Goal: Task Accomplishment & Management: Manage account settings

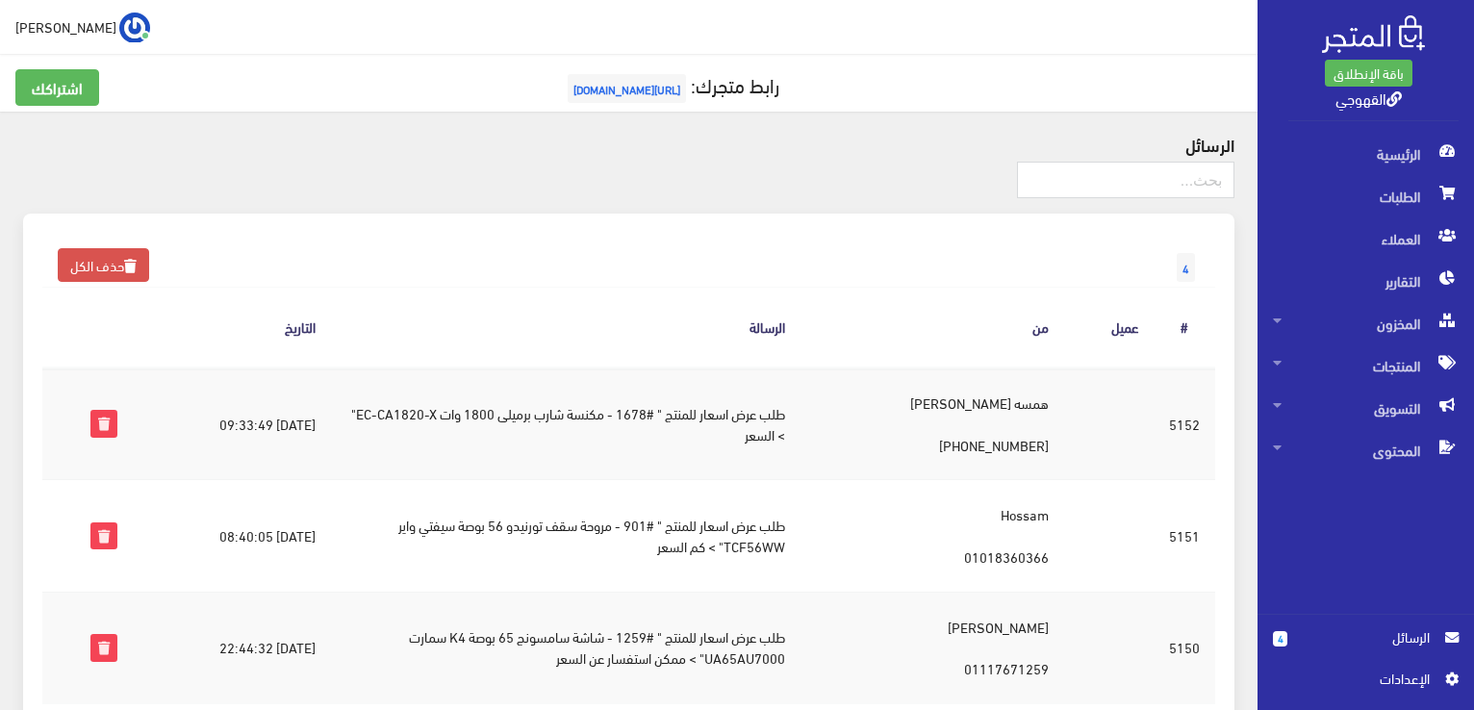
scroll to position [123, 0]
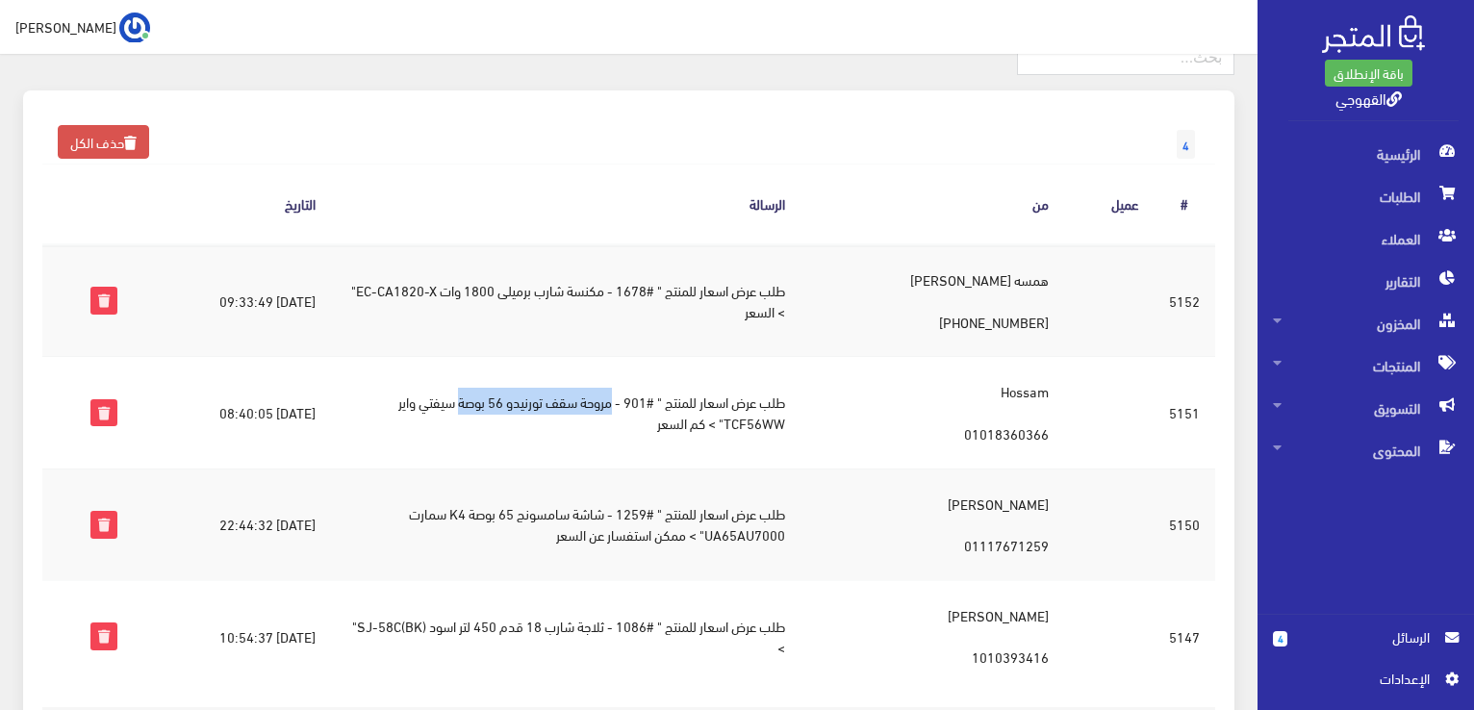
drag, startPoint x: 636, startPoint y: 405, endPoint x: 481, endPoint y: 409, distance: 155.0
click at [481, 409] on td "طلب عرض اسعار للمنتج " #901 - مروحة سقف تورنيدو 56 بوصة سيفتي واير TCF56WW" > ك…" at bounding box center [566, 413] width 470 height 112
copy td "مروحة سقف تورنيدو 56 بوصة"
drag, startPoint x: 631, startPoint y: 519, endPoint x: 431, endPoint y: 507, distance: 200.5
click at [431, 507] on td "طلب عرض اسعار للمنتج " #1259 - شاشة سامسونج 65 بوصة K4 سمارت UA65AU7000" > ممكن…" at bounding box center [566, 525] width 470 height 112
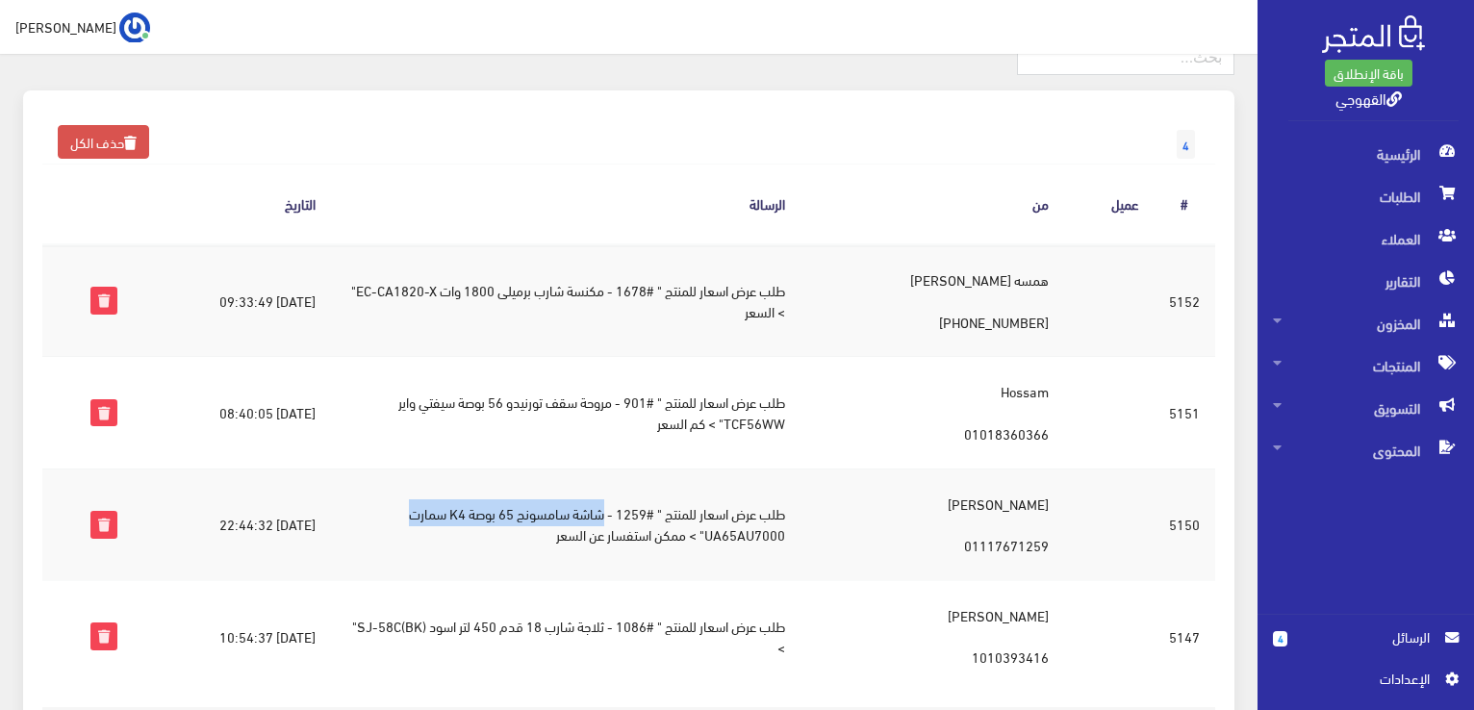
copy td "شاشة سامسونج 65 بوصة K4 سمارت"
click at [1389, 208] on span "الطلبات" at bounding box center [1366, 196] width 186 height 42
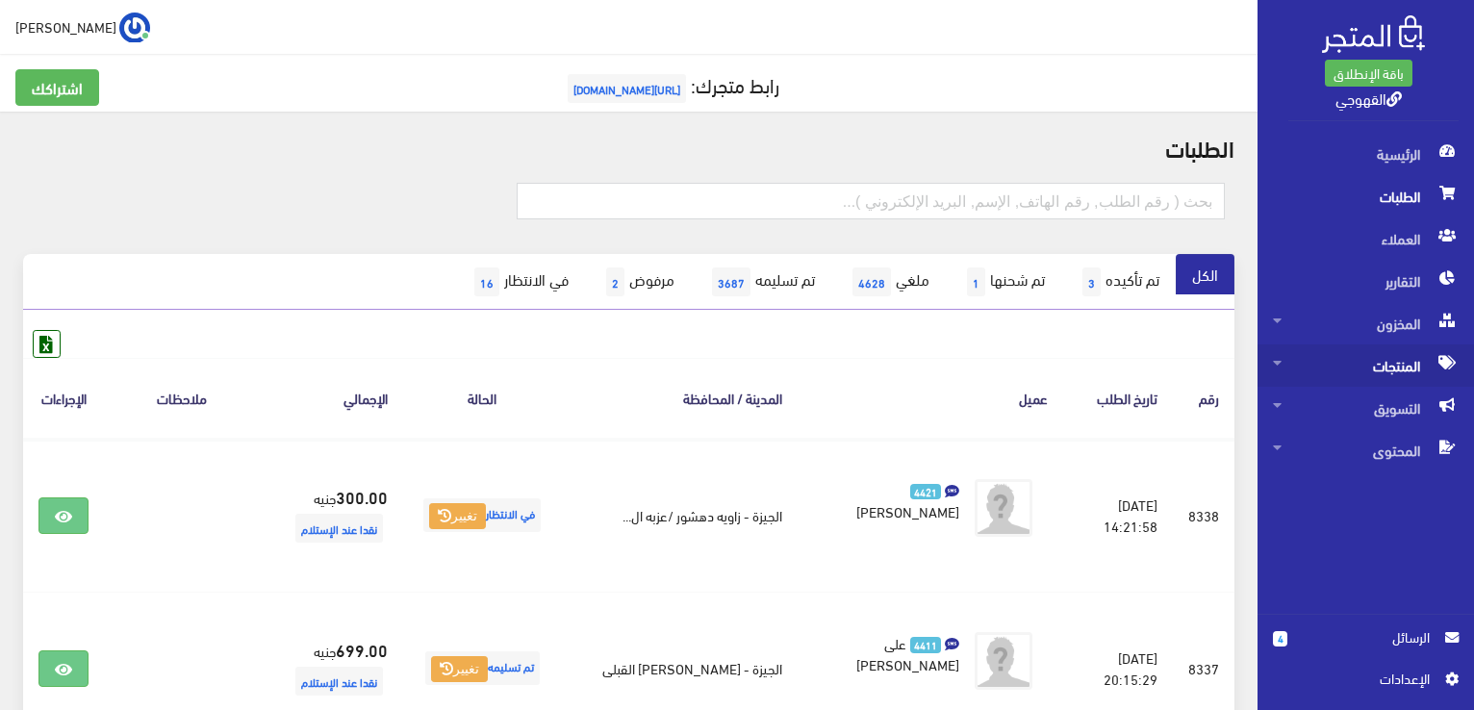
click at [1396, 373] on span "المنتجات" at bounding box center [1366, 365] width 186 height 42
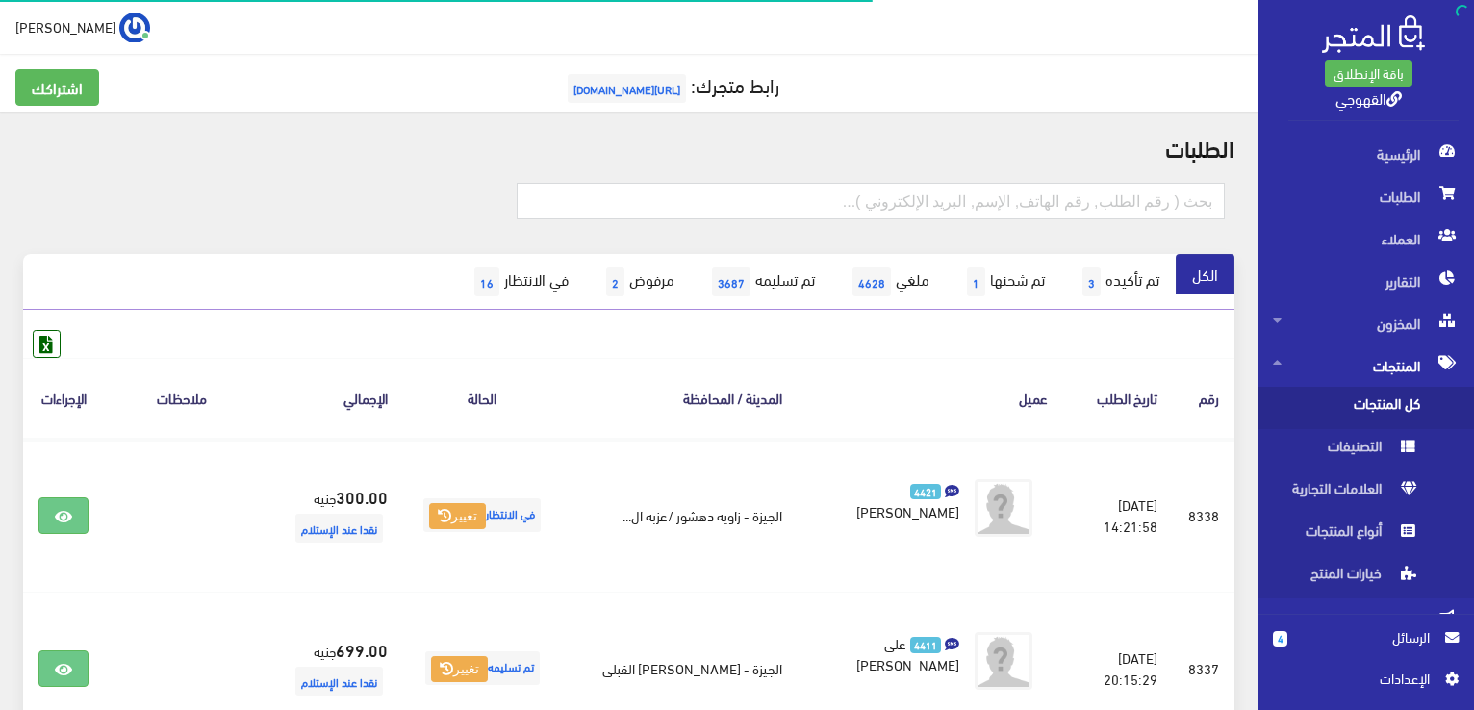
click at [1396, 400] on span "كل المنتجات" at bounding box center [1346, 408] width 146 height 42
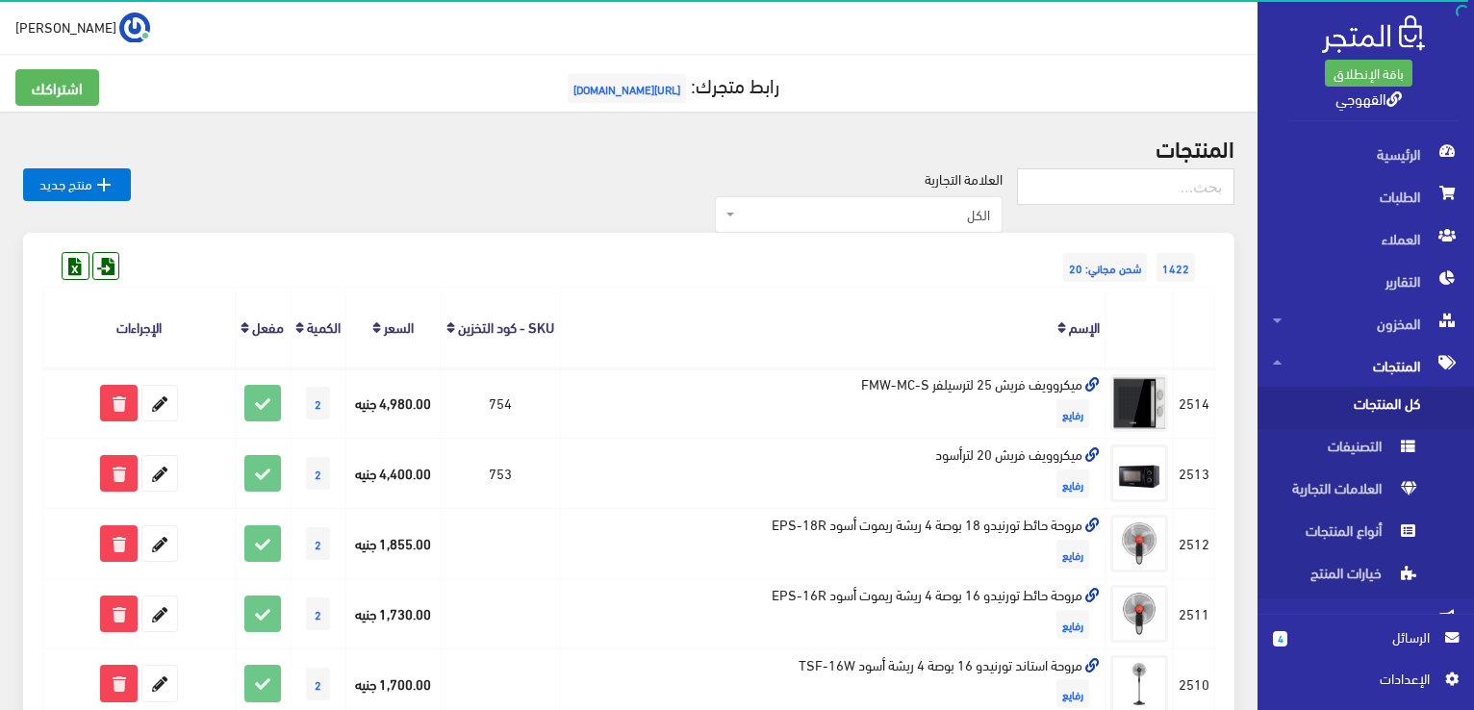
click at [989, 242] on div "1422 شحن مجاني: 20" at bounding box center [628, 248] width 1173 height 31
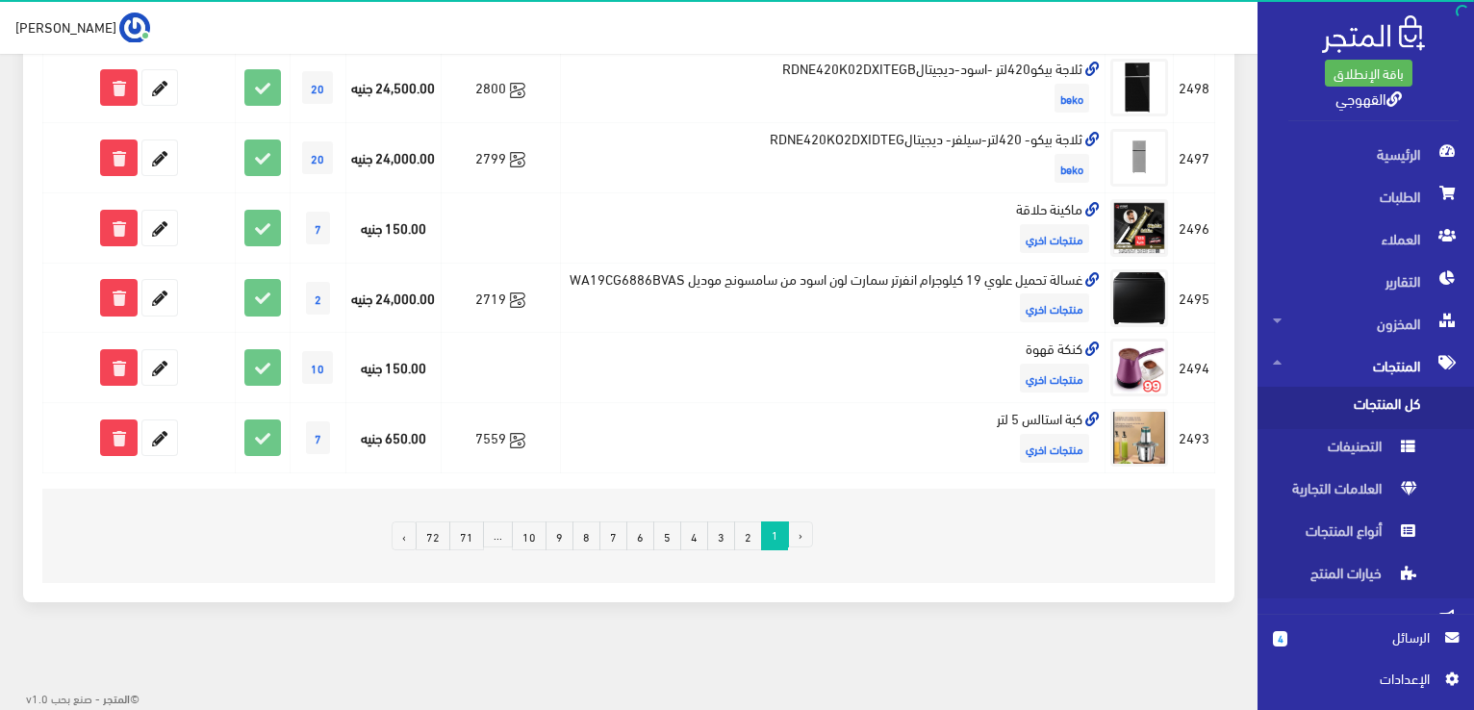
scroll to position [1334, 0]
click at [537, 542] on link "10" at bounding box center [529, 535] width 35 height 29
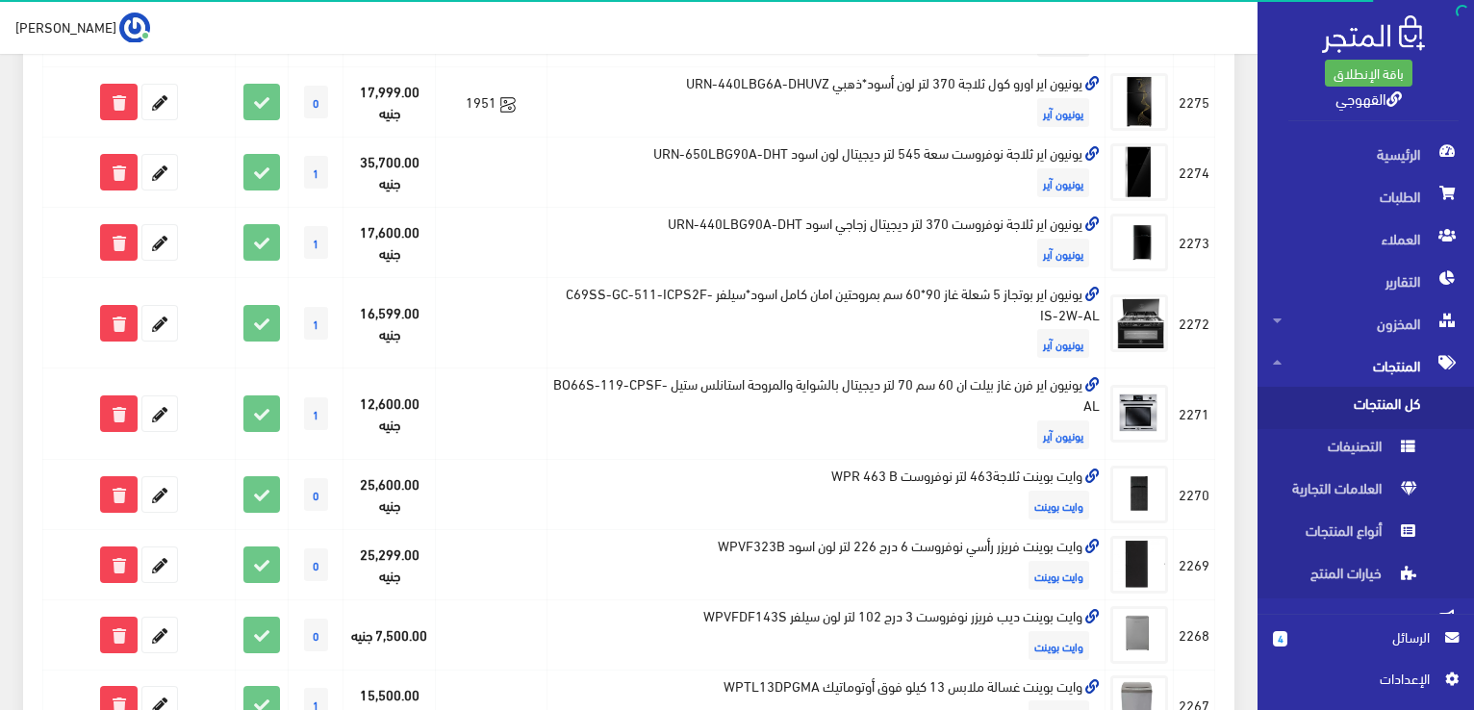
scroll to position [1375, 0]
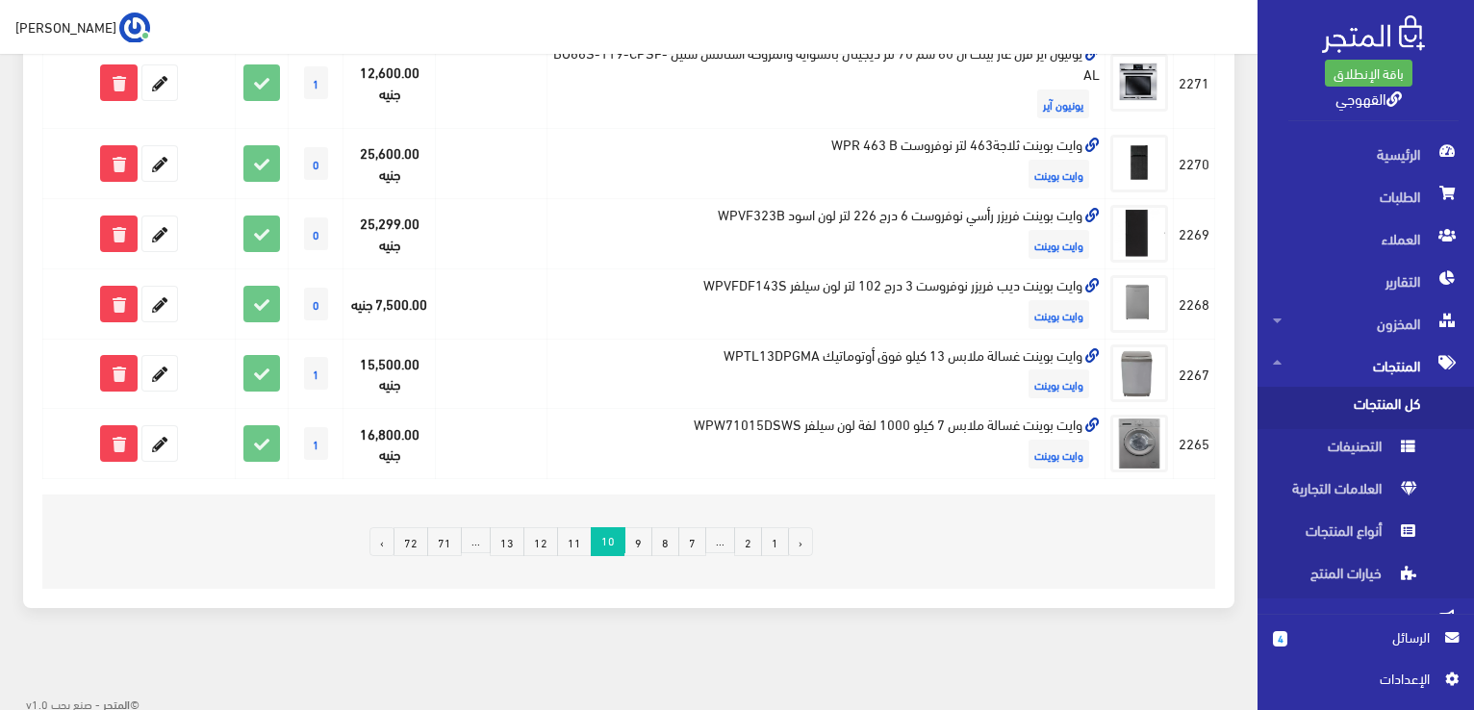
click at [558, 542] on link "12" at bounding box center [540, 541] width 35 height 29
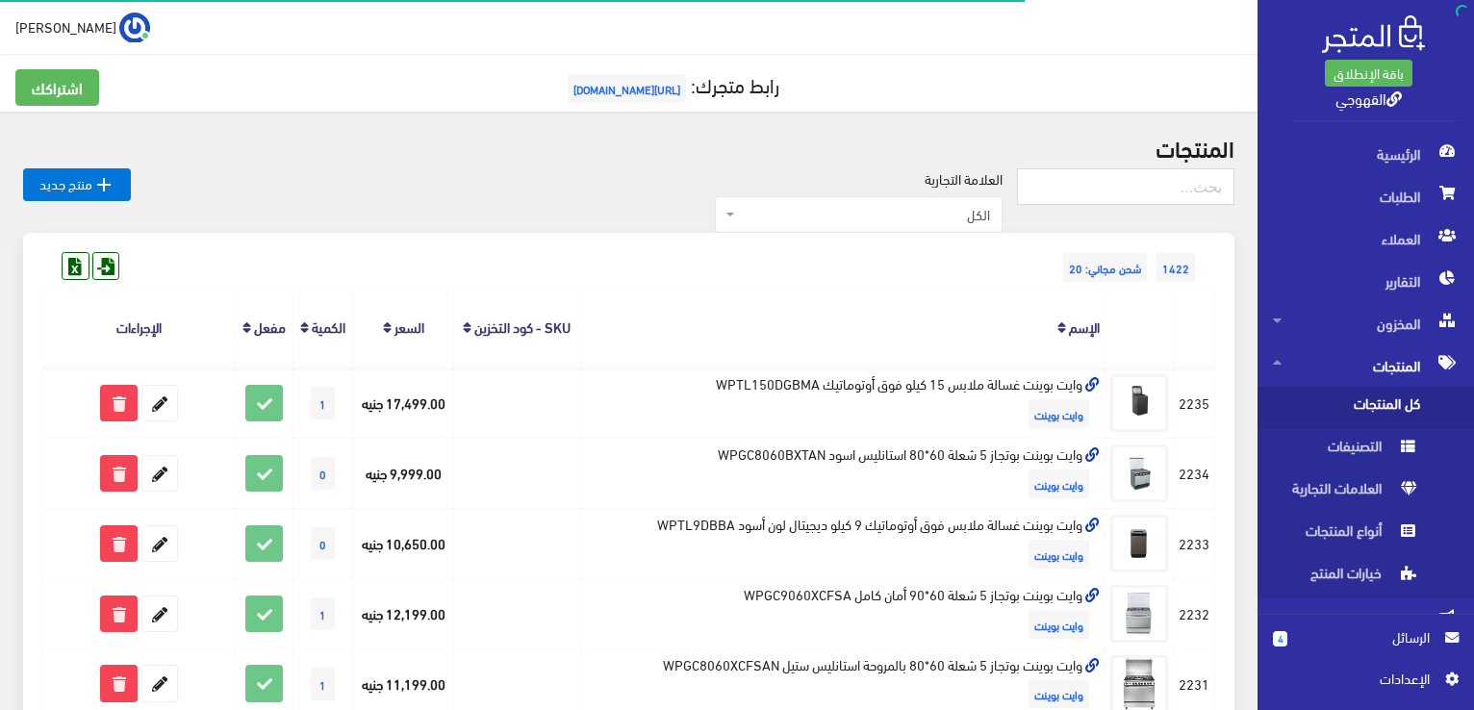
click at [584, 294] on th "الإسم" at bounding box center [842, 328] width 525 height 80
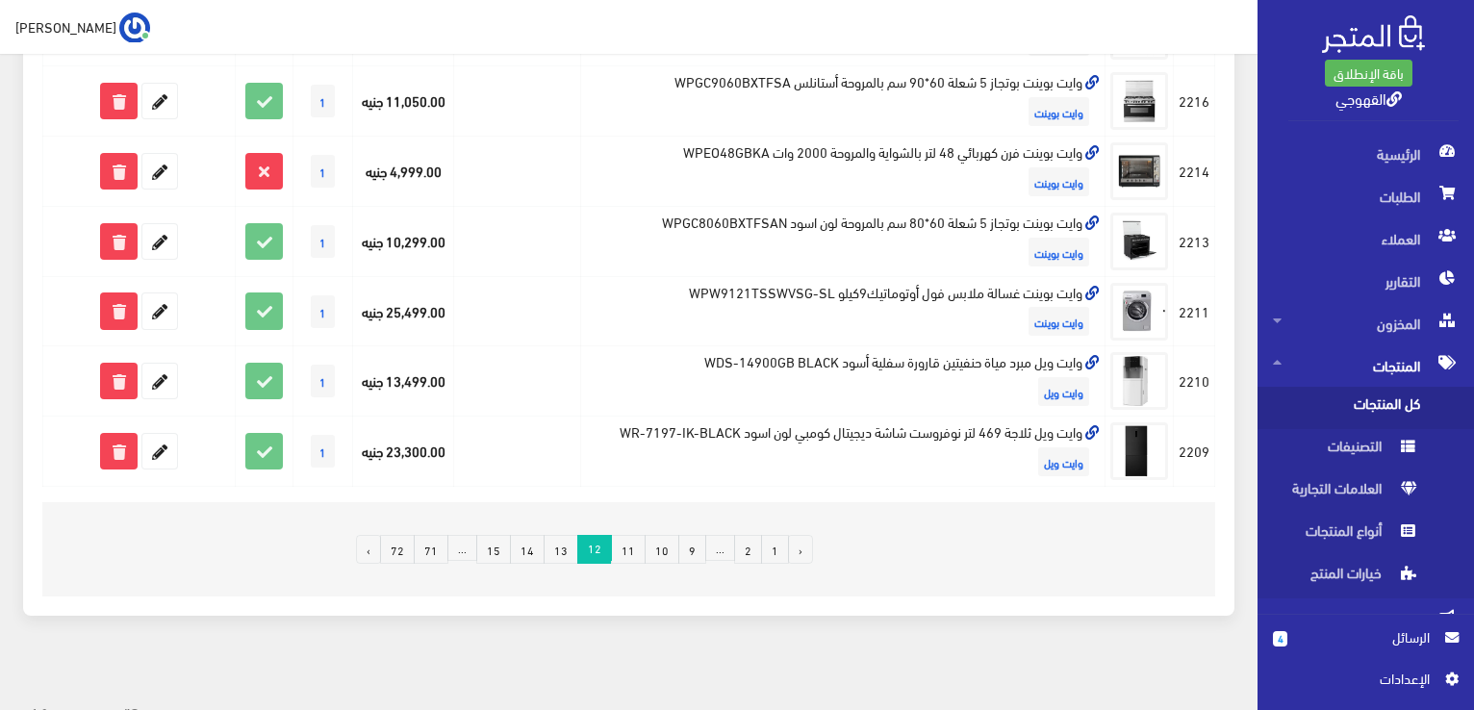
scroll to position [1292, 0]
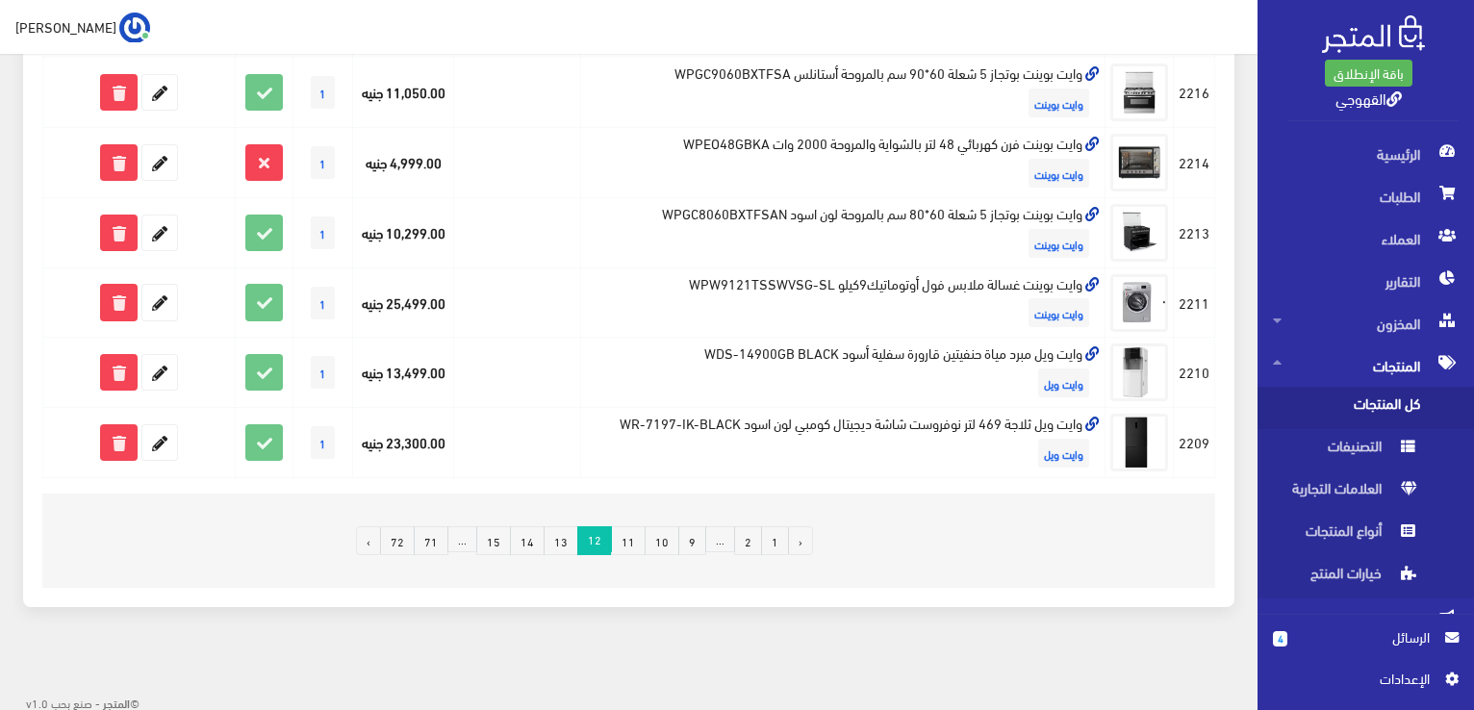
click at [564, 535] on link "13" at bounding box center [561, 540] width 35 height 29
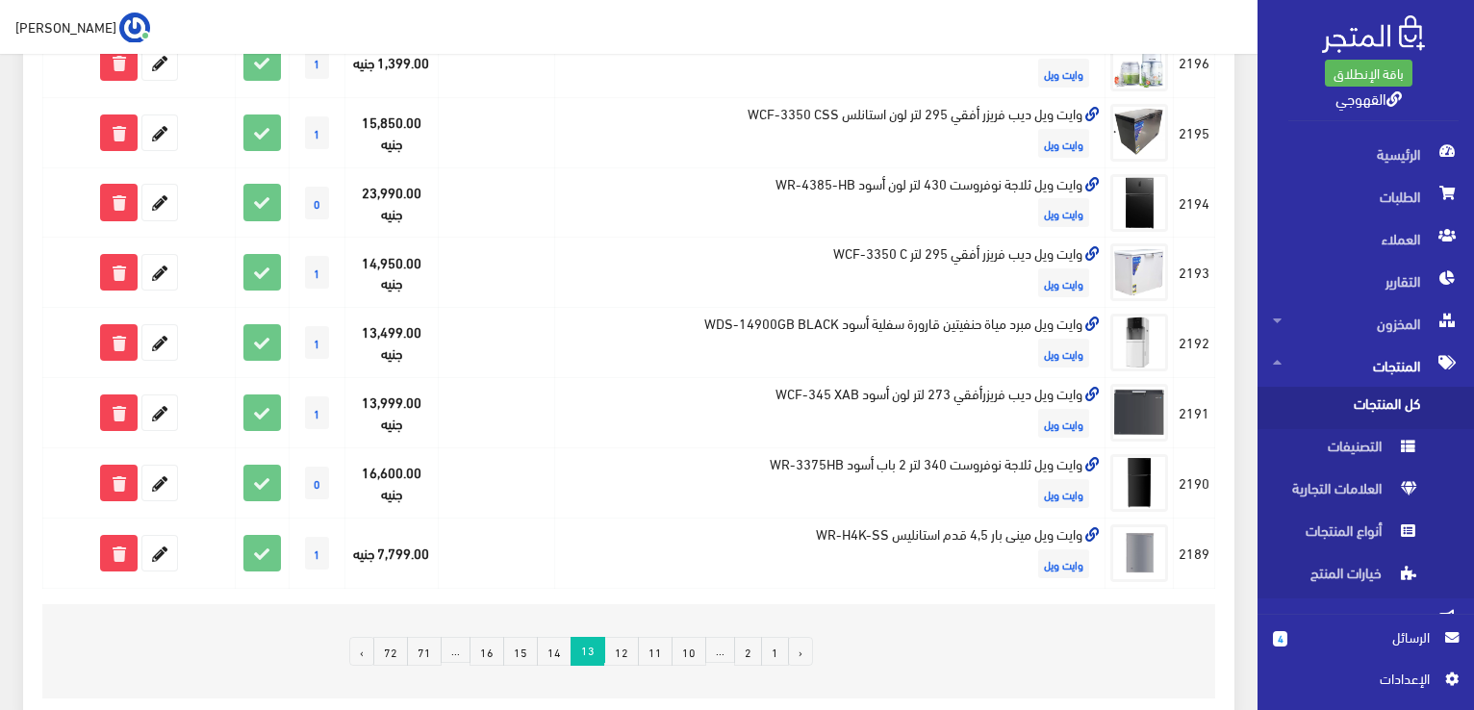
scroll to position [1334, 0]
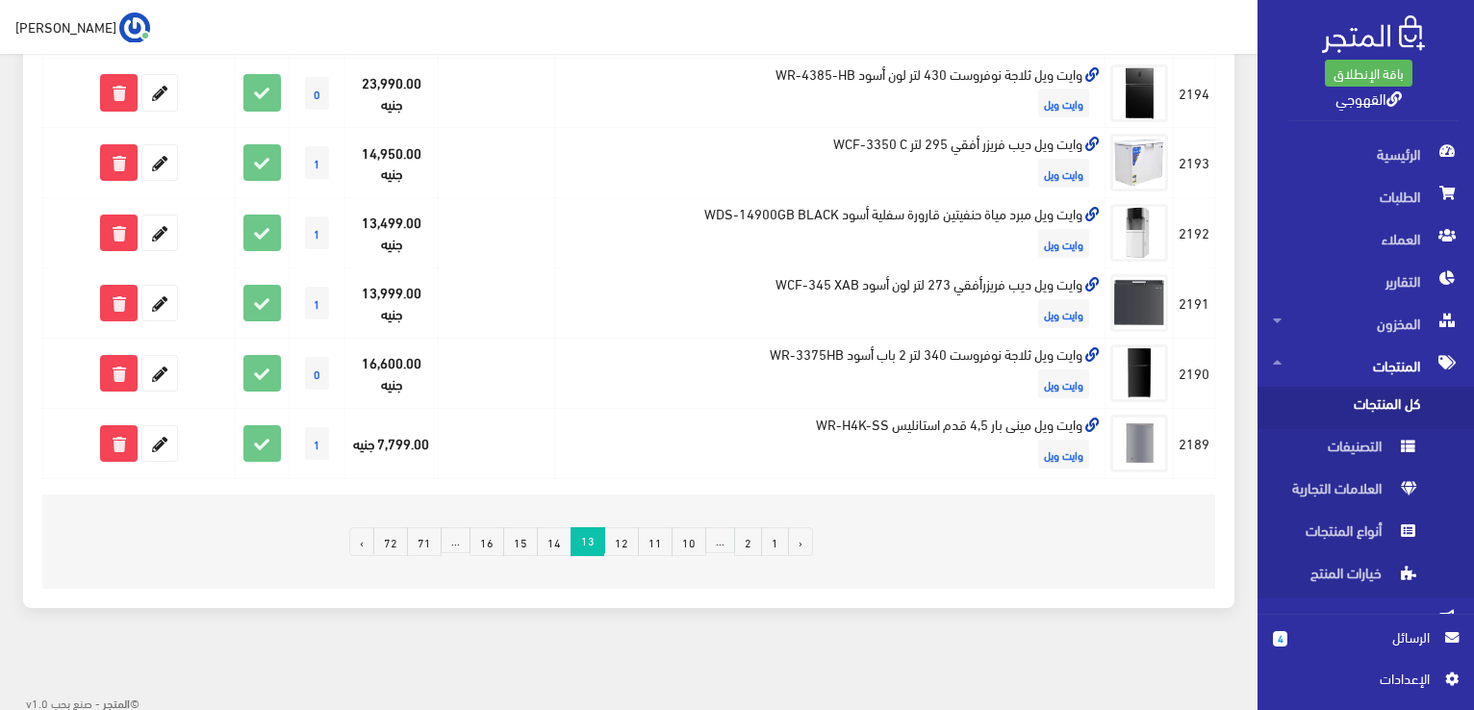
click at [549, 534] on link "14" at bounding box center [554, 541] width 35 height 29
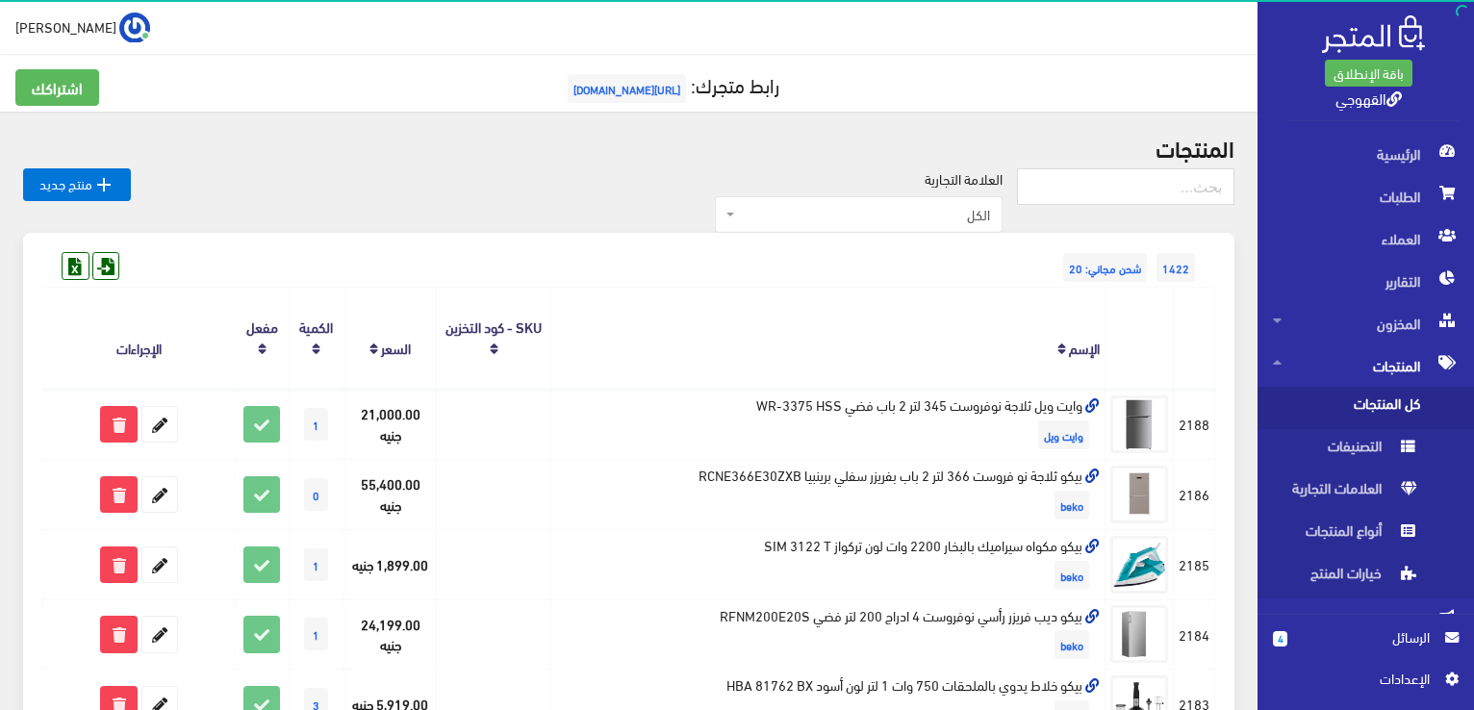
click at [674, 262] on div "1422 شحن مجاني: 20" at bounding box center [628, 248] width 1173 height 31
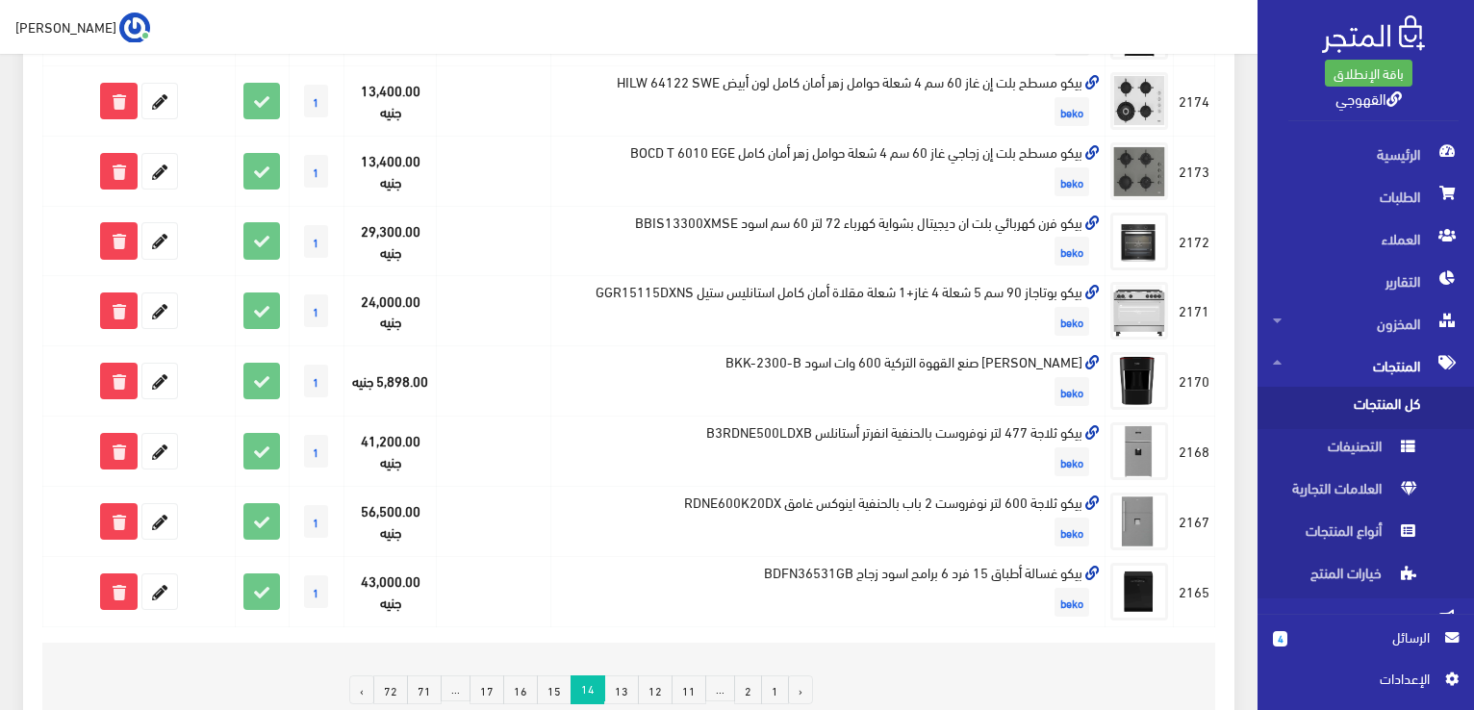
scroll to position [1334, 0]
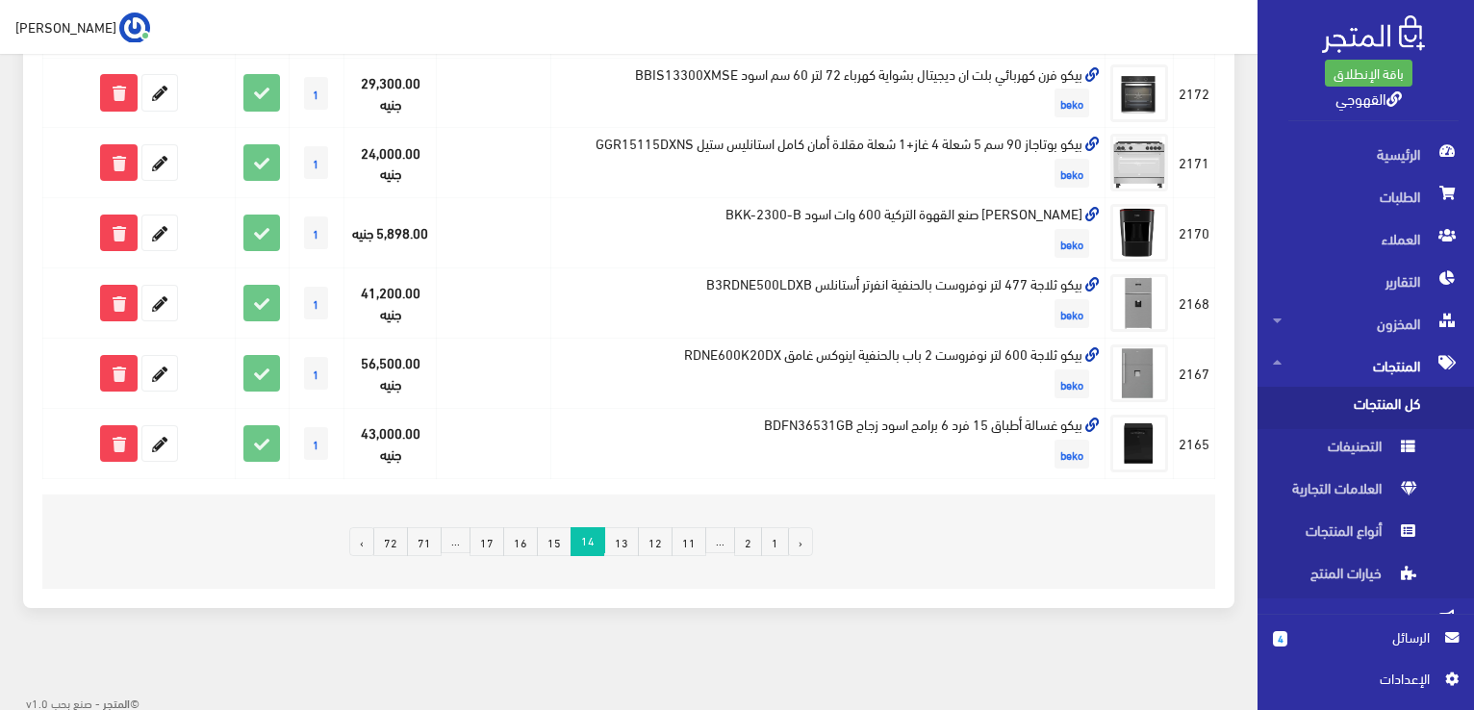
click at [561, 540] on link "15" at bounding box center [554, 541] width 35 height 29
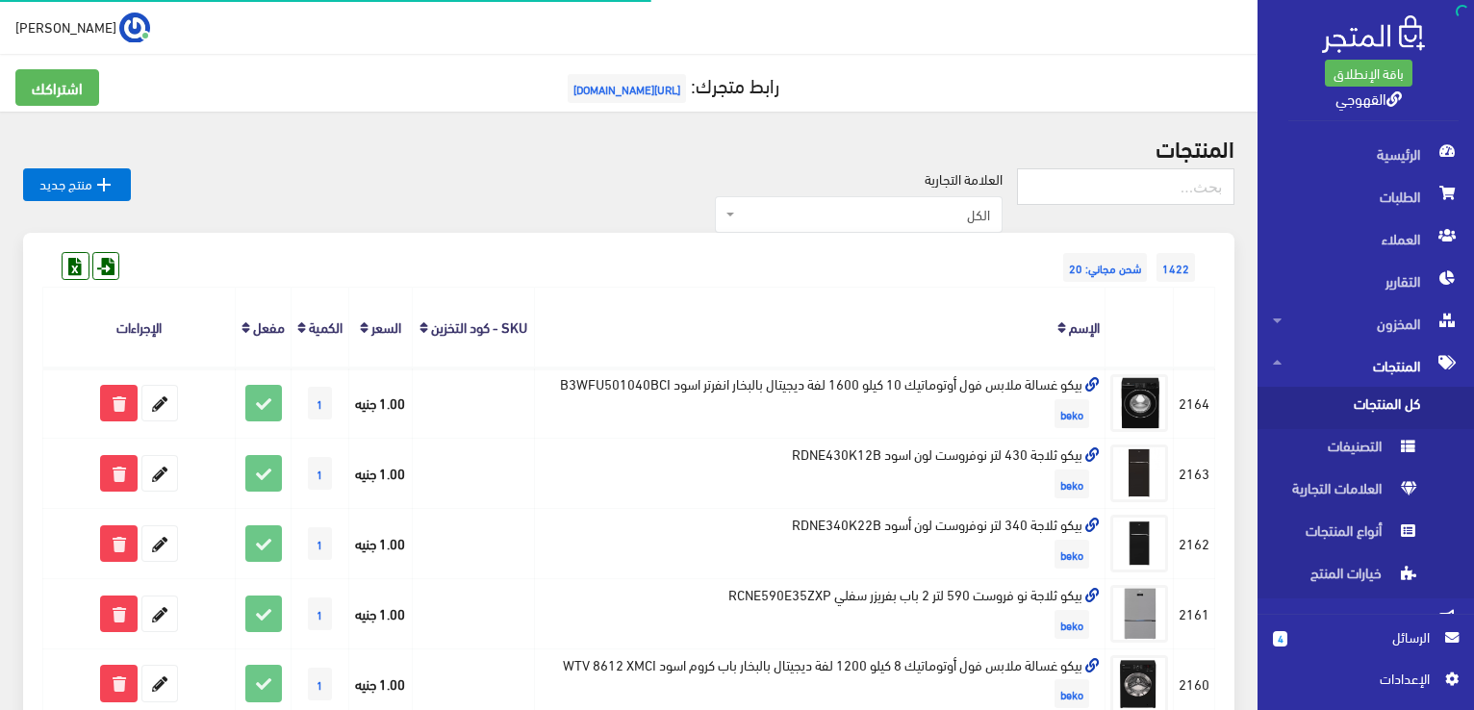
scroll to position [38, 0]
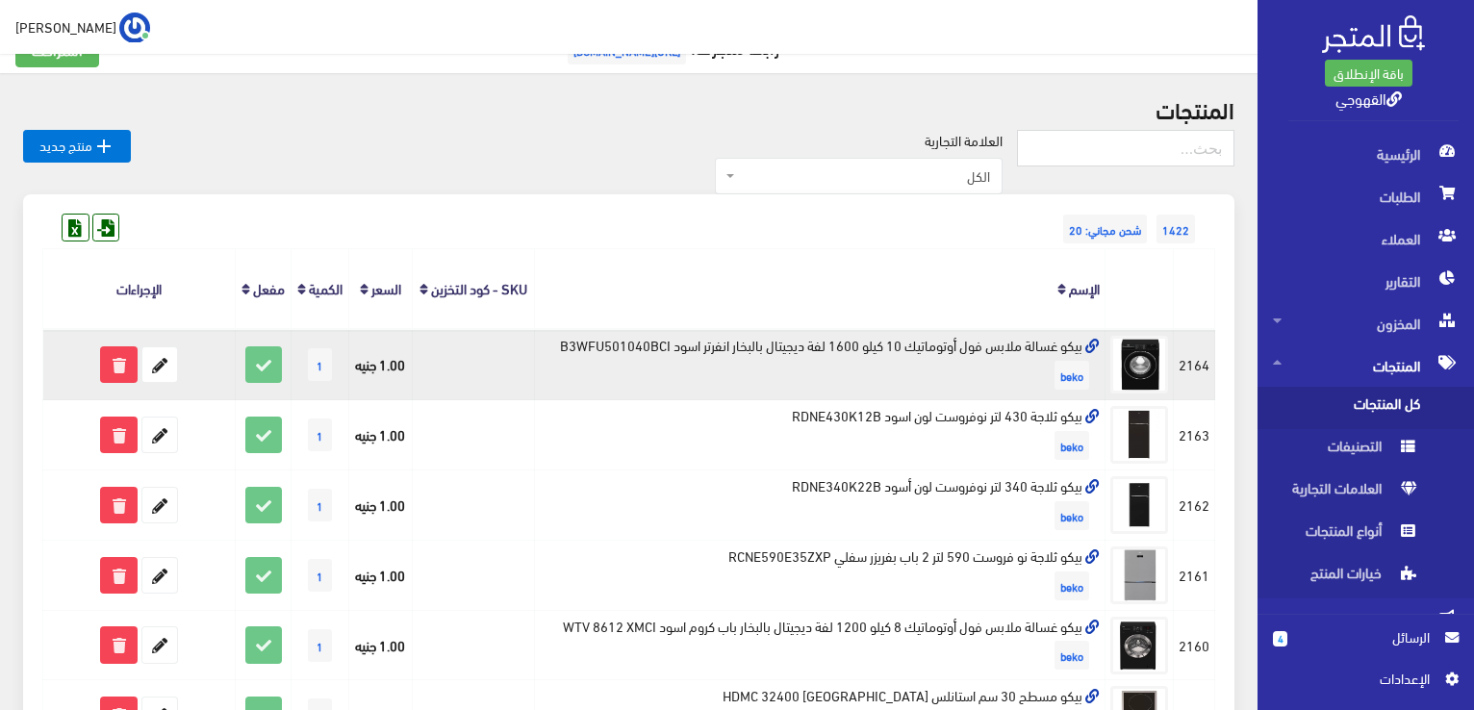
click at [836, 343] on td "بيكو غسالة ملابس فول أوتوماتيك 10 كيلو 1600 لفة ديجيتال بالبخار انفرتر اسود B3W…" at bounding box center [820, 364] width 571 height 70
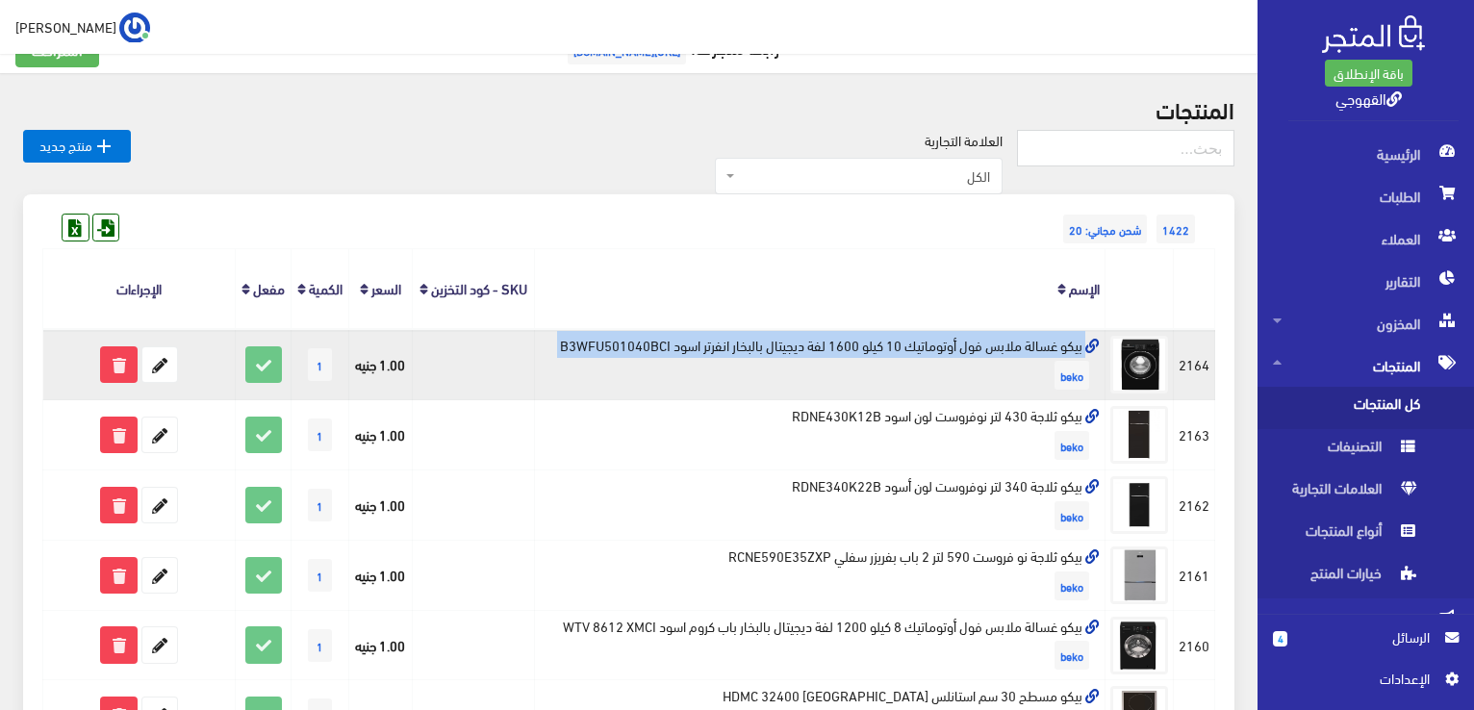
click at [836, 343] on td "بيكو غسالة ملابس فول أوتوماتيك 10 كيلو 1600 لفة ديجيتال بالبخار انفرتر اسود B3W…" at bounding box center [820, 364] width 571 height 70
copy td "بيكو غسالة ملابس فول أوتوماتيك 10 كيلو 1600 لفة ديجيتال بالبخار انفرتر اسود B3W…"
click at [836, 343] on td "بيكو غسالة ملابس فول أوتوماتيك 10 كيلو 1600 لفة ديجيتال بالبخار انفرتر اسود B3W…" at bounding box center [820, 364] width 571 height 70
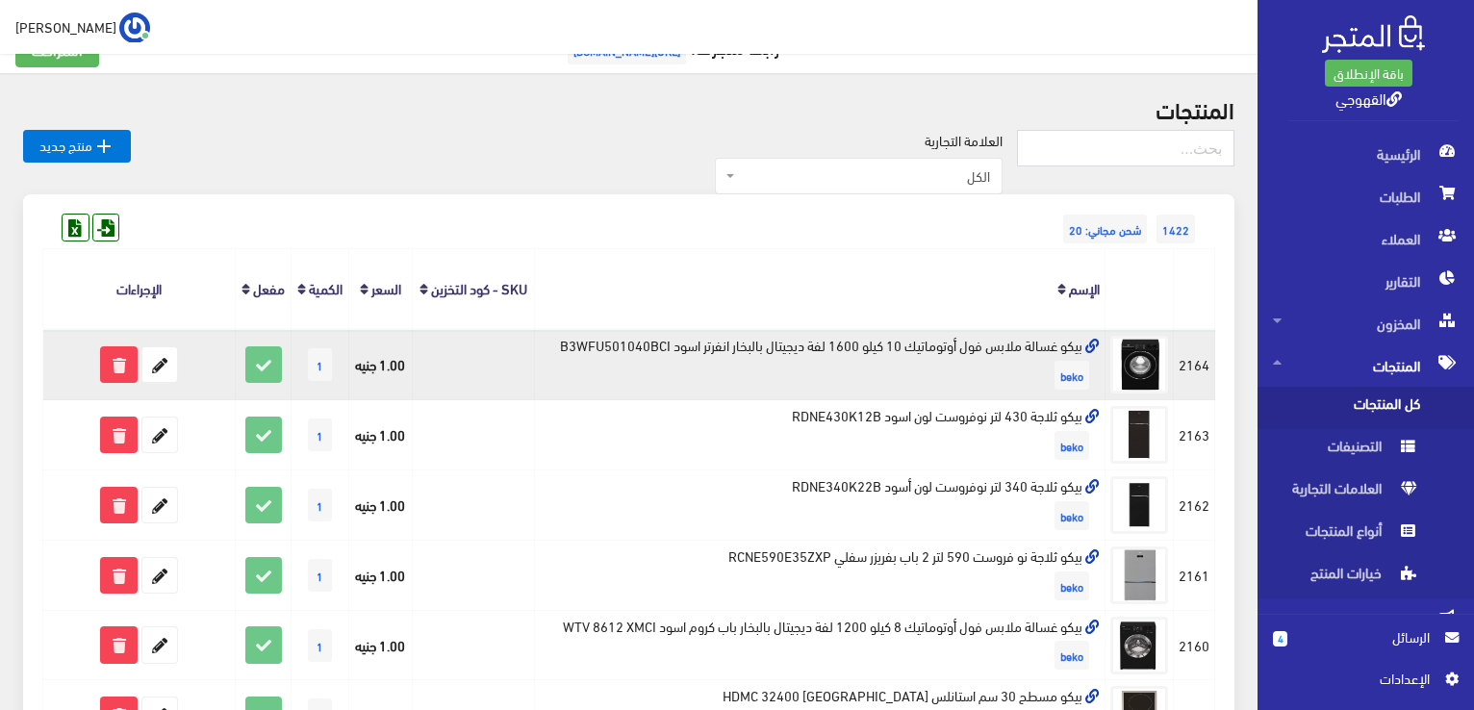
click at [835, 346] on td "بيكو غسالة ملابس فول أوتوماتيك 10 كيلو 1600 لفة ديجيتال بالبخار انفرتر اسود B3W…" at bounding box center [820, 364] width 571 height 70
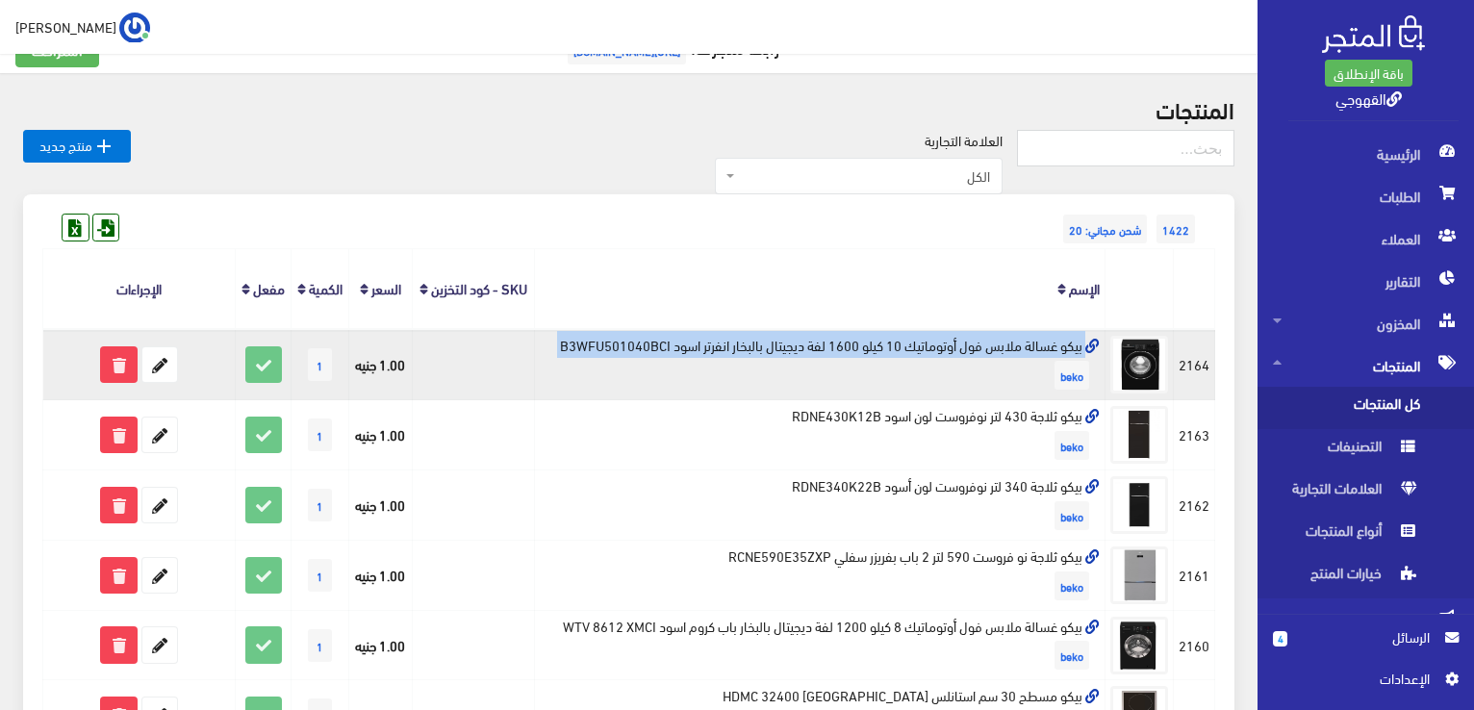
click at [835, 346] on td "بيكو غسالة ملابس فول أوتوماتيك 10 كيلو 1600 لفة ديجيتال بالبخار انفرتر اسود B3W…" at bounding box center [820, 364] width 571 height 70
copy td "بيكو غسالة ملابس فول أوتوماتيك 10 كيلو 1600 لفة ديجيتال بالبخار انفرتر اسود B3W…"
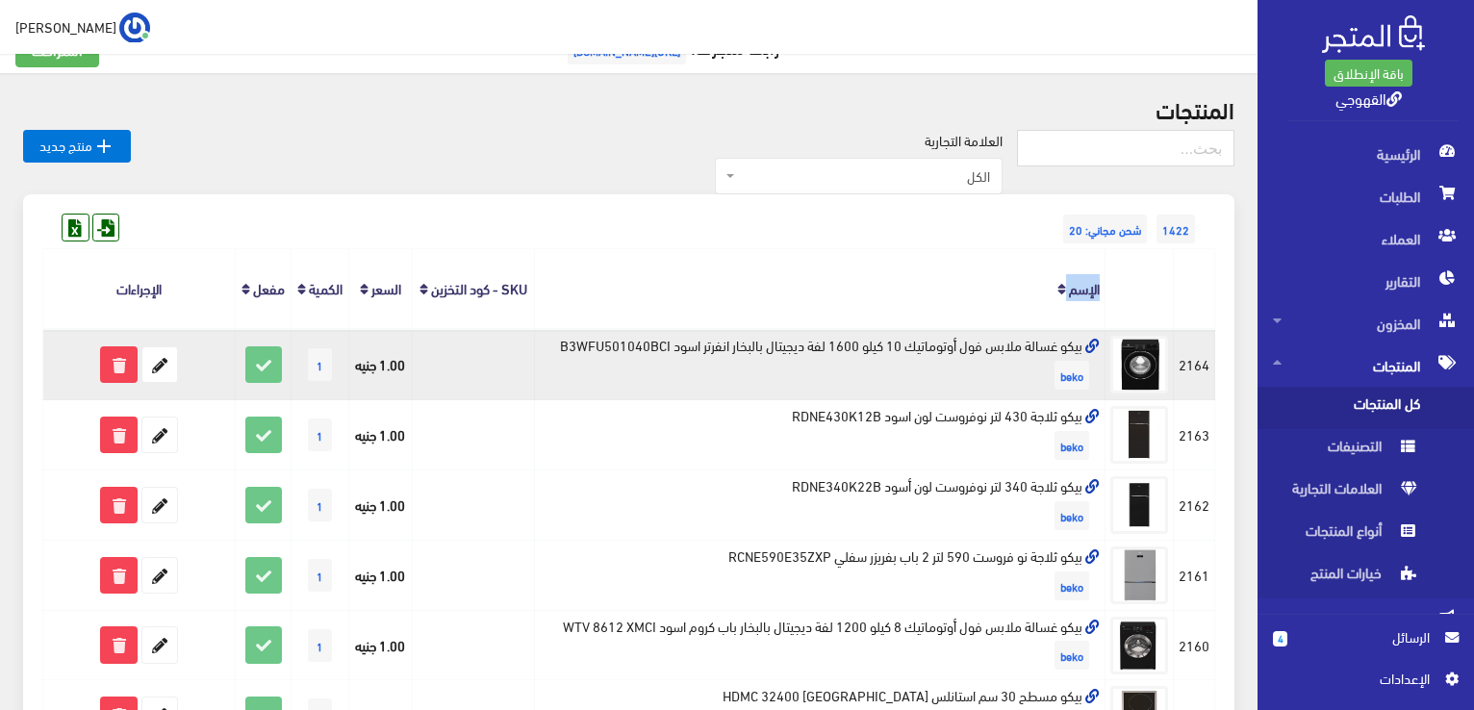
click at [790, 342] on td "بيكو غسالة ملابس فول أوتوماتيك 10 كيلو 1600 لفة ديجيتال بالبخار انفرتر اسود B3W…" at bounding box center [820, 364] width 571 height 70
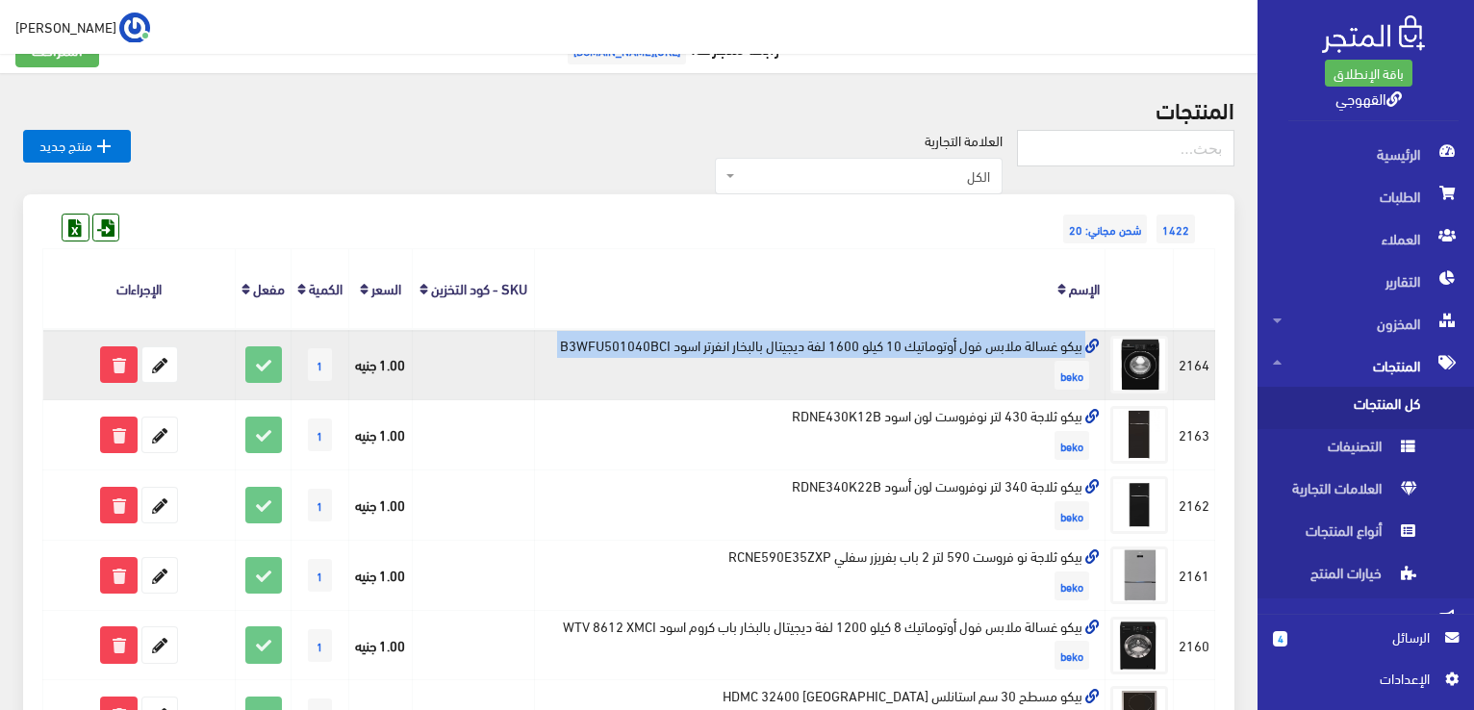
click at [790, 342] on td "بيكو غسالة ملابس فول أوتوماتيك 10 كيلو 1600 لفة ديجيتال بالبخار انفرتر اسود B3W…" at bounding box center [820, 364] width 571 height 70
copy td "بيكو غسالة ملابس فول أوتوماتيك 10 كيلو 1600 لفة ديجيتال بالبخار انفرتر اسود B3W…"
click at [166, 372] on icon at bounding box center [159, 364] width 35 height 35
click at [162, 367] on icon at bounding box center [159, 364] width 35 height 35
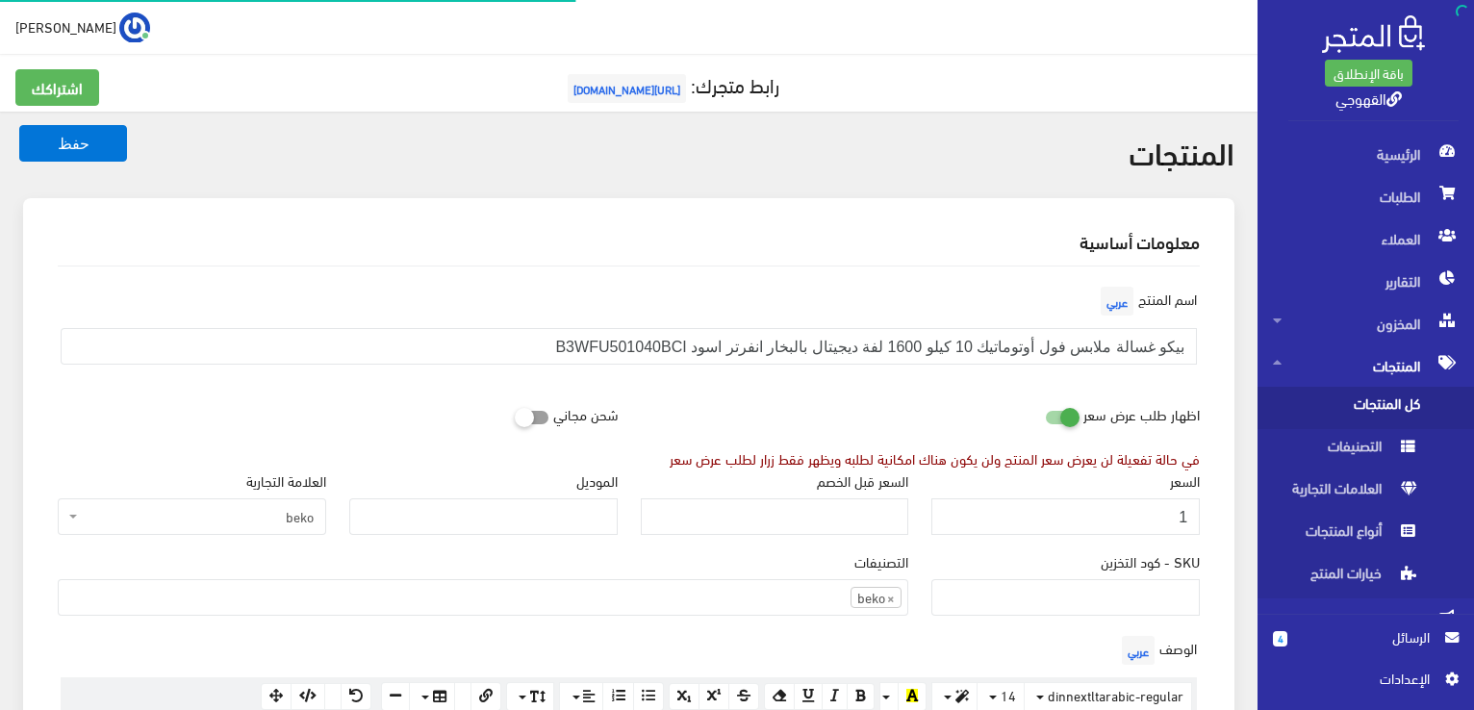
scroll to position [1342, 0]
click at [1131, 520] on input "1" at bounding box center [1065, 516] width 268 height 37
type input "29449"
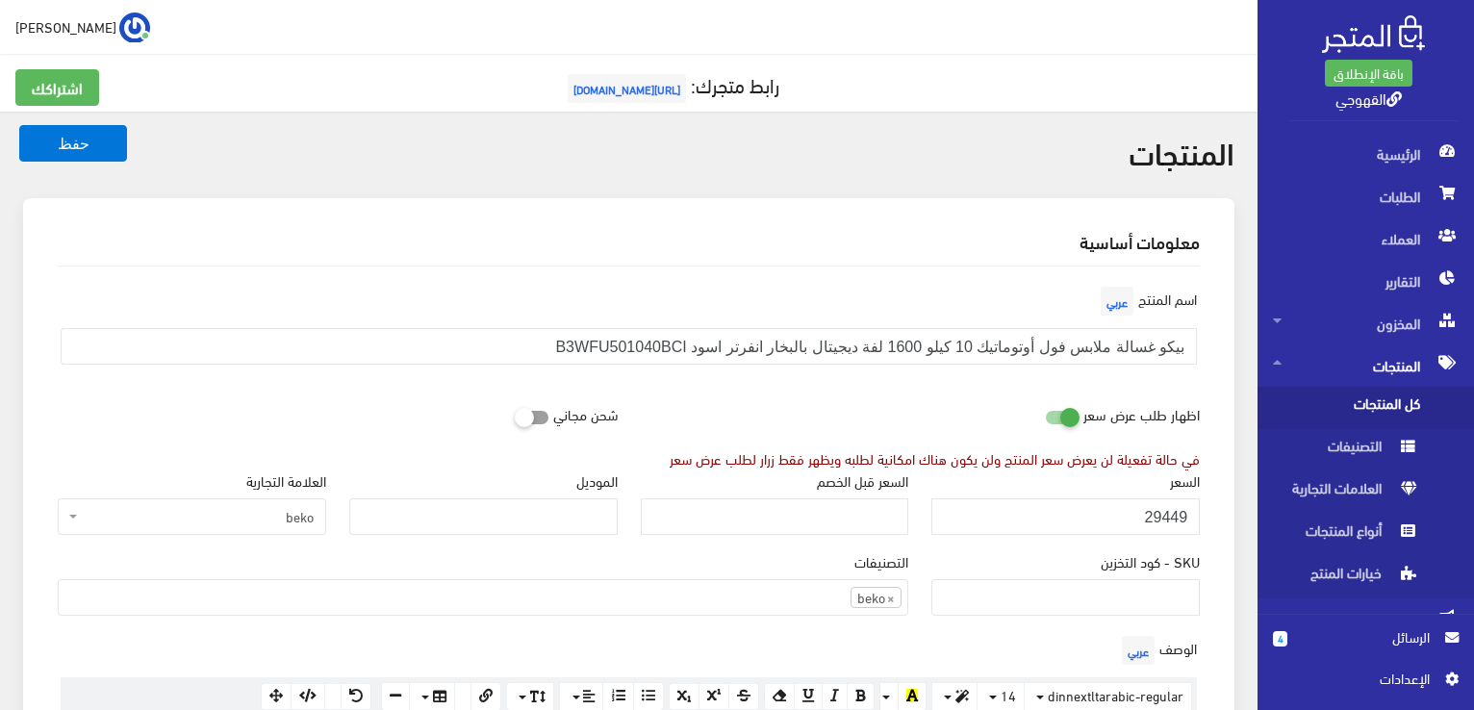
click at [1133, 533] on div "السعر 29449" at bounding box center [1066, 510] width 292 height 81
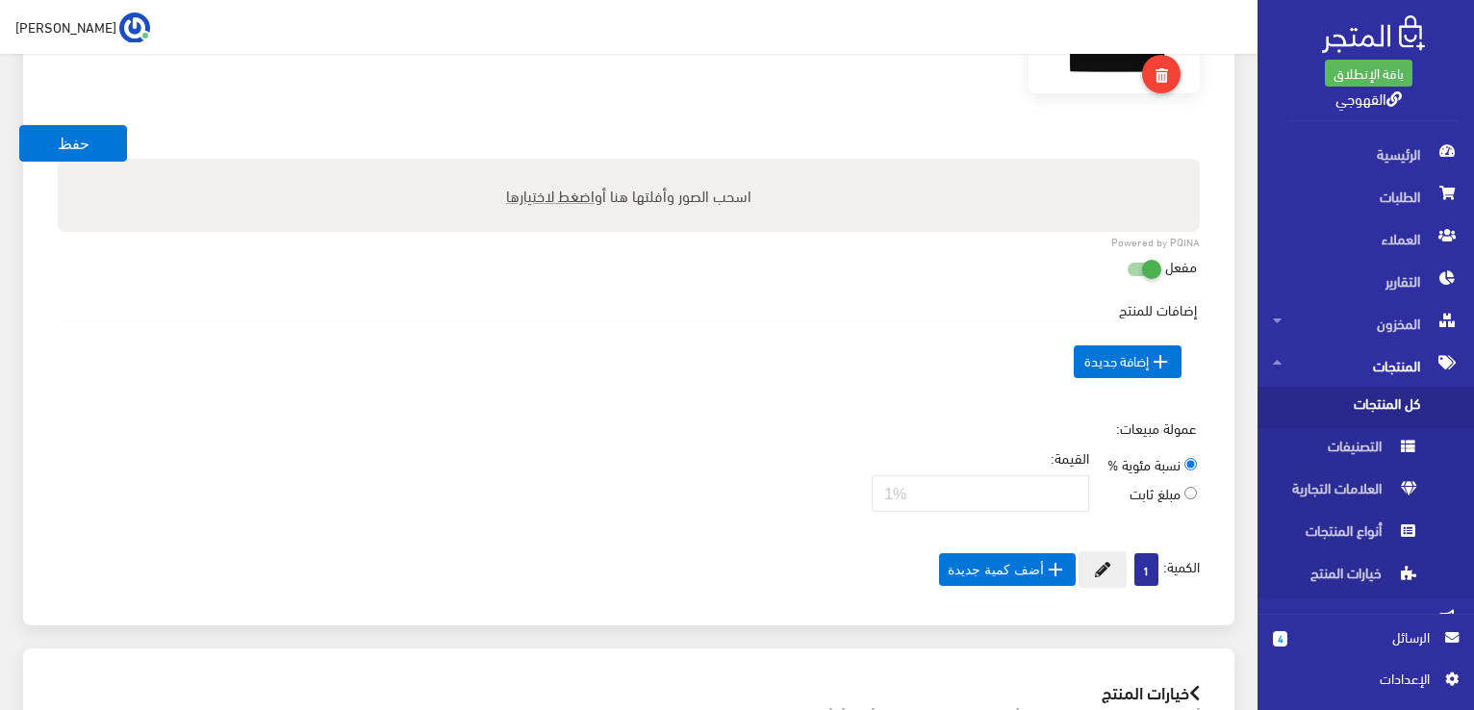
scroll to position [924, 0]
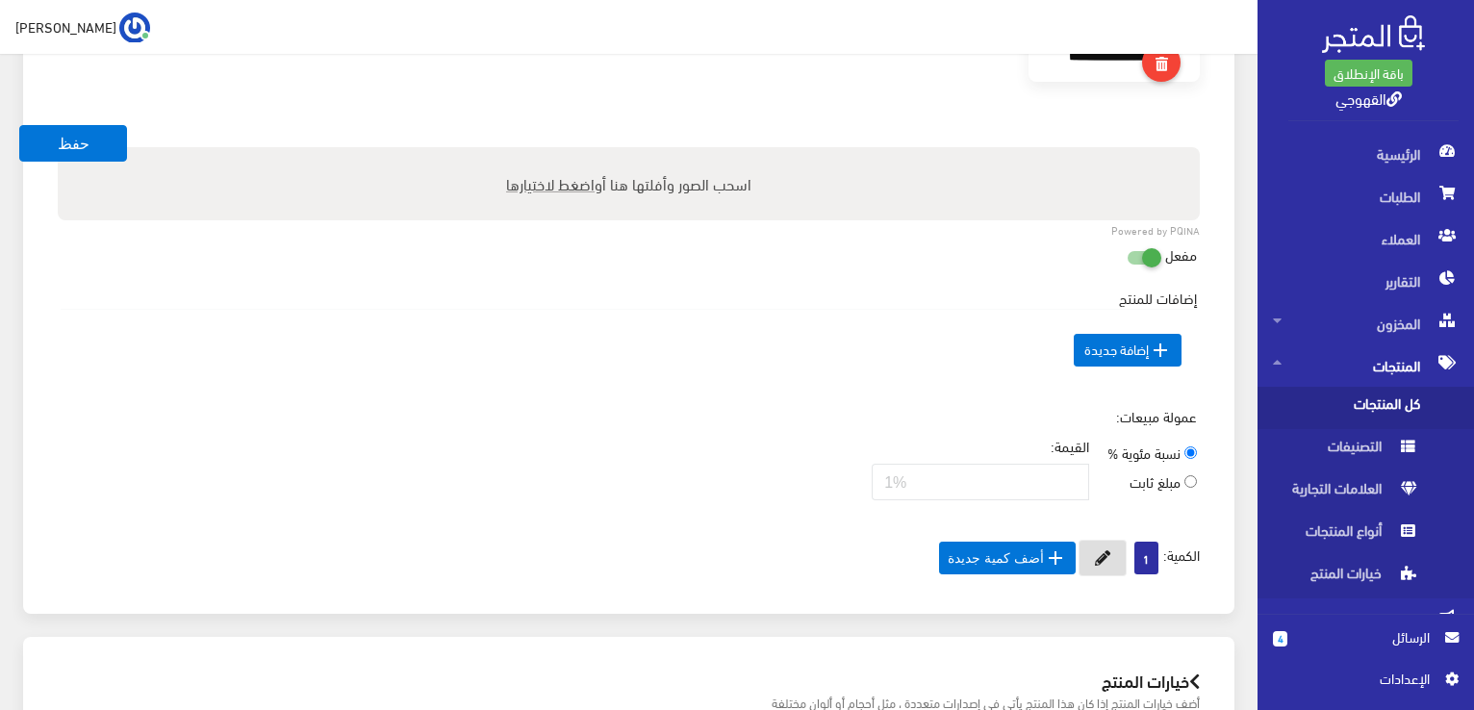
click at [1117, 552] on button at bounding box center [1103, 558] width 48 height 37
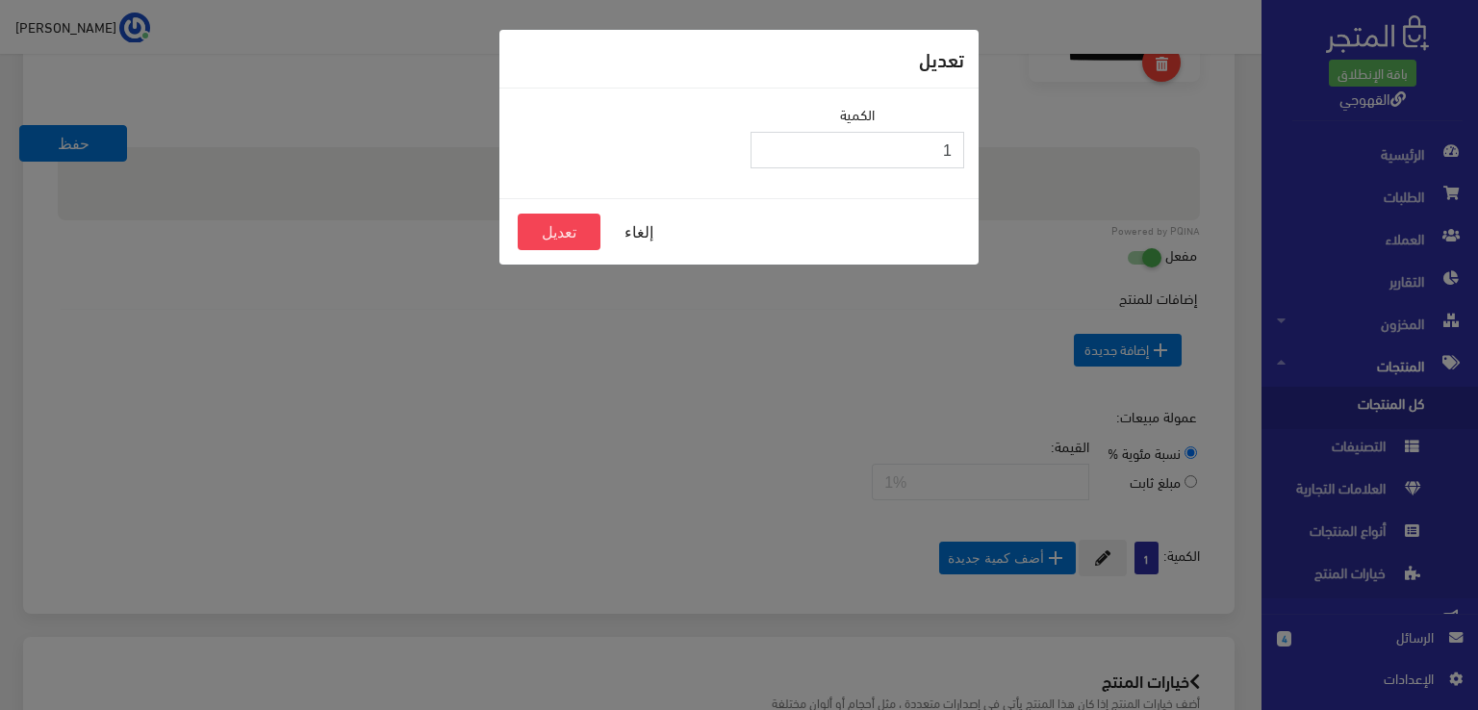
click at [886, 145] on input "1" at bounding box center [857, 150] width 214 height 37
type input "2"
click at [535, 242] on button "تعديل" at bounding box center [559, 232] width 83 height 37
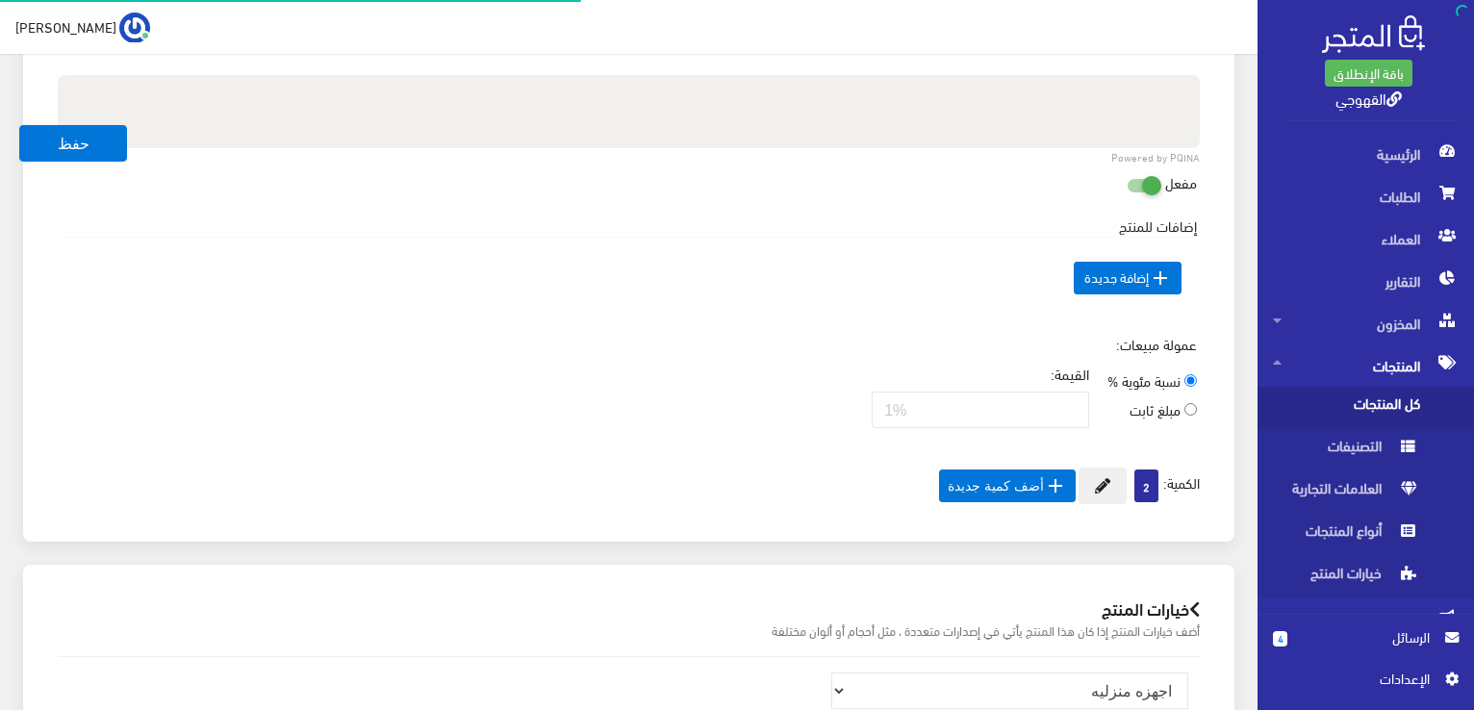
scroll to position [1342, 0]
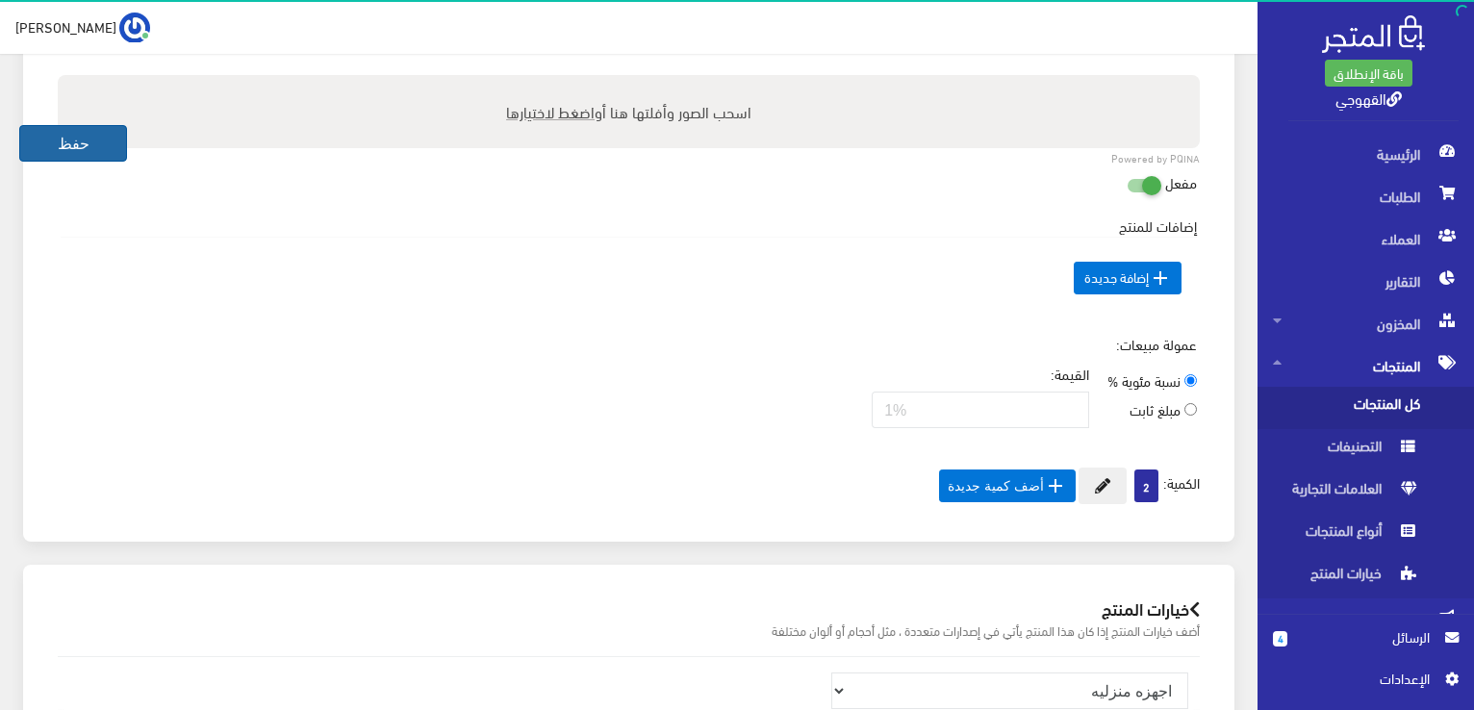
click at [50, 147] on button "حفظ" at bounding box center [73, 143] width 108 height 37
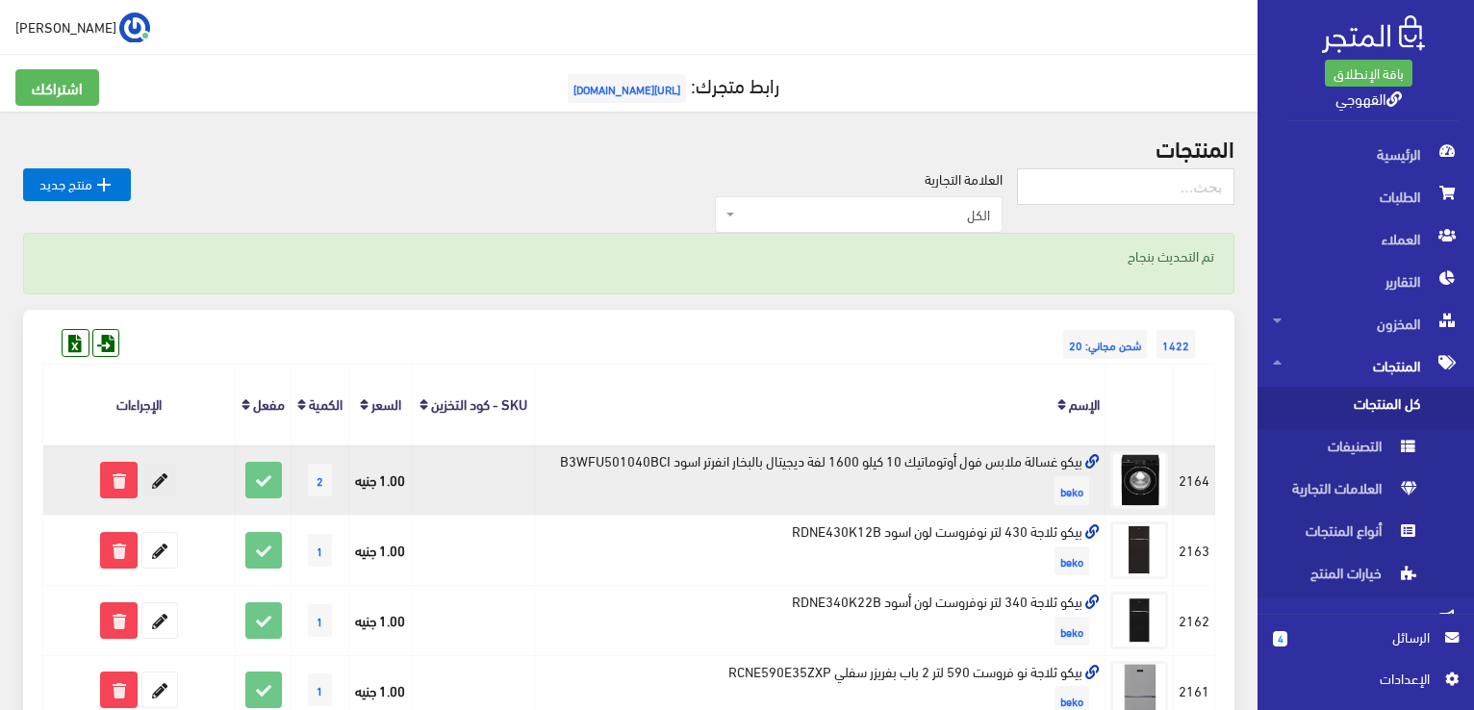
click at [164, 482] on icon at bounding box center [159, 480] width 35 height 35
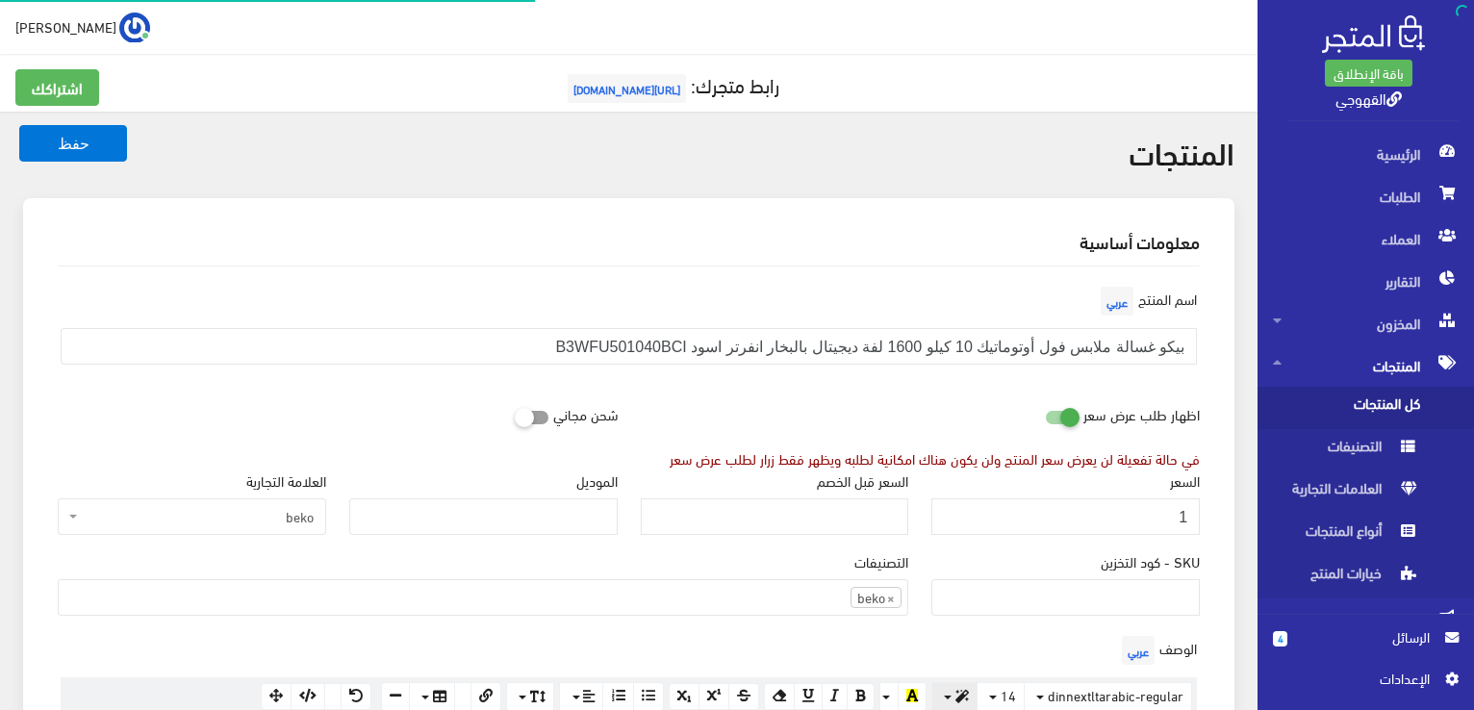
scroll to position [1339, 0]
click at [1145, 528] on input "1" at bounding box center [1065, 516] width 268 height 37
type input "29449"
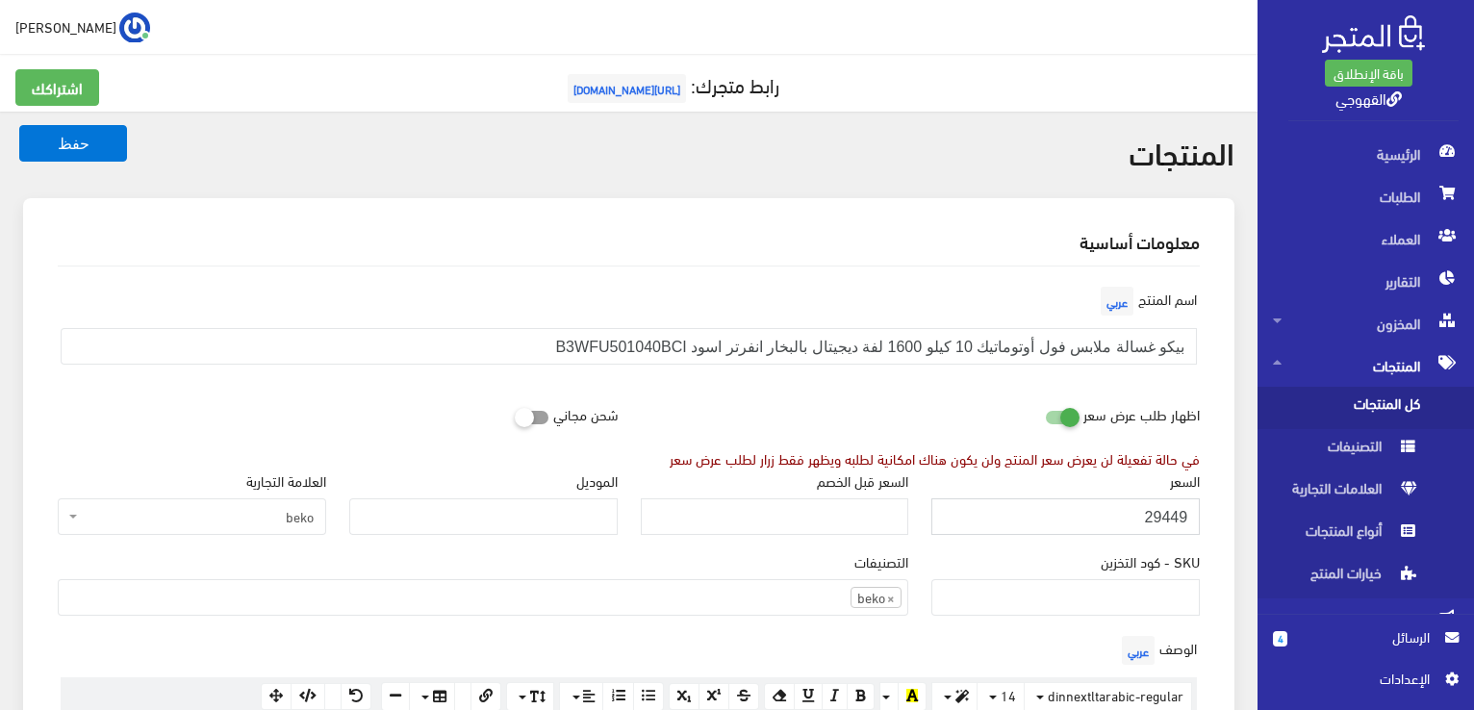
click at [19, 125] on button "حفظ" at bounding box center [73, 143] width 108 height 37
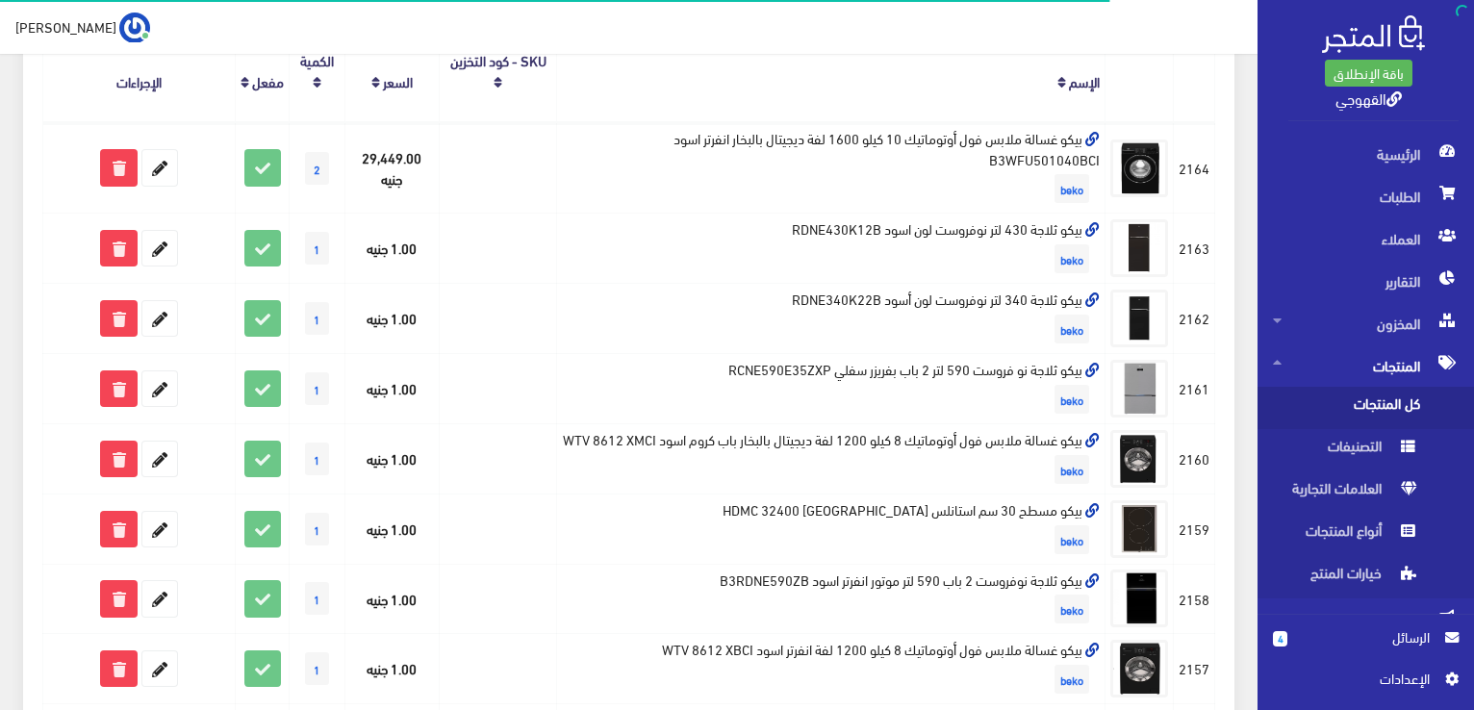
scroll to position [346, 0]
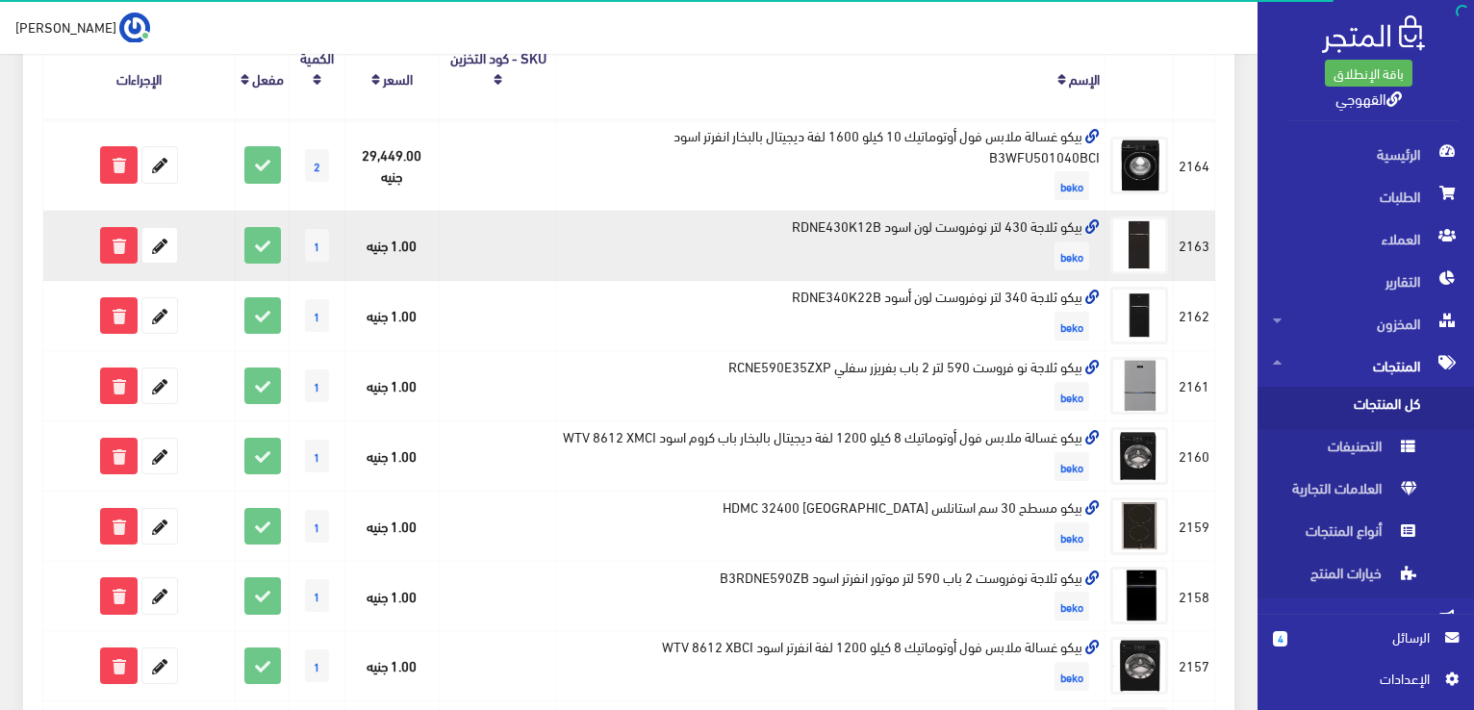
click at [997, 217] on td "بيكو ثلاجة 430 لتر نوفروست لون اسود RDNE430K12B beko" at bounding box center [831, 246] width 548 height 70
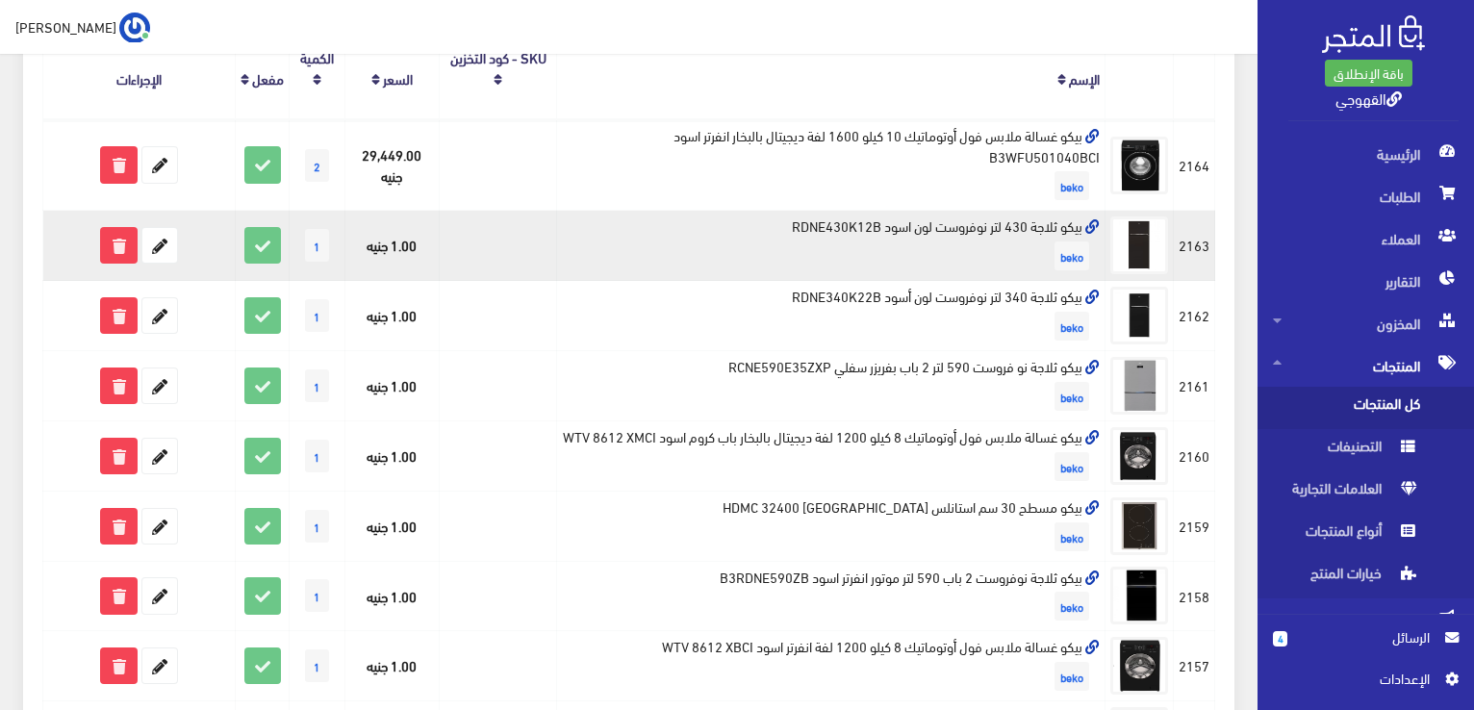
click at [997, 217] on td "بيكو ثلاجة 430 لتر نوفروست لون اسود RDNE430K12B beko" at bounding box center [831, 246] width 548 height 70
copy td "بيكو ثلاجة 430 لتر نوفروست لون اسود RDNE430K12B"
click at [158, 247] on icon at bounding box center [159, 245] width 35 height 35
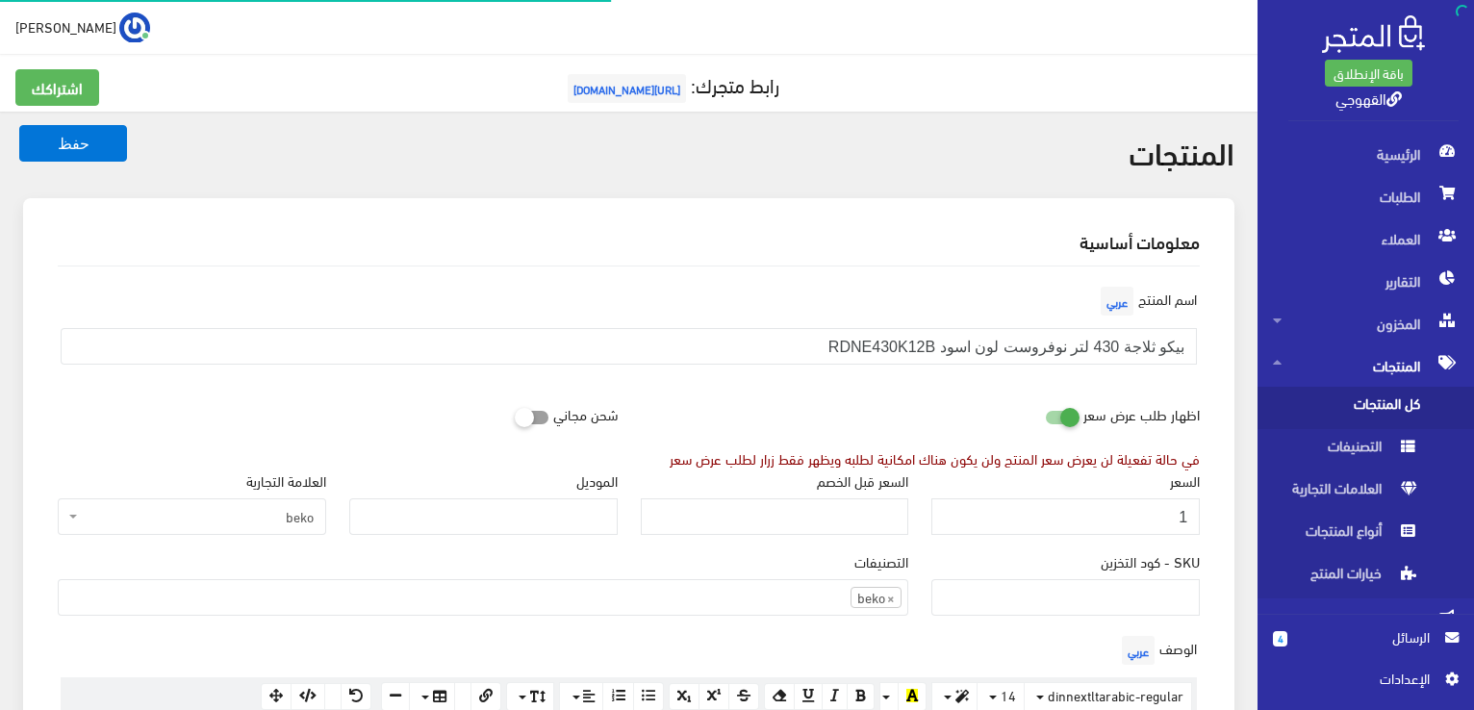
scroll to position [1342, 0]
click at [1129, 516] on input "1" at bounding box center [1065, 516] width 268 height 37
type input "23499"
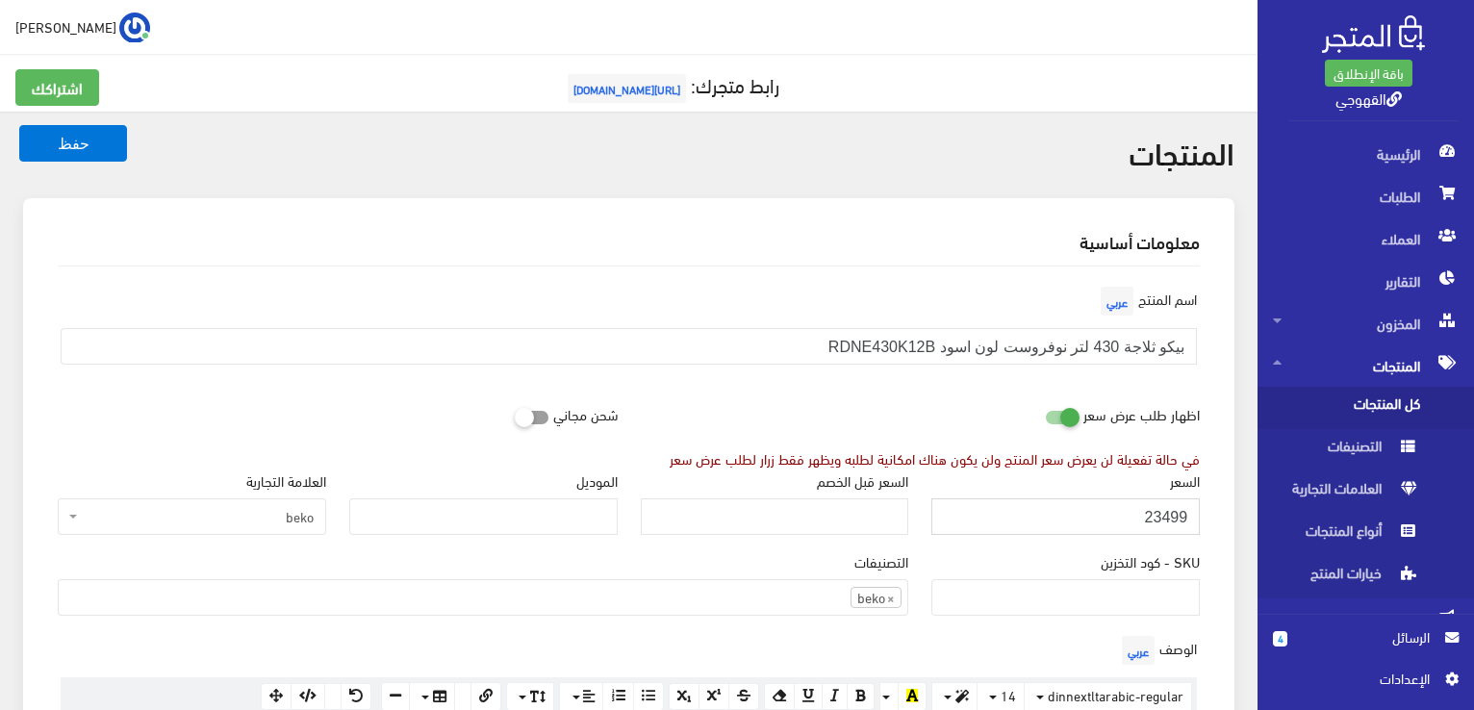
click at [19, 125] on button "حفظ" at bounding box center [73, 143] width 108 height 37
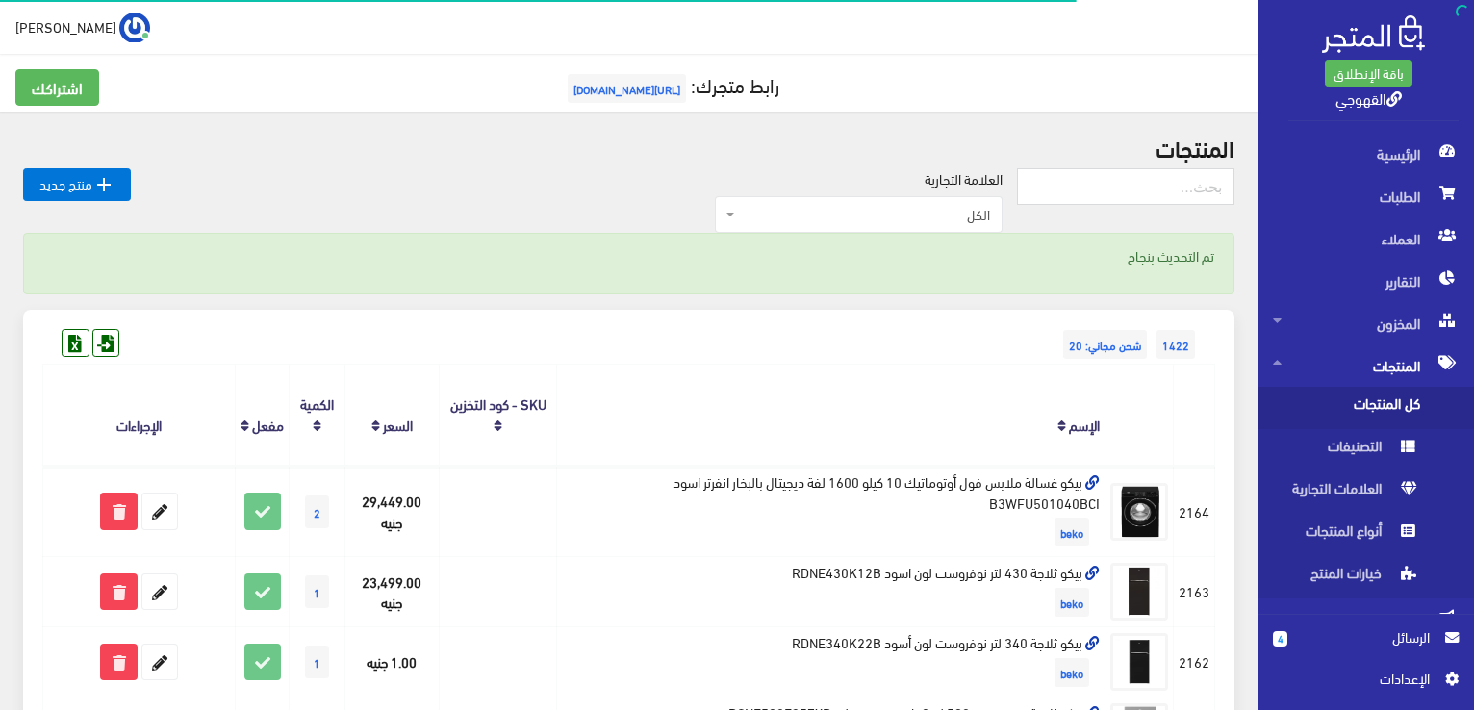
click at [1028, 313] on div "1422 شحن مجاني: 20" at bounding box center [628, 325] width 1173 height 31
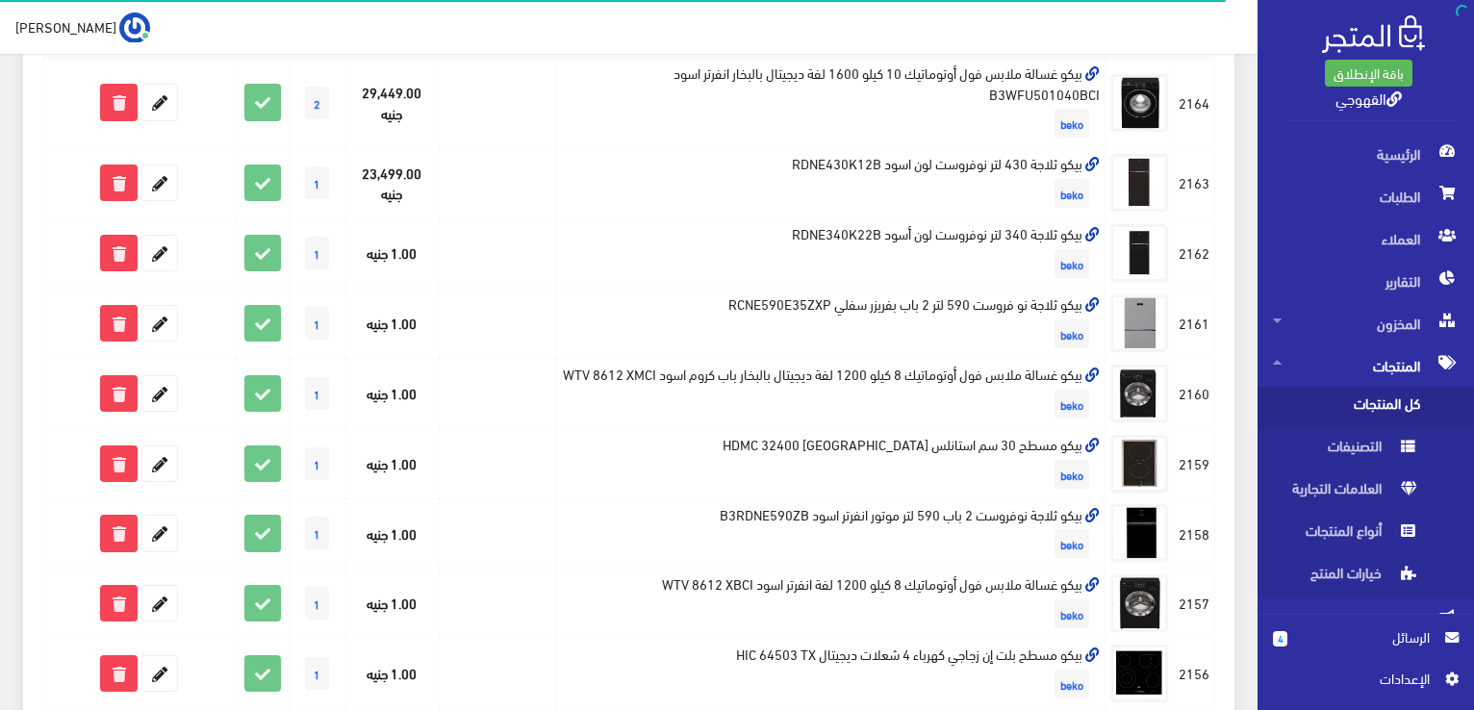
scroll to position [423, 0]
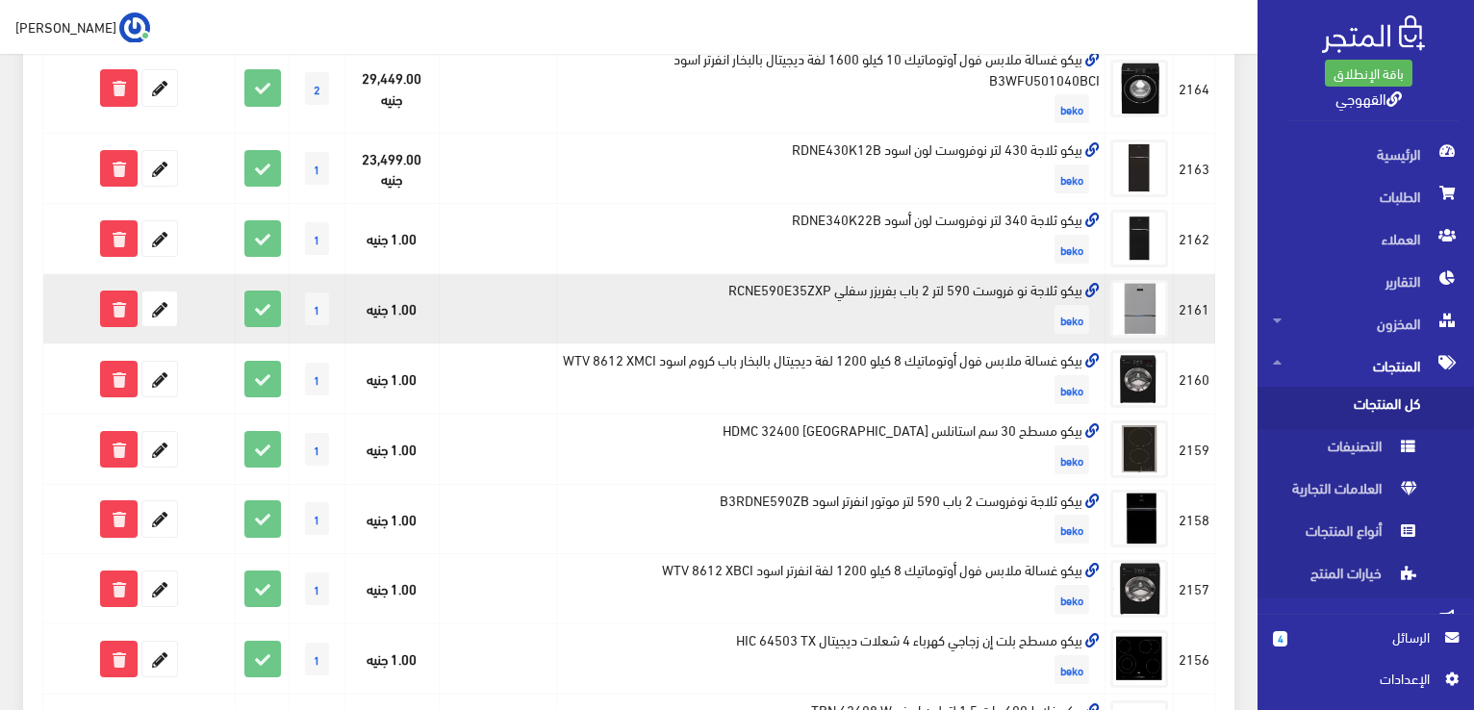
click at [1034, 282] on td "بيكو ثلاجة نو فروست 590 لتر 2 باب بفريزر سفلي RCNE590E35ZXP beko" at bounding box center [831, 309] width 548 height 70
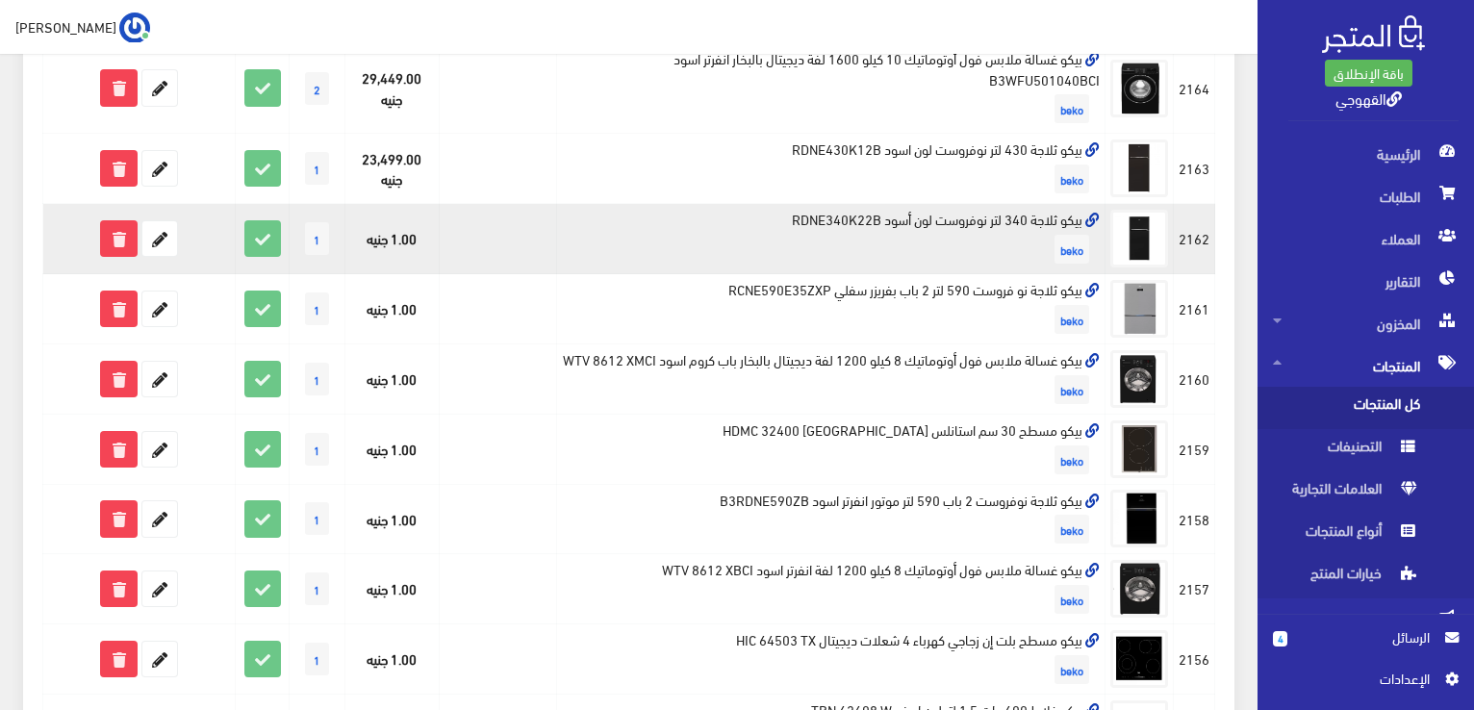
click at [1052, 218] on td "بيكو ثلاجة 340 لتر نوفروست لون أسود RDNE340K22B beko" at bounding box center [831, 239] width 548 height 70
copy td "بيكو ثلاجة 340 لتر نوفروست لون أسود RDNE340K22B"
click at [151, 247] on icon at bounding box center [159, 238] width 35 height 35
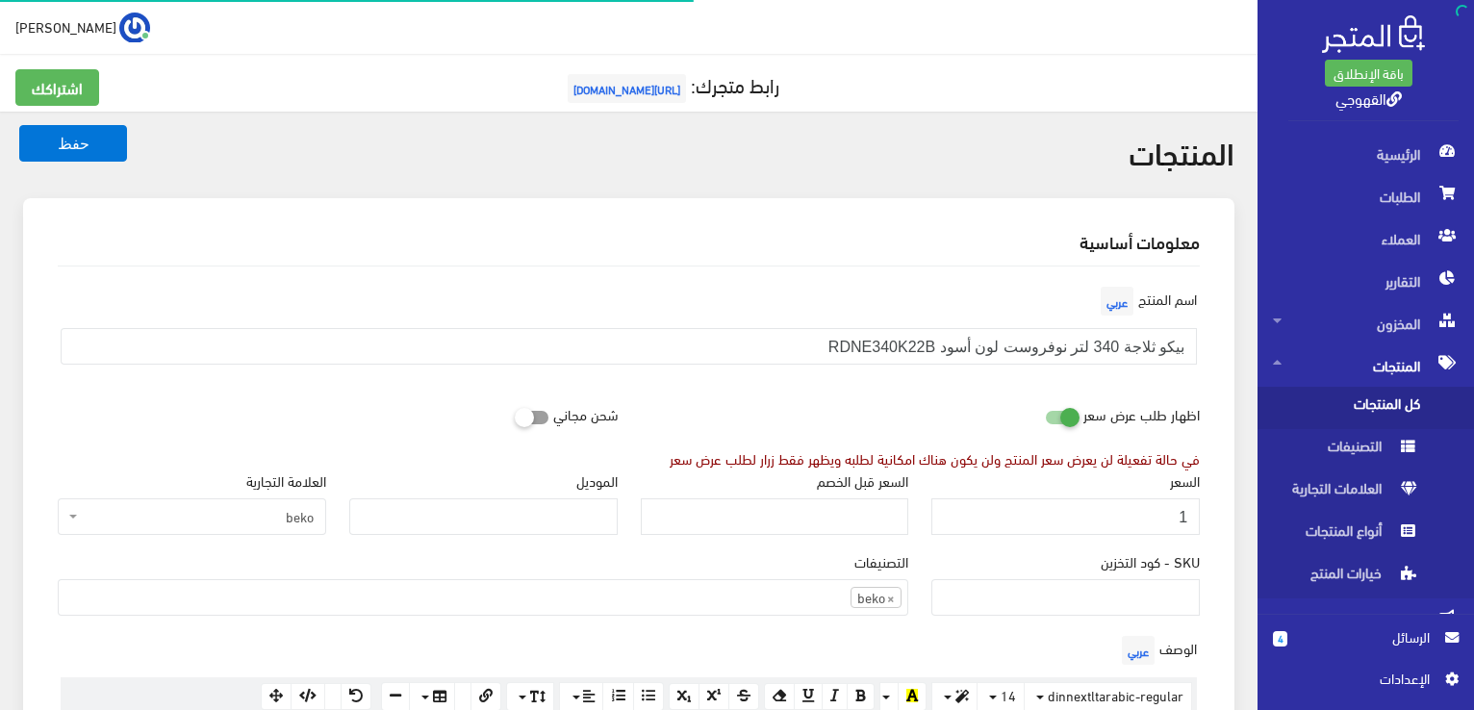
scroll to position [1342, 0]
click at [1069, 509] on input "1" at bounding box center [1065, 516] width 268 height 37
type input "18500"
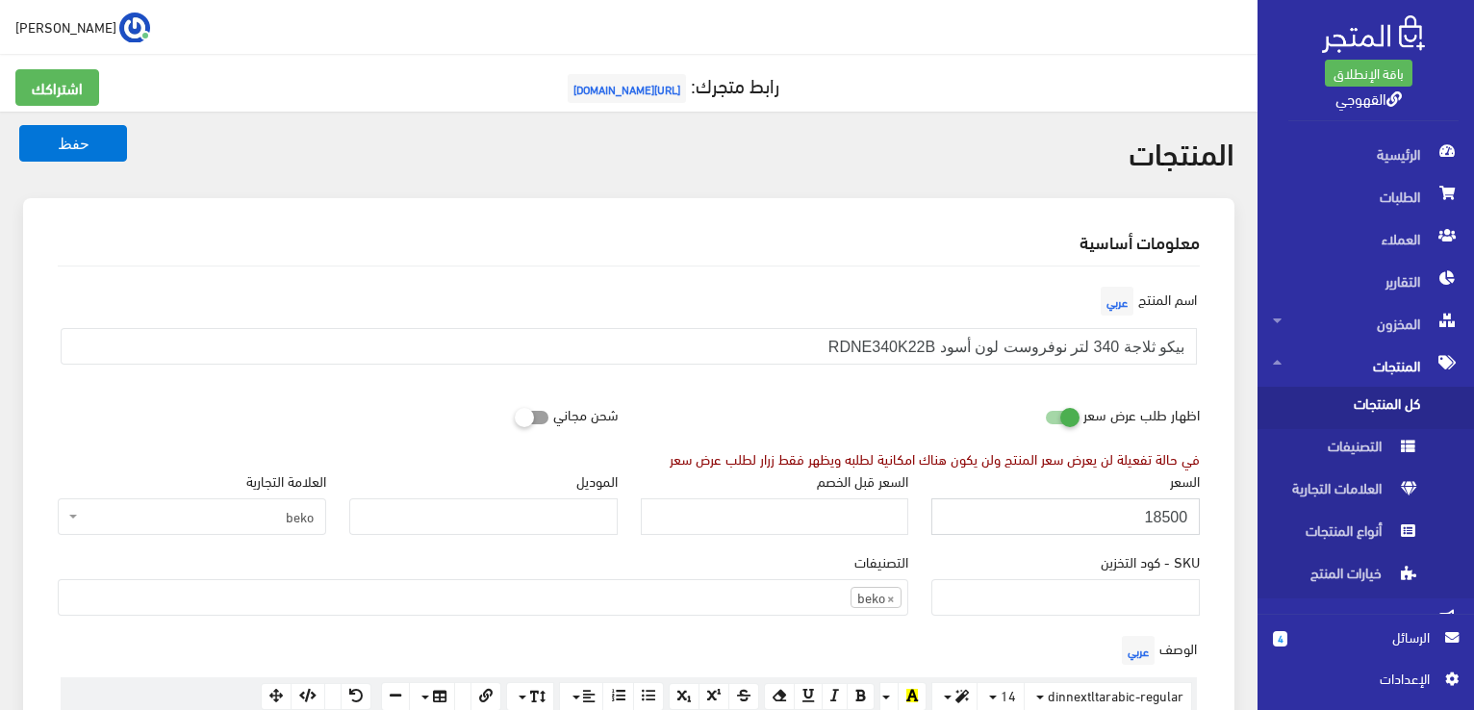
click at [19, 125] on button "حفظ" at bounding box center [73, 143] width 108 height 37
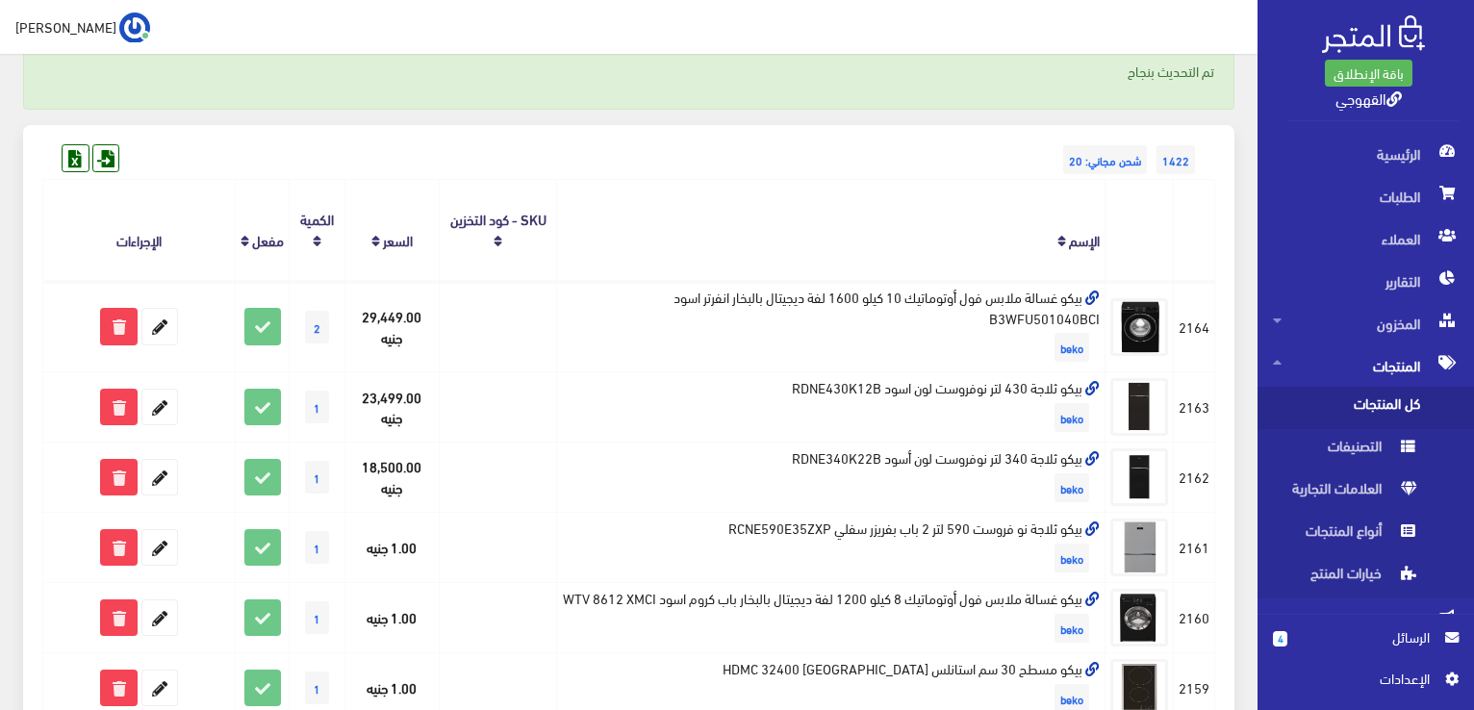
scroll to position [308, 0]
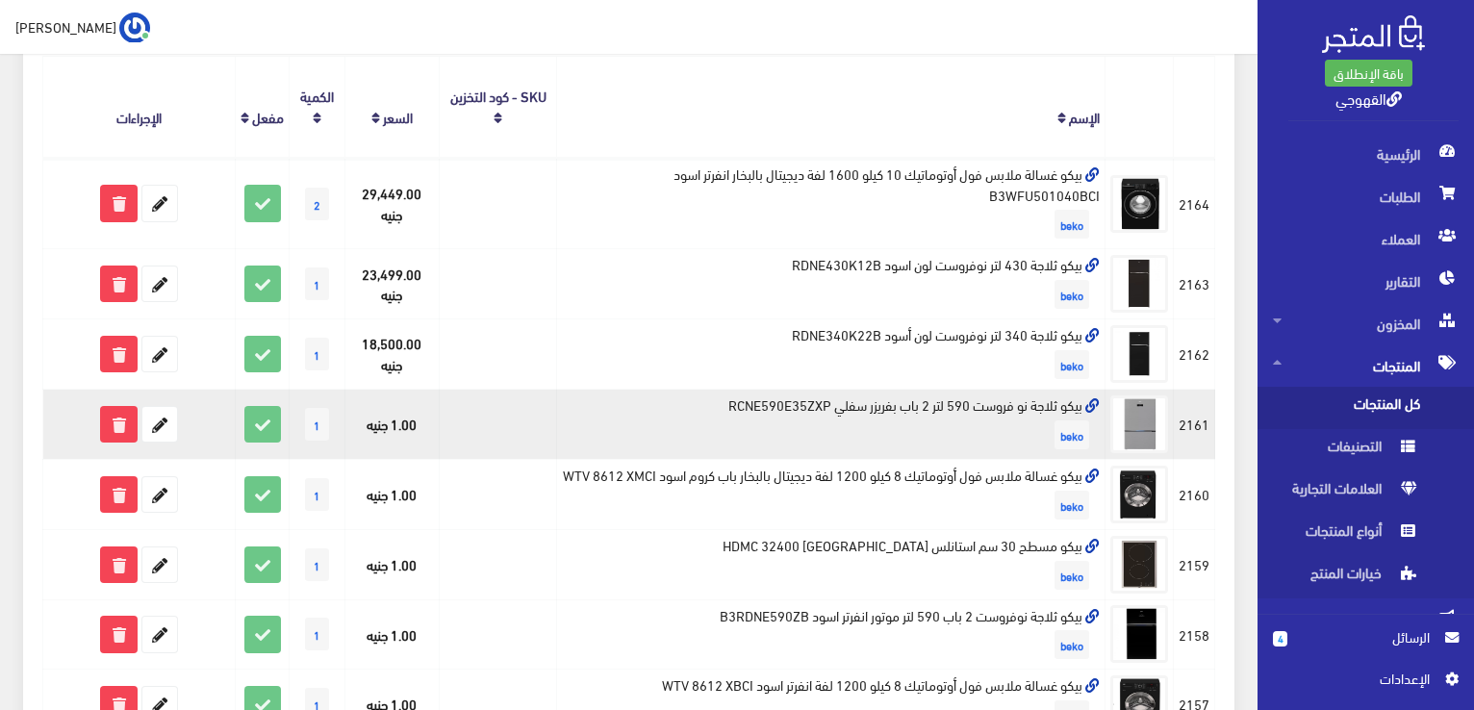
click at [1041, 406] on td "بيكو ثلاجة نو فروست 590 لتر 2 باب بفريزر سفلي RCNE590E35ZXP beko" at bounding box center [831, 425] width 548 height 70
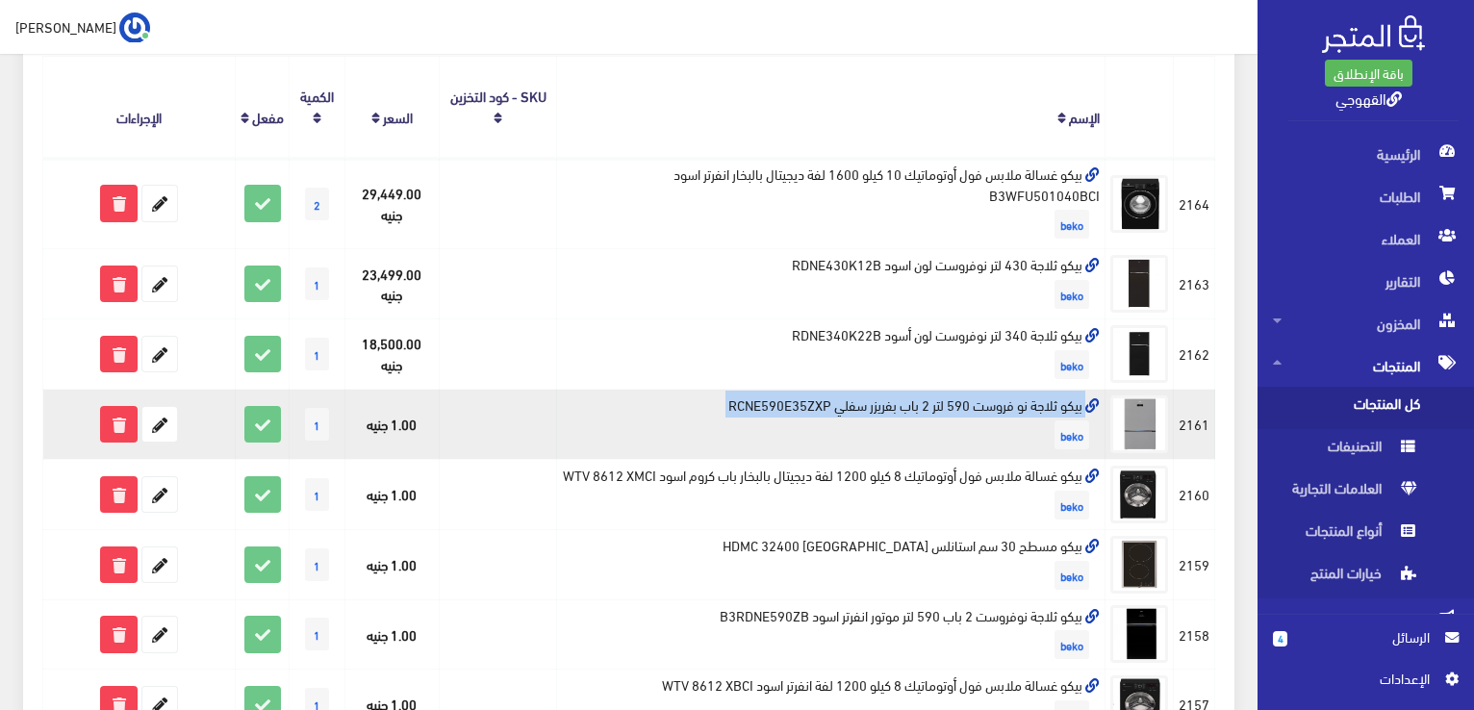
click at [1041, 406] on td "بيكو ثلاجة نو فروست 590 لتر 2 باب بفريزر سفلي RCNE590E35ZXP beko" at bounding box center [831, 425] width 548 height 70
copy td "بيكو ثلاجة نو فروست 590 لتر 2 باب بفريزر سفلي RCNE590E35ZXP"
click at [173, 426] on icon at bounding box center [159, 424] width 35 height 35
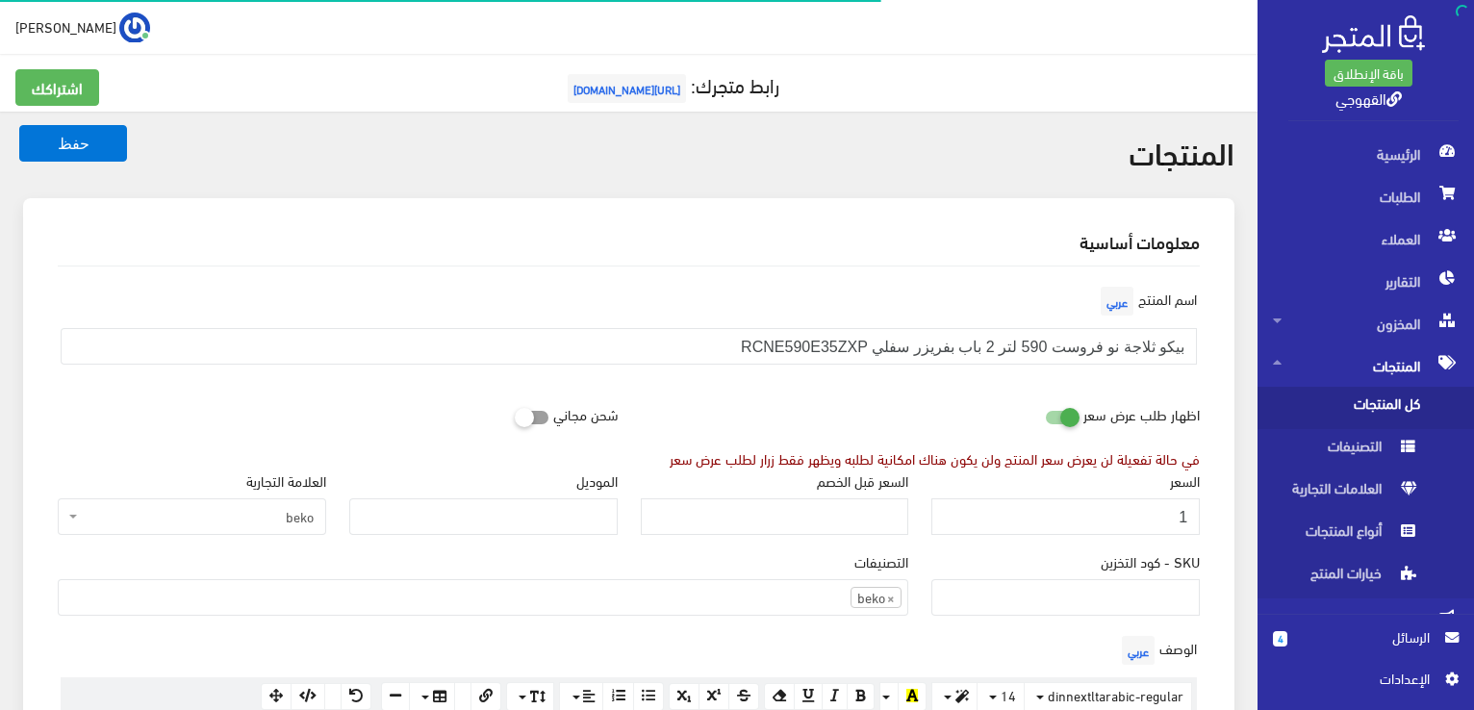
scroll to position [1339, 0]
click at [1182, 515] on input "1" at bounding box center [1065, 516] width 268 height 37
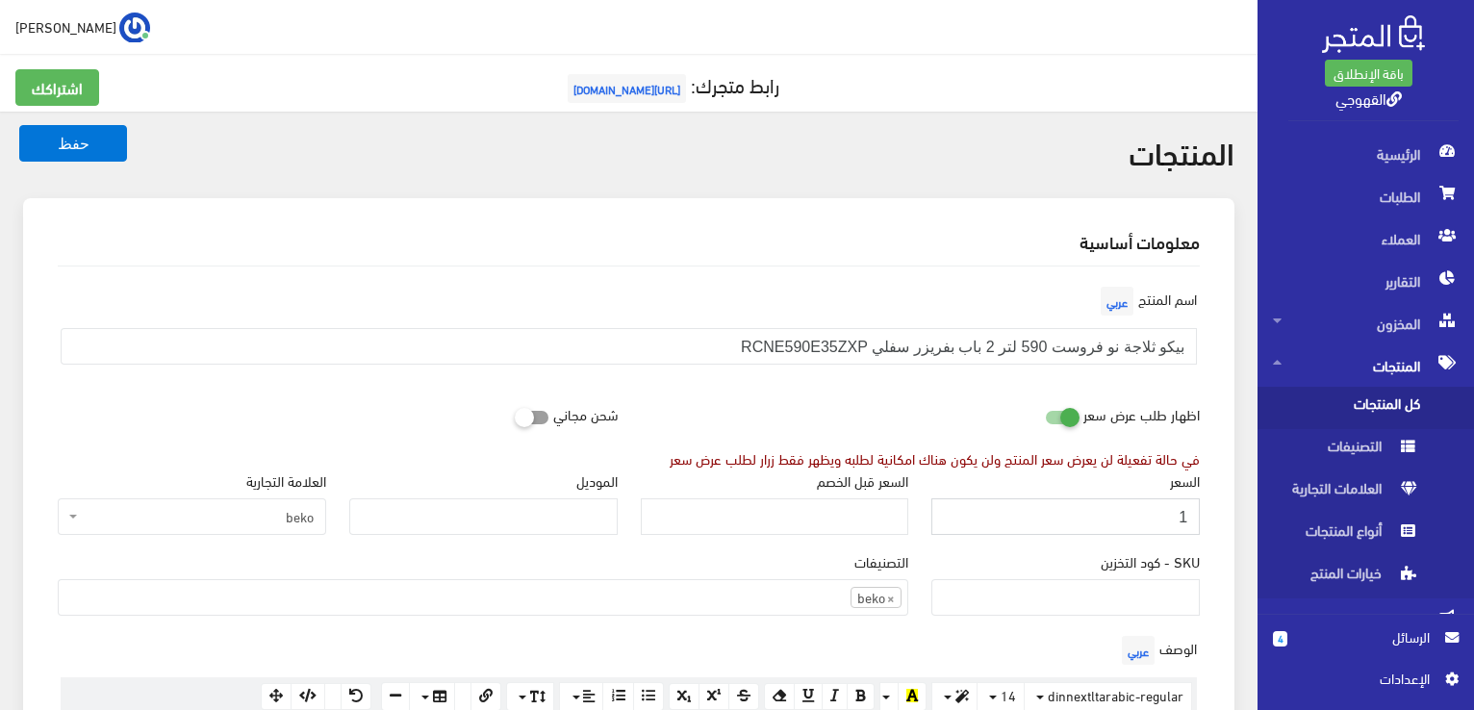
click at [1182, 515] on input "1" at bounding box center [1065, 516] width 268 height 37
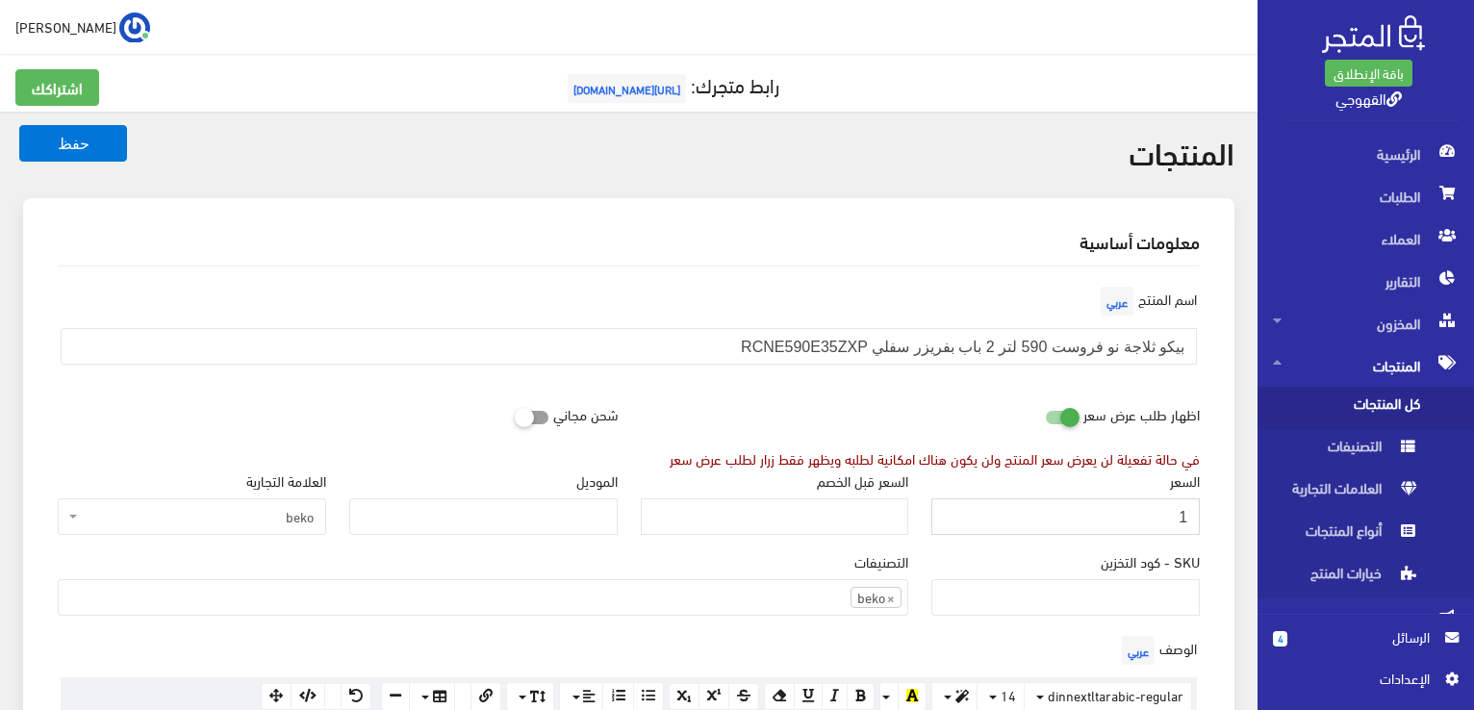
click at [1182, 515] on input "1" at bounding box center [1065, 516] width 268 height 37
type input "53500"
click at [19, 125] on button "حفظ" at bounding box center [73, 143] width 108 height 37
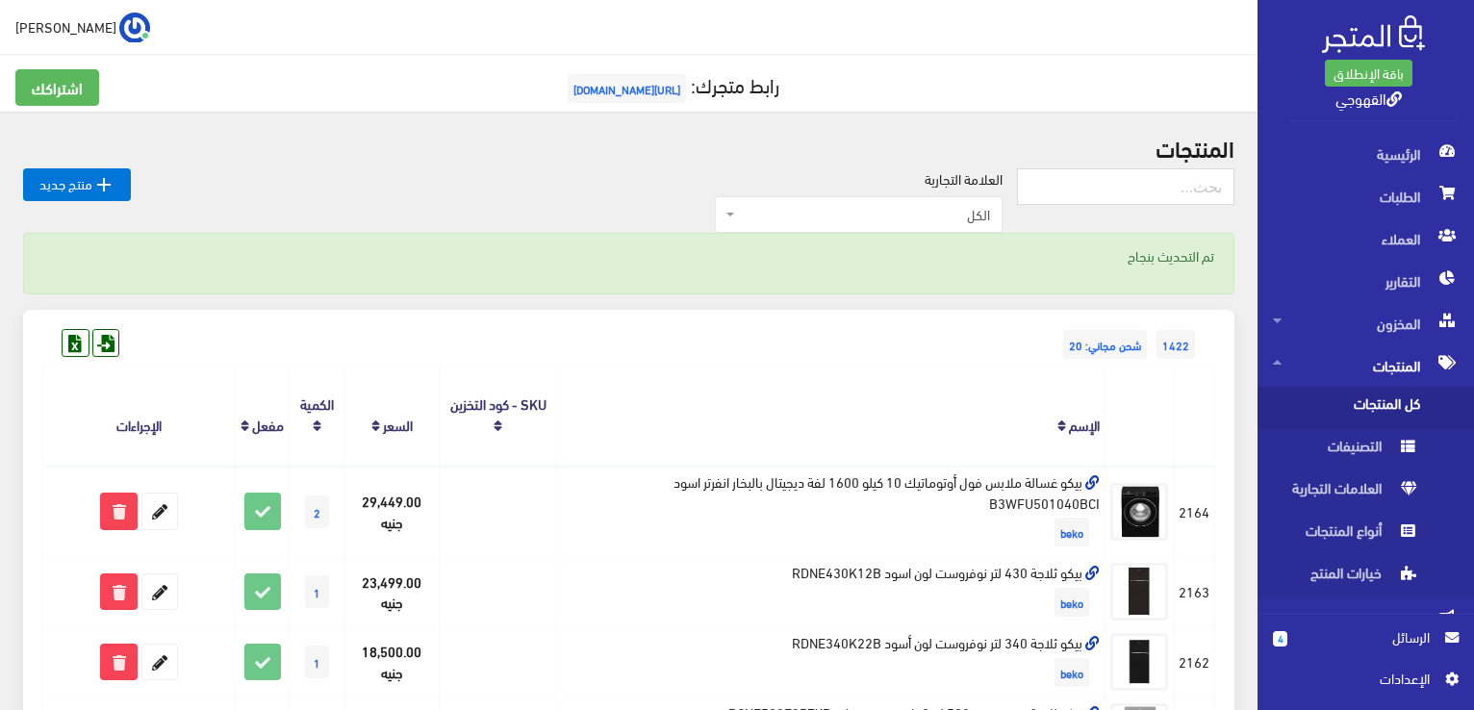
click at [853, 408] on th "الإسم" at bounding box center [831, 415] width 548 height 101
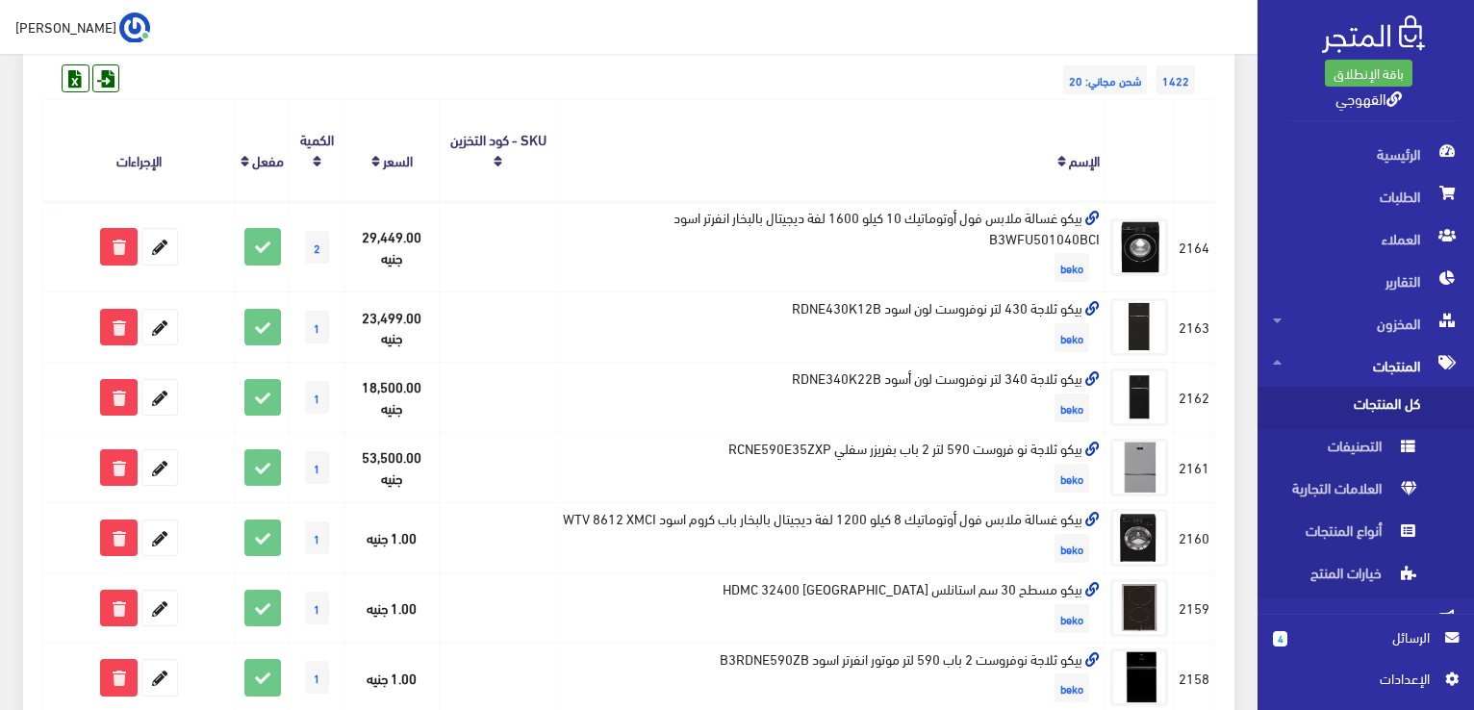
scroll to position [269, 0]
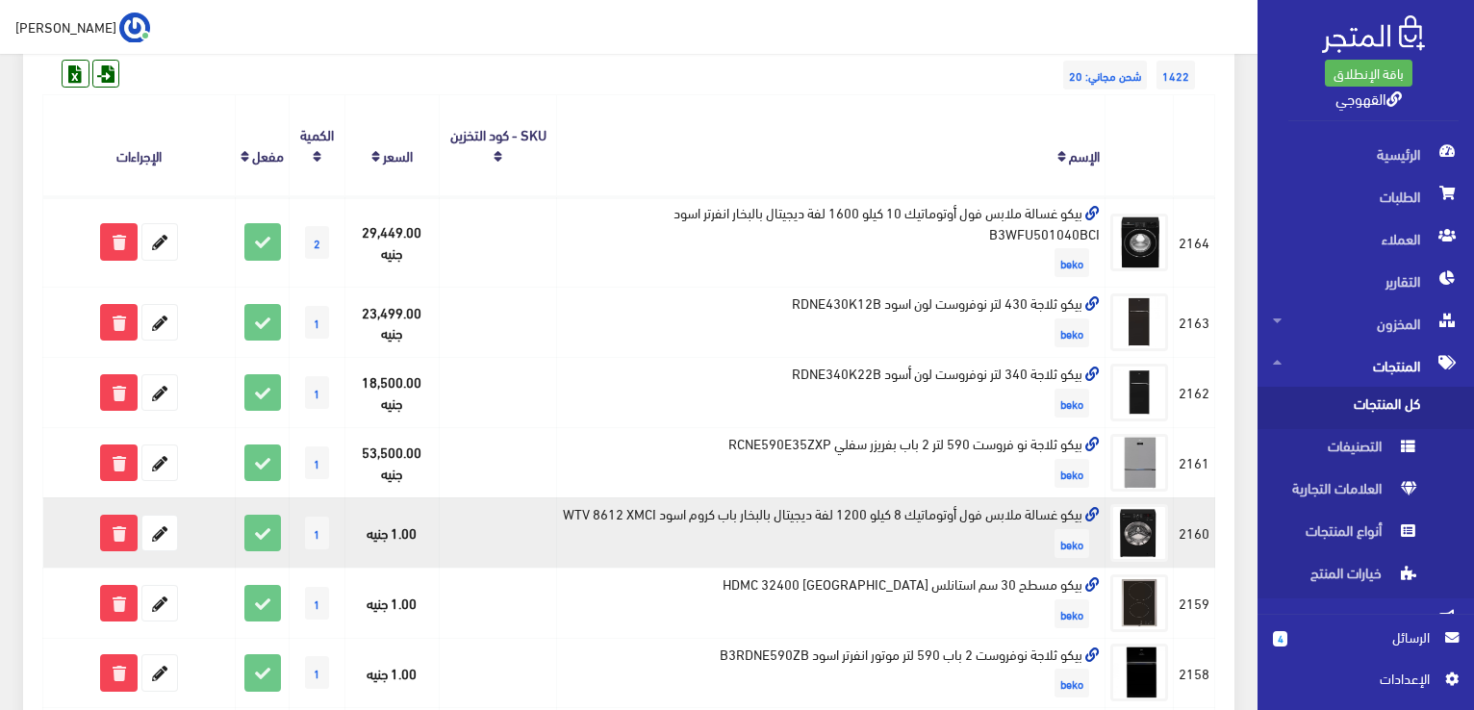
click at [885, 513] on td "بيكو غسالة ملابس فول أوتوماتيك 8 كيلو 1200 لفة ديجيتال بالبخار باب كروم اسود WT…" at bounding box center [831, 532] width 548 height 70
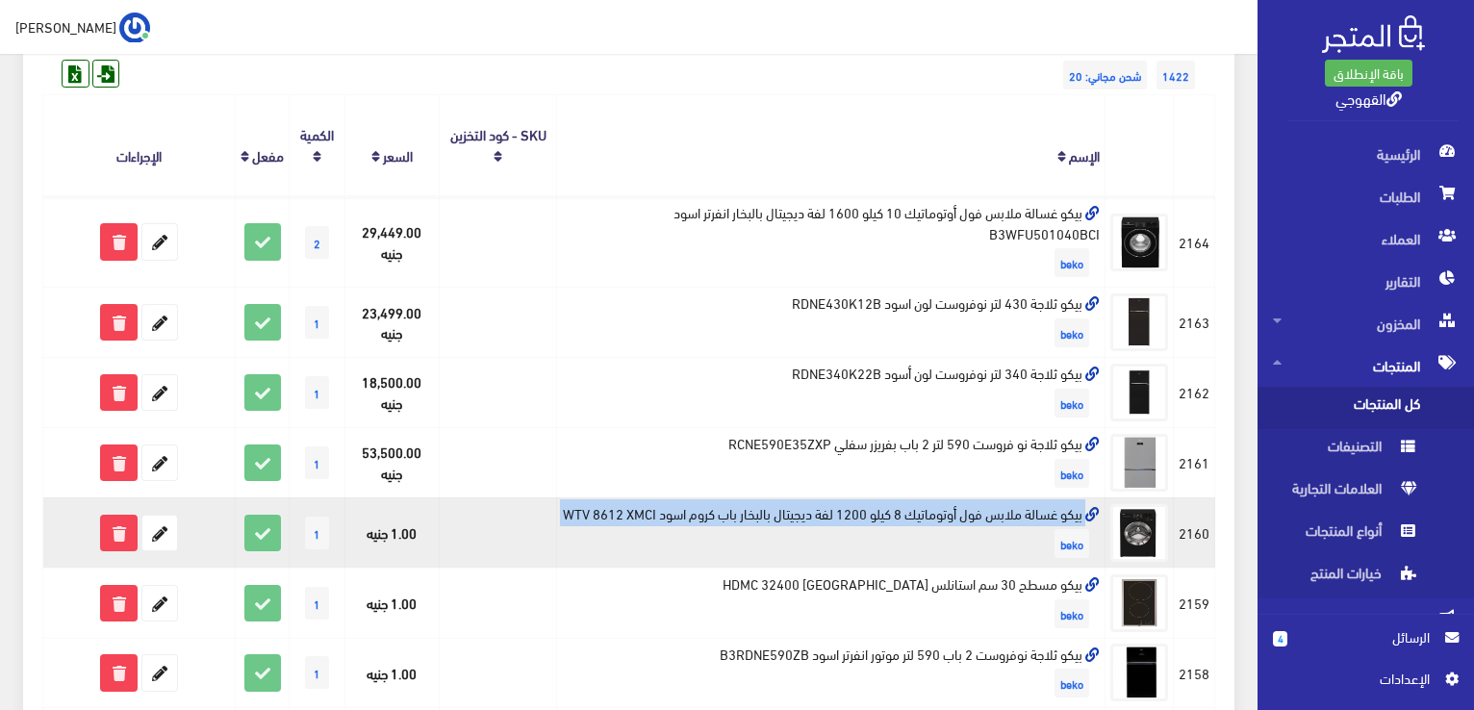
click at [885, 513] on td "بيكو غسالة ملابس فول أوتوماتيك 8 كيلو 1200 لفة ديجيتال بالبخار باب كروم اسود WT…" at bounding box center [831, 532] width 548 height 70
copy td "بيكو غسالة ملابس فول أوتوماتيك 8 كيلو 1200 لفة ديجيتال بالبخار باب كروم اسود WT…"
click at [153, 533] on icon at bounding box center [159, 533] width 35 height 35
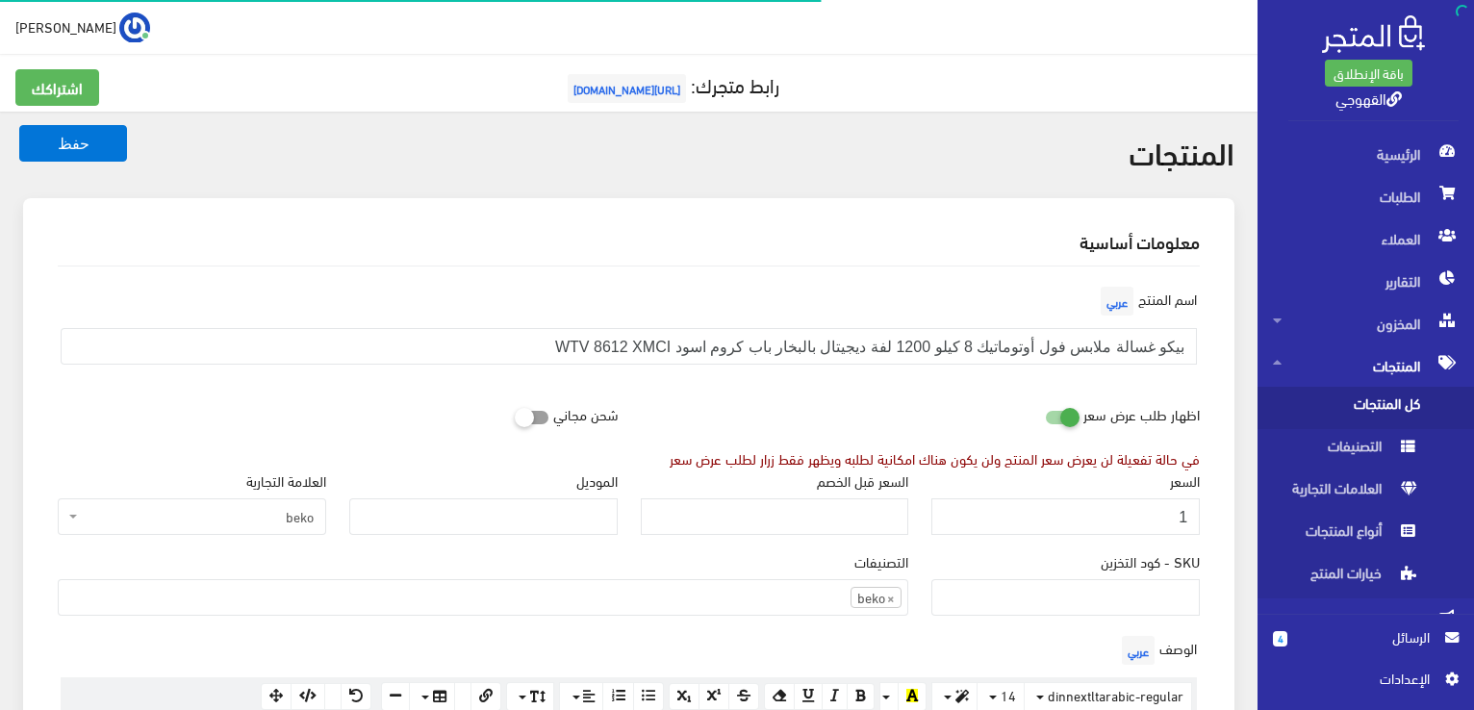
scroll to position [1339, 0]
click at [1176, 500] on input "1" at bounding box center [1065, 516] width 268 height 37
type input "21500"
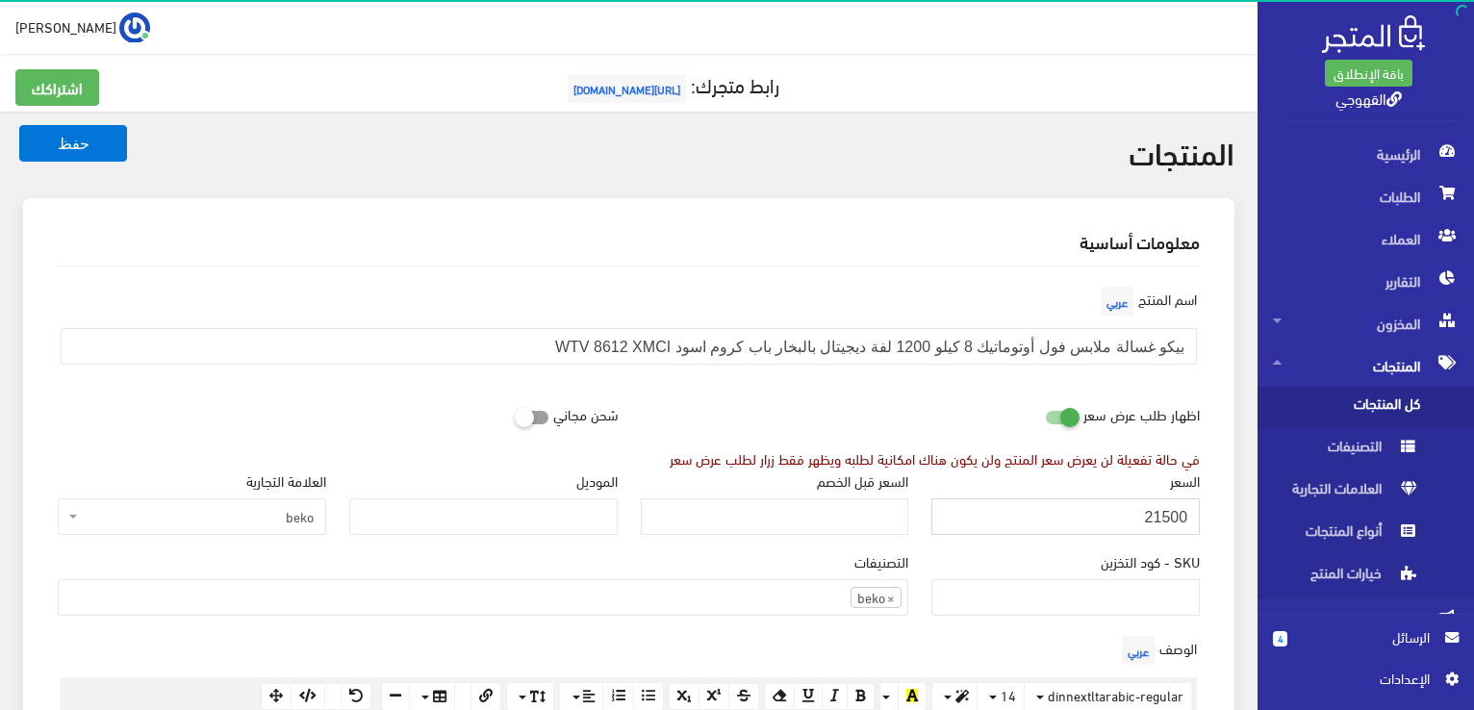
click at [19, 125] on button "حفظ" at bounding box center [73, 143] width 108 height 37
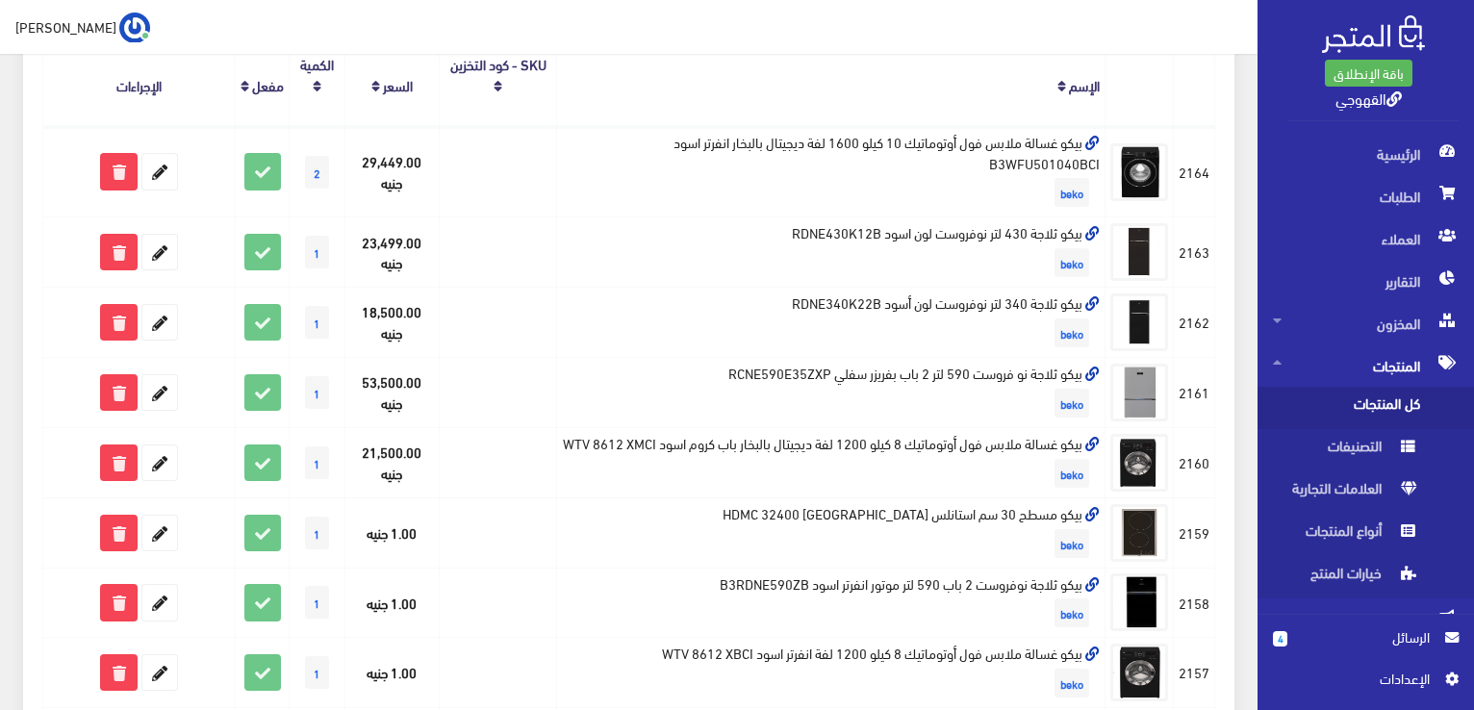
scroll to position [346, 0]
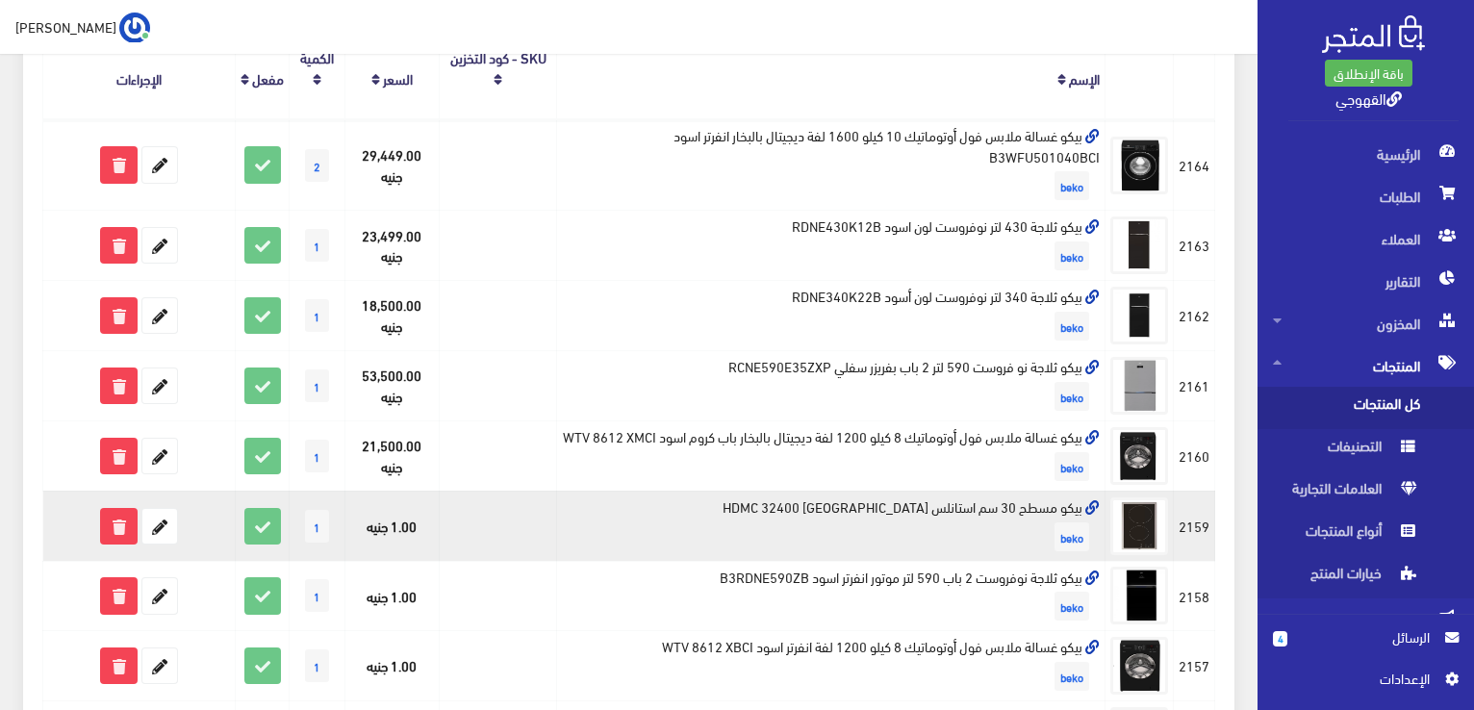
click at [935, 528] on td "بيكو مسطح 30 سم استانلس HDMC 32400 TX beko" at bounding box center [831, 526] width 548 height 70
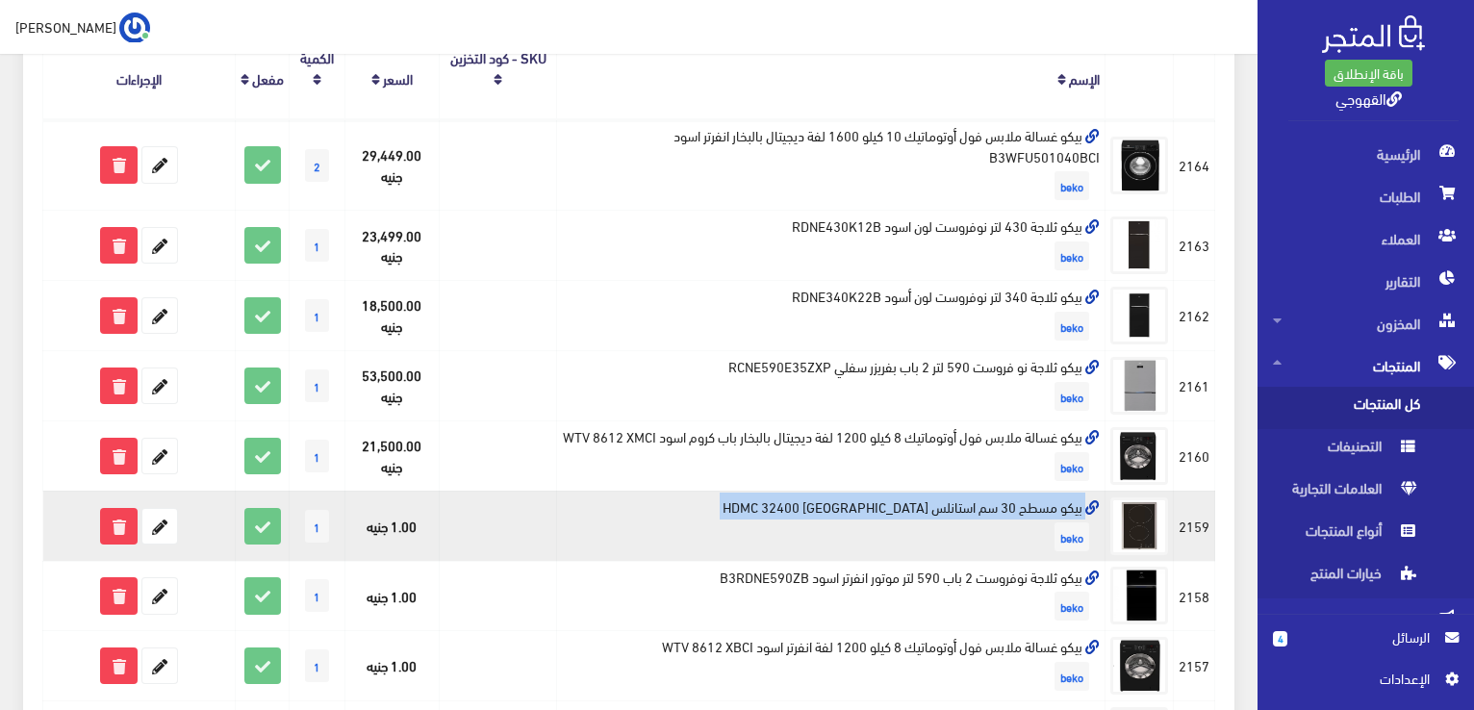
click at [935, 528] on td "بيكو مسطح 30 سم استانلس HDMC 32400 TX beko" at bounding box center [831, 526] width 548 height 70
copy td "بيكو مسطح 30 سم استانلس HDMC 32400 [GEOGRAPHIC_DATA]"
click at [163, 544] on icon at bounding box center [159, 526] width 35 height 35
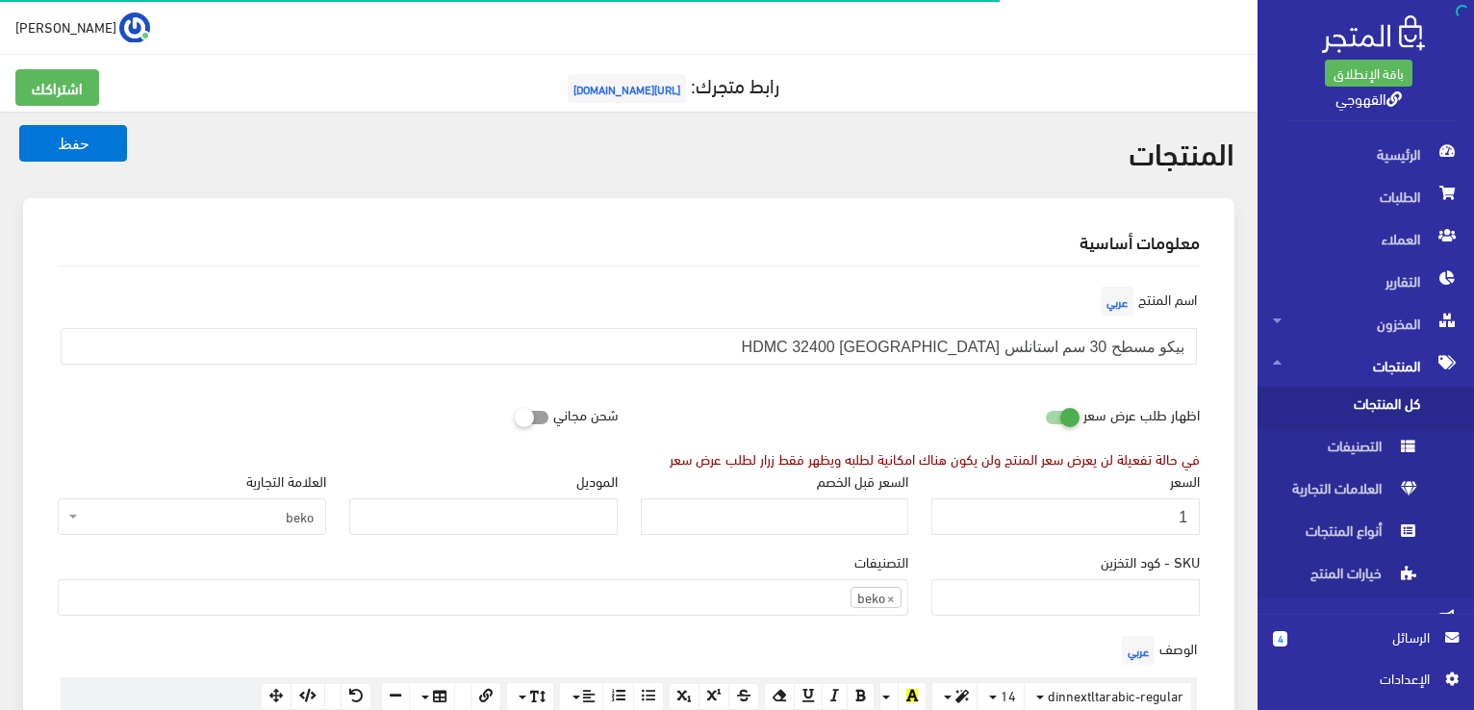
scroll to position [1342, 0]
click at [1048, 499] on input "1" at bounding box center [1065, 516] width 268 height 37
type input "8000"
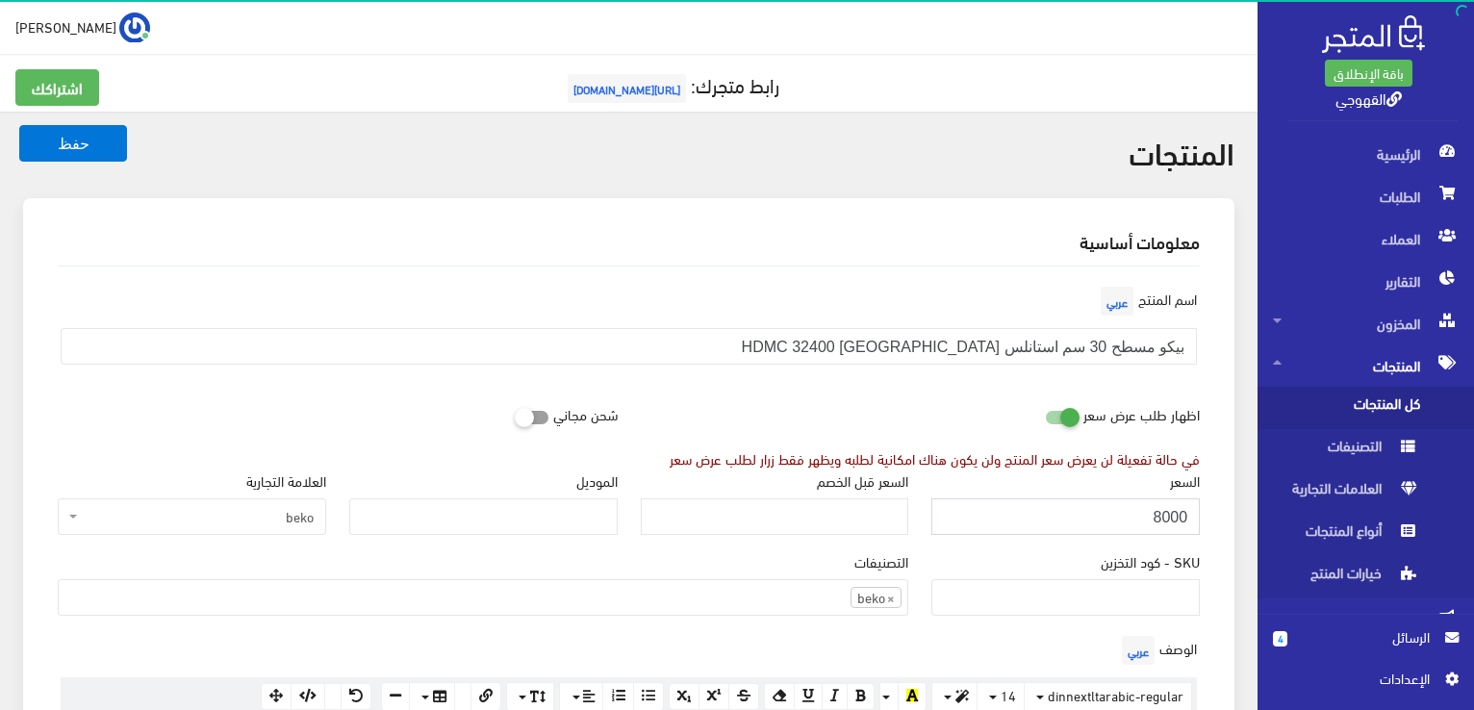
click at [19, 125] on button "حفظ" at bounding box center [73, 143] width 108 height 37
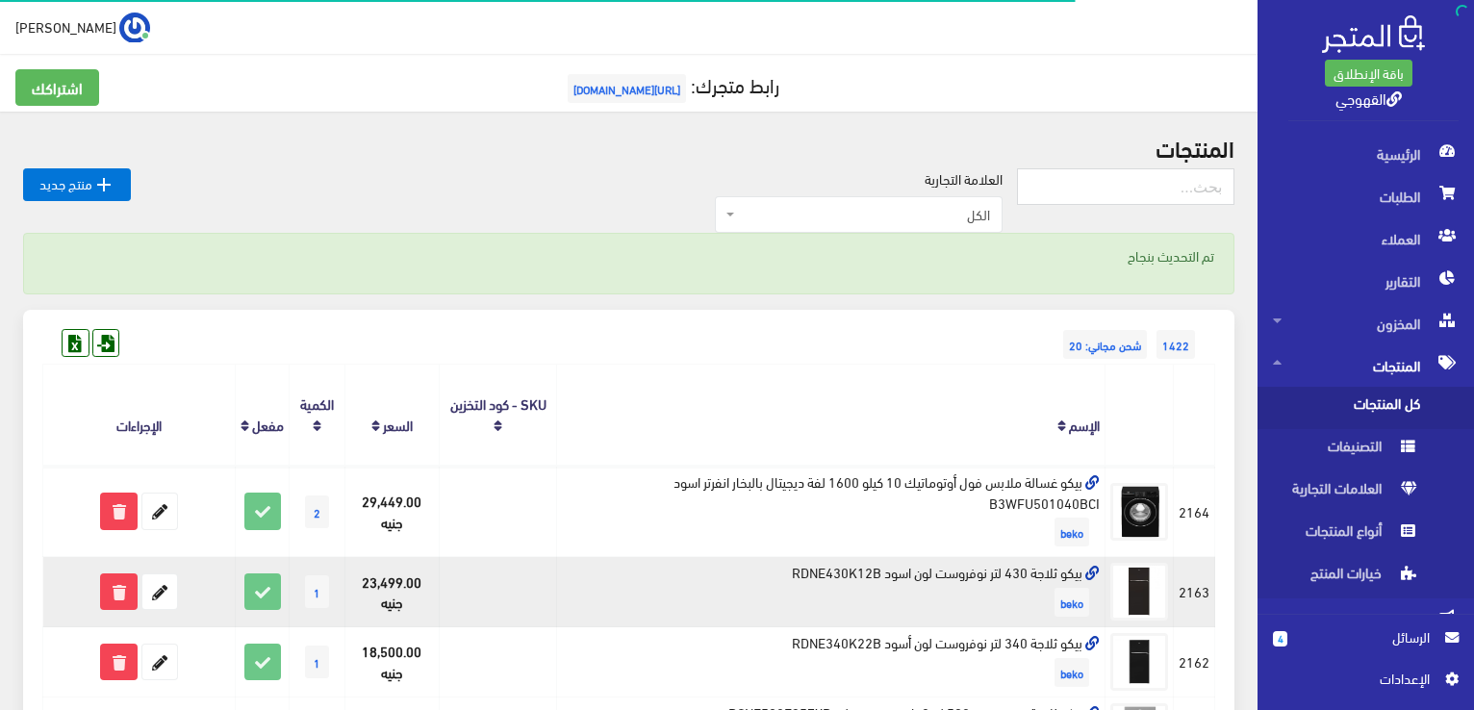
click at [1063, 562] on td "بيكو ثلاجة 430 لتر نوفروست لون اسود RDNE430K12B beko" at bounding box center [831, 592] width 548 height 70
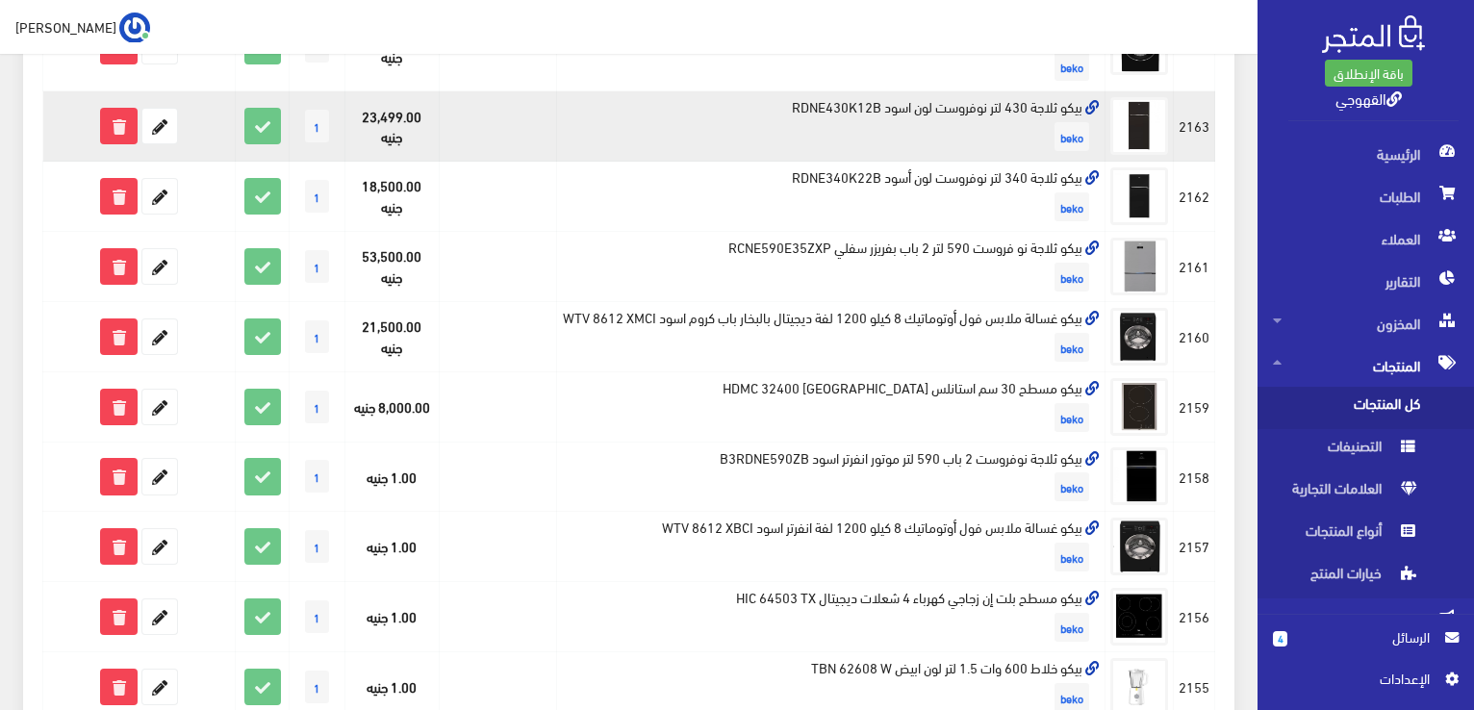
scroll to position [427, 0]
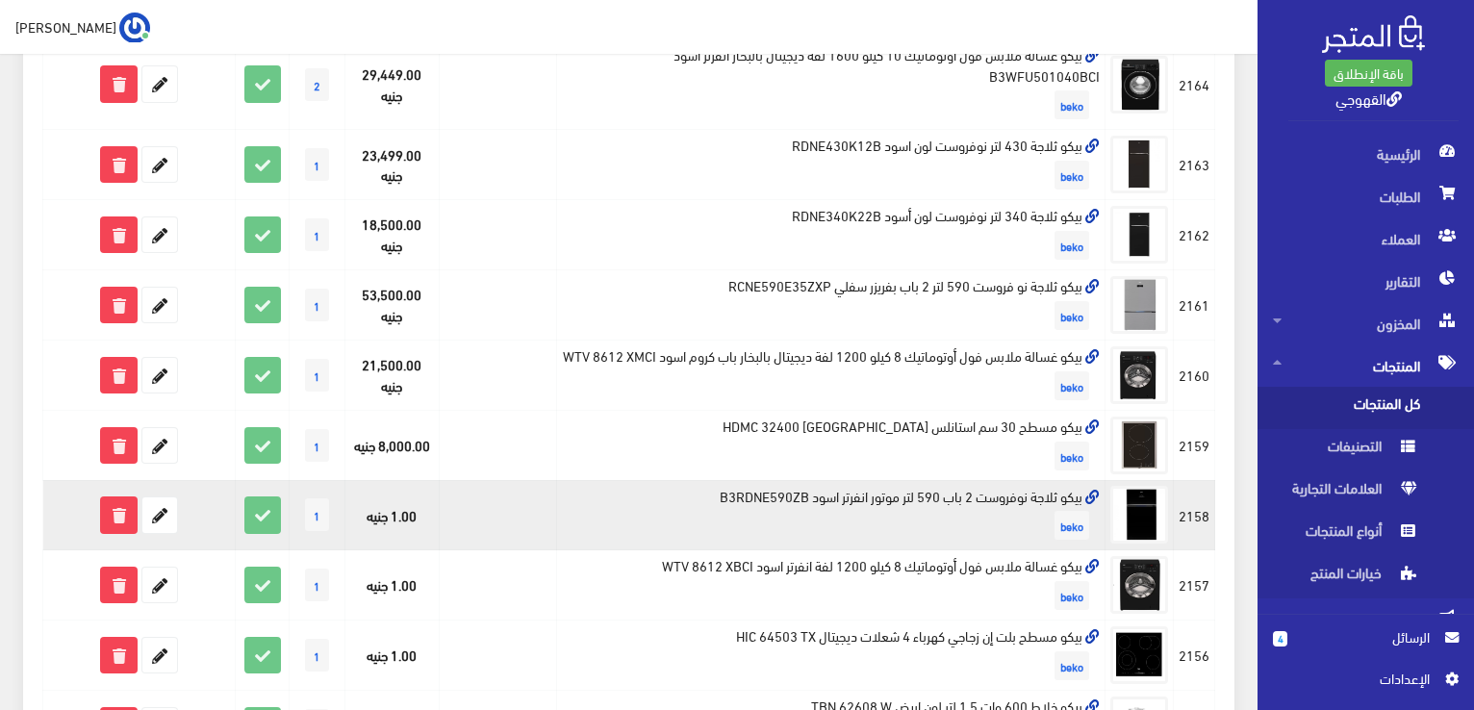
click at [1070, 511] on td "بيكو ثلاجة نوفروست 2 باب 590 لتر موتور انفرتر اسود B3RDNE590ZB beko" at bounding box center [831, 515] width 548 height 70
copy td "بيكو ثلاجة نوفروست 2 باب 590 لتر موتور انفرتر اسود B3RDNE590ZB"
click at [168, 532] on icon at bounding box center [159, 514] width 35 height 35
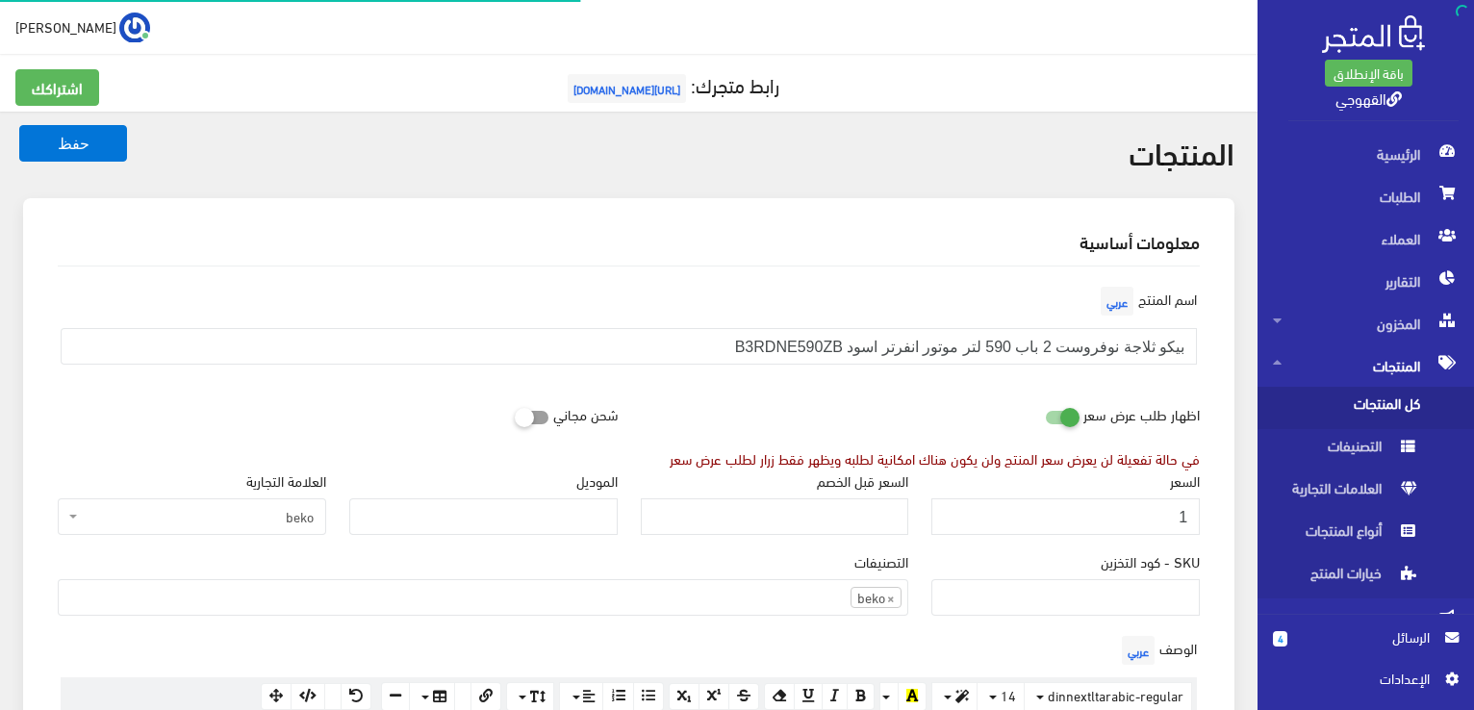
scroll to position [1342, 0]
click at [1001, 521] on input "1" at bounding box center [1065, 516] width 268 height 37
type input "57500"
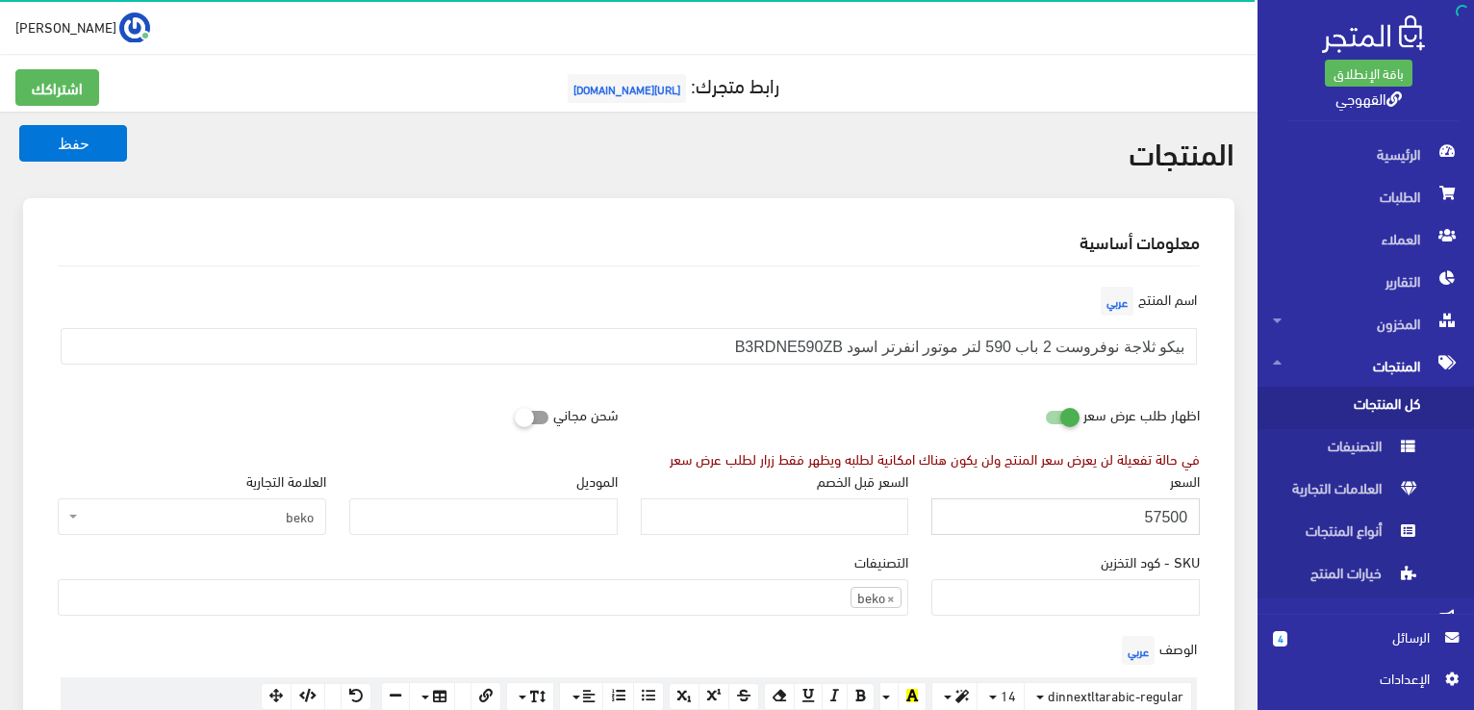
click at [19, 125] on button "حفظ" at bounding box center [73, 143] width 108 height 37
click at [1001, 521] on input "57500" at bounding box center [1065, 516] width 268 height 37
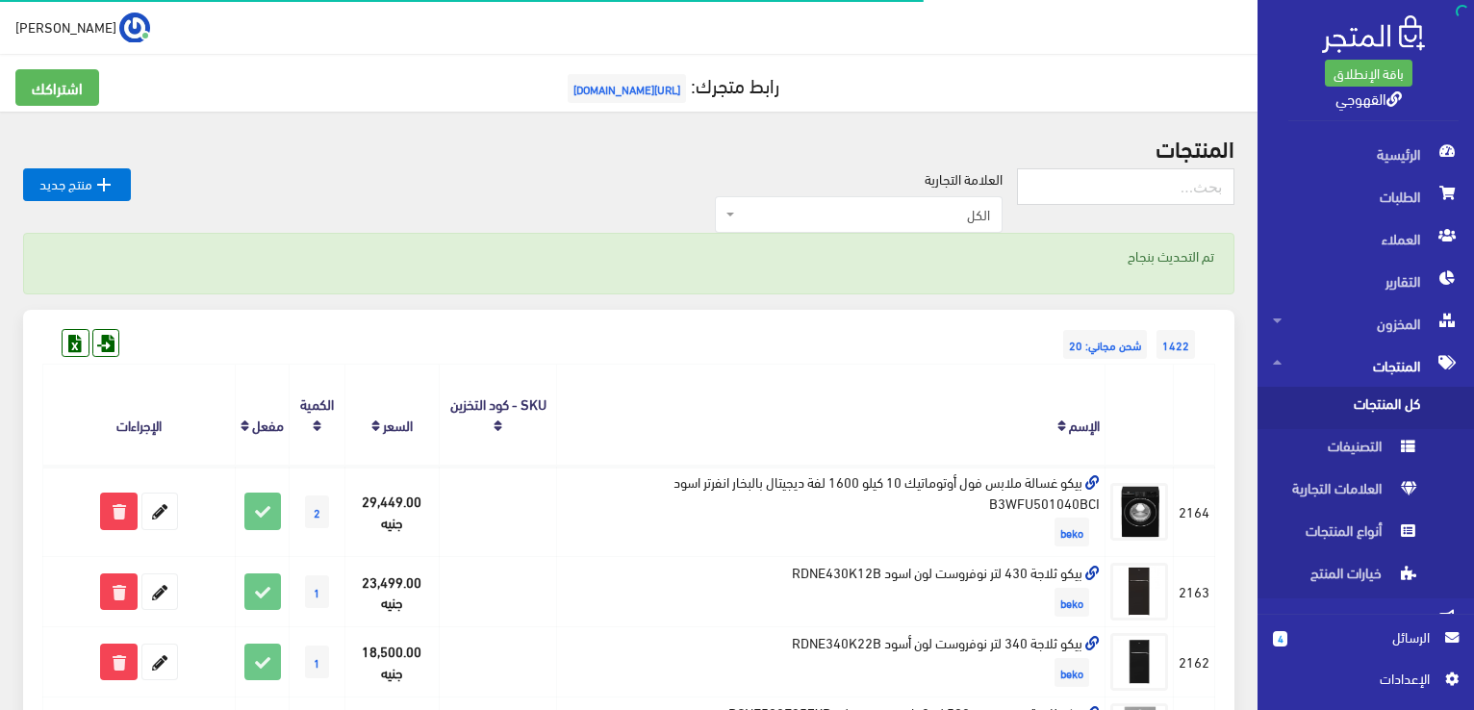
click at [1001, 521] on td "بيكو غسالة ملابس فول أوتوماتيك 10 كيلو 1600 لفة ديجيتال بالبخار انفرتر اسود B3W…" at bounding box center [831, 511] width 548 height 91
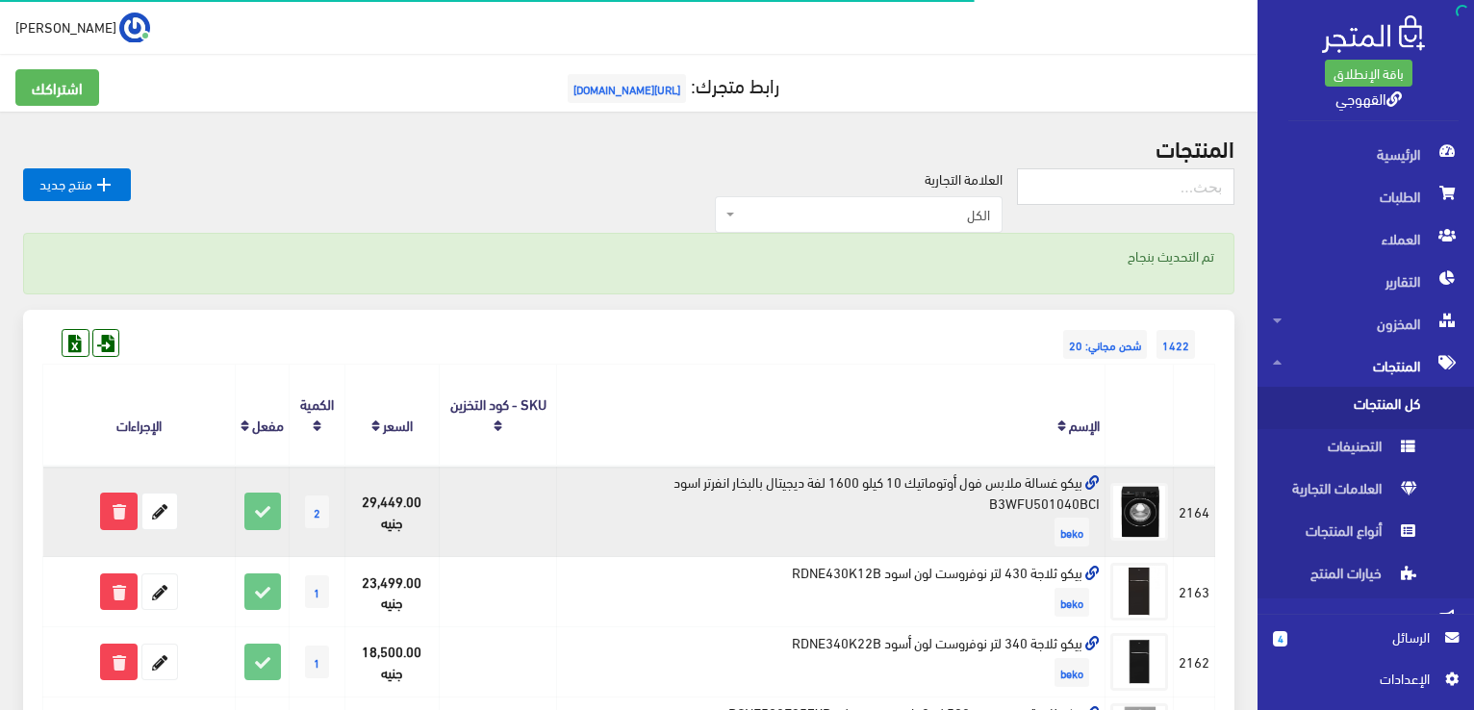
drag, startPoint x: 0, startPoint y: 0, endPoint x: 1001, endPoint y: 521, distance: 1127.9
click at [1001, 521] on td "بيكو غسالة ملابس فول أوتوماتيك 10 كيلو 1600 لفة ديجيتال بالبخار انفرتر اسود B3W…" at bounding box center [831, 511] width 548 height 91
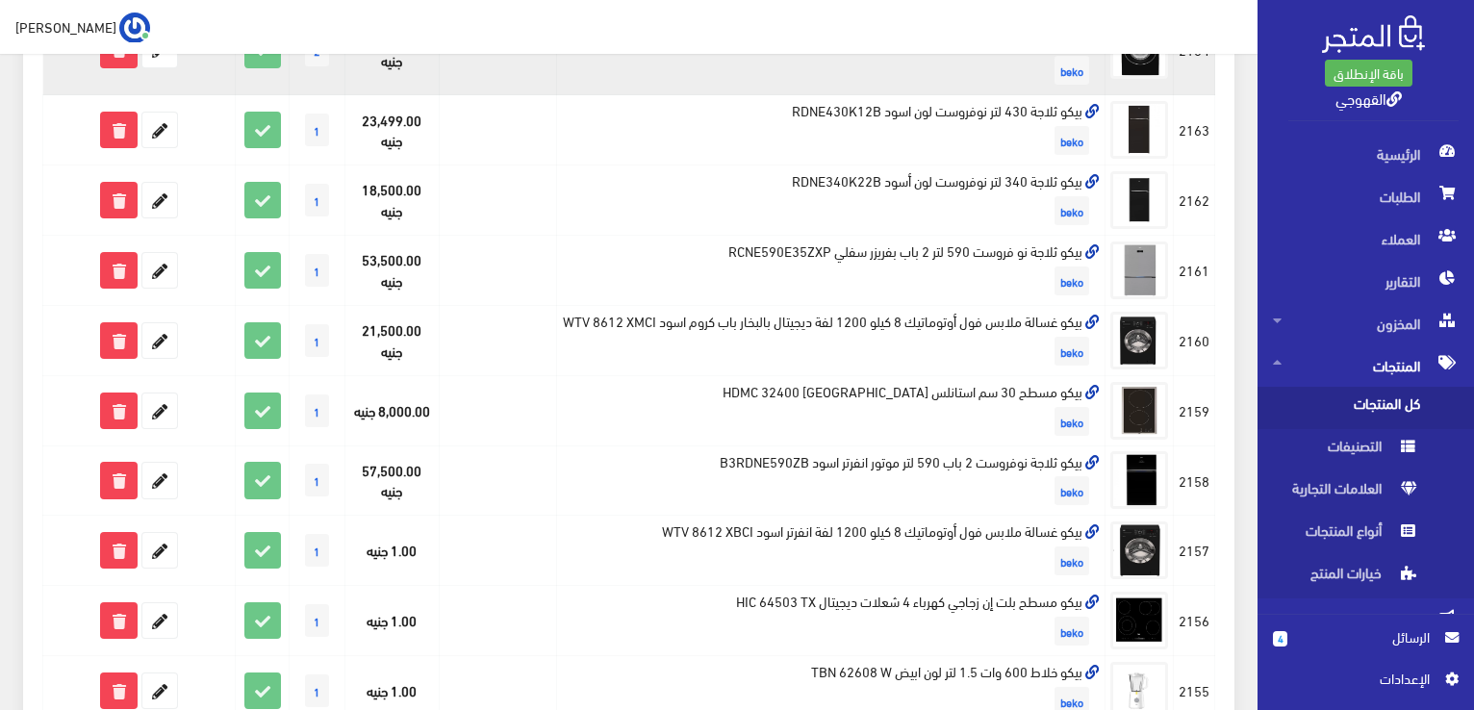
scroll to position [500, 0]
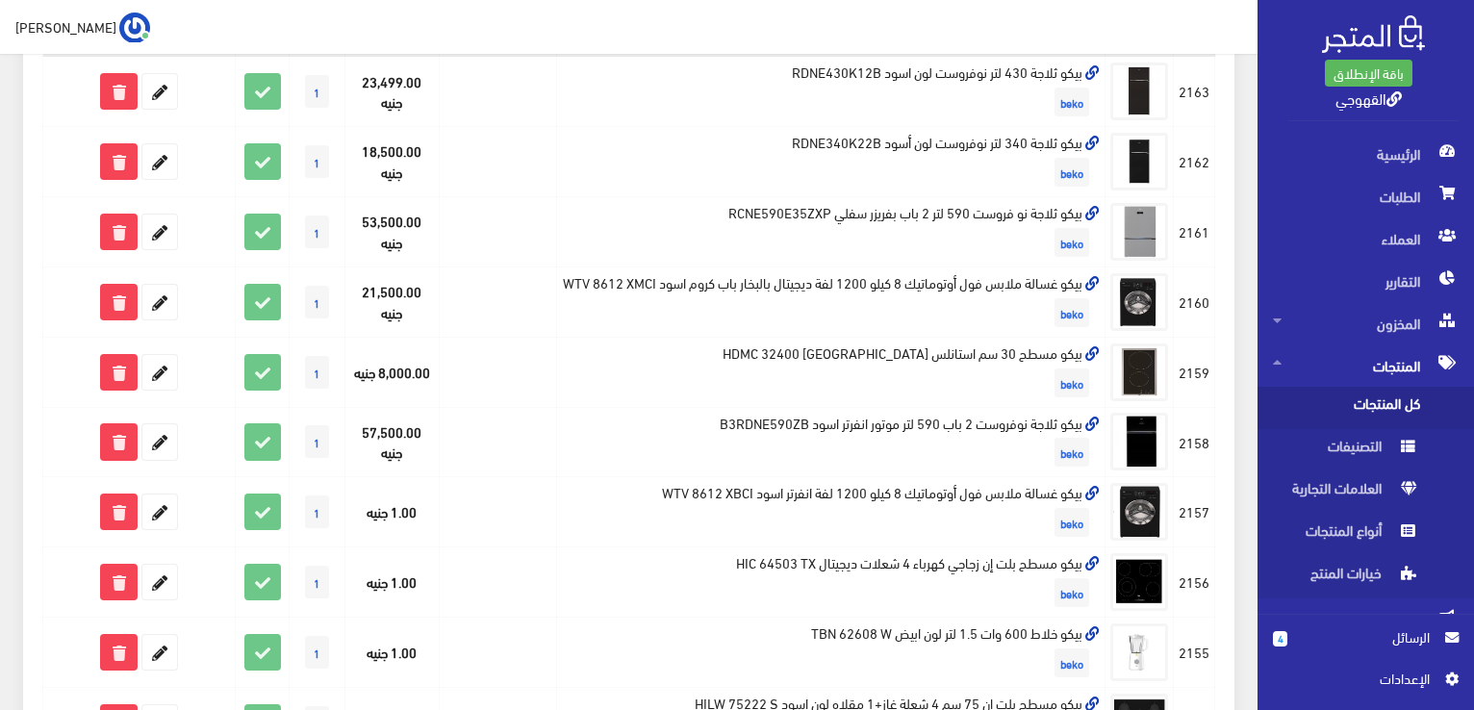
click at [1030, 544] on td "بيكو غسالة ملابس فول أوتوماتيك 8 كيلو 1200 لفة انفرتر اسود WTV 8612 XBCI beko" at bounding box center [831, 512] width 548 height 70
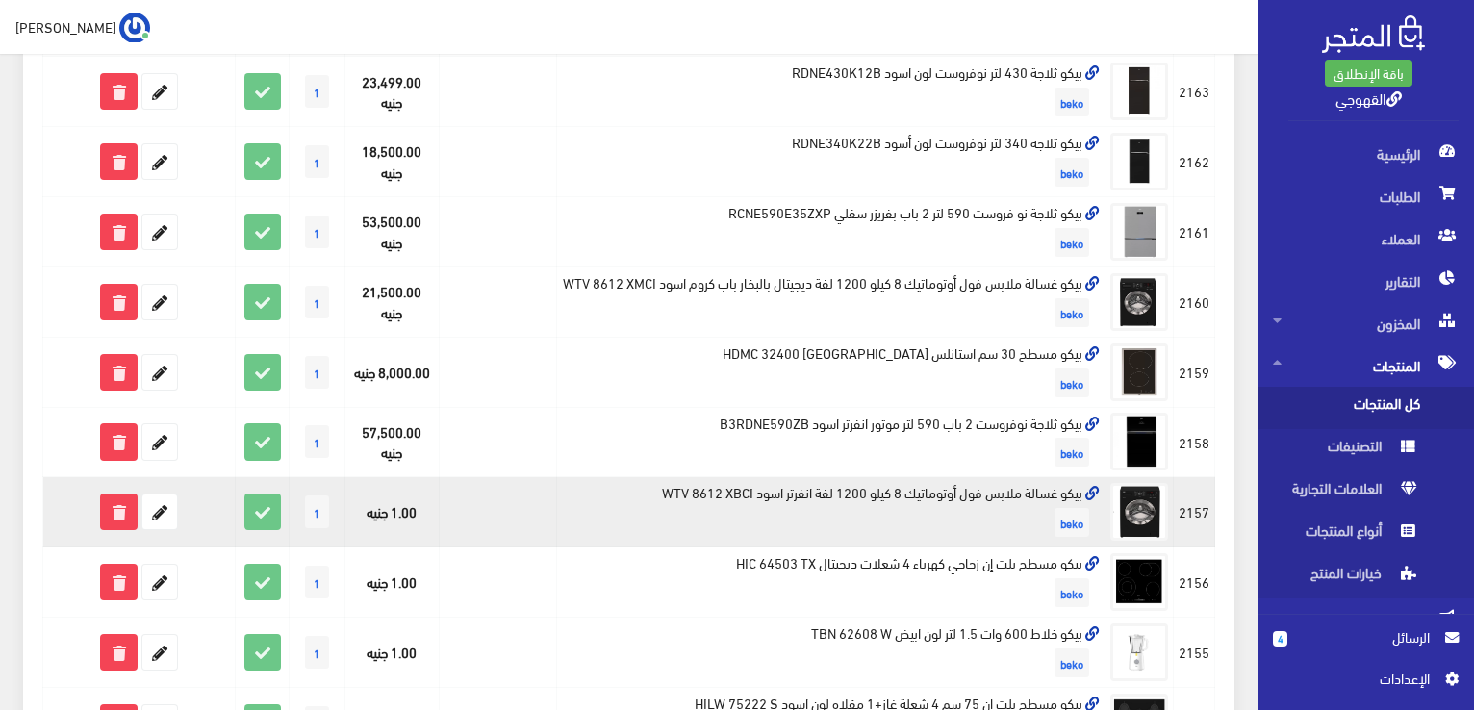
click at [1056, 502] on td "بيكو غسالة ملابس فول أوتوماتيك 8 كيلو 1200 لفة انفرتر اسود WTV 8612 XBCI beko" at bounding box center [831, 512] width 548 height 70
copy td "بيكو غسالة ملابس فول أوتوماتيك 8 كيلو 1200 لفة انفرتر اسود WTV 8612 XBCI"
click at [1056, 502] on td "بيكو غسالة ملابس فول أوتوماتيك 8 كيلو 1200 لفة انفرتر اسود WTV 8612 XBCI beko" at bounding box center [831, 512] width 548 height 70
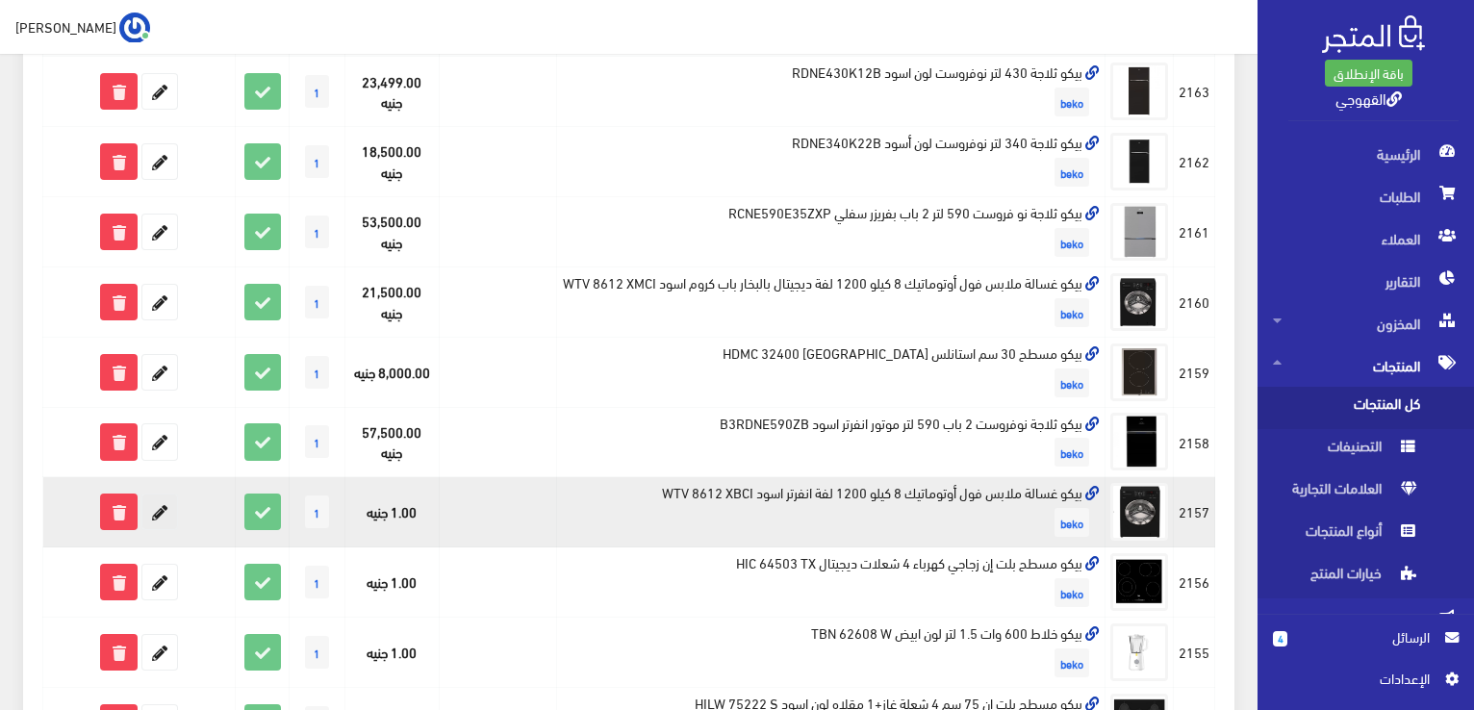
click at [141, 525] on link at bounding box center [159, 512] width 37 height 37
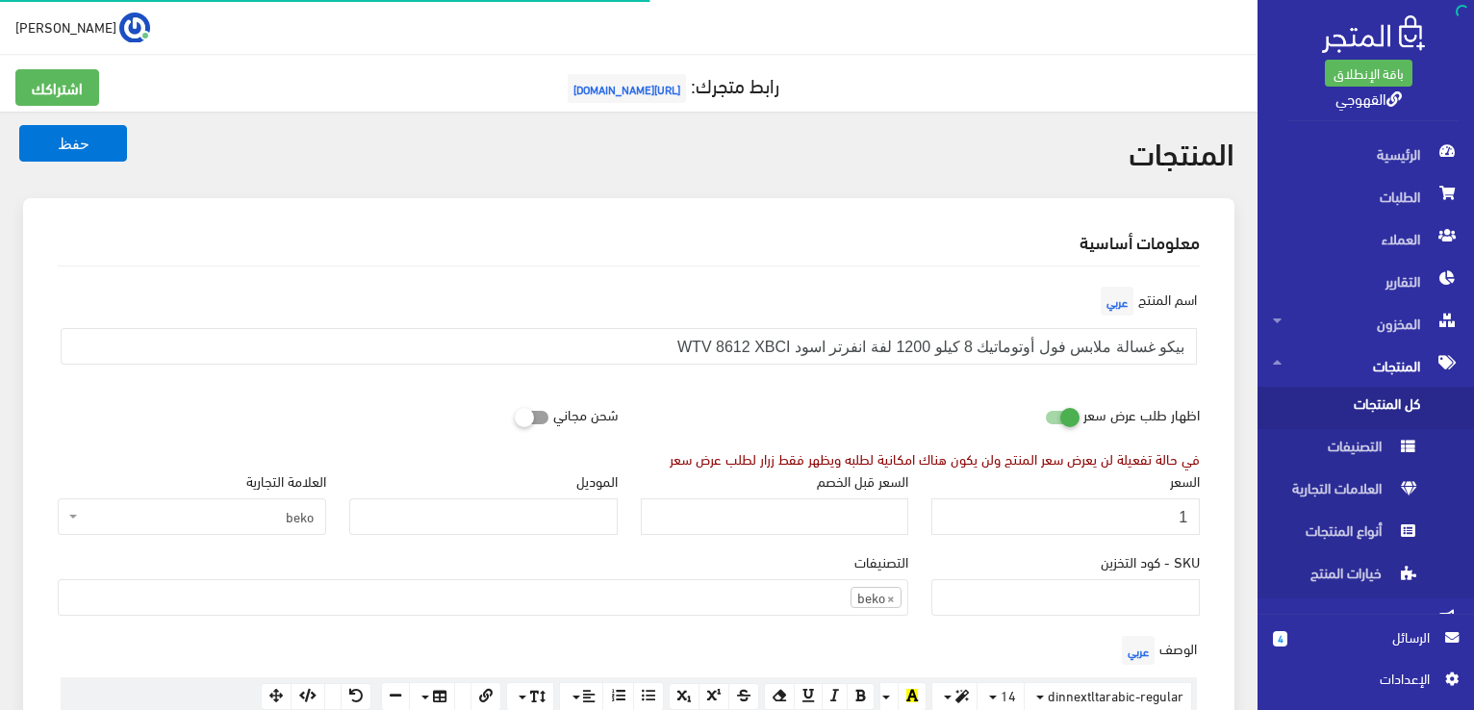
scroll to position [1342, 0]
click at [1174, 524] on input "1" at bounding box center [1065, 516] width 268 height 37
type input "21500"
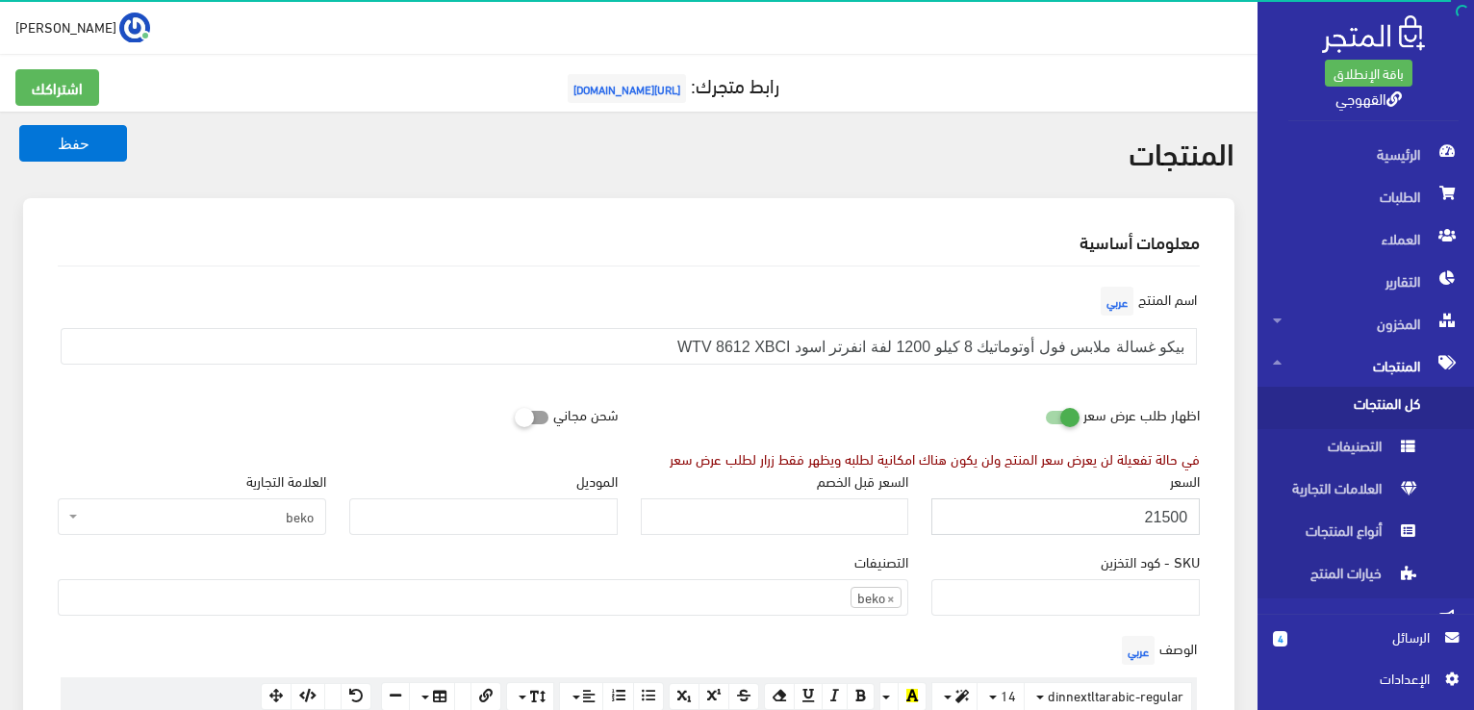
click at [19, 125] on button "حفظ" at bounding box center [73, 143] width 108 height 37
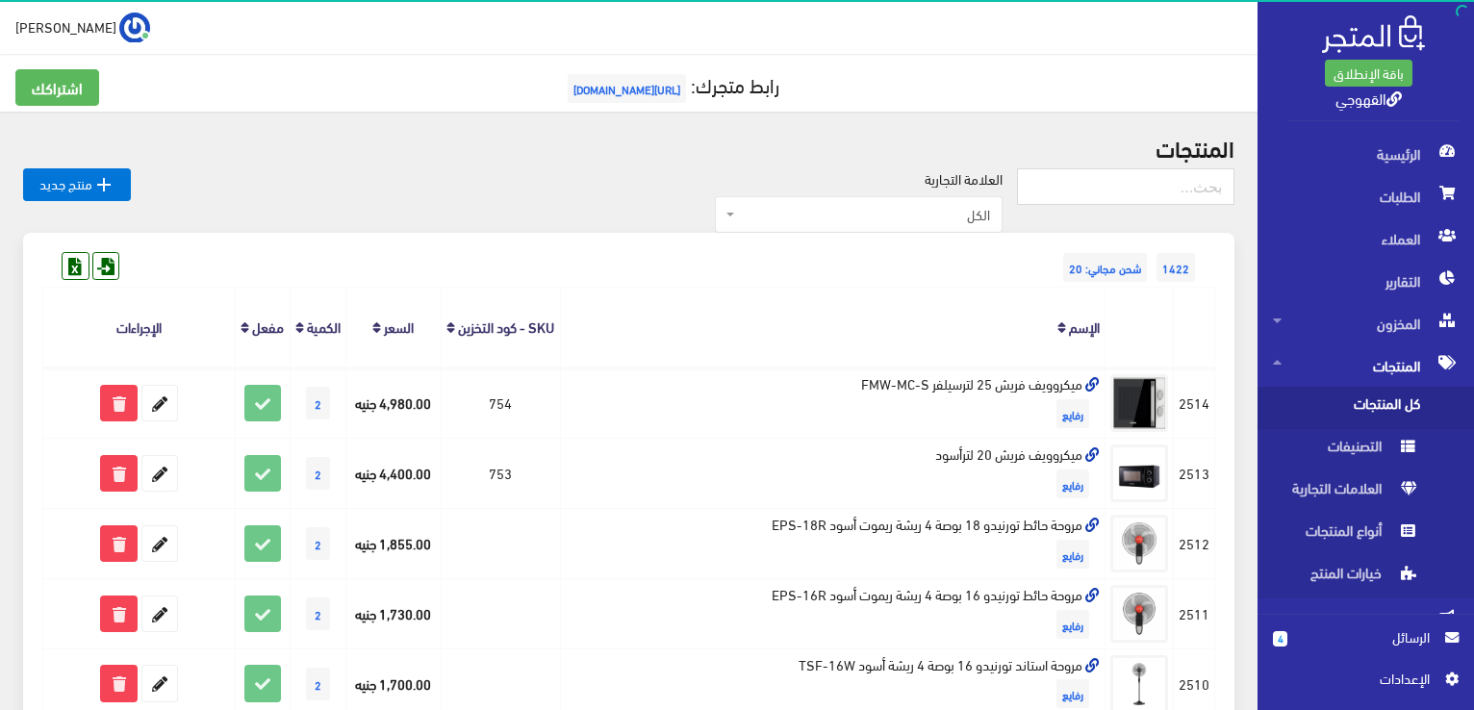
click at [957, 289] on th "الإسم" at bounding box center [833, 328] width 546 height 80
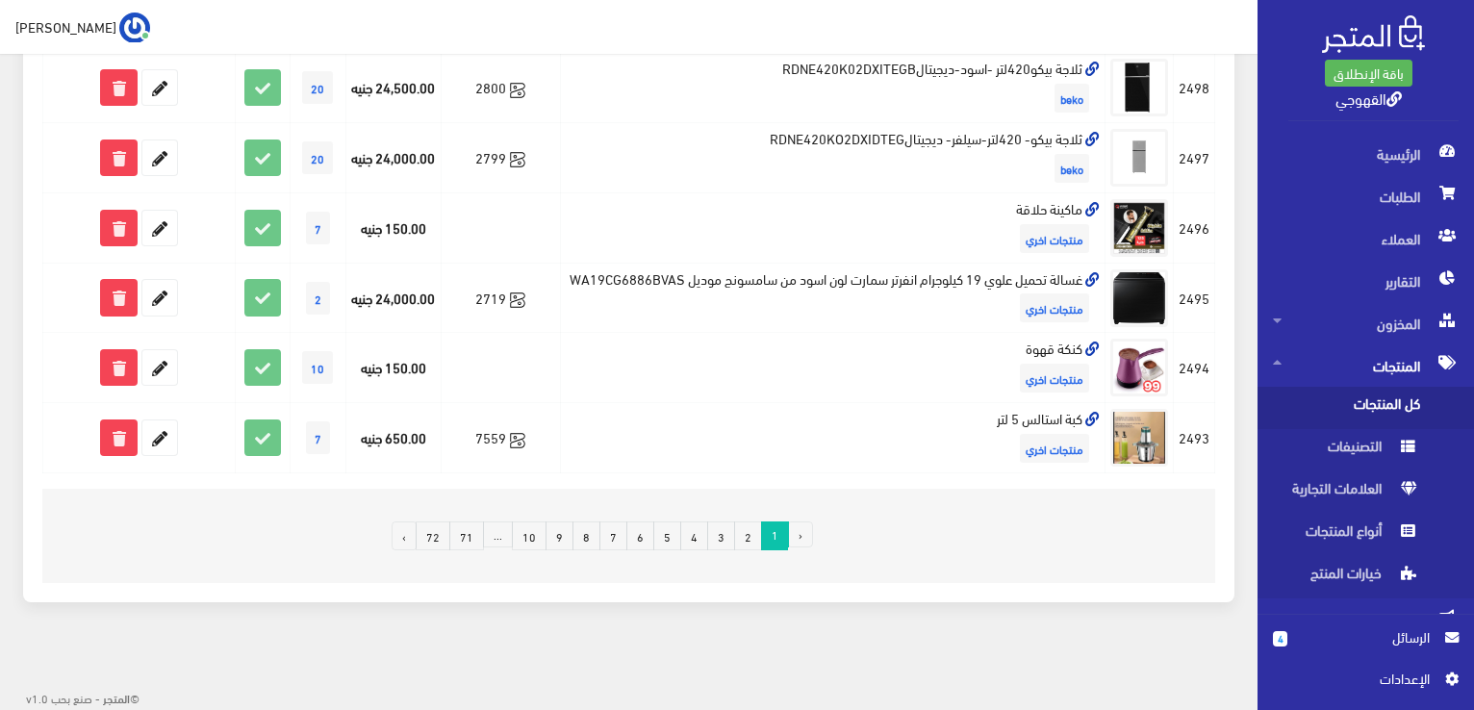
scroll to position [1334, 0]
click at [591, 538] on link "8" at bounding box center [586, 535] width 28 height 29
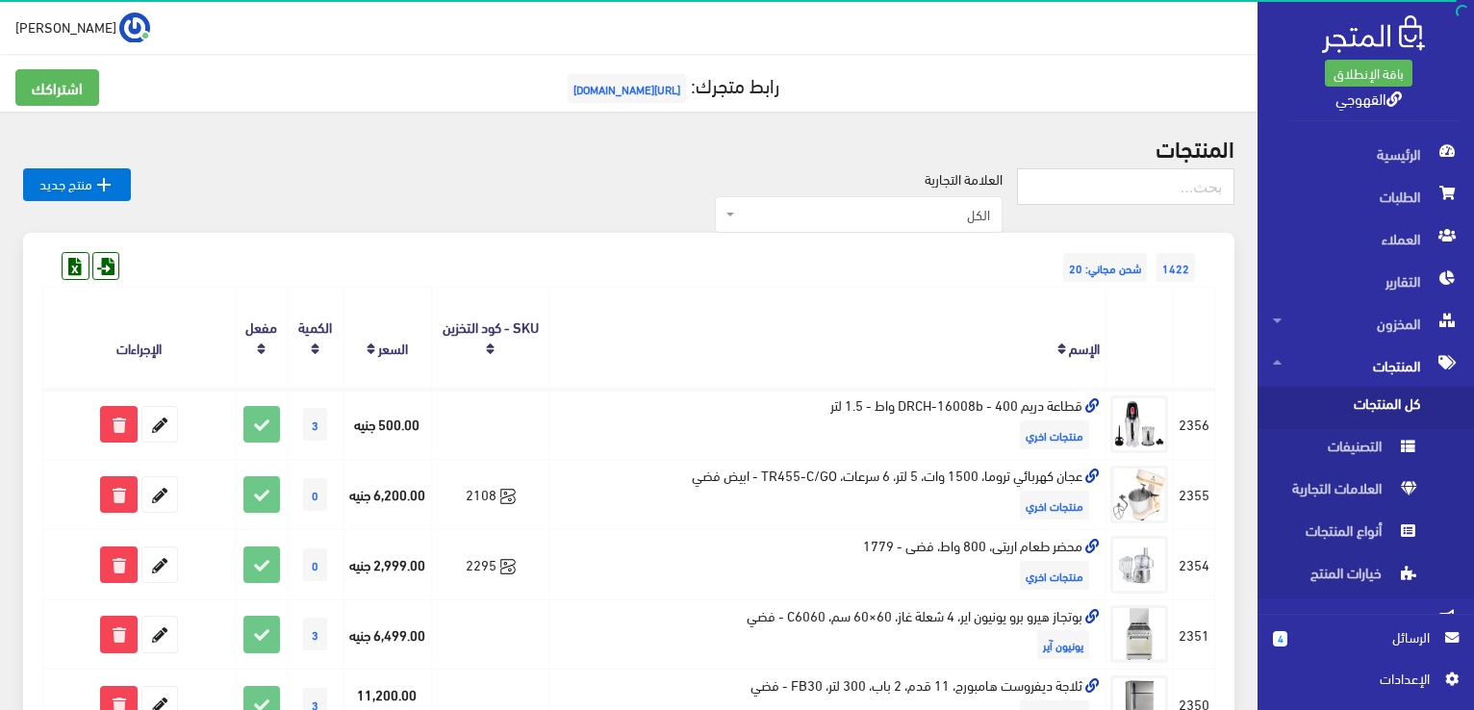
click at [731, 305] on th "الإسم" at bounding box center [827, 338] width 556 height 101
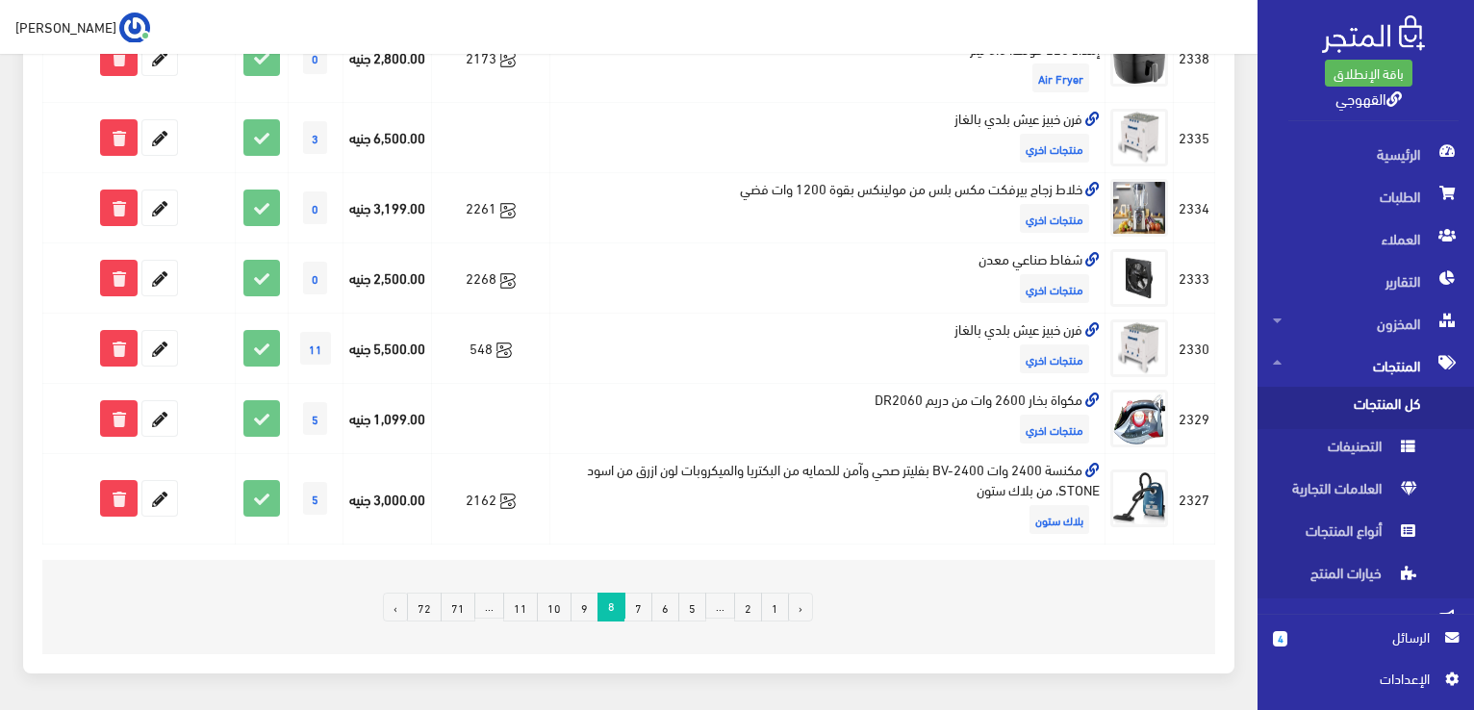
scroll to position [1375, 0]
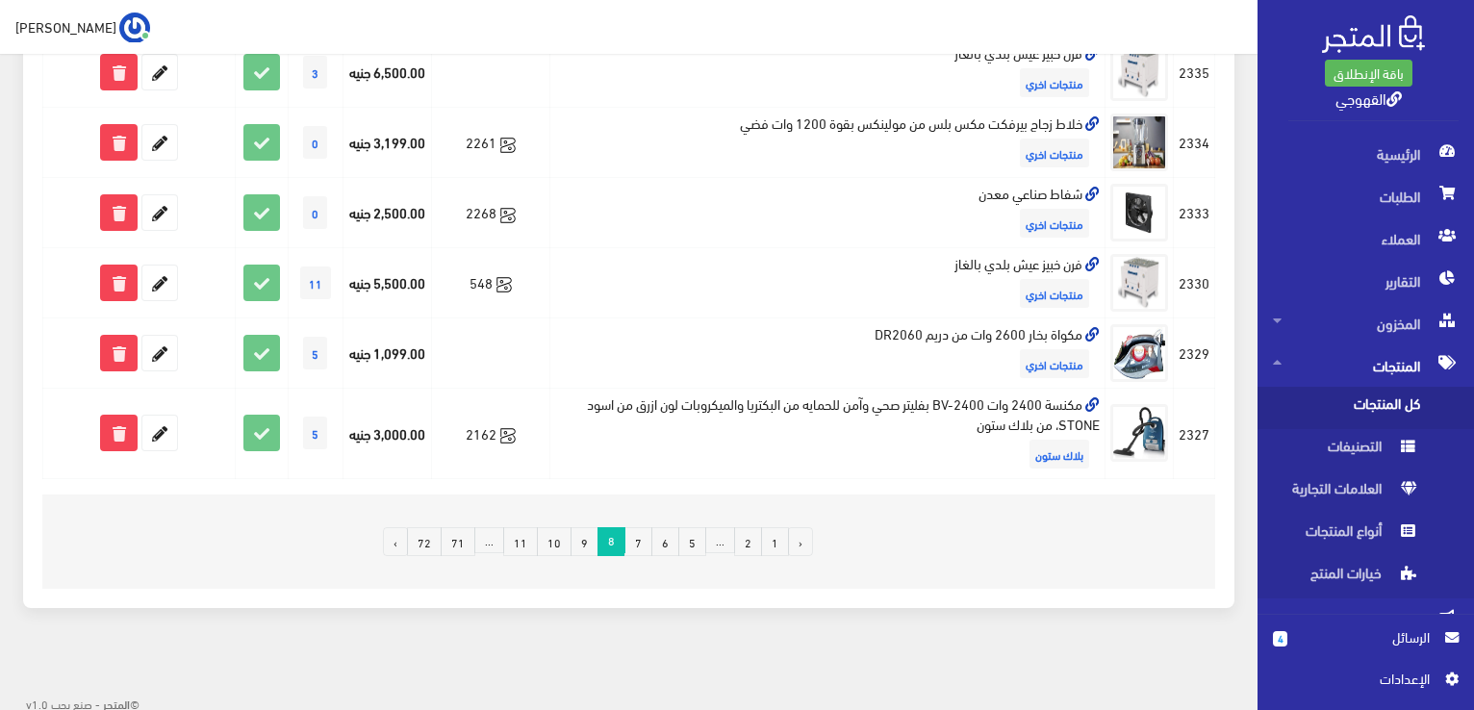
click at [525, 541] on link "11" at bounding box center [520, 541] width 35 height 29
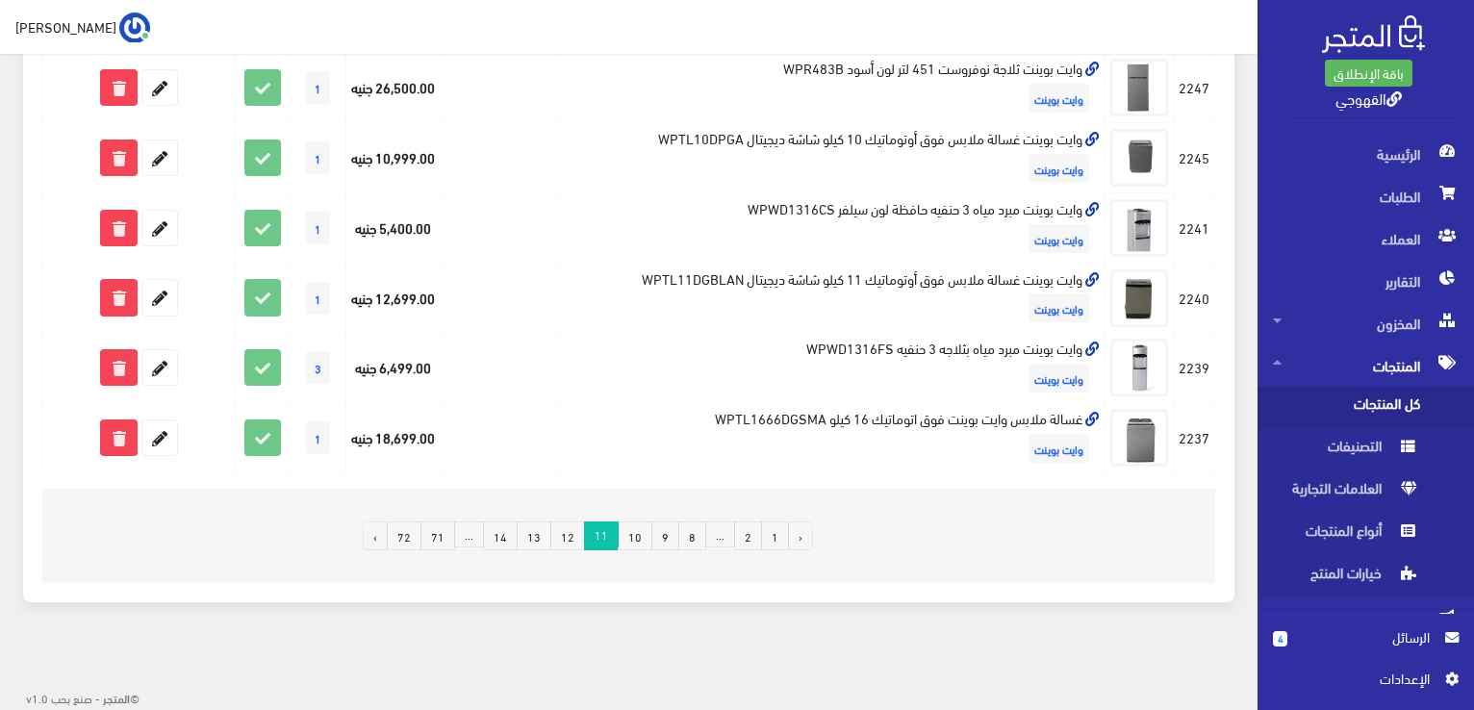
scroll to position [1334, 0]
click at [571, 532] on link "12" at bounding box center [567, 535] width 35 height 29
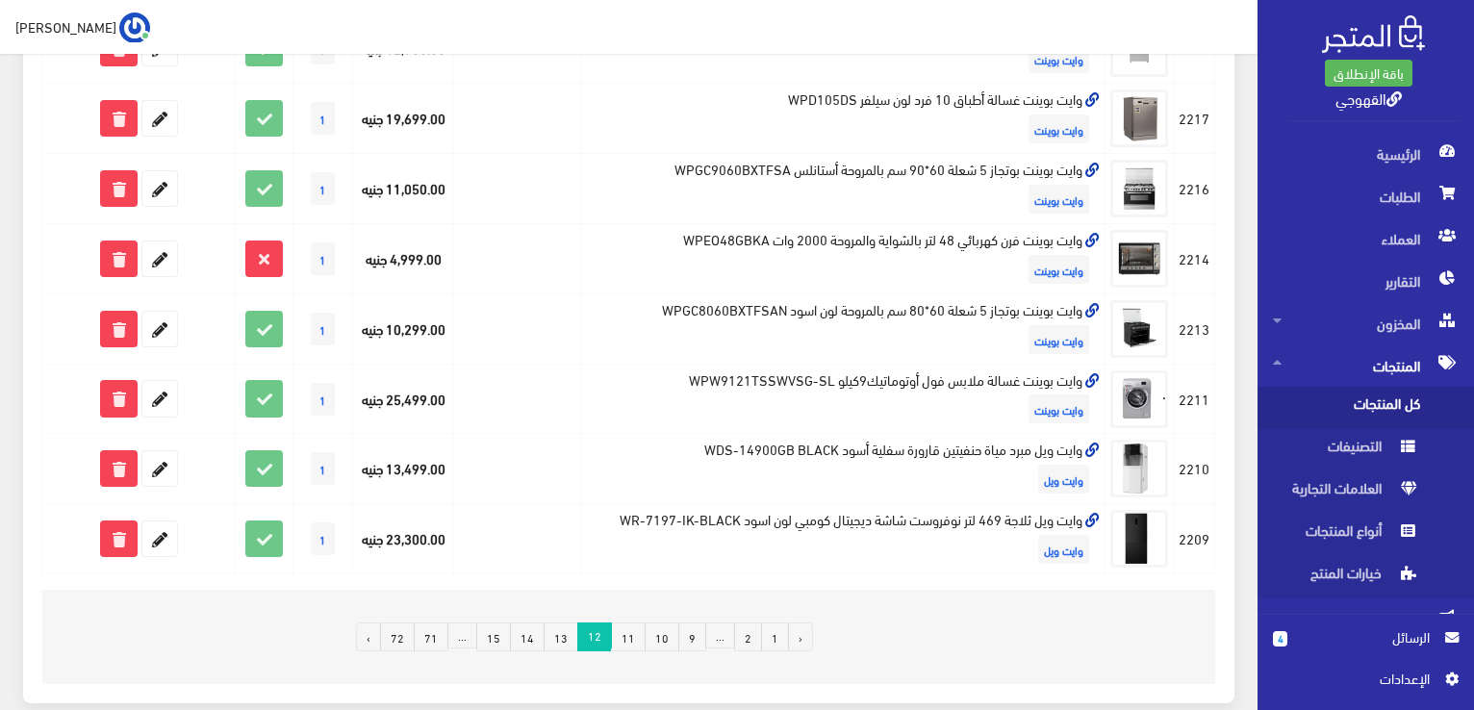
scroll to position [1292, 0]
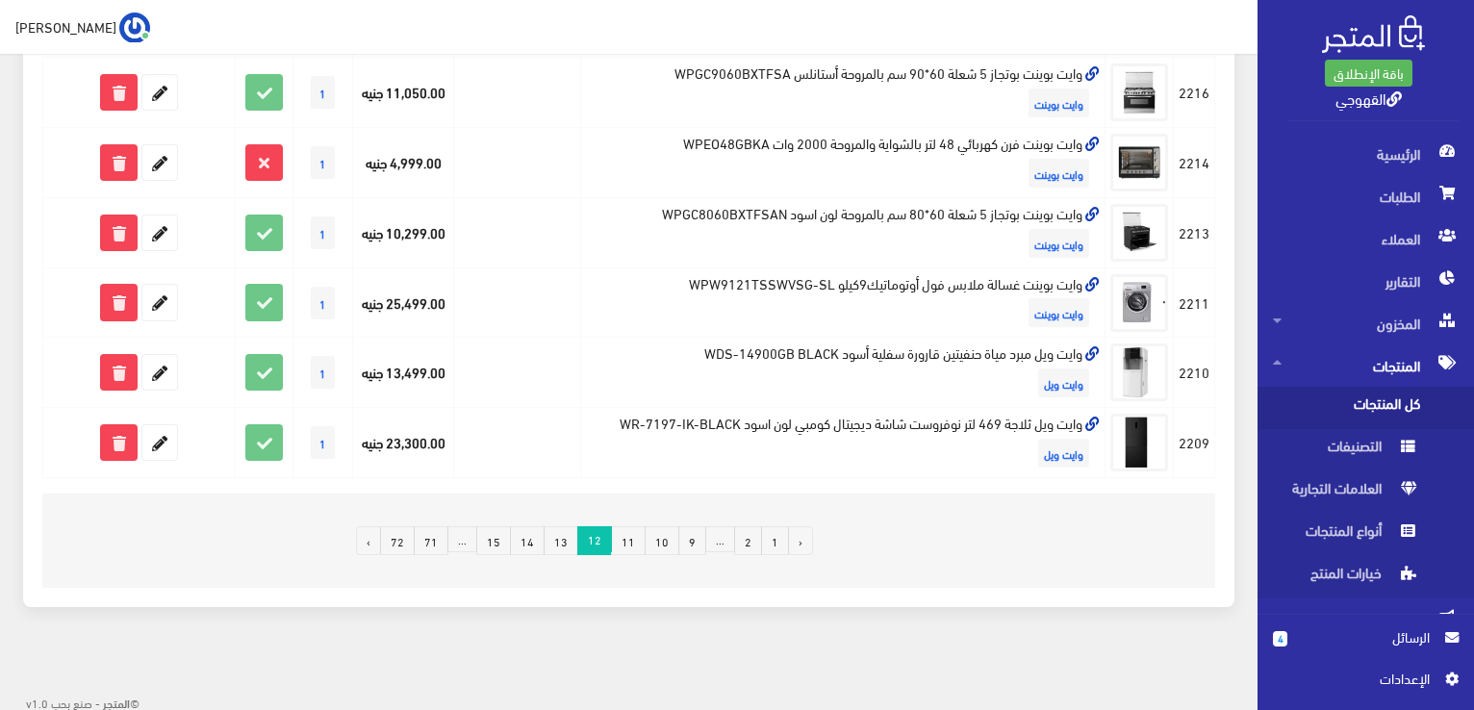
click at [545, 539] on link "14" at bounding box center [527, 540] width 35 height 29
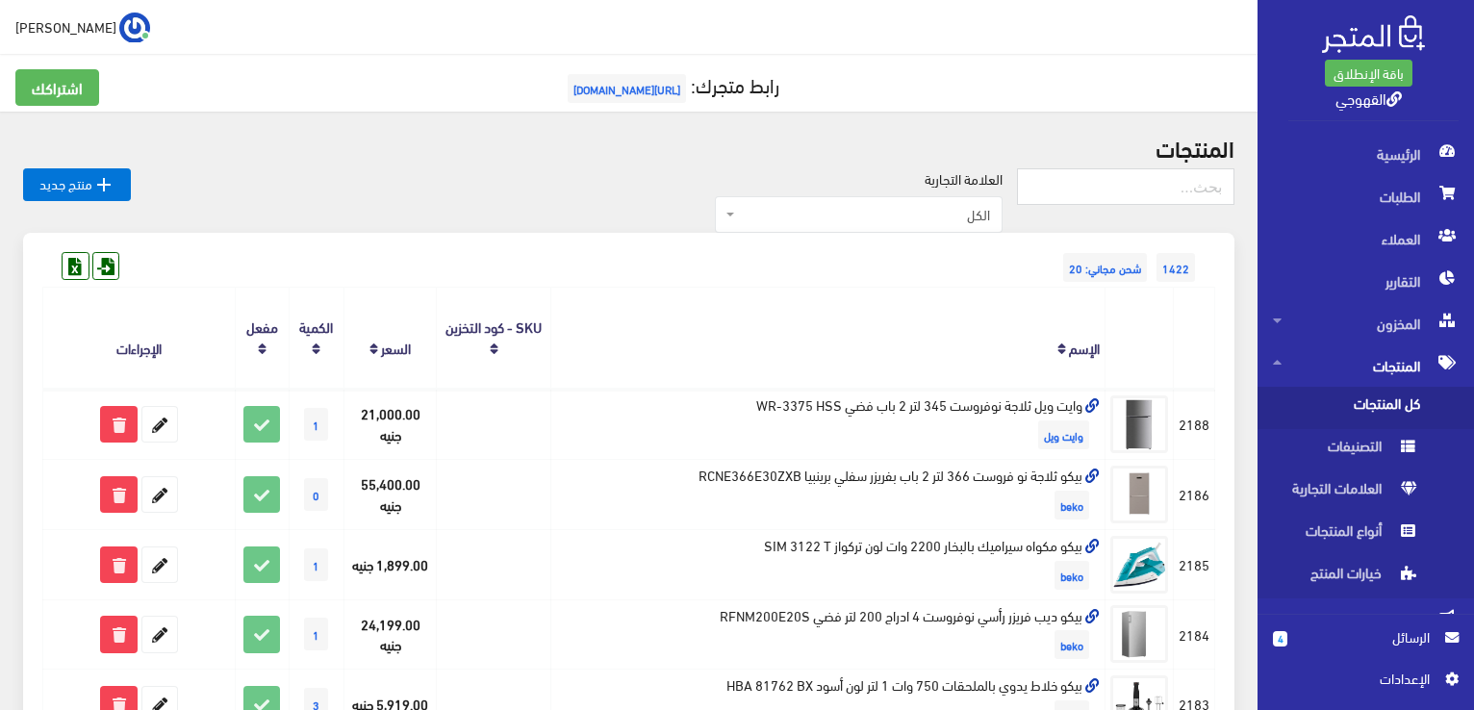
click at [554, 252] on div "1422 شحن مجاني: 20" at bounding box center [628, 248] width 1173 height 31
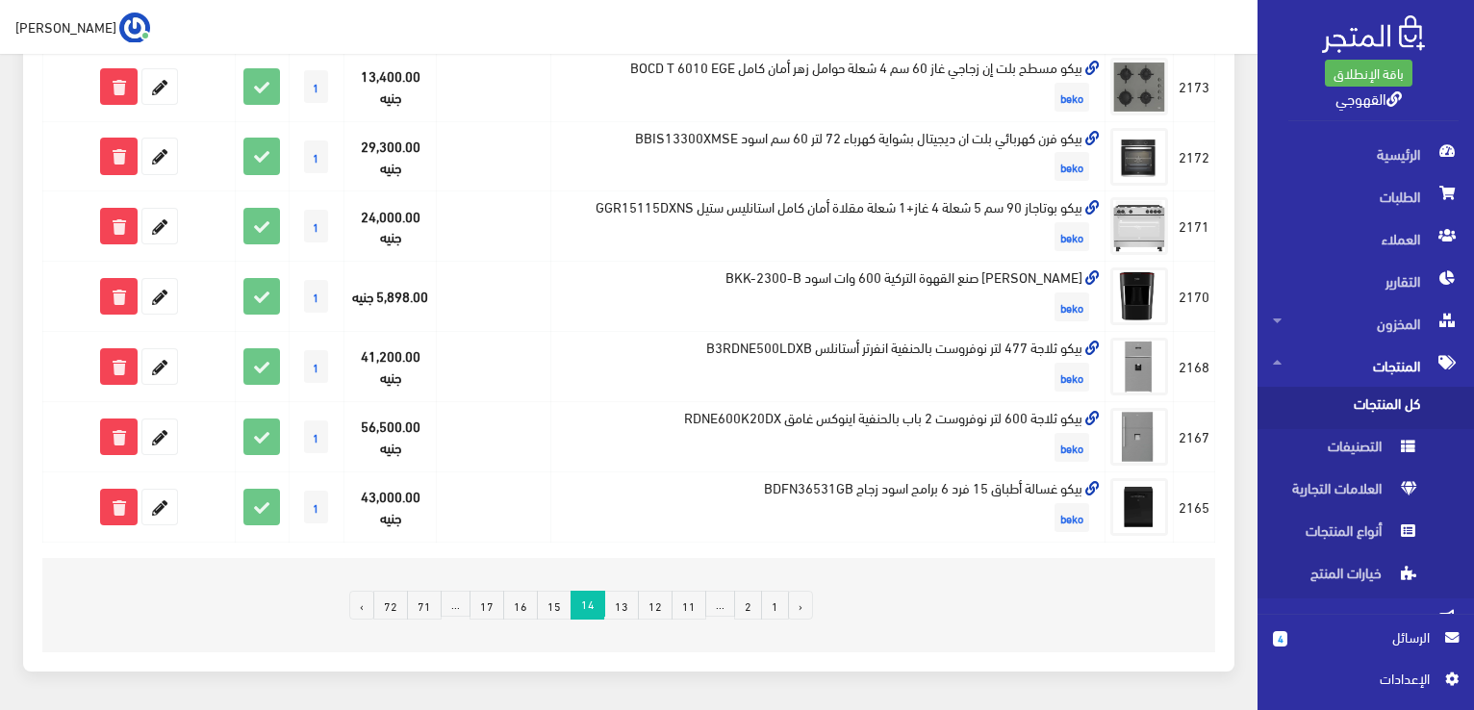
scroll to position [1334, 0]
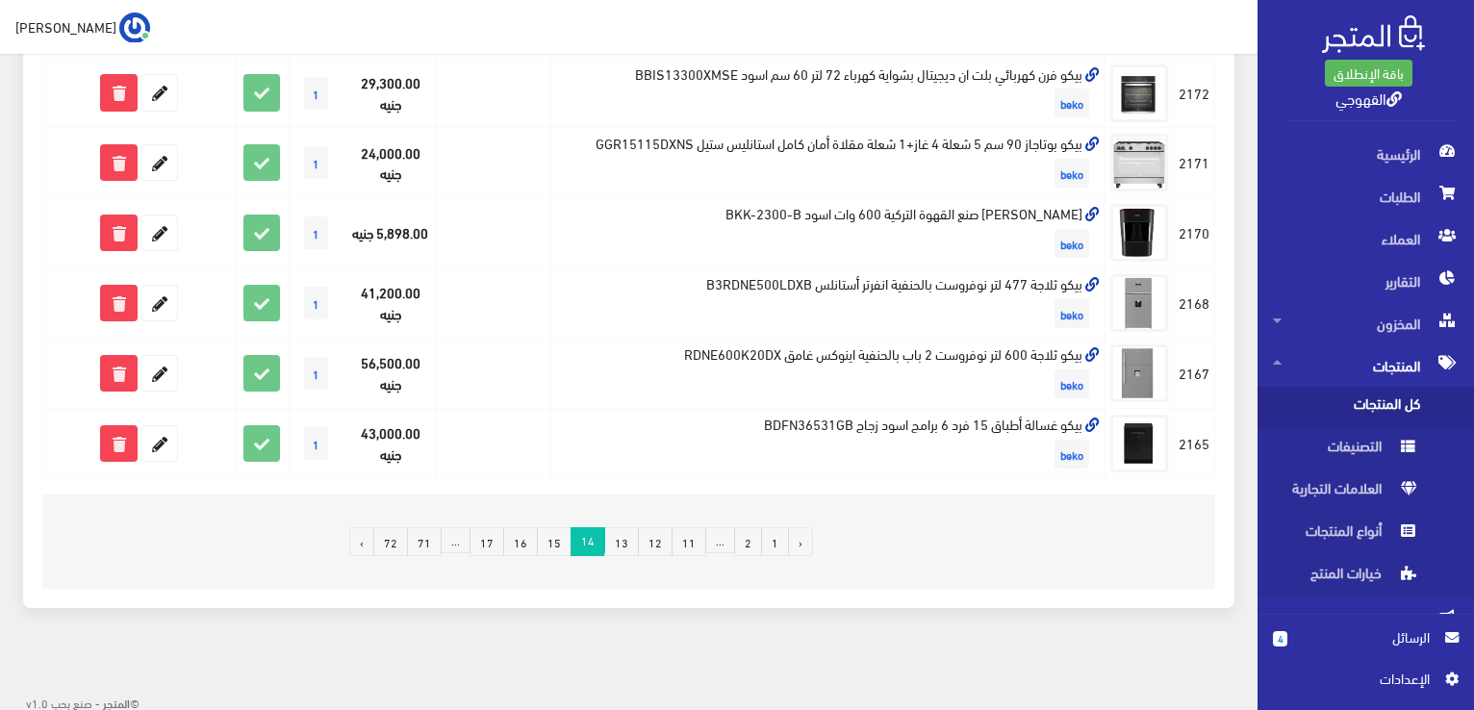
click at [566, 544] on link "15" at bounding box center [554, 541] width 35 height 29
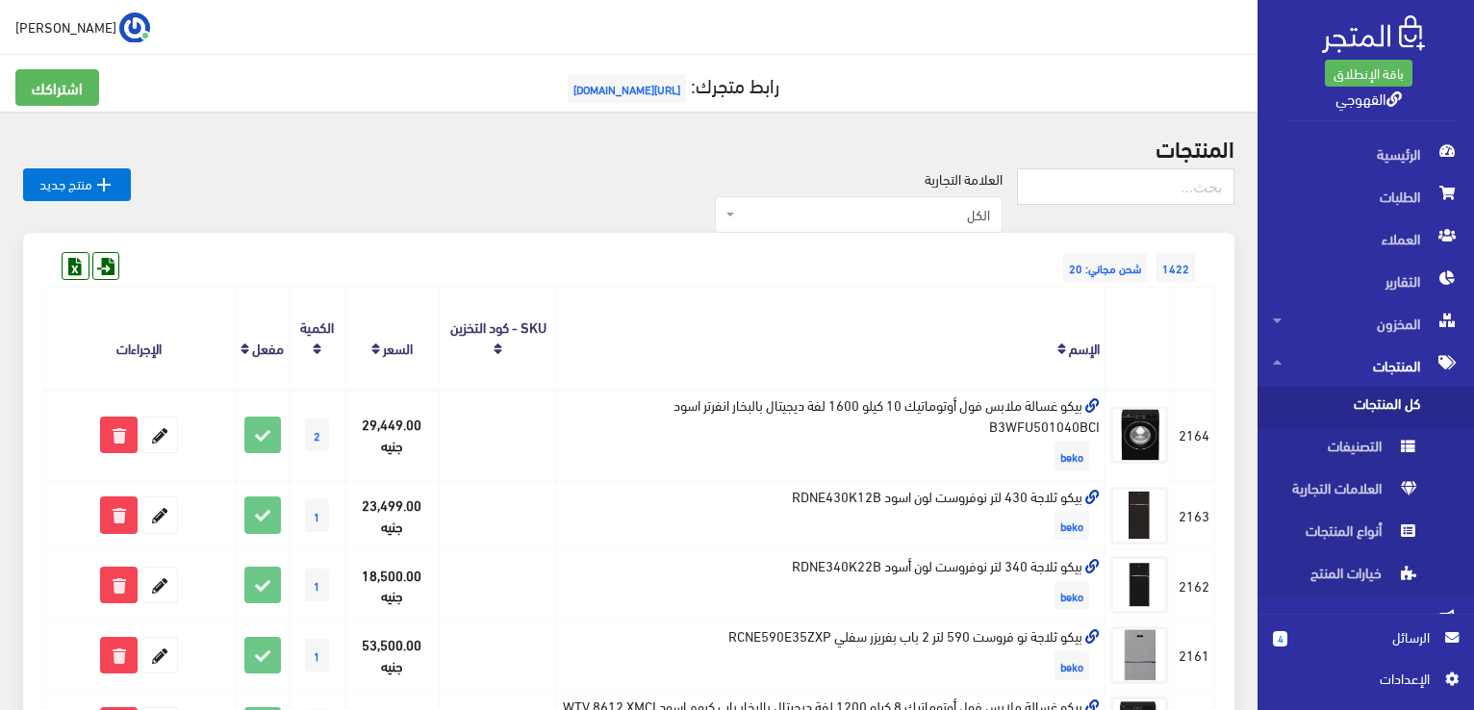
click at [492, 255] on div "1422 شحن مجاني: 20" at bounding box center [628, 248] width 1173 height 31
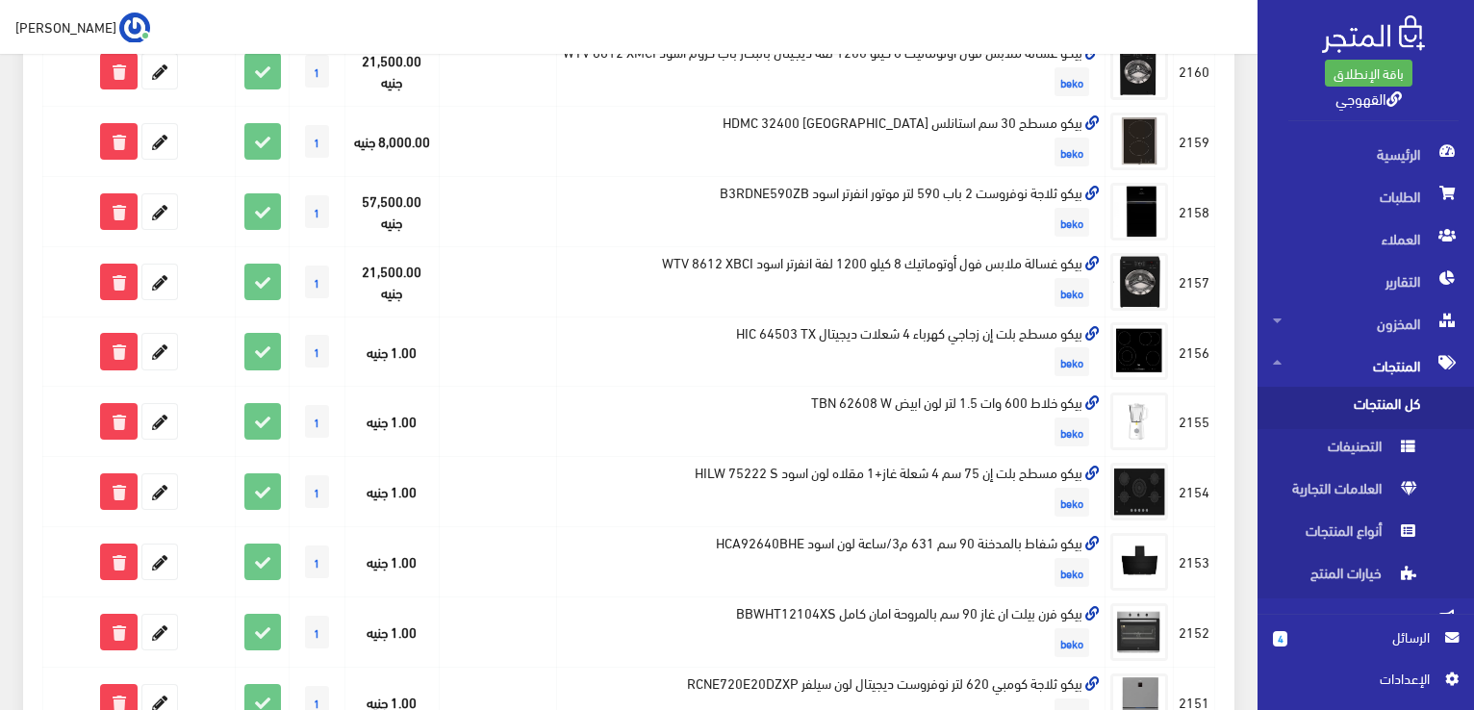
scroll to position [693, 0]
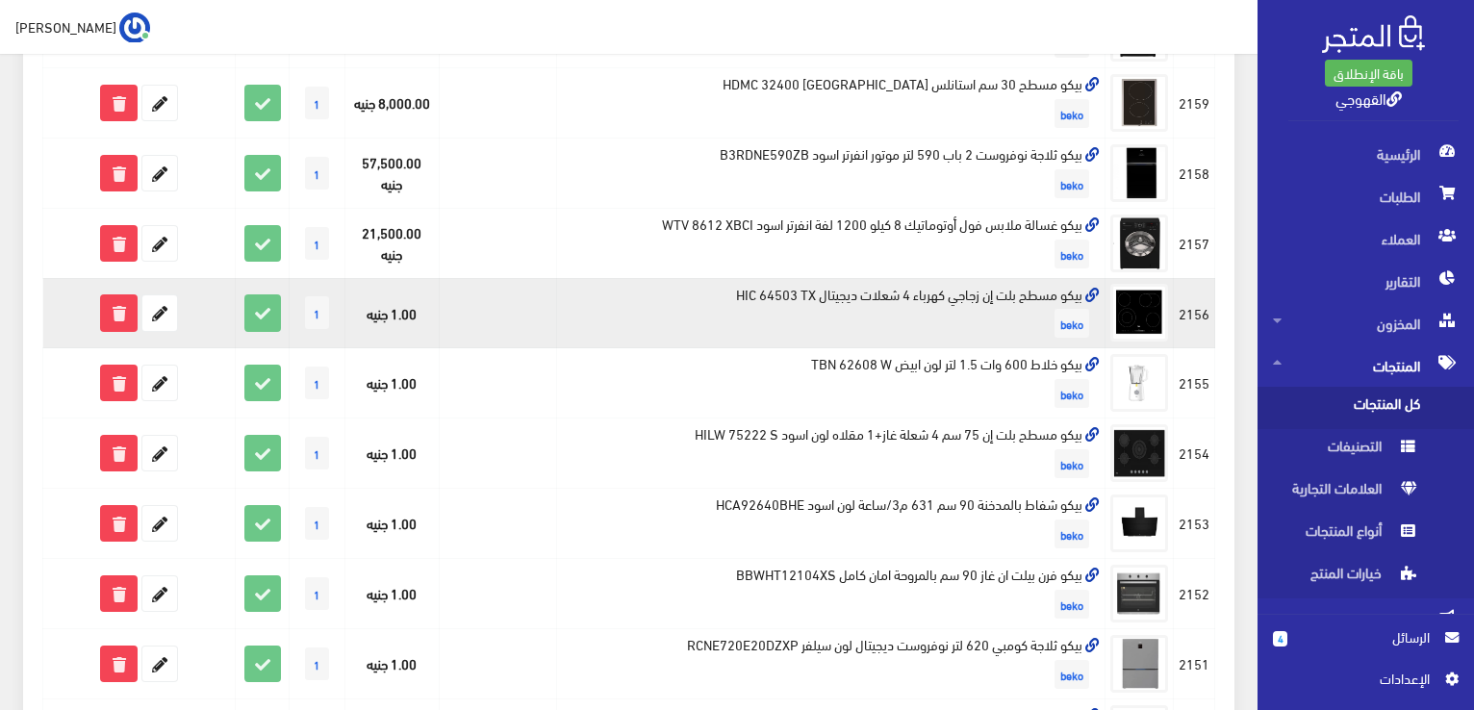
click at [759, 313] on td "بيكو مسطح بلت إن زجاجي كهرباء 4 شعلات ديجيتال HIC 64503 TX beko" at bounding box center [831, 313] width 548 height 70
copy td "بيكو مسطح بلت إن زجاجي كهرباء 4 شعلات ديجيتال HIC 64503 TX"
click at [154, 330] on icon at bounding box center [159, 312] width 35 height 35
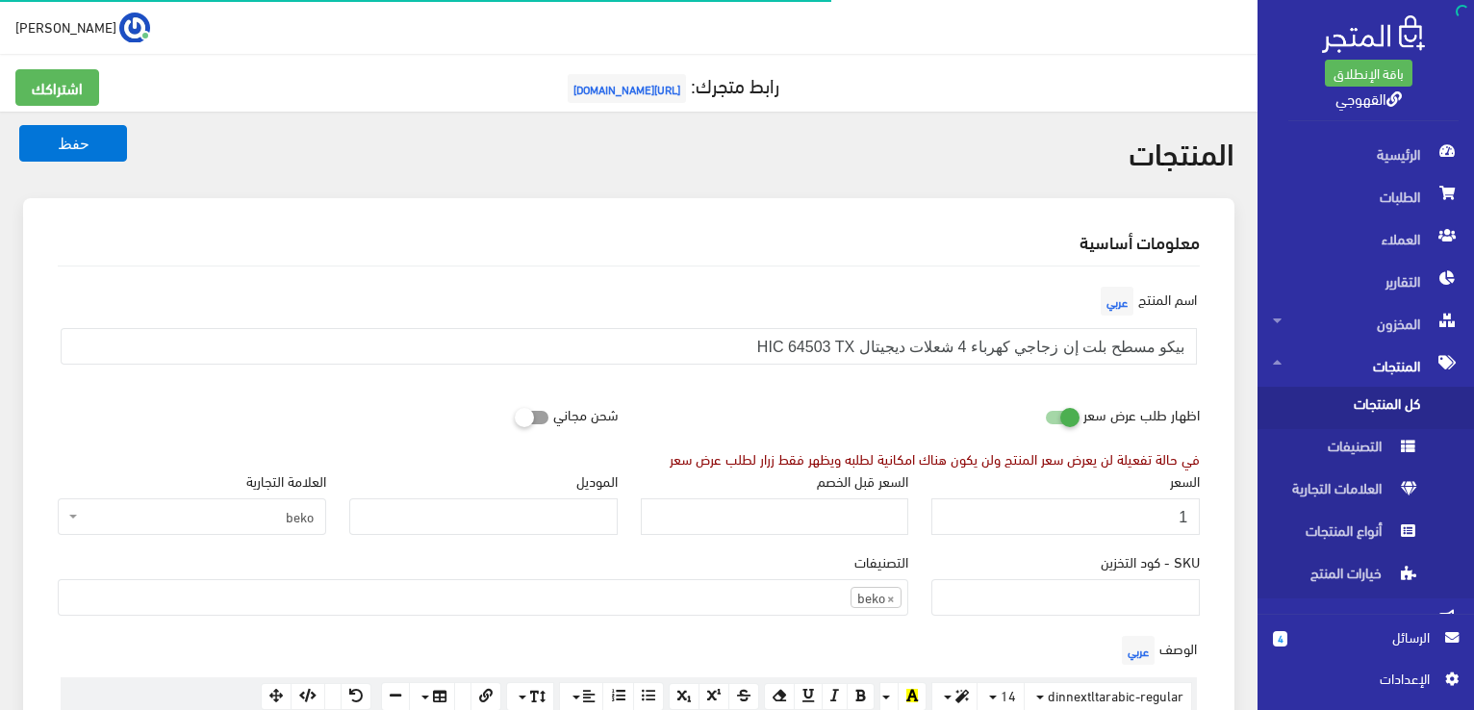
scroll to position [1342, 0]
click at [1050, 513] on input "1" at bounding box center [1065, 516] width 268 height 37
type input "18500"
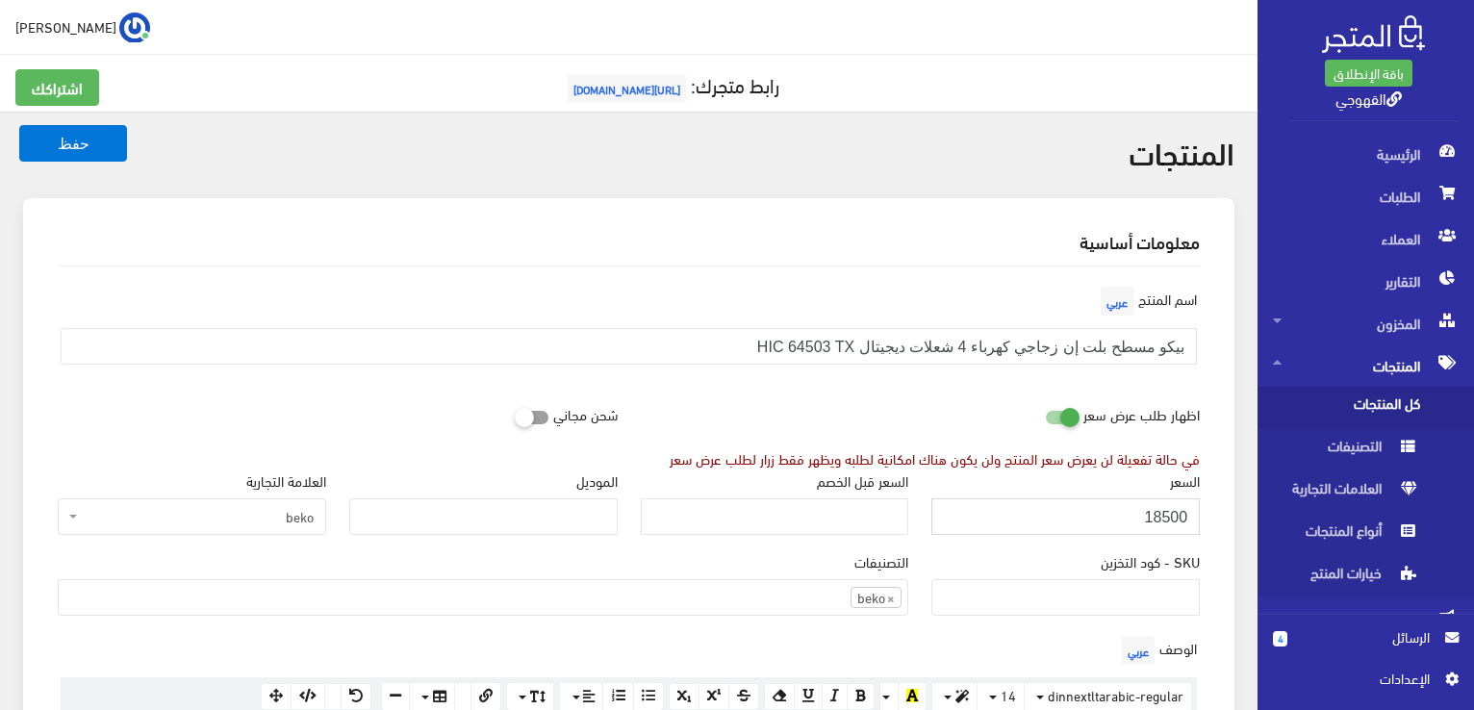
click at [19, 125] on button "حفظ" at bounding box center [73, 143] width 108 height 37
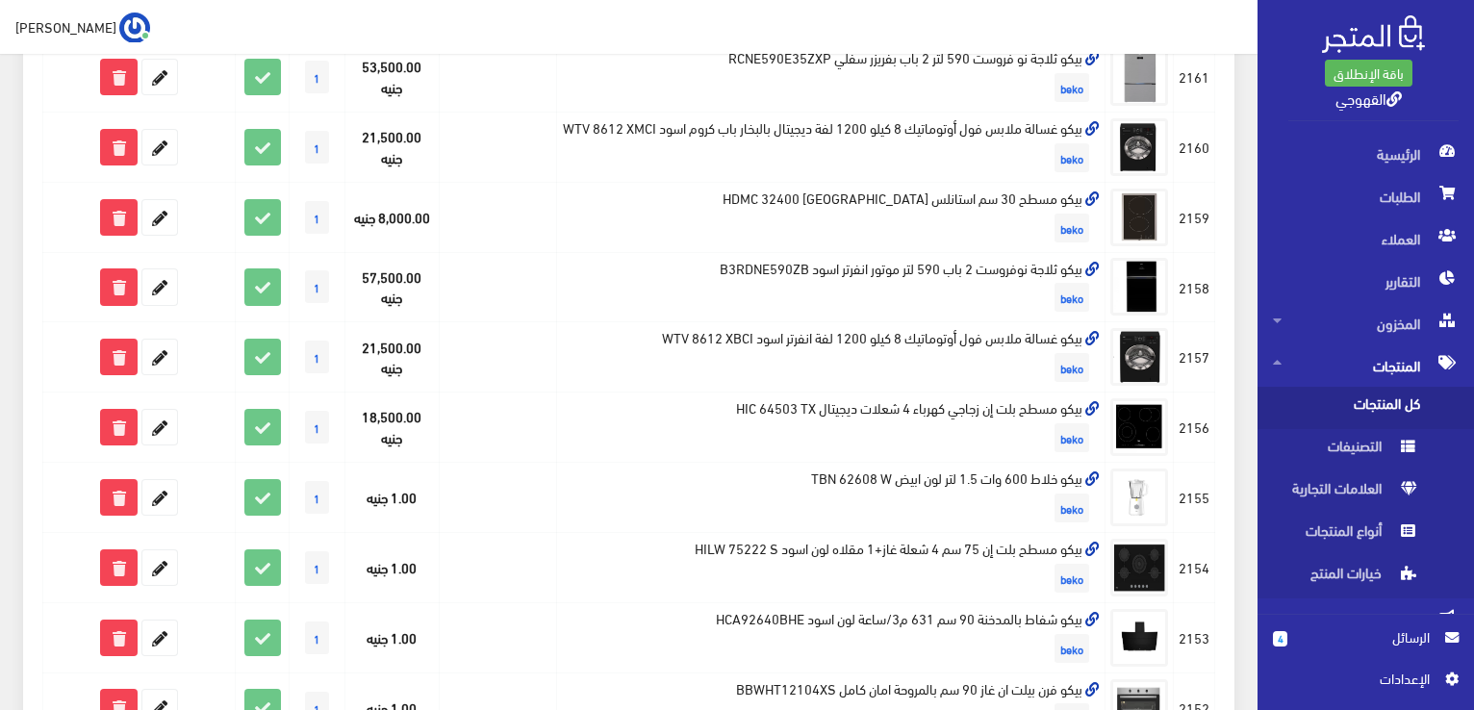
scroll to position [654, 0]
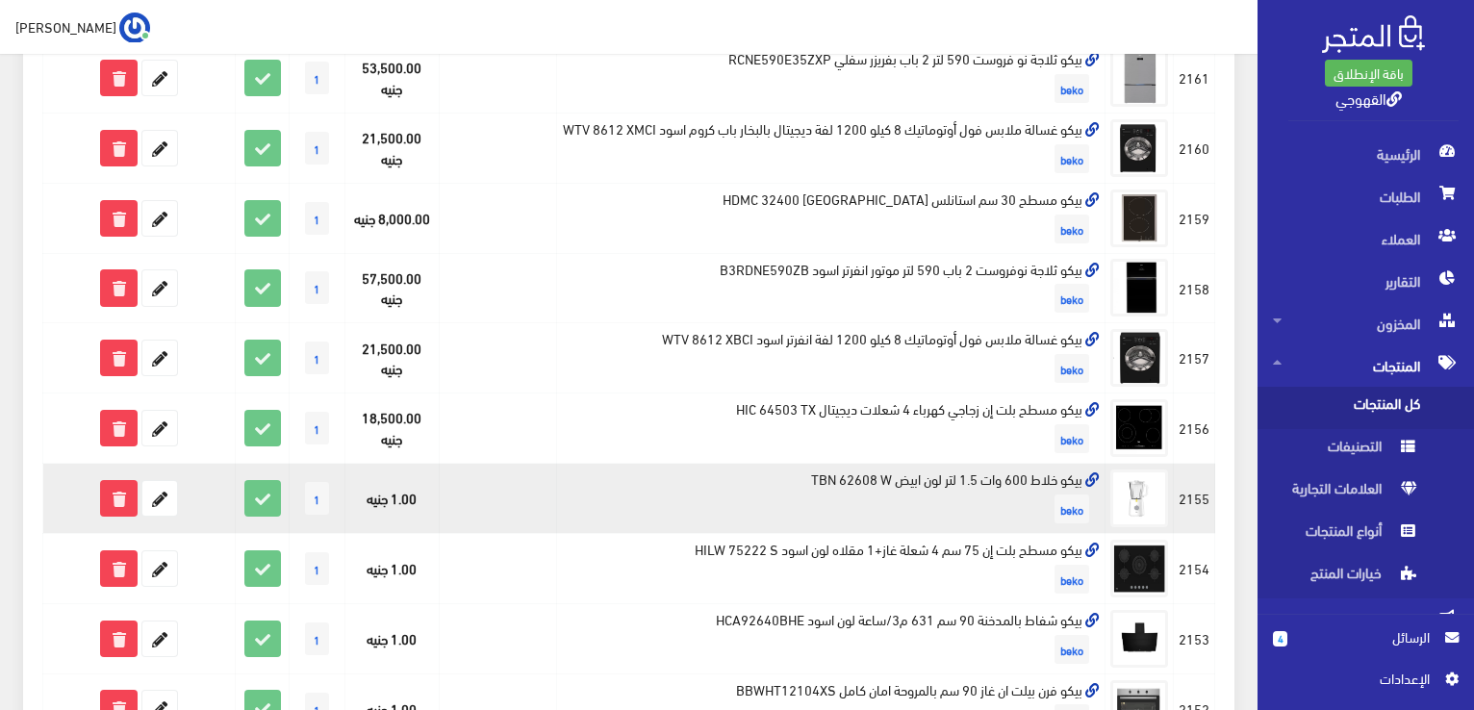
click at [1058, 504] on td "بيكو خلاط 600 وات 1.5 لتر لون ابيض TBN 62608 W beko" at bounding box center [831, 499] width 548 height 70
copy td "بيكو خلاط 600 وات 1.5 لتر لون ابيض TBN 62608 W"
click at [157, 516] on icon at bounding box center [159, 498] width 35 height 35
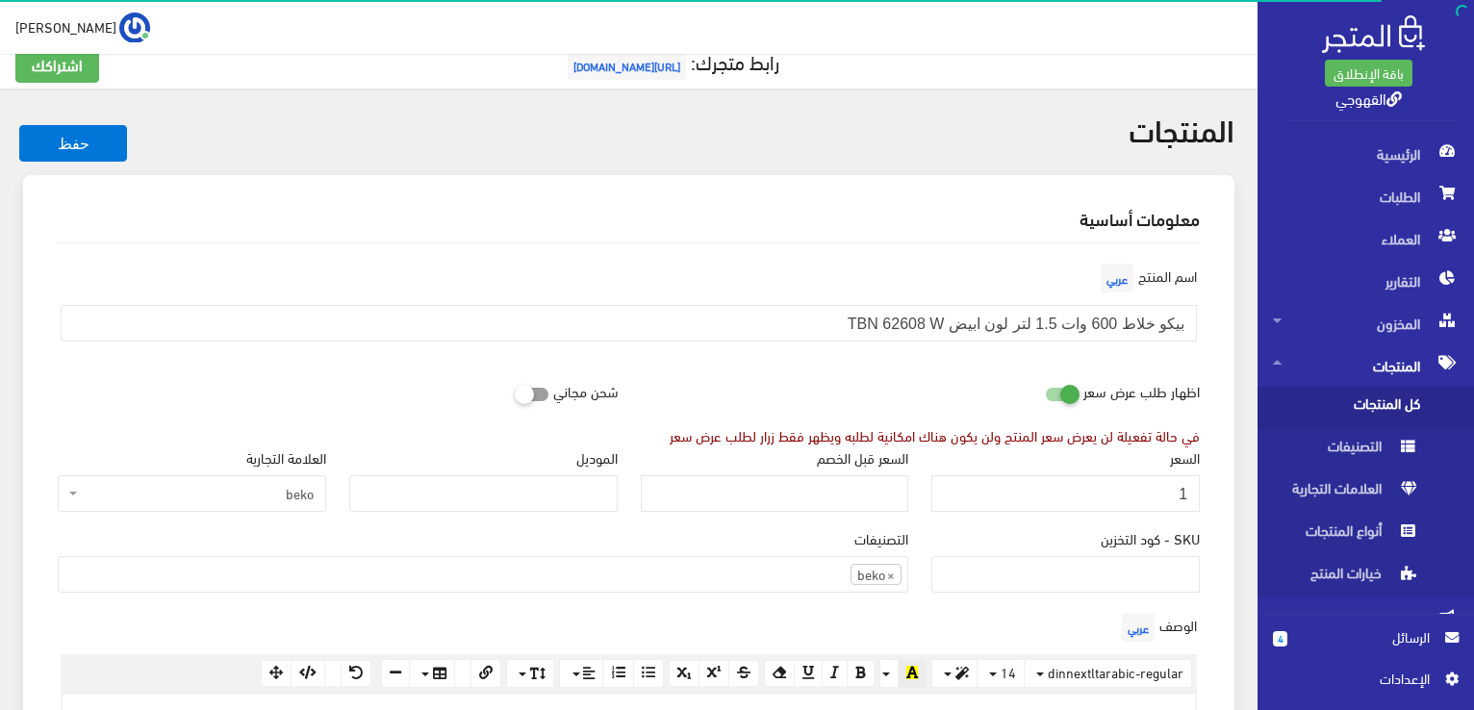
scroll to position [27, 0]
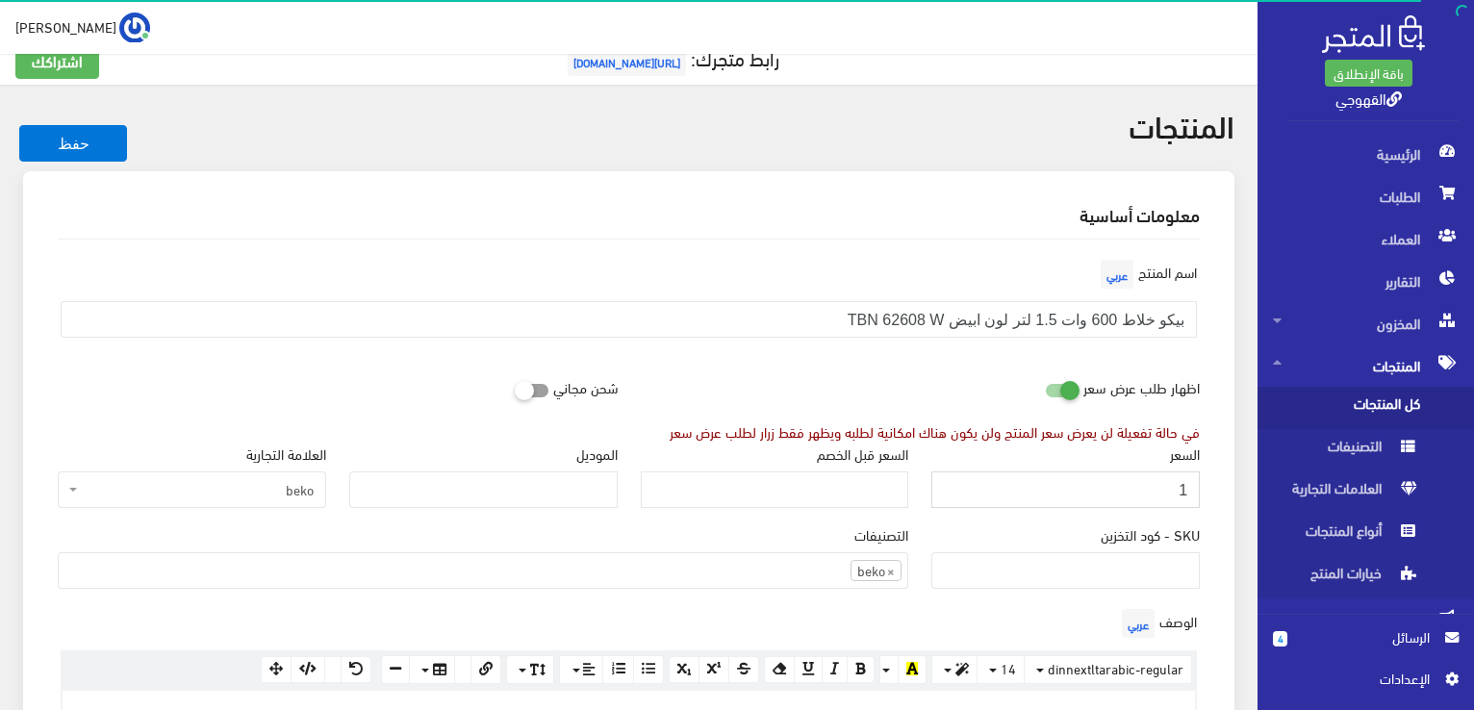
click at [1001, 482] on input "1" at bounding box center [1065, 489] width 268 height 37
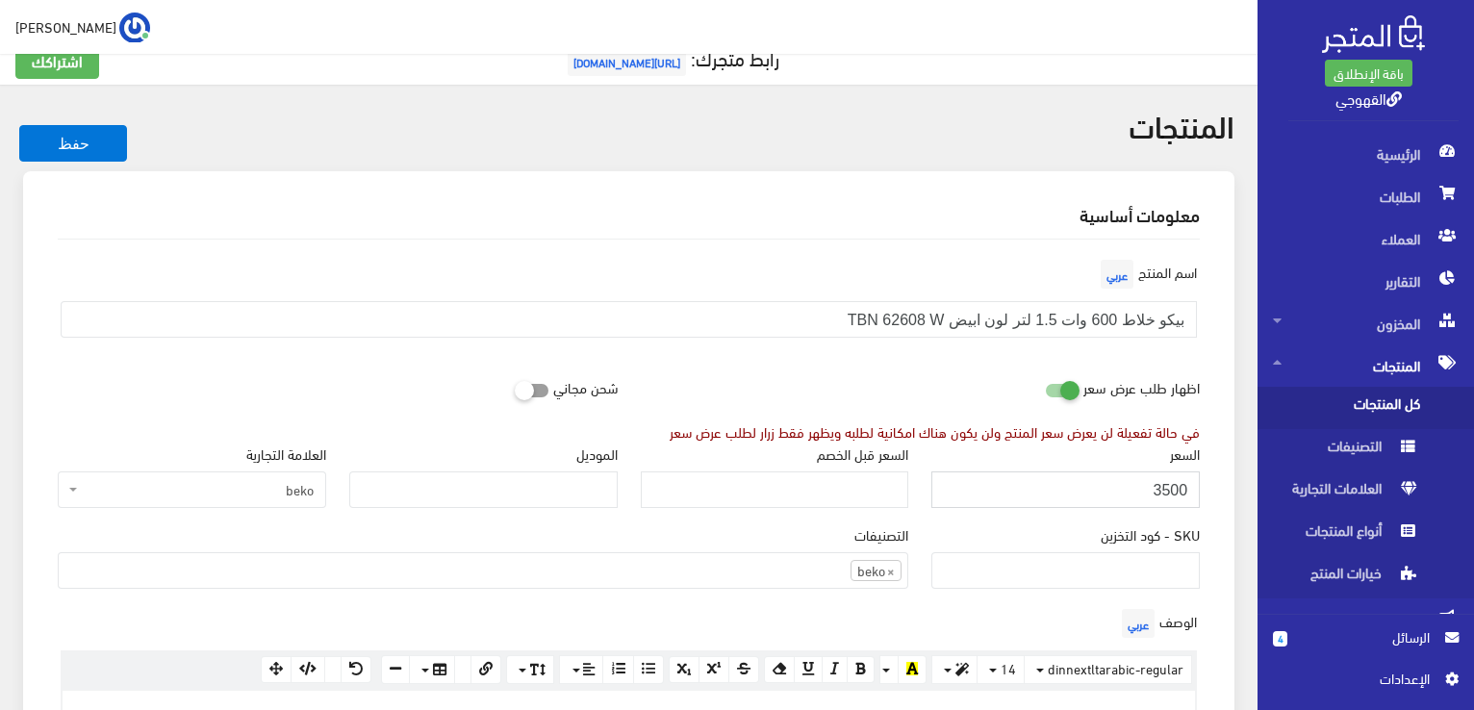
type input "3500"
click at [19, 125] on button "حفظ" at bounding box center [73, 143] width 108 height 37
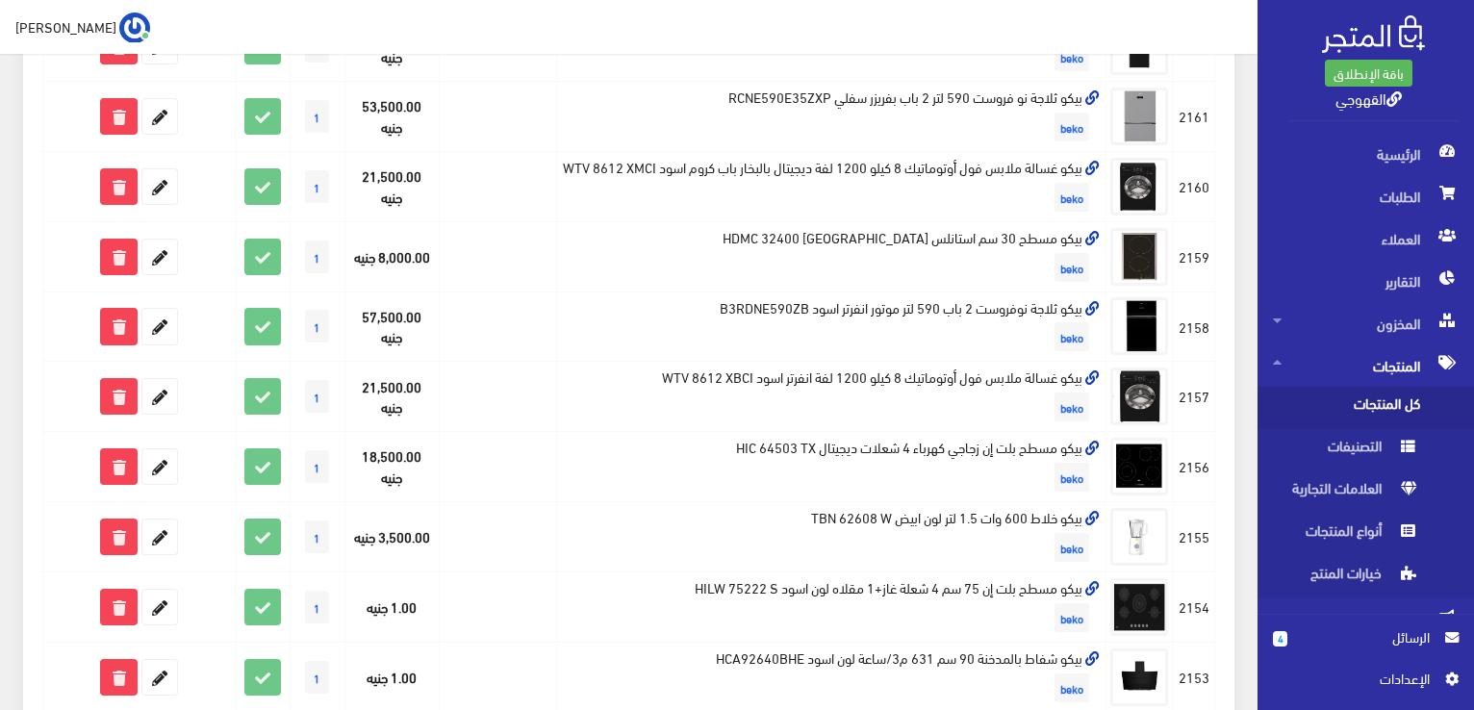
scroll to position [654, 0]
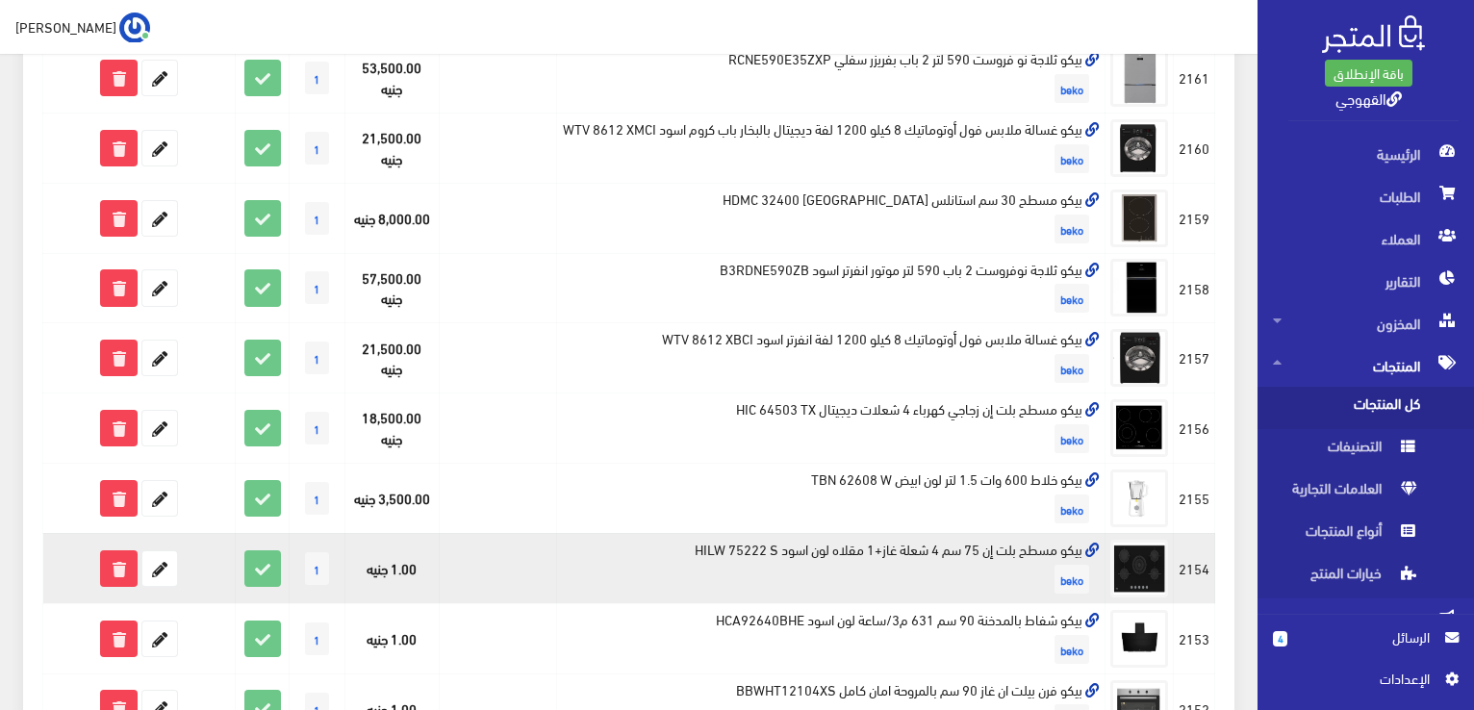
click at [953, 563] on td "بيكو مسطح بلت إن 75 سم 4 شعلة غاز+1 مقلاه لون اسود HILW 75222 S beko" at bounding box center [831, 568] width 548 height 70
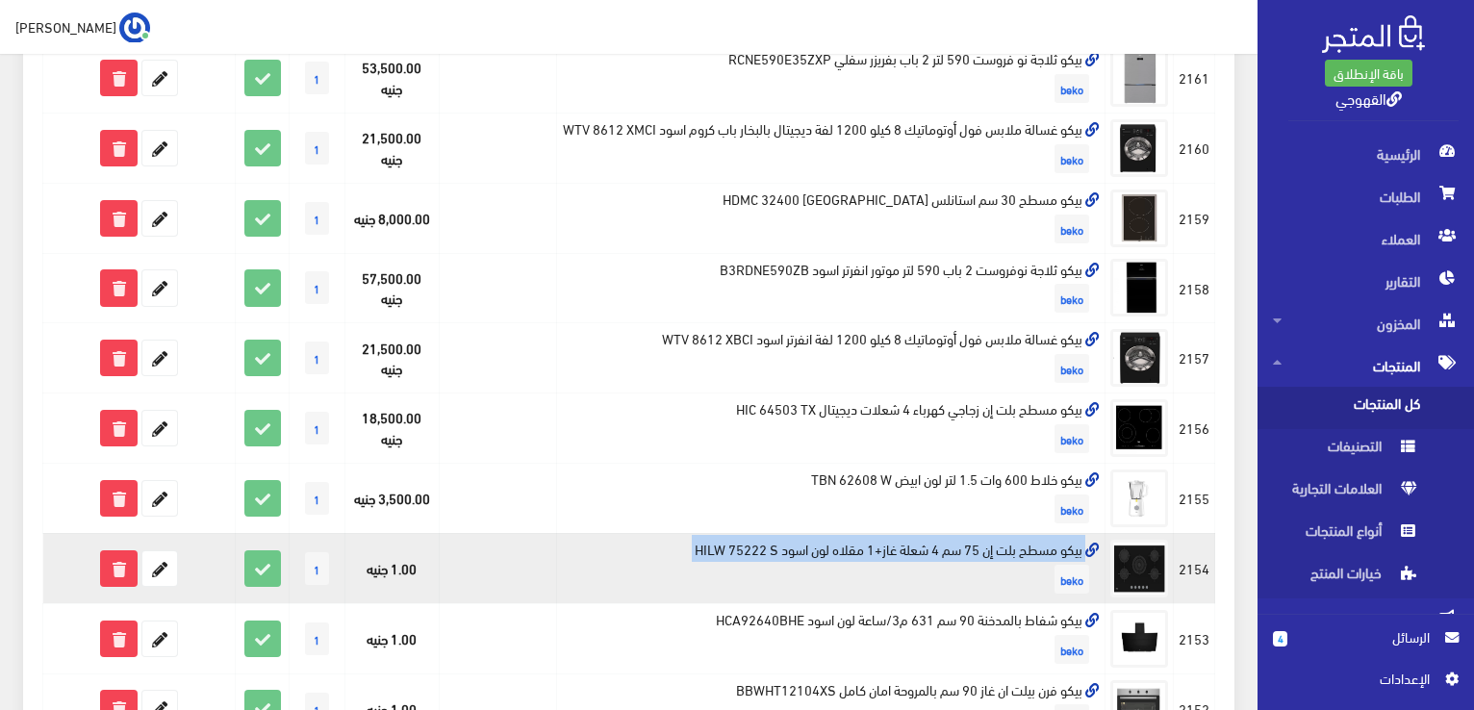
click at [953, 563] on td "بيكو مسطح بلت إن 75 سم 4 شعلة غاز+1 مقلاه لون اسود HILW 75222 S beko" at bounding box center [831, 568] width 548 height 70
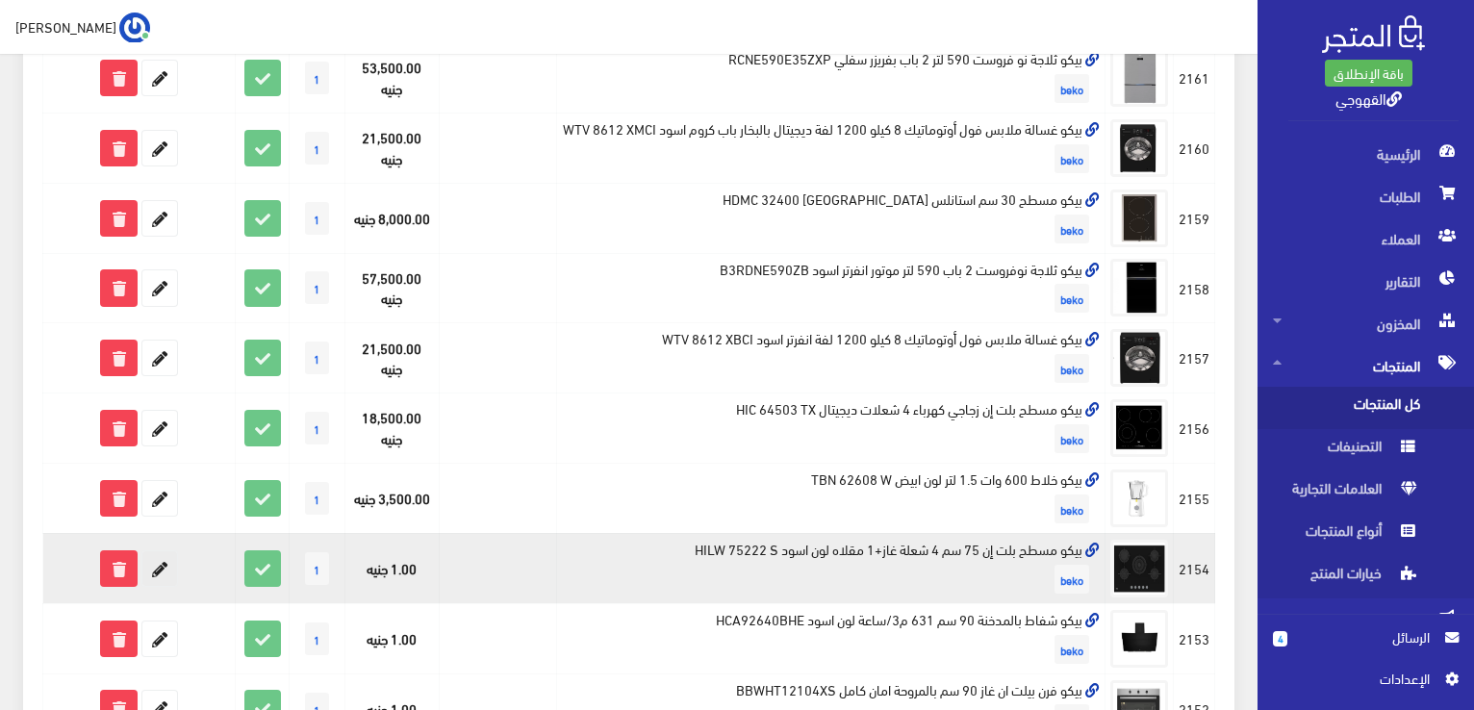
click at [169, 582] on icon at bounding box center [159, 568] width 35 height 35
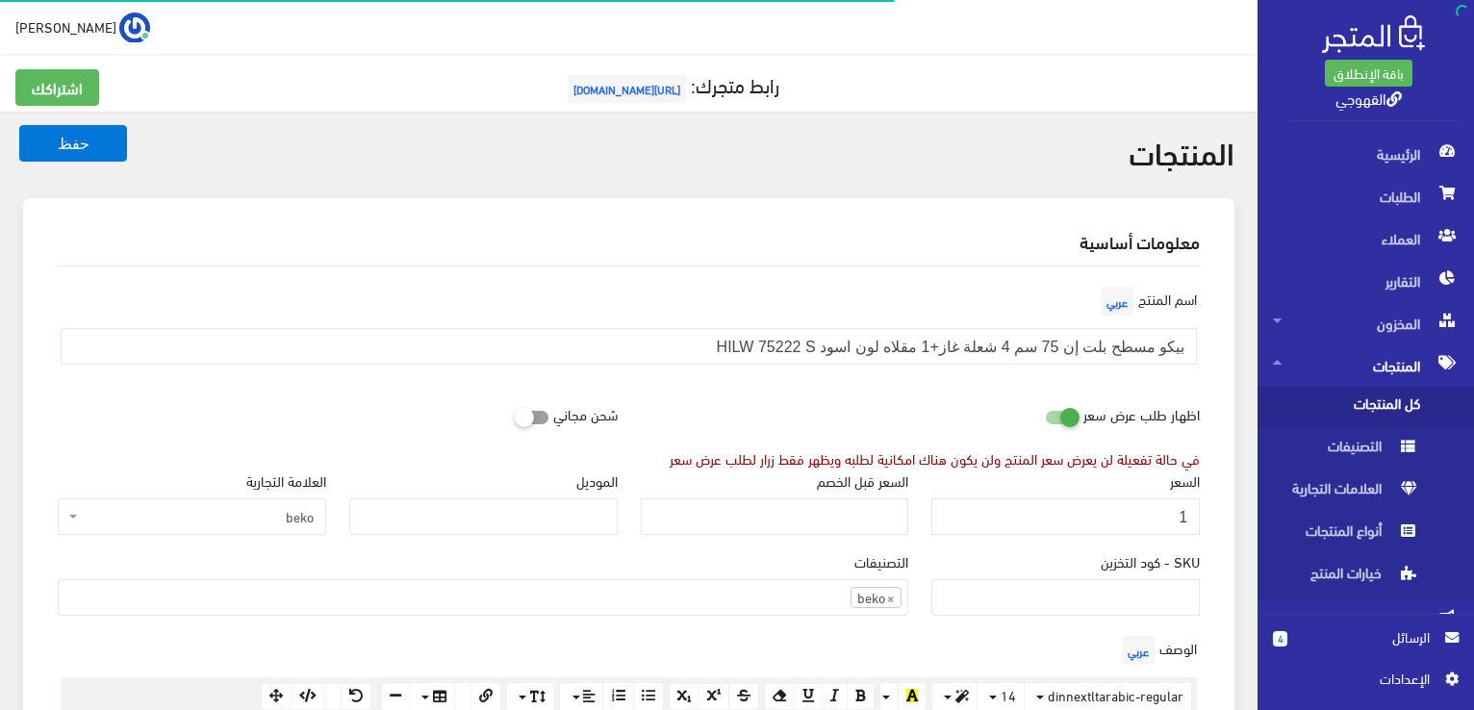
scroll to position [1342, 0]
click at [1186, 509] on input "1" at bounding box center [1065, 516] width 268 height 37
type input "17000"
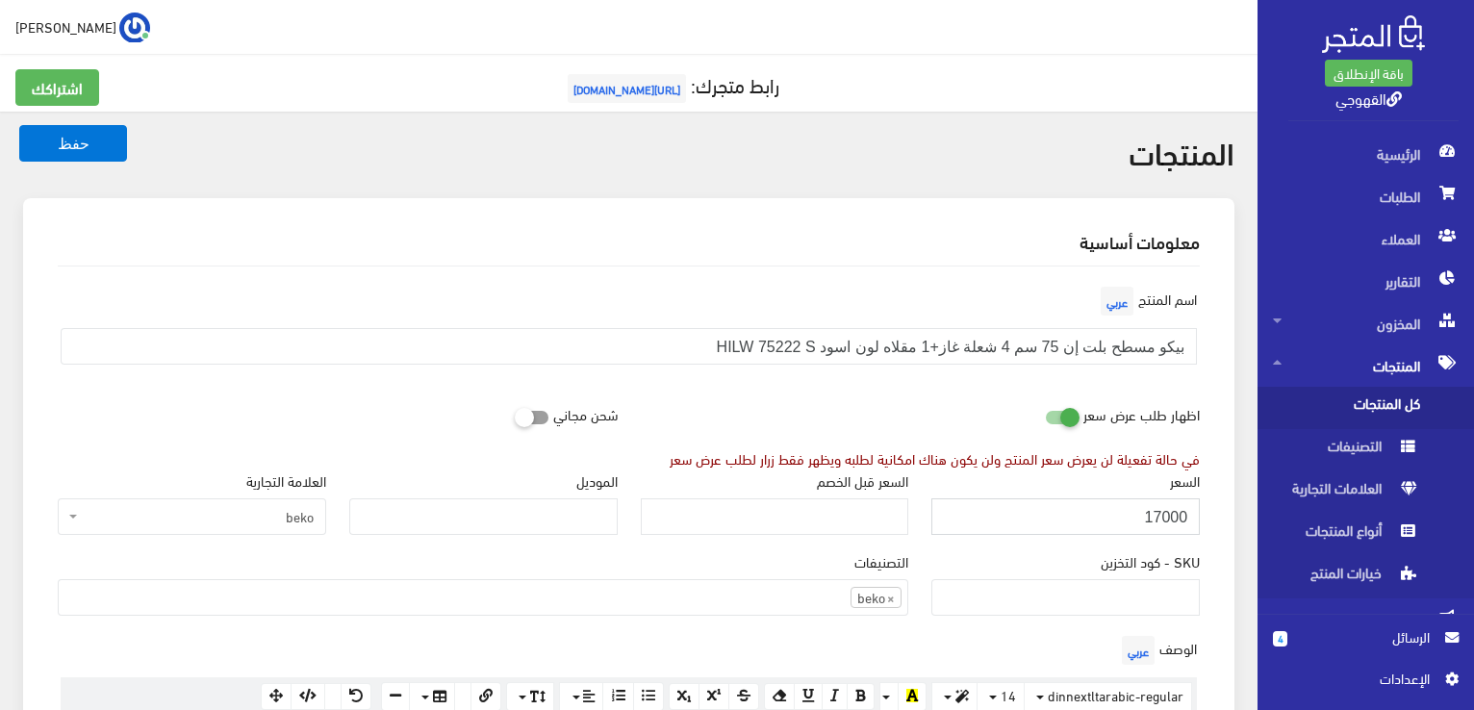
click at [19, 125] on button "حفظ" at bounding box center [73, 143] width 108 height 37
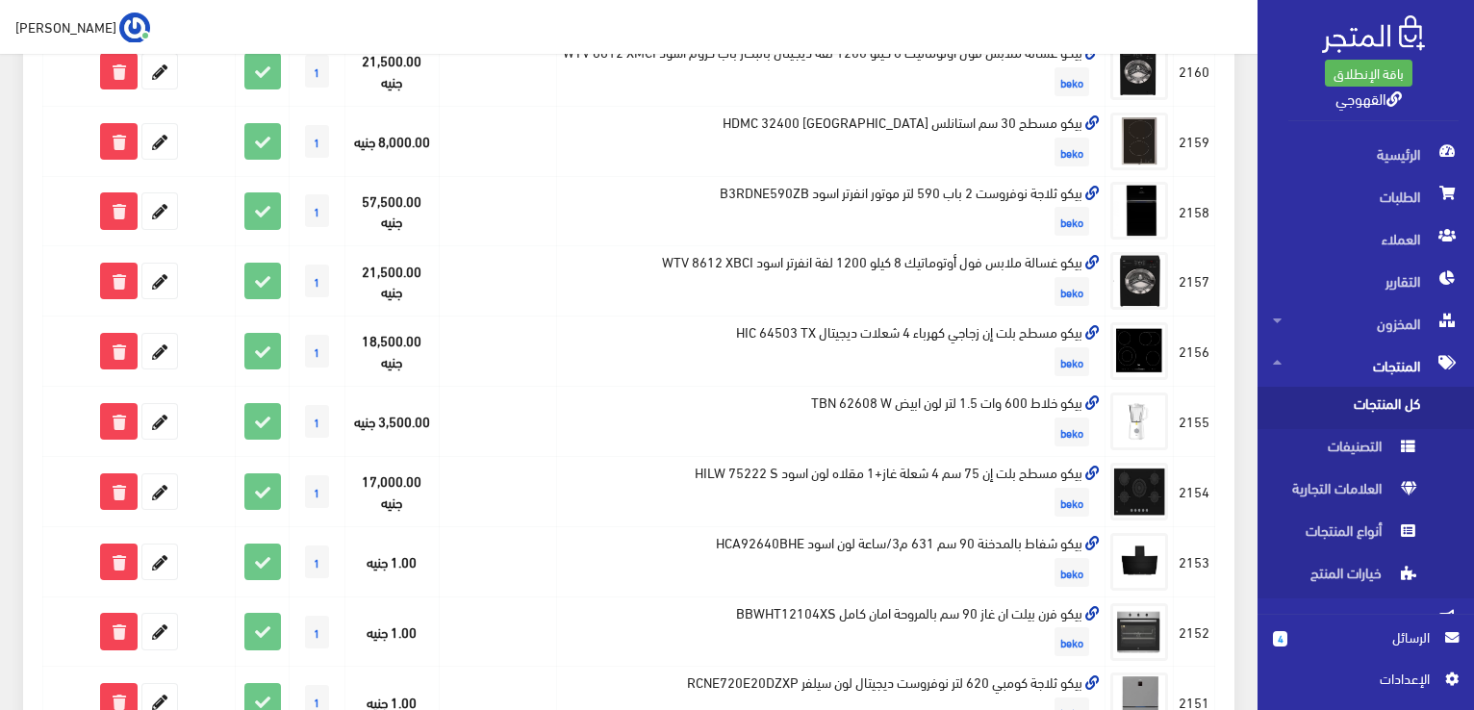
scroll to position [770, 0]
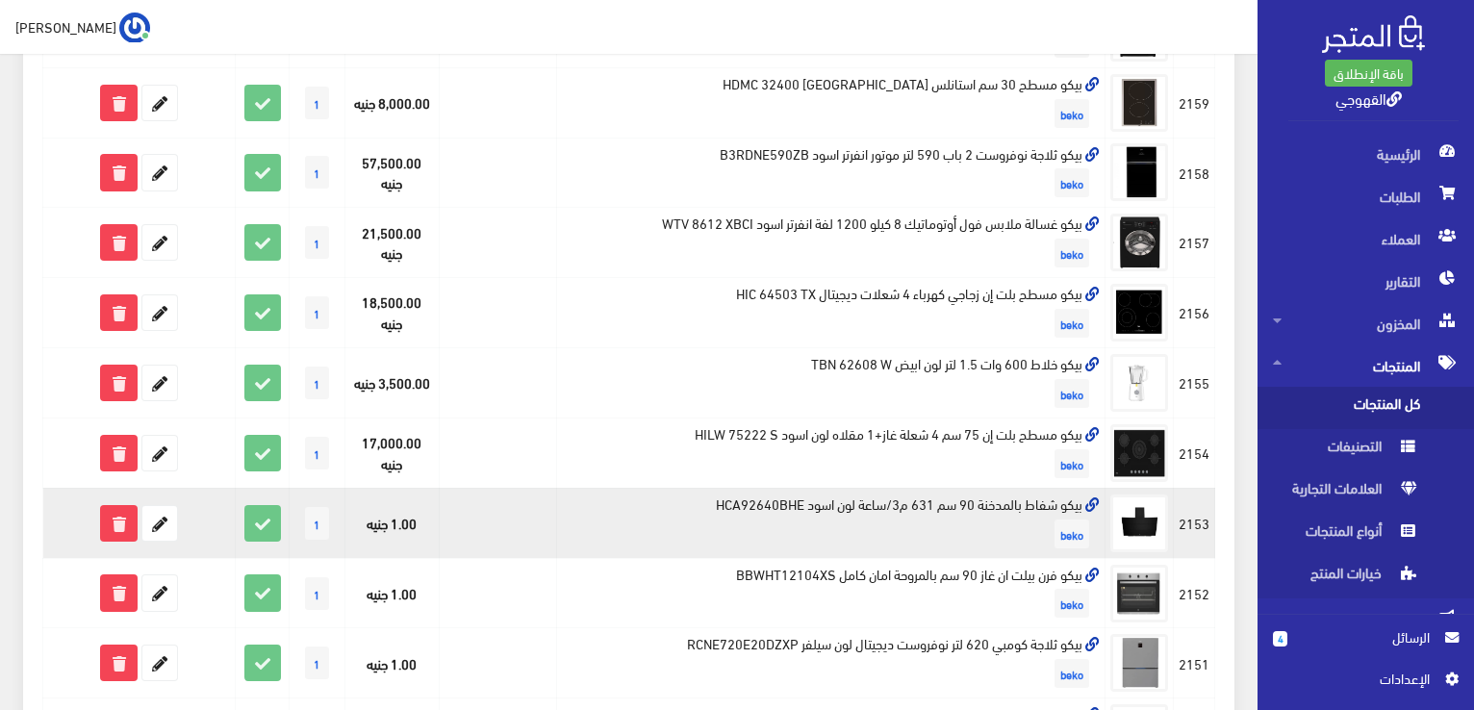
click at [1047, 522] on td "بيكو شفاط بالمدخنة 90 سم 631 م3/ساعة لون اسود HCA92640BHE beko" at bounding box center [831, 523] width 548 height 70
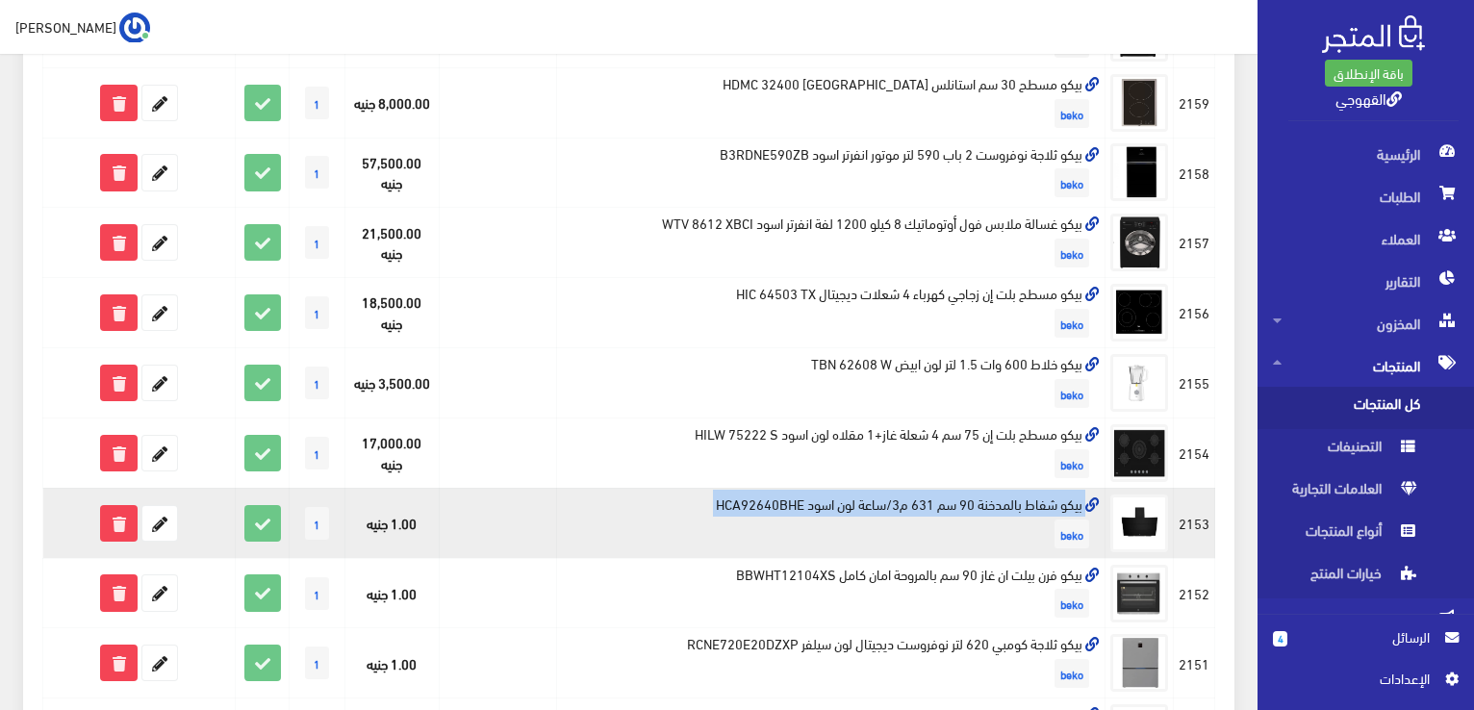
click at [1047, 522] on td "بيكو شفاط بالمدخنة 90 سم 631 م3/ساعة لون اسود HCA92640BHE beko" at bounding box center [831, 523] width 548 height 70
copy td "بيكو شفاط بالمدخنة 90 سم 631 م3/ساعة لون اسود HCA92640BHE"
click at [153, 540] on icon at bounding box center [159, 523] width 35 height 35
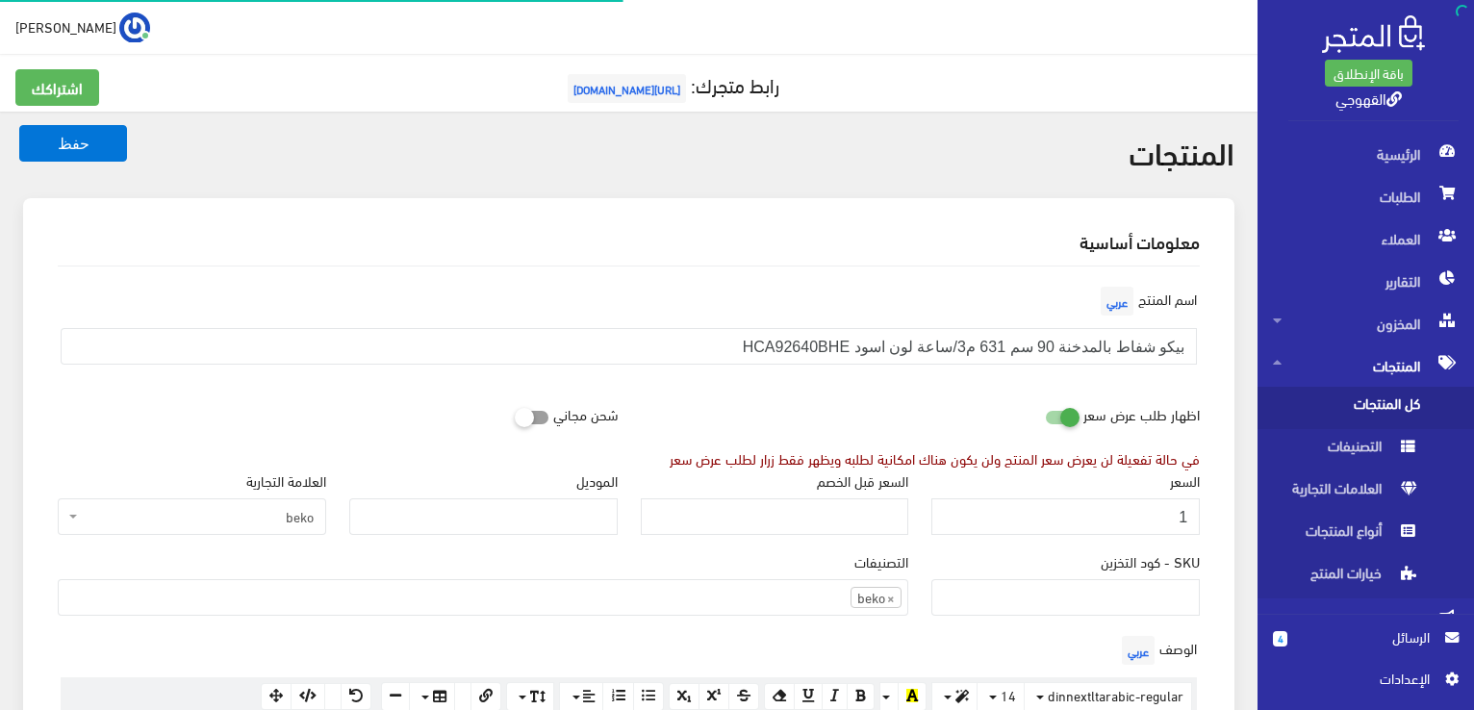
scroll to position [1339, 0]
click at [1008, 517] on input "1" at bounding box center [1065, 516] width 268 height 37
type input "18550"
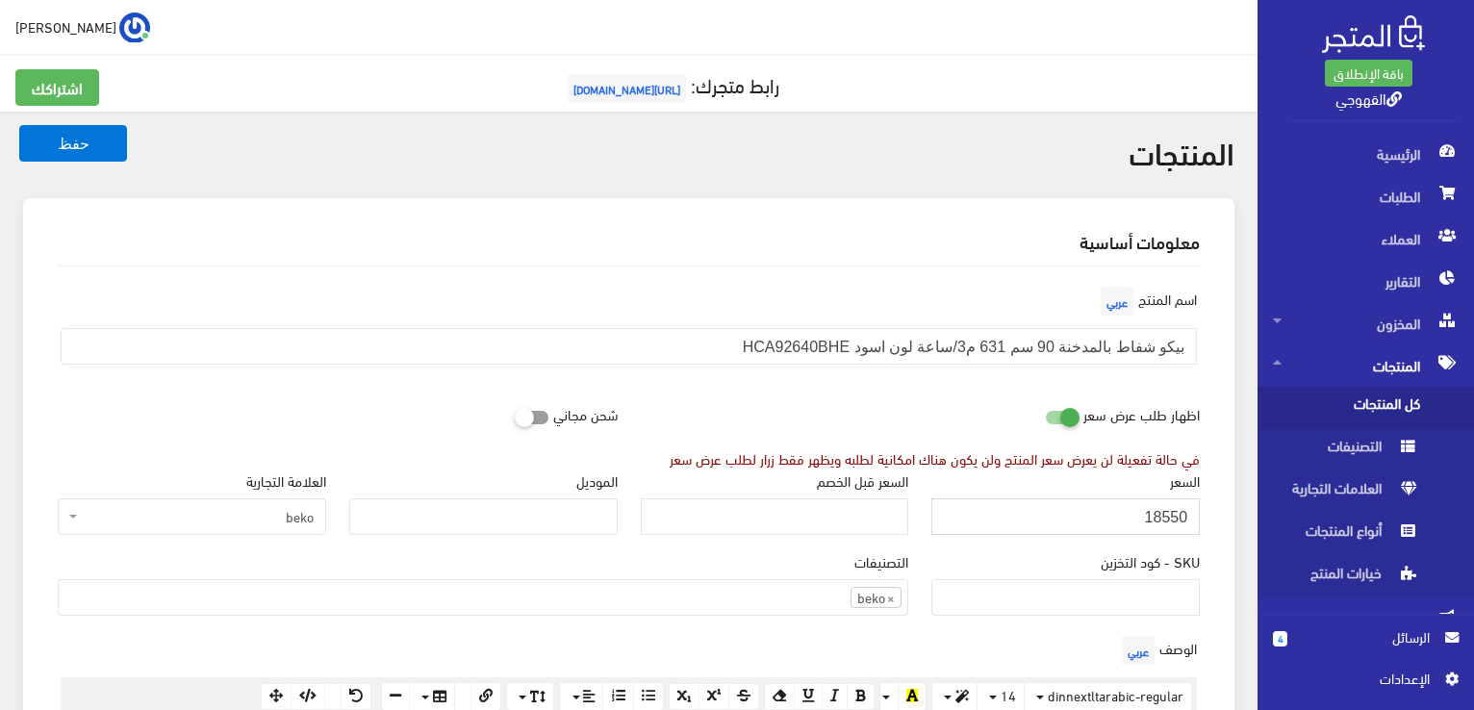
click at [19, 125] on button "حفظ" at bounding box center [73, 143] width 108 height 37
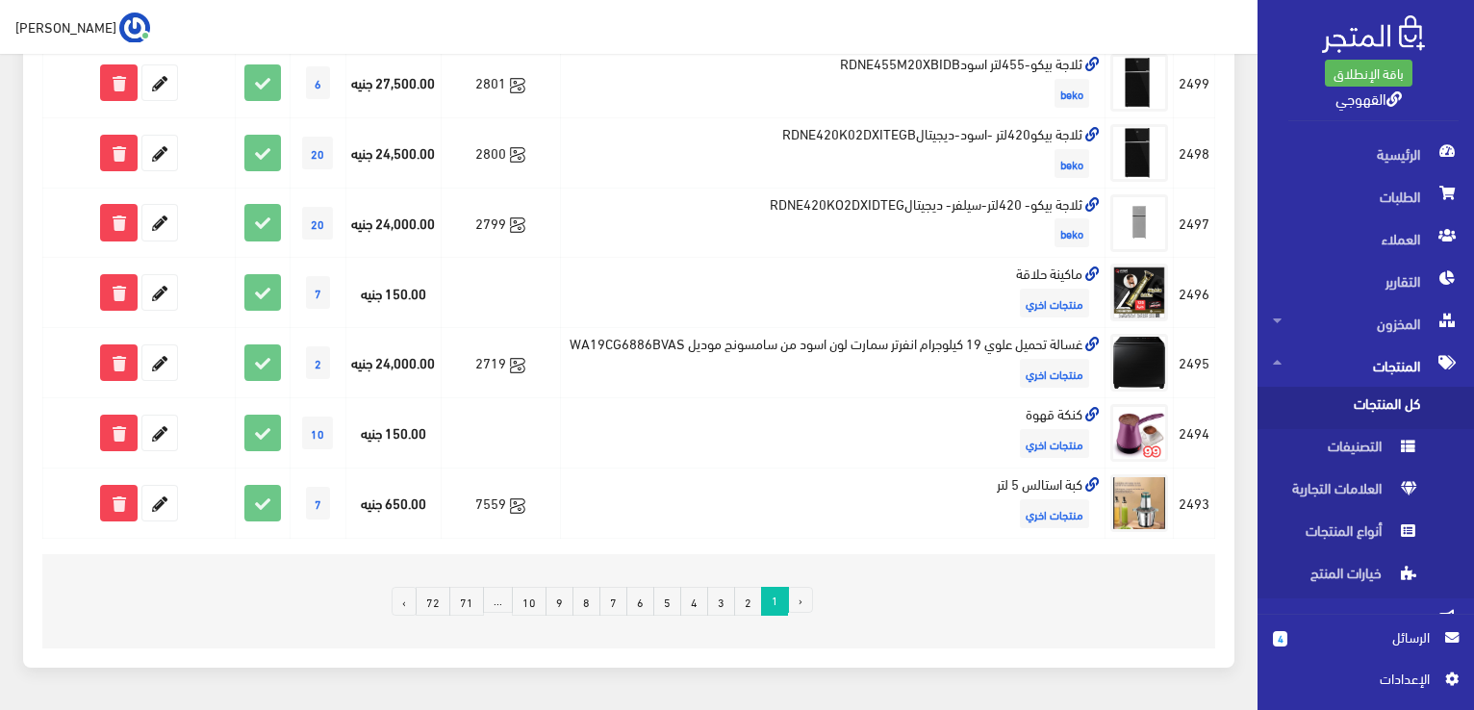
scroll to position [1347, 0]
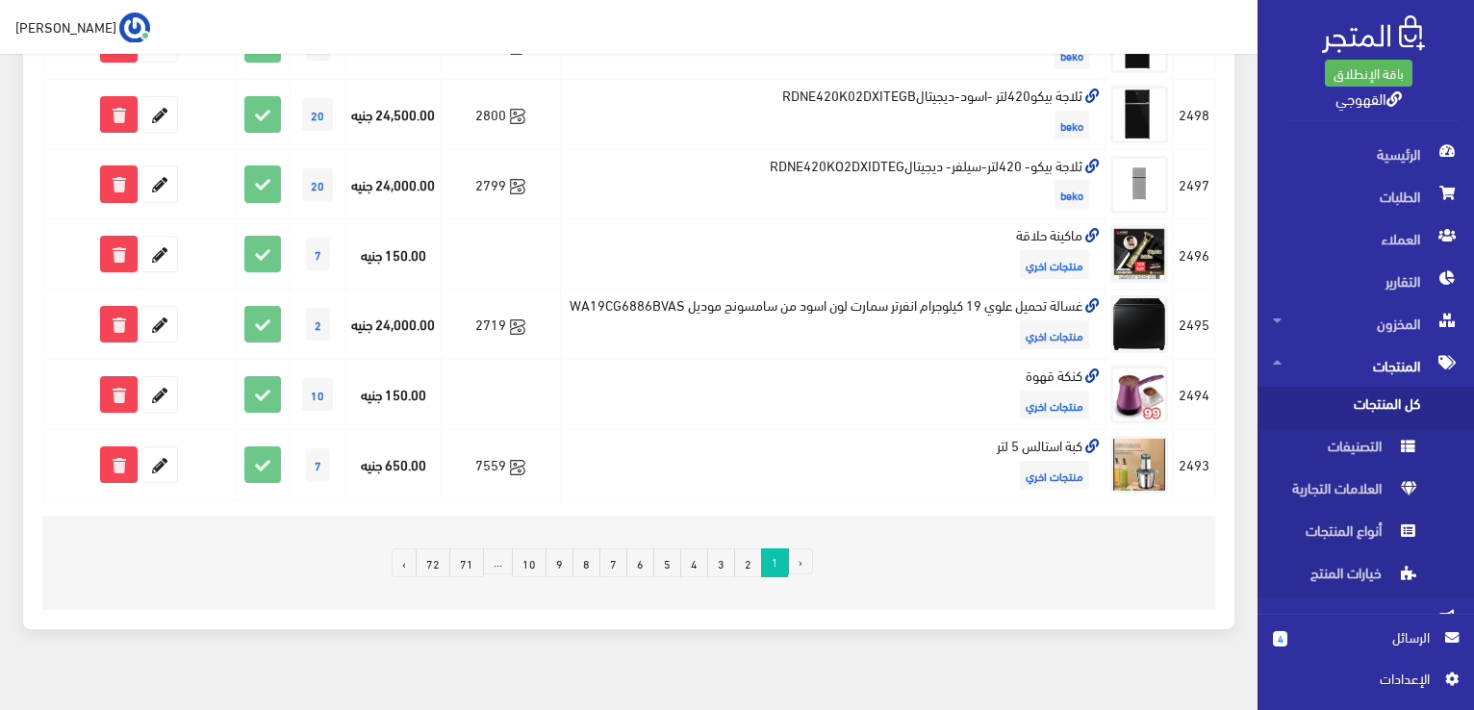
click at [520, 577] on link "10" at bounding box center [529, 562] width 35 height 29
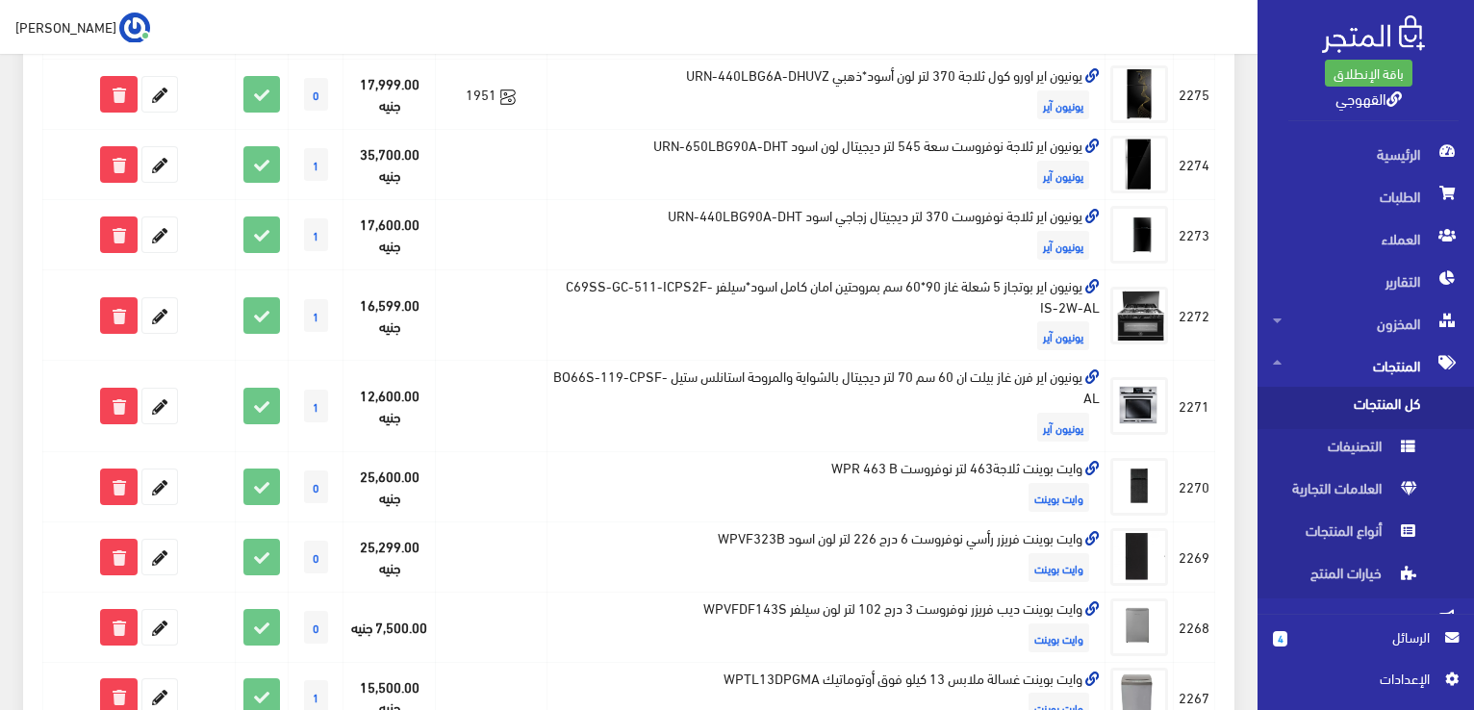
scroll to position [1375, 0]
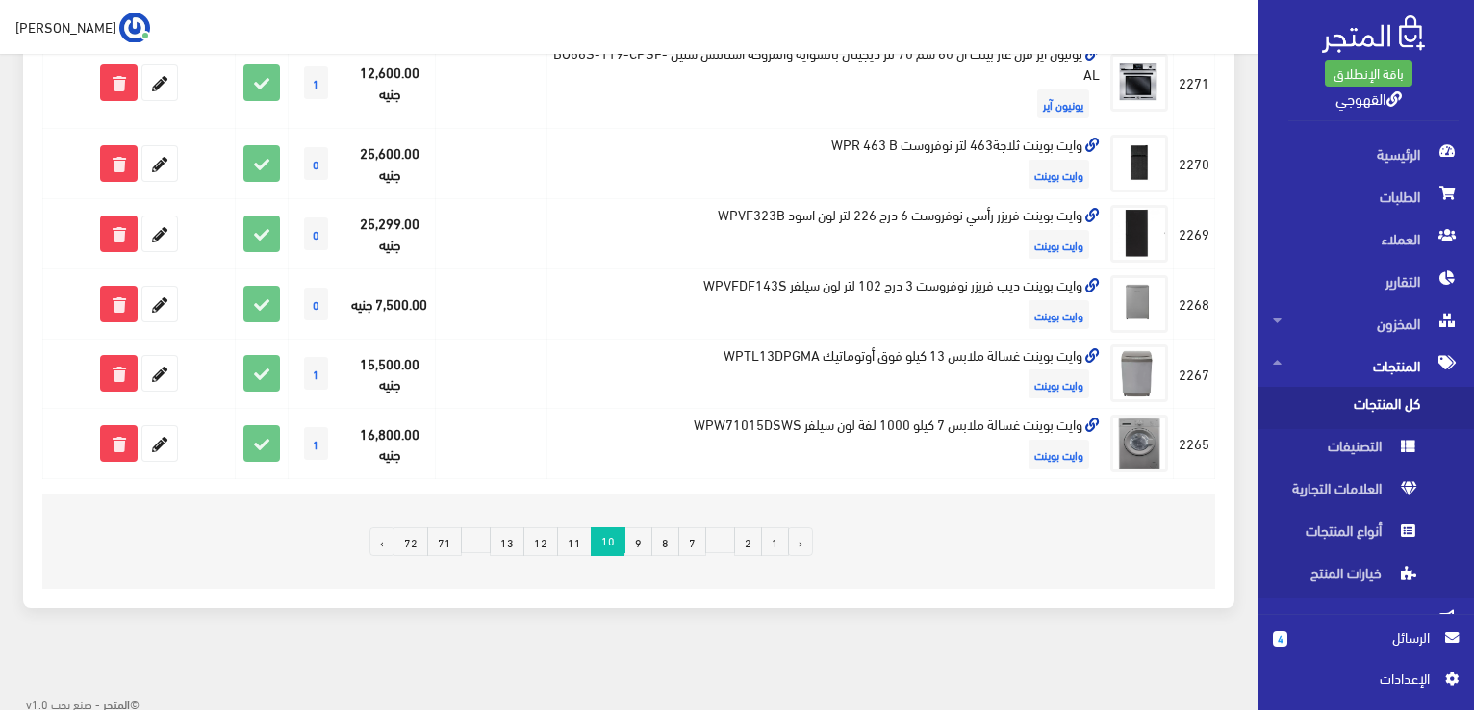
click at [524, 537] on link "13" at bounding box center [507, 541] width 35 height 29
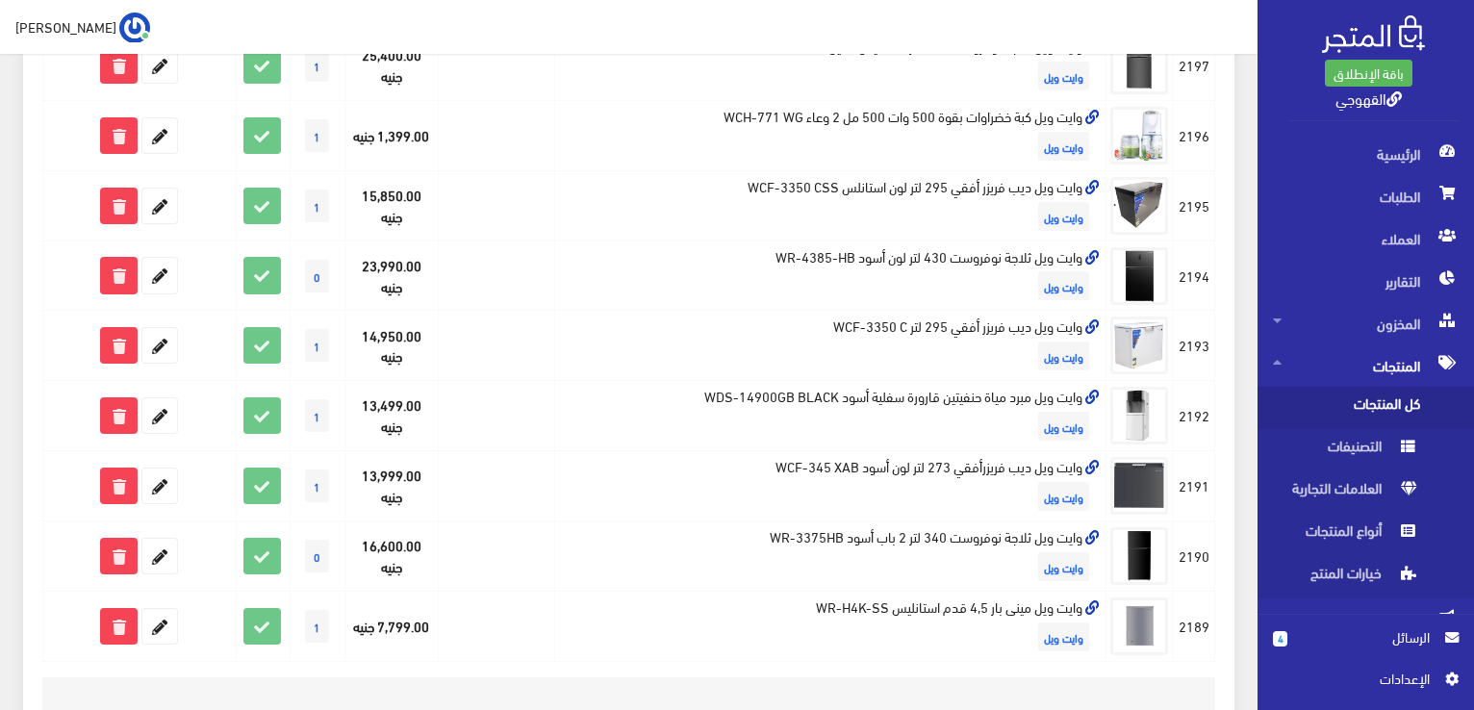
scroll to position [1334, 0]
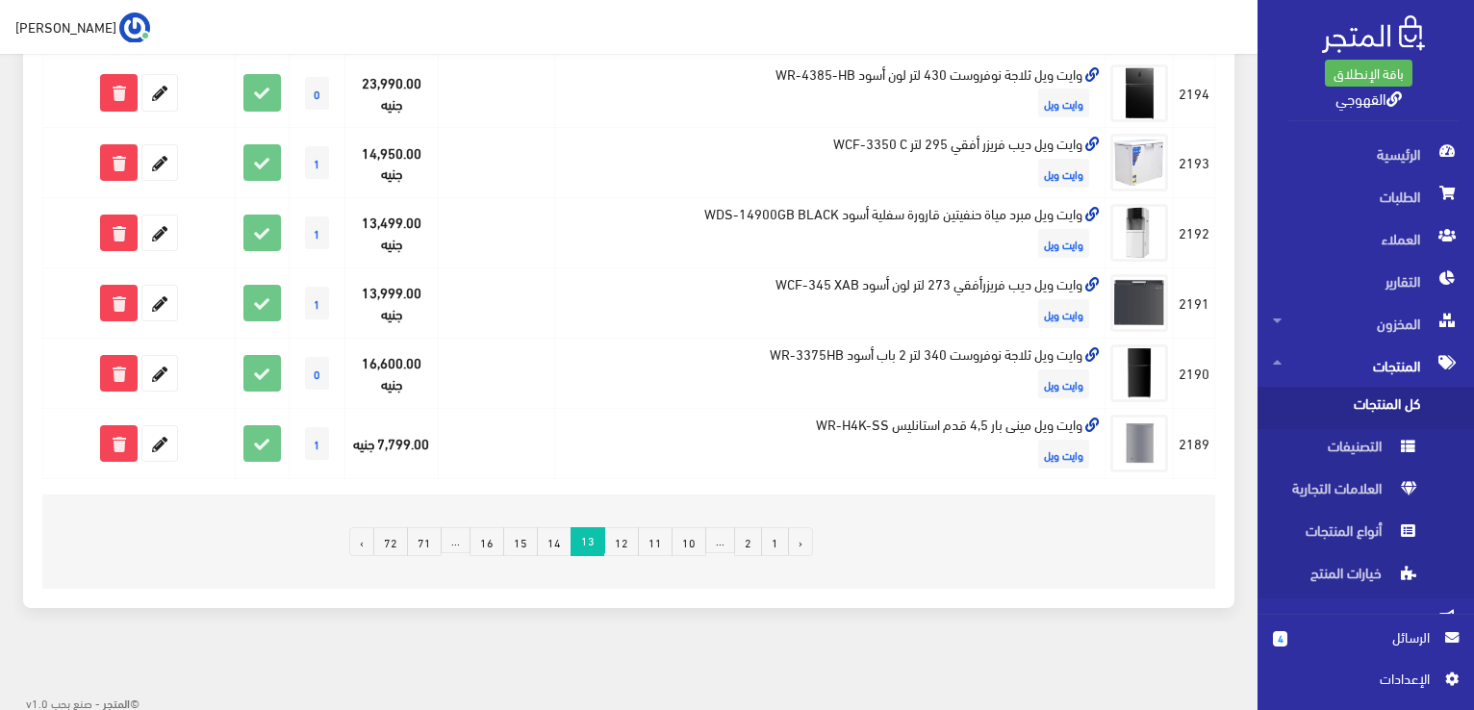
click at [531, 540] on link "15" at bounding box center [520, 541] width 35 height 29
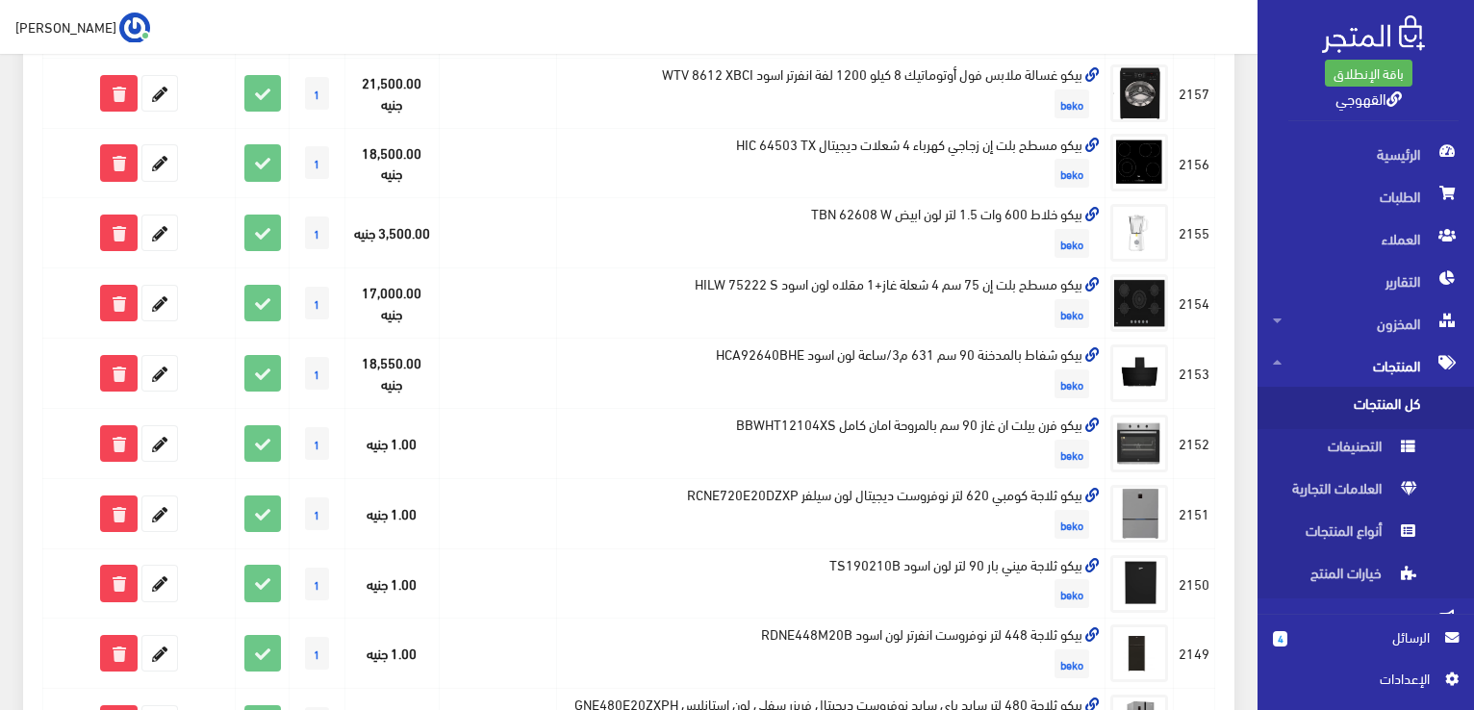
scroll to position [847, 0]
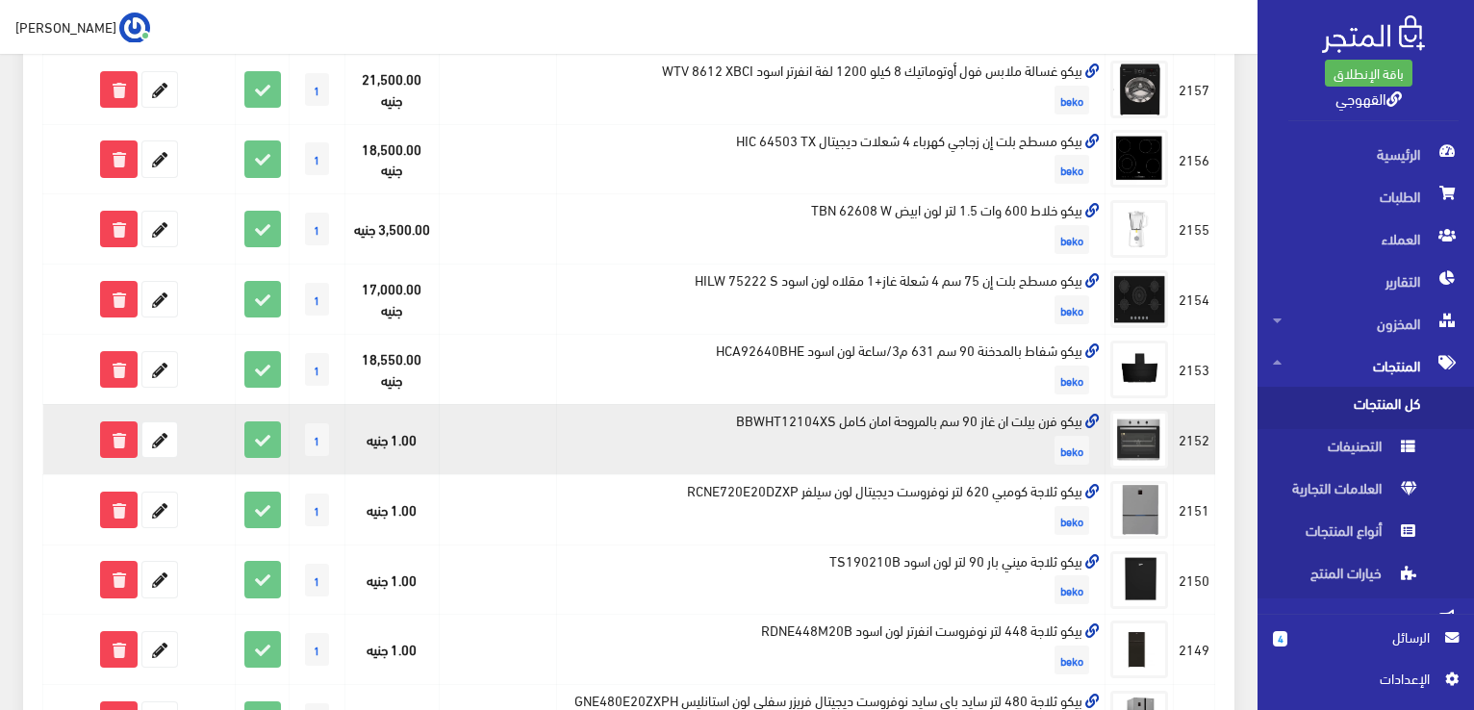
click at [728, 427] on td "بيكو فرن بيلت ان غاز 90 سم بالمروحة امان كامل BBWHT12104XS beko" at bounding box center [831, 439] width 548 height 70
drag, startPoint x: 728, startPoint y: 427, endPoint x: 1085, endPoint y: 433, distance: 357.0
click at [1085, 433] on td "بيكو فرن بيلت ان غاز 90 سم بالمروحة امان كامل BBWHT12104XS beko" at bounding box center [831, 439] width 548 height 70
copy td "بيكو فرن بيلت ان غاز 90 سم بالمروحة امان كامل BBWHT12104XS"
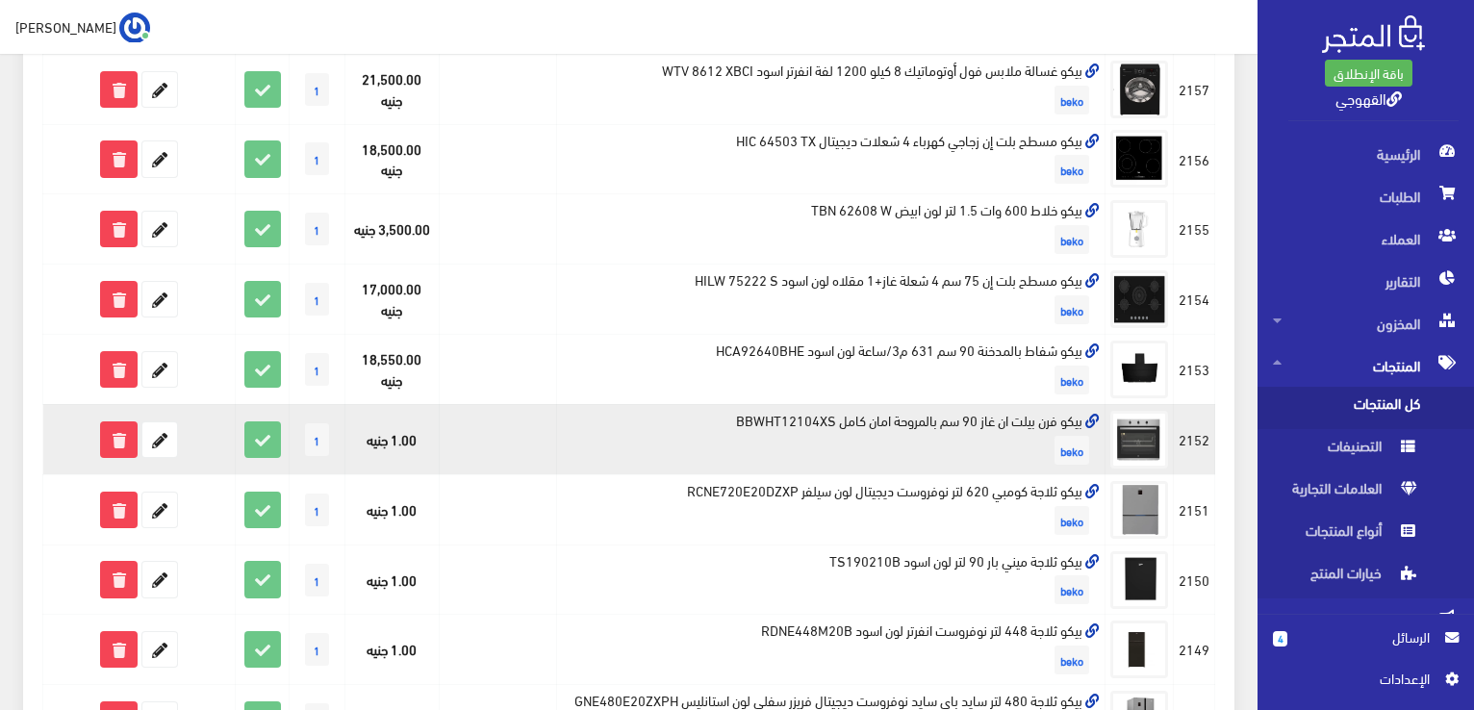
copy td "بيكو فرن بيلت ان غاز 90 سم بالمروحة امان كامل BBWHT12104XS"
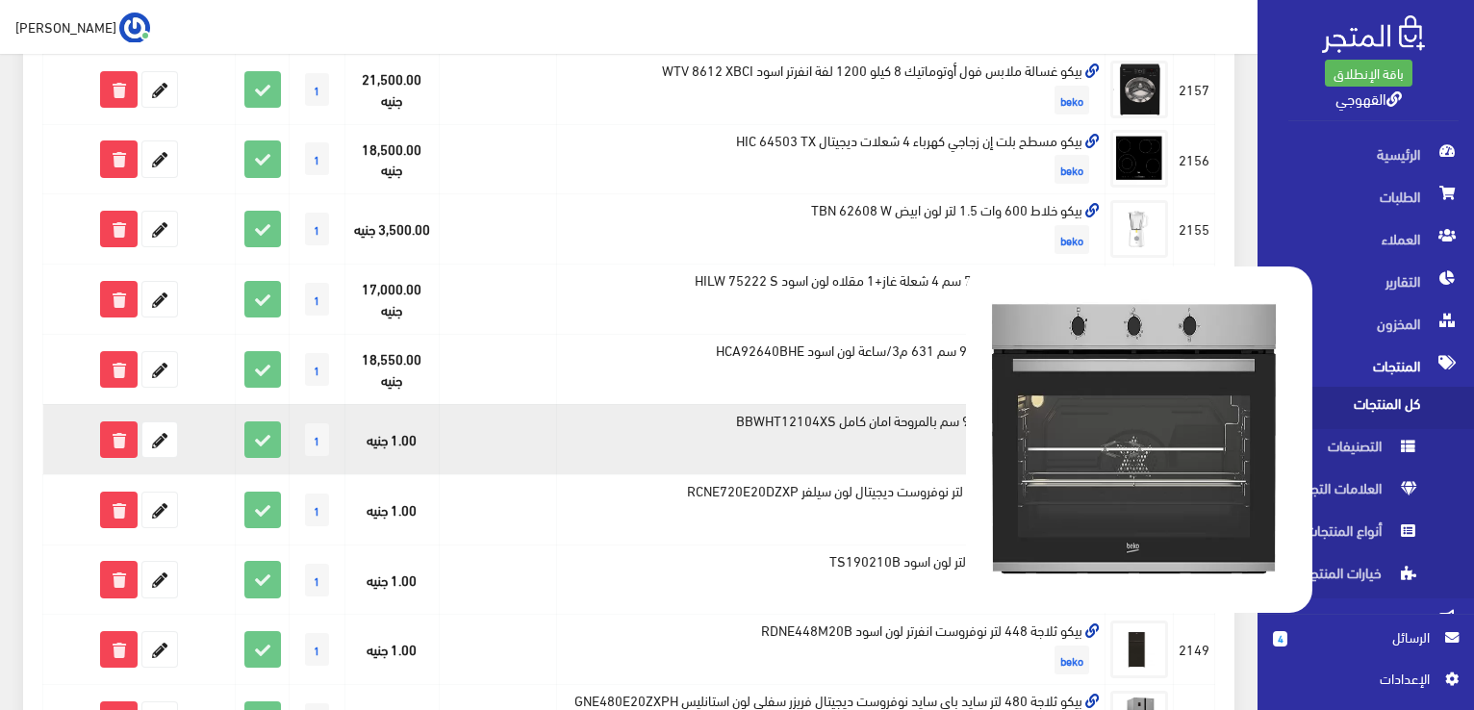
click at [1147, 458] on img at bounding box center [1139, 440] width 346 height 346
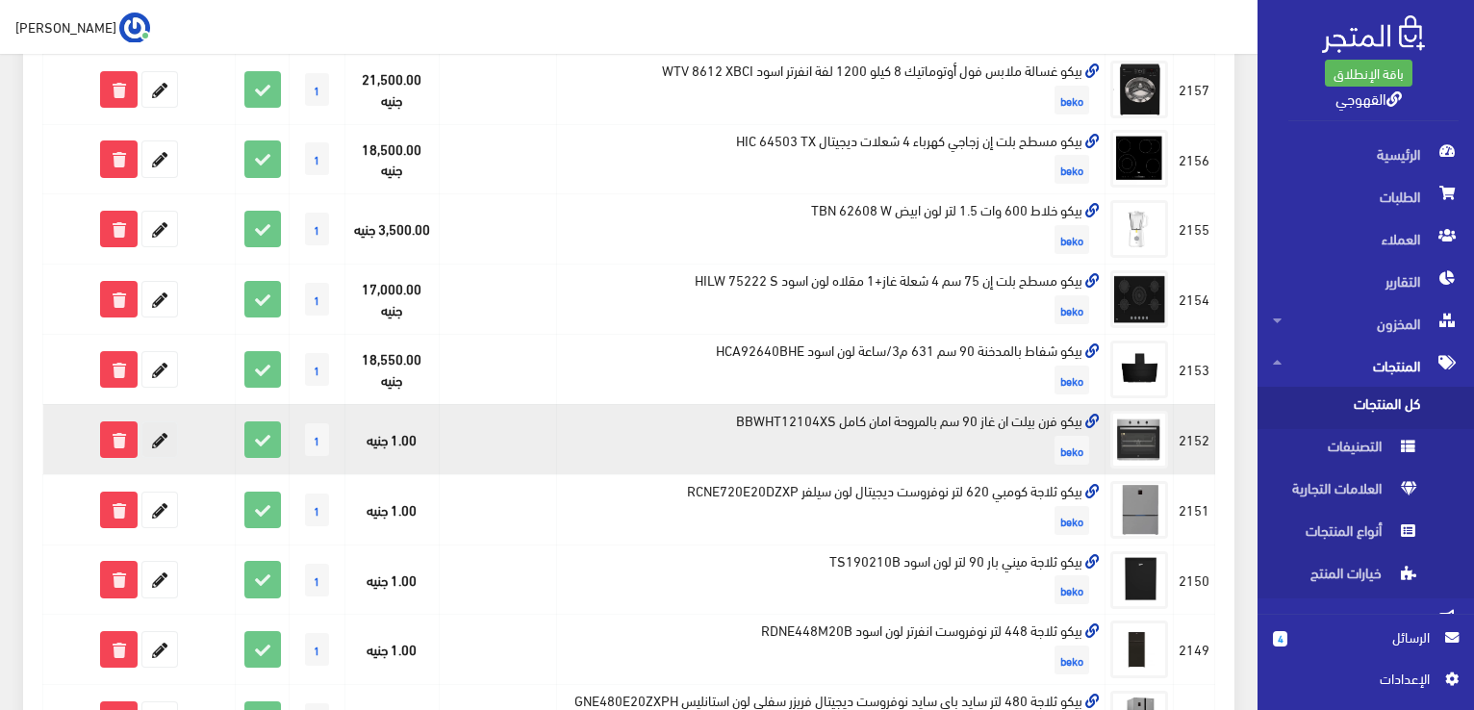
click at [171, 457] on icon at bounding box center [159, 439] width 35 height 35
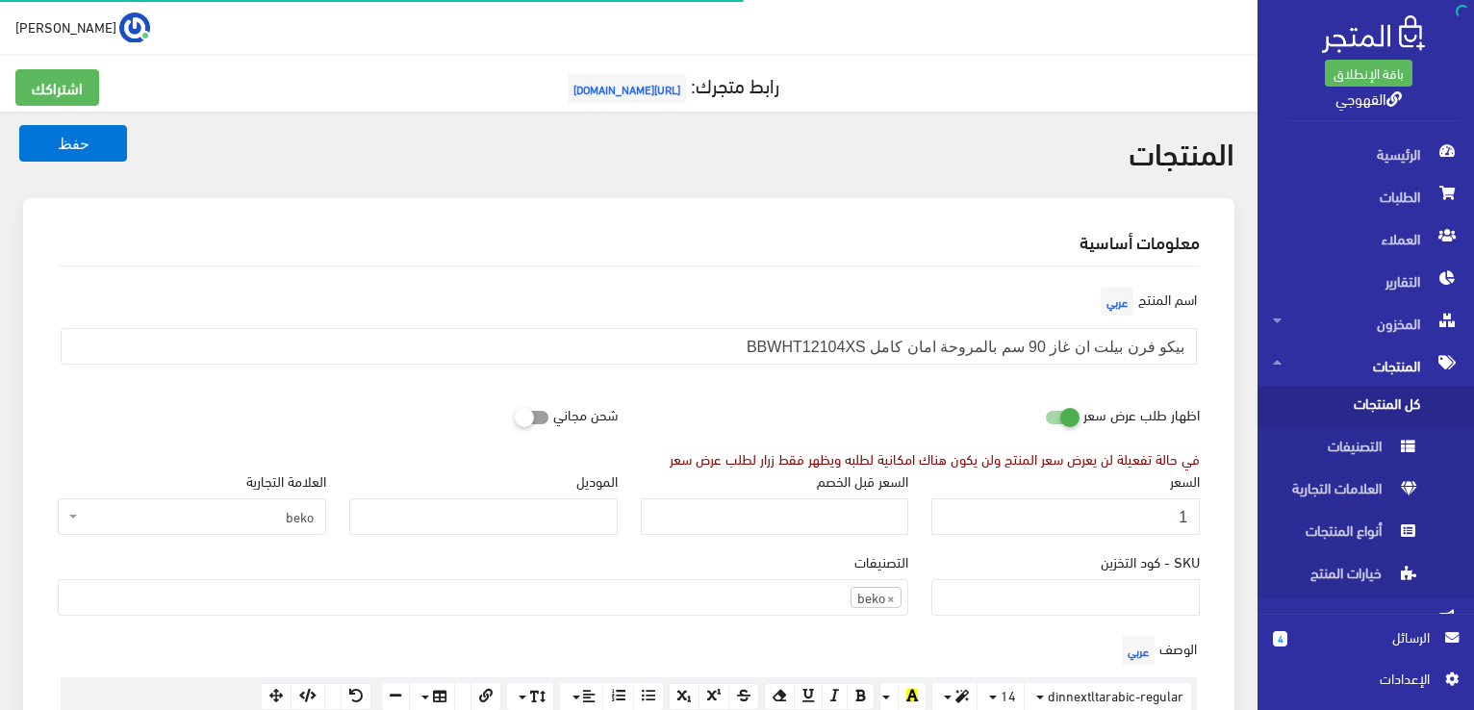
scroll to position [1342, 0]
click at [1008, 526] on input "1" at bounding box center [1065, 516] width 268 height 37
type input "34500"
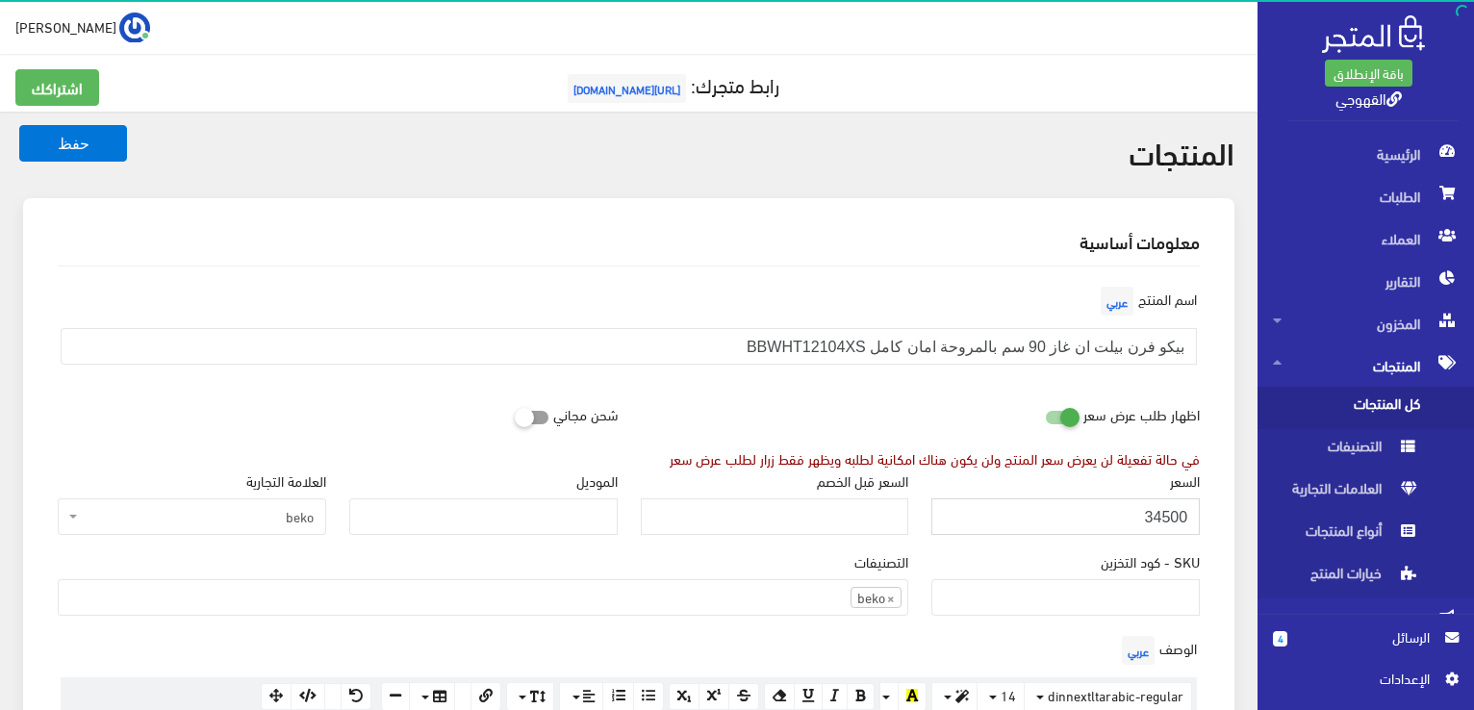
click at [19, 125] on button "حفظ" at bounding box center [73, 143] width 108 height 37
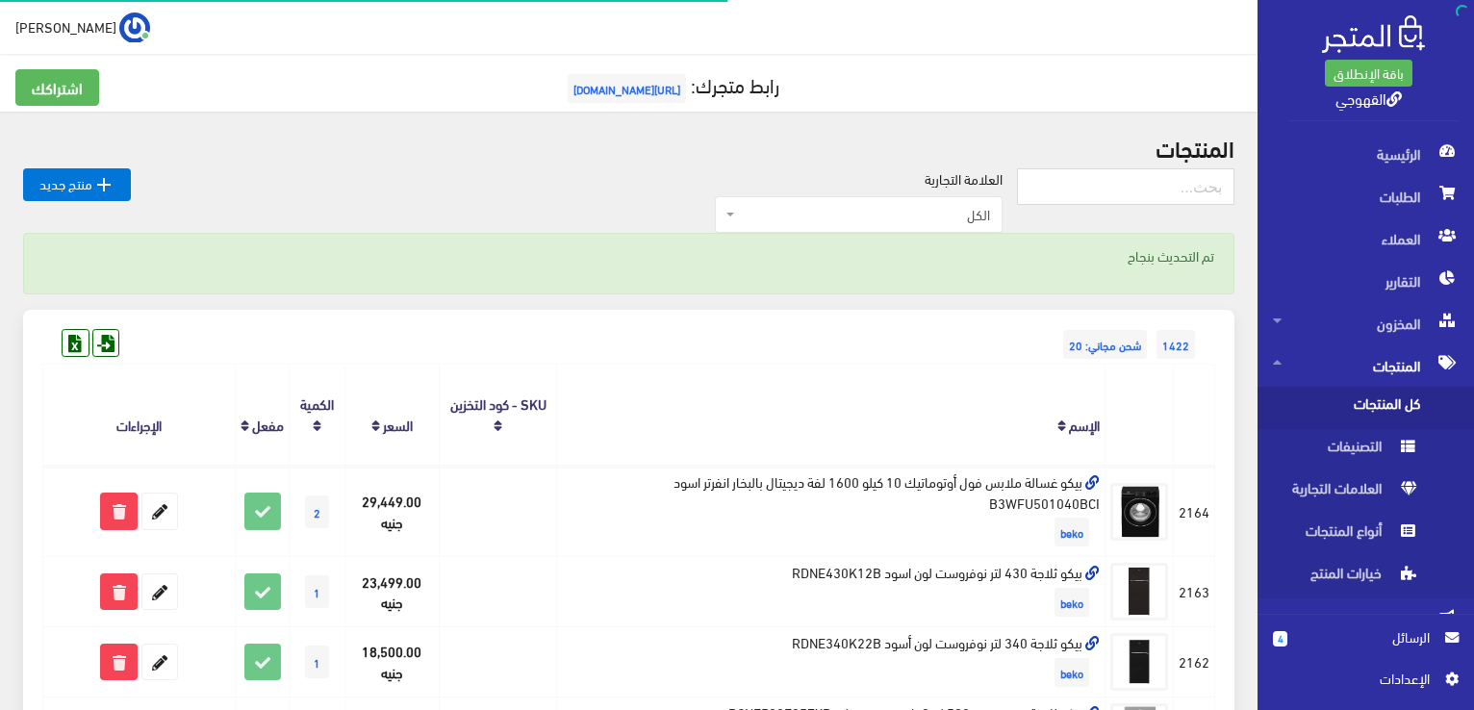
click at [999, 386] on th "الإسم" at bounding box center [831, 415] width 548 height 101
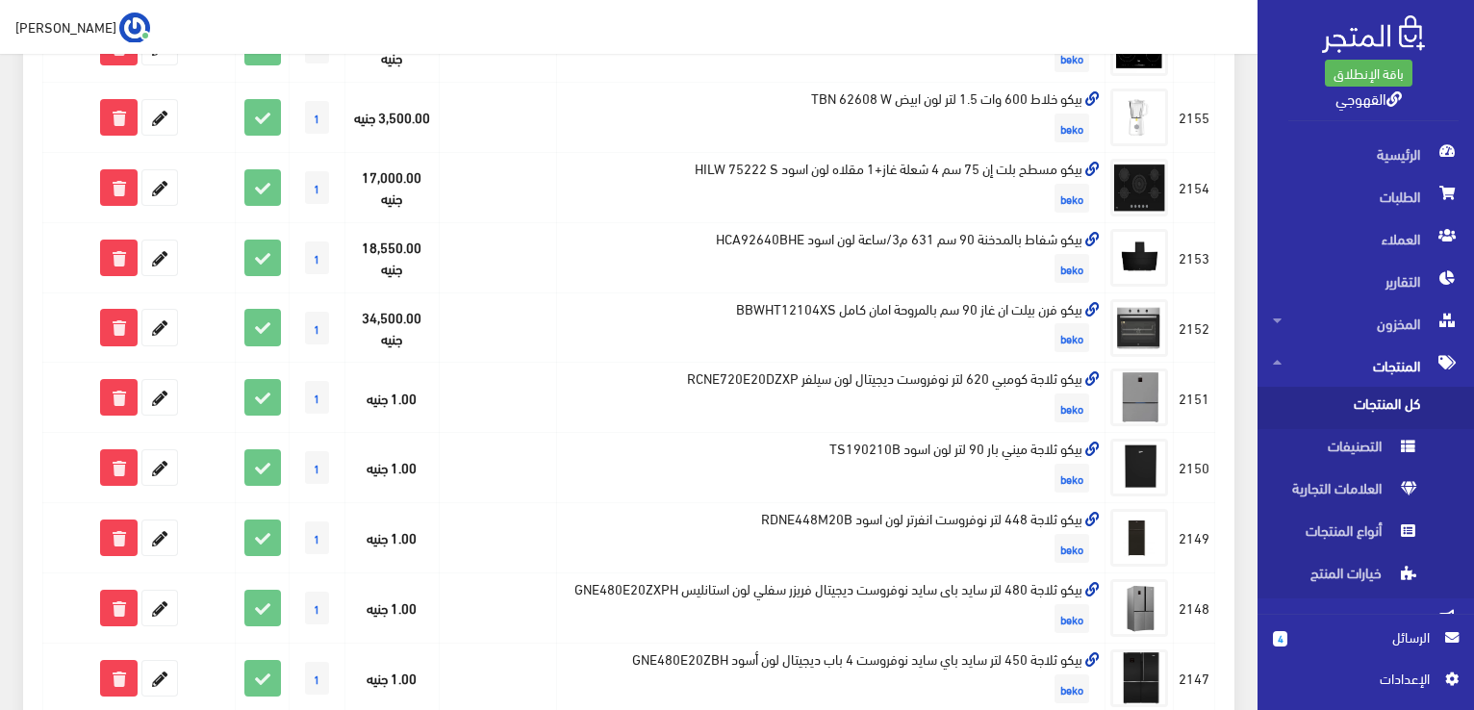
scroll to position [1039, 0]
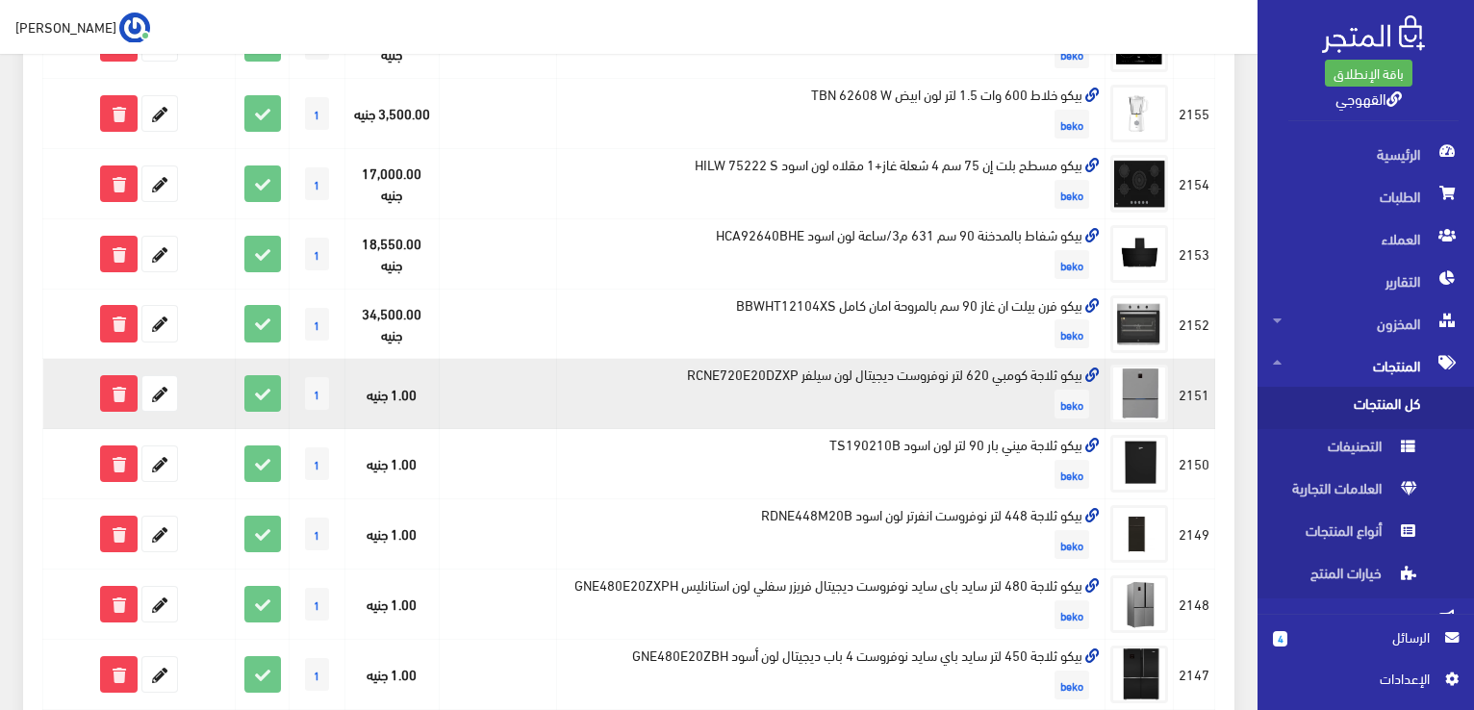
click at [989, 393] on td "بيكو ثلاجة كومبي 620 لتر نوفروست ديجيتال لون سيلفر RCNE720E20DZXP beko" at bounding box center [831, 394] width 548 height 70
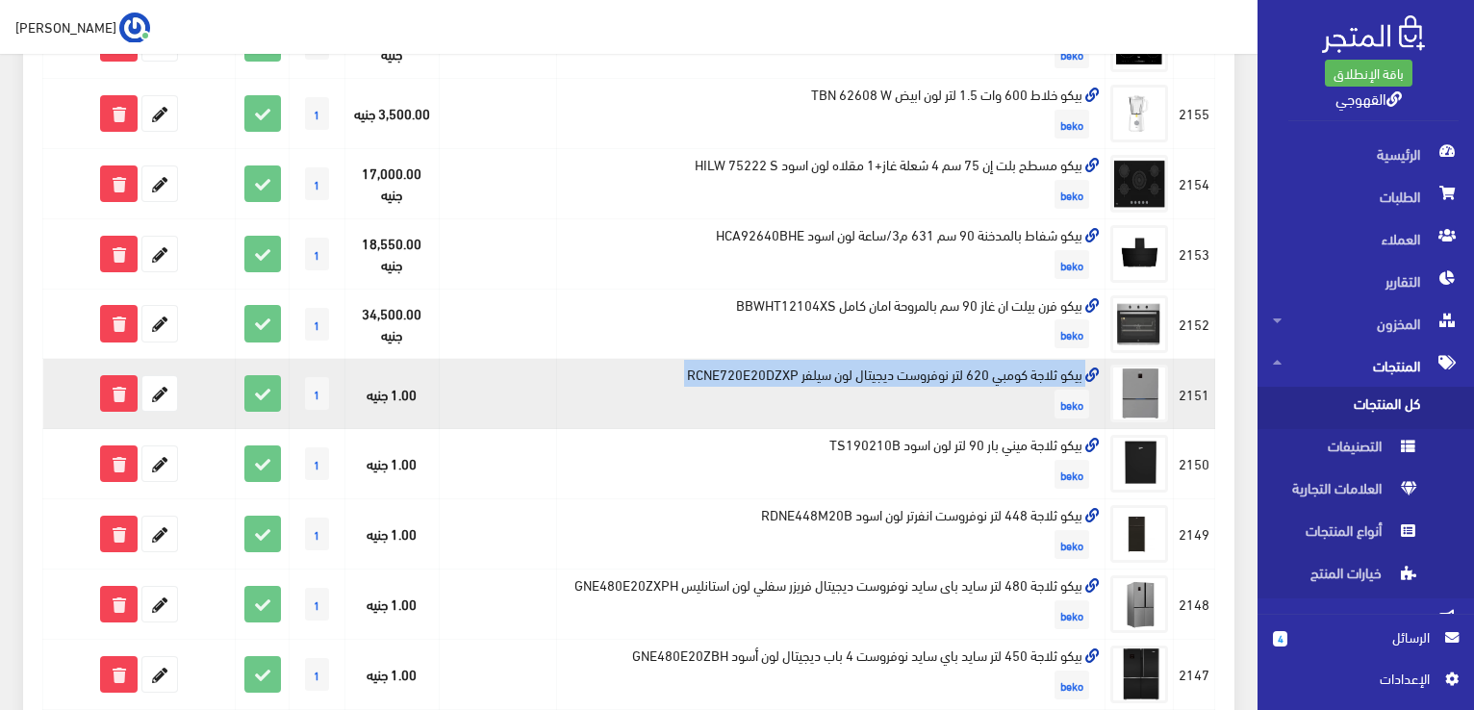
click at [989, 393] on td "بيكو ثلاجة كومبي 620 لتر نوفروست ديجيتال لون سيلفر RCNE720E20DZXP beko" at bounding box center [831, 394] width 548 height 70
copy td "بيكو ثلاجة كومبي 620 لتر نوفروست ديجيتال لون سيلفر RCNE720E20DZXP"
click at [161, 409] on icon at bounding box center [159, 393] width 35 height 35
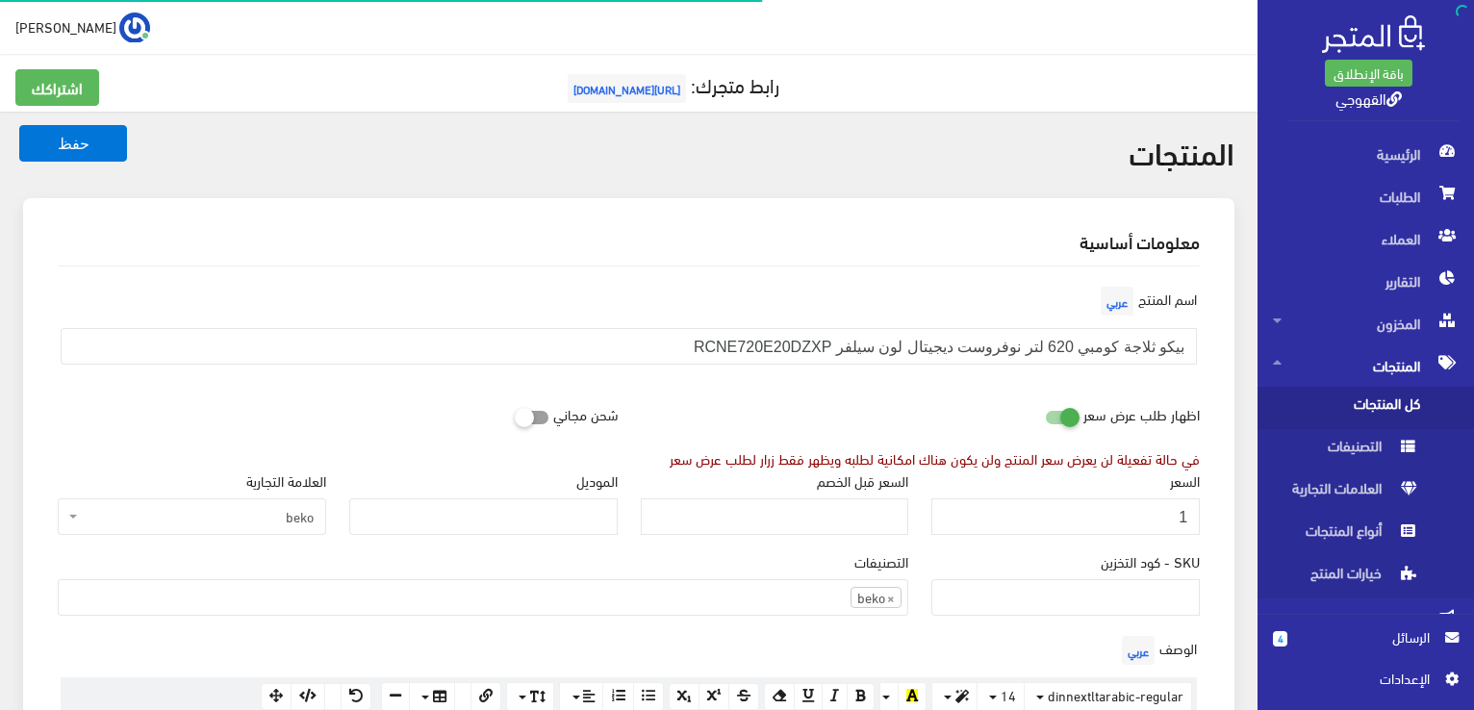
scroll to position [1342, 0]
click at [1057, 523] on input "1" at bounding box center [1065, 516] width 268 height 37
type input "76500"
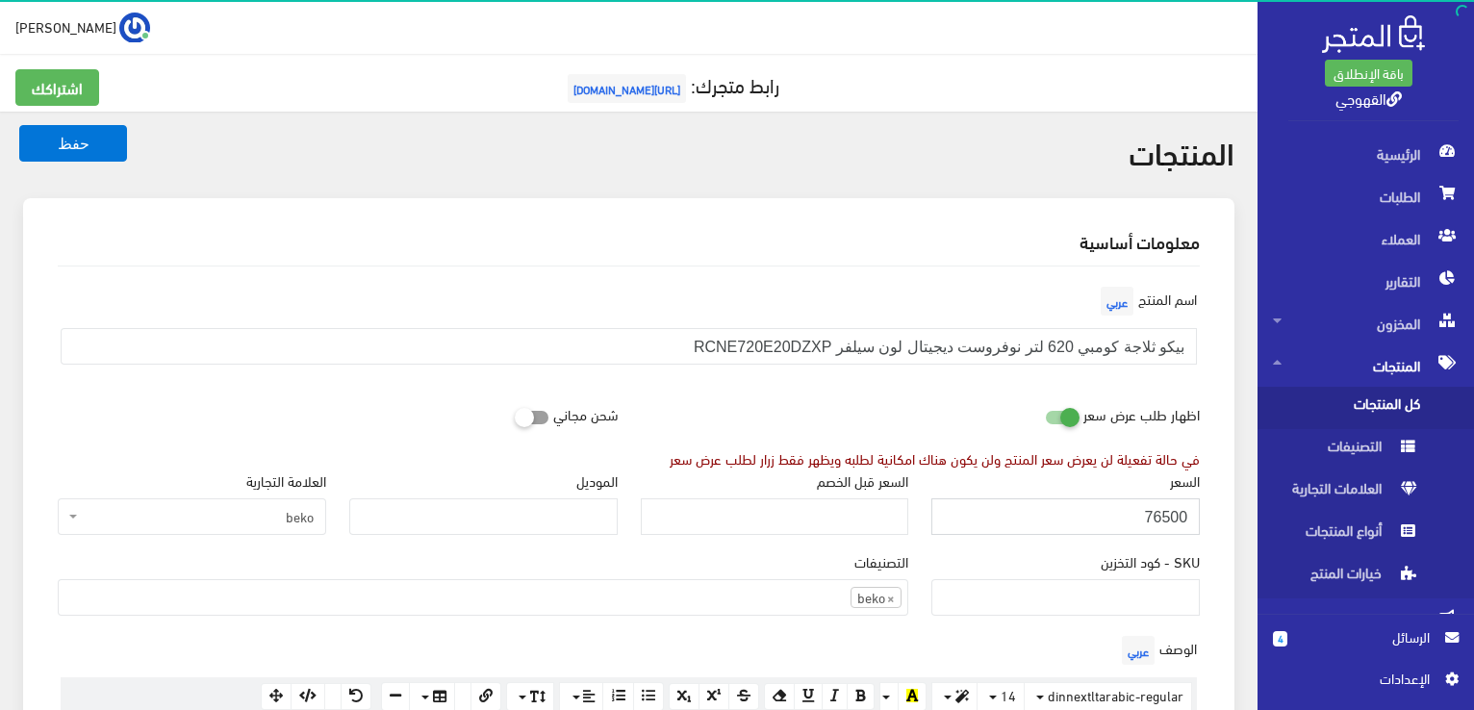
click at [19, 125] on button "حفظ" at bounding box center [73, 143] width 108 height 37
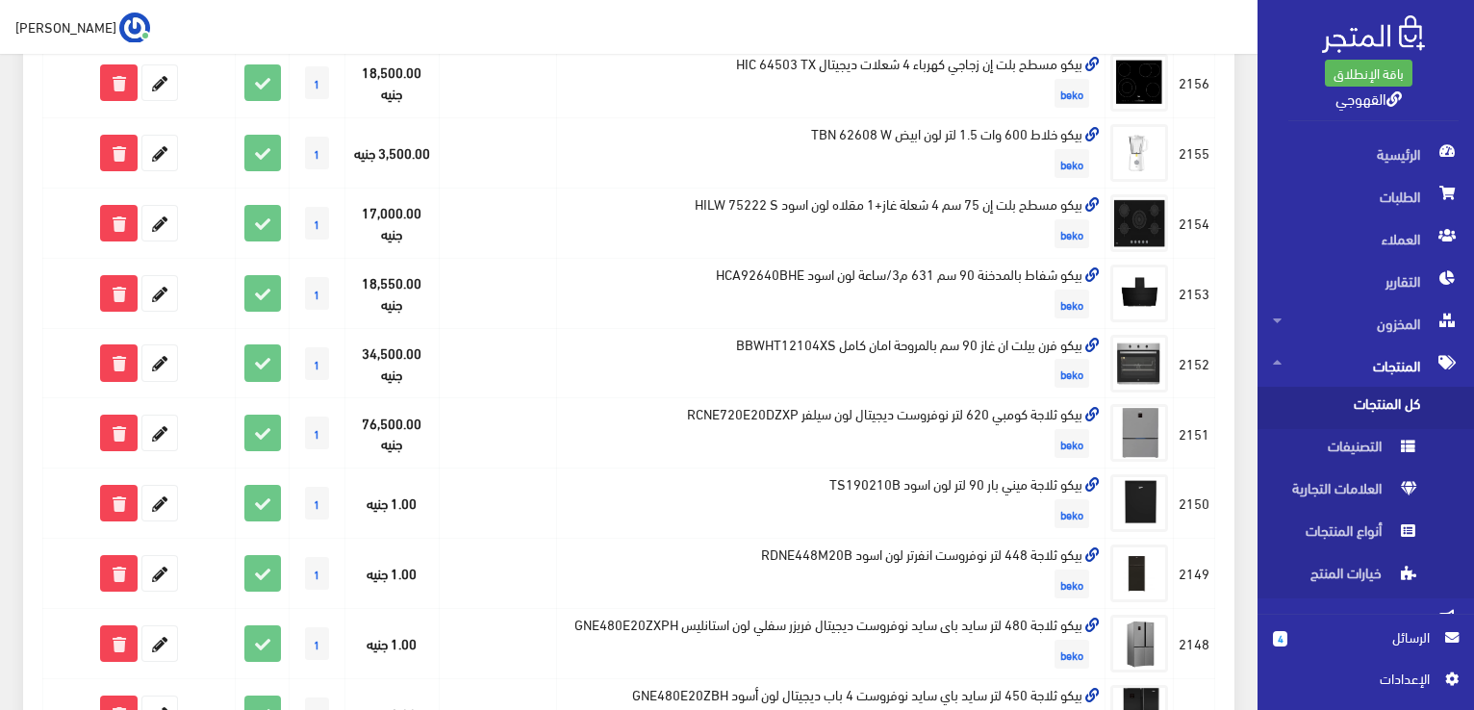
scroll to position [1001, 0]
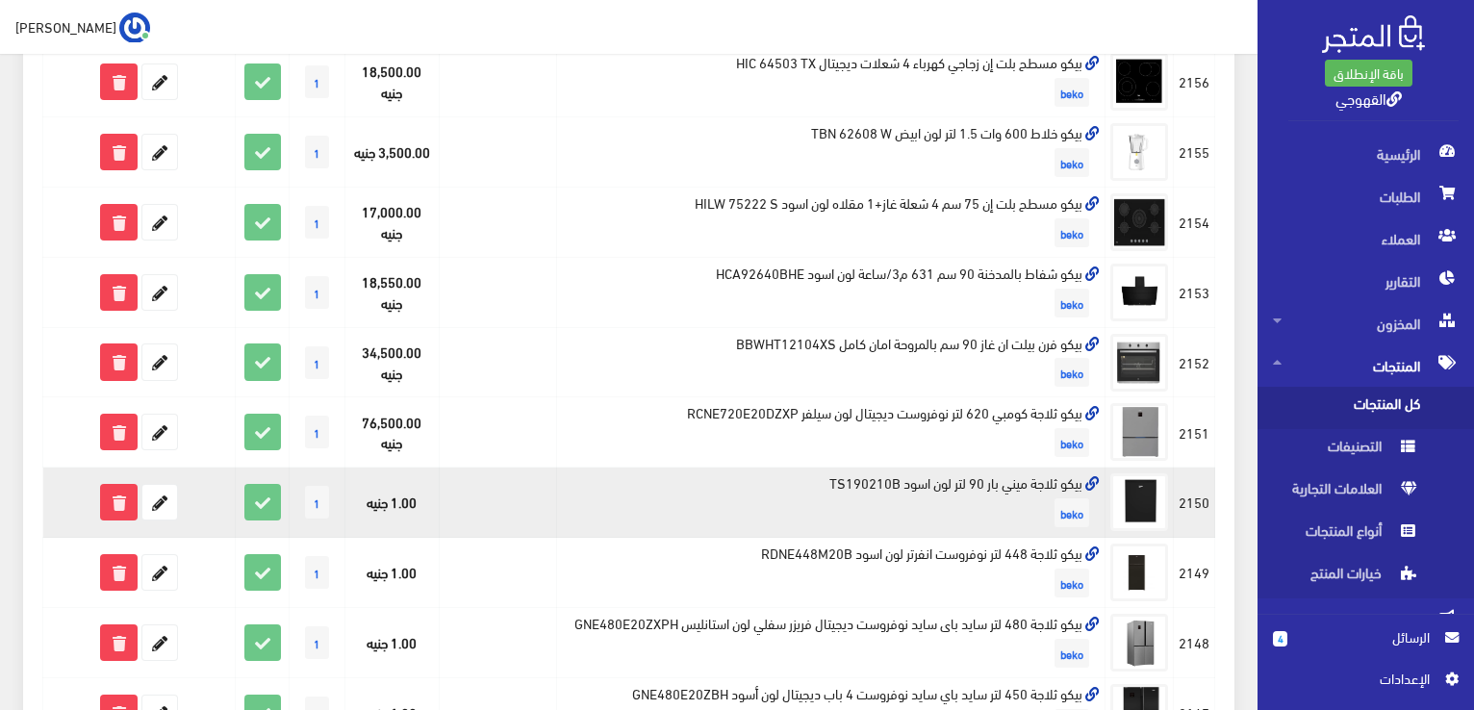
click at [1055, 503] on td "بيكو ثلاجة ميني بار 90 لتر لون اسود TS190210B beko" at bounding box center [831, 503] width 548 height 70
copy td "بيكو ثلاجة ميني بار 90 لتر لون اسود TS190210B"
click at [153, 511] on icon at bounding box center [159, 502] width 35 height 35
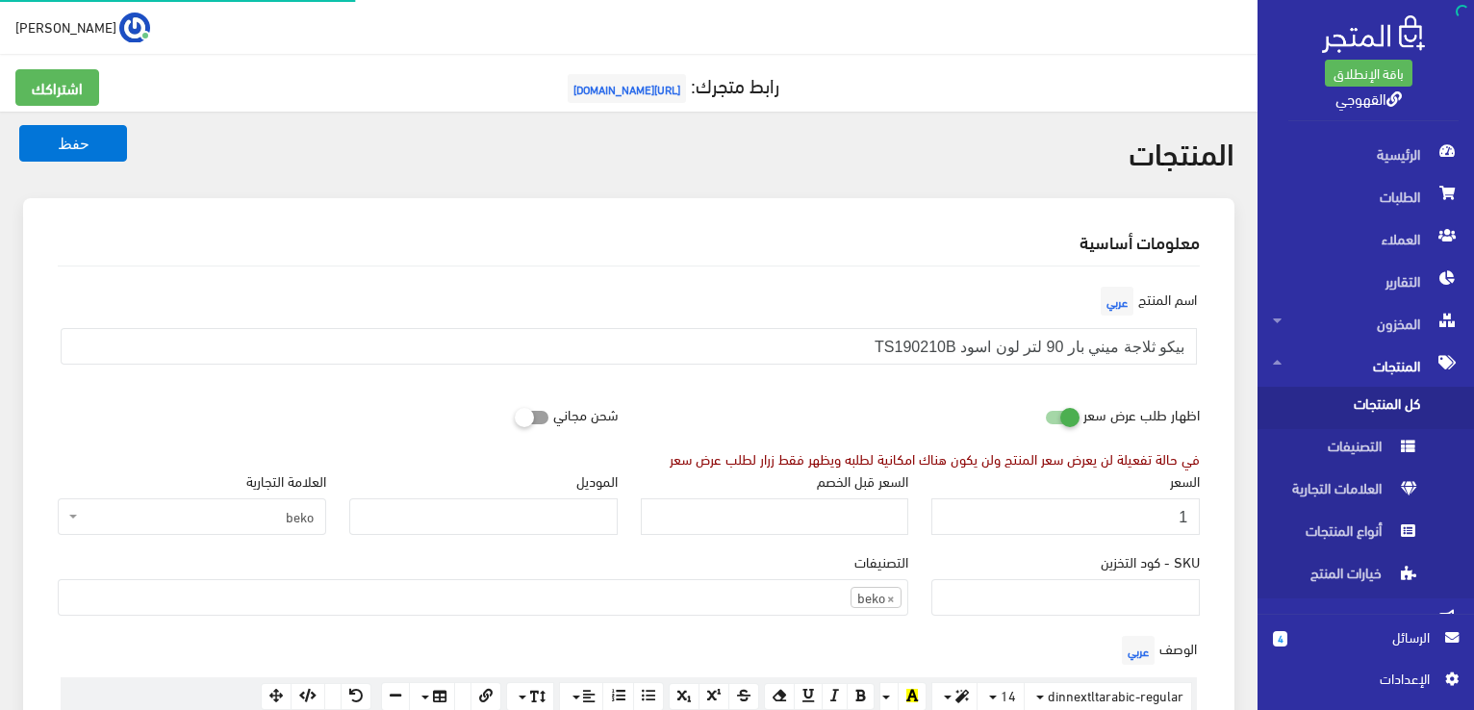
scroll to position [1339, 0]
click at [1051, 517] on input "1" at bounding box center [1065, 516] width 268 height 37
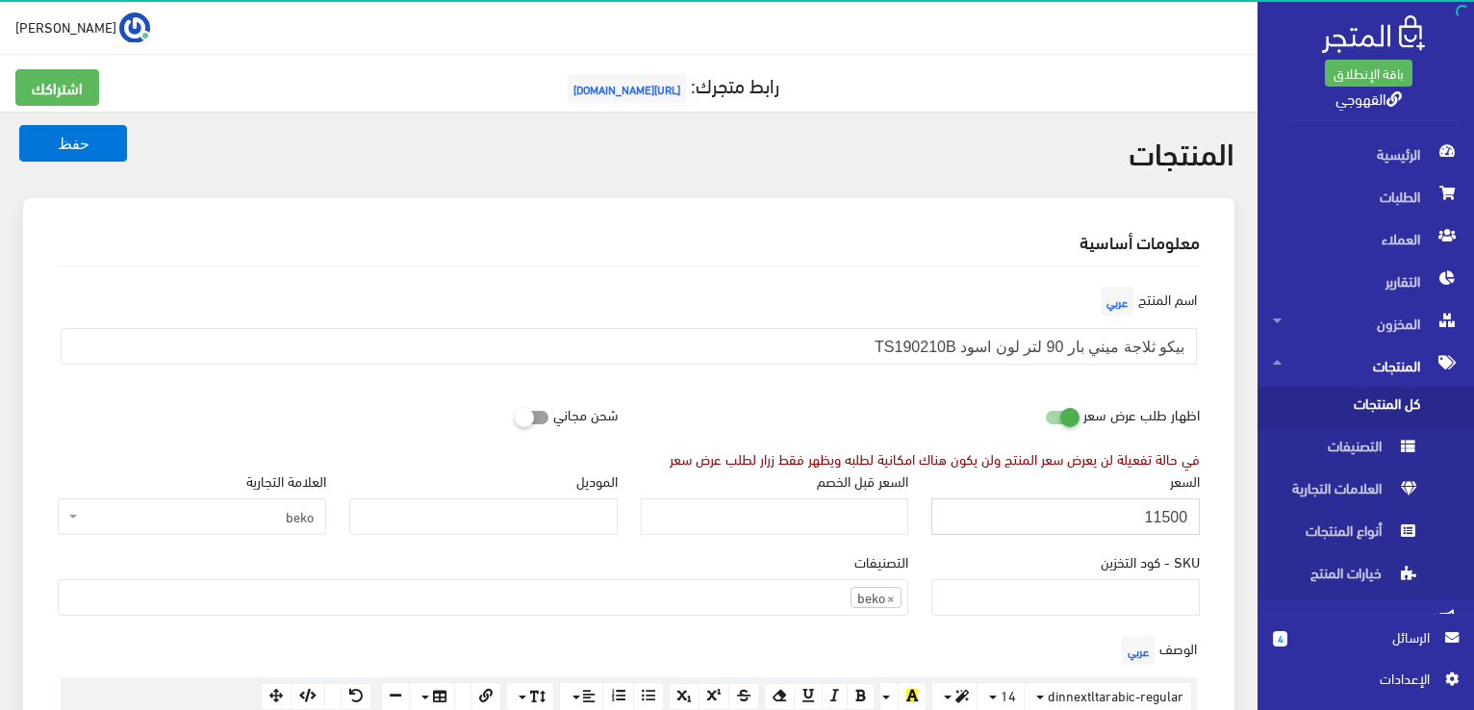
type input "11500"
click at [19, 125] on button "حفظ" at bounding box center [73, 143] width 108 height 37
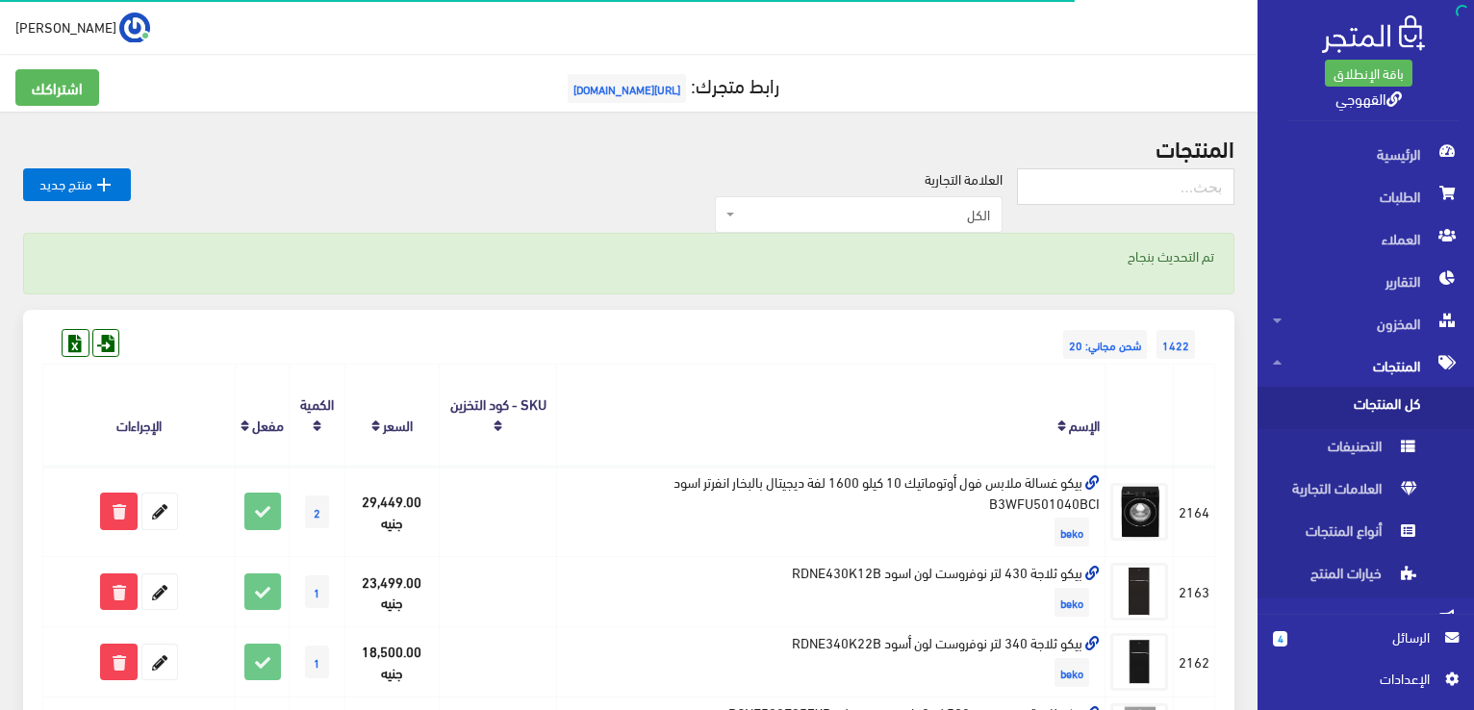
click at [1058, 390] on th "الإسم" at bounding box center [831, 415] width 548 height 101
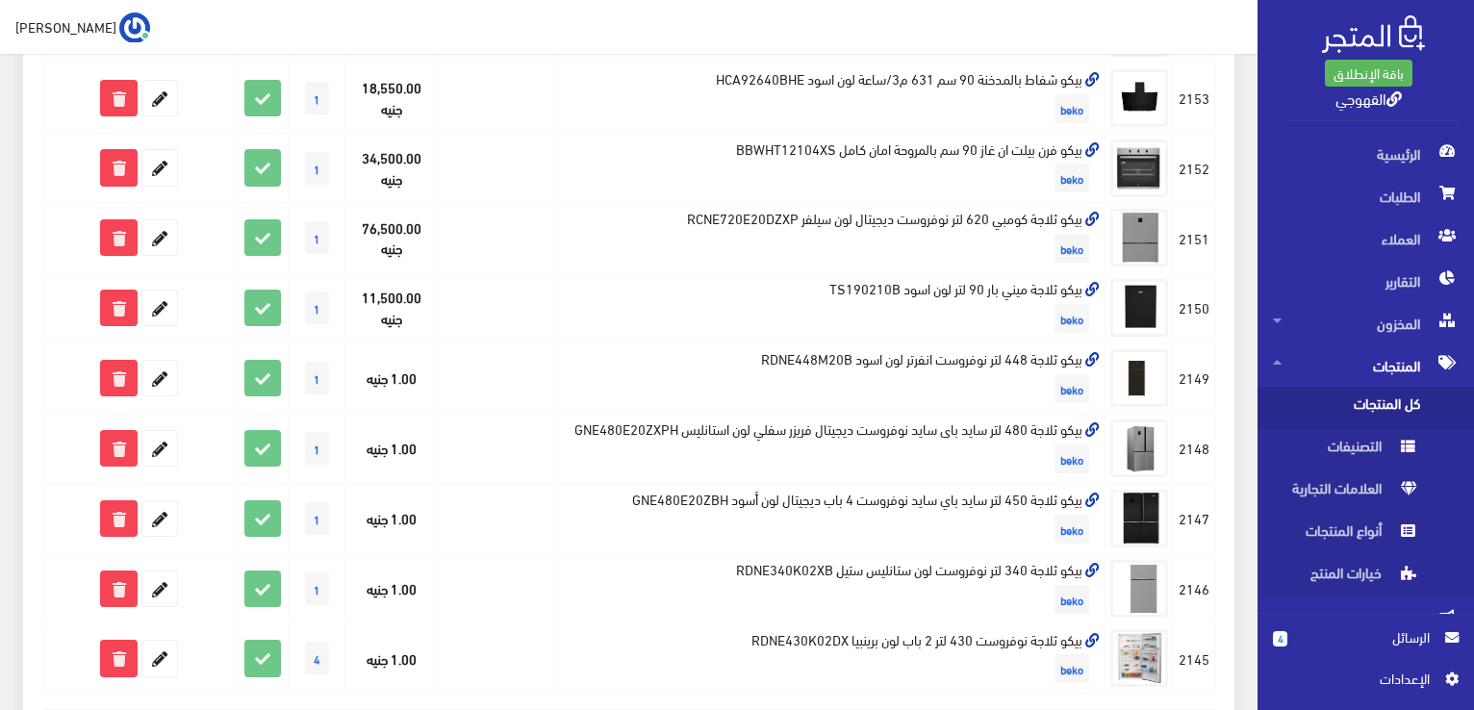
scroll to position [1197, 0]
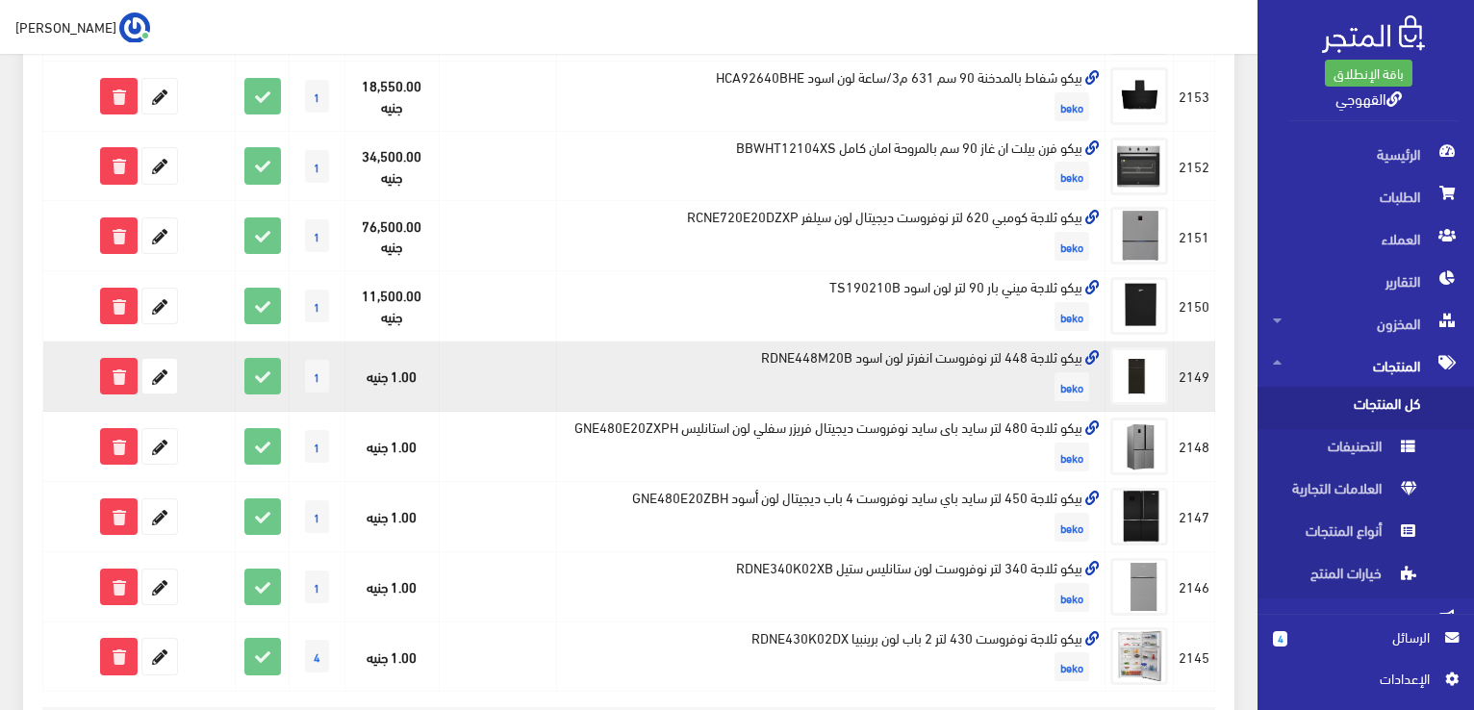
click at [1059, 372] on td "بيكو ثلاجة 448 لتر نوفروست انفرتر لون اسود RDNE448M20B beko" at bounding box center [831, 377] width 548 height 70
copy td "بيكو ثلاجة 448 لتر نوفروست انفرتر لون اسود RDNE448M20B"
click at [170, 393] on icon at bounding box center [159, 376] width 35 height 35
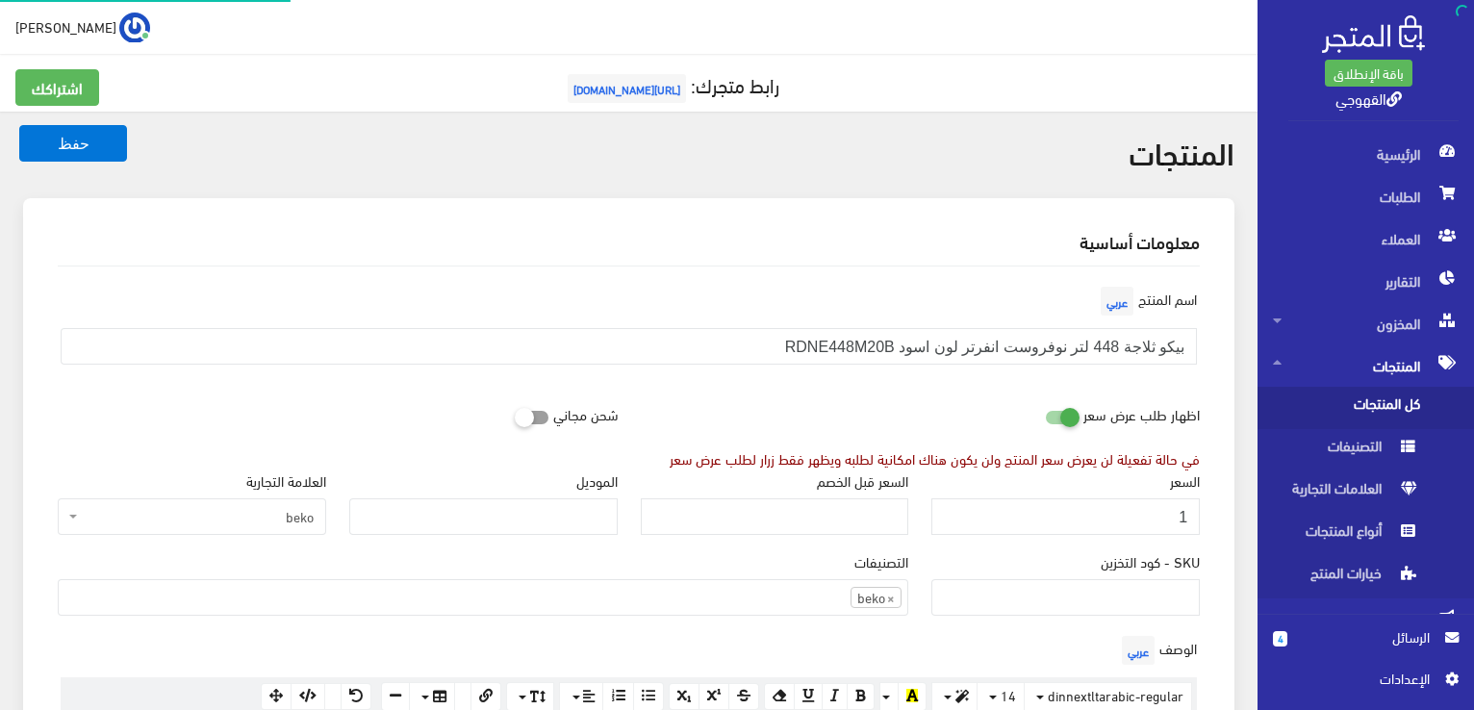
scroll to position [1342, 0]
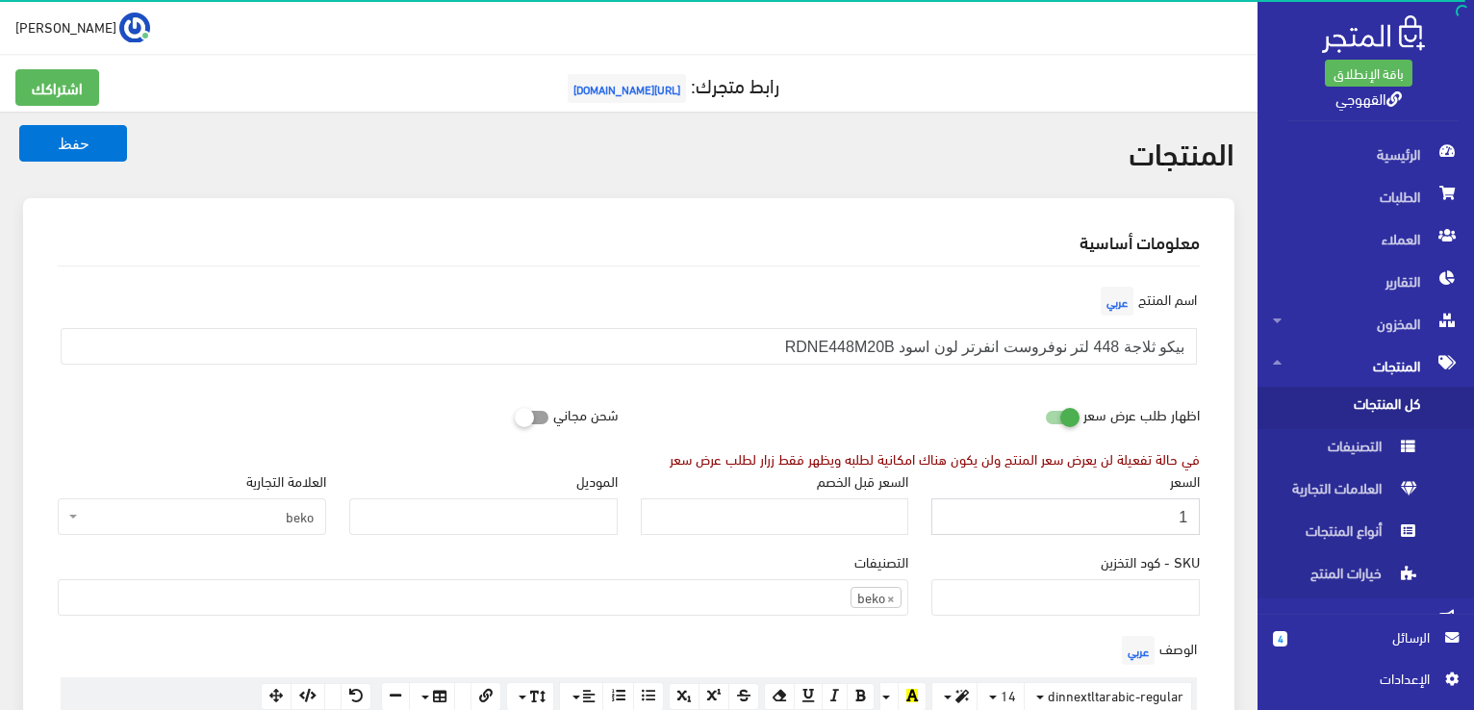
click at [1006, 513] on input "1" at bounding box center [1065, 516] width 268 height 37
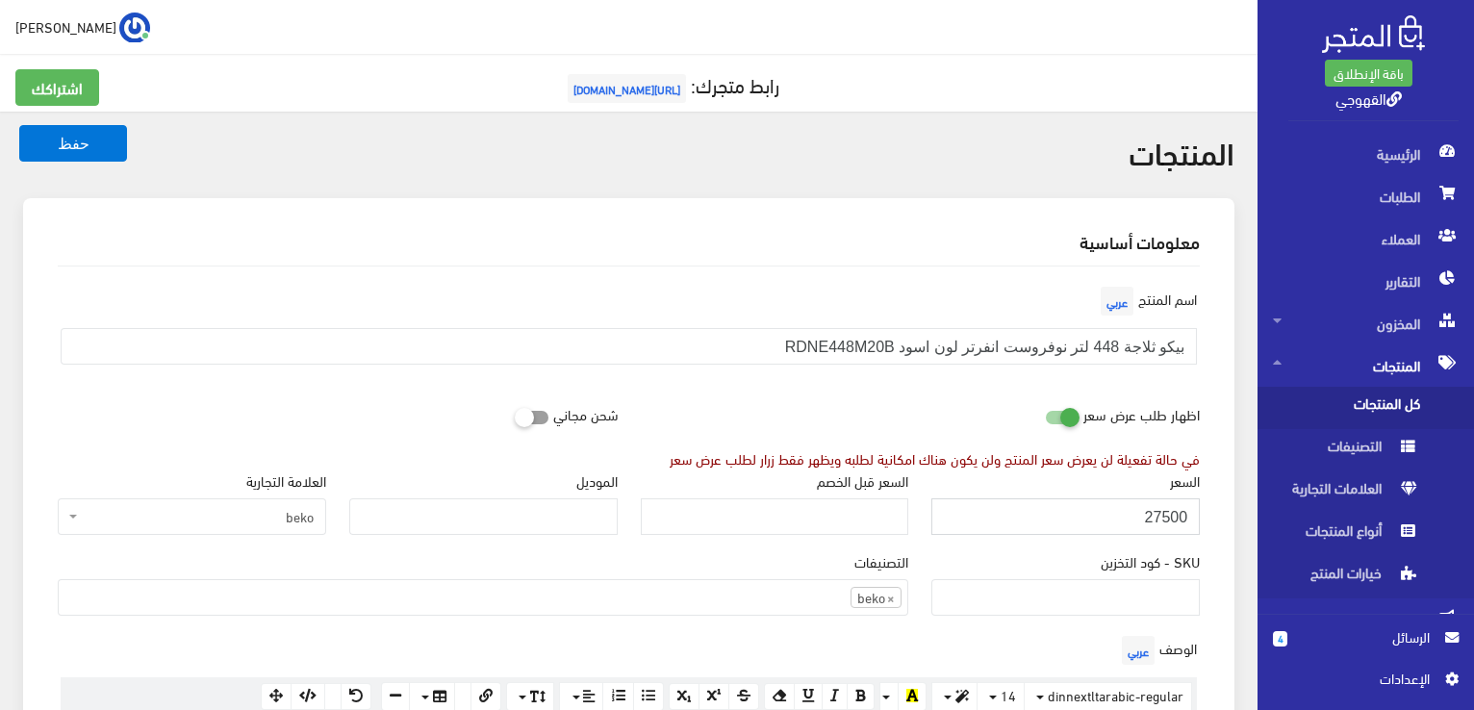
type input "27500"
click at [19, 125] on button "حفظ" at bounding box center [73, 143] width 108 height 37
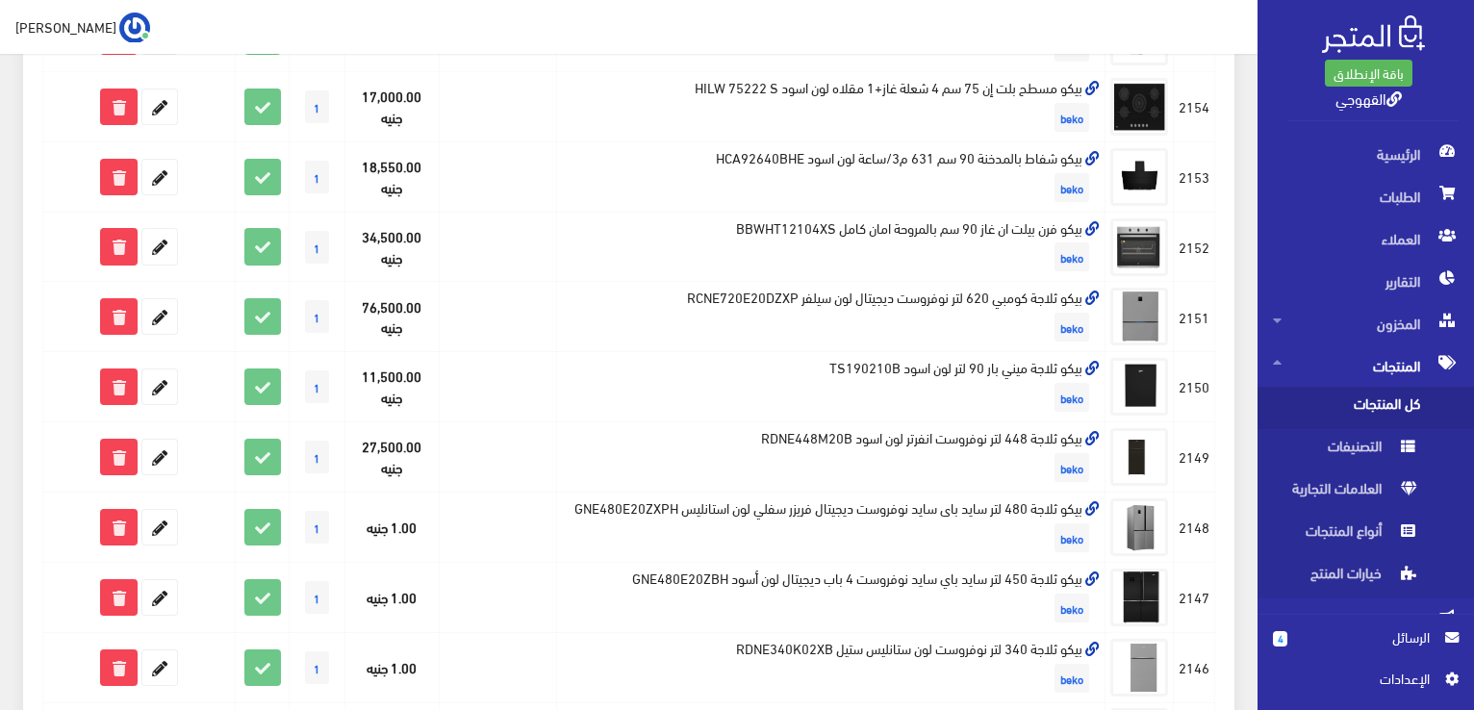
scroll to position [1155, 0]
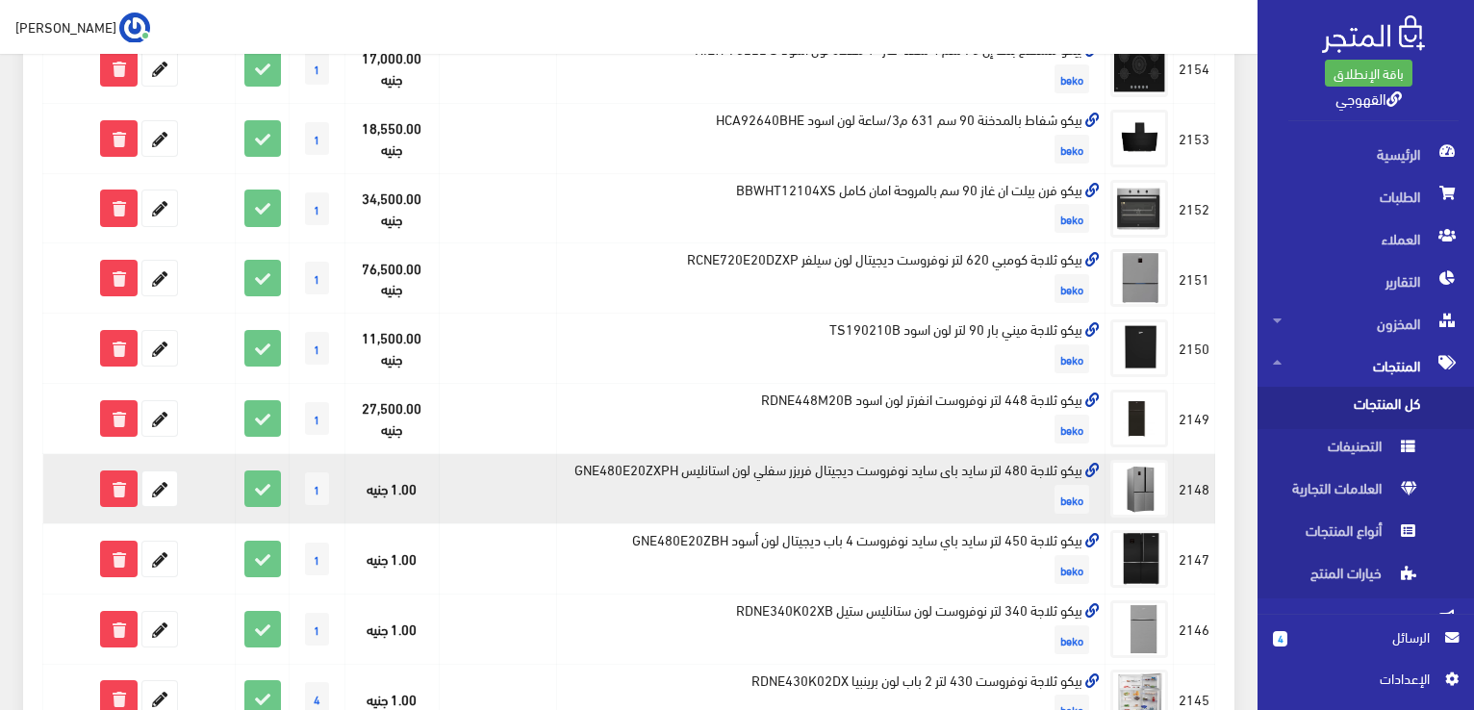
click at [1012, 486] on td "بيكو ثلاجة 480 لتر سايد باى سايد نوفروست ديجيتال فريزر سفلي لون استانليس GNE480…" at bounding box center [831, 489] width 548 height 70
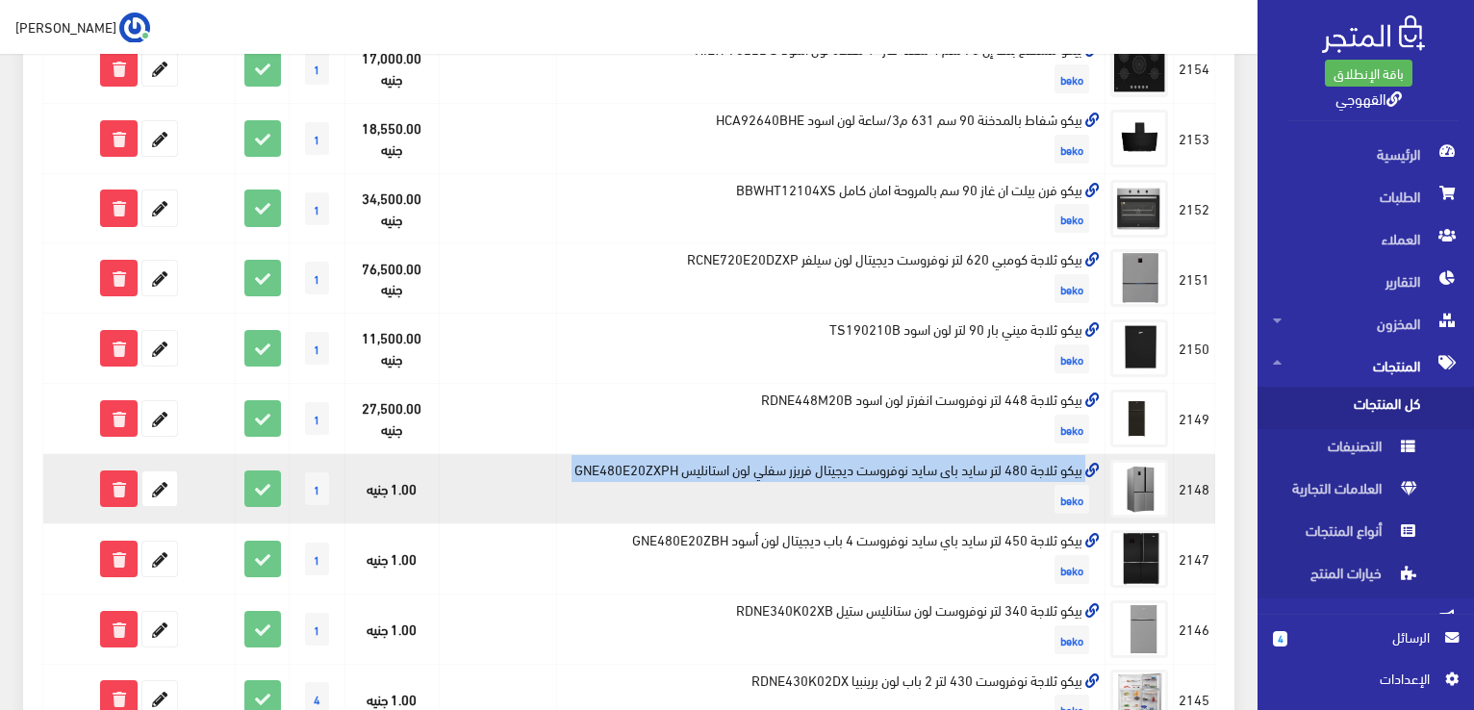
click at [1012, 486] on td "بيكو ثلاجة 480 لتر سايد باى سايد نوفروست ديجيتال فريزر سفلي لون استانليس GNE480…" at bounding box center [831, 489] width 548 height 70
copy td "بيكو ثلاجة 480 لتر سايد باى سايد نوفروست ديجيتال فريزر سفلي لون استانليس GNE480…"
click at [154, 506] on icon at bounding box center [159, 488] width 35 height 35
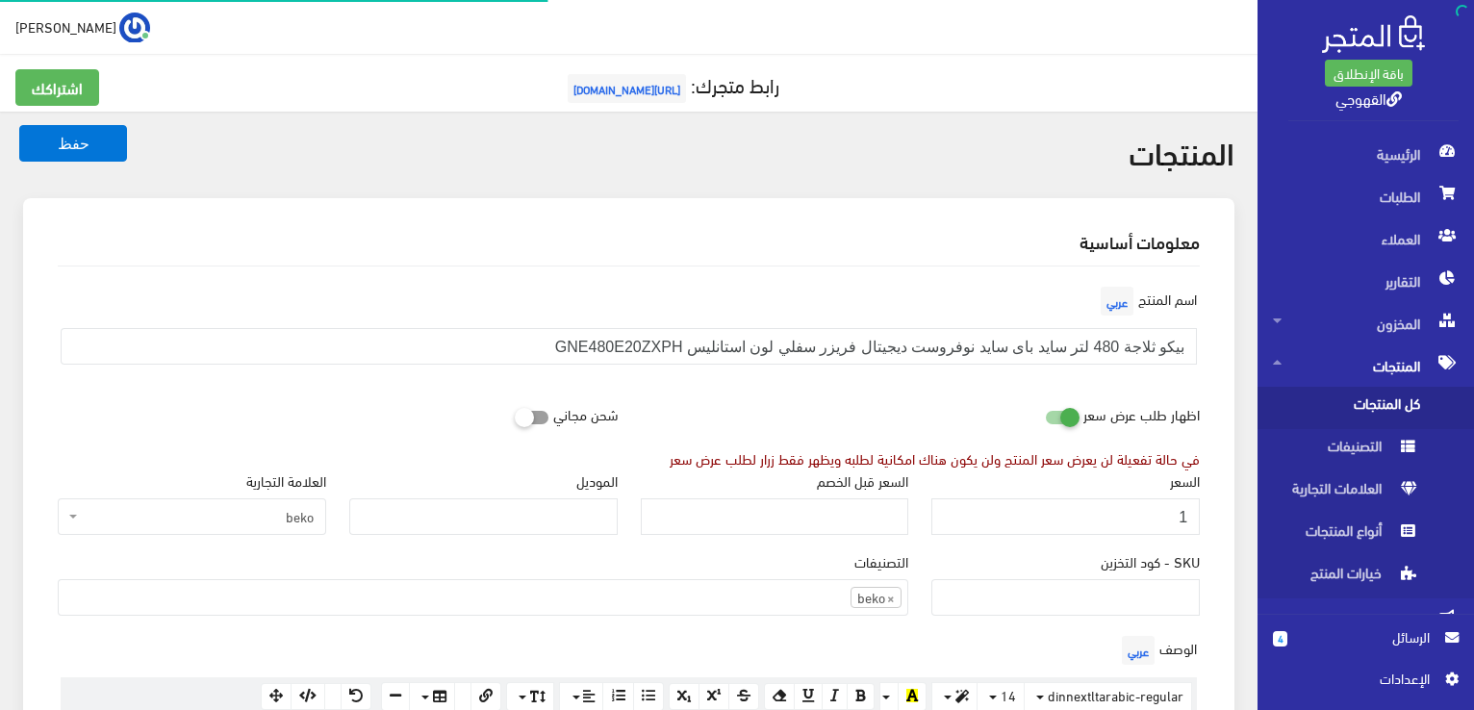
scroll to position [1342, 0]
click at [1177, 509] on input "1" at bounding box center [1065, 516] width 268 height 37
type input "55000"
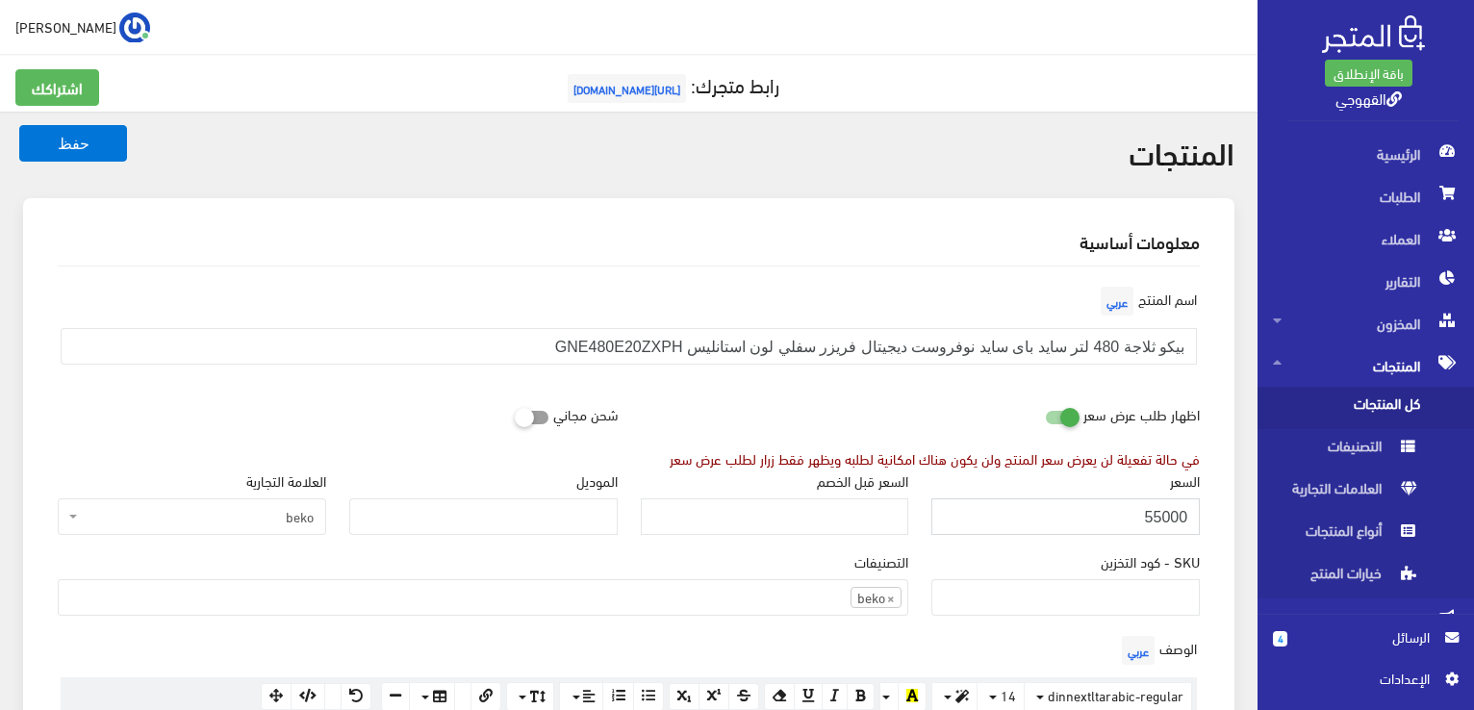
click at [19, 125] on button "حفظ" at bounding box center [73, 143] width 108 height 37
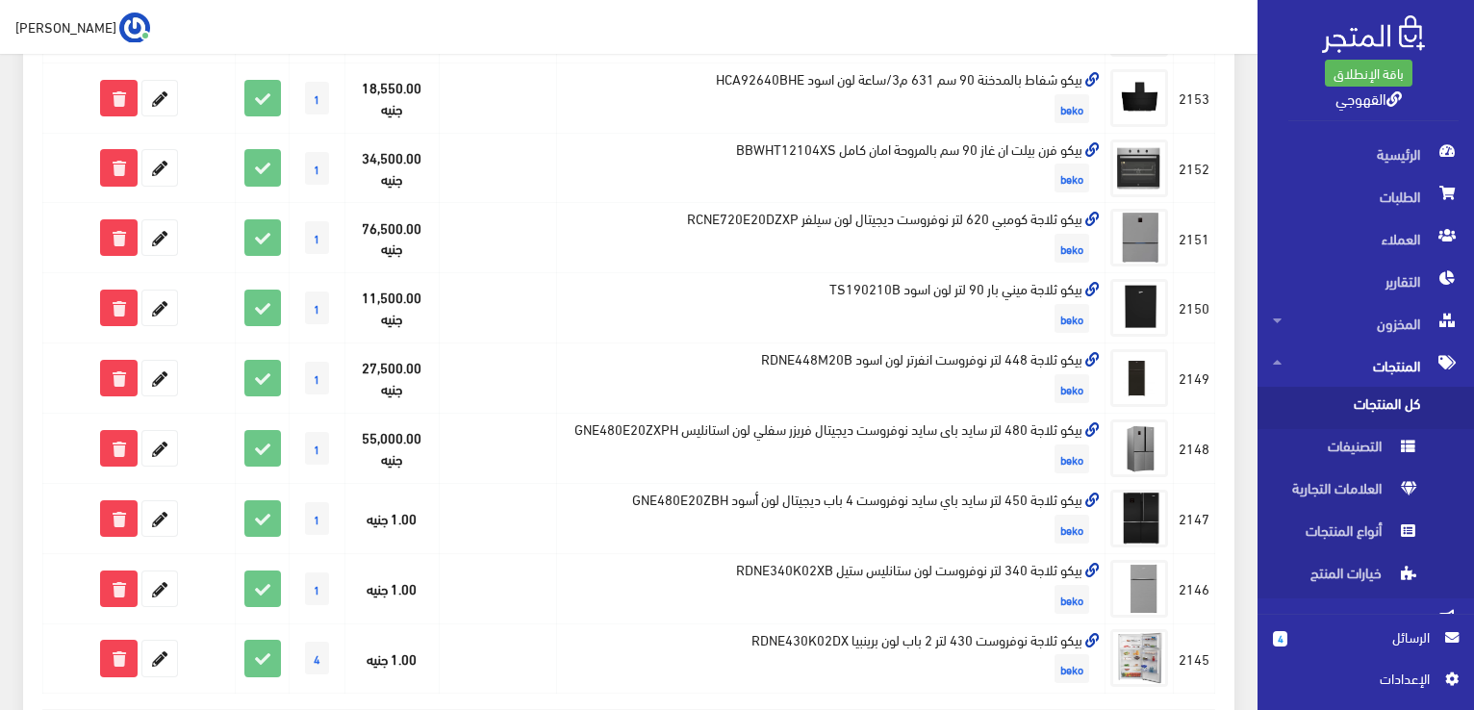
scroll to position [1207, 0]
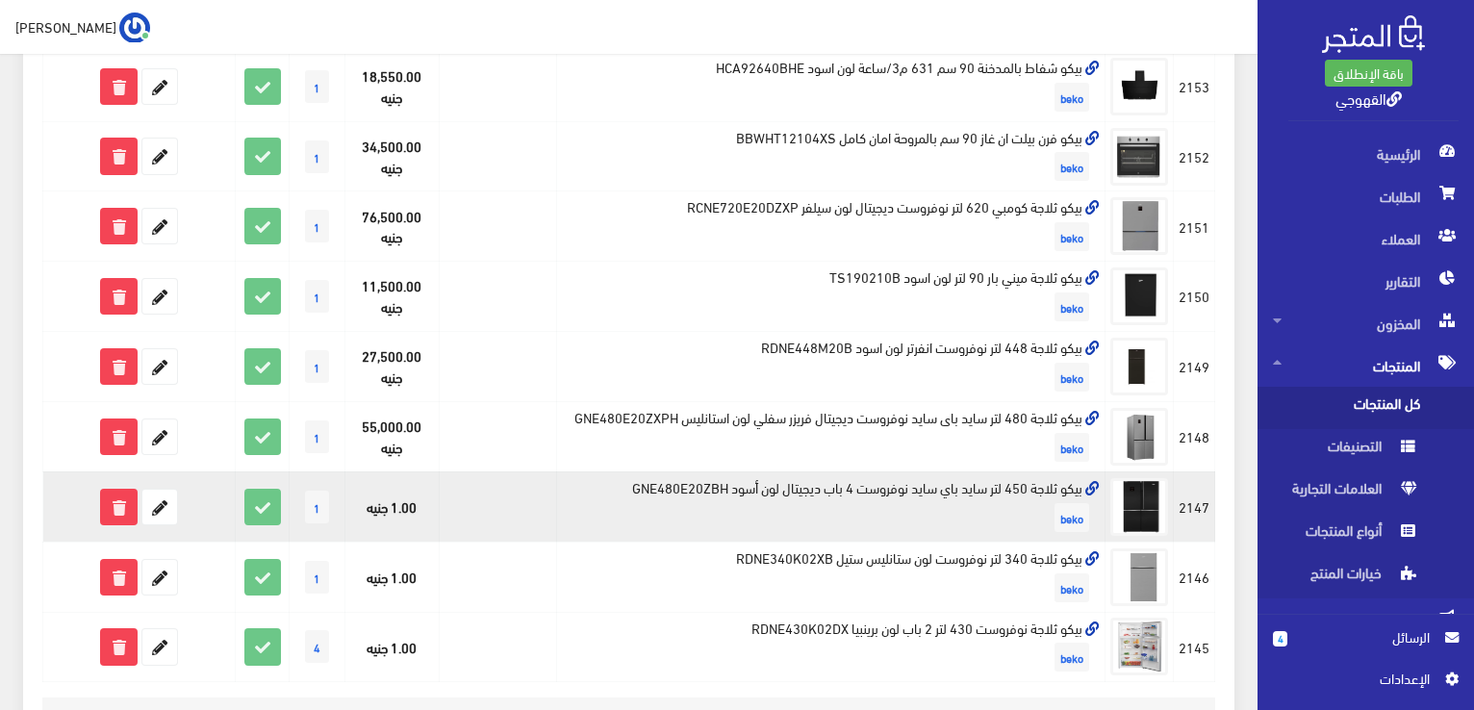
click at [938, 509] on td "بيكو ثلاجة 450 لتر سايد باي سايد نوفروست 4 باب ديجيتال لون أسود GNE480E20ZBH be…" at bounding box center [831, 506] width 548 height 70
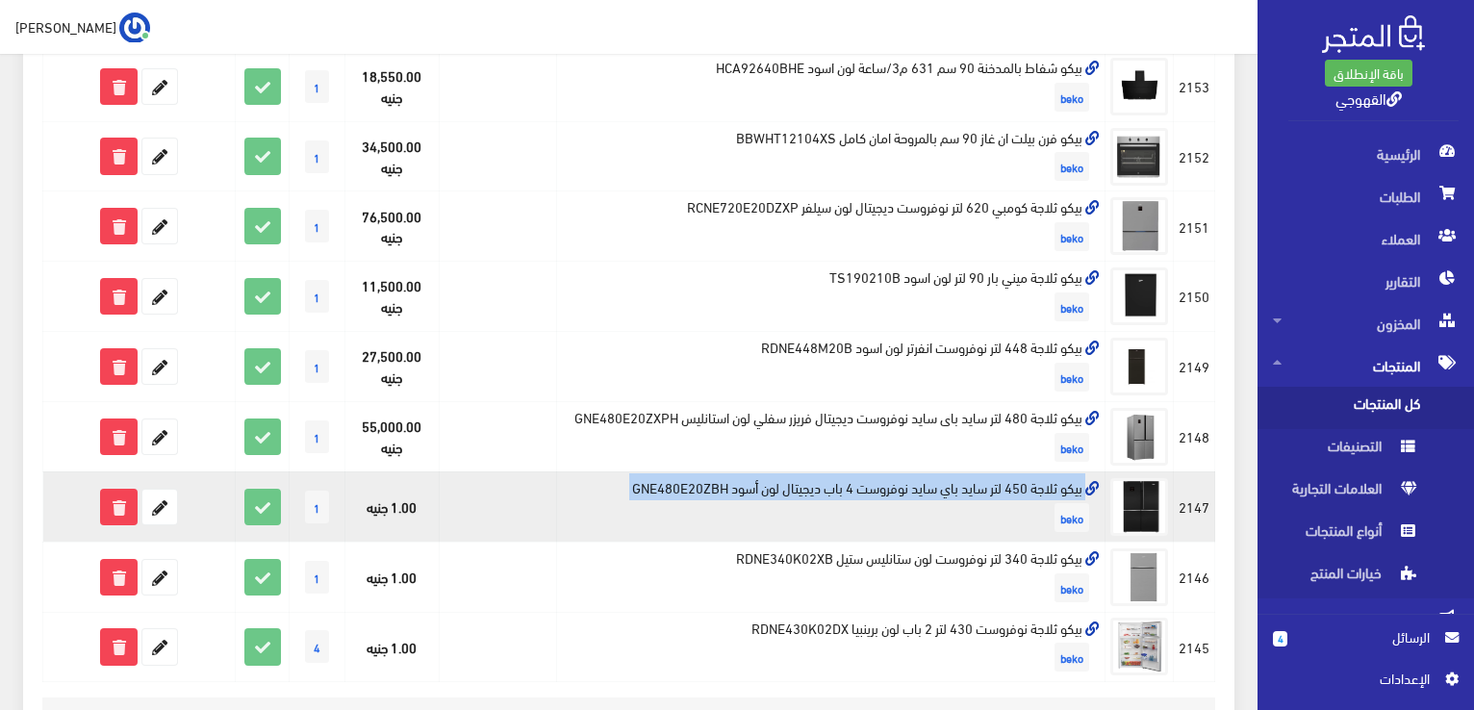
click at [938, 509] on td "بيكو ثلاجة 450 لتر سايد باي سايد نوفروست 4 باب ديجيتال لون أسود GNE480E20ZBH be…" at bounding box center [831, 506] width 548 height 70
copy td "بيكو ثلاجة 450 لتر سايد باي سايد نوفروست 4 باب ديجيتال لون أسود GNE480E20ZBH"
click at [150, 524] on icon at bounding box center [159, 507] width 35 height 35
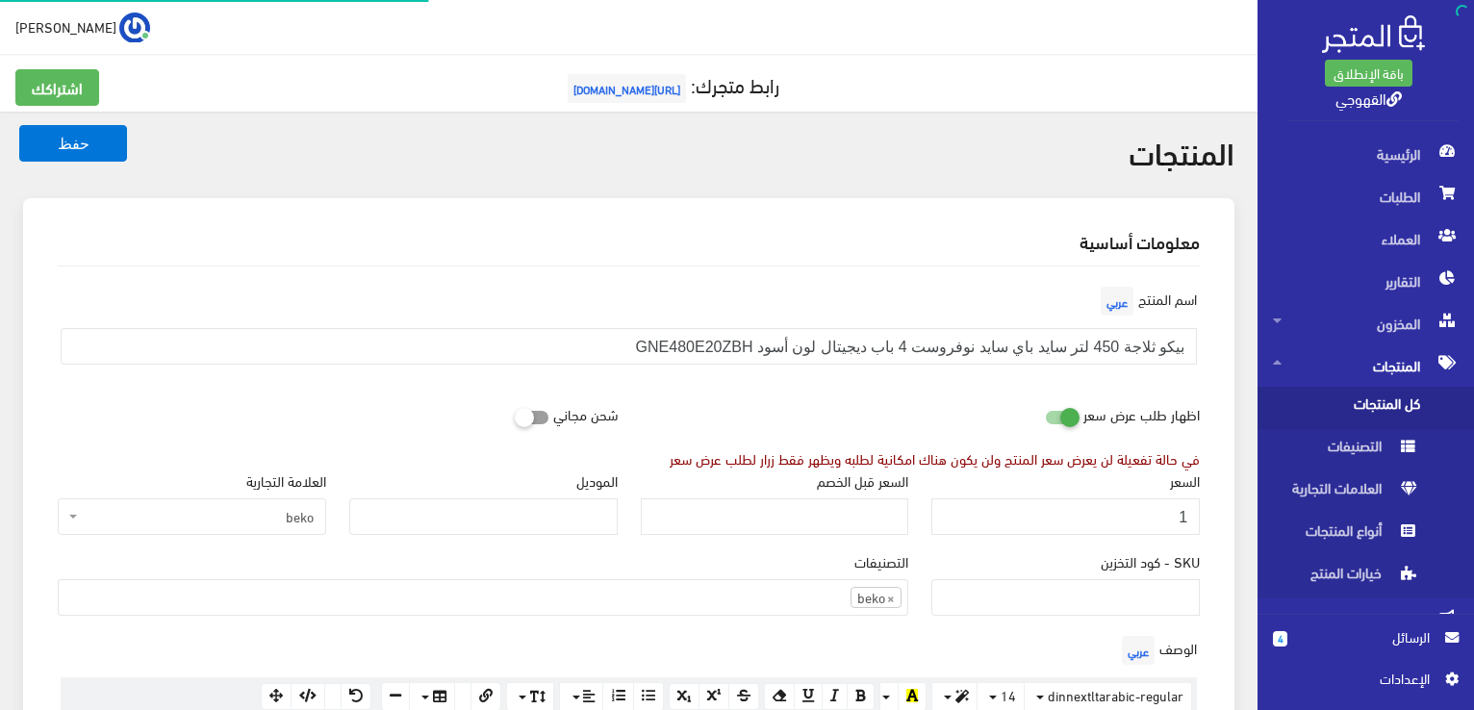
scroll to position [1339, 0]
click at [961, 490] on div "السعر 1" at bounding box center [1065, 502] width 268 height 65
drag, startPoint x: 961, startPoint y: 490, endPoint x: 1024, endPoint y: 516, distance: 67.7
click at [1024, 516] on div "السعر 1" at bounding box center [1065, 502] width 268 height 65
click at [1024, 516] on input "1" at bounding box center [1065, 516] width 268 height 37
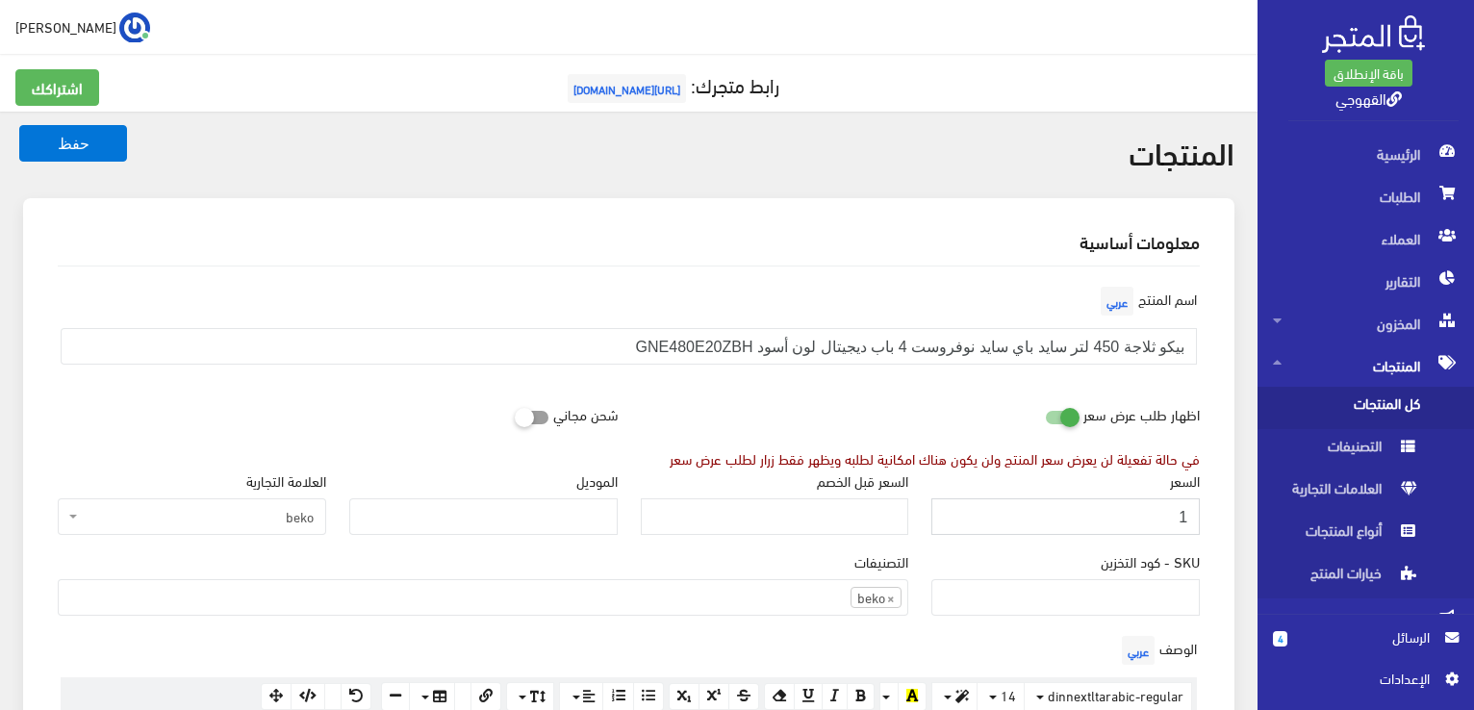
click at [1024, 516] on input "1" at bounding box center [1065, 516] width 268 height 37
type input "54500"
click at [19, 125] on button "حفظ" at bounding box center [73, 143] width 108 height 37
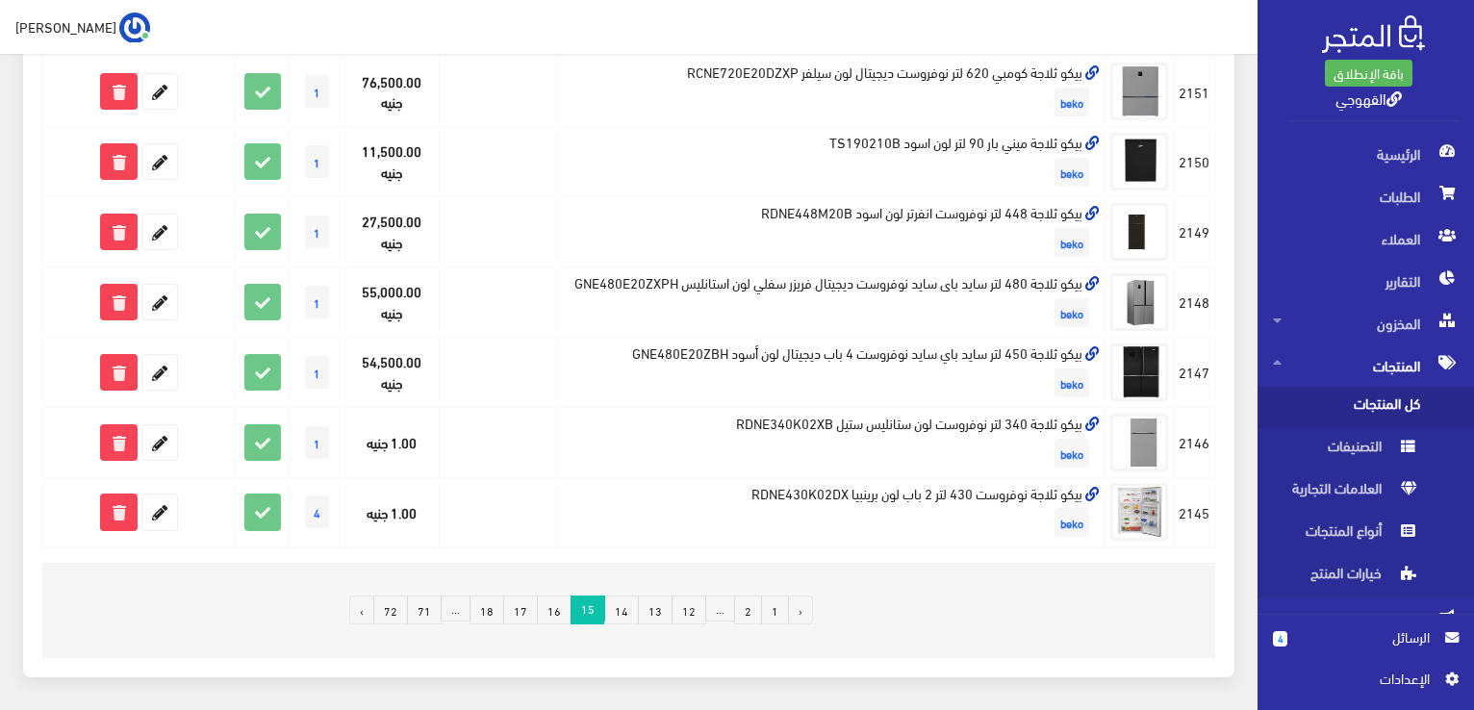
scroll to position [1431, 0]
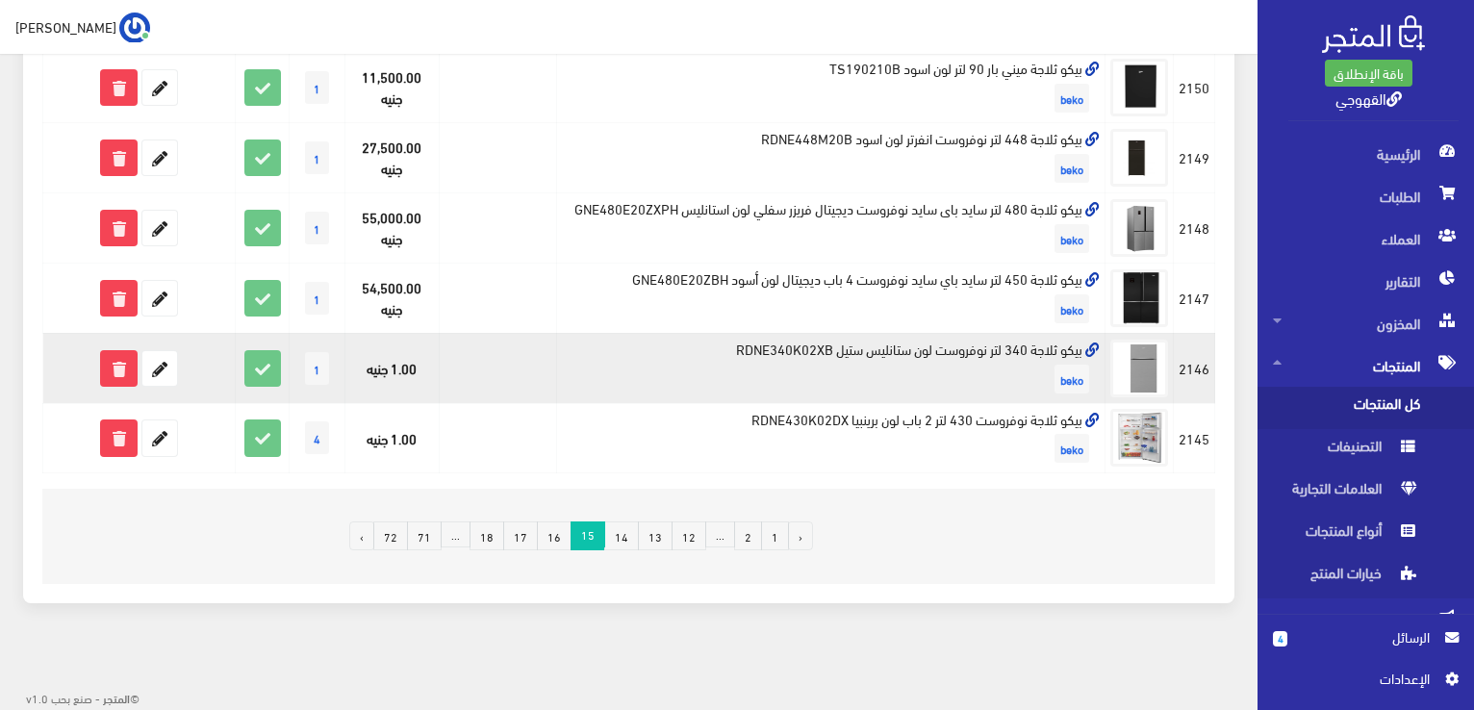
click at [1026, 348] on td "بيكو ثلاجة 340 لتر نوفروست لون ستانليس ستيل RDNE340K02XB beko" at bounding box center [831, 368] width 548 height 70
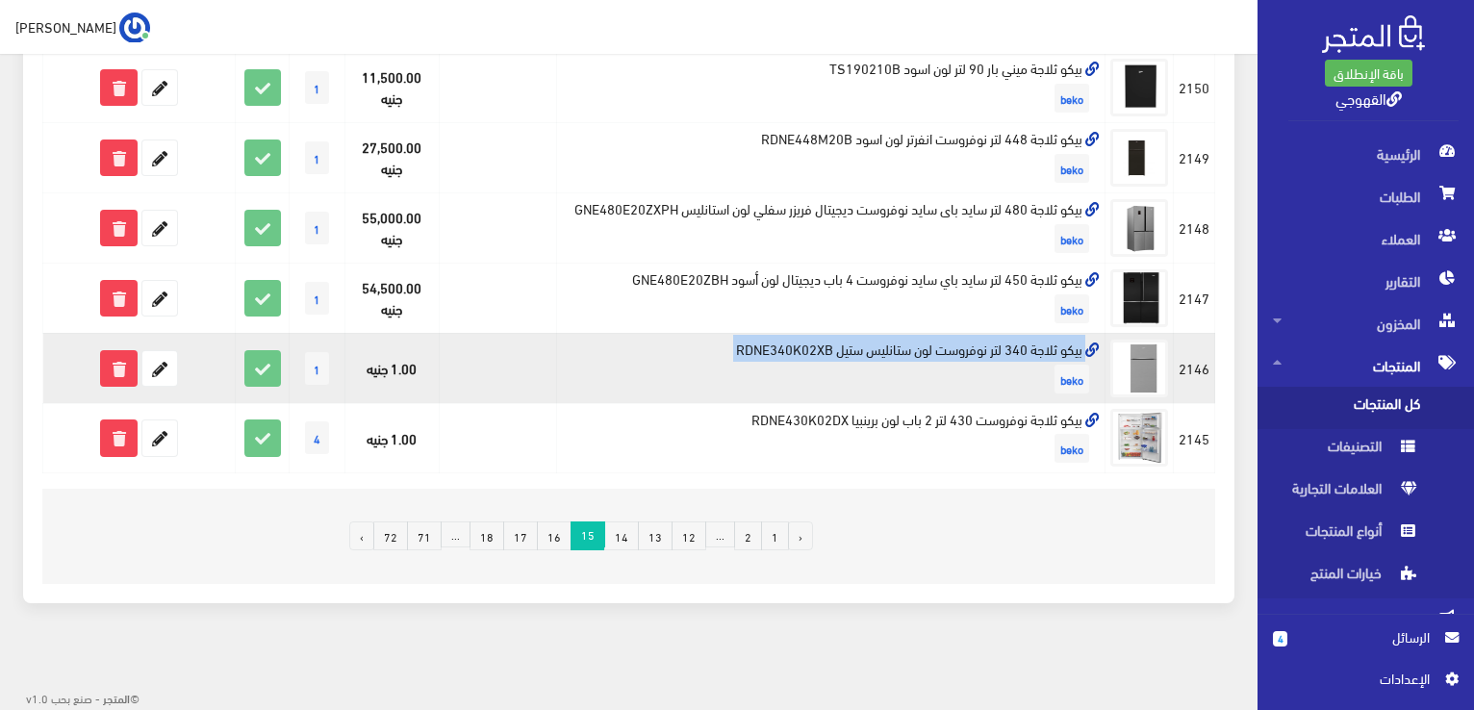
click at [1026, 348] on td "بيكو ثلاجة 340 لتر نوفروست لون ستانليس ستيل RDNE340K02XB beko" at bounding box center [831, 368] width 548 height 70
copy td "بيكو ثلاجة 340 لتر نوفروست لون ستانليس ستيل RDNE340K02XB"
click at [171, 371] on icon at bounding box center [159, 368] width 35 height 35
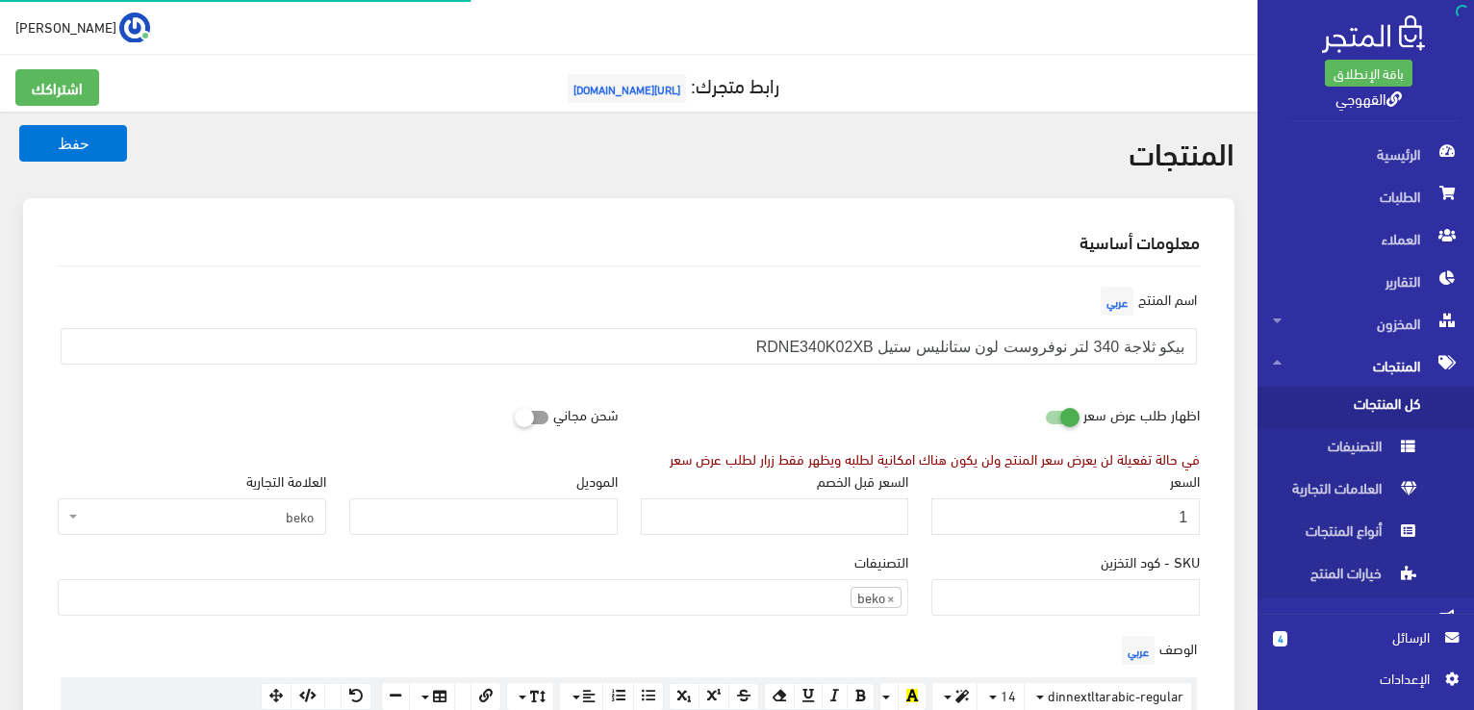
scroll to position [1339, 0]
click at [1087, 512] on input "1" at bounding box center [1065, 516] width 268 height 37
type input "31000"
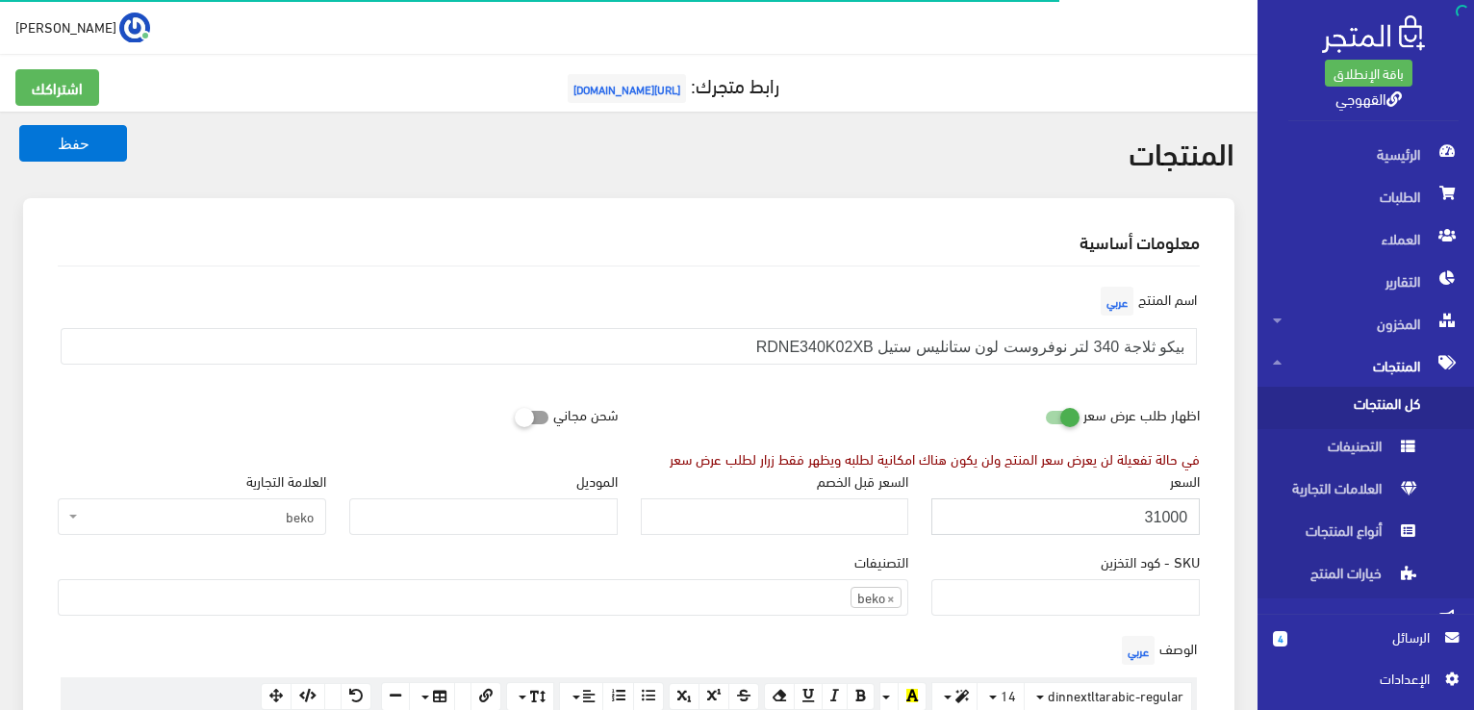
click at [19, 125] on button "حفظ" at bounding box center [73, 143] width 108 height 37
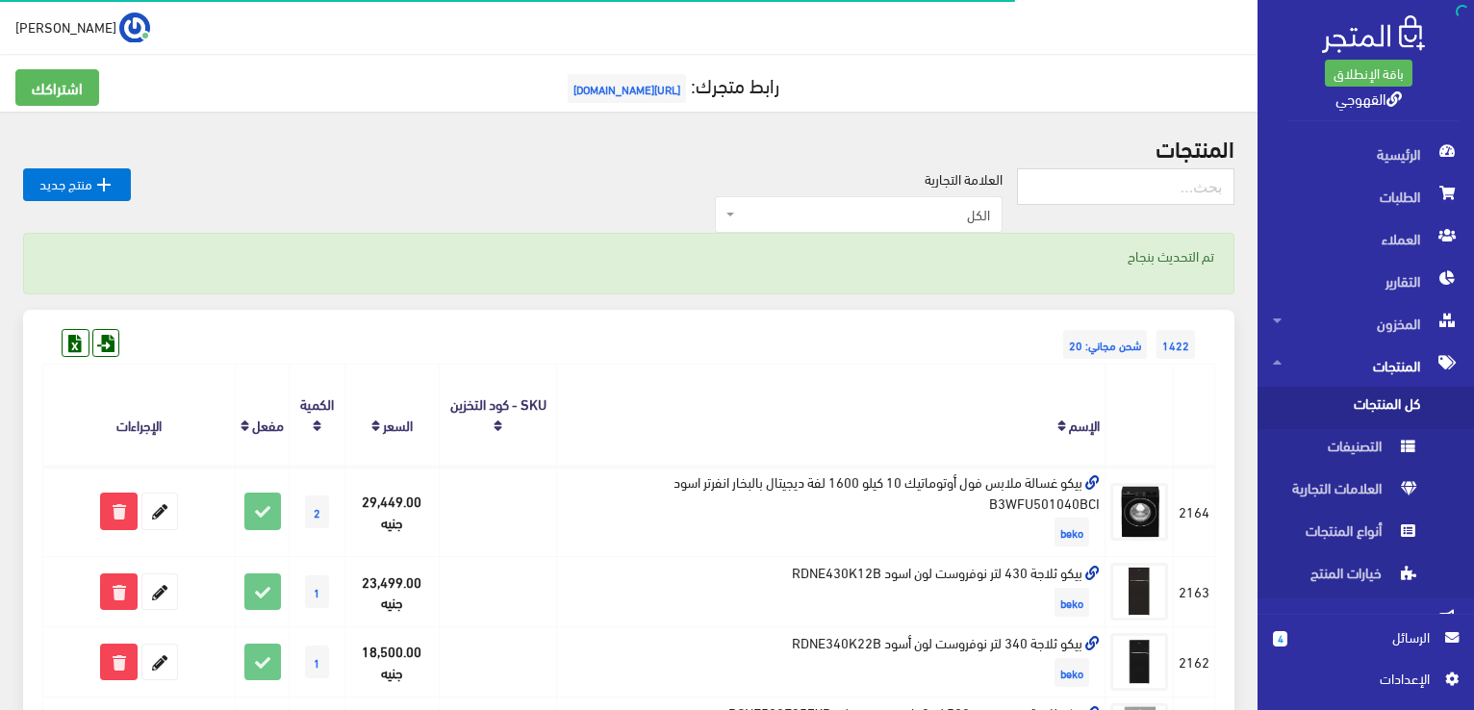
click at [1201, 438] on th at bounding box center [1194, 415] width 41 height 101
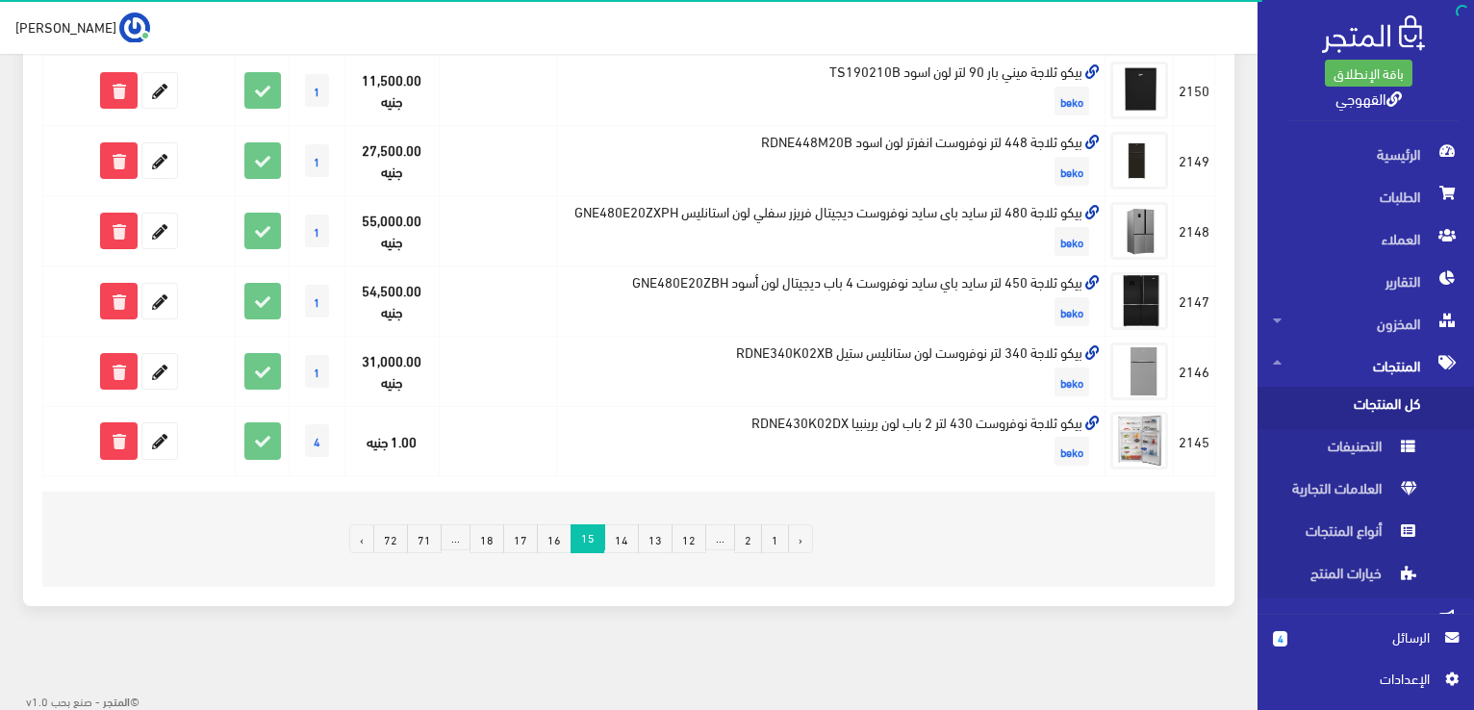
scroll to position [1431, 0]
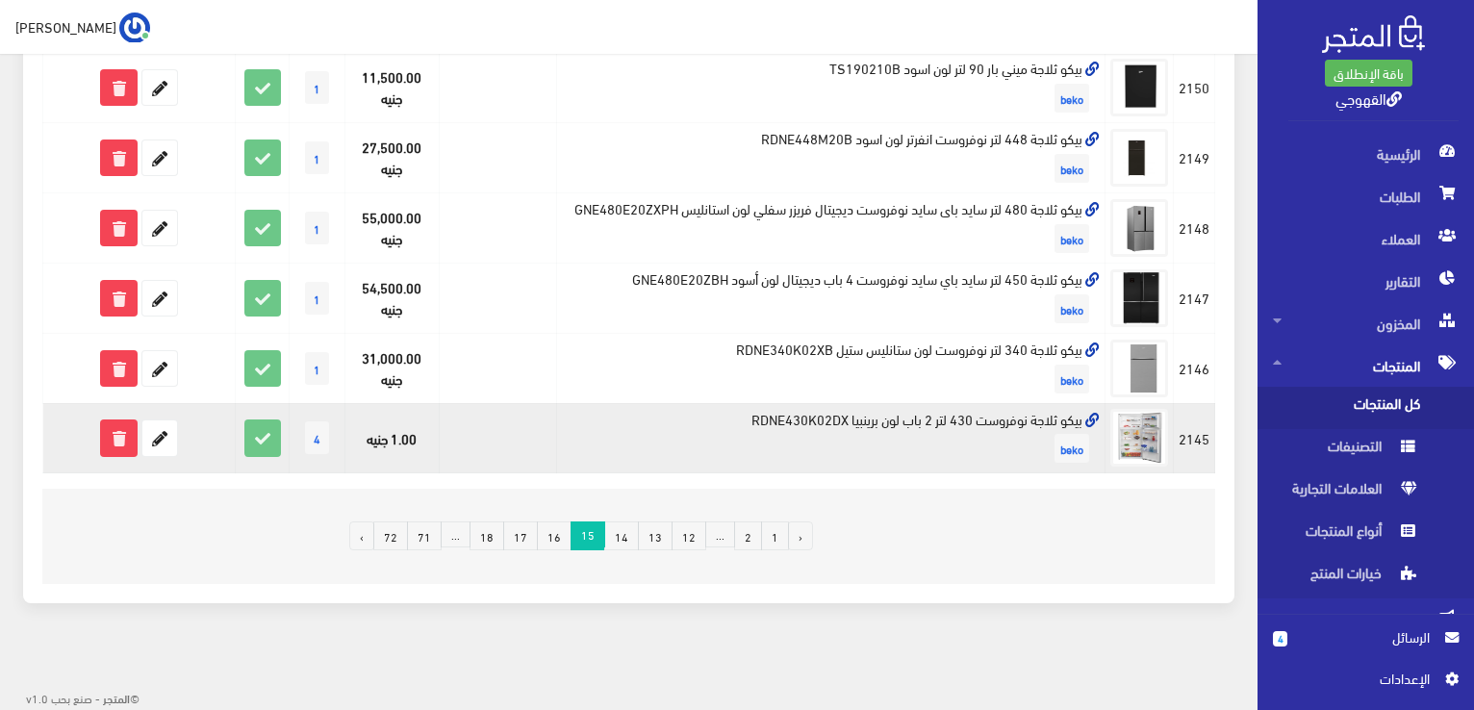
click at [865, 420] on td "بيكو ثلاجة نوفروست 430 لتر 2 باب لون برينبيا RDNE430K02DX beko" at bounding box center [831, 438] width 548 height 70
copy td "بيكو ثلاجة نوفروست 430 لتر 2 باب لون برينبيا RDNE430K02DX"
click at [161, 447] on icon at bounding box center [159, 437] width 35 height 35
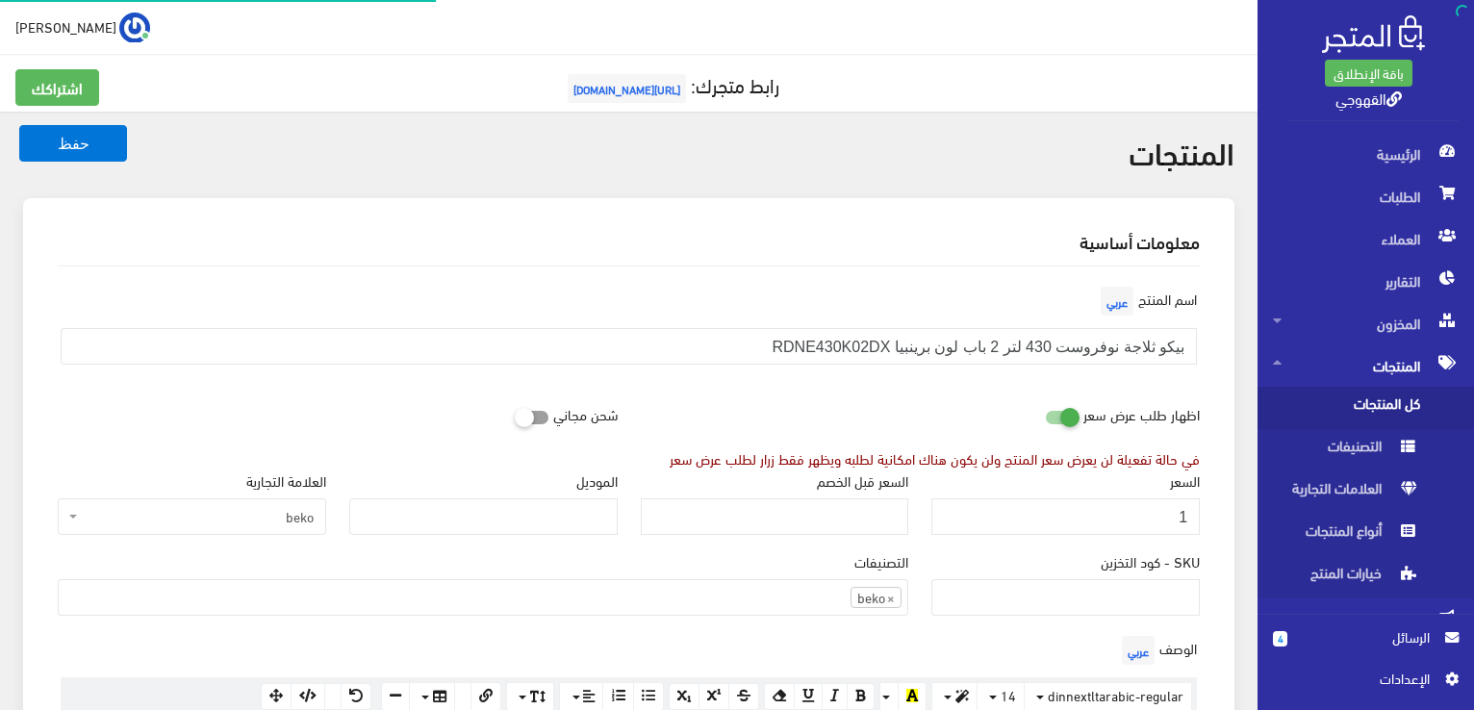
scroll to position [1339, 0]
click at [1070, 524] on input "1" at bounding box center [1065, 516] width 268 height 37
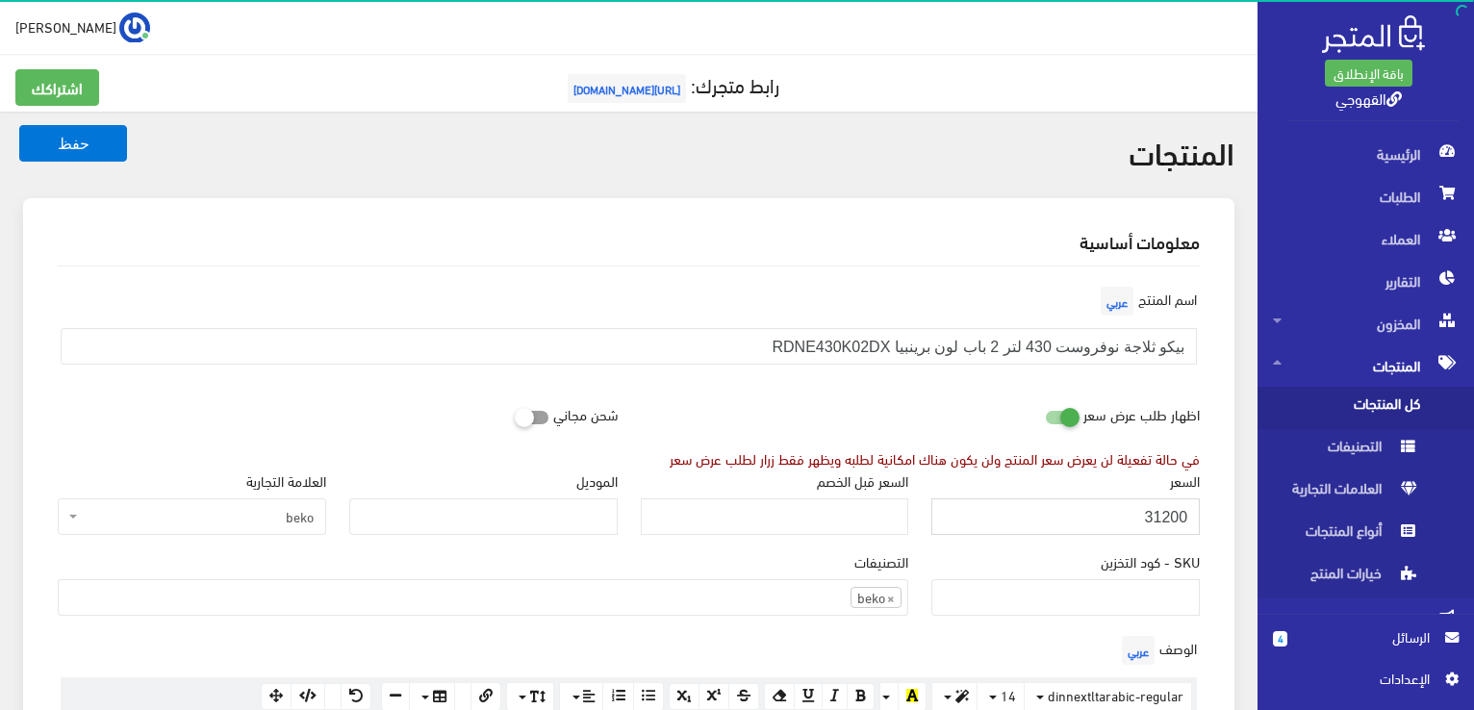
type input "31200"
click at [19, 125] on button "حفظ" at bounding box center [73, 143] width 108 height 37
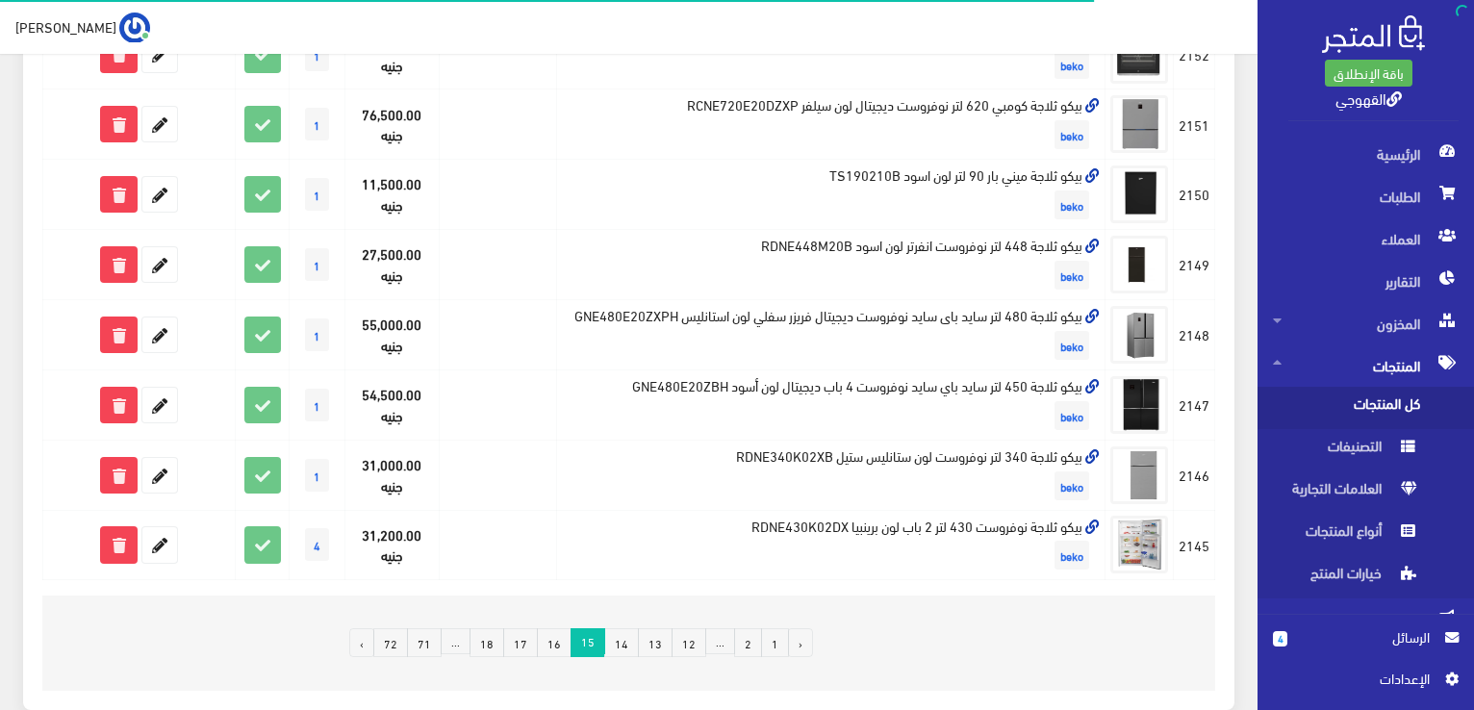
scroll to position [1431, 0]
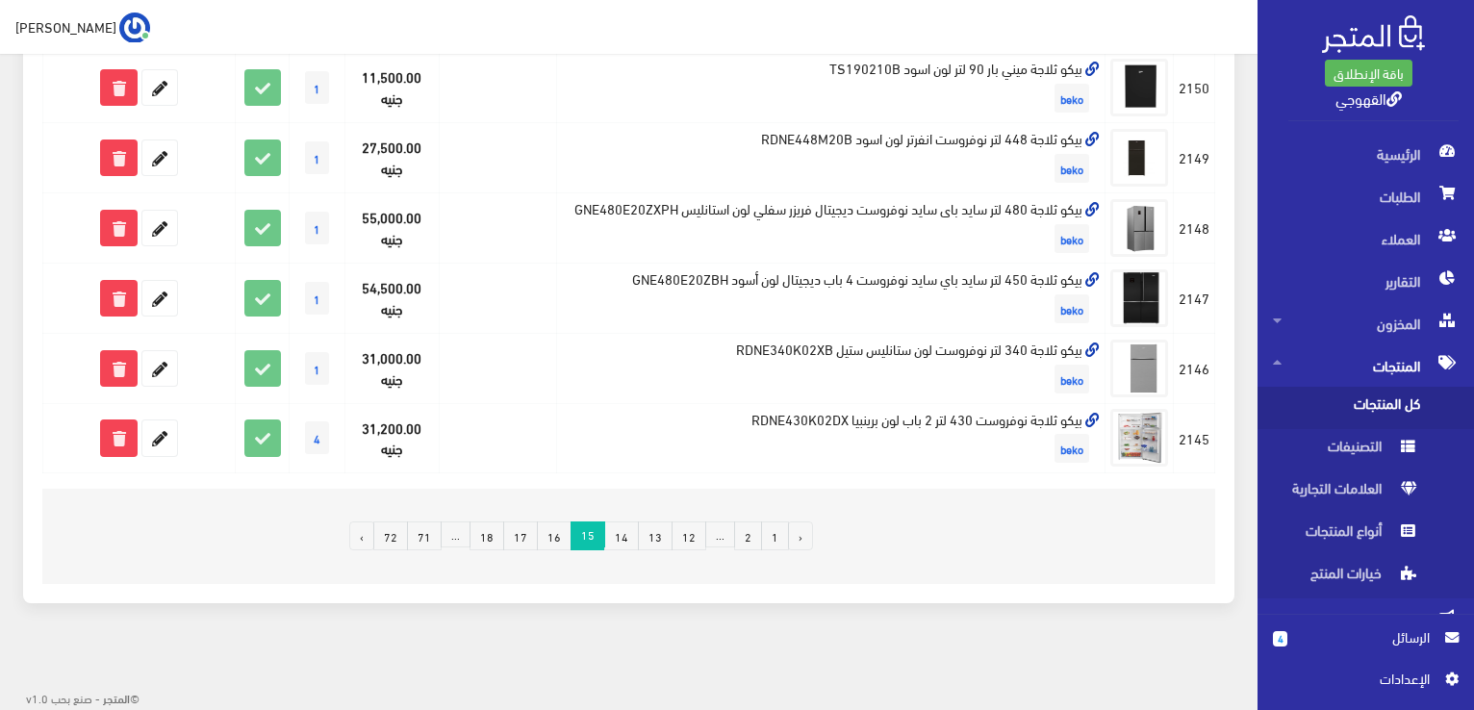
click at [562, 540] on link "16" at bounding box center [554, 535] width 35 height 29
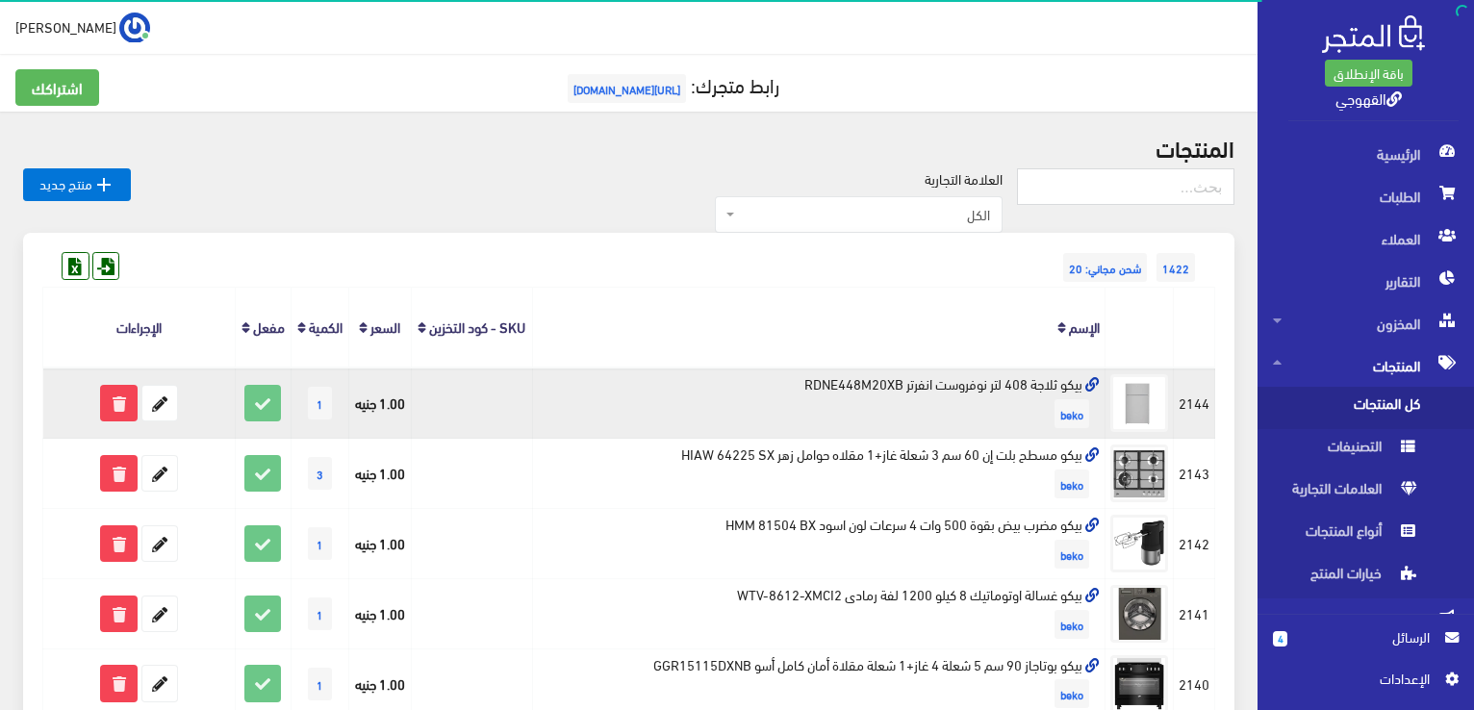
click at [851, 376] on td "بيكو ثلاجة 408 لتر نوفروست انفرتر RDNE448M20XB beko" at bounding box center [819, 403] width 572 height 70
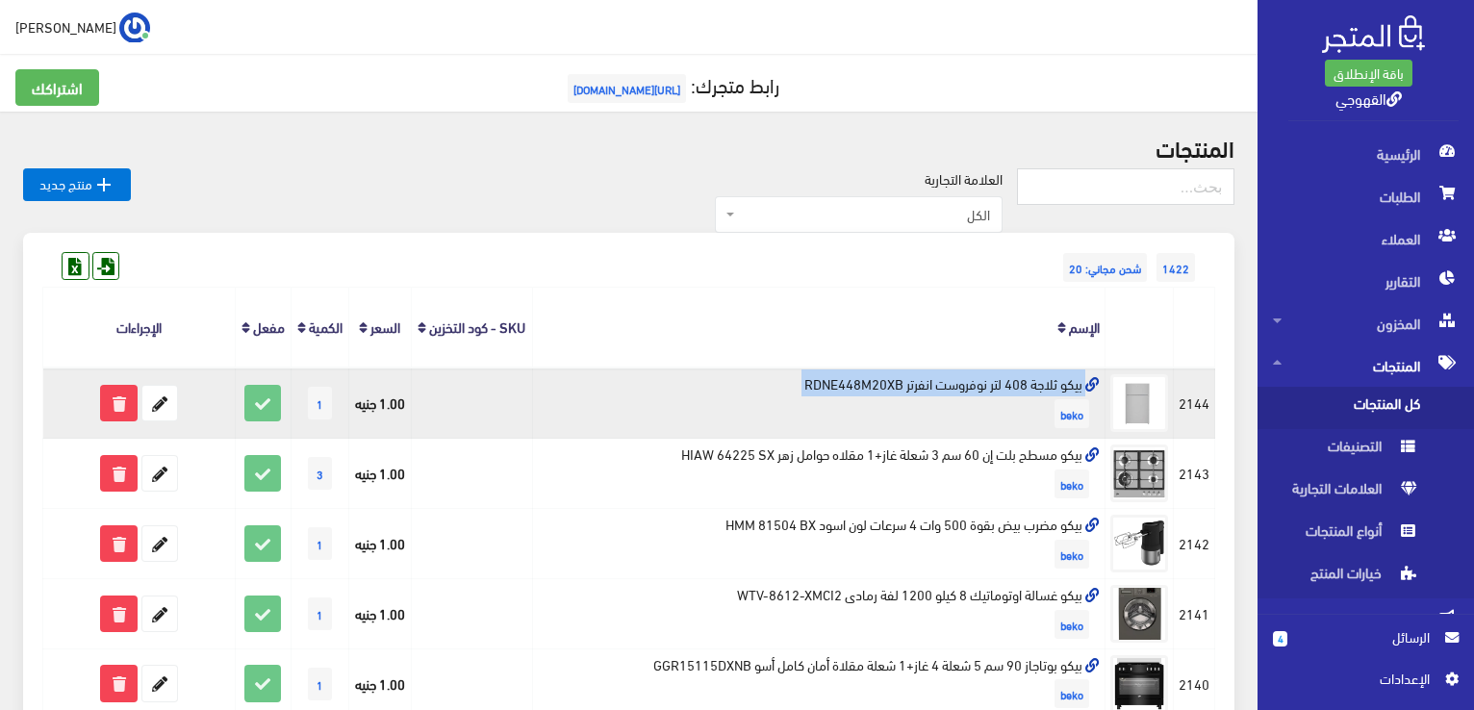
copy td "بيكو ثلاجة 408 لتر نوفروست انفرتر RDNE448M20XB"
click at [154, 409] on icon at bounding box center [159, 403] width 35 height 35
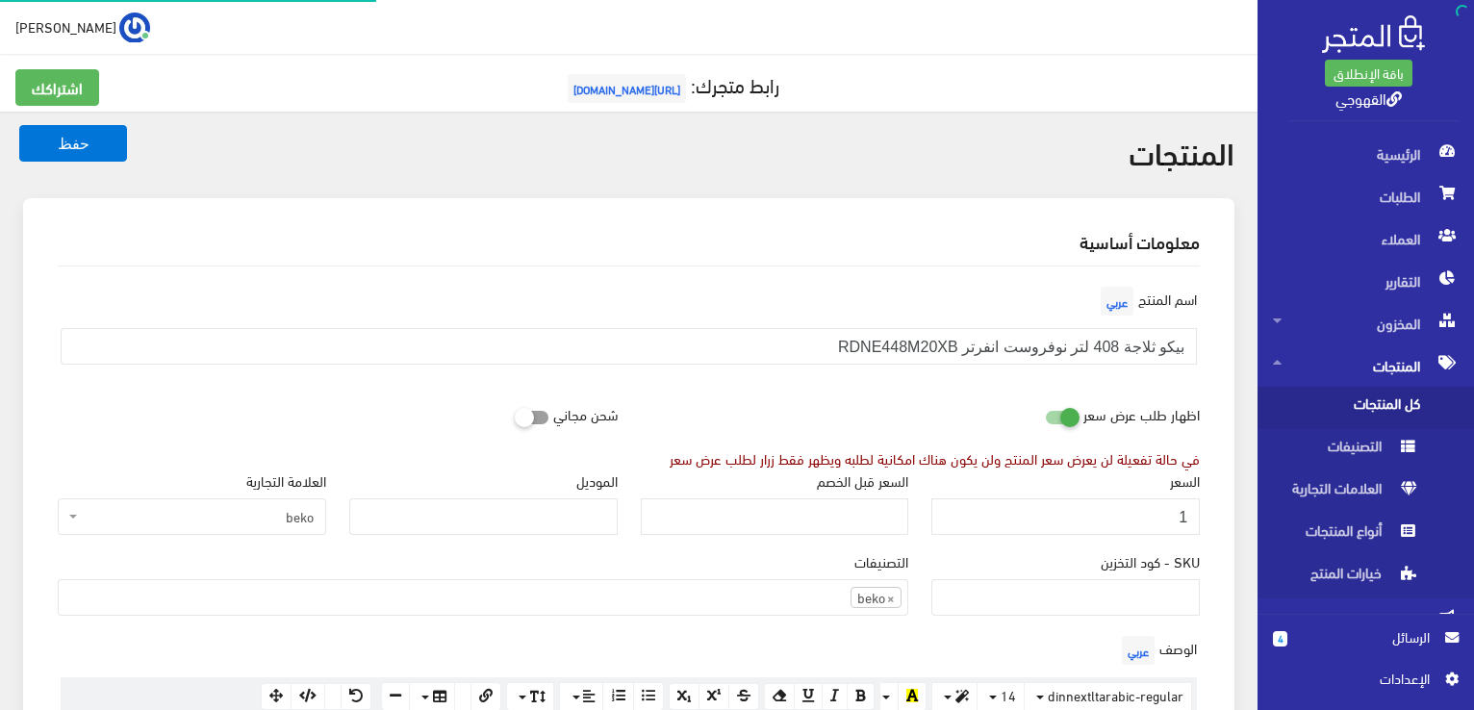
scroll to position [1339, 0]
click at [1021, 511] on input "1" at bounding box center [1065, 516] width 268 height 37
type input "31500"
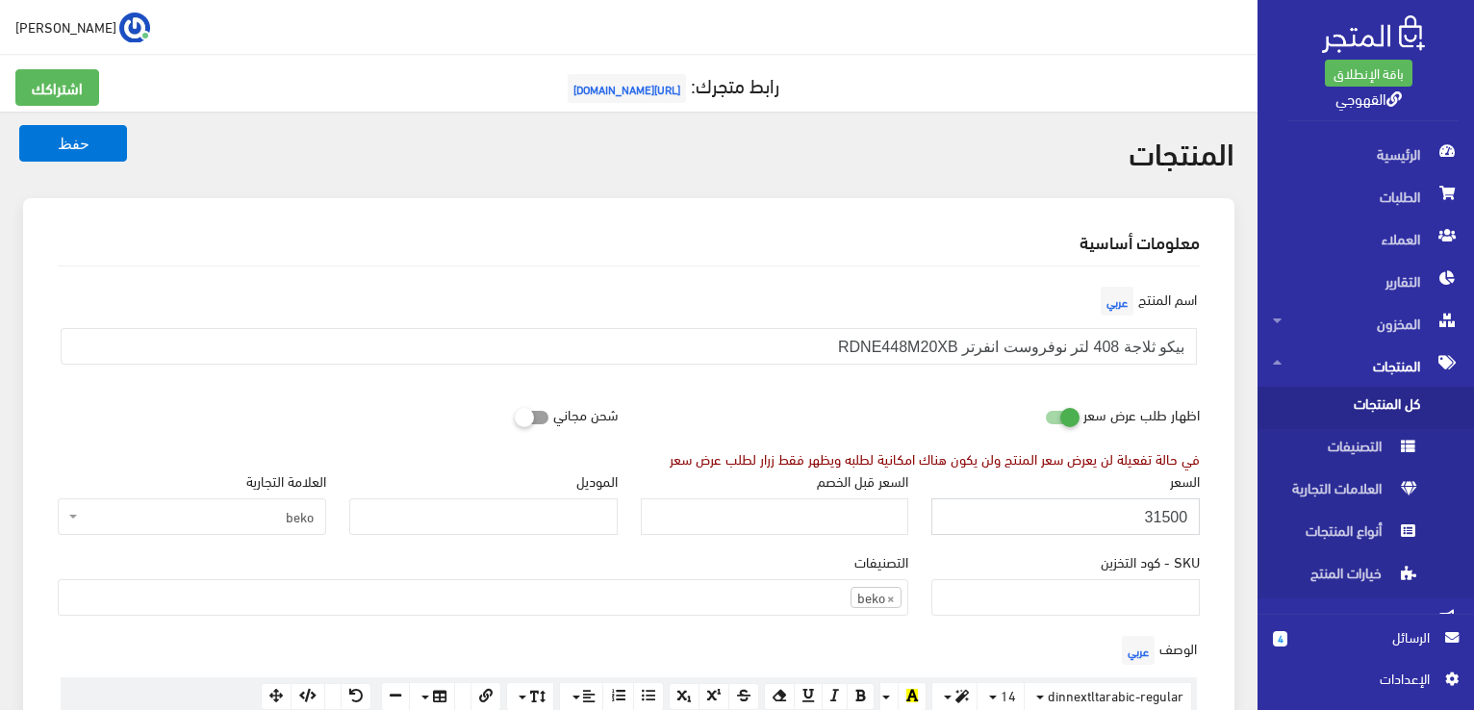
click at [19, 125] on button "حفظ" at bounding box center [73, 143] width 108 height 37
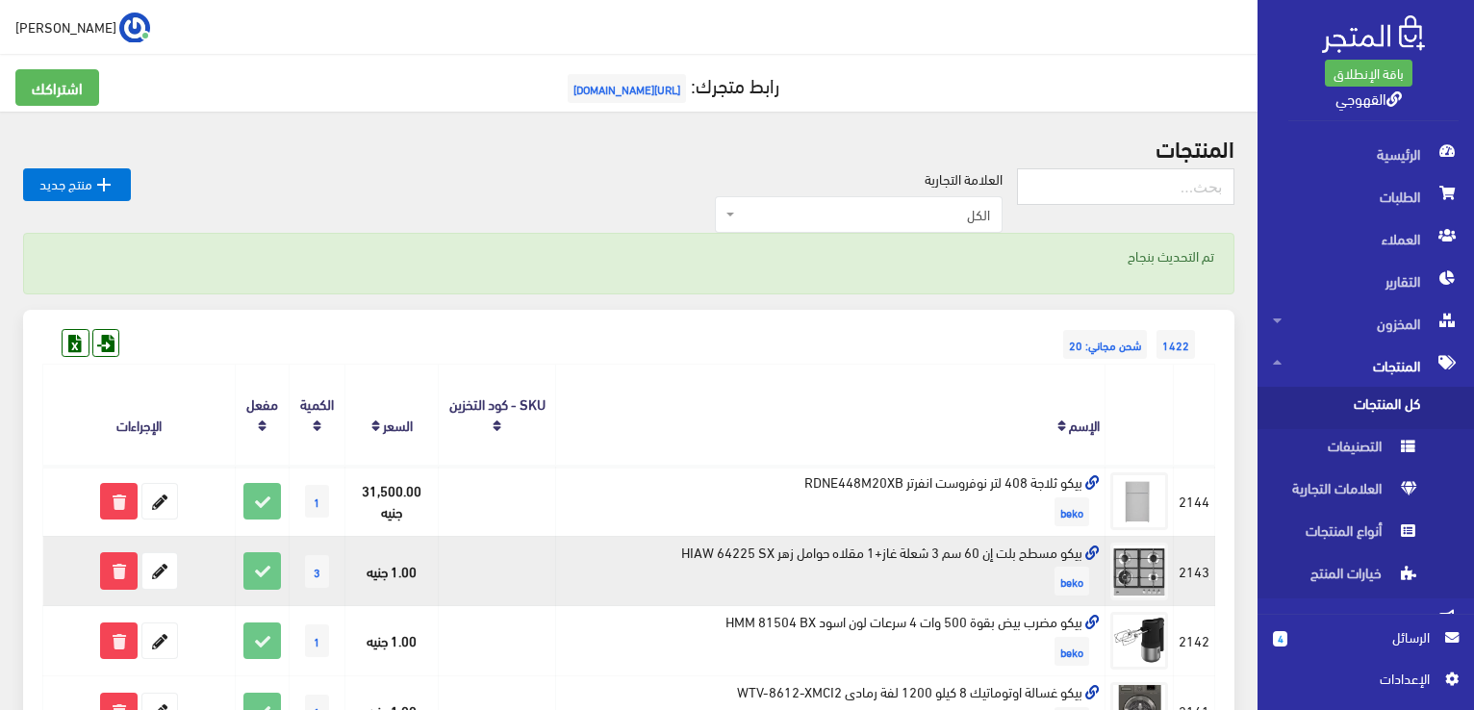
click at [890, 548] on td "بيكو مسطح بلت إن 60 سم 3 شعلة غاز+1 مقلاه حوامل زهر HIAW 64225 SX beko" at bounding box center [830, 571] width 549 height 70
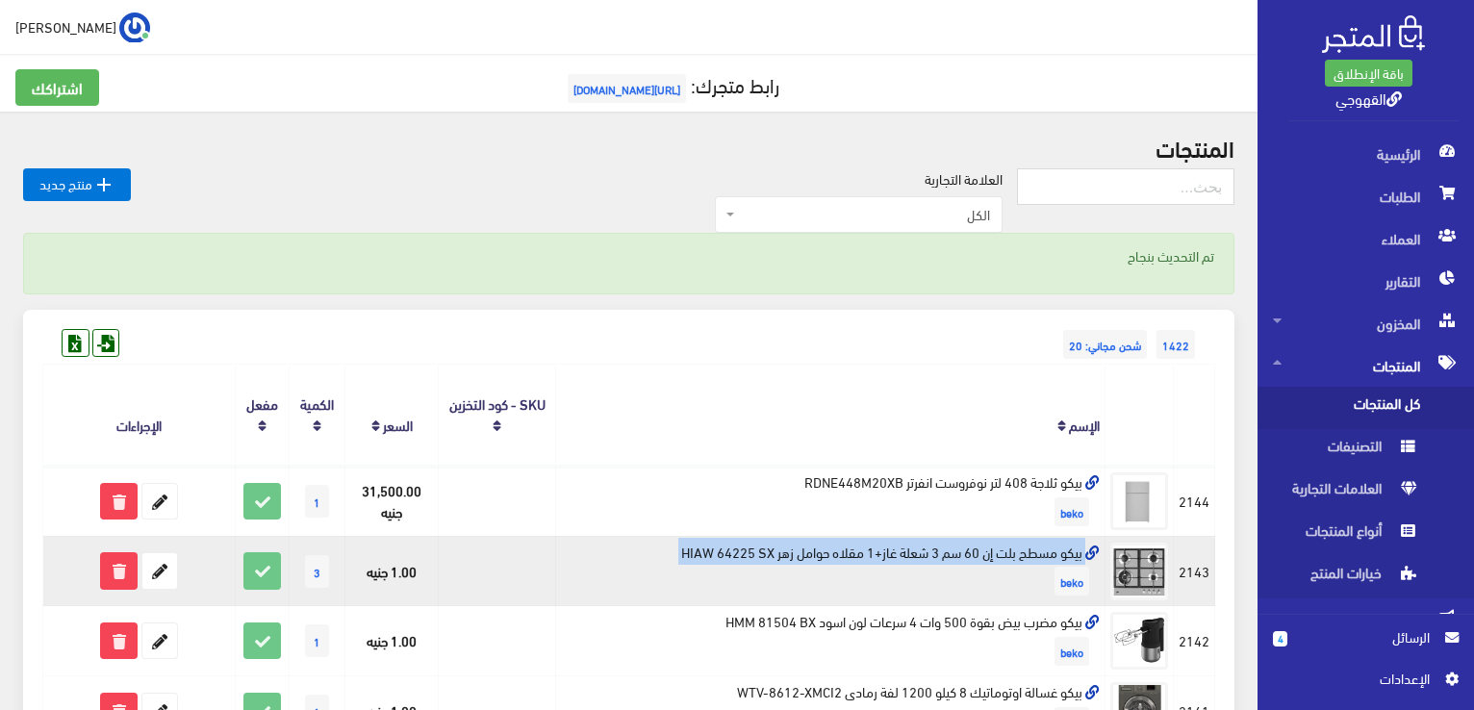
click at [890, 548] on td "بيكو مسطح بلت إن 60 سم 3 شعلة غاز+1 مقلاه حوامل زهر HIAW 64225 SX beko" at bounding box center [830, 571] width 549 height 70
copy td "بيكو مسطح بلت إن 60 سم 3 شعلة غاز+1 مقلاه حوامل زهر HIAW 64225 SX"
click at [165, 572] on icon at bounding box center [159, 570] width 35 height 35
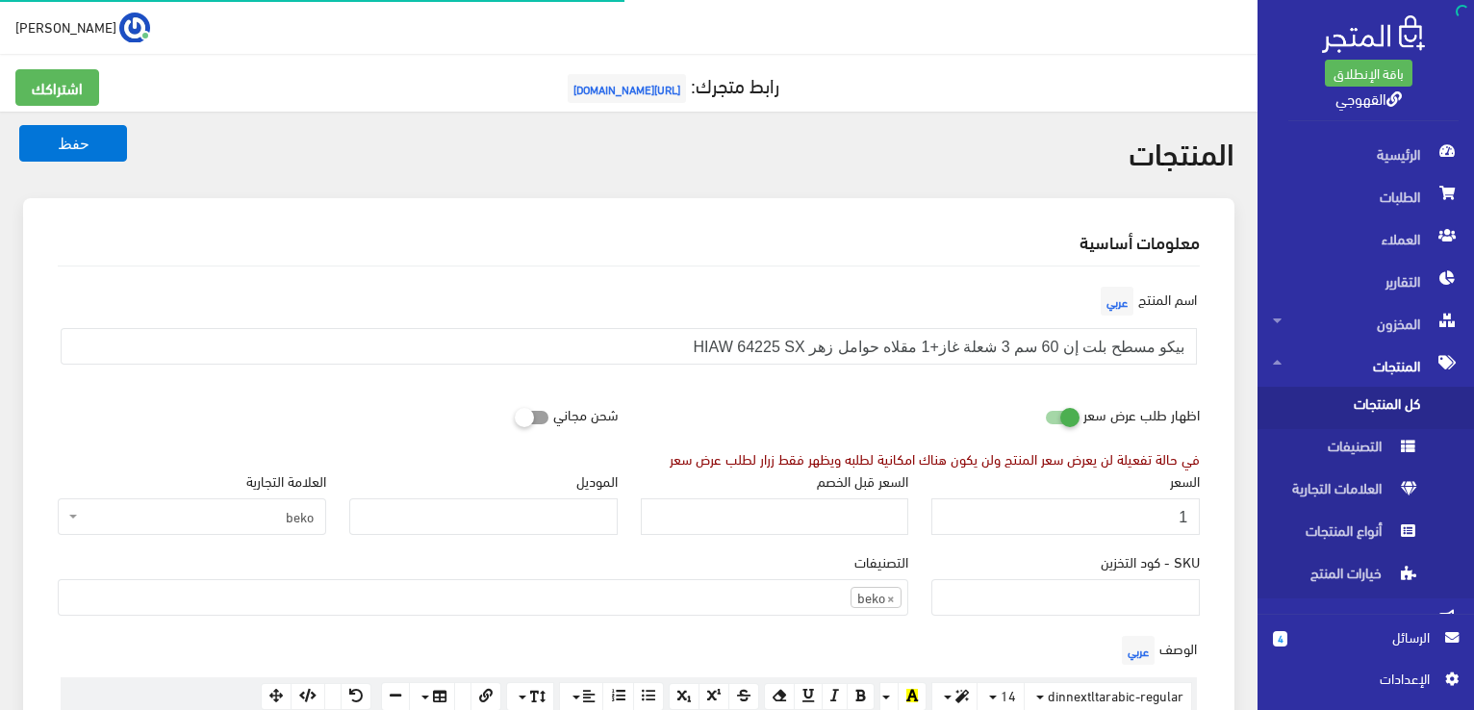
scroll to position [1342, 0]
click at [1156, 506] on input "1" at bounding box center [1065, 516] width 268 height 37
type input "18000"
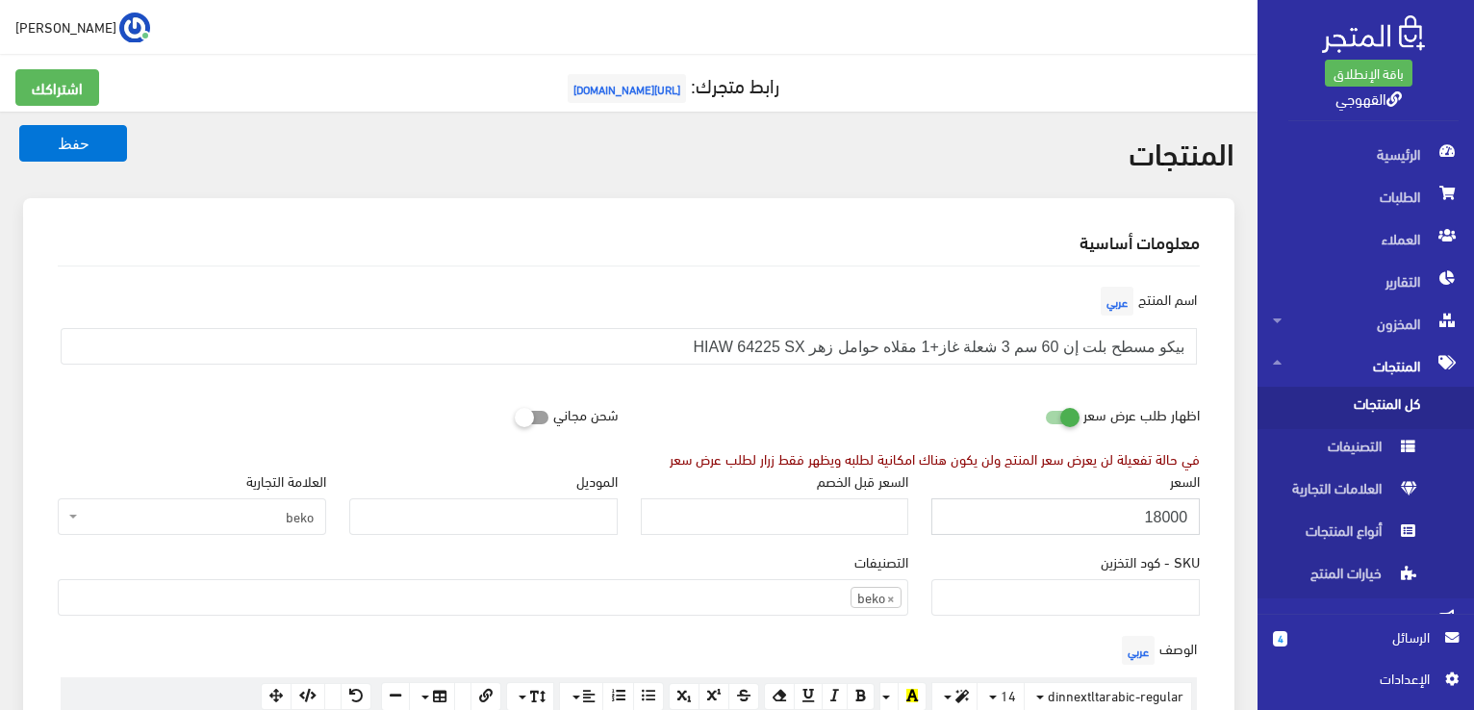
click at [19, 125] on button "حفظ" at bounding box center [73, 143] width 108 height 37
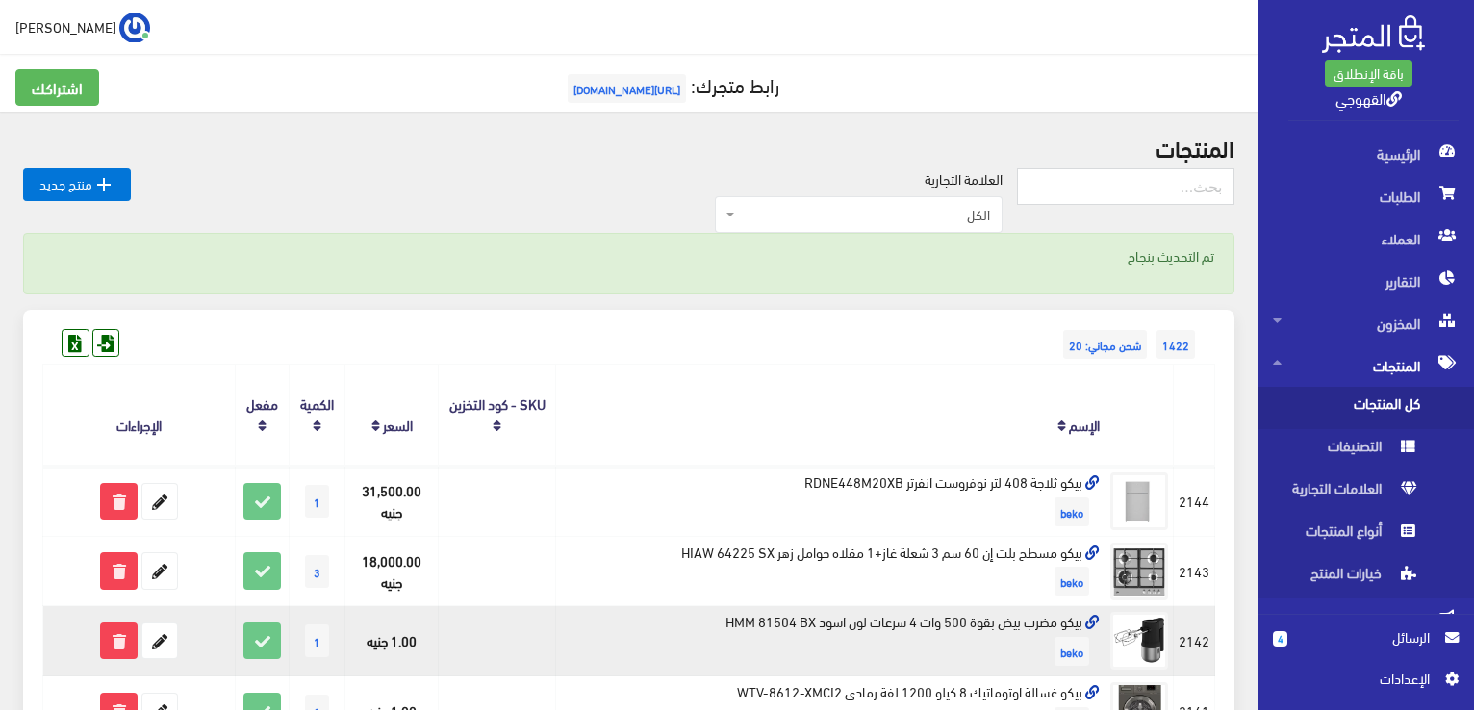
click at [1058, 623] on td "بيكو مضرب بيض بقوة 500 وات 4 سرعات لون اسود HMM 81504 BX beko" at bounding box center [830, 641] width 549 height 70
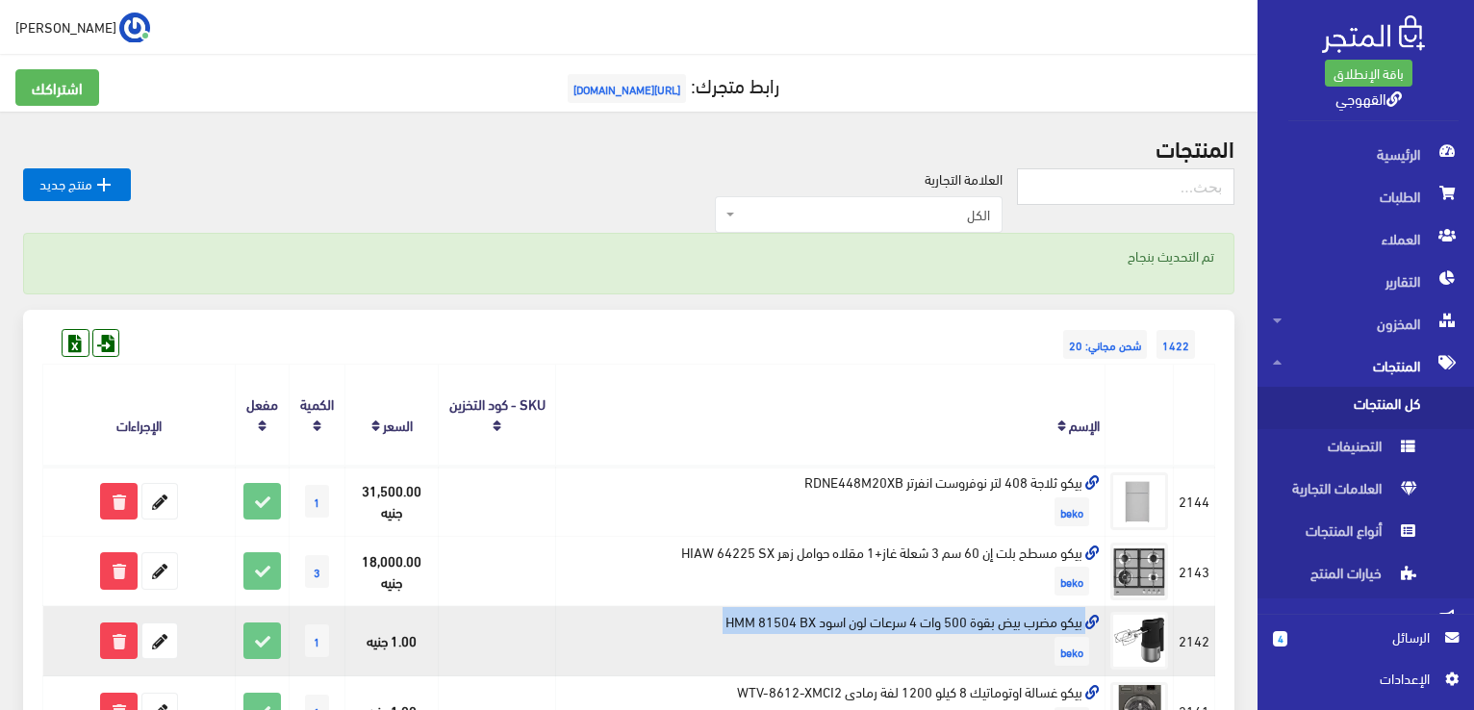
click at [1058, 623] on td "بيكو مضرب بيض بقوة 500 وات 4 سرعات لون اسود HMM 81504 BX beko" at bounding box center [830, 641] width 549 height 70
copy td "بيكو مضرب بيض بقوة 500 وات 4 سرعات لون اسود HMM 81504 BX"
click at [145, 645] on icon at bounding box center [159, 640] width 35 height 35
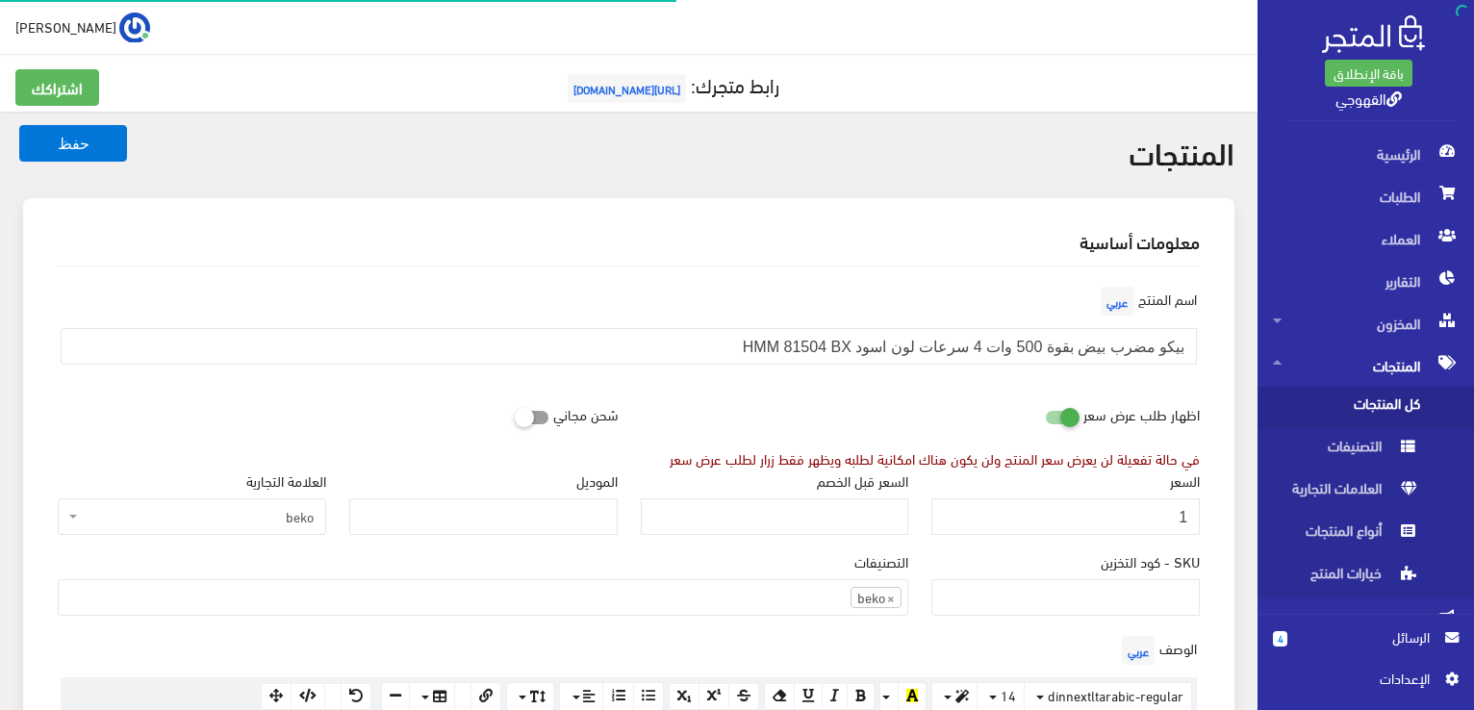
scroll to position [1342, 0]
click at [966, 518] on input "1" at bounding box center [1065, 516] width 268 height 37
type input "3200"
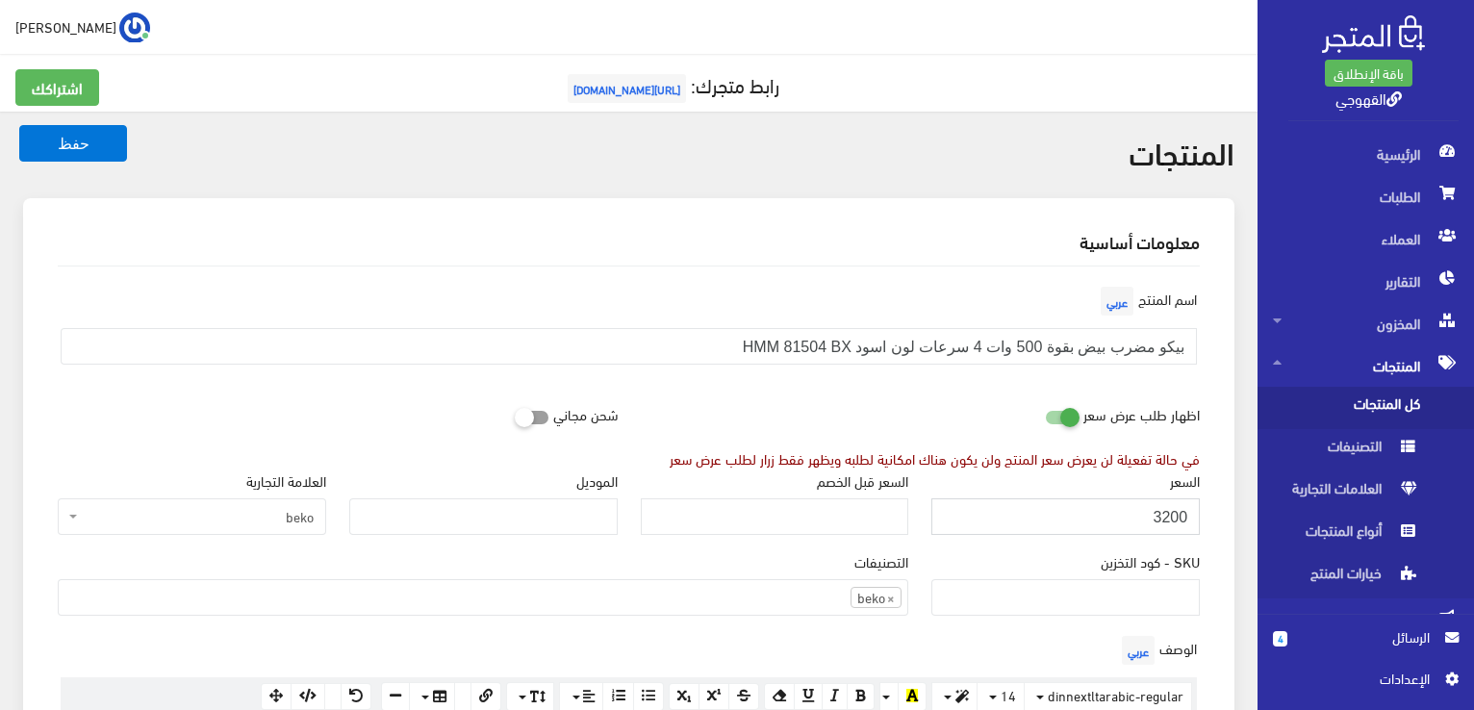
click at [19, 125] on button "حفظ" at bounding box center [73, 143] width 108 height 37
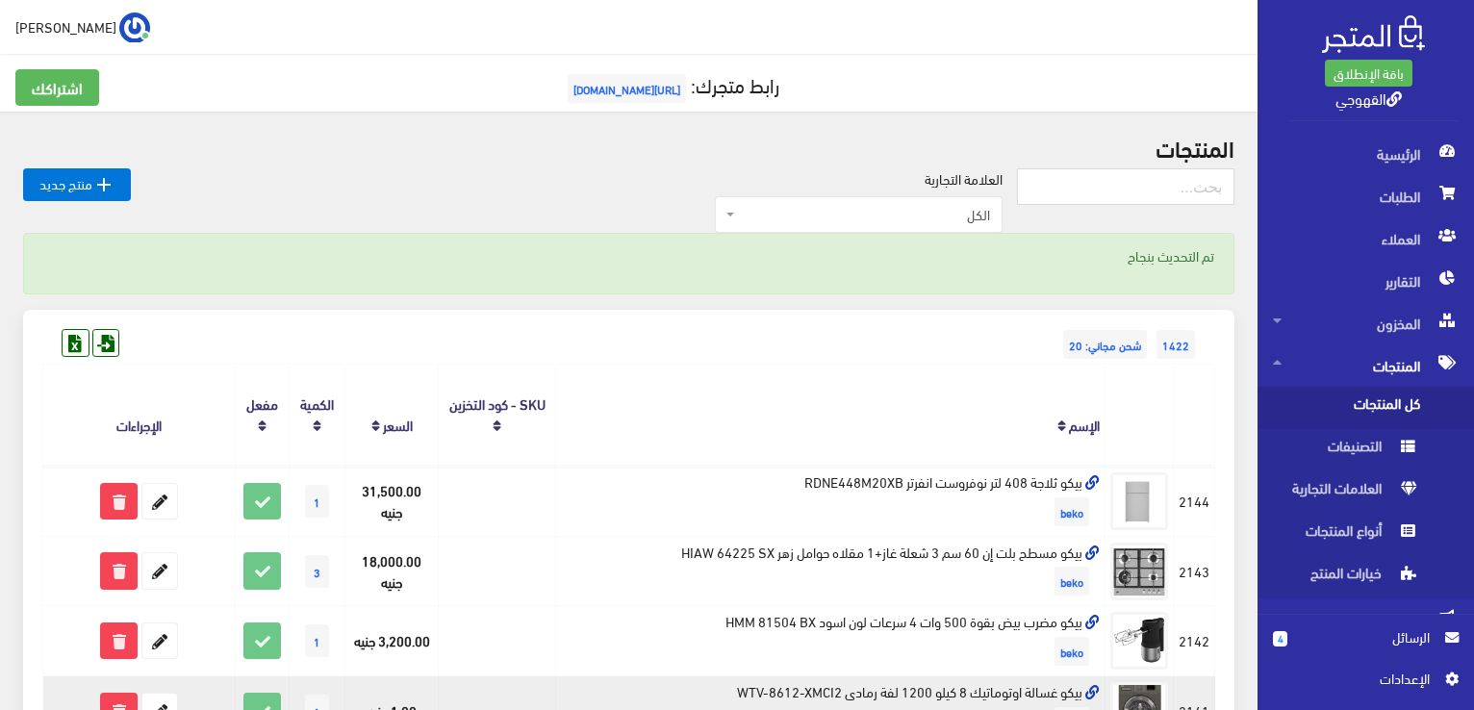
click at [1012, 689] on td "بيكو غسالة اوتوماتيك 8 كيلو 1200 لفة رمادى WTV-8612-XMCI2 beko" at bounding box center [830, 711] width 549 height 70
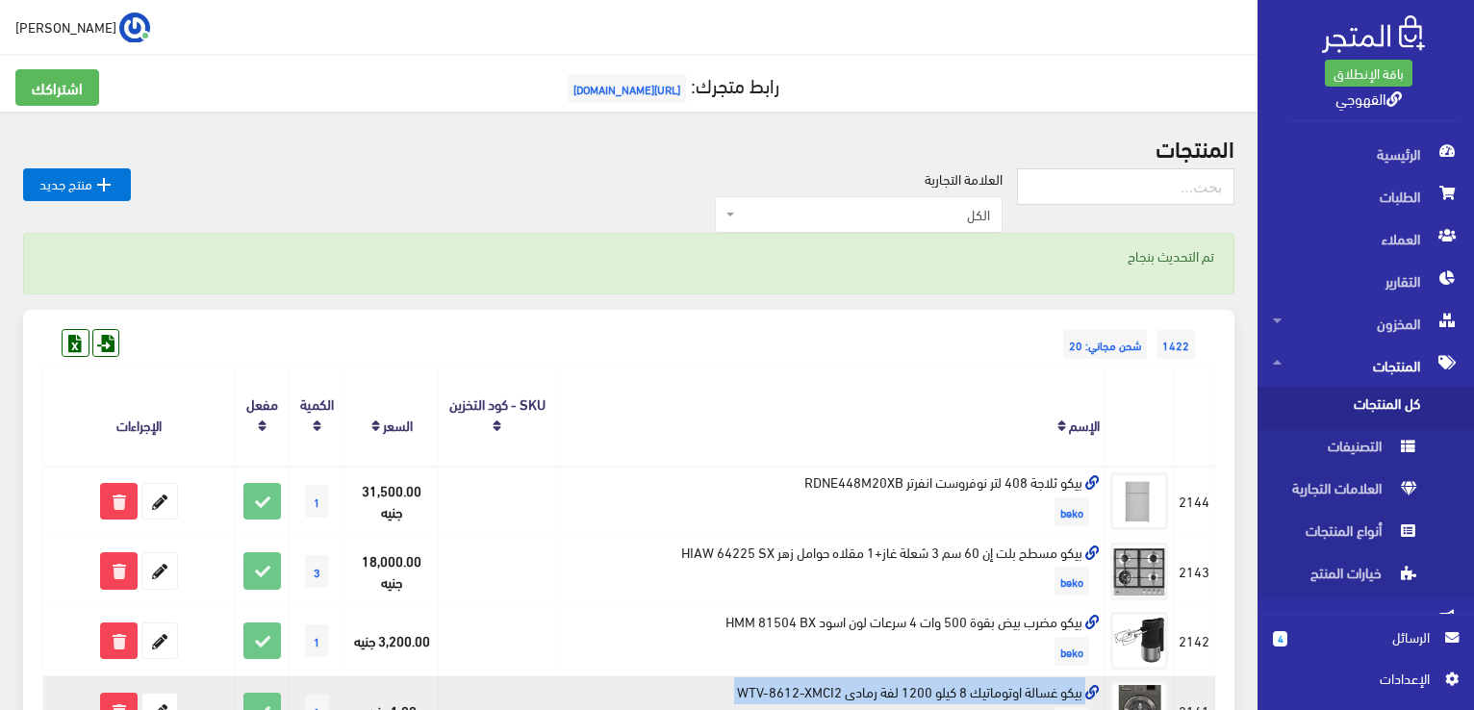
click at [1012, 689] on td "بيكو غسالة اوتوماتيك 8 كيلو 1200 لفة رمادى WTV-8612-XMCI2 beko" at bounding box center [830, 711] width 549 height 70
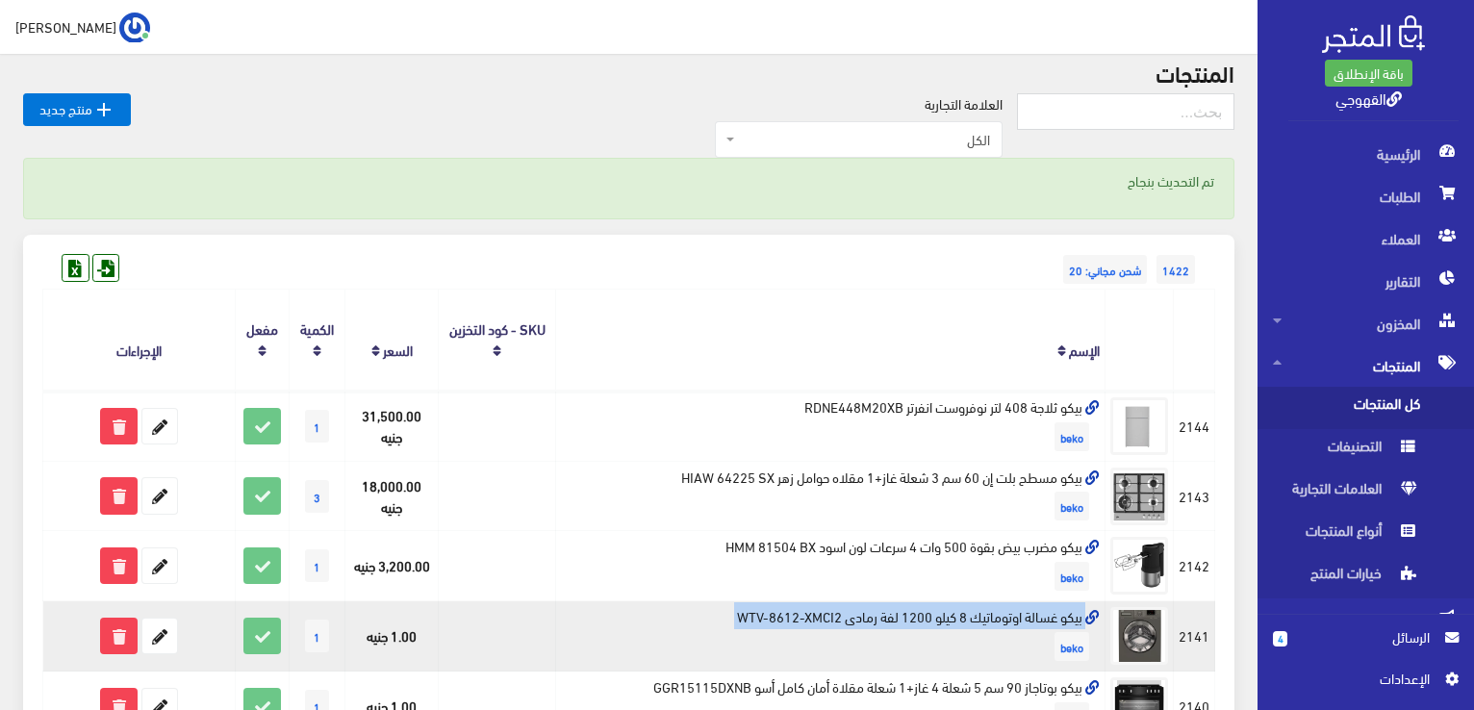
scroll to position [77, 0]
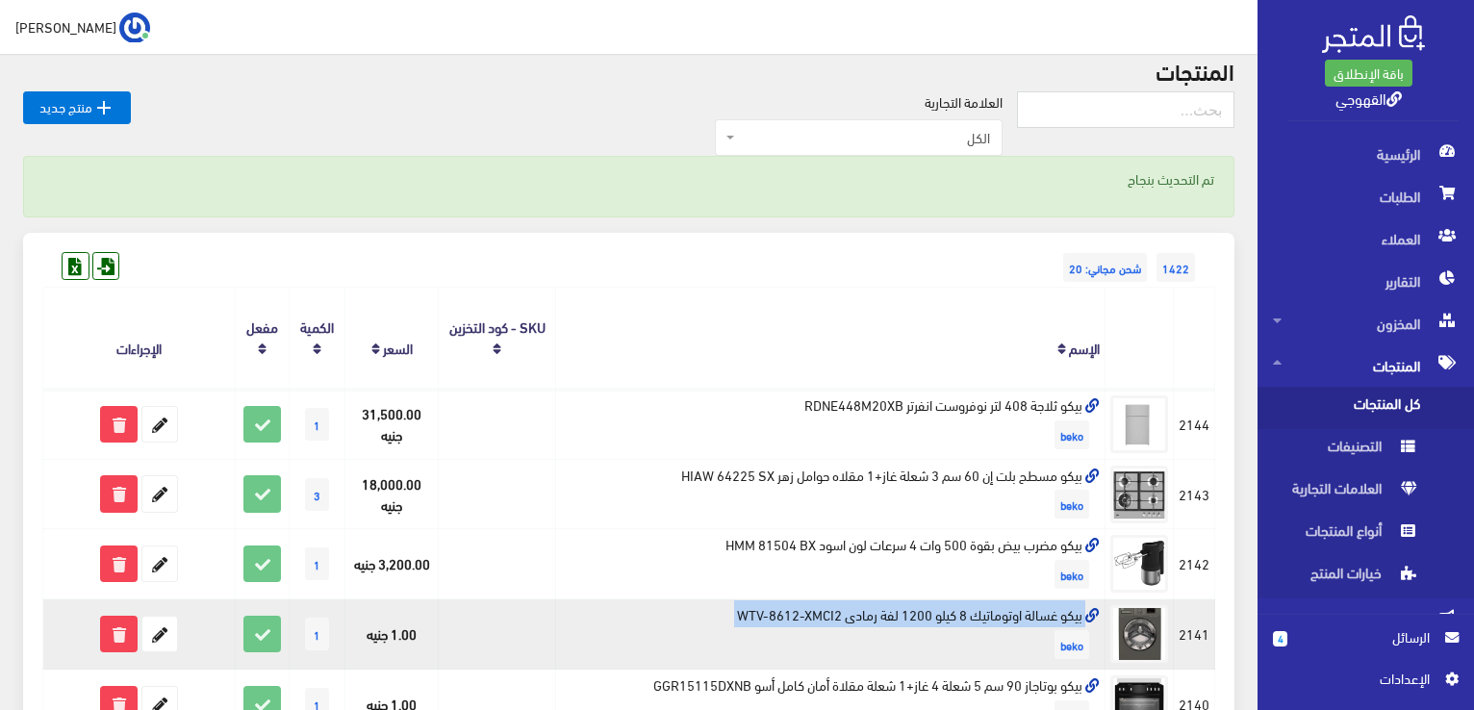
copy td "بيكو غسالة اوتوماتيك 8 كيلو 1200 لفة رمادى WTV-8612-XMCI2"
click at [159, 642] on icon at bounding box center [159, 634] width 35 height 35
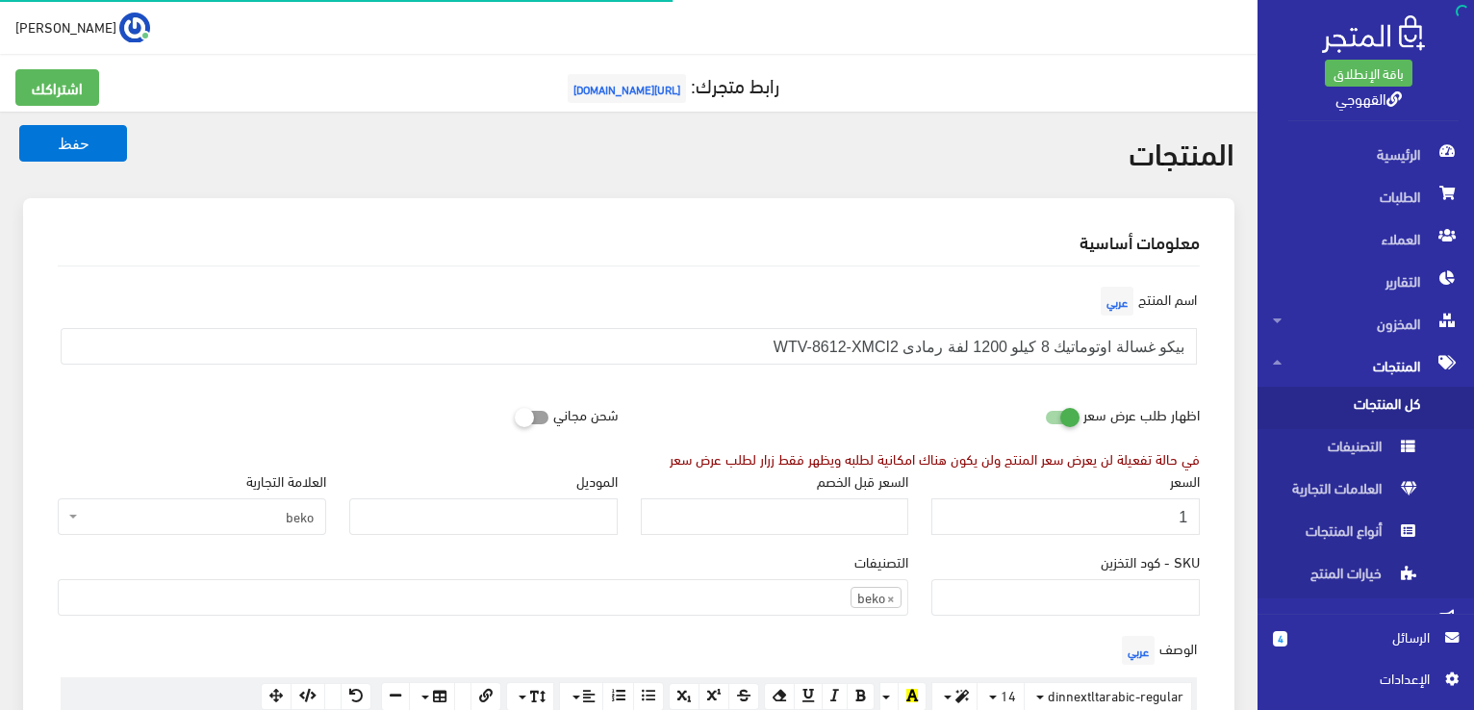
scroll to position [1339, 0]
click at [1097, 531] on input "1" at bounding box center [1065, 516] width 268 height 37
type input "24000"
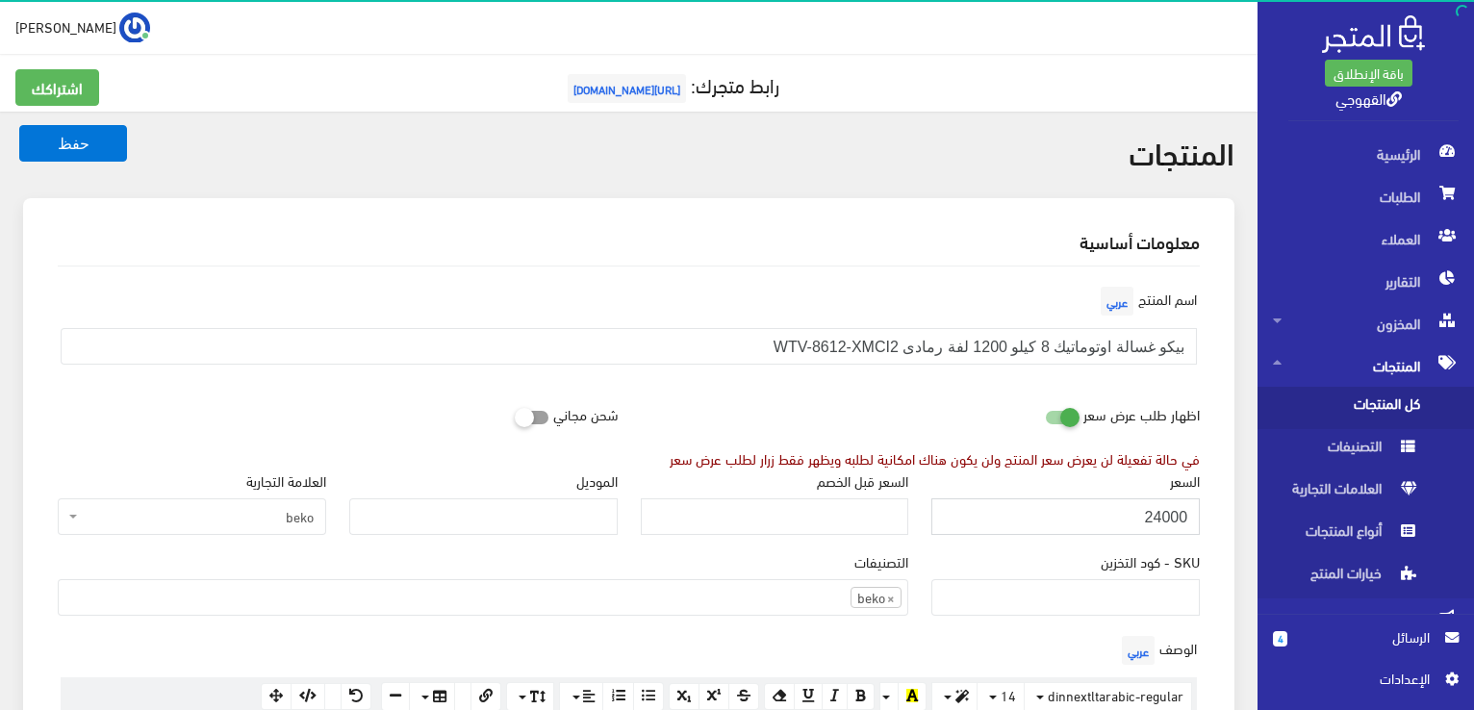
click at [19, 125] on button "حفظ" at bounding box center [73, 143] width 108 height 37
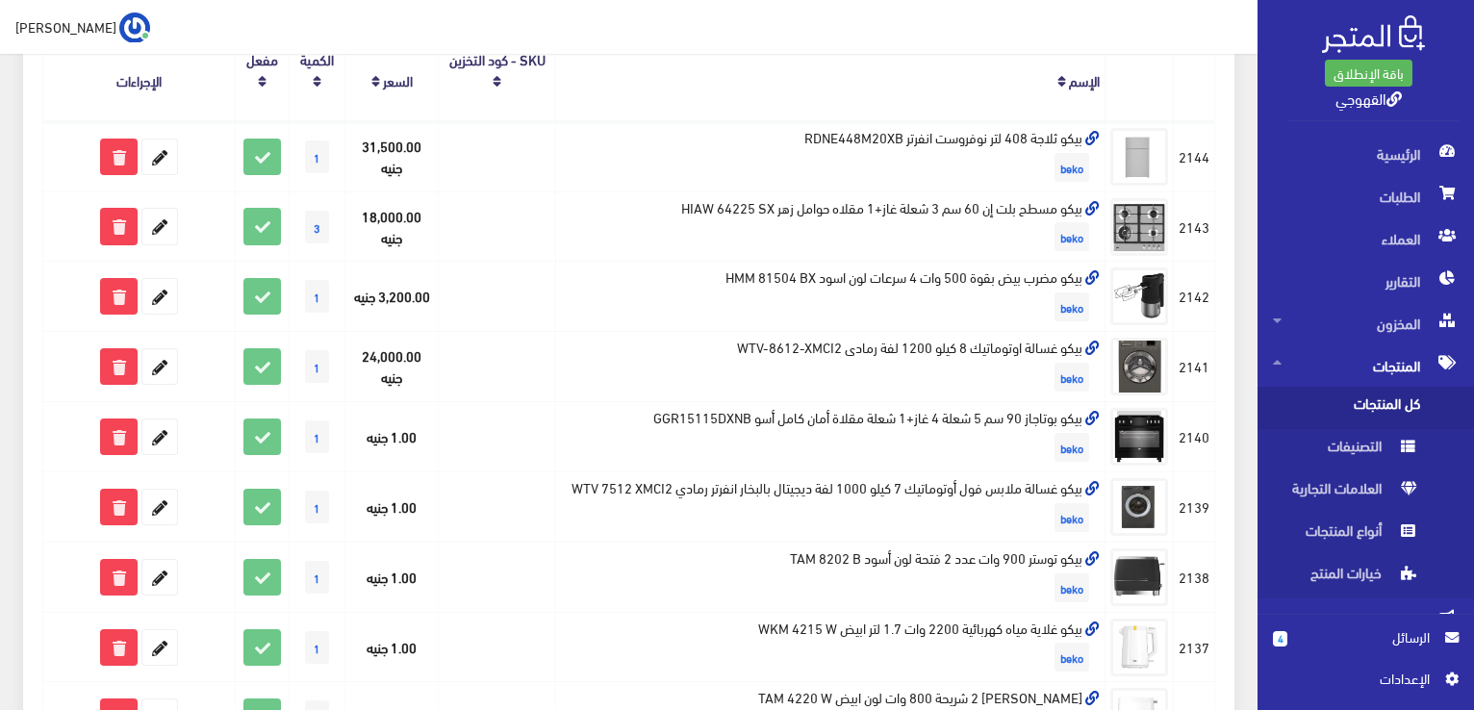
scroll to position [346, 0]
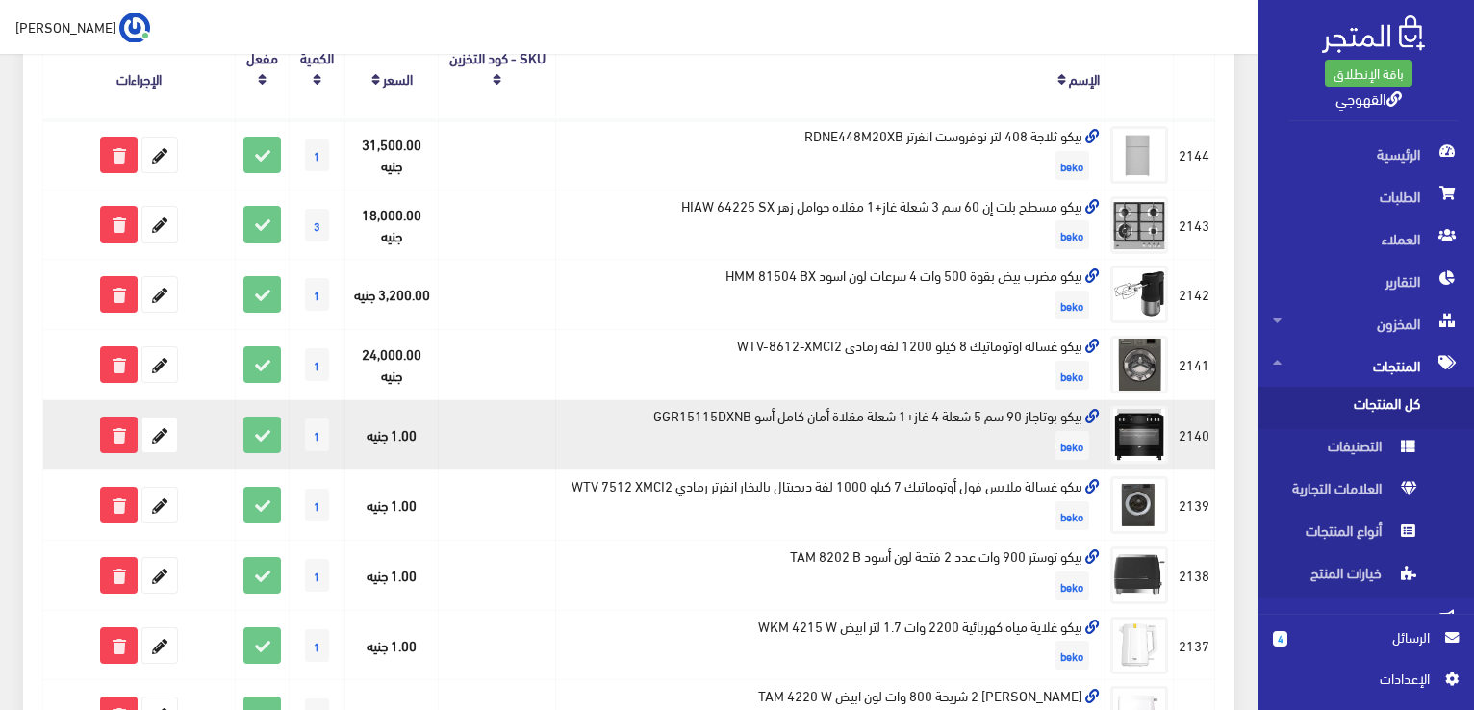
click at [1002, 412] on td "بيكو بوتاجاز 90 سم 5 شعلة 4 غاز+1 شعلة مقلاة أمان كامل أسو GGR15115DXNB beko" at bounding box center [830, 435] width 549 height 70
copy td "بيكو بوتاجاز 90 سم 5 شعلة 4 غاز+1 شعلة مقلاة أمان كامل أسو GGR15115DXNB"
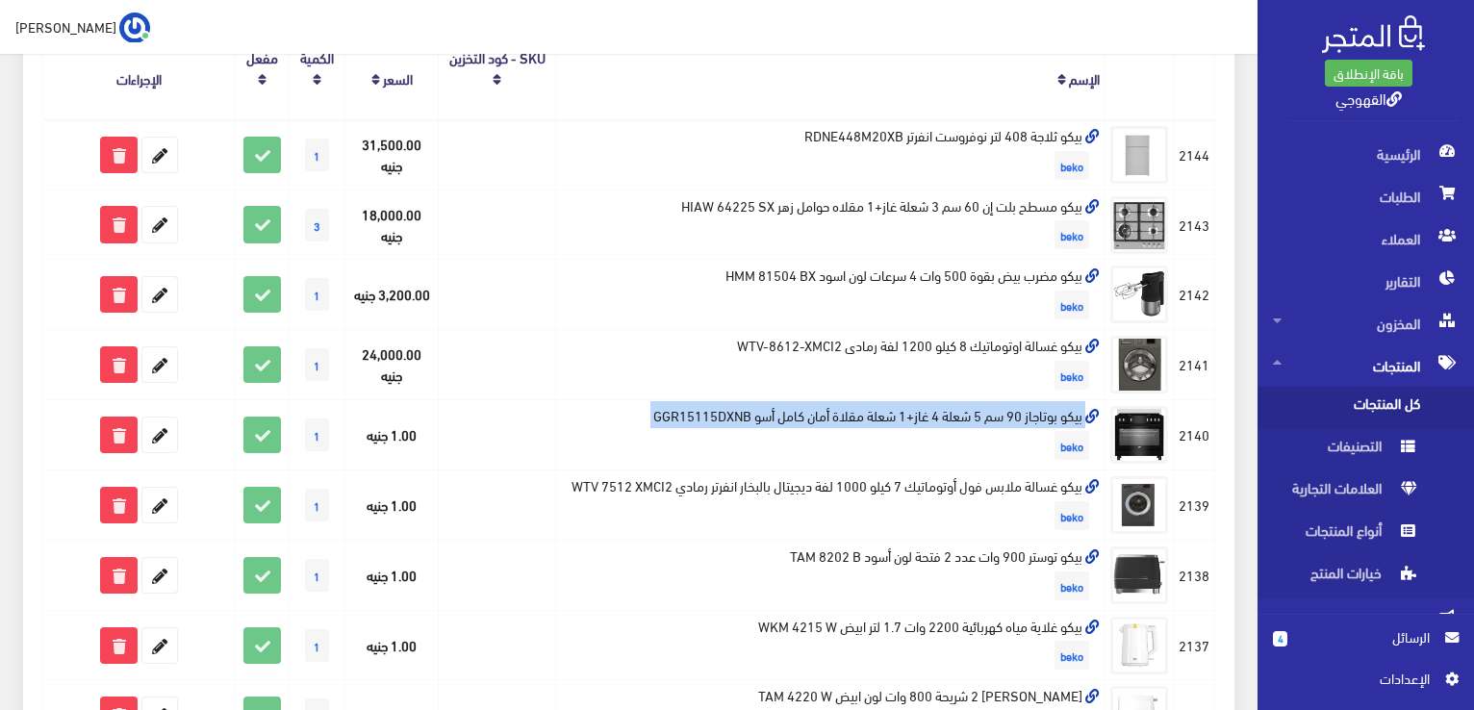
copy td "بيكو بوتاجاز 90 سم 5 شعلة 4 غاز+1 شعلة مقلاة أمان كامل أسو GGR15115DXNB"
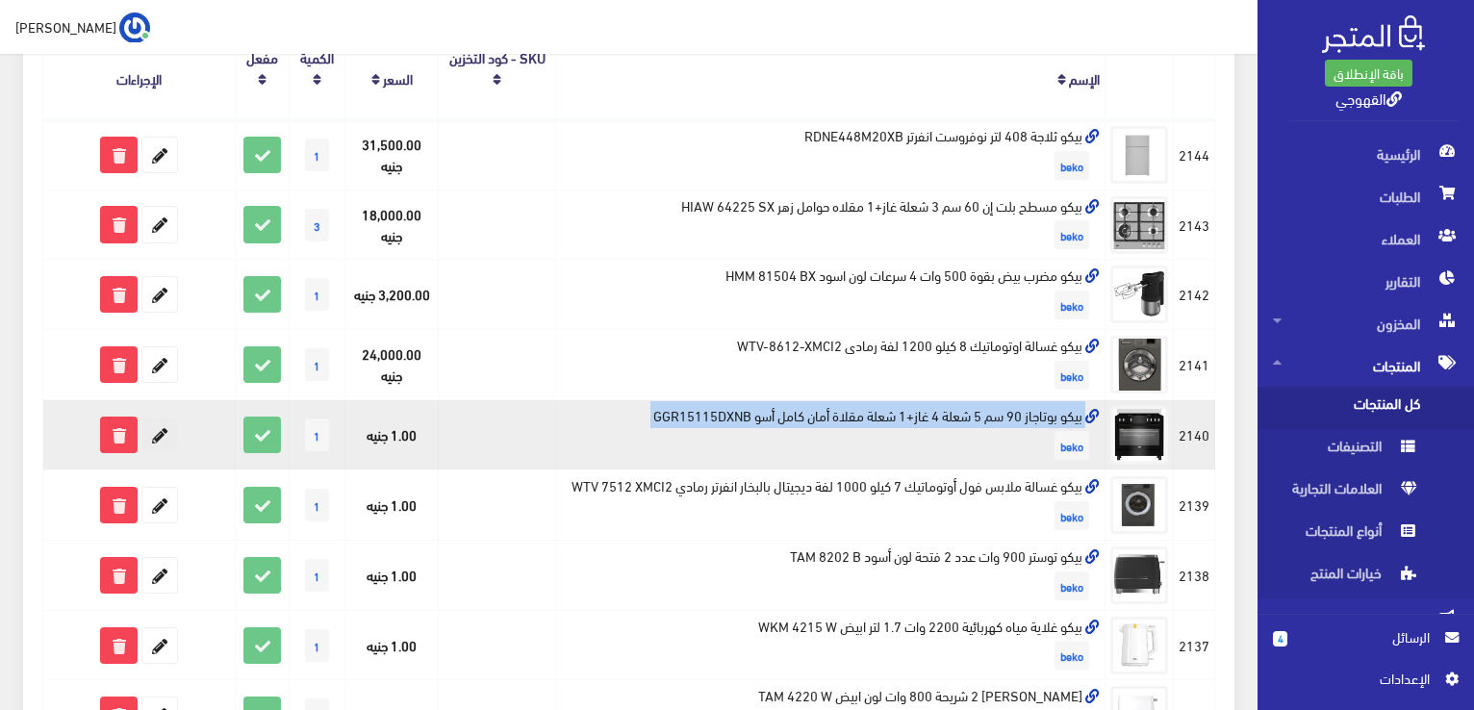
click at [160, 440] on icon at bounding box center [159, 435] width 35 height 35
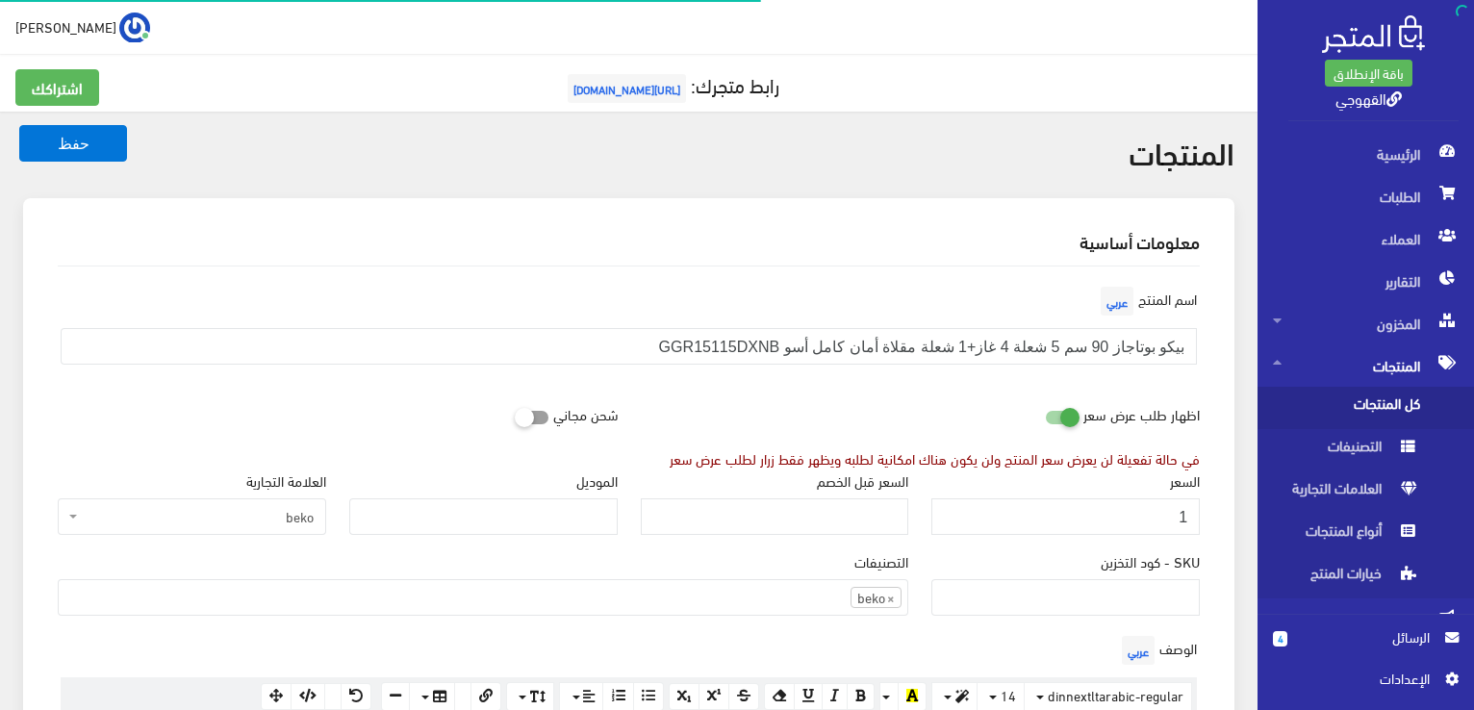
scroll to position [1342, 0]
click at [1141, 503] on input "1" at bounding box center [1065, 516] width 268 height 37
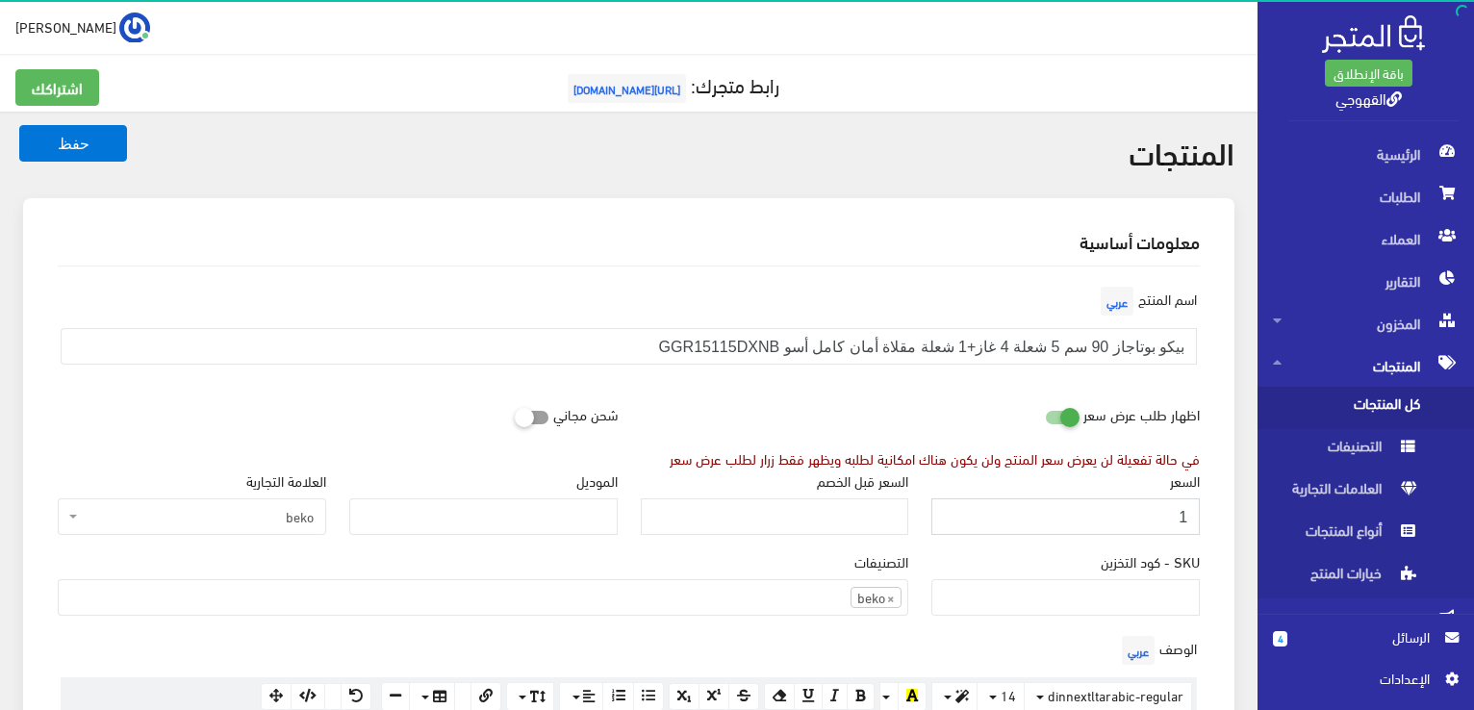
click at [1141, 503] on input "1" at bounding box center [1065, 516] width 268 height 37
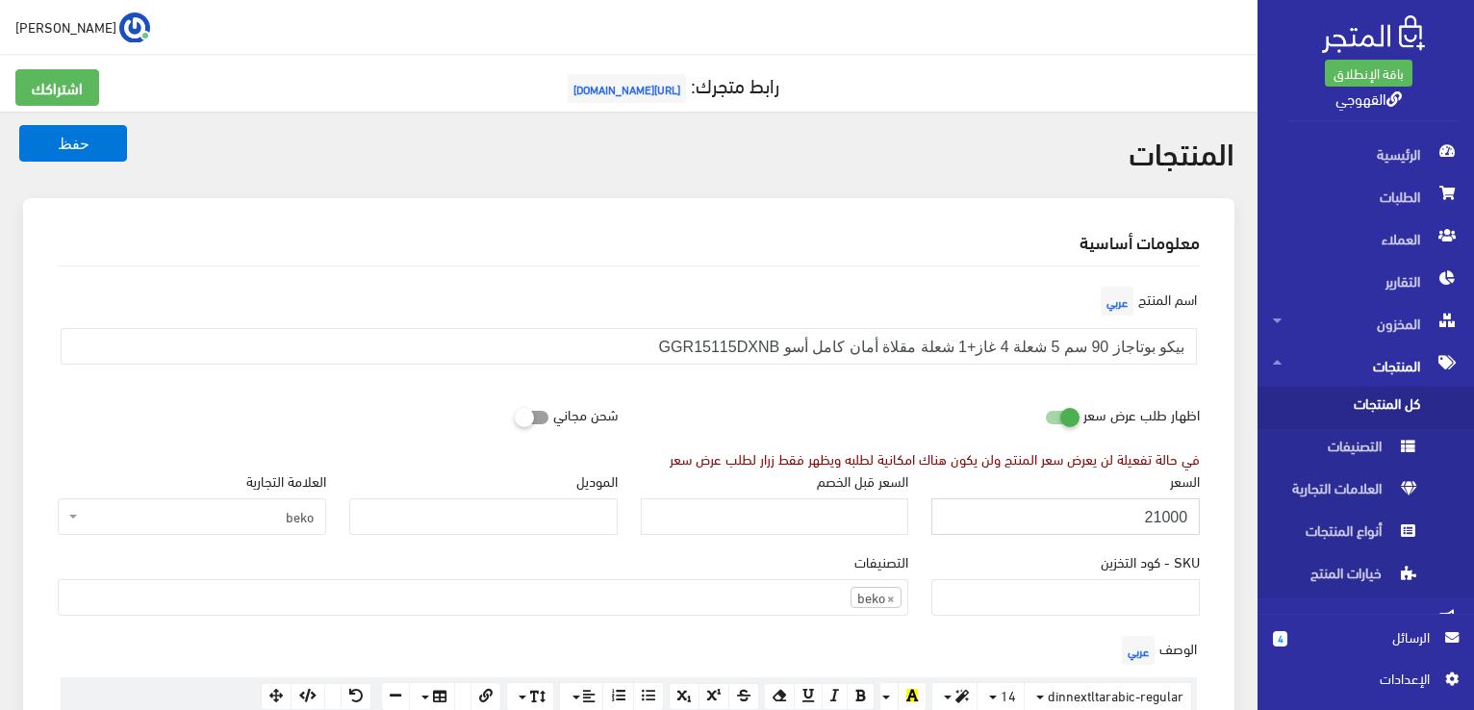
type input "21000"
click at [19, 125] on button "حفظ" at bounding box center [73, 143] width 108 height 37
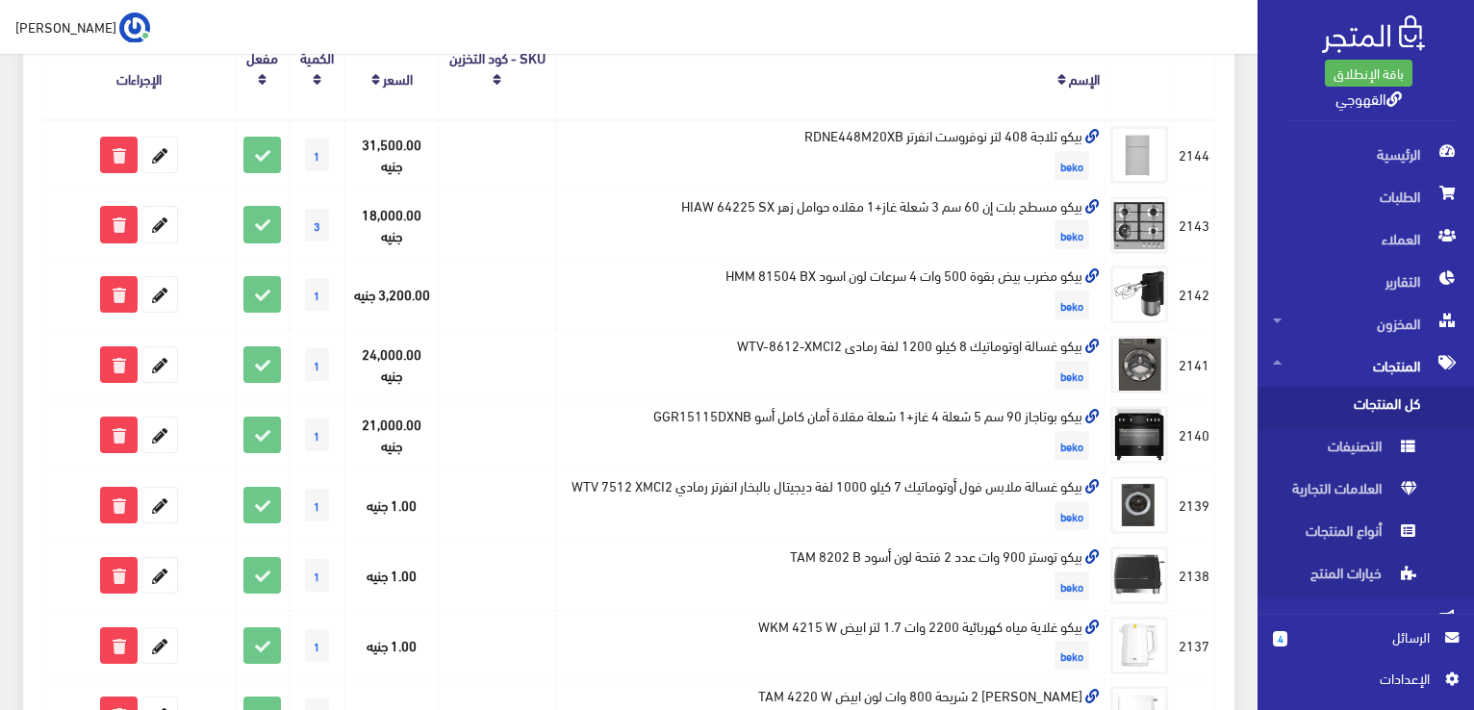
scroll to position [385, 0]
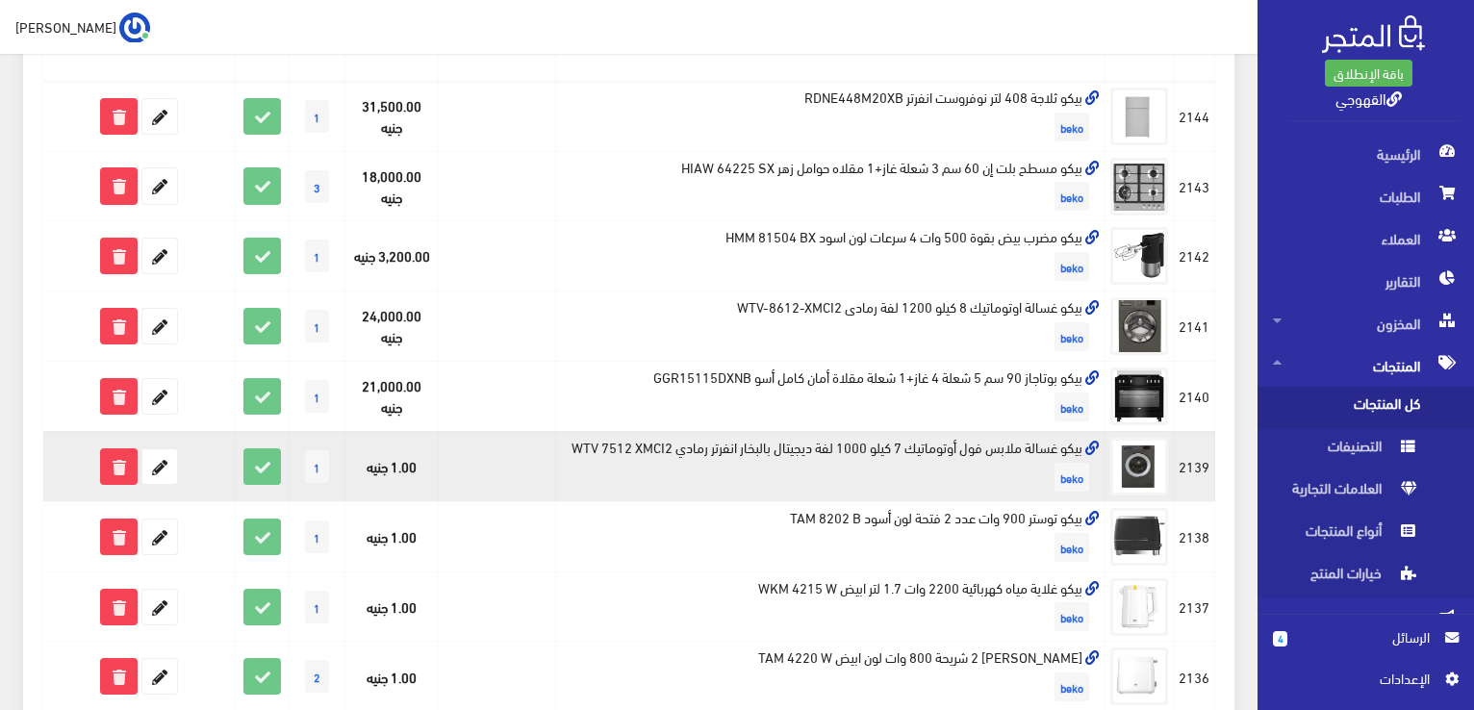
click at [1066, 449] on td "بيكو غسالة ملابس فول أوتوماتيك 7 كيلو 1000 لفة ديجيتال بالبخار انفرتر رمادي WTV…" at bounding box center [830, 466] width 549 height 70
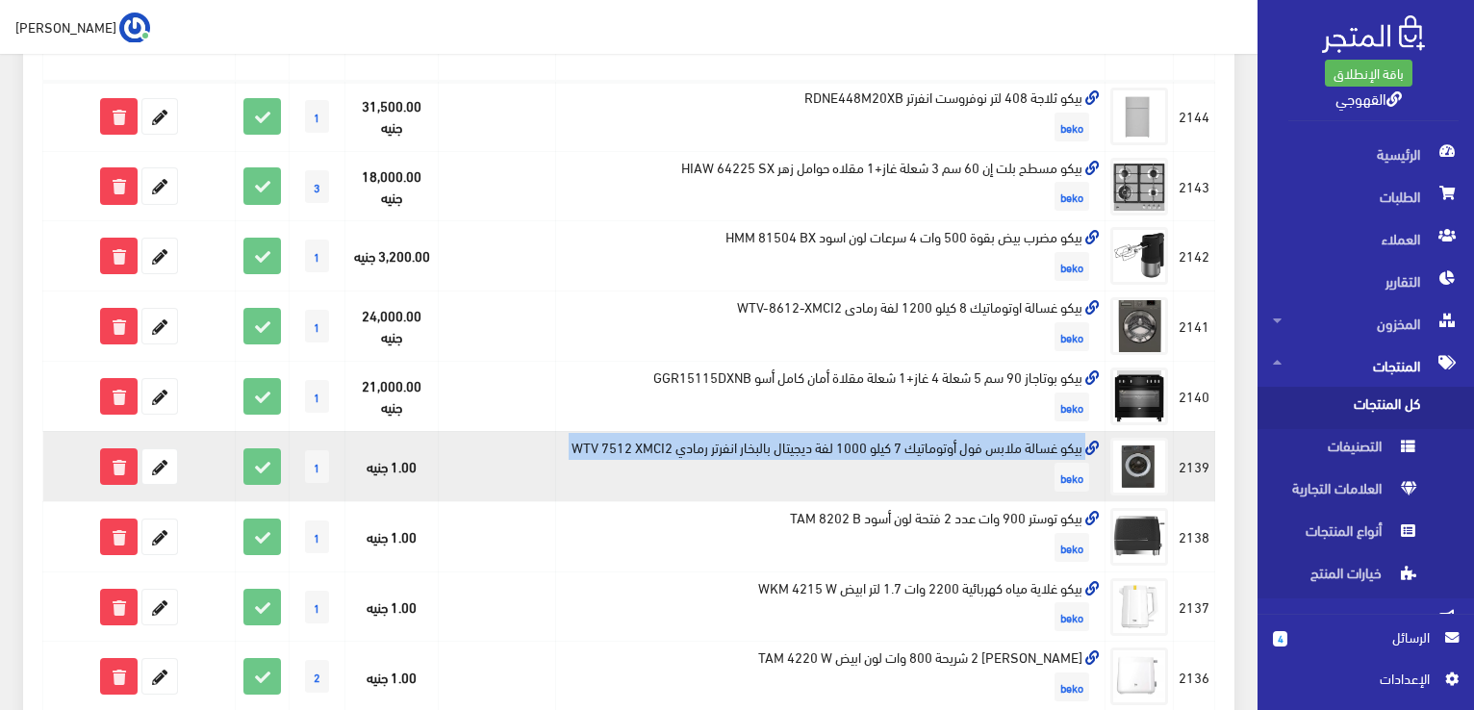
click at [1066, 449] on td "بيكو غسالة ملابس فول أوتوماتيك 7 كيلو 1000 لفة ديجيتال بالبخار انفرتر رمادي WTV…" at bounding box center [830, 466] width 549 height 70
copy td "بيكو غسالة ملابس فول أوتوماتيك 7 كيلو 1000 لفة ديجيتال بالبخار انفرتر رمادي WTV…"
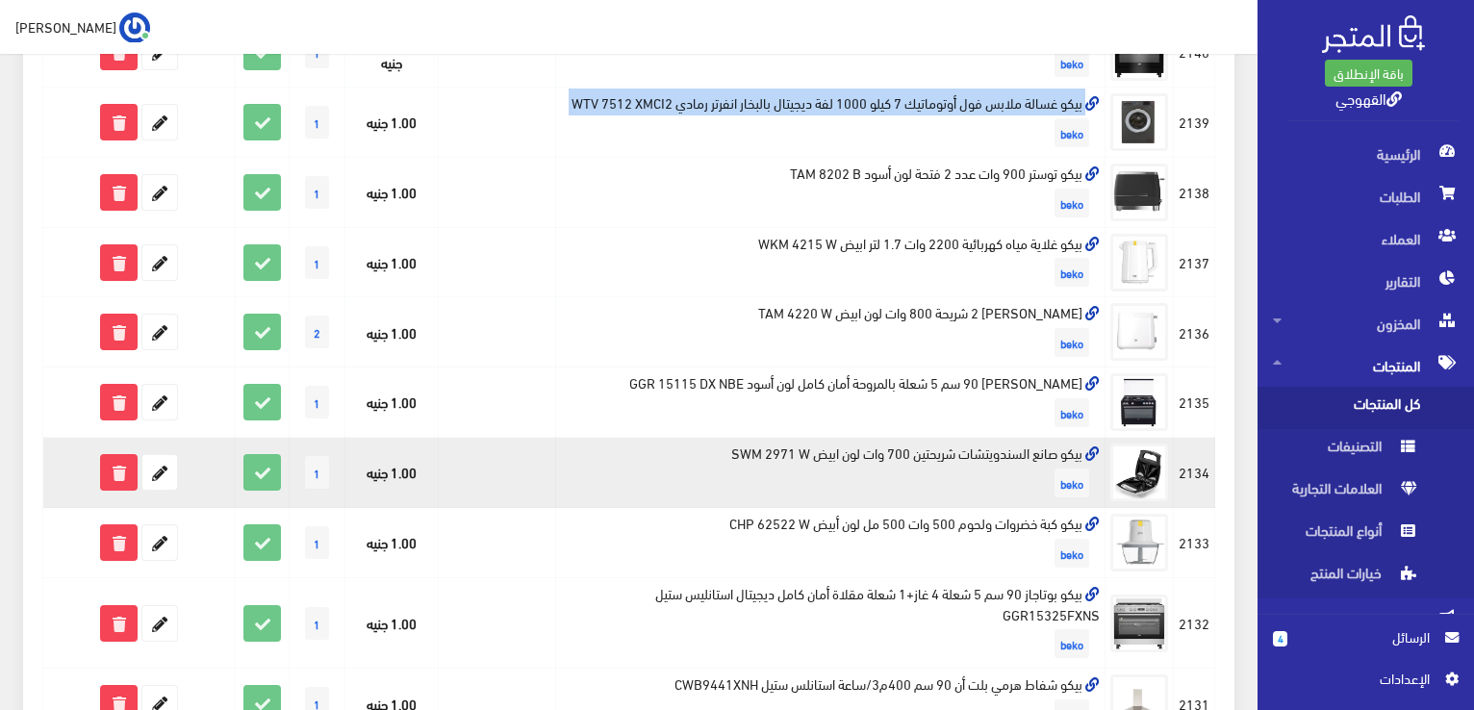
scroll to position [731, 0]
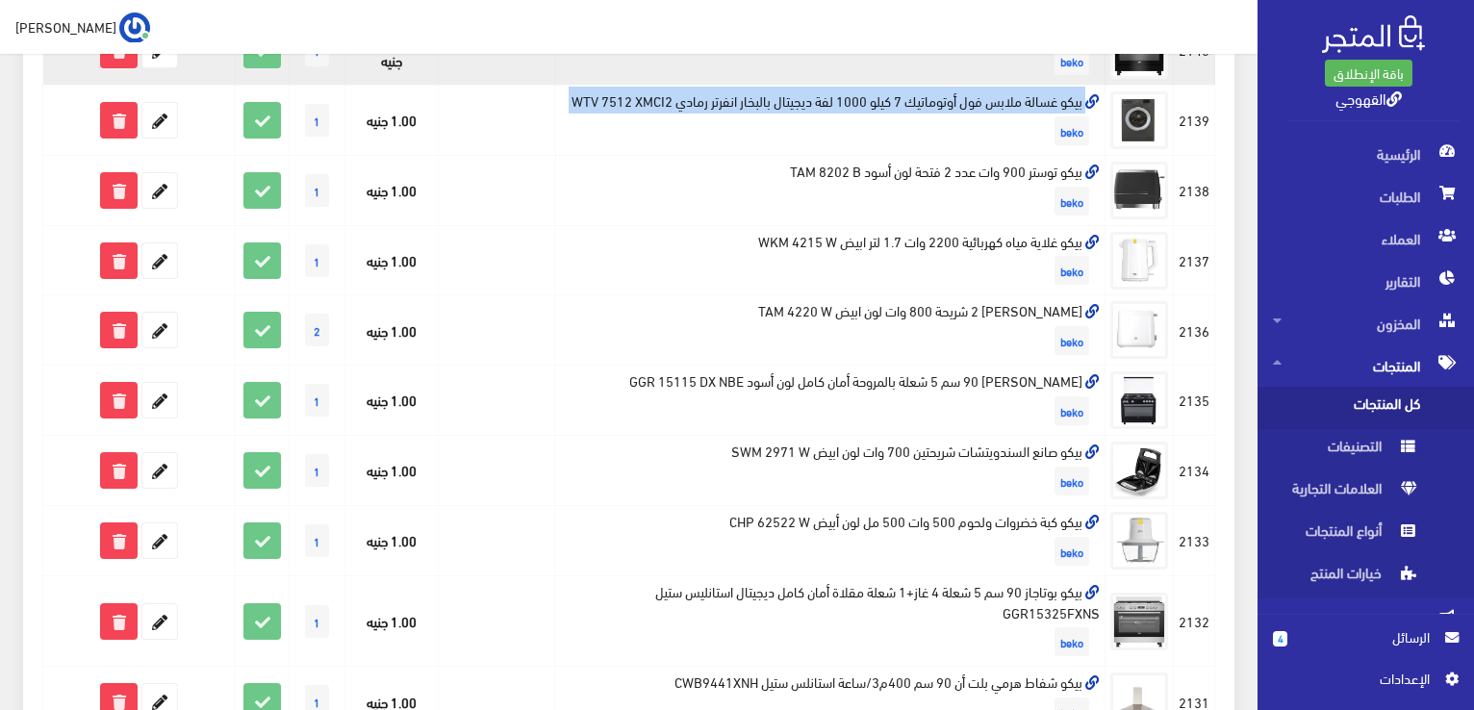
copy td "بيكو غسالة ملابس فول أوتوماتيك 7 كيلو 1000 لفة ديجيتال بالبخار انفرتر رمادي WTV…"
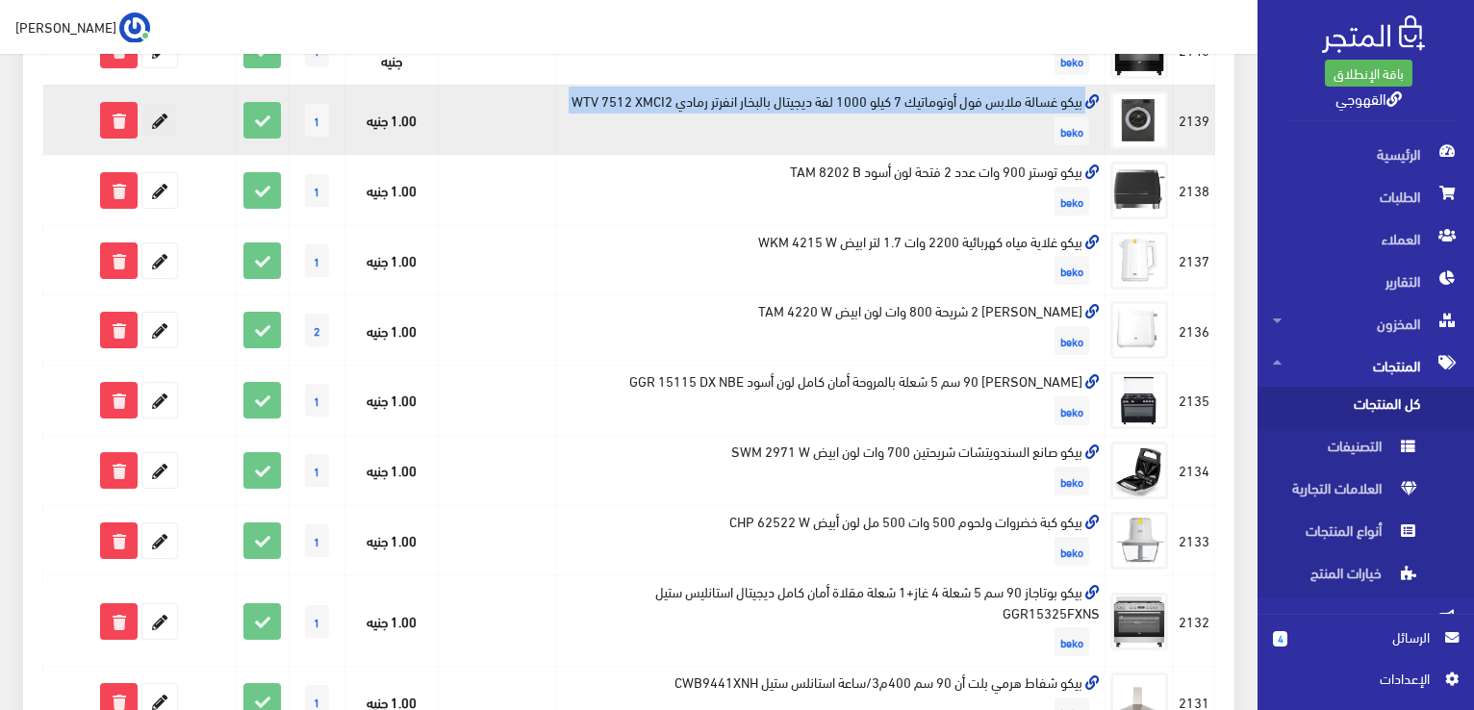
click at [162, 125] on icon at bounding box center [159, 120] width 35 height 35
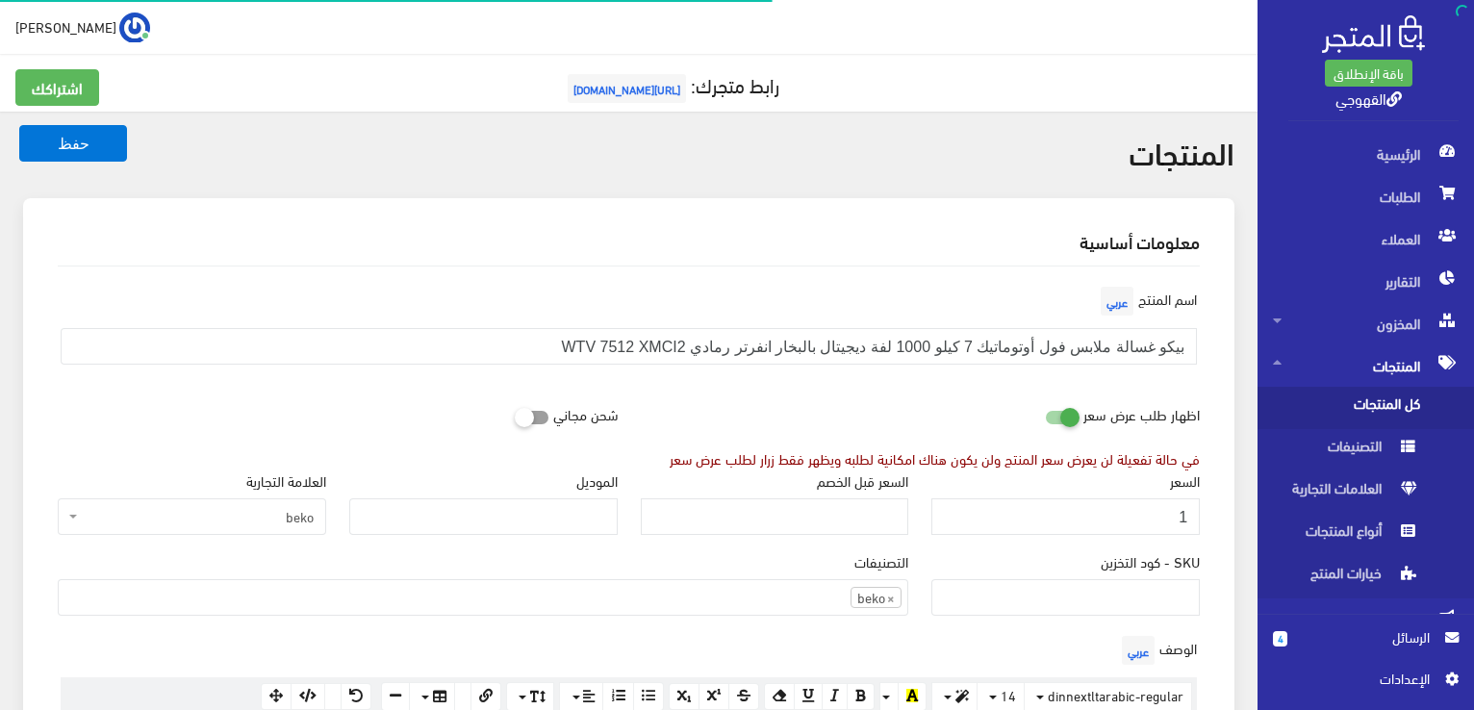
scroll to position [1339, 0]
click at [1146, 524] on input "1" at bounding box center [1065, 516] width 268 height 37
drag, startPoint x: 0, startPoint y: 0, endPoint x: 1146, endPoint y: 524, distance: 1260.2
click at [1146, 524] on input "1" at bounding box center [1065, 516] width 268 height 37
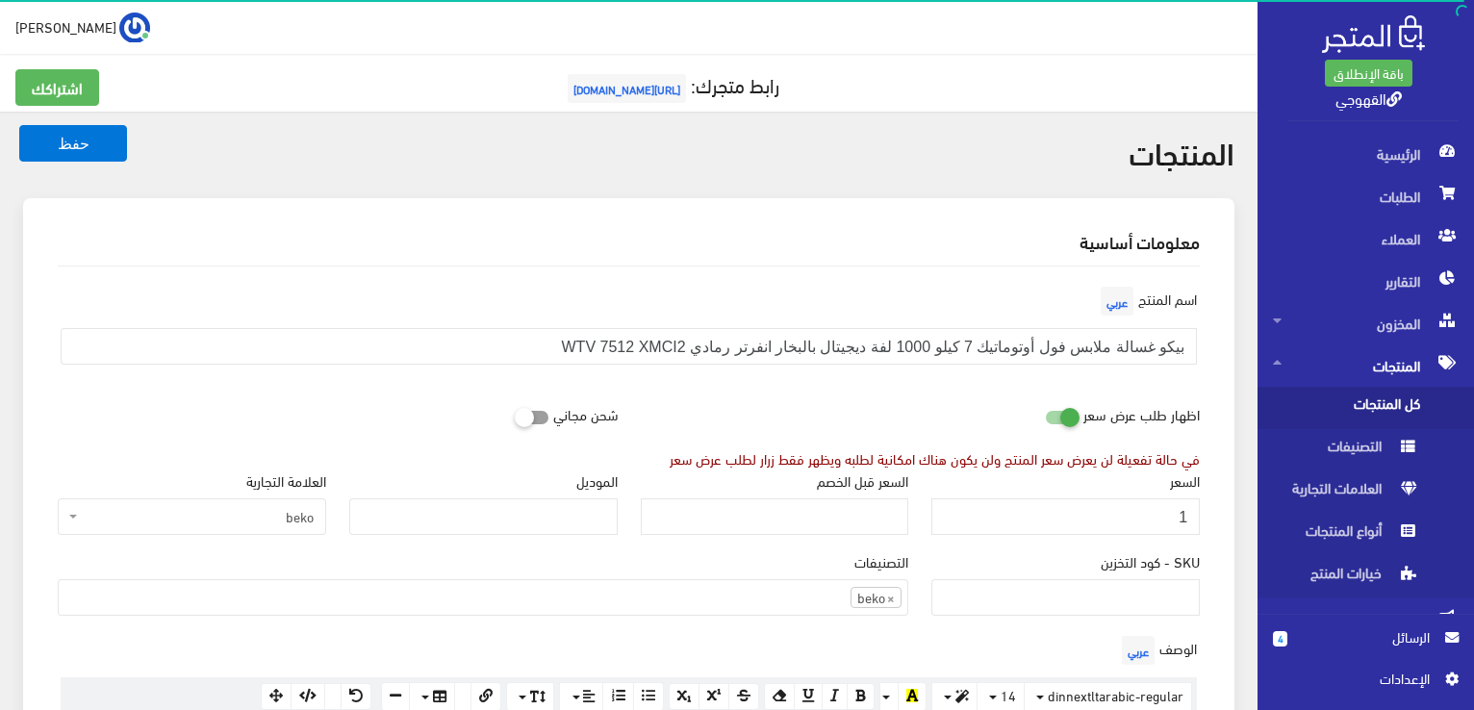
click at [1146, 524] on input "1" at bounding box center [1065, 516] width 268 height 37
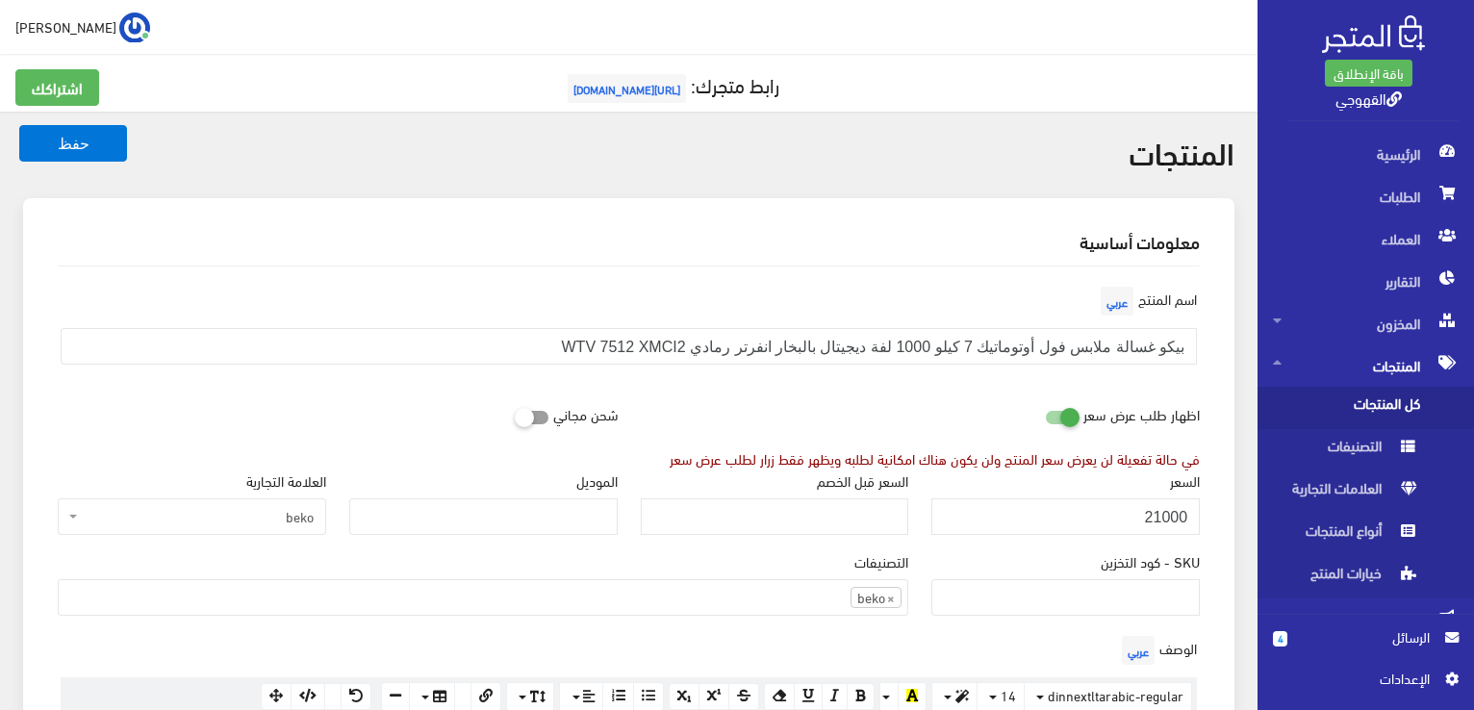
type input "21000"
click at [19, 125] on button "حفظ" at bounding box center [73, 143] width 108 height 37
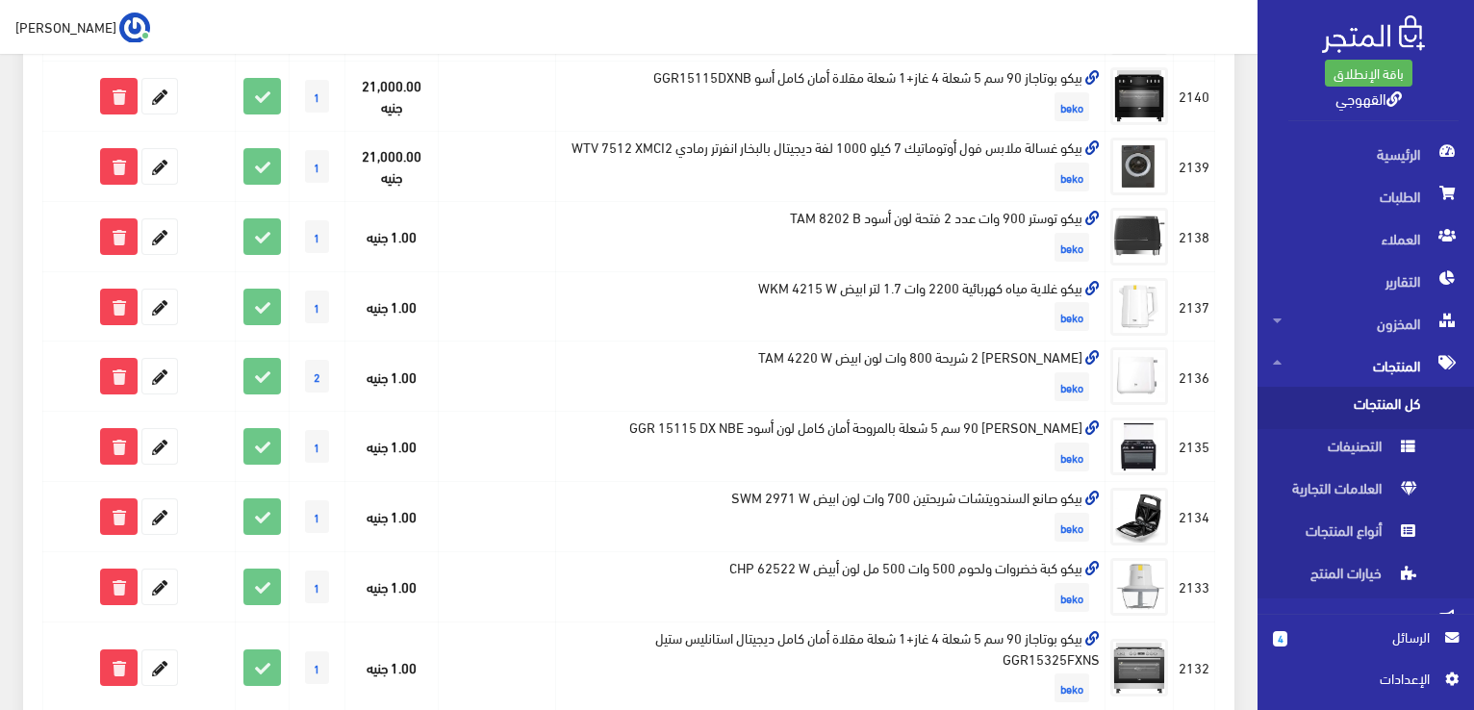
scroll to position [654, 0]
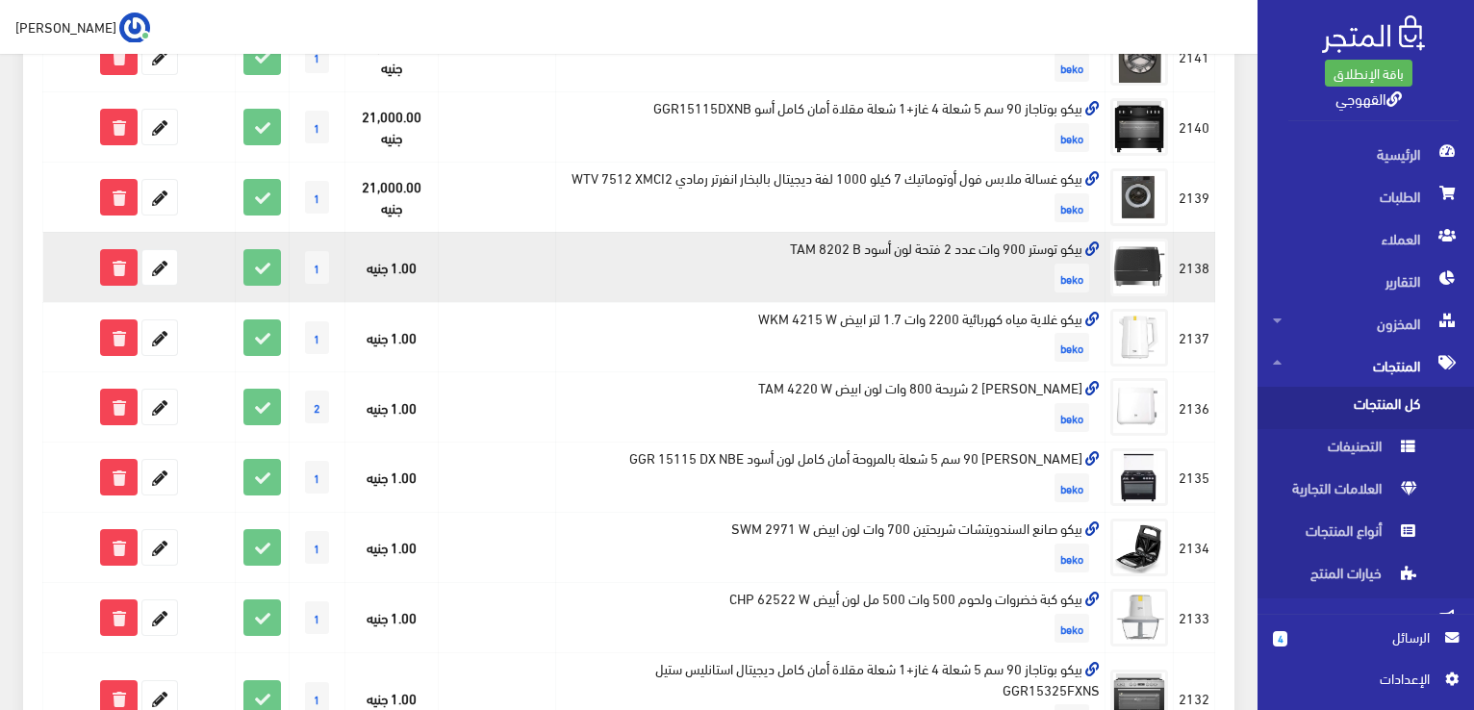
click at [969, 244] on td "بيكو توستر 900 وات عدد 2 فتحة لون أسود TAM 8202 B beko" at bounding box center [830, 267] width 549 height 70
copy td "بيكو توستر 900 وات عدد 2 فتحة لون أسود TAM 8202 B"
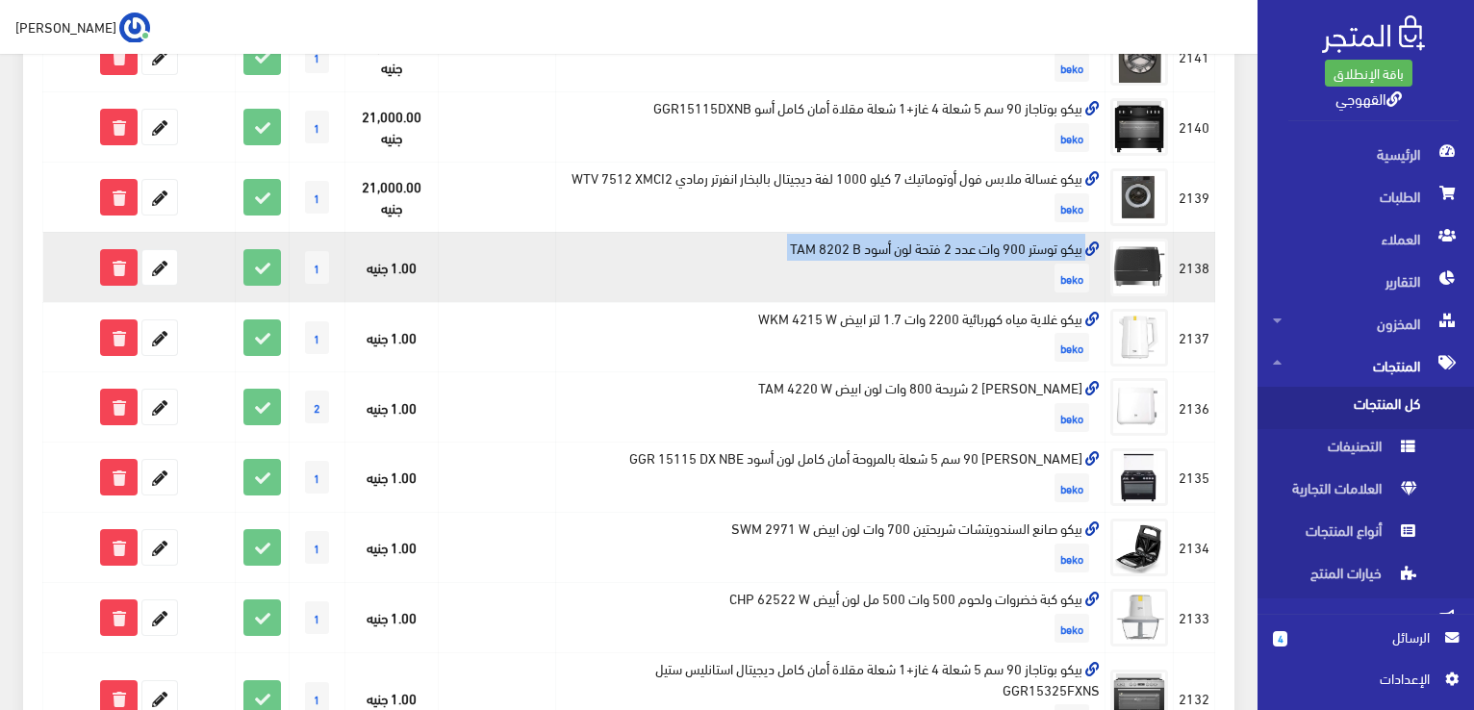
click at [969, 244] on td "بيكو توستر 900 وات عدد 2 فتحة لون أسود TAM 8202 B beko" at bounding box center [830, 267] width 549 height 70
click at [956, 238] on td "بيكو توستر 900 وات عدد 2 فتحة لون أسود TAM 8202 B beko" at bounding box center [830, 267] width 549 height 70
copy td "بيكو توستر 900 وات عدد 2 فتحة لون أسود TAM 8202 B"
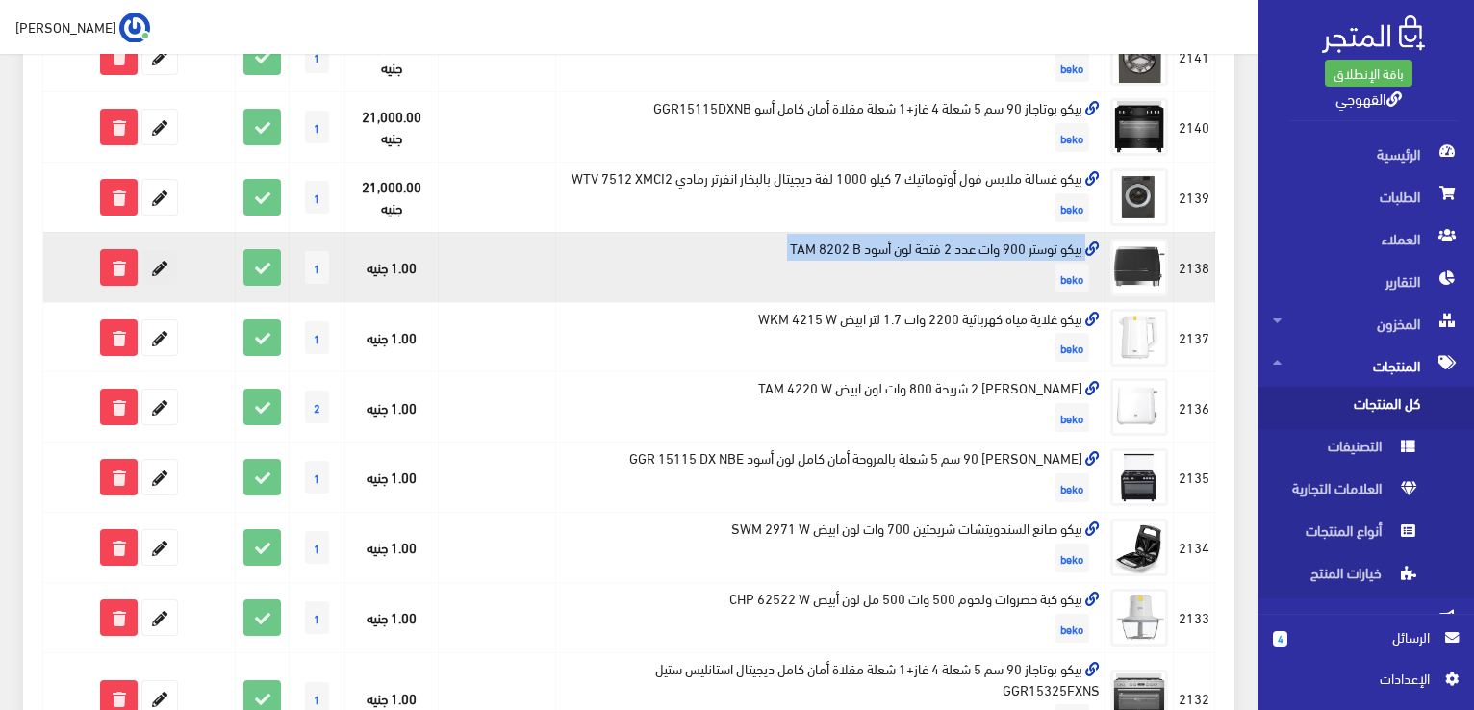
click at [158, 272] on icon at bounding box center [159, 267] width 35 height 35
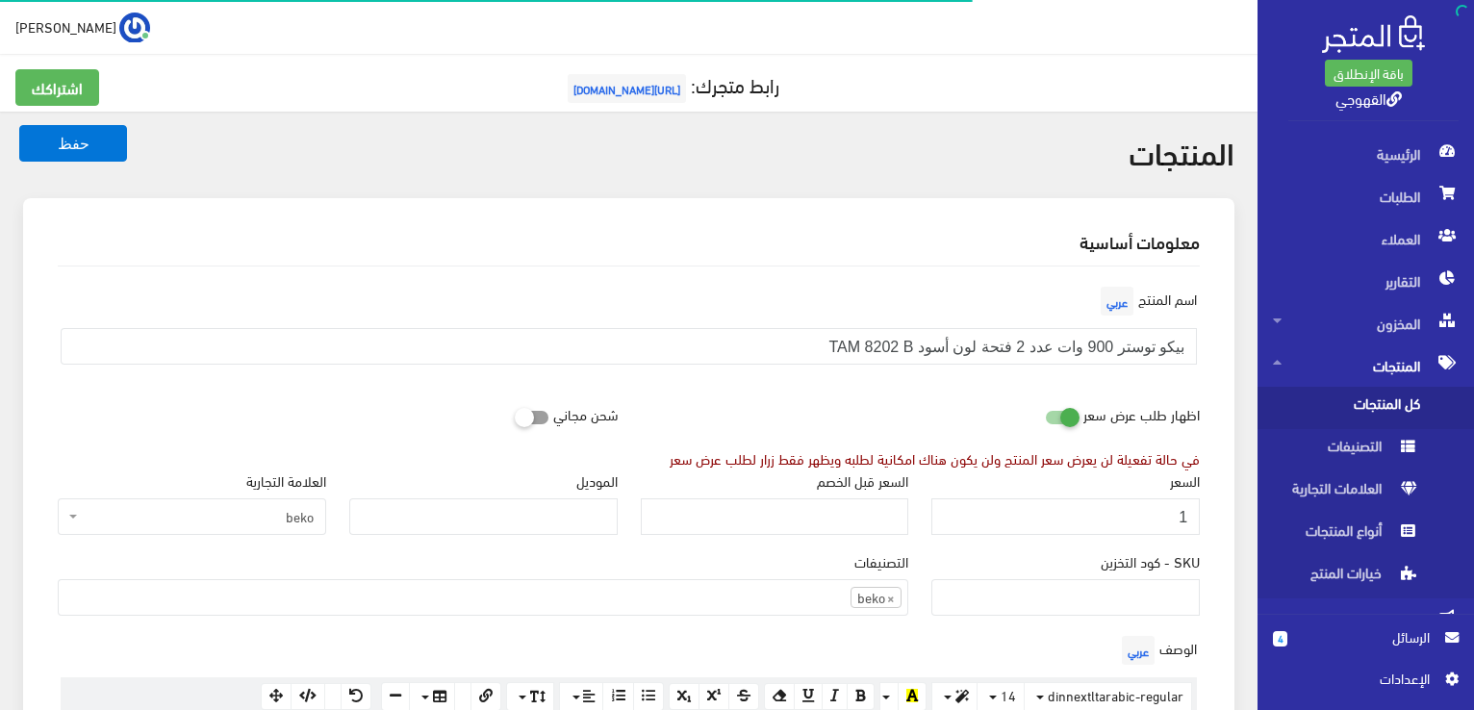
scroll to position [1342, 0]
click at [1114, 518] on input "1" at bounding box center [1065, 516] width 268 height 37
type input "3500"
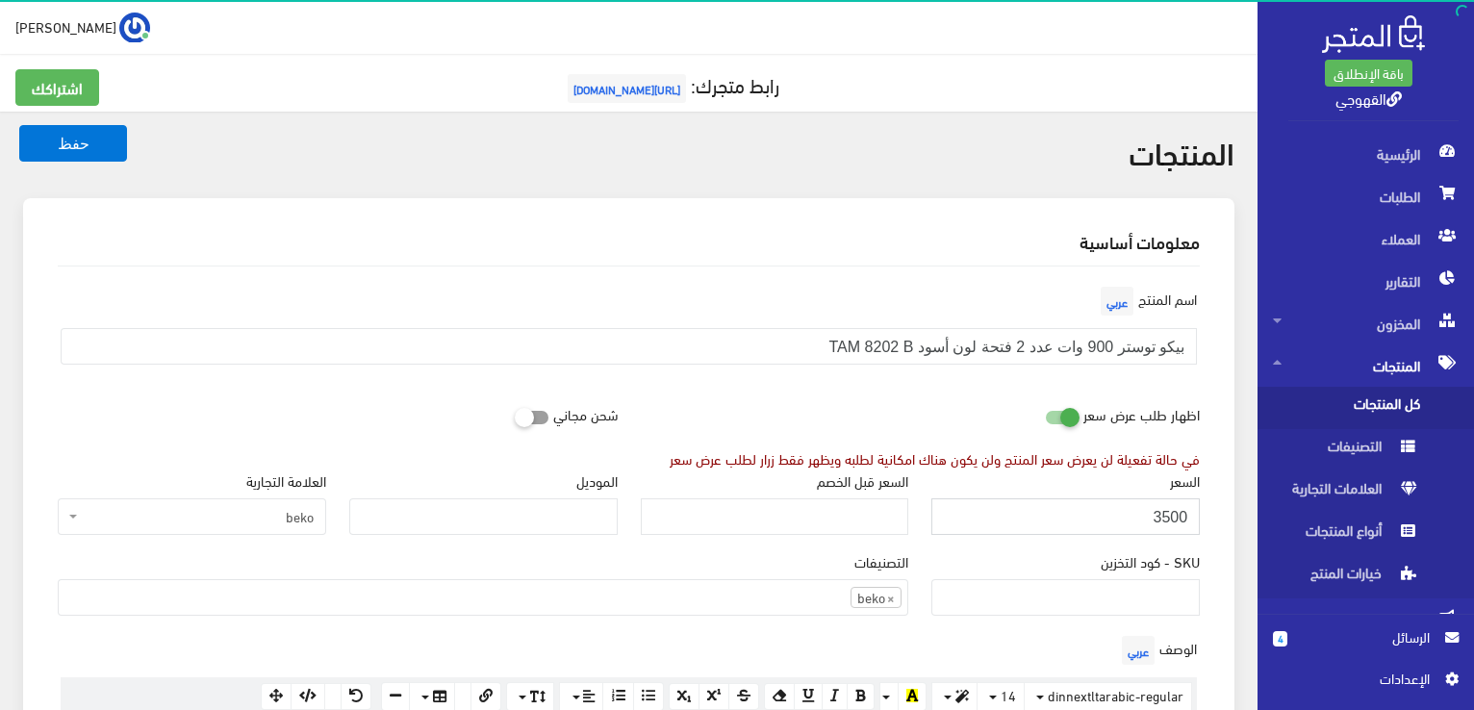
click at [19, 125] on button "حفظ" at bounding box center [73, 143] width 108 height 37
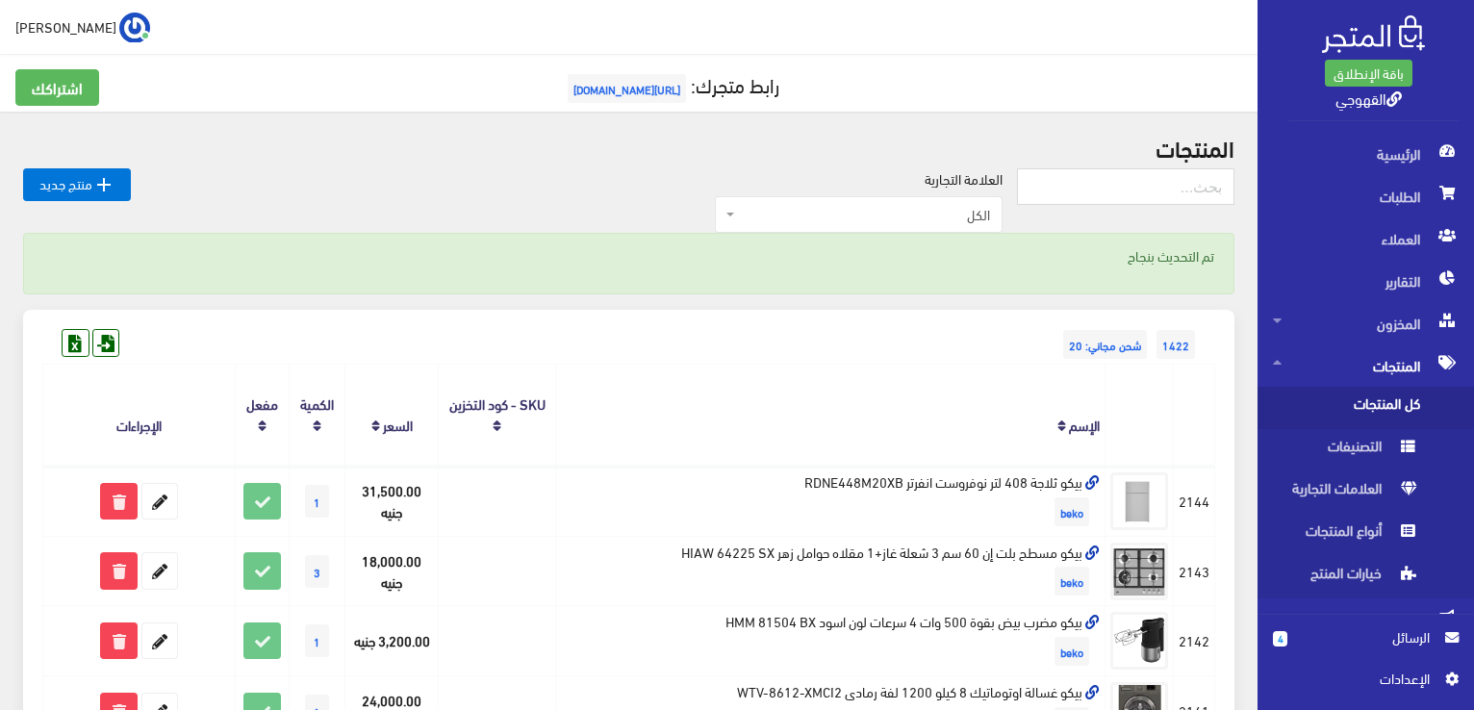
click at [798, 336] on div "1422 شحن مجاني: 20" at bounding box center [628, 325] width 1173 height 31
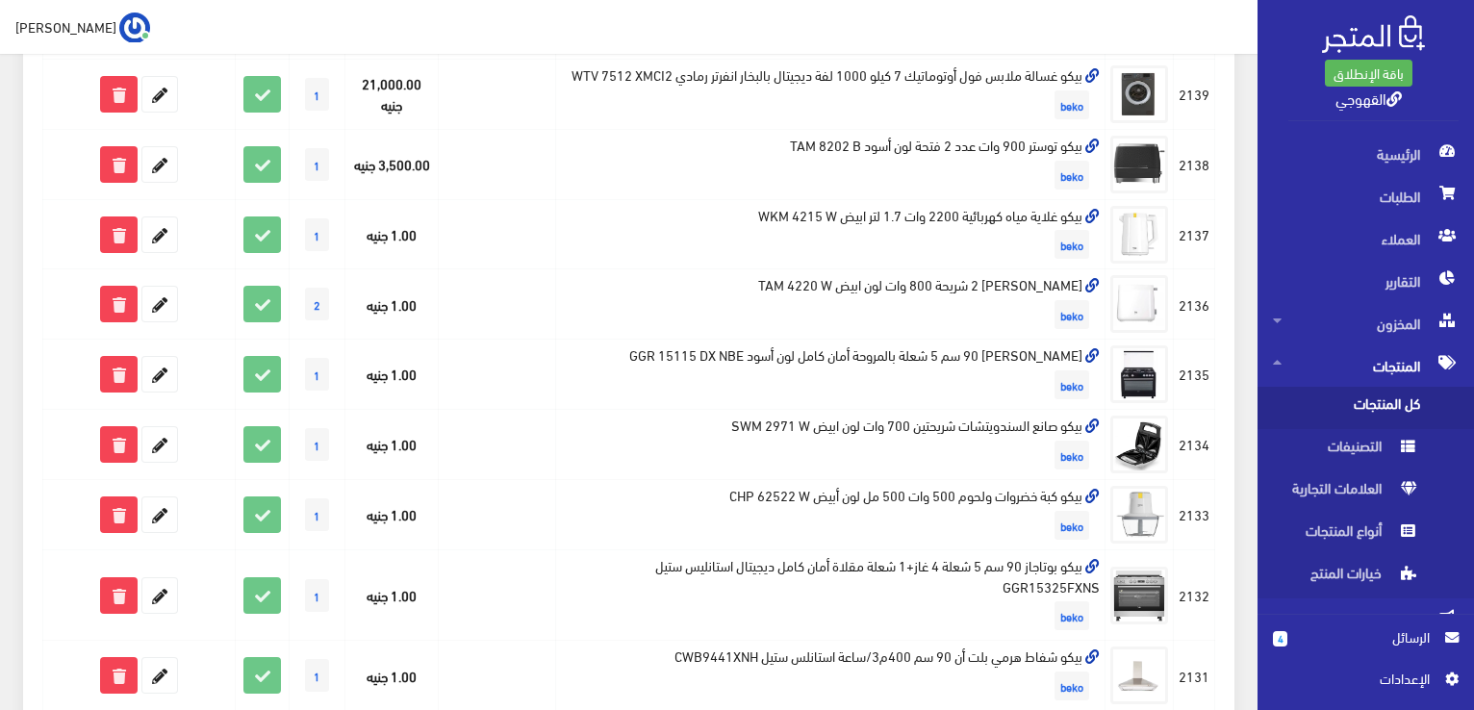
scroll to position [717, 0]
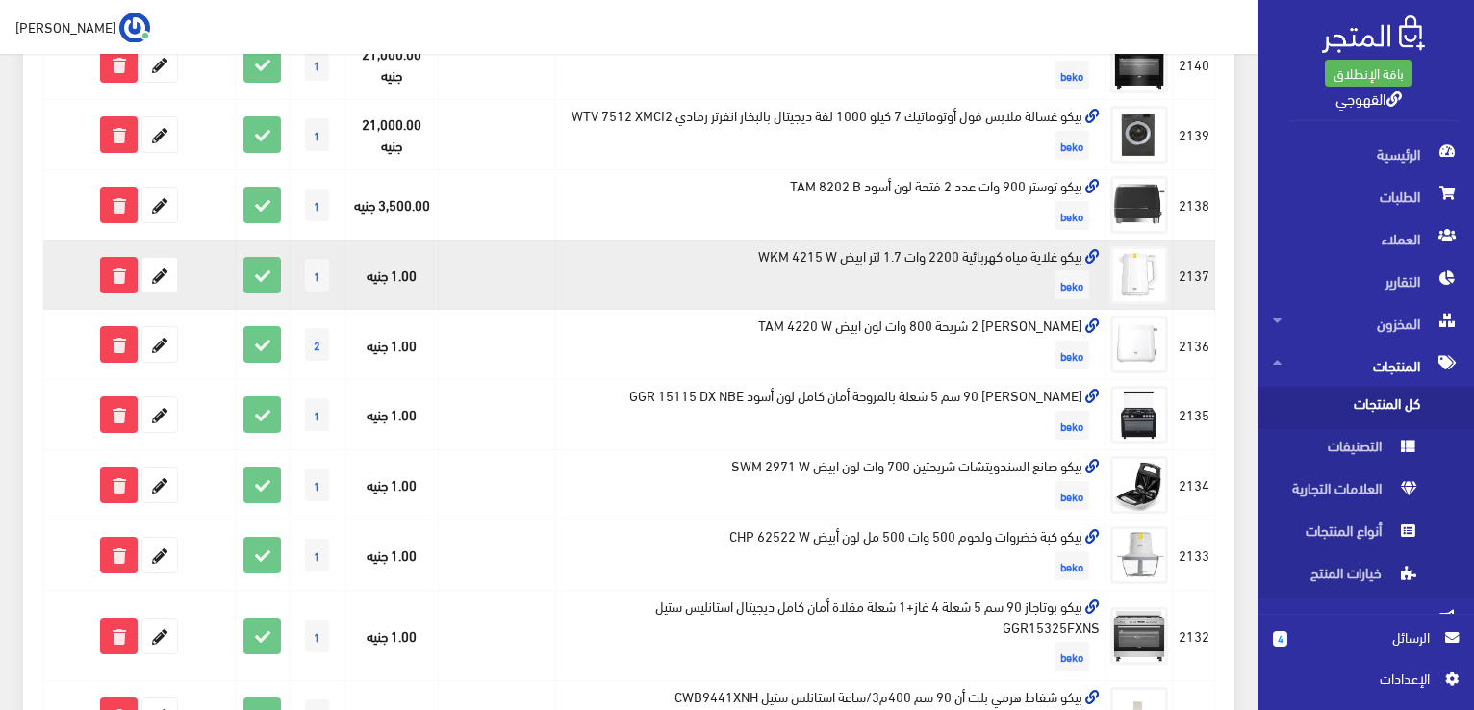
click at [893, 247] on td "بيكو غلاية مياه كهربائية 2200 وات 1.7 لتر ابيض WKM 4215 W beko" at bounding box center [830, 275] width 549 height 70
copy td "بيكو غلاية مياه كهربائية 2200 وات 1.7 لتر ابيض WKM 4215 W"
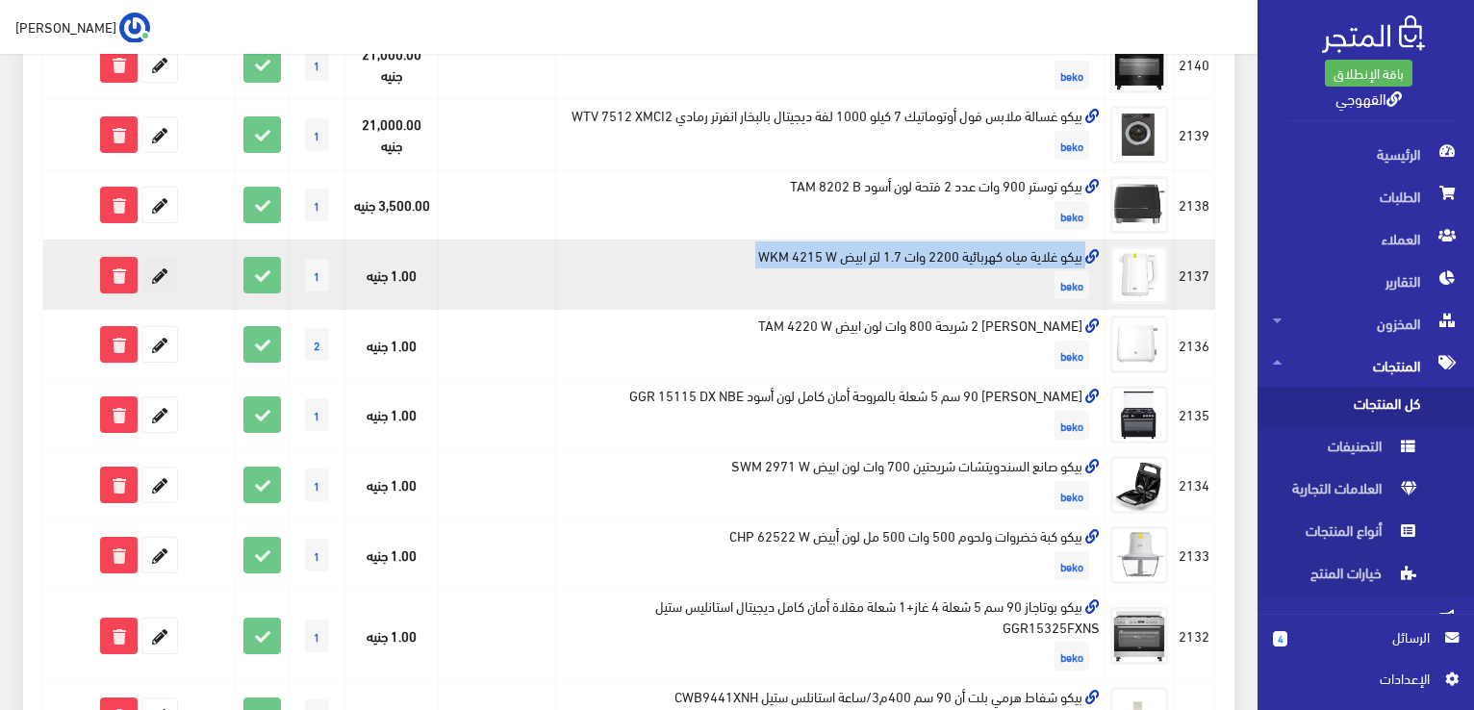
click at [165, 268] on icon at bounding box center [159, 275] width 35 height 35
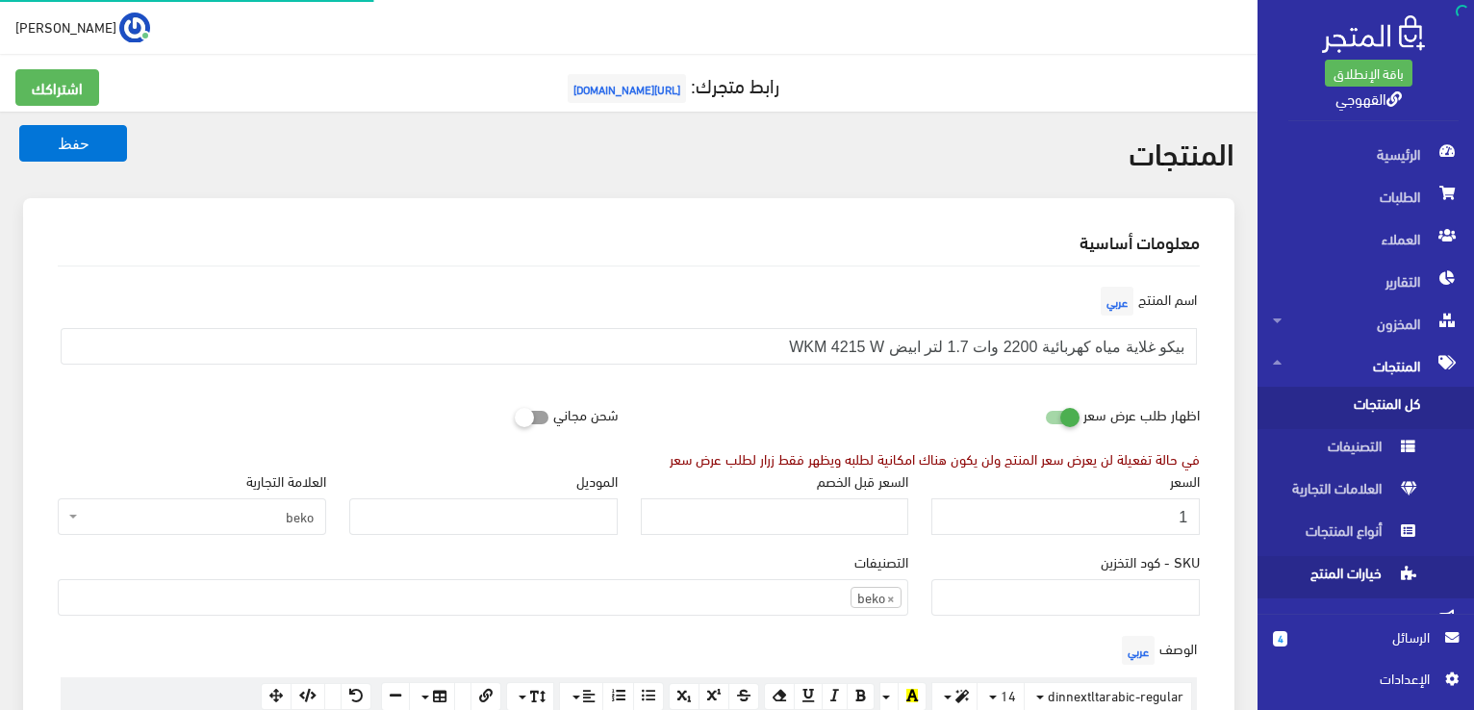
scroll to position [1342, 0]
click at [1185, 519] on input "1" at bounding box center [1065, 516] width 268 height 37
type input "1500"
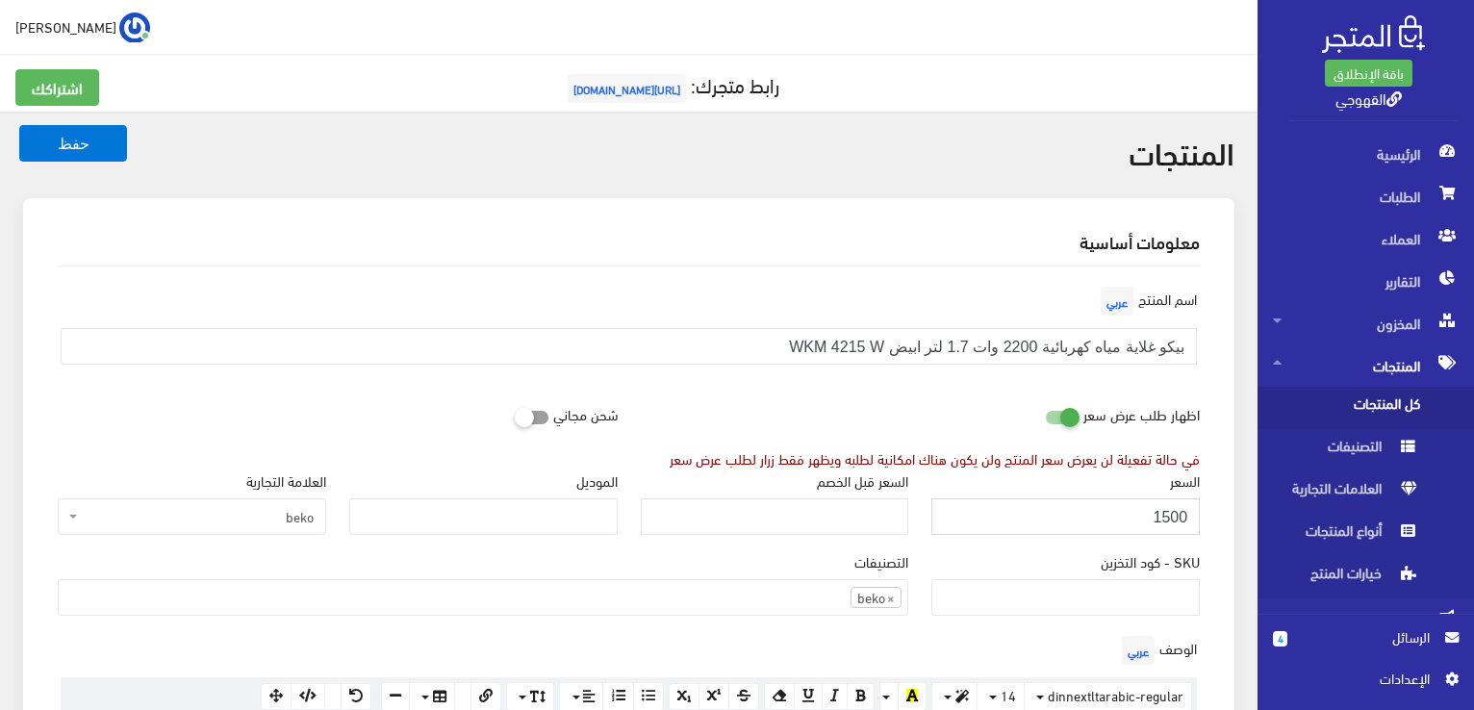
click at [19, 125] on button "حفظ" at bounding box center [73, 143] width 108 height 37
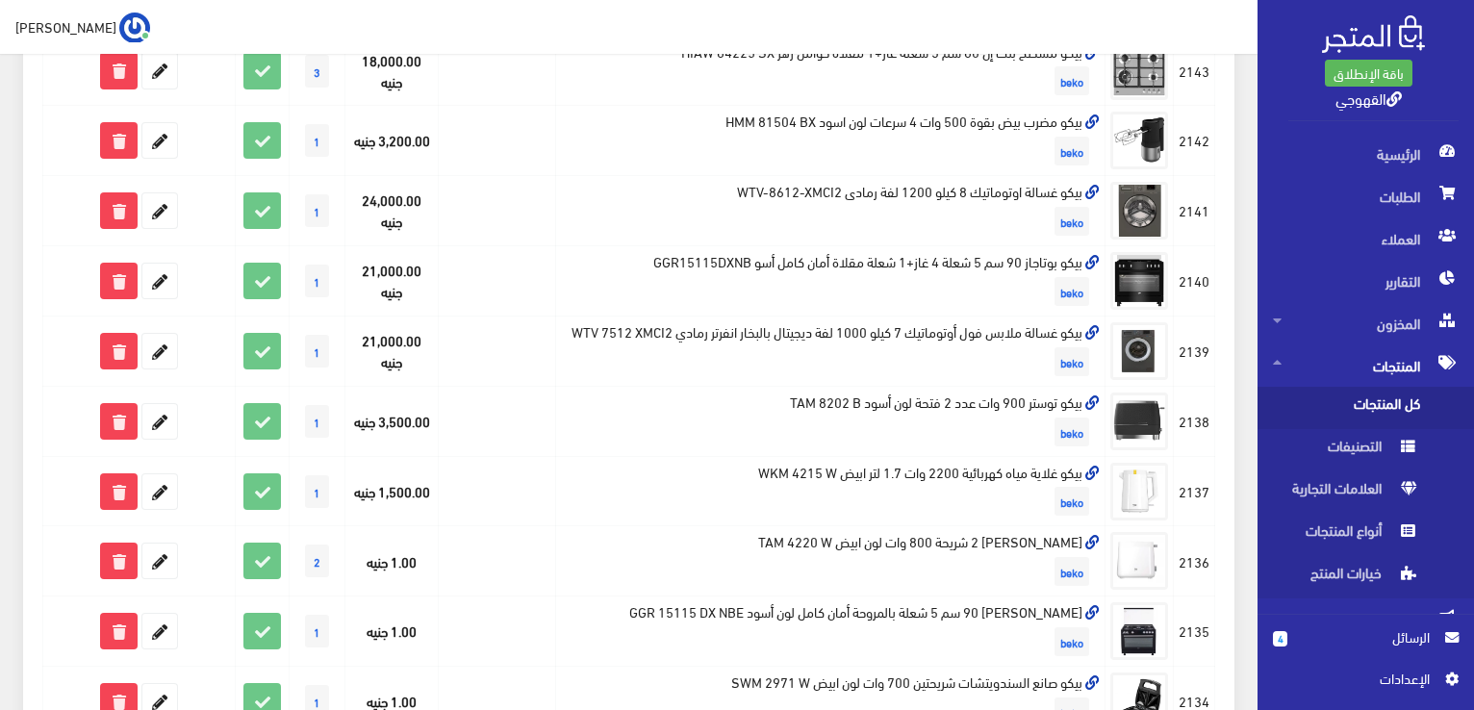
scroll to position [539, 0]
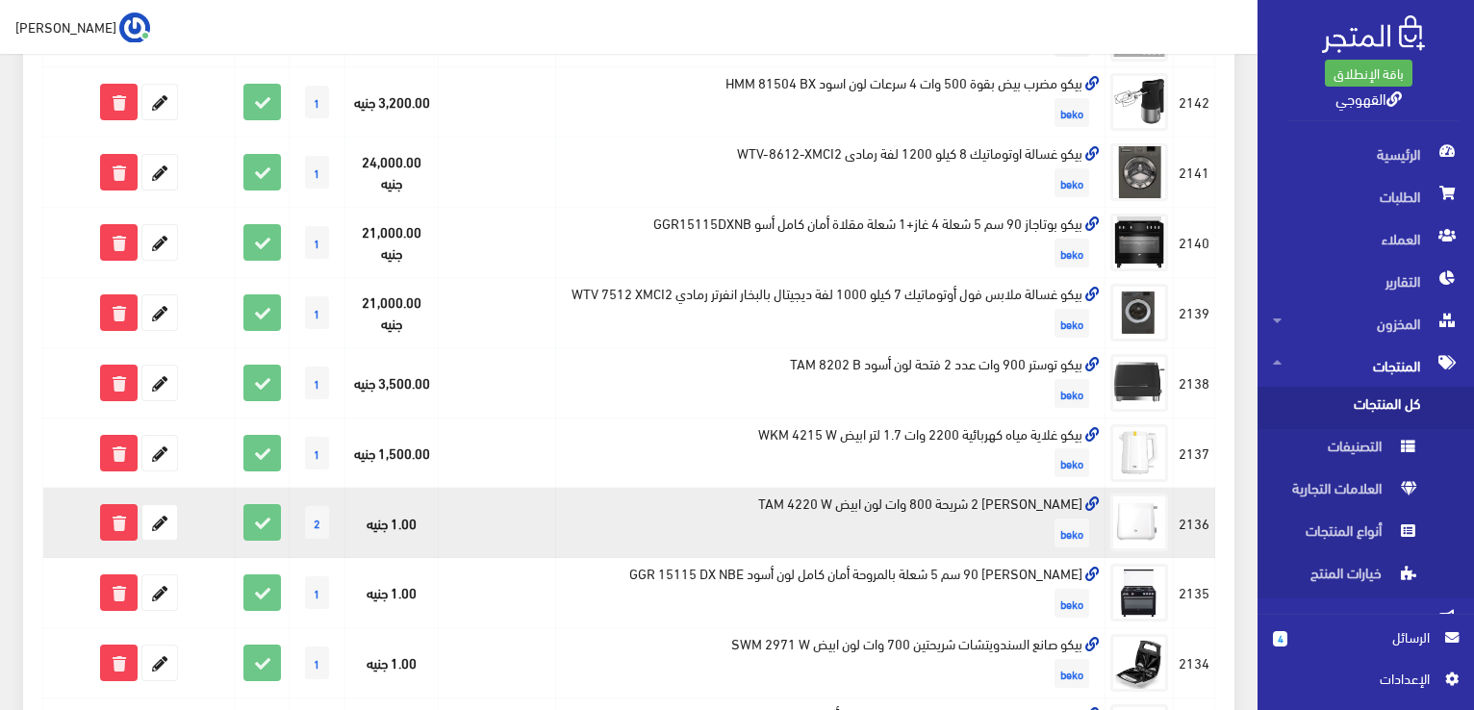
click at [947, 509] on td "[PERSON_NAME] 2 شريحة 800 وات لون ابيض TAM 4220 W beko" at bounding box center [830, 523] width 549 height 70
click at [947, 509] on td "بيكو توستر 2 شريحة 800 وات لون ابيض TAM 4220 W beko" at bounding box center [830, 523] width 549 height 70
copy td "[PERSON_NAME] 2 شريحة 800 وات لون ابيض TAM 4220 W"
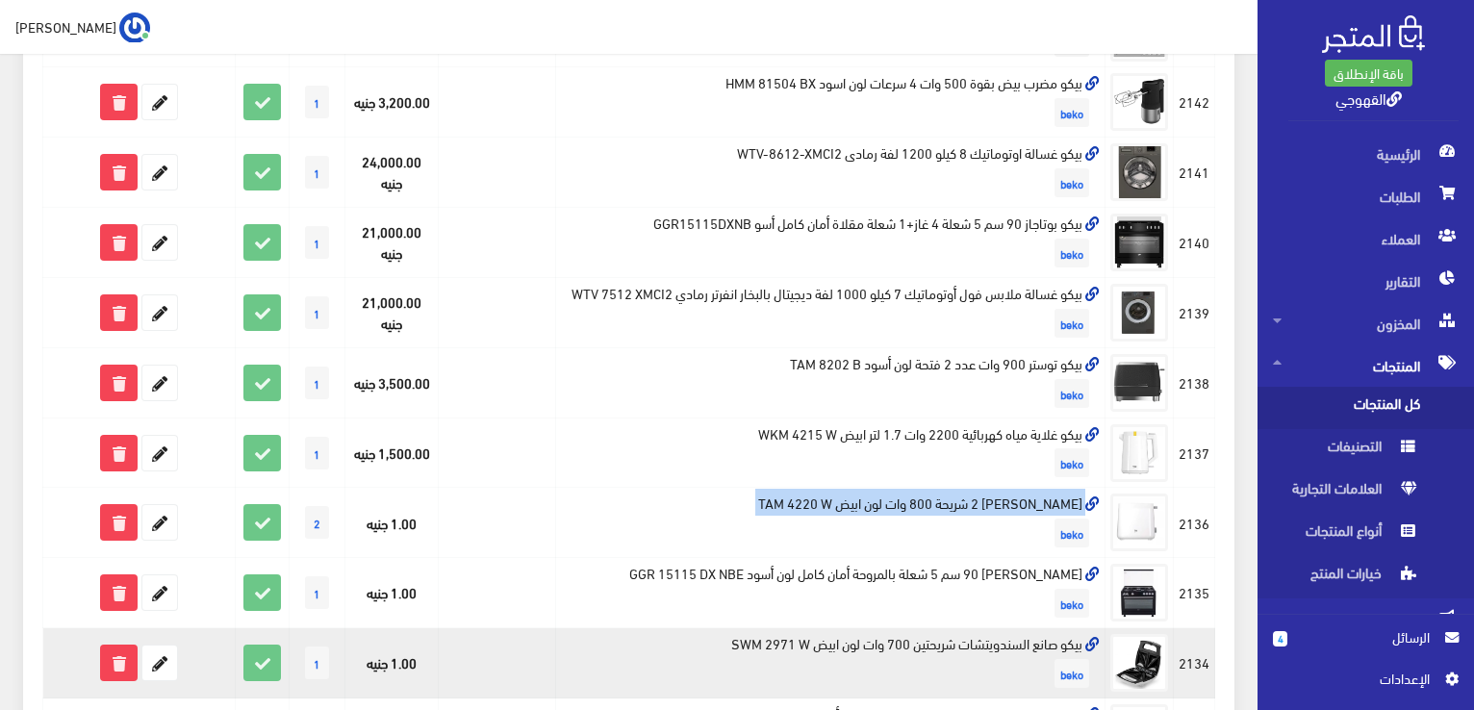
copy td "[PERSON_NAME] 2 شريحة 800 وات لون ابيض TAM 4220 W"
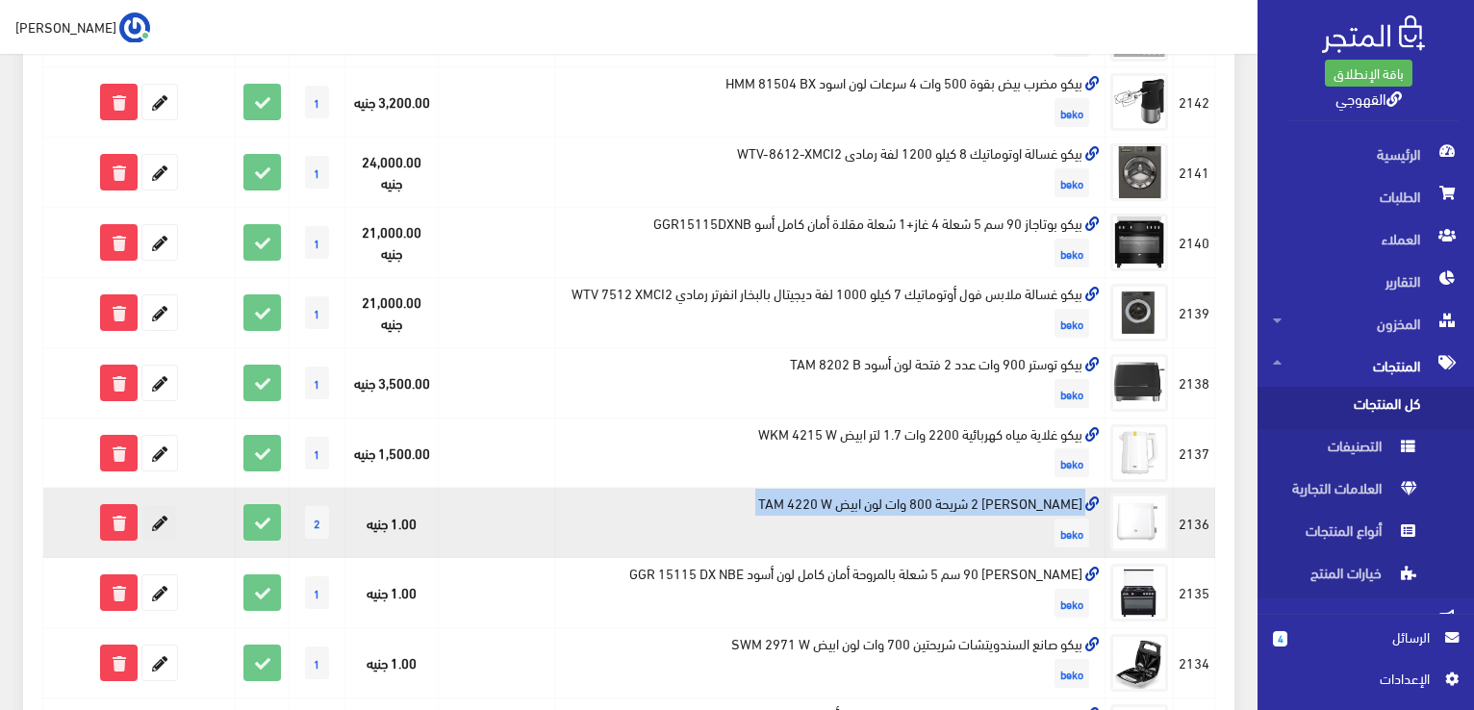
click at [165, 520] on icon at bounding box center [159, 522] width 35 height 35
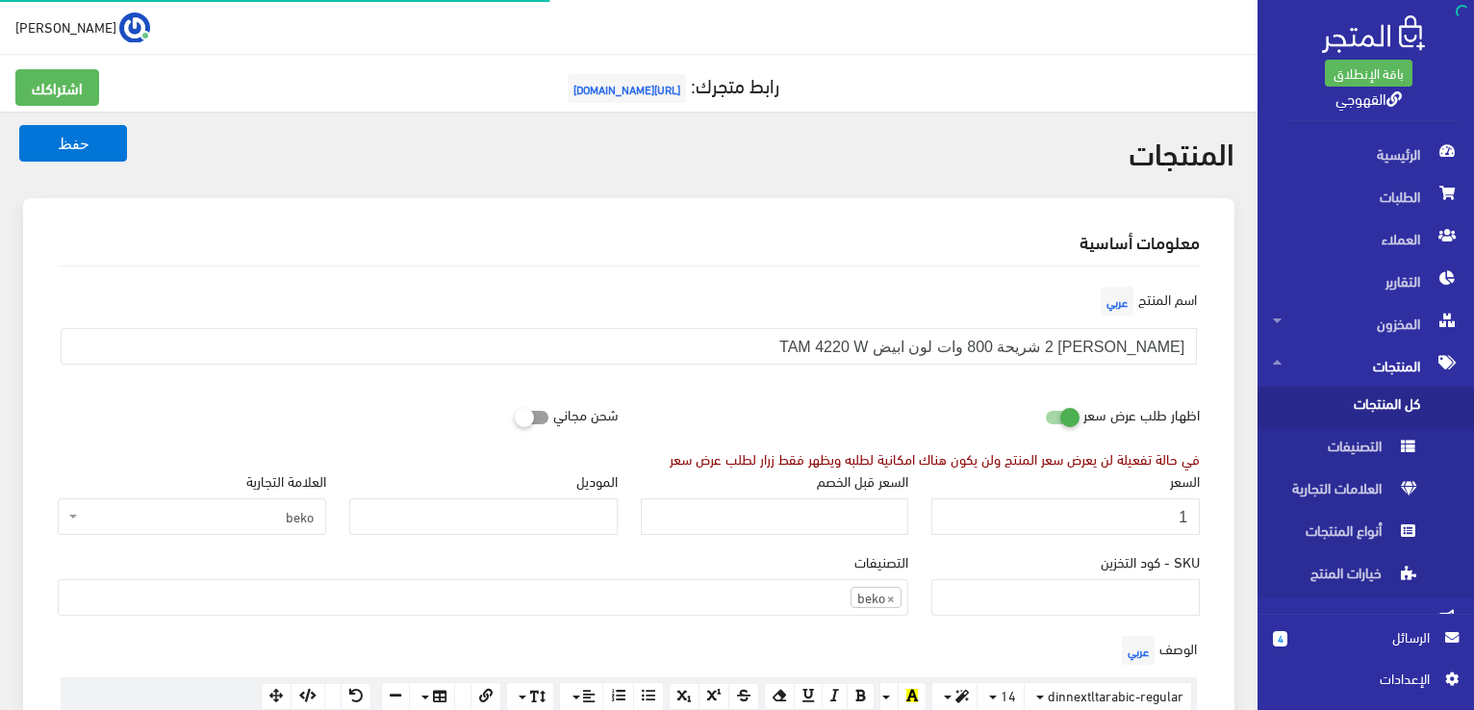
scroll to position [1342, 0]
click at [988, 508] on input "1" at bounding box center [1065, 516] width 268 height 37
type input "3000"
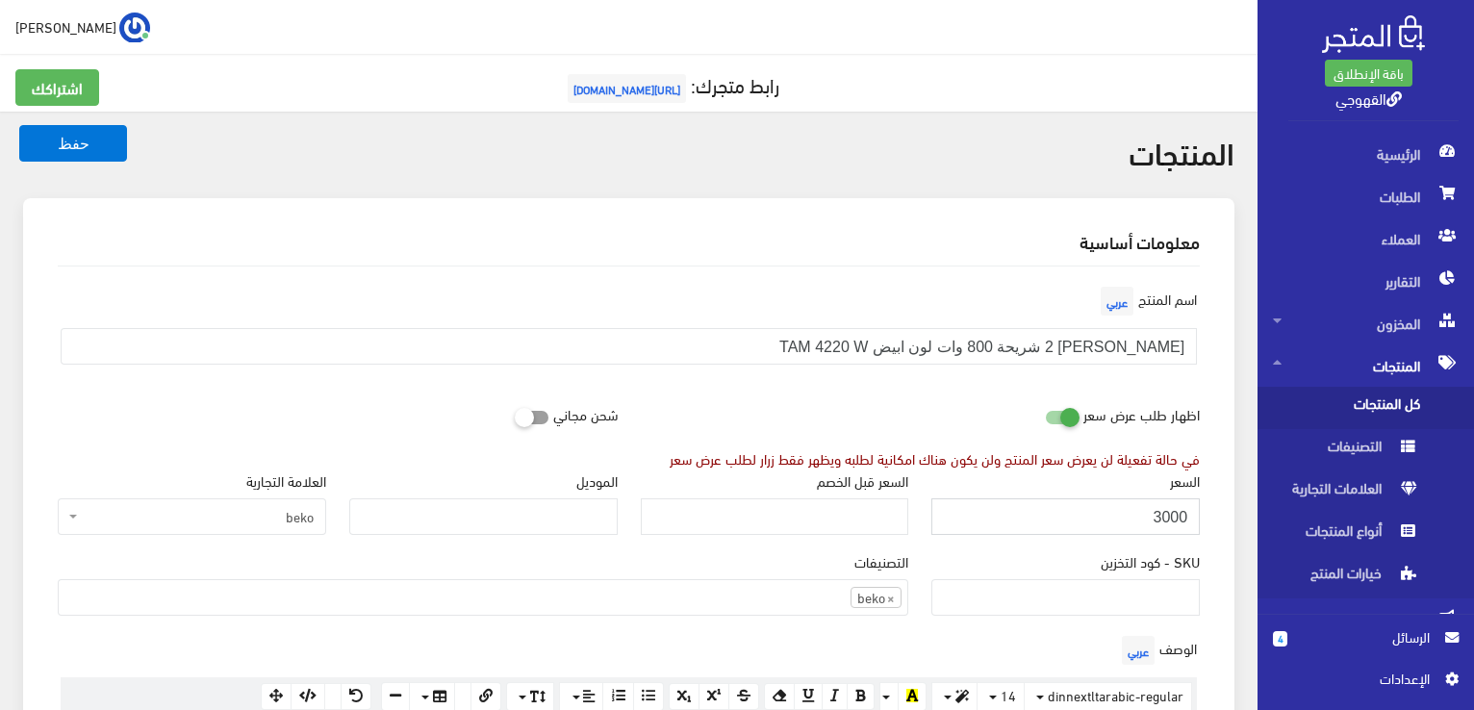
click at [19, 125] on button "حفظ" at bounding box center [73, 143] width 108 height 37
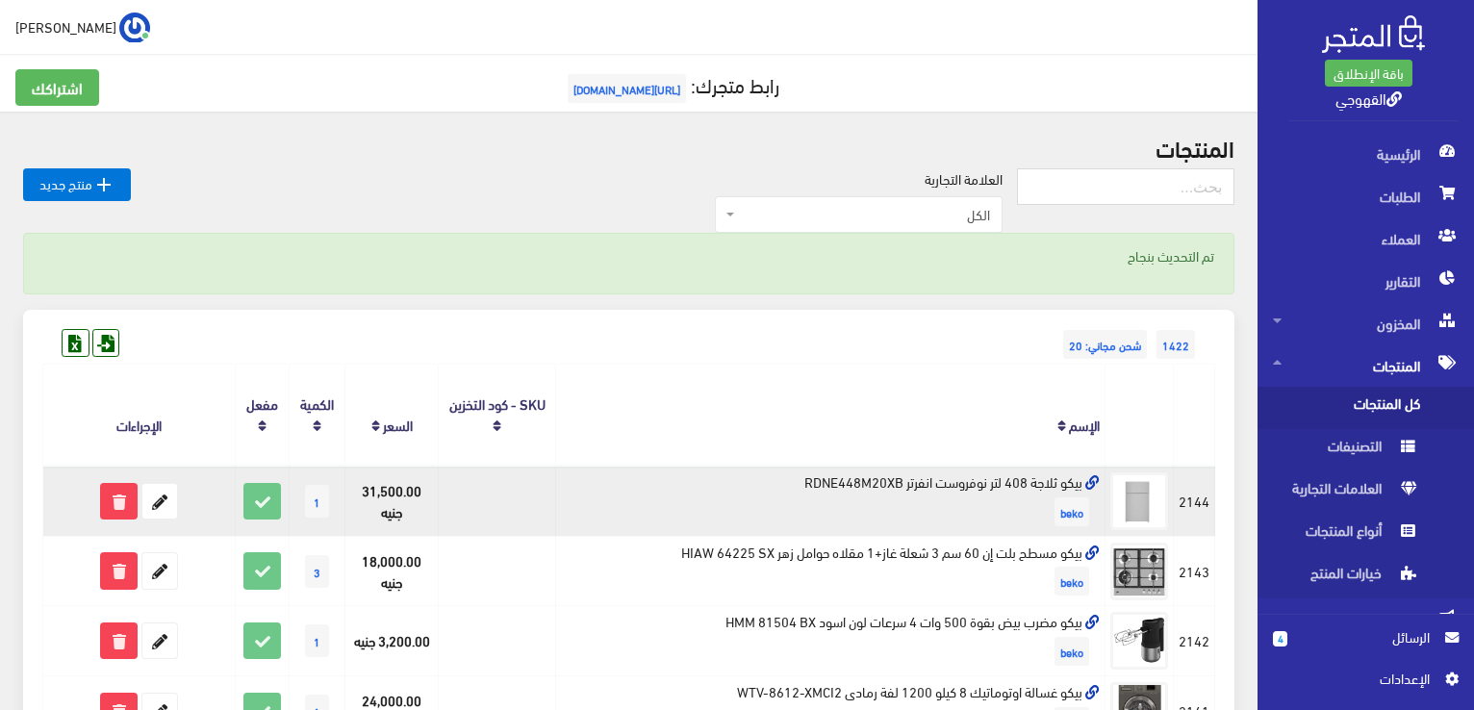
drag, startPoint x: 0, startPoint y: 0, endPoint x: 985, endPoint y: 501, distance: 1105.4
click at [985, 501] on td "بيكو ثلاجة 408 لتر نوفروست انفرتر RDNE448M20XB beko" at bounding box center [830, 501] width 549 height 70
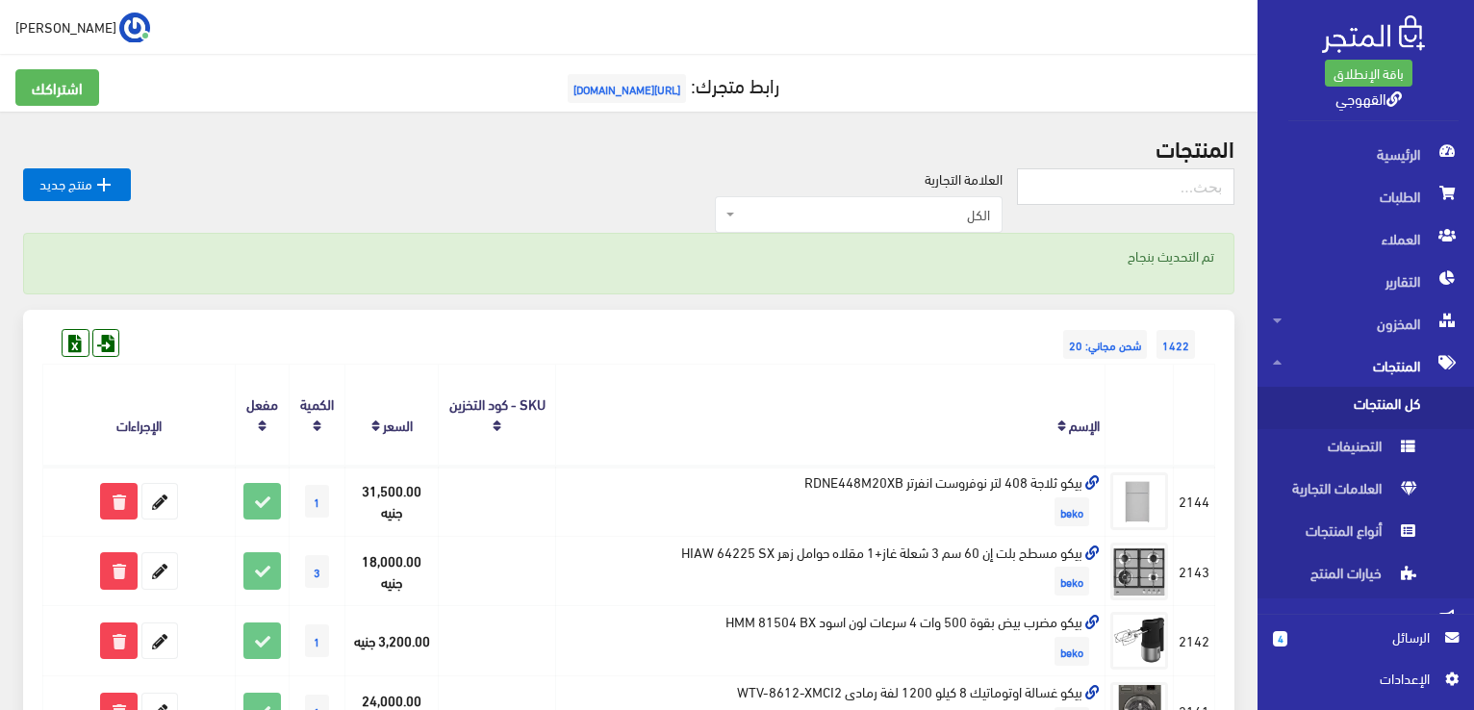
click at [953, 420] on th "الإسم" at bounding box center [830, 415] width 549 height 101
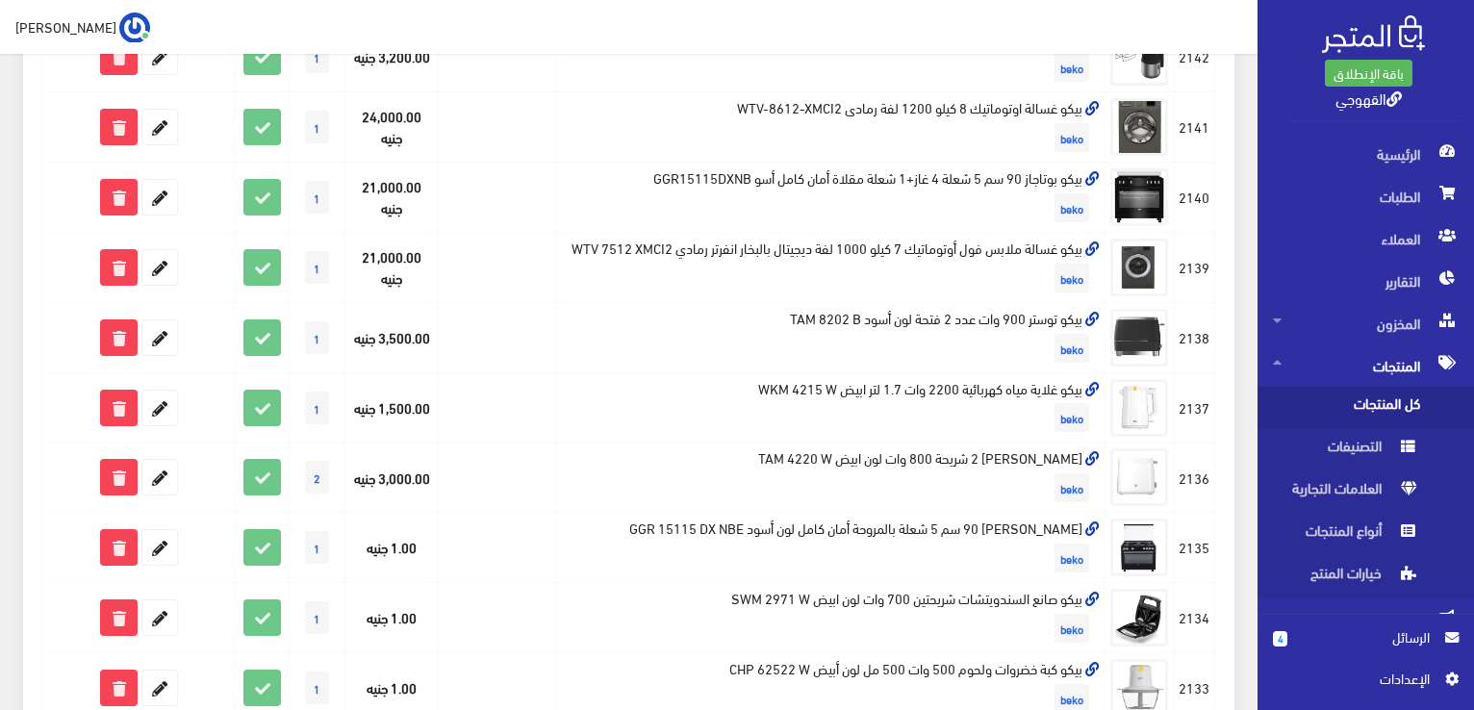
scroll to position [616, 0]
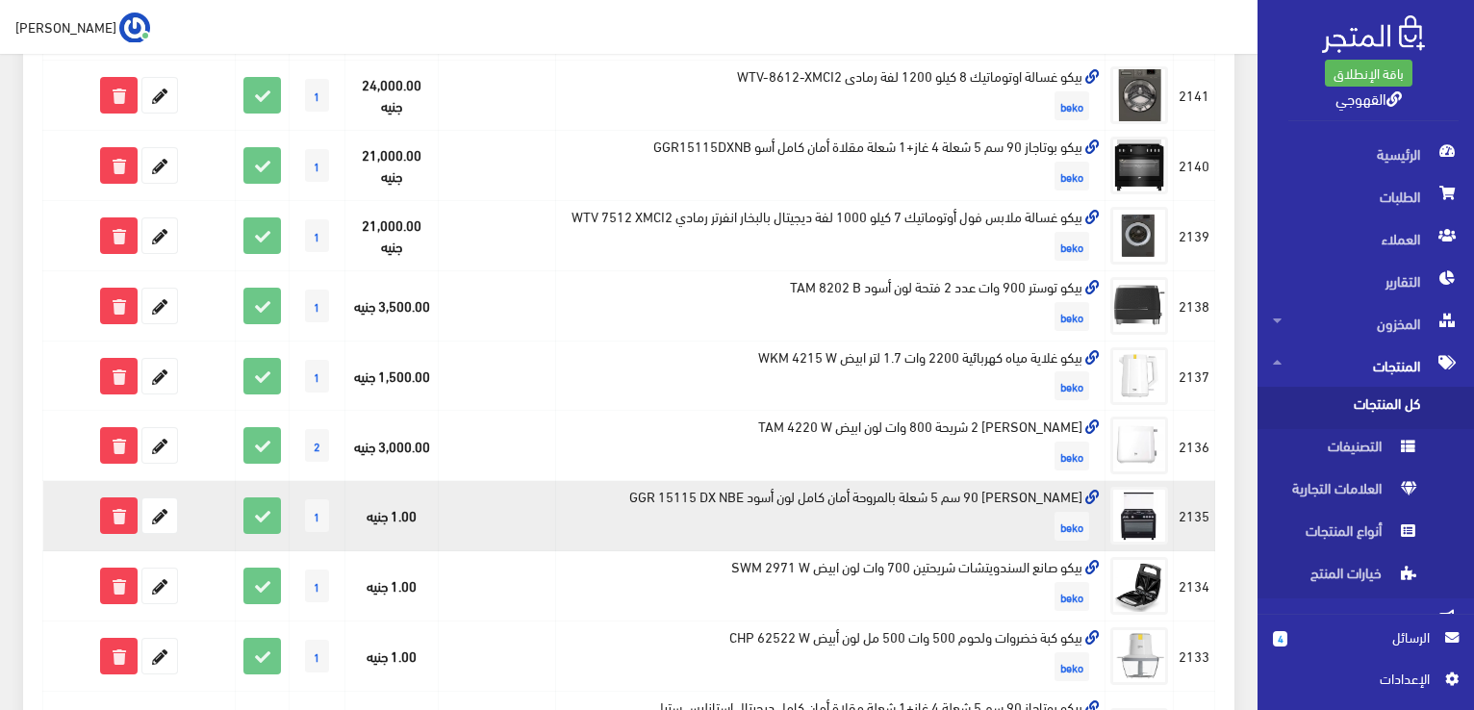
click at [925, 494] on td "بيكو بوتاجاز 90 سم 5 شعلة بالمروحة أمان كامل لون أسود GGR 15115 DX NBE beko" at bounding box center [830, 516] width 549 height 70
copy td "[PERSON_NAME] 90 سم 5 شعلة بالمروحة أمان كامل لون أسود GGR 15115 DX NBE"
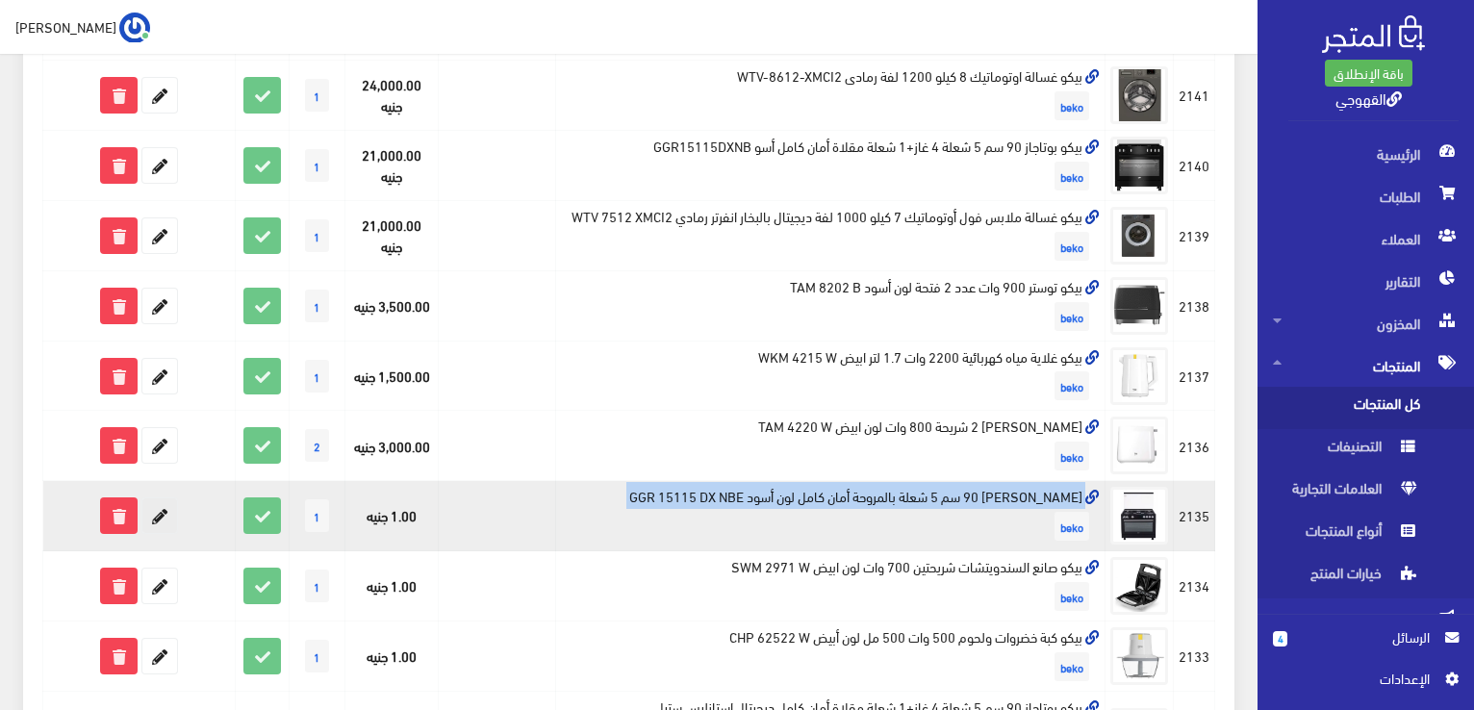
click at [165, 518] on icon at bounding box center [159, 515] width 35 height 35
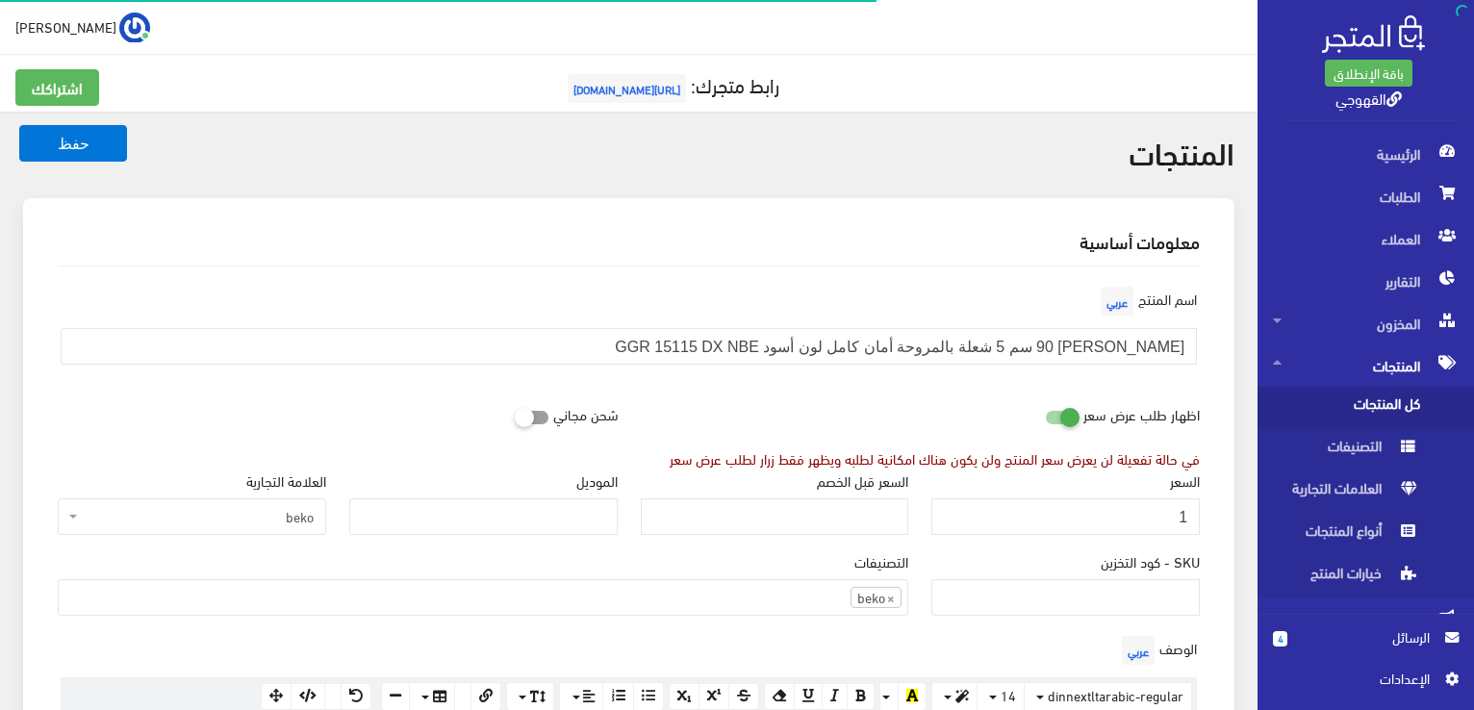
scroll to position [1342, 0]
click at [1034, 511] on input "1" at bounding box center [1065, 516] width 268 height 37
type input "20700"
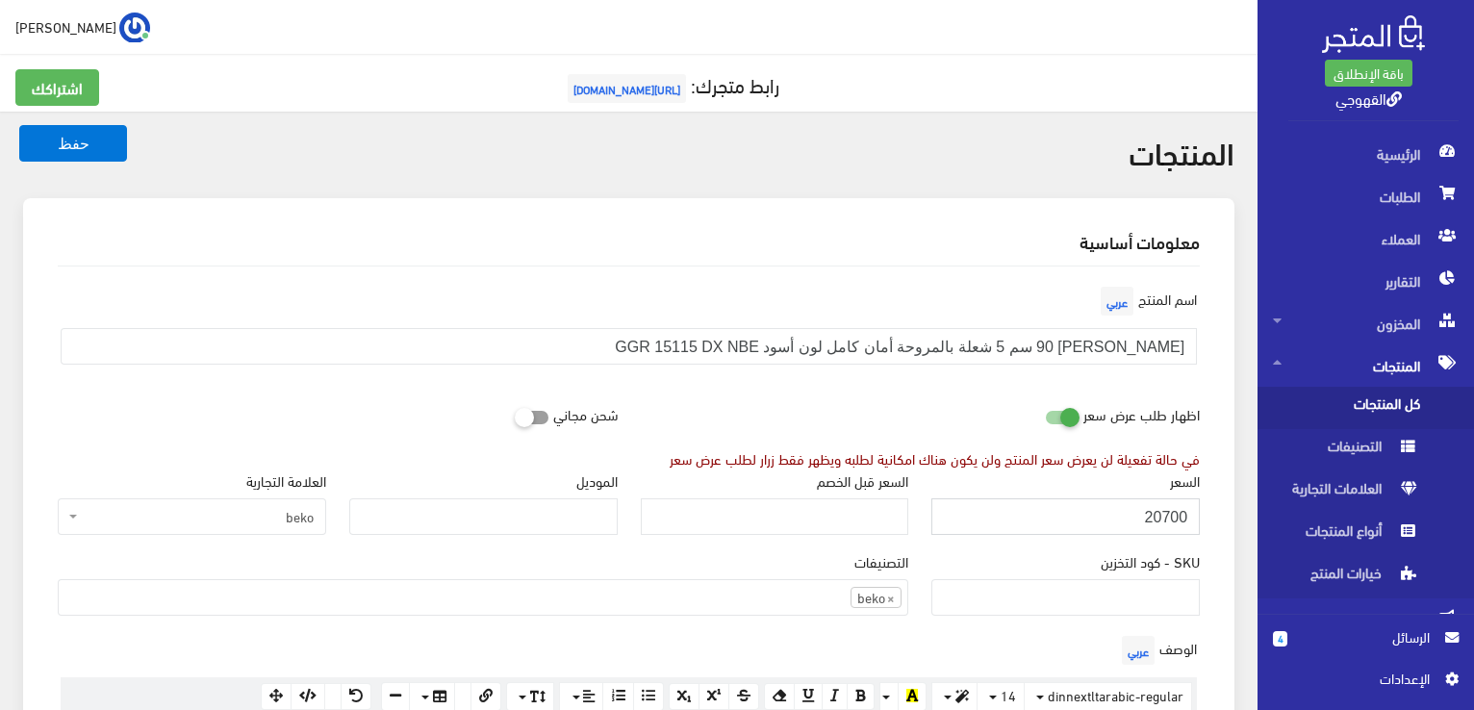
click at [19, 125] on button "حفظ" at bounding box center [73, 143] width 108 height 37
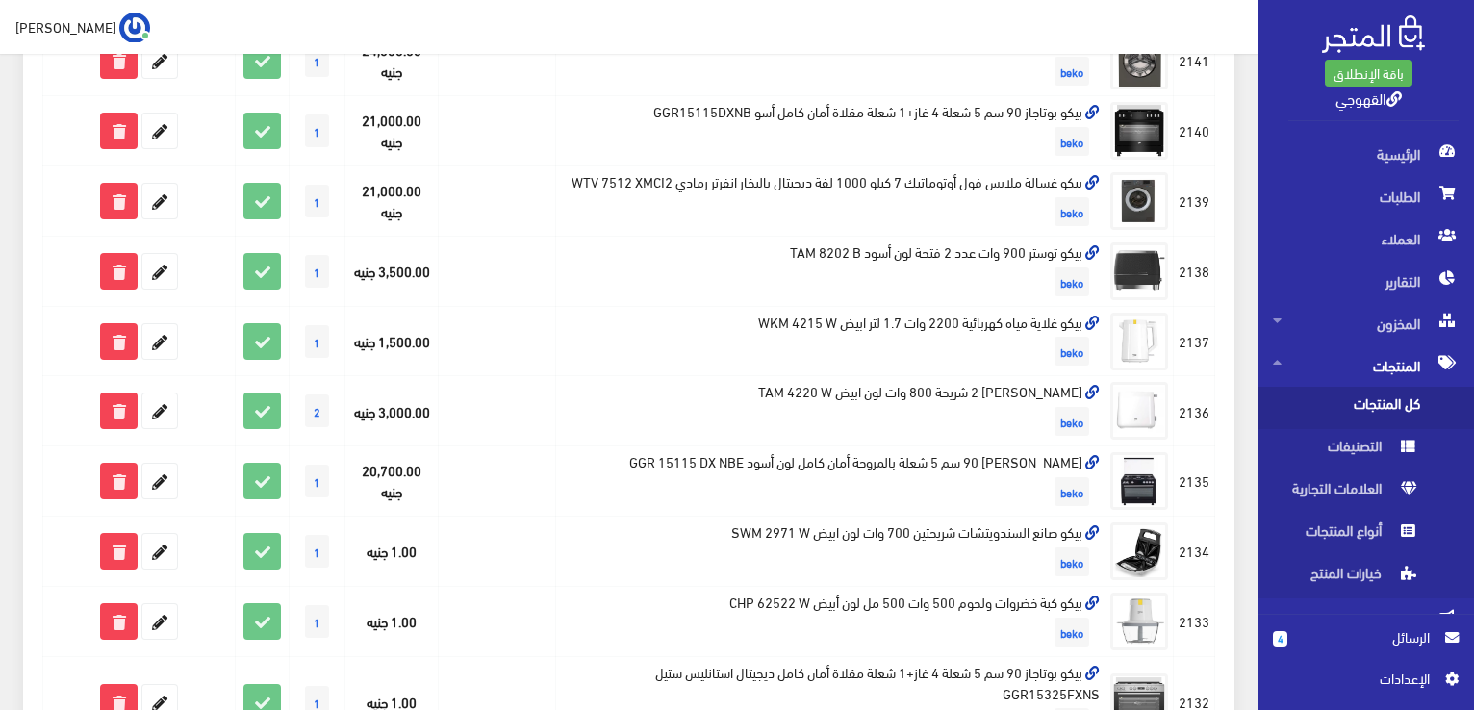
scroll to position [654, 0]
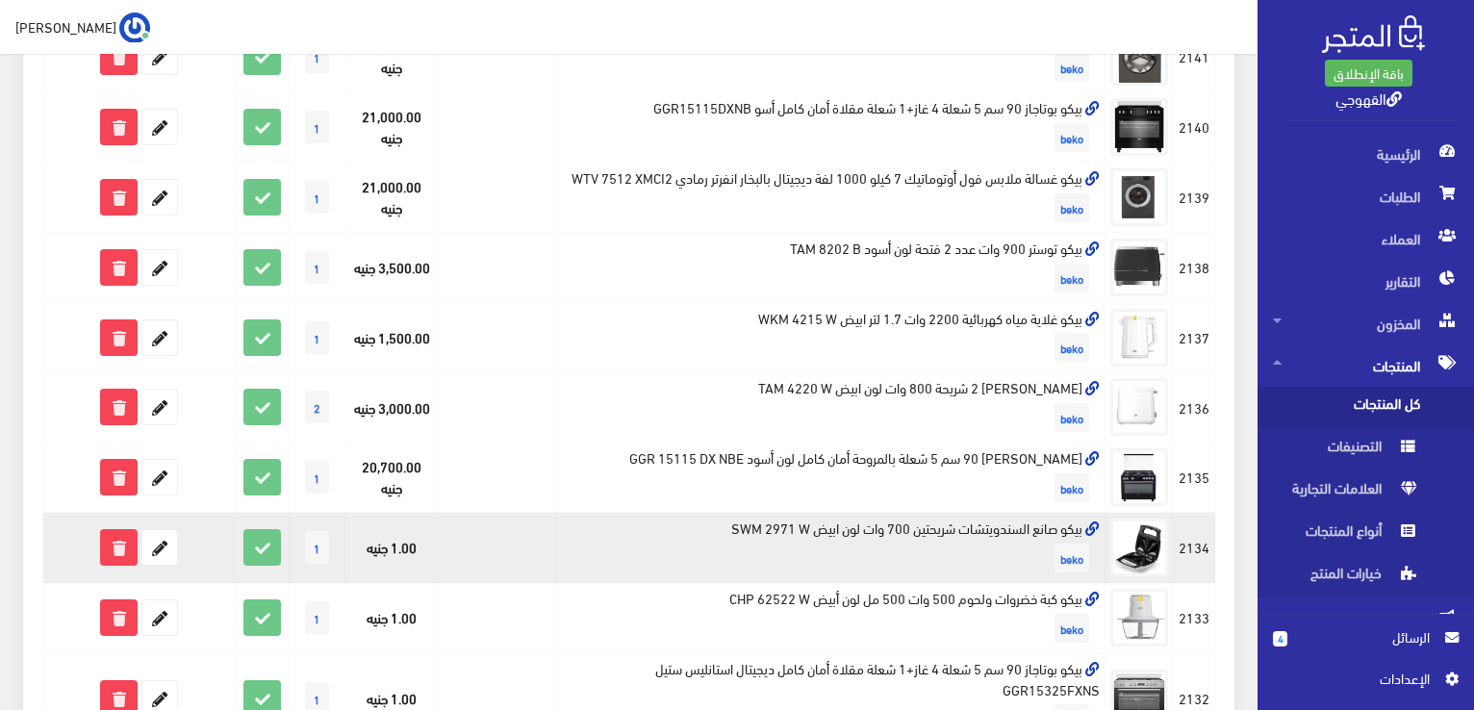
click at [1032, 521] on td "بيكو صانع السندويتشات شريحتين 700 وات لون ابيض SWM 2971 W beko" at bounding box center [830, 548] width 549 height 70
copy td "بيكو صانع السندويتشات شريحتين 700 وات لون ابيض SWM 2971 W"
click at [146, 565] on td at bounding box center [139, 548] width 192 height 70
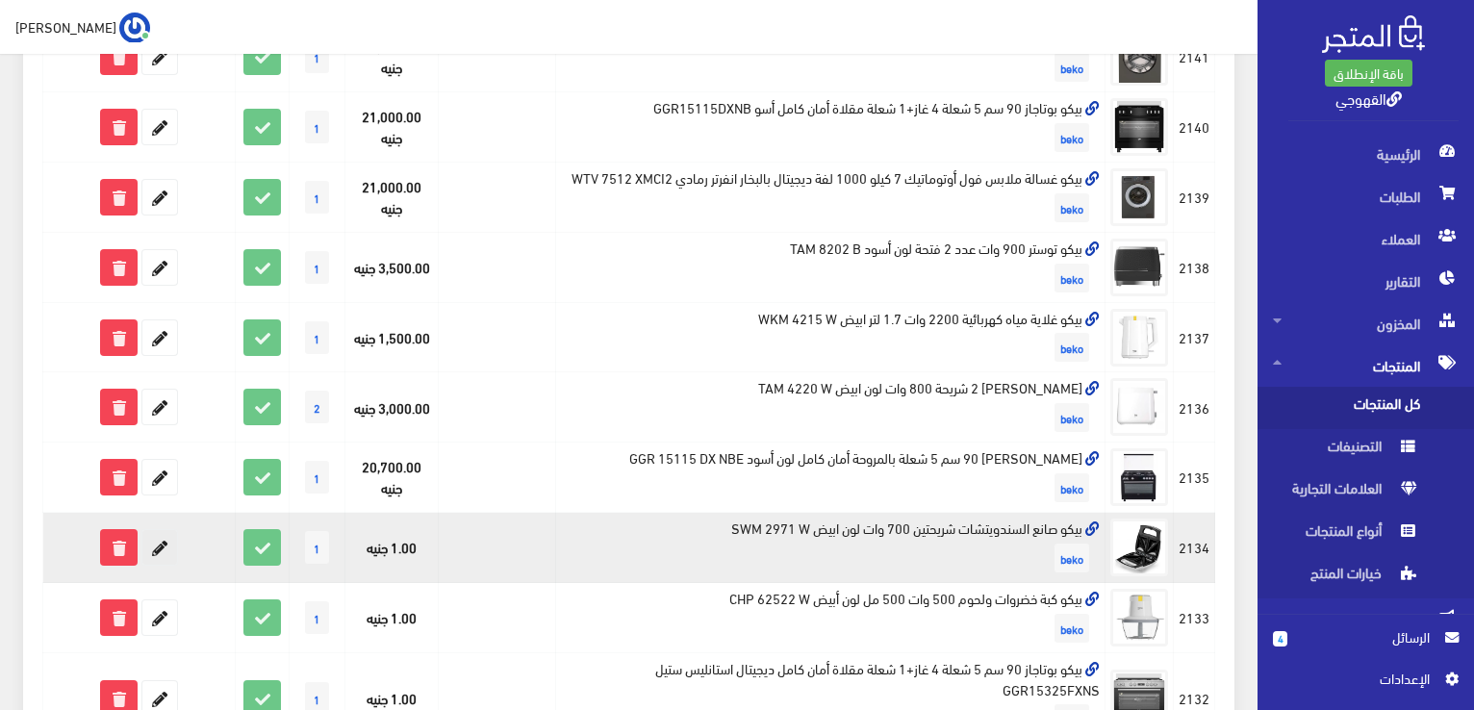
click at [165, 535] on icon at bounding box center [159, 547] width 35 height 35
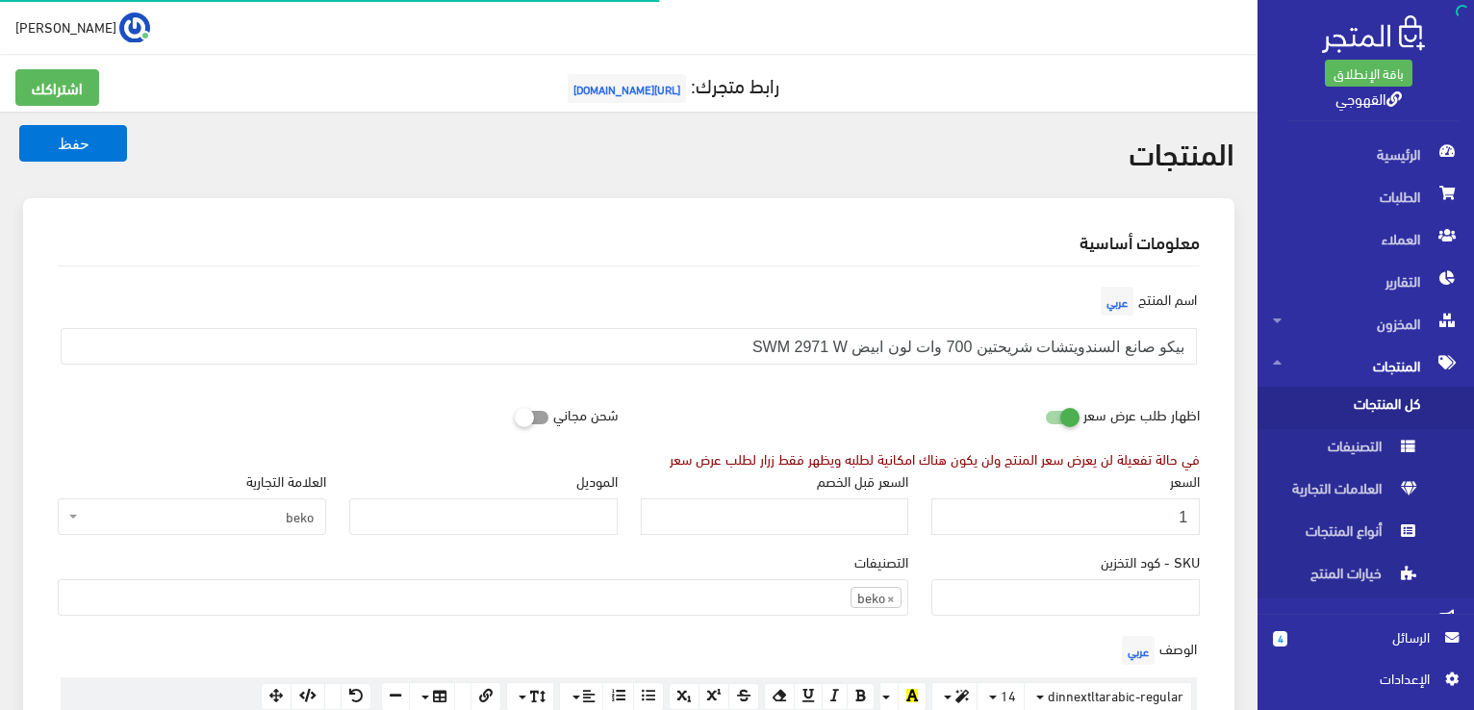
scroll to position [1339, 0]
click at [1058, 518] on input "1" at bounding box center [1065, 516] width 268 height 37
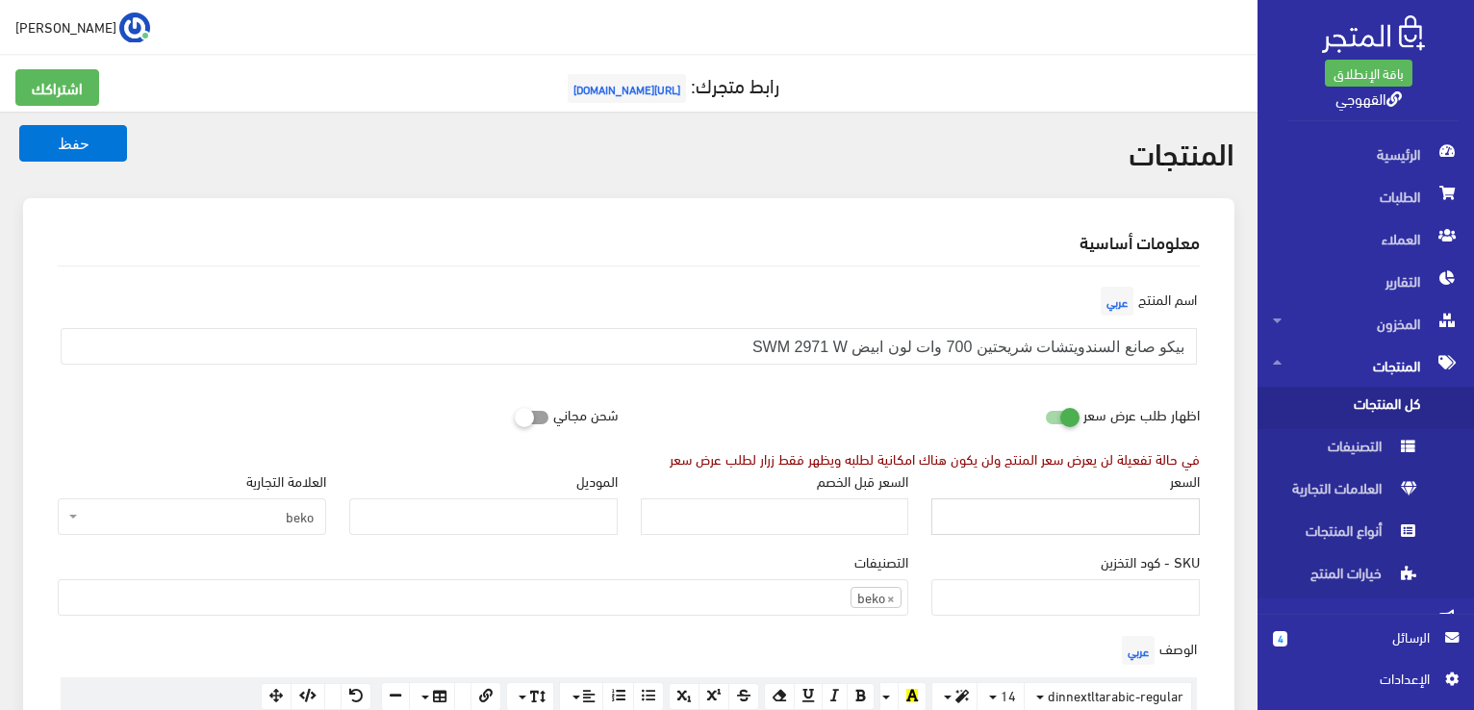
type input "1"
click at [1186, 506] on input "1" at bounding box center [1065, 516] width 268 height 37
drag, startPoint x: 1186, startPoint y: 513, endPoint x: 1178, endPoint y: 507, distance: 10.4
click at [1178, 507] on input "السعر" at bounding box center [1065, 516] width 268 height 37
type input "2400"
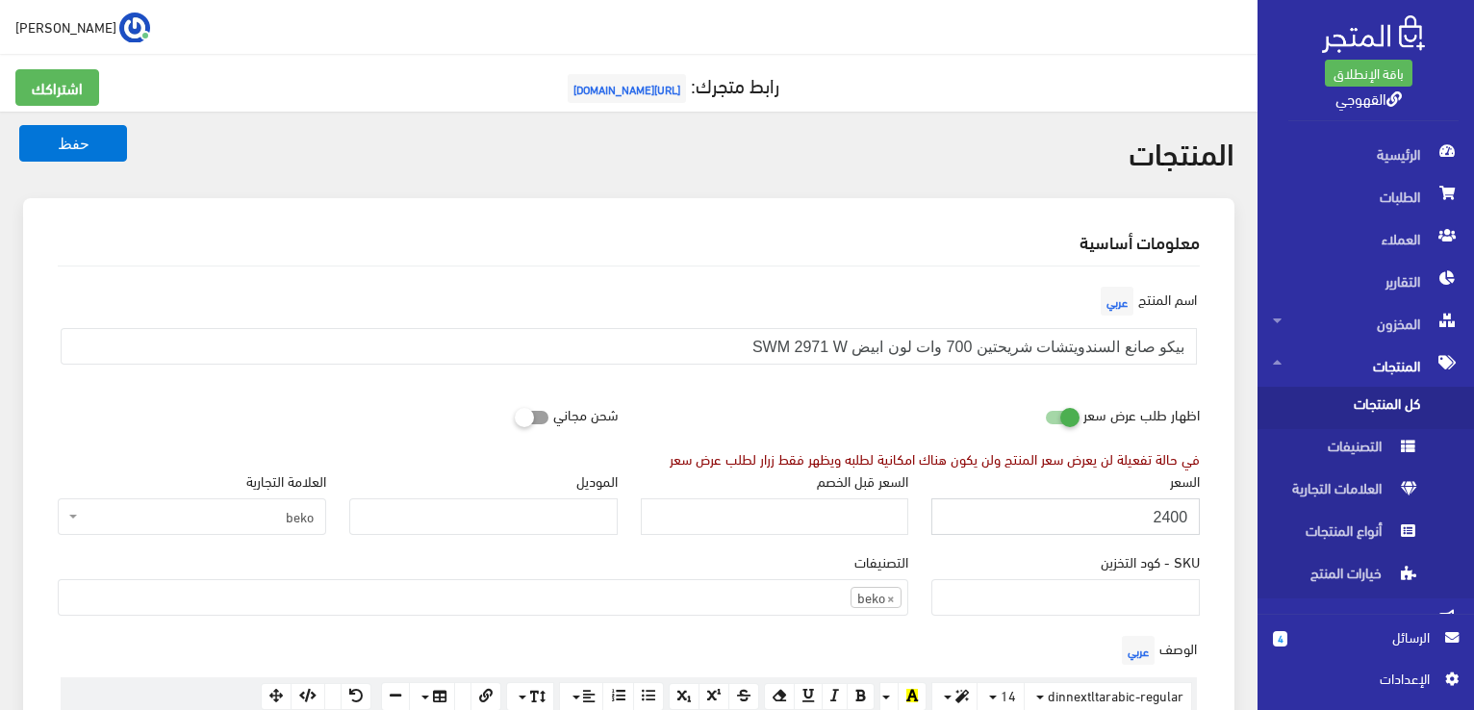
click at [19, 125] on button "حفظ" at bounding box center [73, 143] width 108 height 37
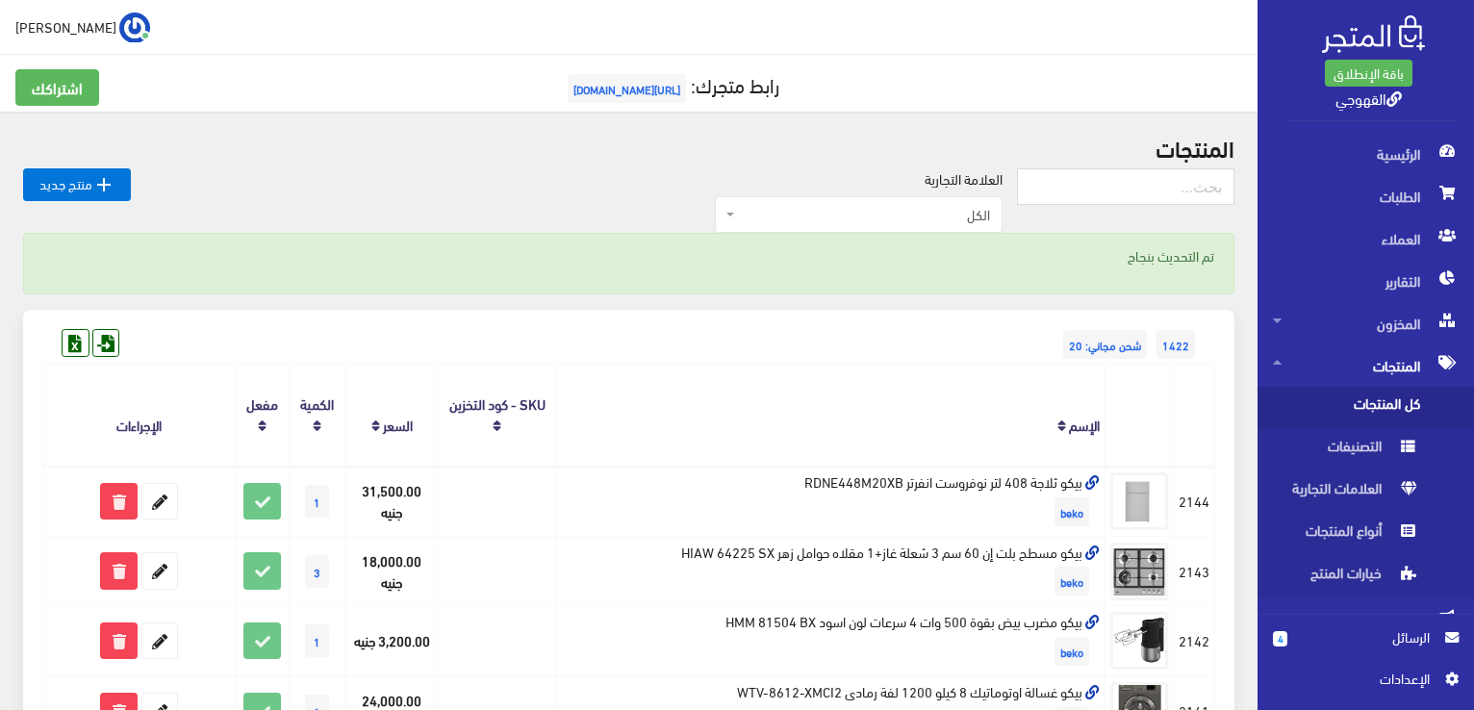
click at [1208, 390] on th at bounding box center [1194, 415] width 41 height 101
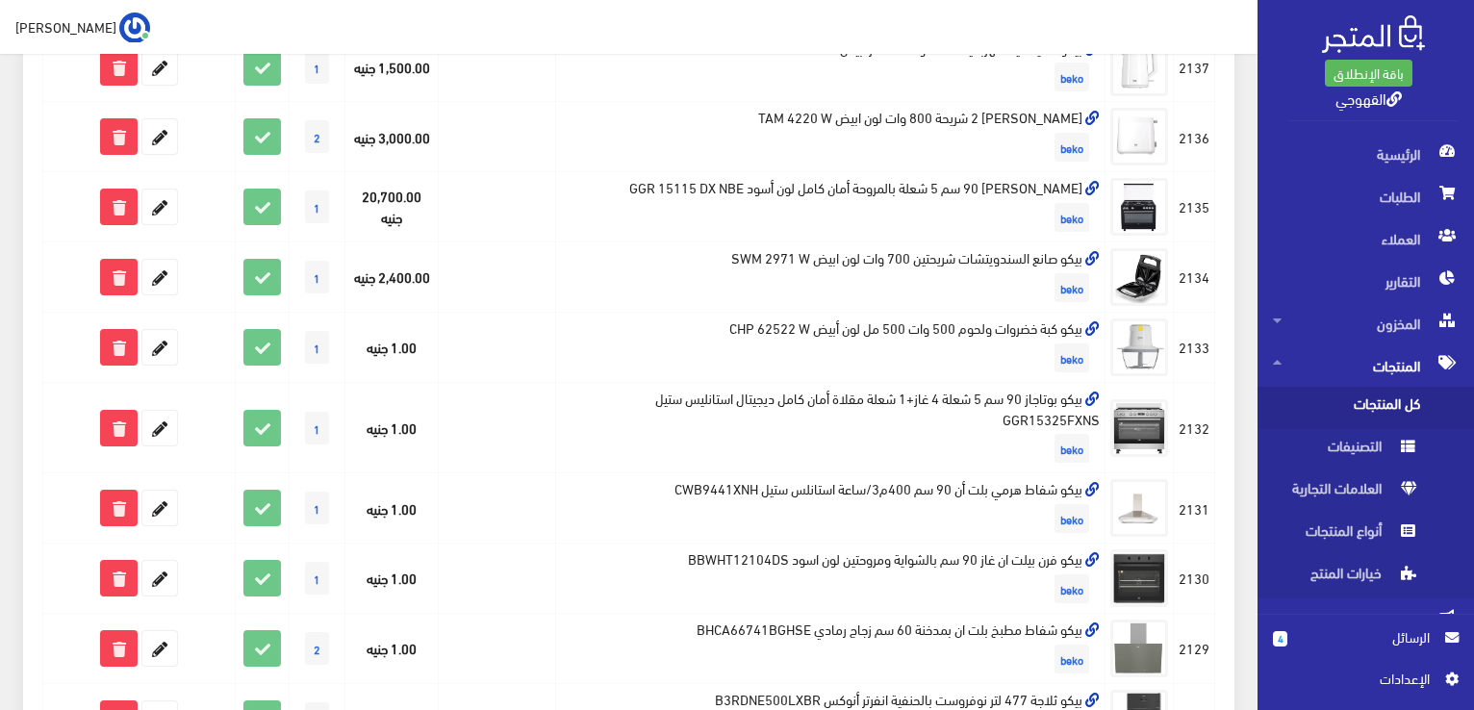
scroll to position [924, 0]
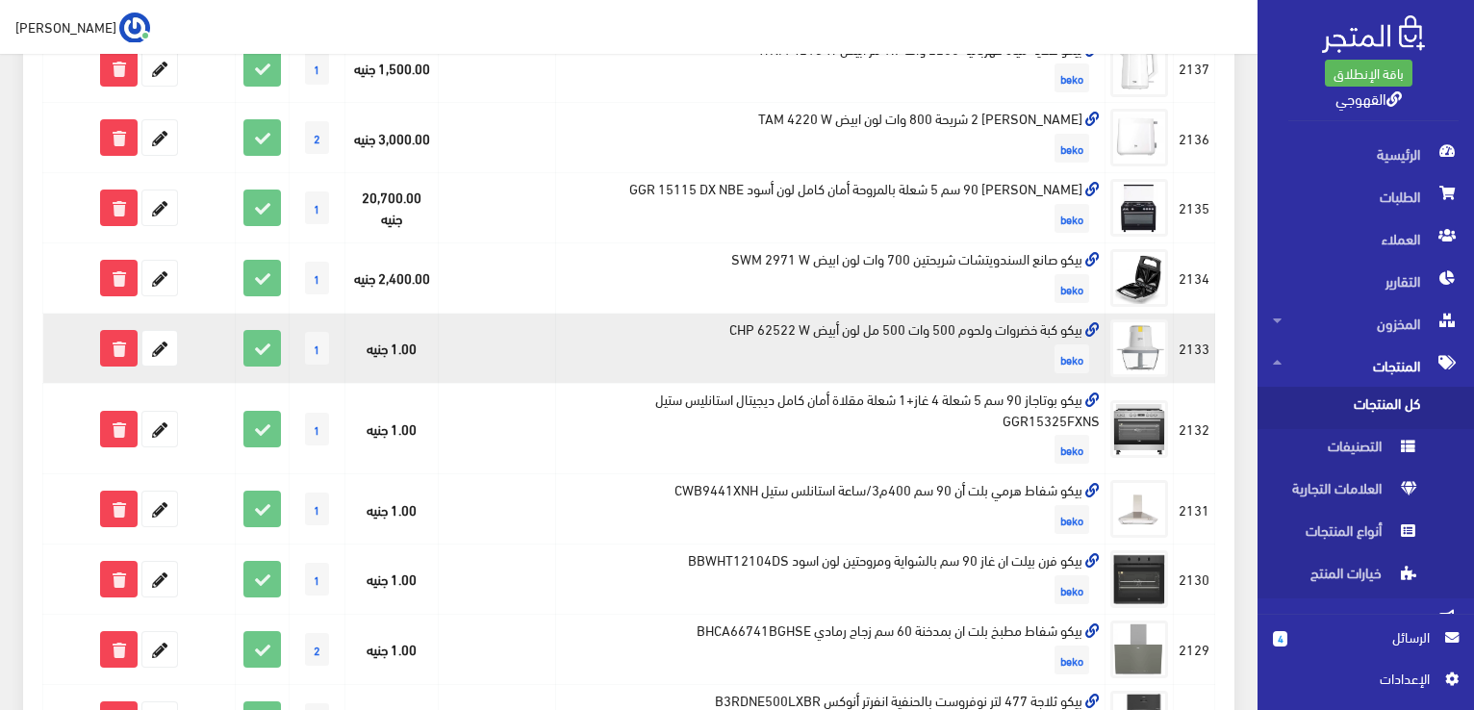
click at [953, 324] on td "بيكو كبة خضروات ولحوم 500 وات 500 مل لون أبيض CHP 62522 W beko" at bounding box center [830, 349] width 549 height 70
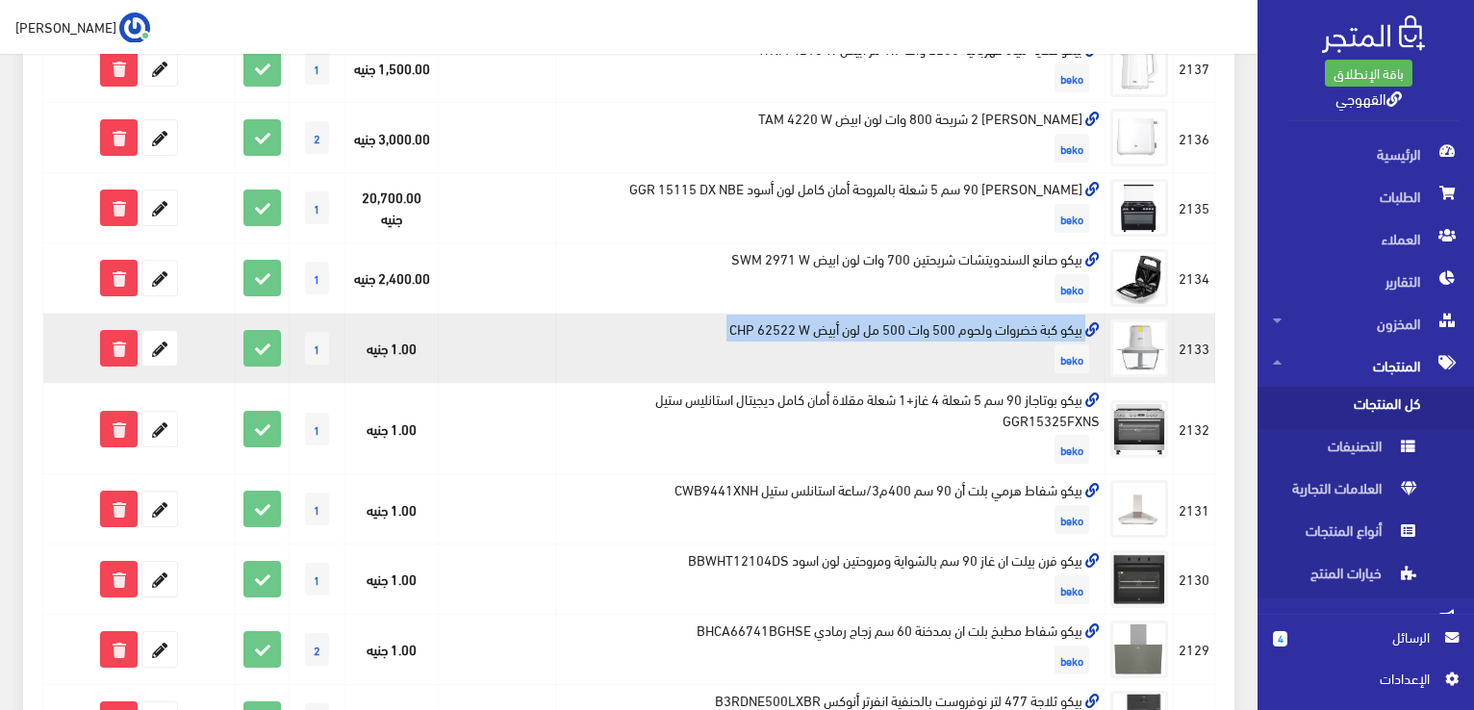
click at [953, 324] on td "بيكو كبة خضروات ولحوم 500 وات 500 مل لون أبيض CHP 62522 W beko" at bounding box center [830, 349] width 549 height 70
copy td "بيكو كبة خضروات ولحوم 500 وات 500 مل لون أبيض CHP 62522 W"
click at [165, 353] on icon at bounding box center [159, 348] width 35 height 35
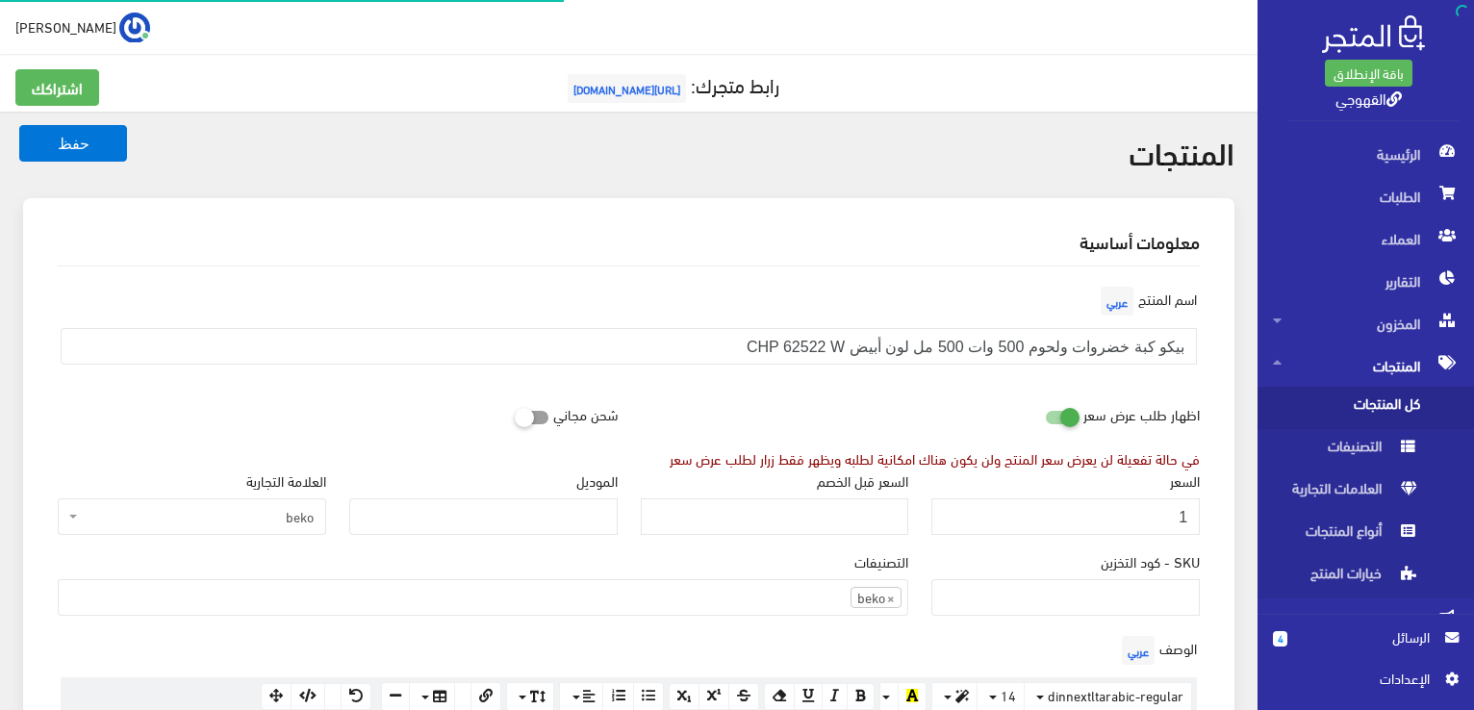
scroll to position [1342, 0]
click at [1126, 517] on input "1" at bounding box center [1065, 516] width 268 height 37
type input "1200"
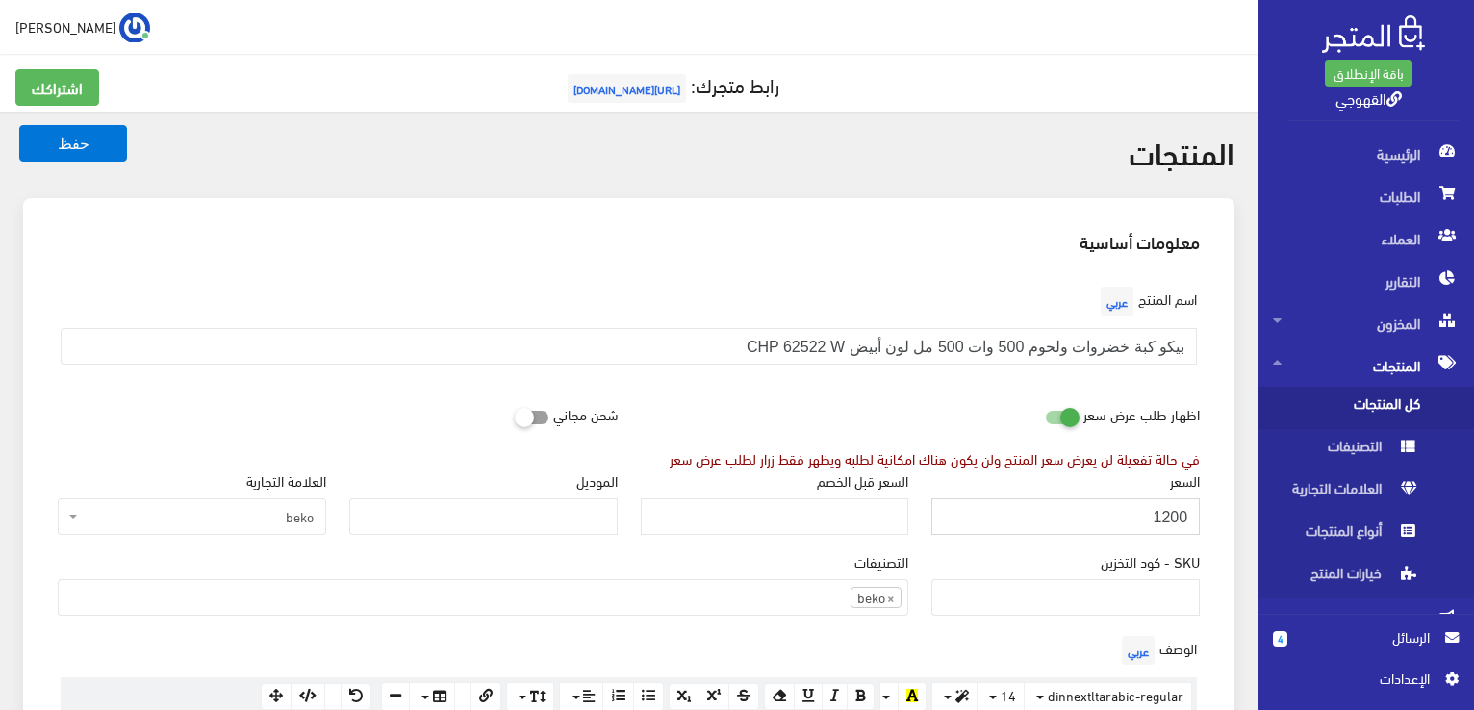
click at [19, 125] on button "حفظ" at bounding box center [73, 143] width 108 height 37
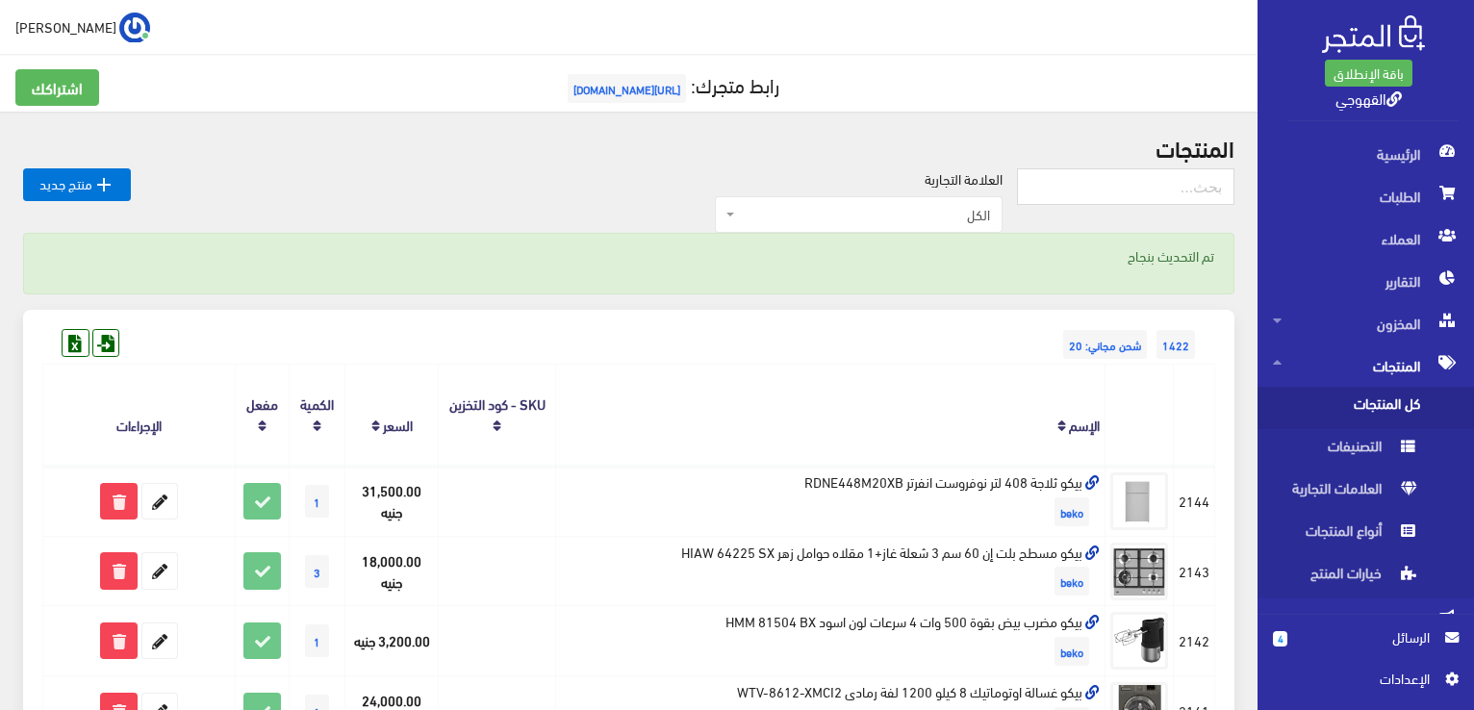
click at [995, 261] on p "تم التحديث بنجاح" at bounding box center [628, 255] width 1171 height 21
click at [920, 293] on div "تم التحديث بنجاح" at bounding box center [628, 264] width 1211 height 62
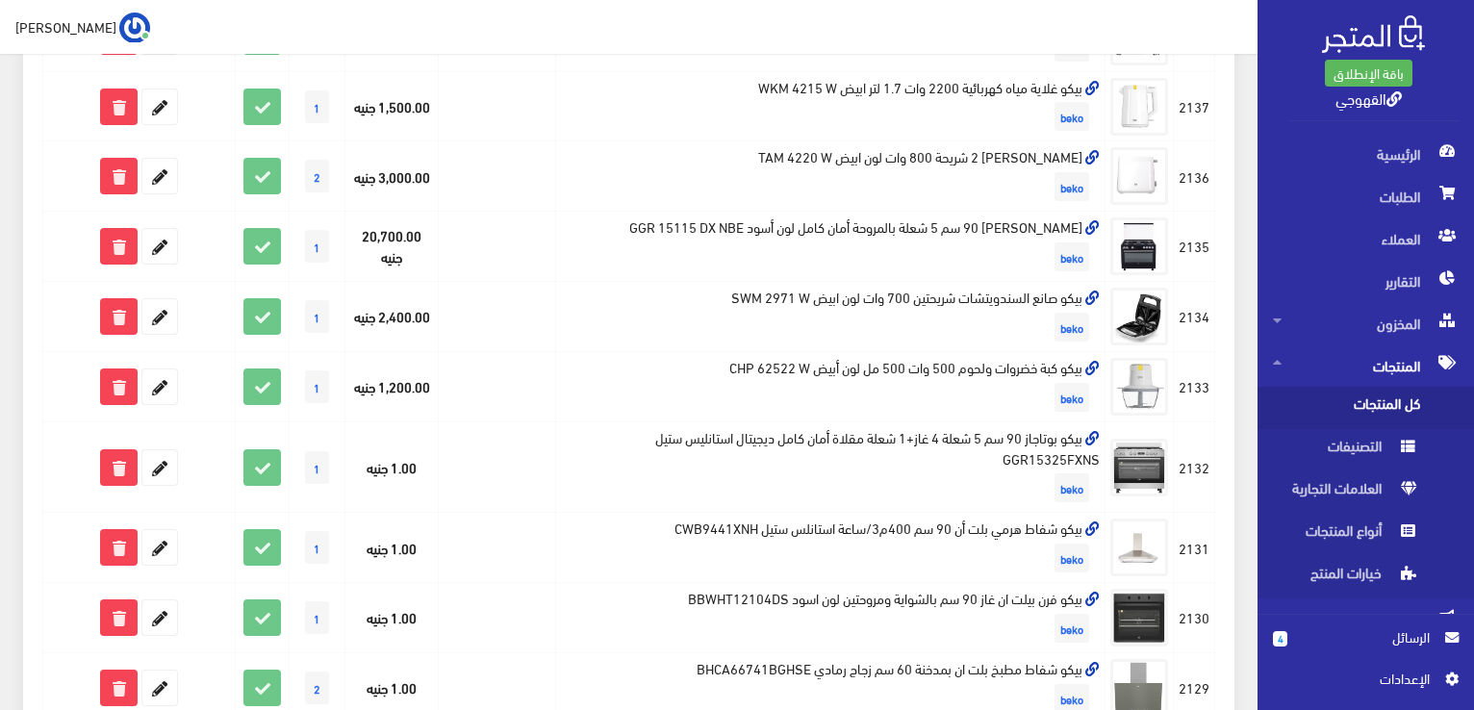
scroll to position [924, 0]
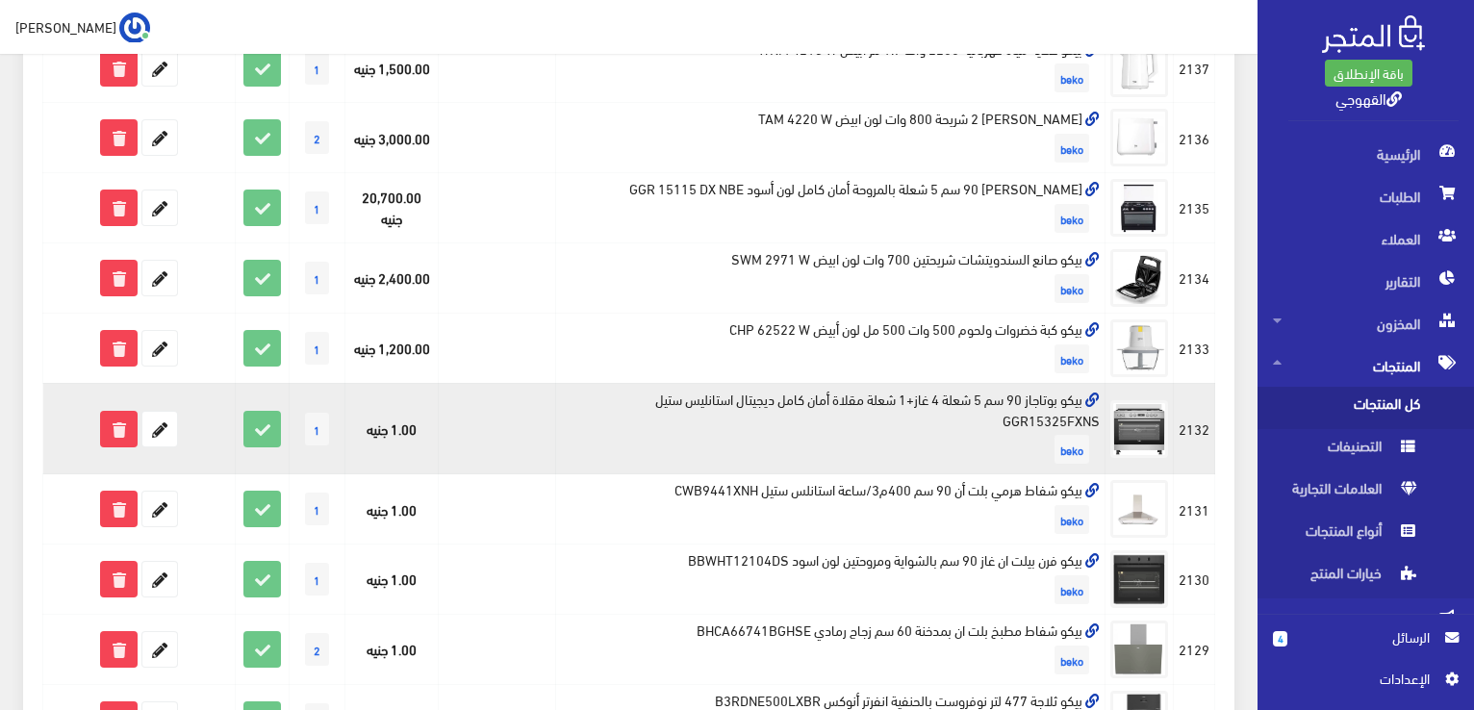
click at [901, 399] on td "بيكو بوتاجاز 90 سم 5 شعلة 4 غاز+1 شعلة مقلاة أمان كامل ديجيتال استانليس ستيل GG…" at bounding box center [830, 428] width 549 height 91
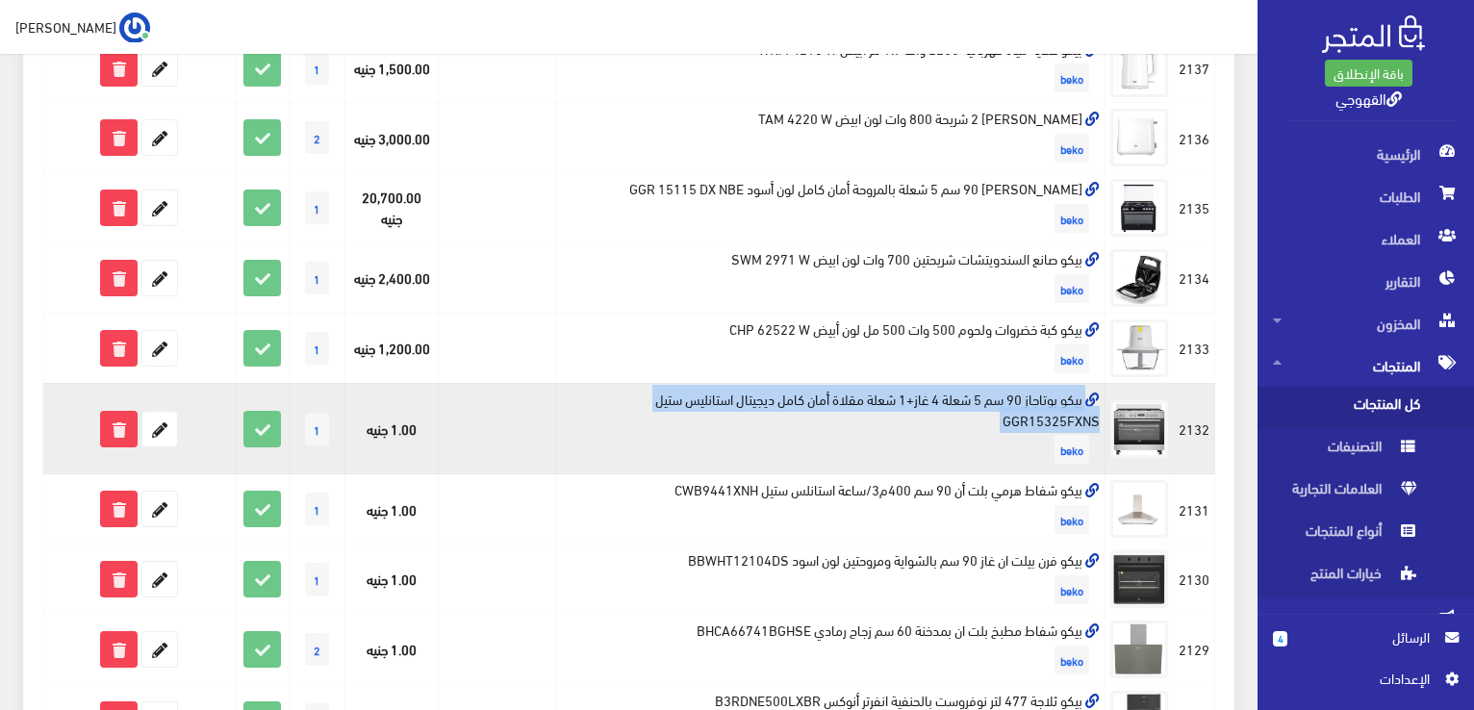
click at [901, 399] on td "بيكو بوتاجاز 90 سم 5 شعلة 4 غاز+1 شعلة مقلاة أمان كامل ديجيتال استانليس ستيل GG…" at bounding box center [830, 428] width 549 height 91
copy td "بيكو بوتاجاز 90 سم 5 شعلة 4 غاز+1 شعلة مقلاة أمان كامل ديجيتال استانليس ستيل GG…"
click at [168, 434] on icon at bounding box center [159, 429] width 35 height 35
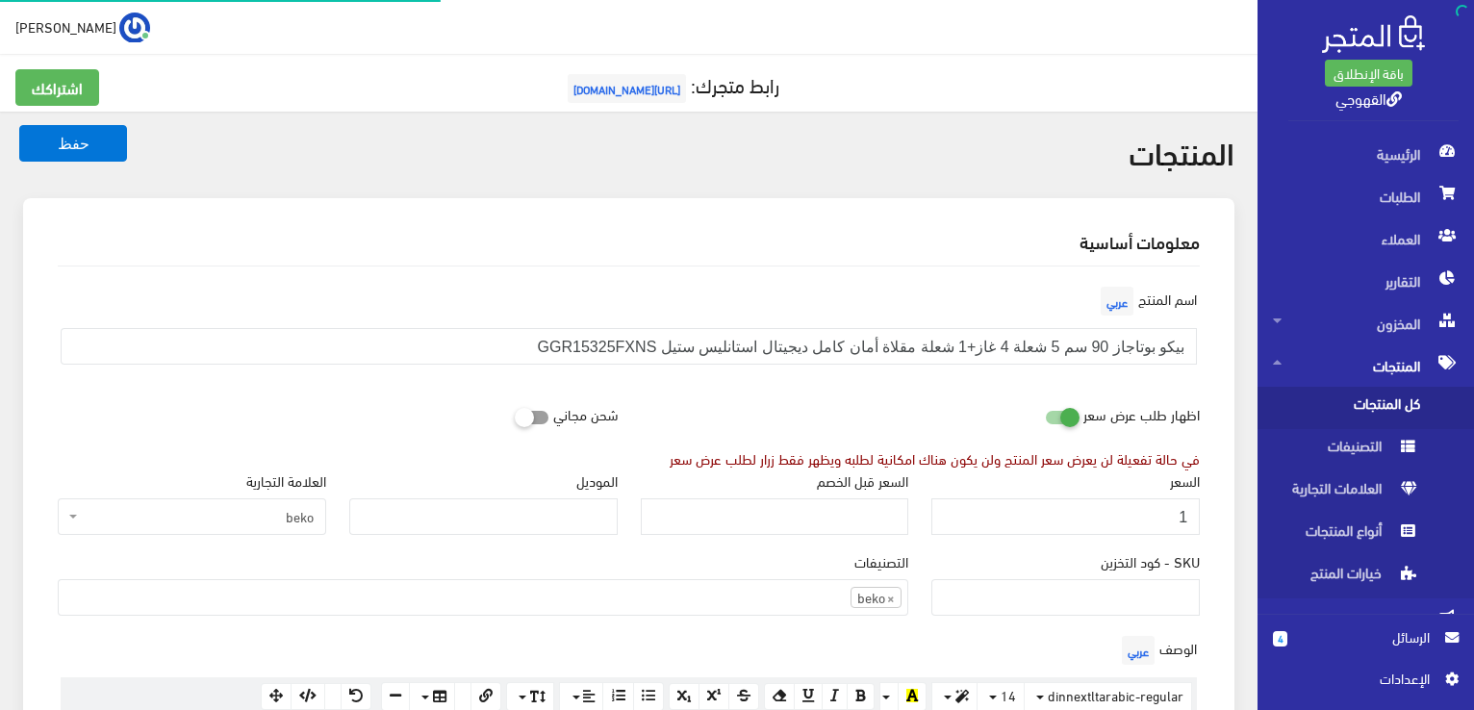
scroll to position [1342, 0]
click at [1162, 517] on input "1" at bounding box center [1065, 516] width 268 height 37
paste input "8999"
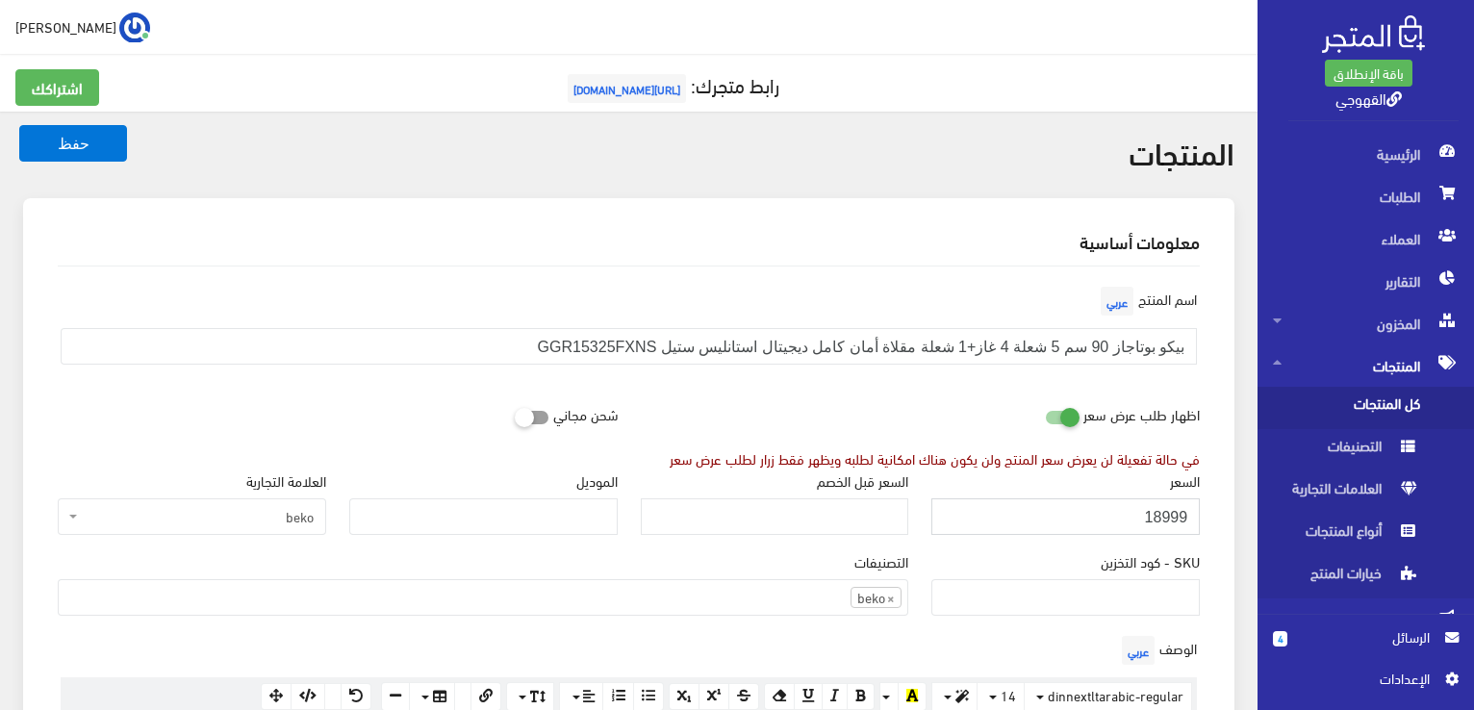
type input "18999"
click at [19, 125] on button "حفظ" at bounding box center [73, 143] width 108 height 37
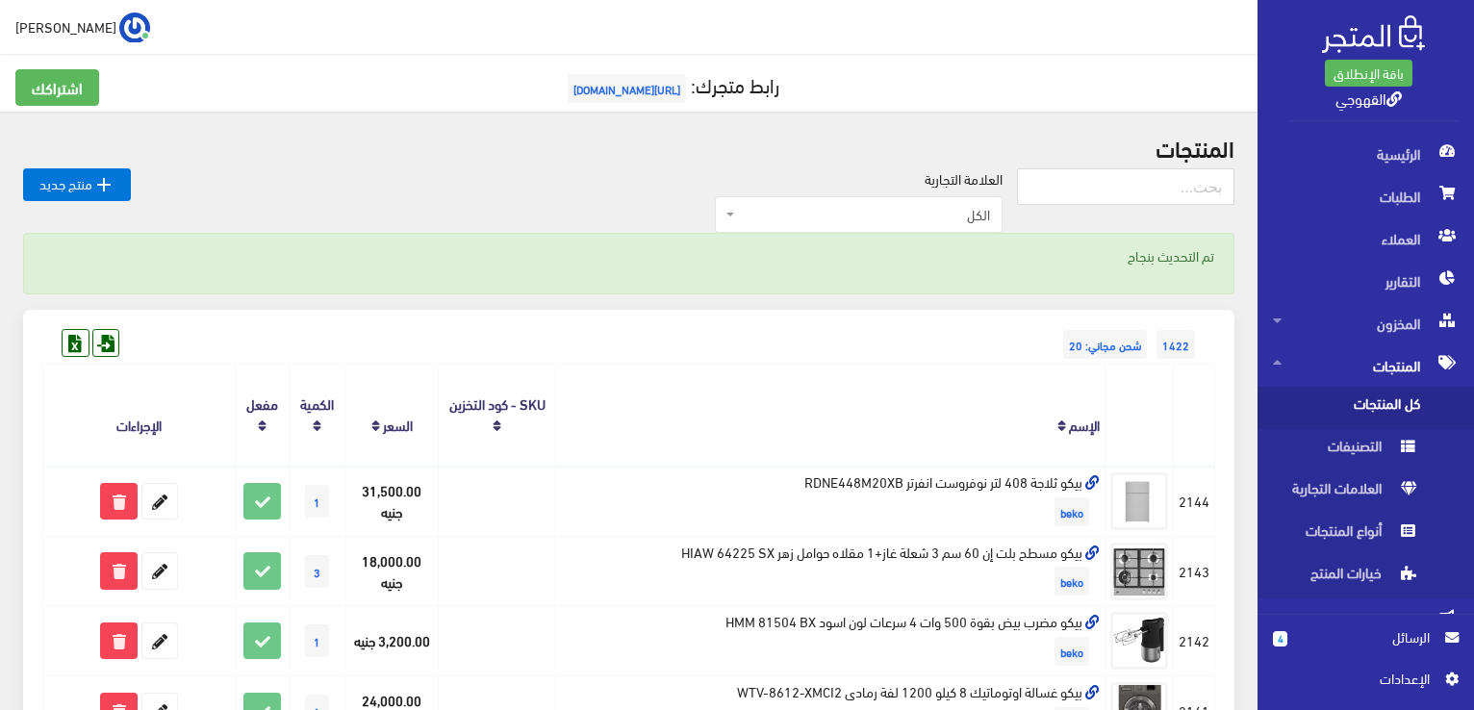
click at [946, 376] on th "الإسم" at bounding box center [830, 415] width 549 height 101
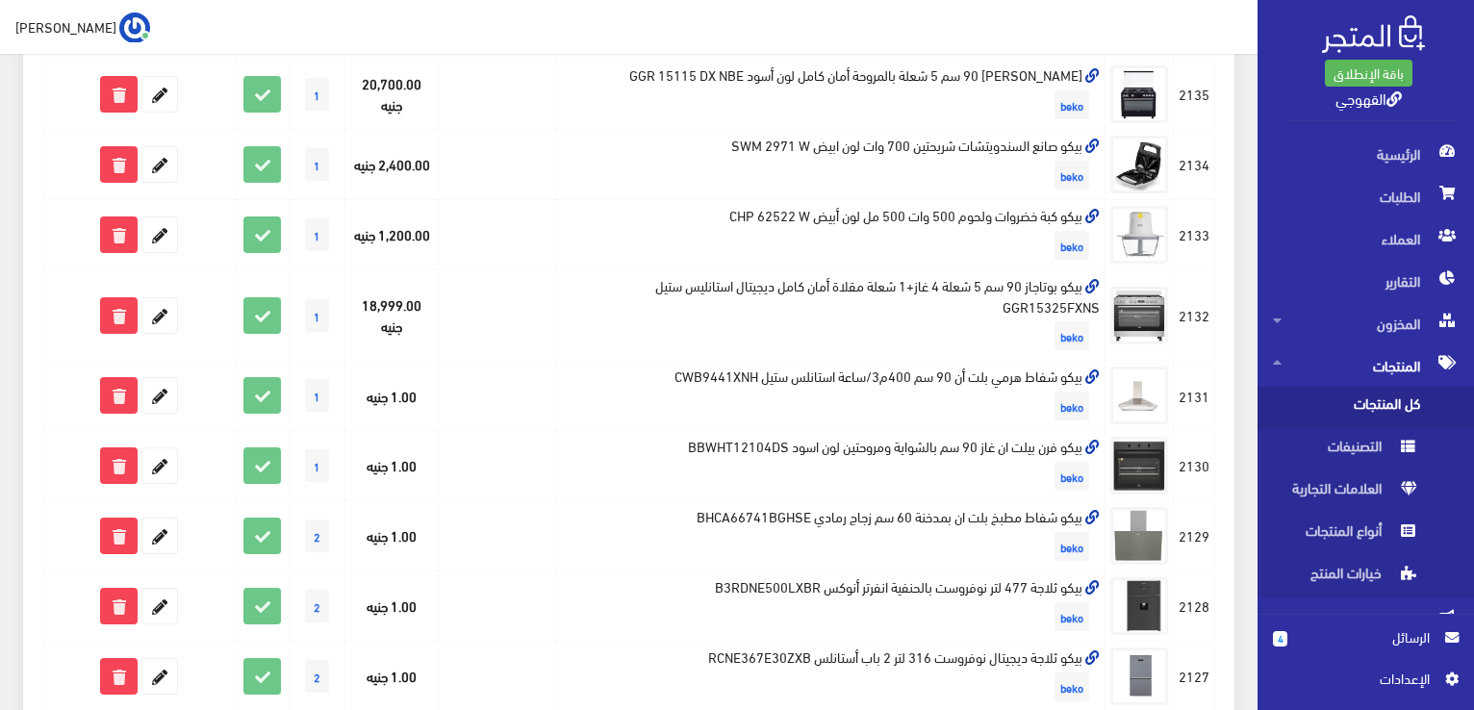
scroll to position [1039, 0]
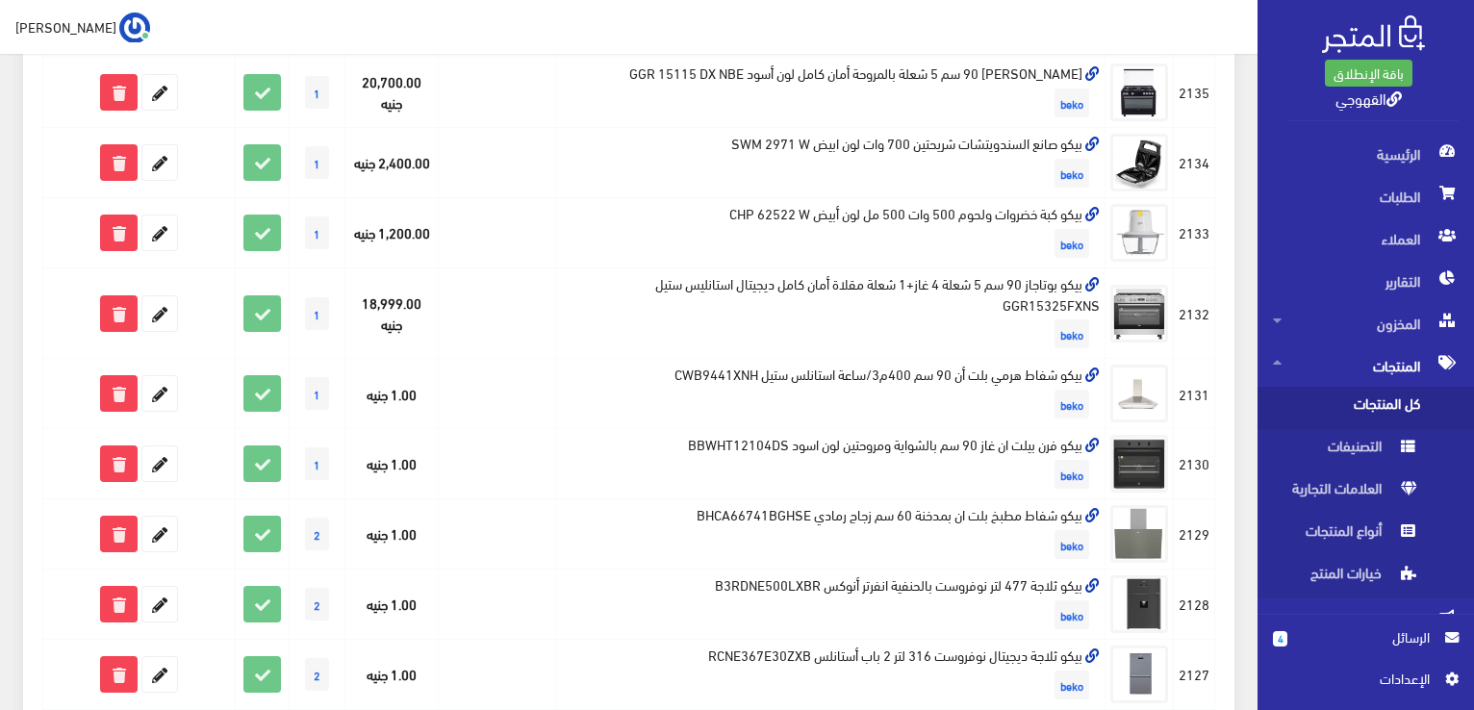
click at [946, 376] on td "بيكو شفاط هرمي بلت أن 90 سم 400م3/ساعة استانلس ستيل CWB9441XNH beko" at bounding box center [830, 394] width 549 height 70
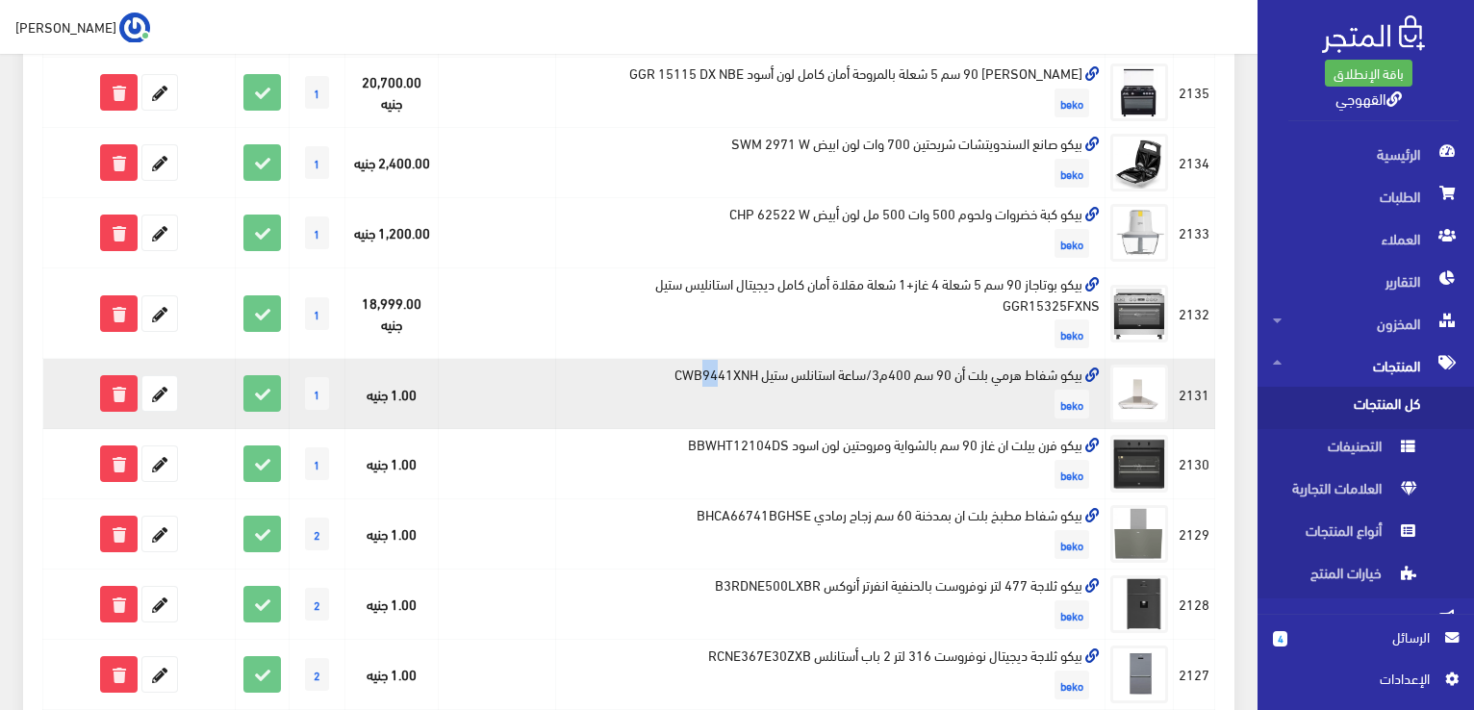
click at [946, 376] on td "بيكو شفاط هرمي بلت أن 90 سم 400م3/ساعة استانلس ستيل CWB9441XNH beko" at bounding box center [830, 394] width 549 height 70
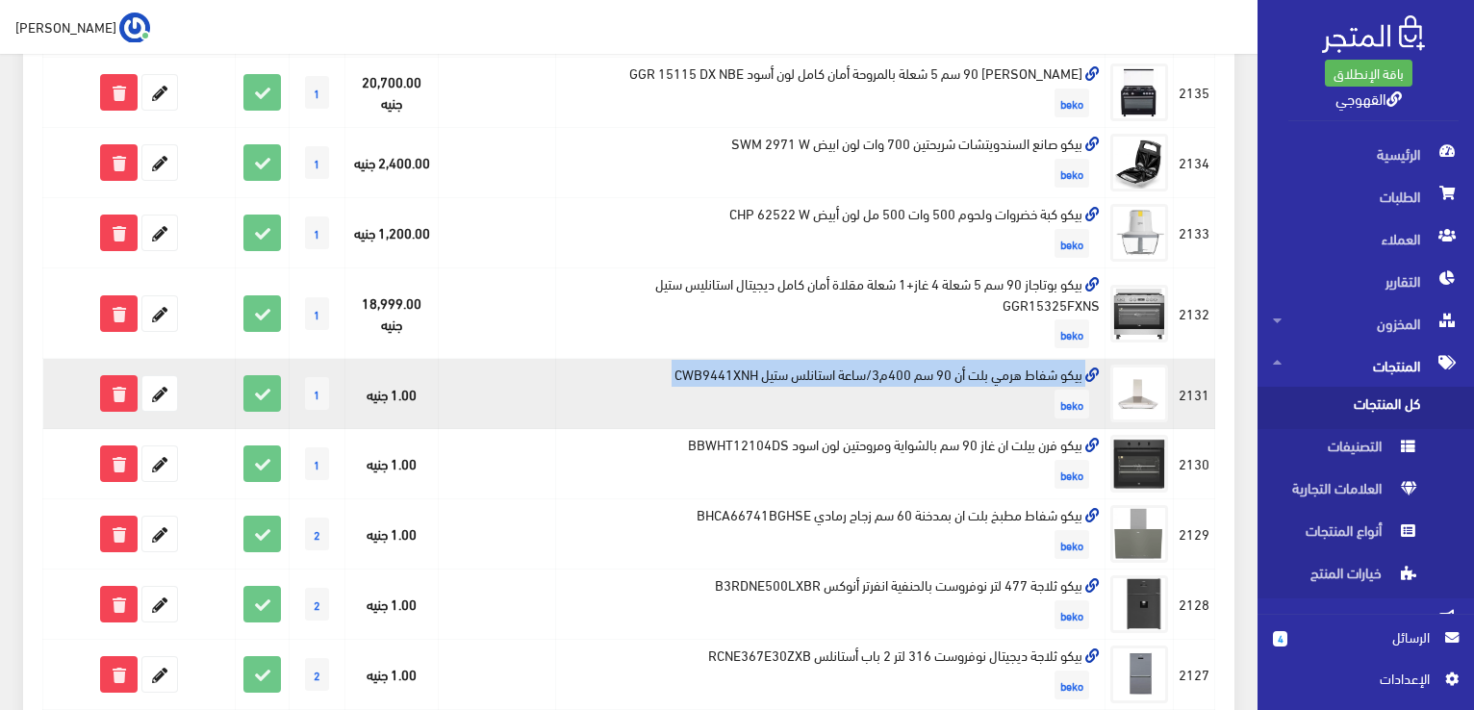
click at [946, 376] on td "بيكو شفاط هرمي بلت أن 90 سم 400م3/ساعة استانلس ستيل CWB9441XNH beko" at bounding box center [830, 394] width 549 height 70
copy td "بيكو شفاط هرمي بلت أن 90 سم 400م3/ساعة استانلس ستيل CWB9441XNH"
click at [163, 396] on icon at bounding box center [159, 393] width 35 height 35
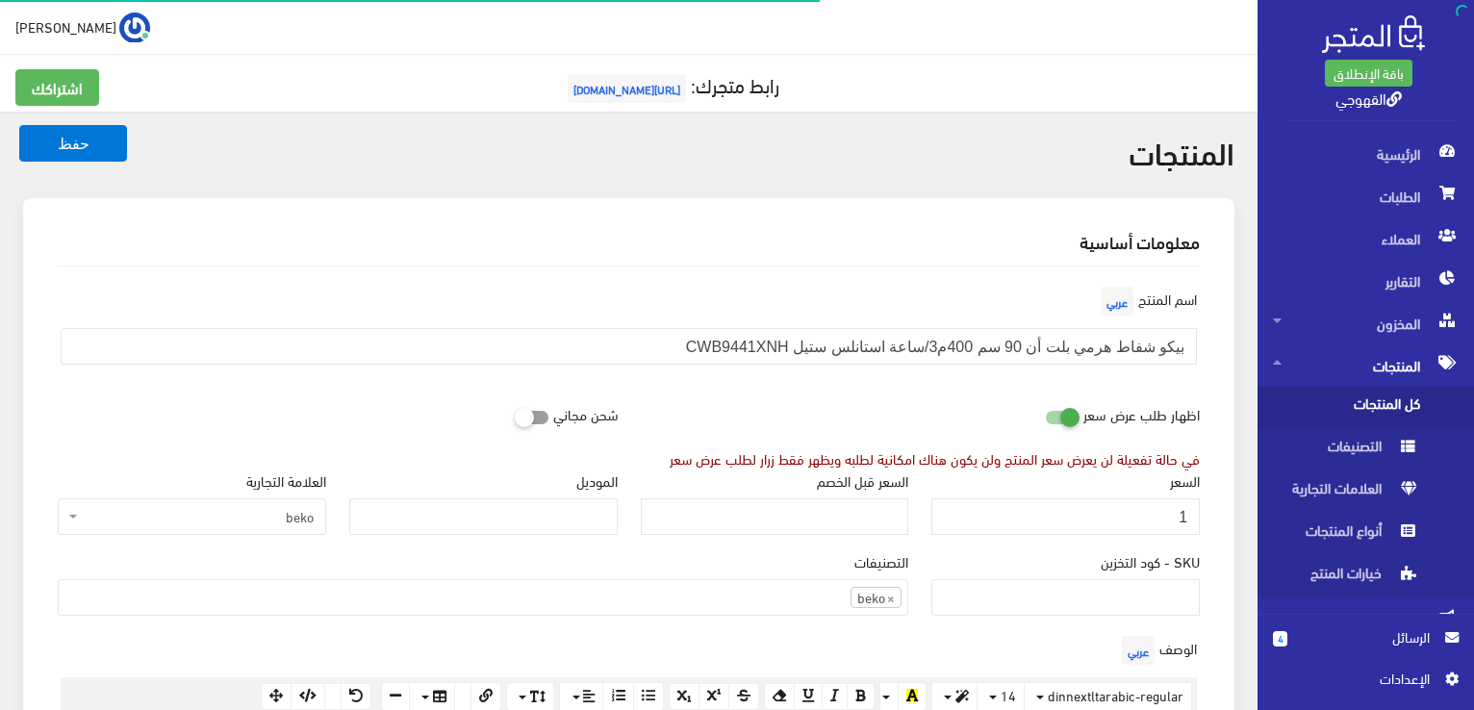
scroll to position [1342, 0]
click at [1003, 513] on input "1" at bounding box center [1065, 516] width 268 height 37
paste input "4500"
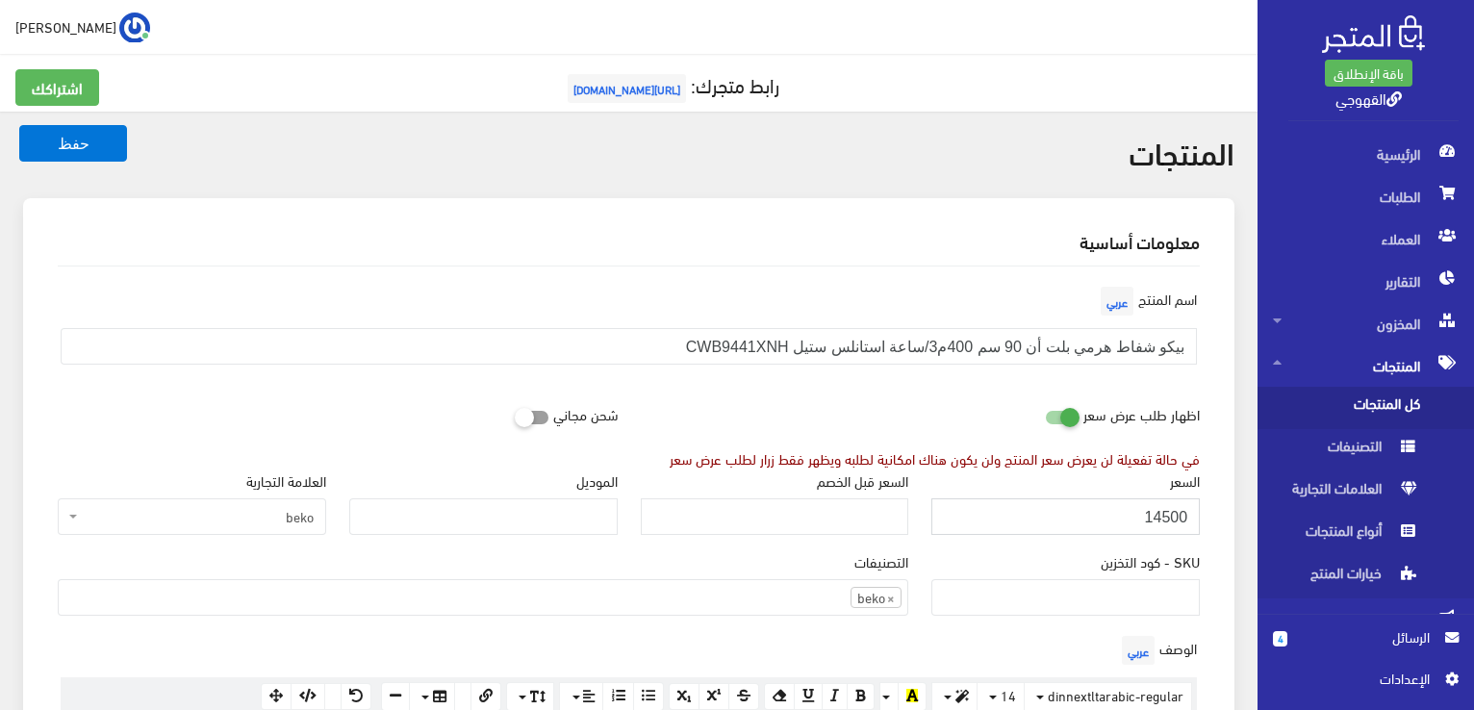
type input "14500"
click at [19, 125] on button "حفظ" at bounding box center [73, 143] width 108 height 37
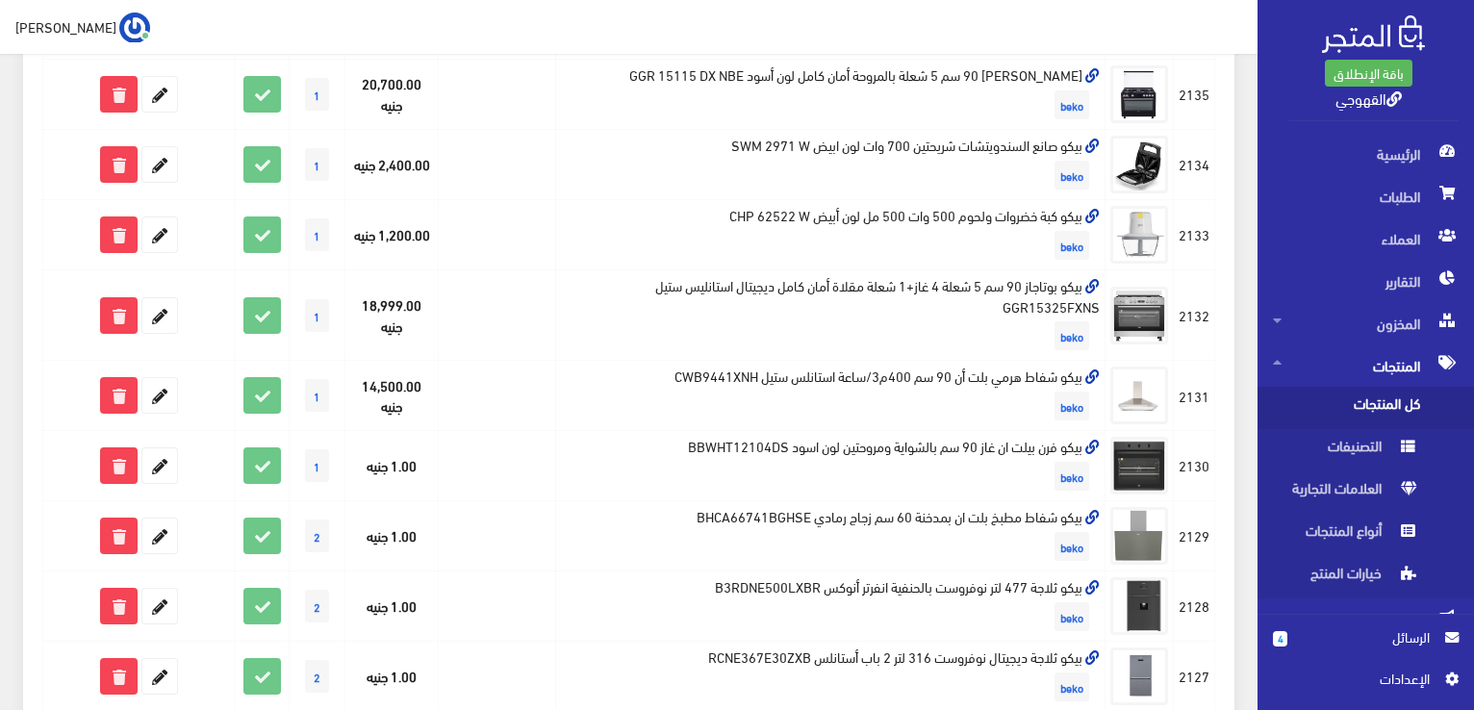
scroll to position [1039, 0]
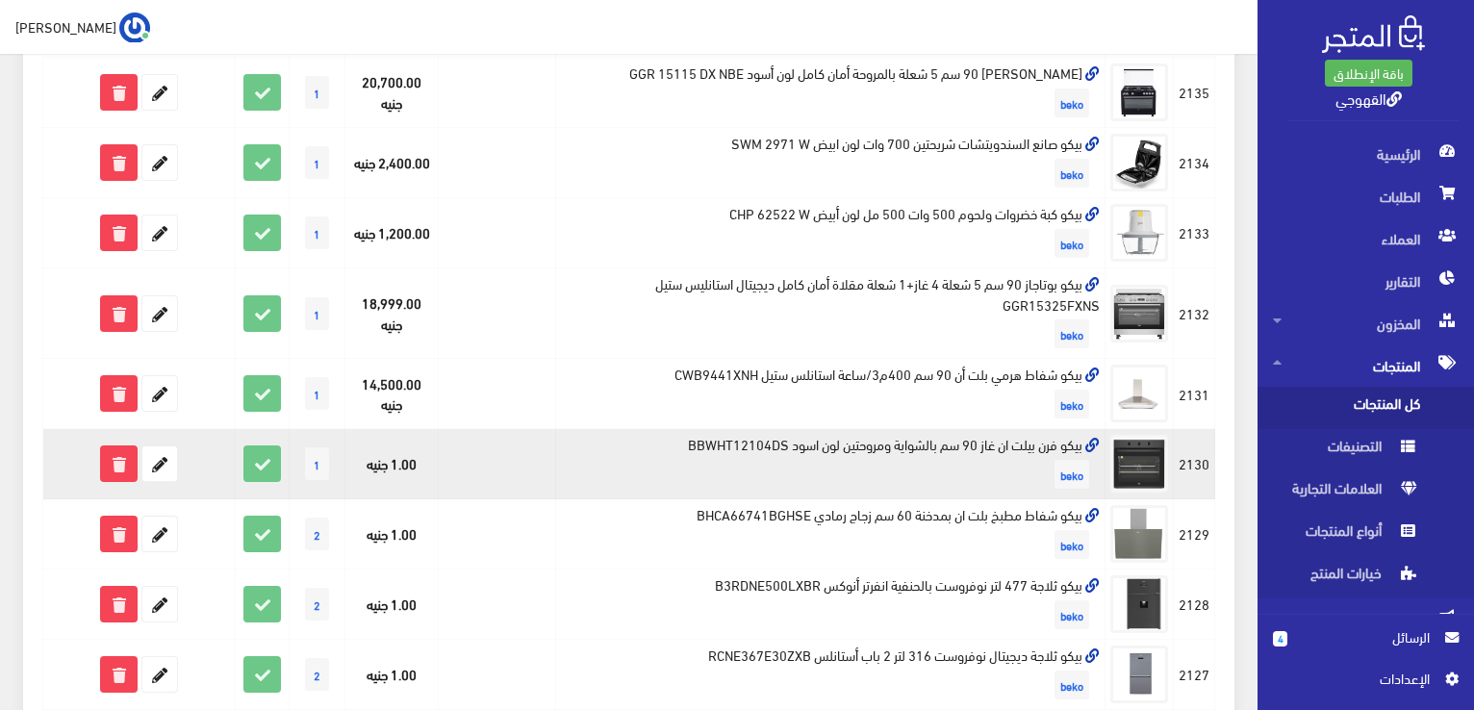
click at [1012, 445] on td "بيكو فرن بيلت ان غاز 90 سم بالشواية ومروحتين لون اسود BBWHT12104DS beko" at bounding box center [830, 464] width 549 height 70
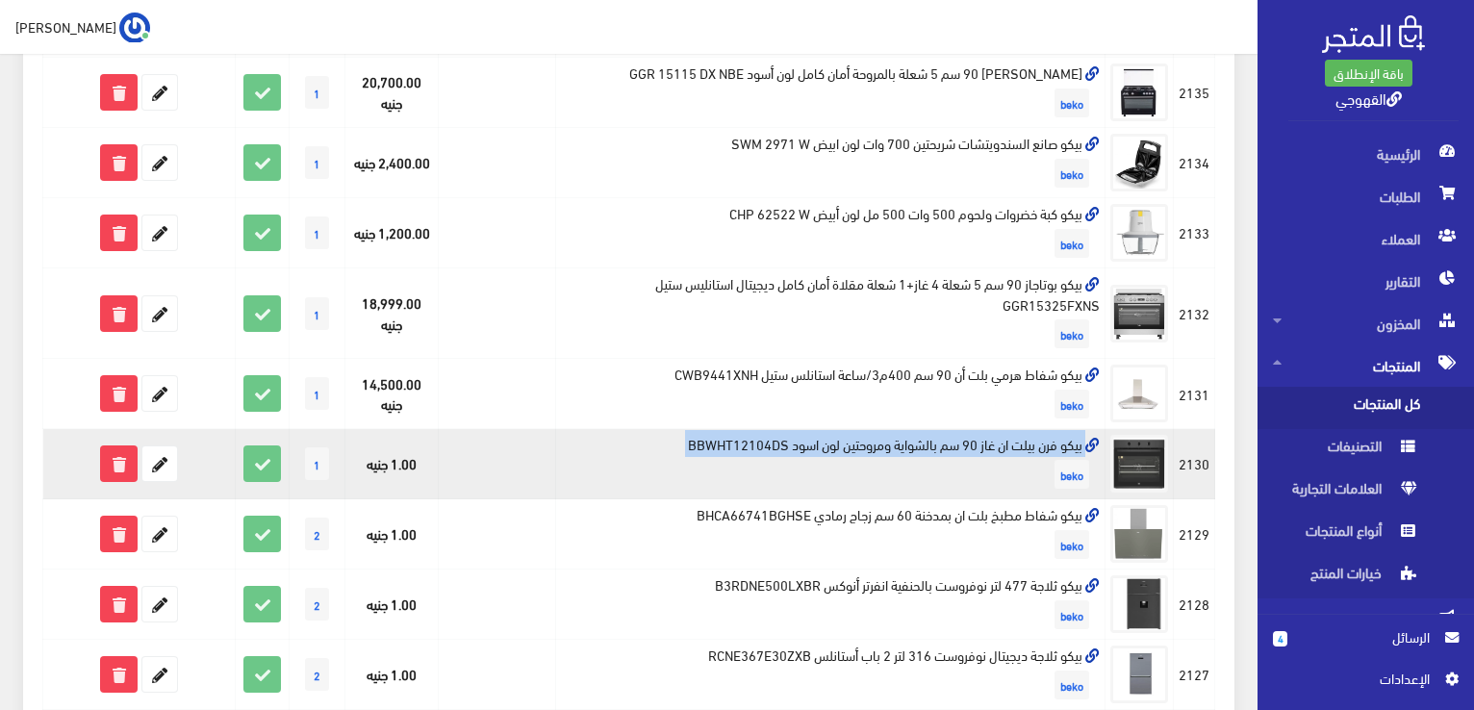
click at [1012, 445] on td "بيكو فرن بيلت ان غاز 90 سم بالشواية ومروحتين لون اسود BBWHT12104DS beko" at bounding box center [830, 464] width 549 height 70
copy td "بيكو فرن بيلت ان غاز 90 سم بالشواية ومروحتين لون اسود BBWHT12104DS"
click at [159, 467] on icon at bounding box center [159, 463] width 35 height 35
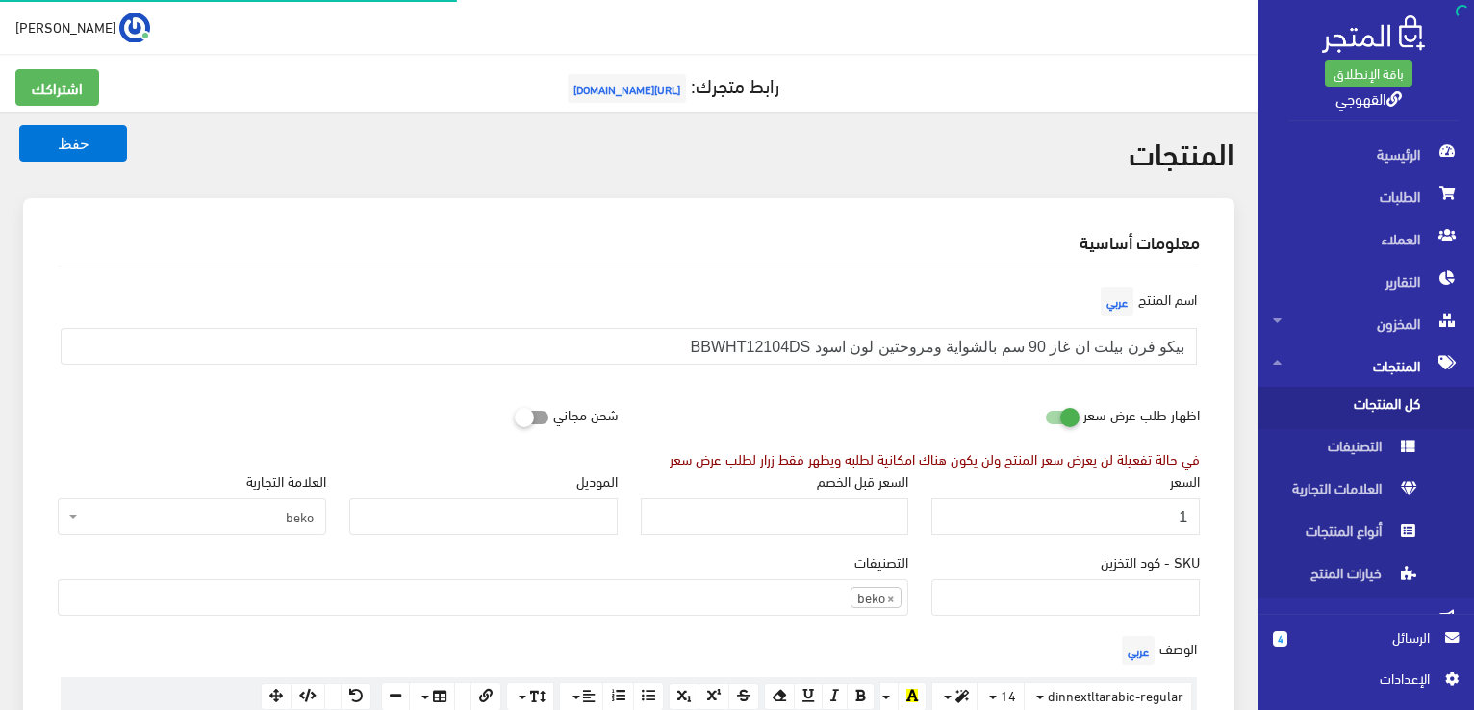
scroll to position [1342, 0]
click at [1139, 535] on div "السعر 1" at bounding box center [1066, 510] width 292 height 81
drag, startPoint x: 1139, startPoint y: 535, endPoint x: 1147, endPoint y: 527, distance: 10.9
click at [1147, 527] on div "السعر 1" at bounding box center [1066, 510] width 292 height 81
click at [1147, 527] on input "1" at bounding box center [1065, 516] width 268 height 37
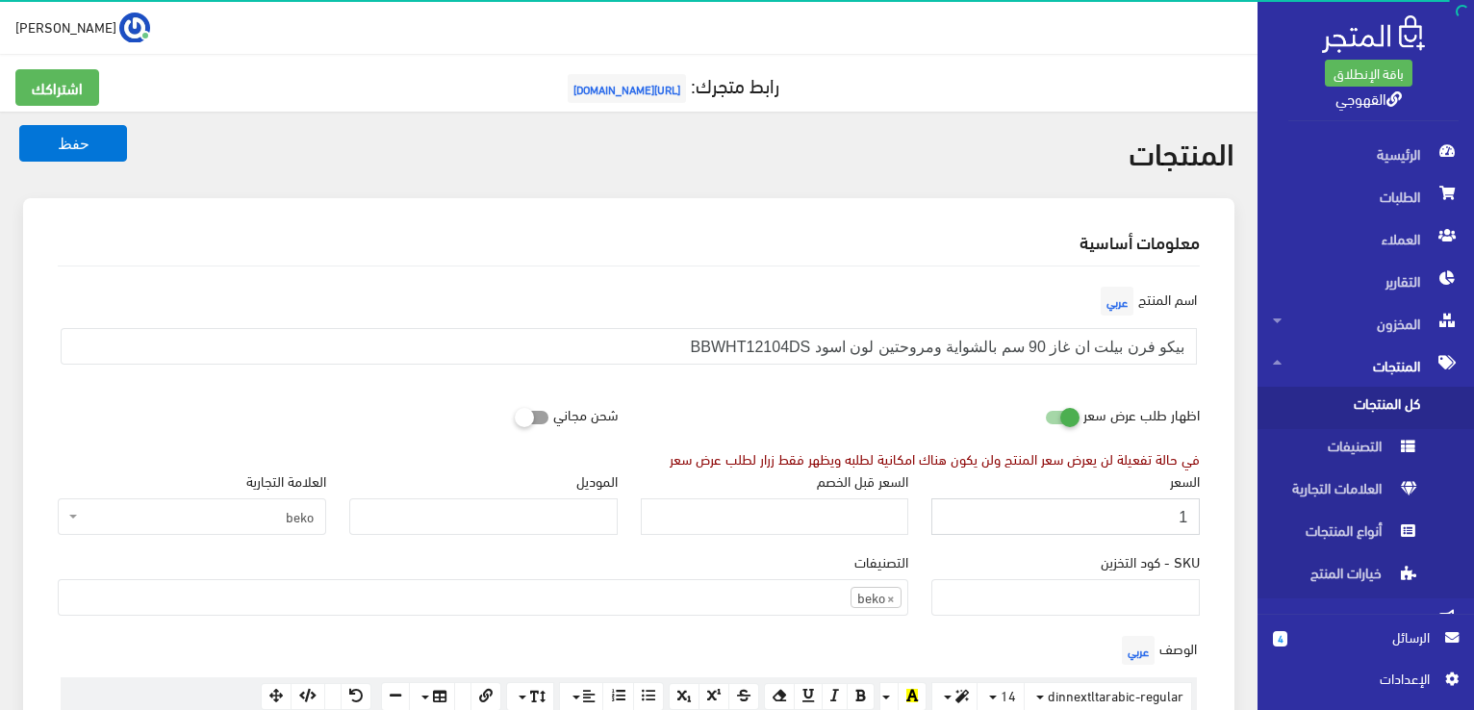
click at [1147, 527] on input "1" at bounding box center [1065, 516] width 268 height 37
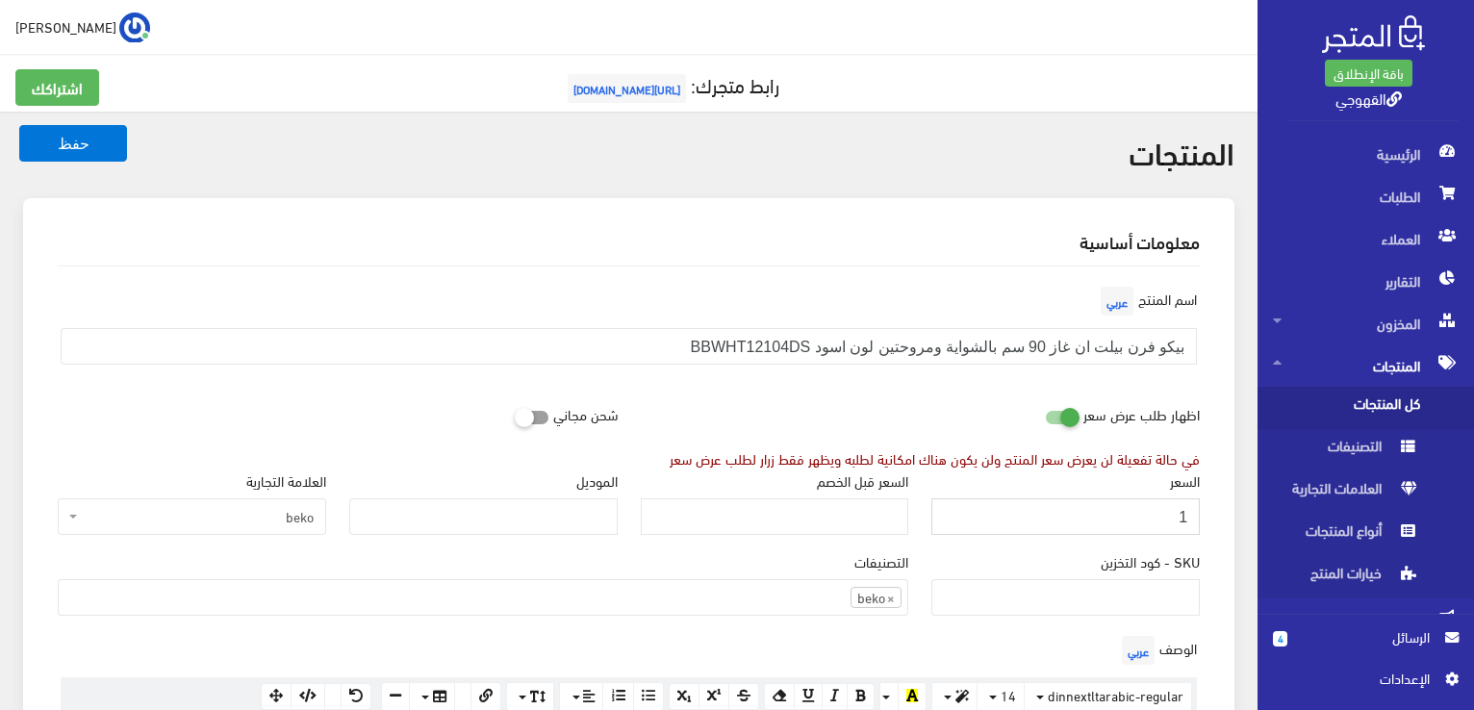
click at [1147, 527] on input "1" at bounding box center [1065, 516] width 268 height 37
paste input "42000"
type input "42000"
click at [19, 125] on button "حفظ" at bounding box center [73, 143] width 108 height 37
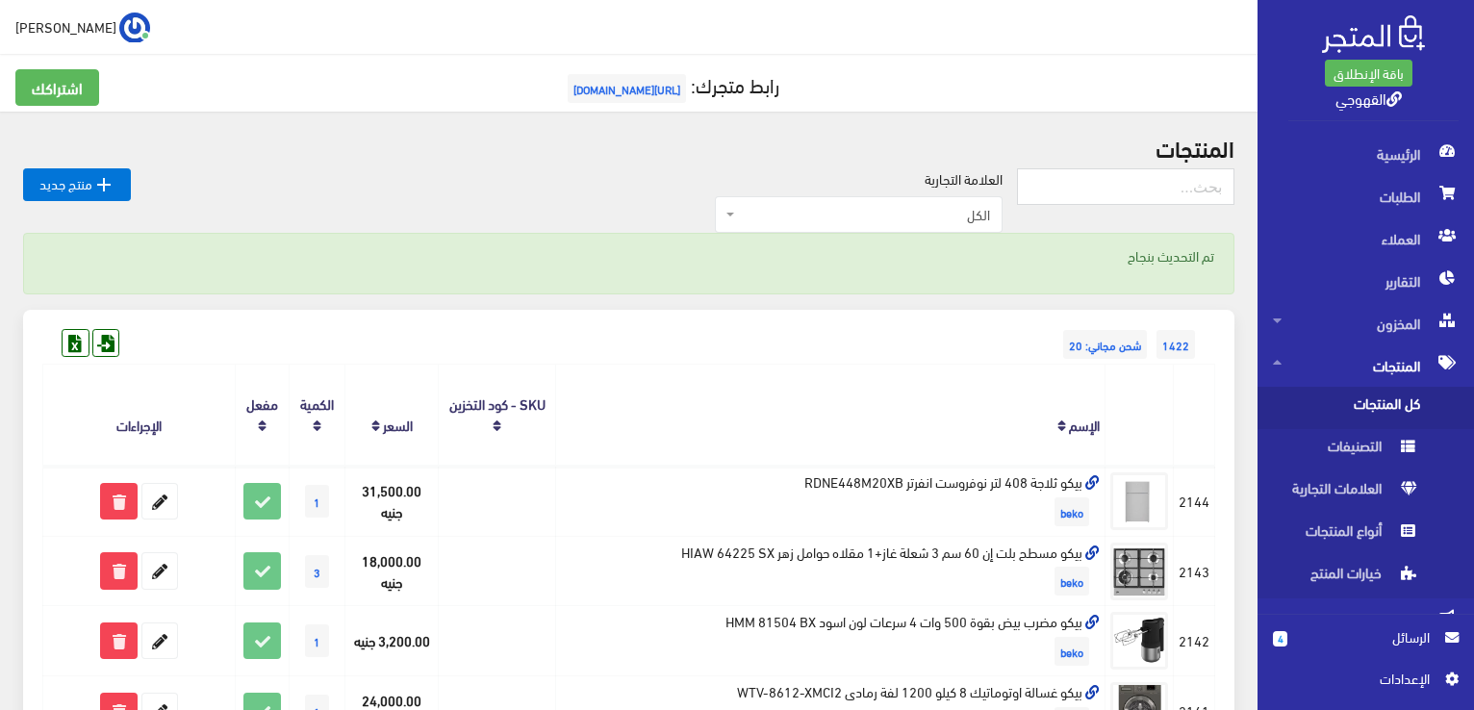
click at [1020, 365] on th "الإسم" at bounding box center [830, 415] width 549 height 101
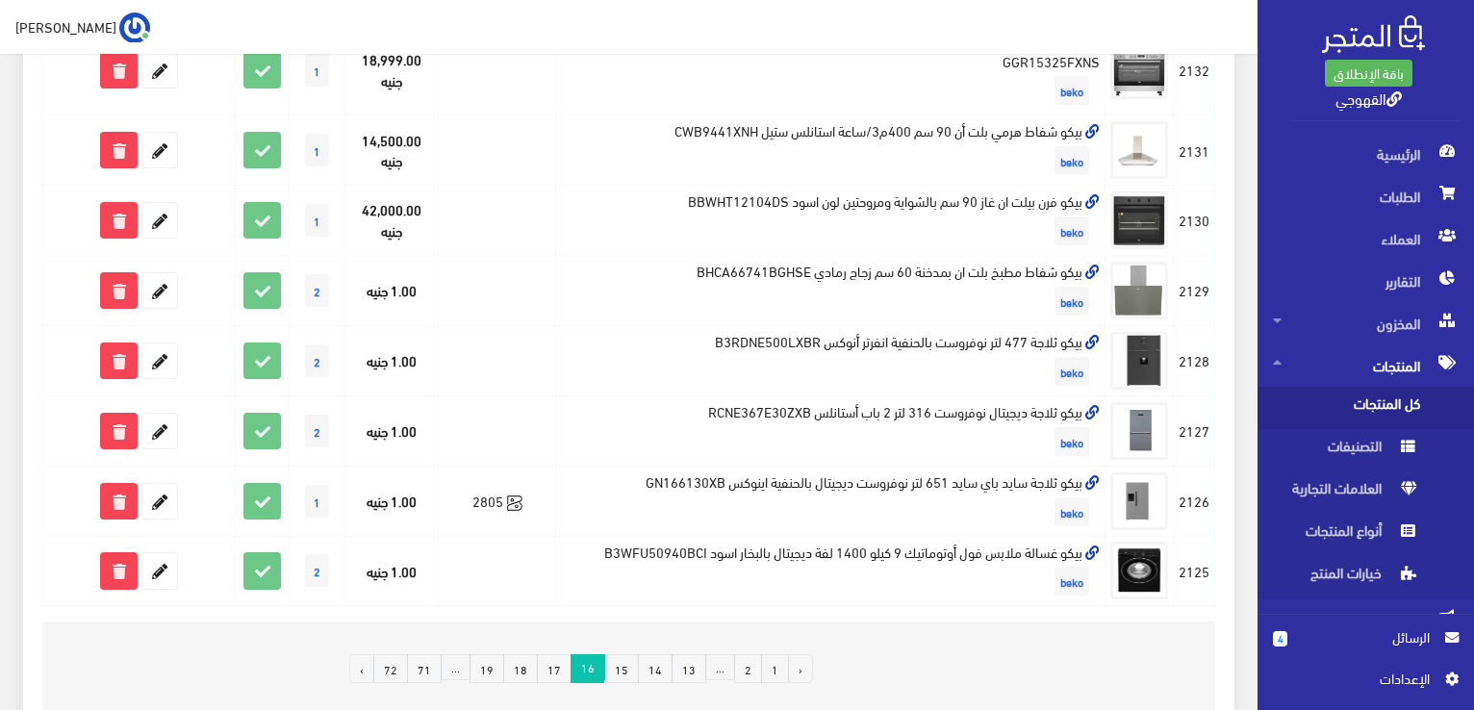
scroll to position [1282, 0]
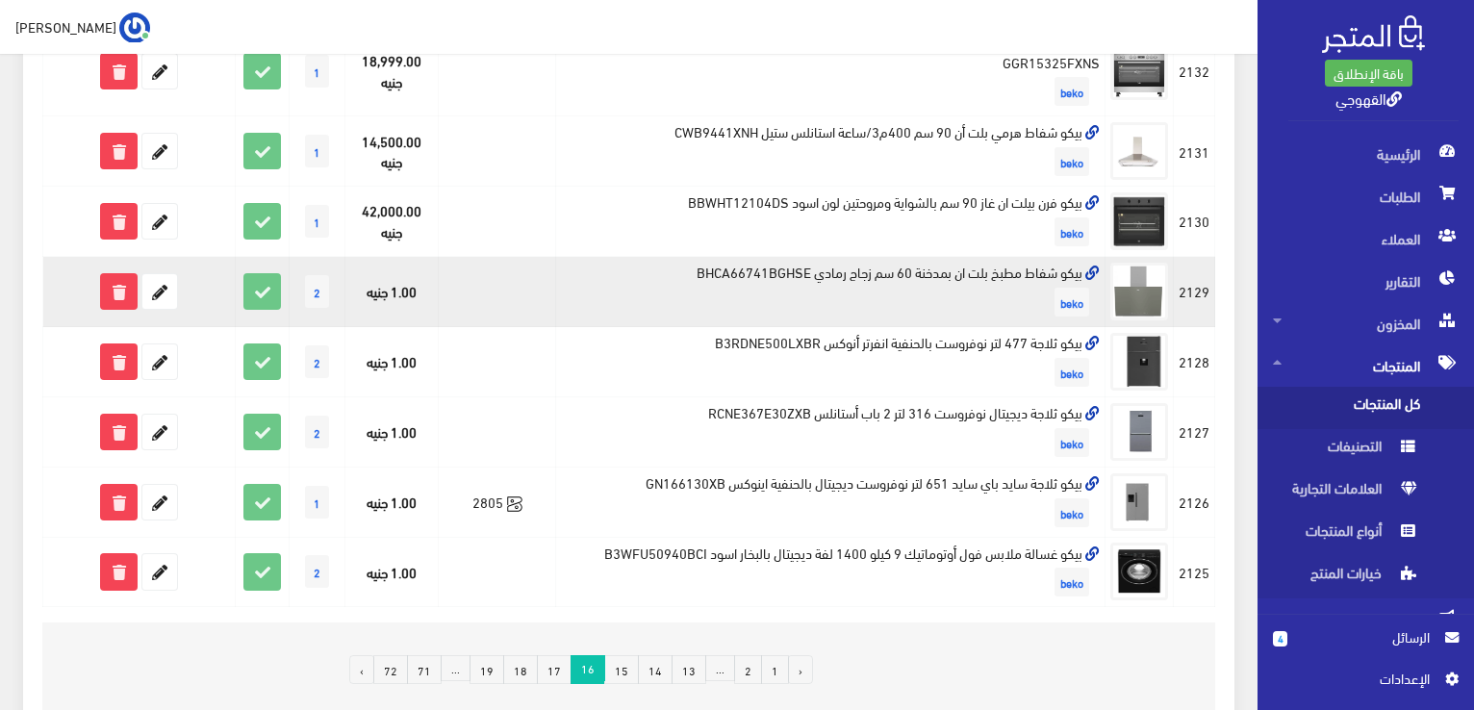
click at [1039, 277] on td "بيكو شفاط مطبخ بلت ان بمدخنة 60 سم زجاج رمادي BHCA66741BGHSE beko" at bounding box center [830, 292] width 549 height 70
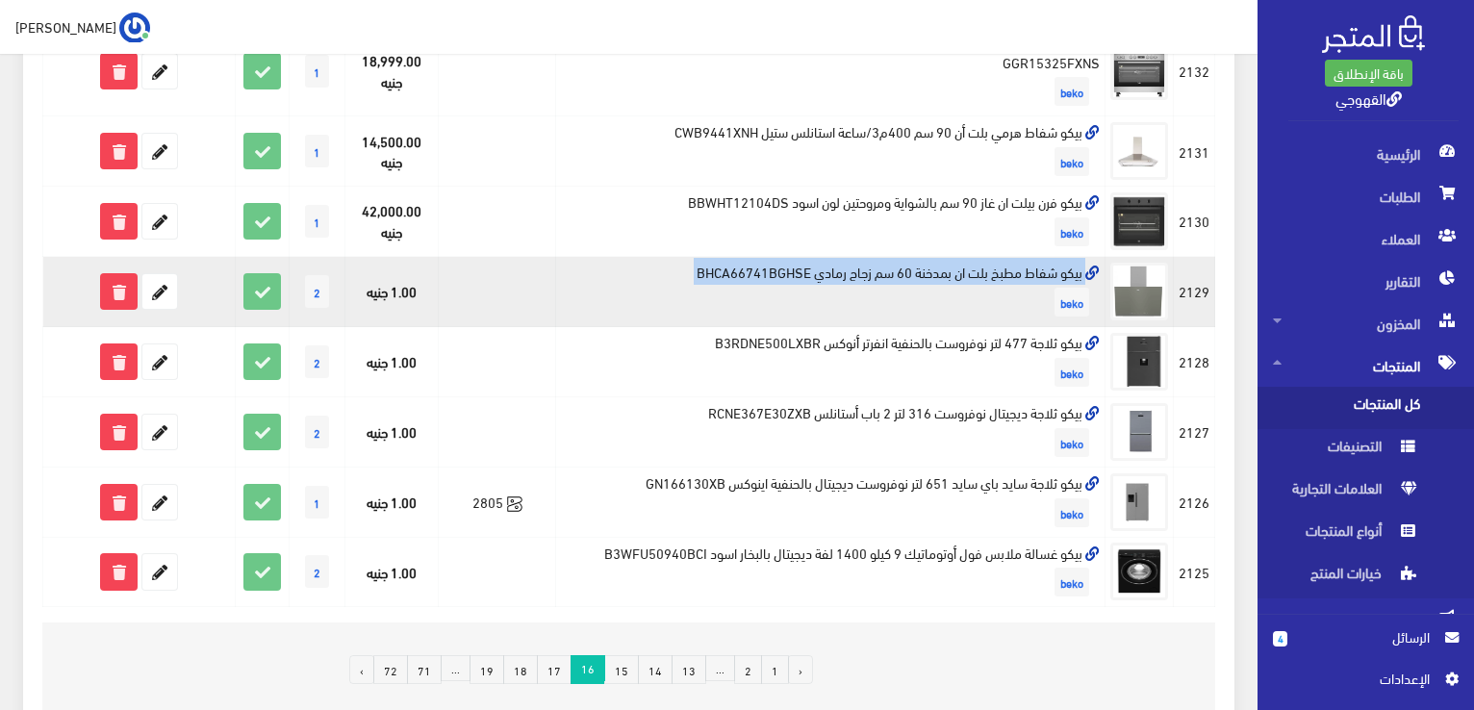
click at [1039, 277] on td "بيكو شفاط مطبخ بلت ان بمدخنة 60 سم زجاج رمادي BHCA66741BGHSE beko" at bounding box center [830, 292] width 549 height 70
copy td "بيكو شفاط مطبخ بلت ان بمدخنة 60 سم زجاج رمادي BHCA66741BGHSE"
click at [165, 290] on icon at bounding box center [159, 291] width 35 height 35
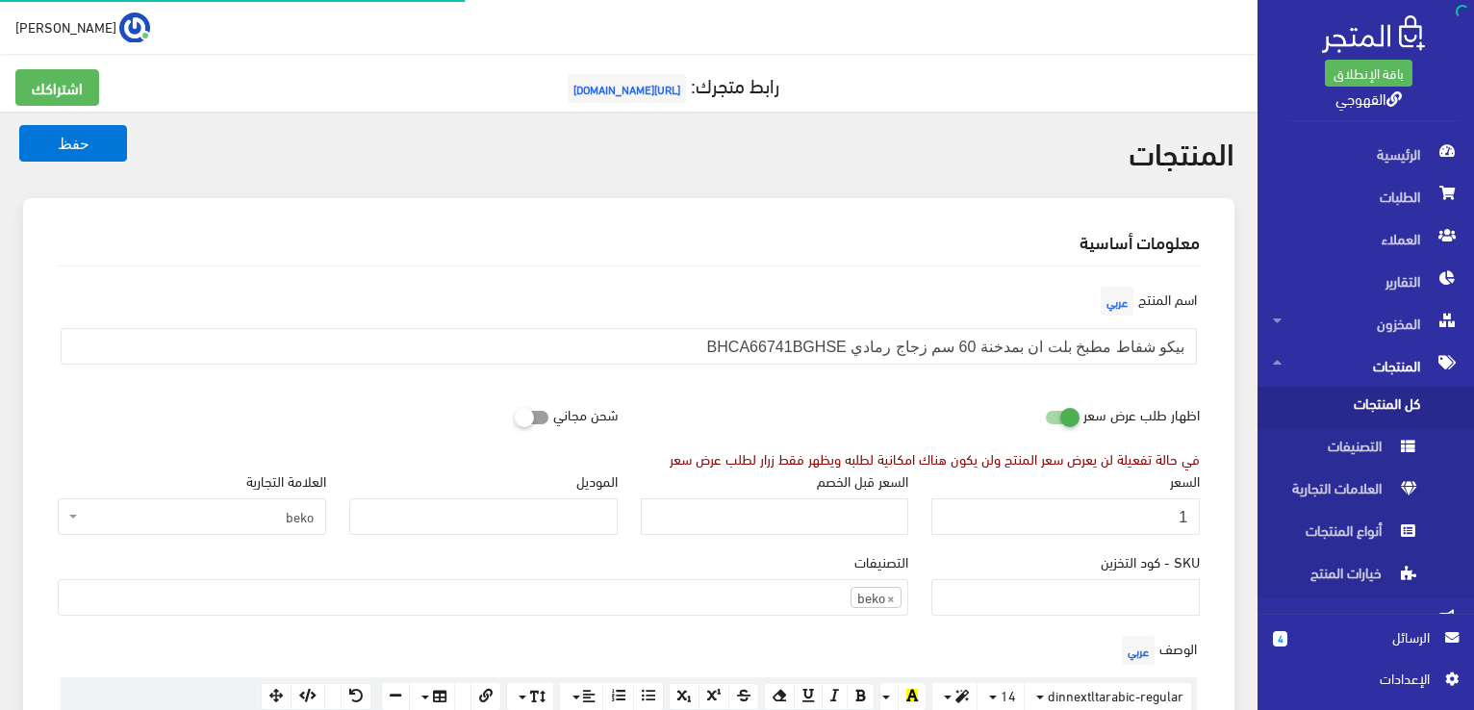
scroll to position [1126, 0]
click at [1035, 498] on input "1" at bounding box center [1065, 516] width 268 height 37
type input "14300"
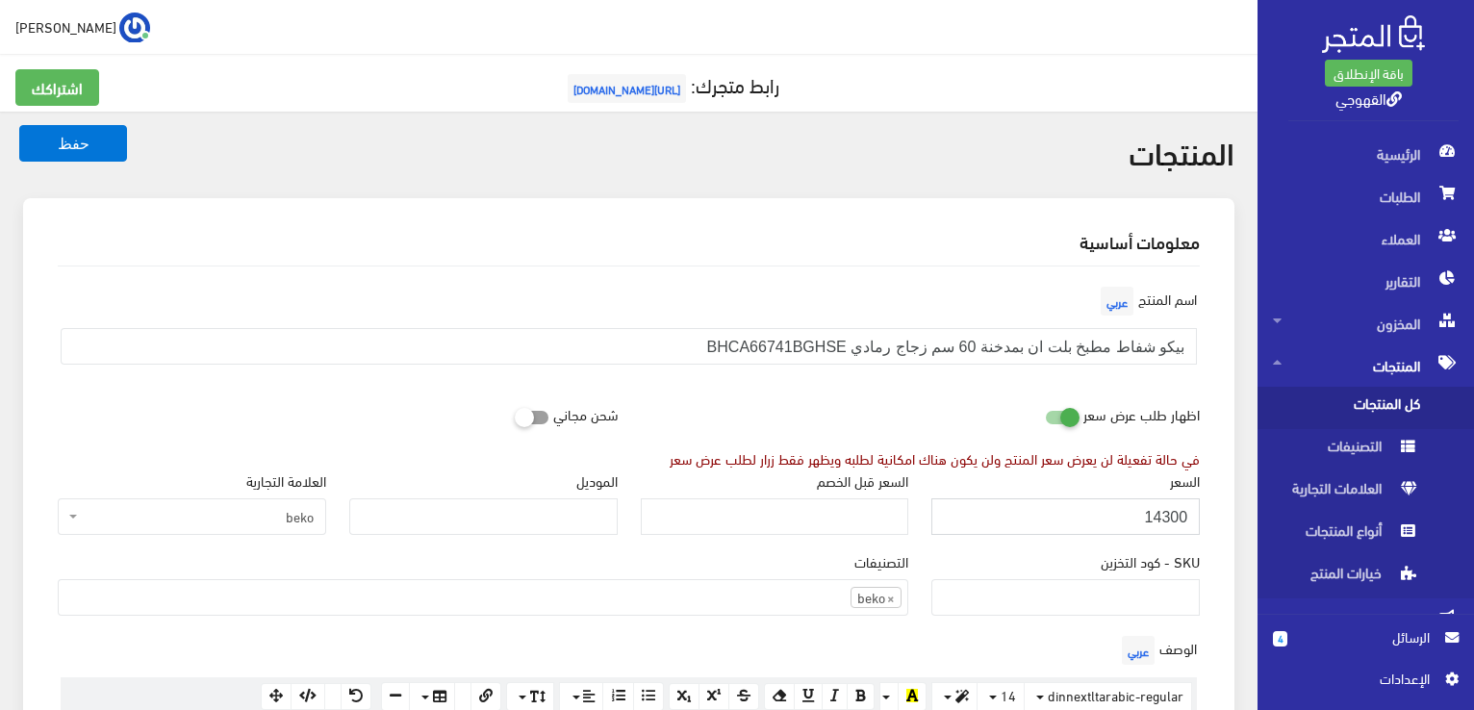
click at [19, 125] on button "حفظ" at bounding box center [73, 143] width 108 height 37
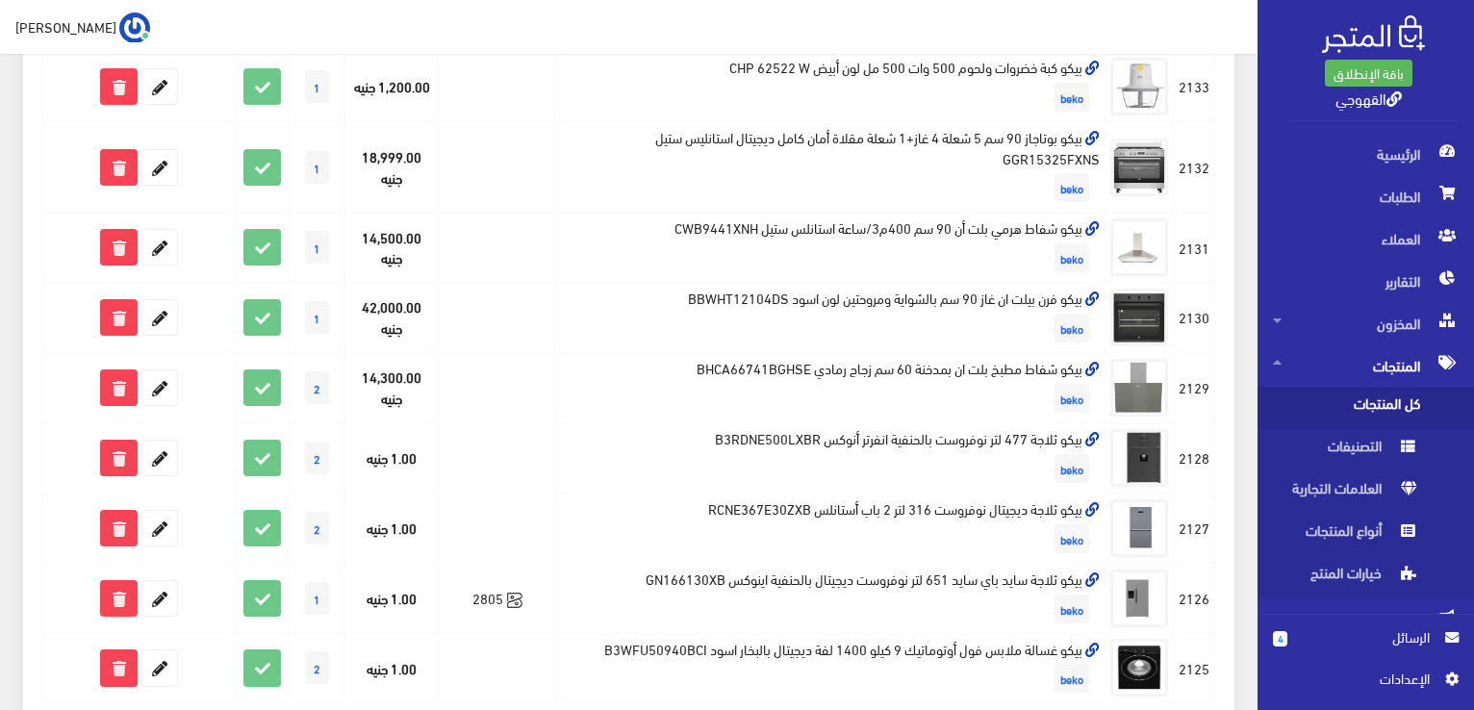
scroll to position [1232, 0]
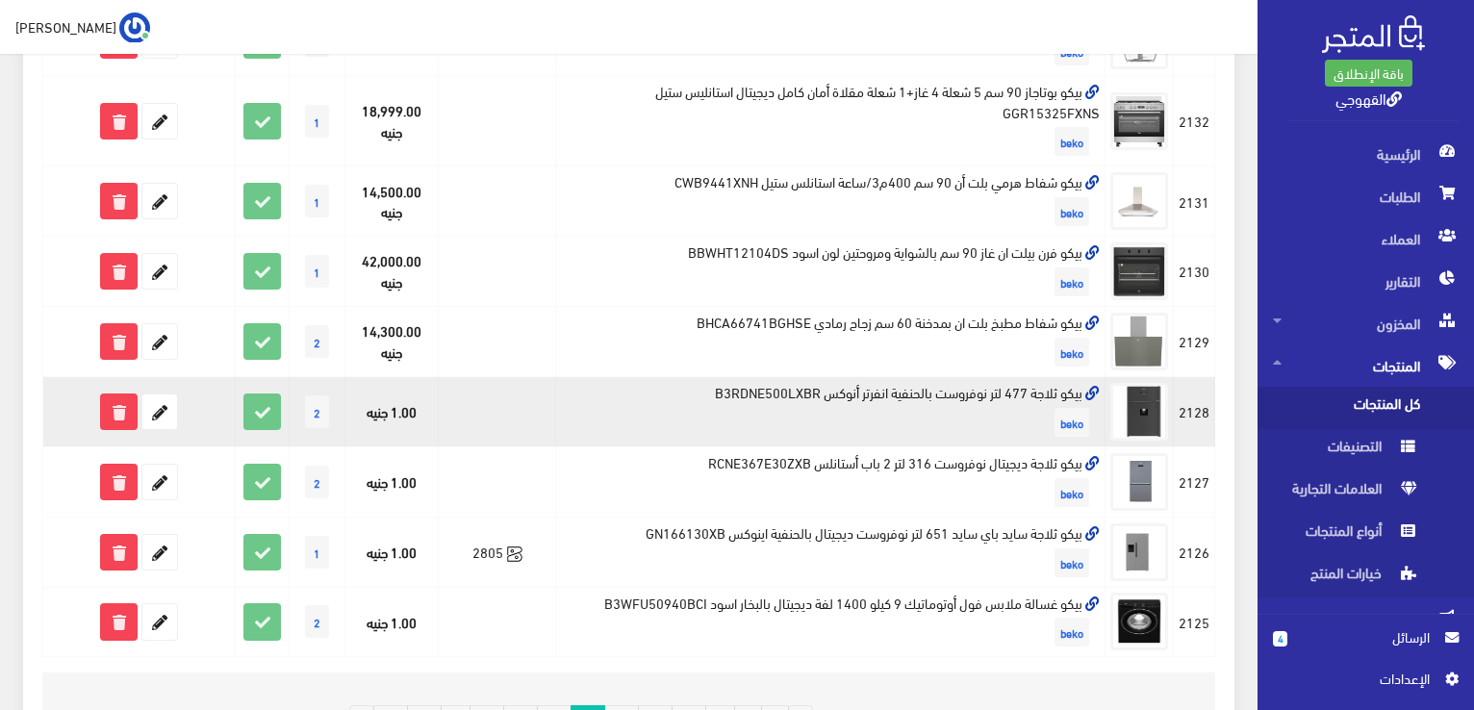
click at [1048, 388] on td "بيكو ثلاجة 477 لتر نوفروست بالحنفية انفرتر أنوكس B3RDNE500LXBR beko" at bounding box center [830, 412] width 549 height 70
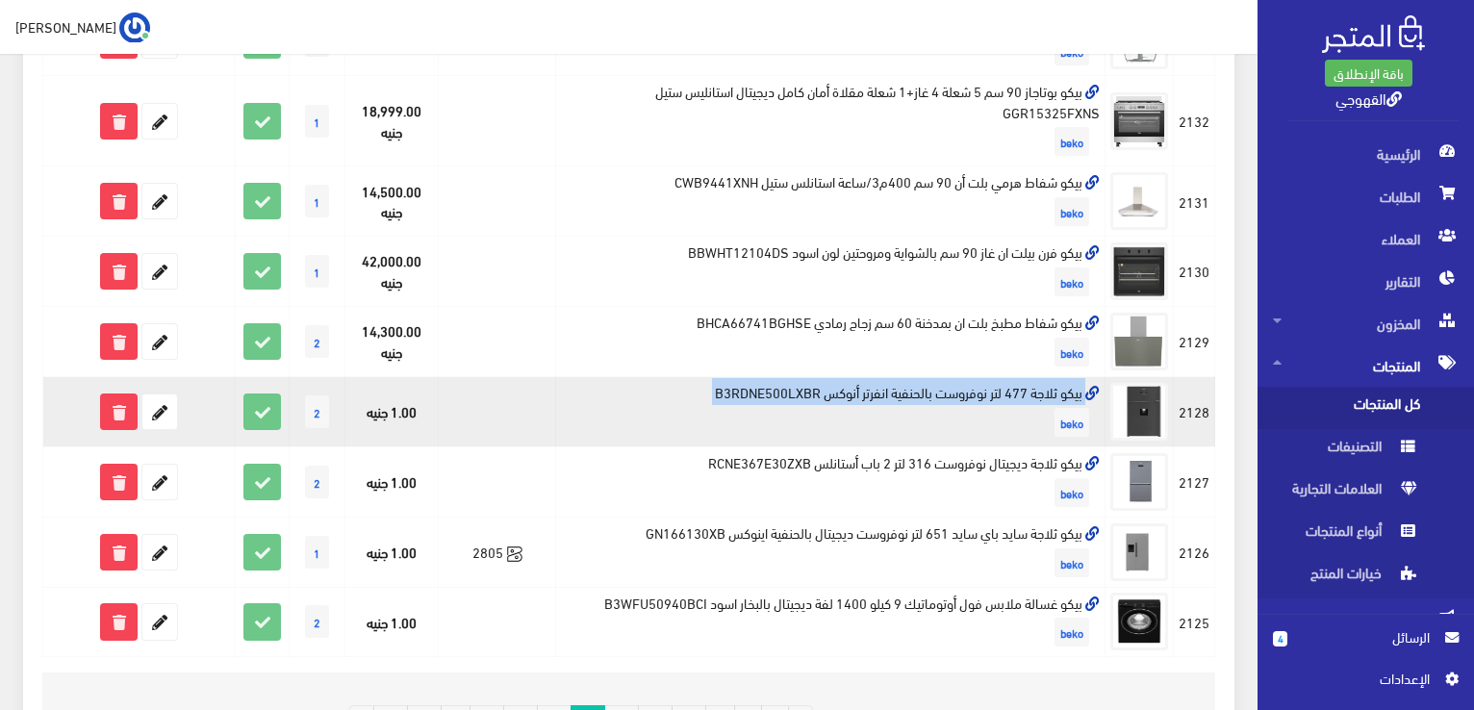
click at [1048, 388] on td "بيكو ثلاجة 477 لتر نوفروست بالحنفية انفرتر أنوكس B3RDNE500LXBR beko" at bounding box center [830, 412] width 549 height 70
copy td "بيكو ثلاجة 477 لتر نوفروست بالحنفية انفرتر أنوكس B3RDNE500LXBR"
click at [165, 413] on icon at bounding box center [159, 411] width 35 height 35
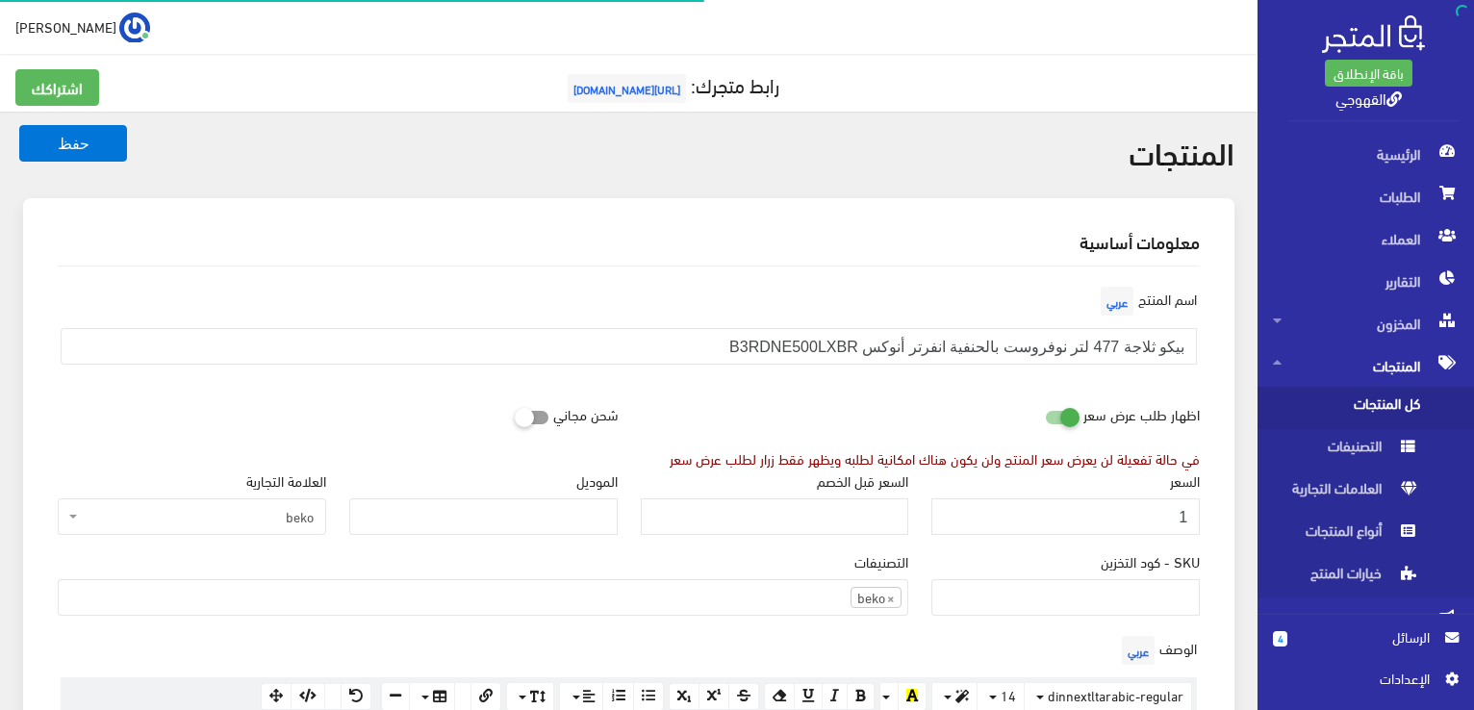
scroll to position [1339, 0]
click at [1089, 505] on input "1" at bounding box center [1065, 516] width 268 height 37
type input "41800"
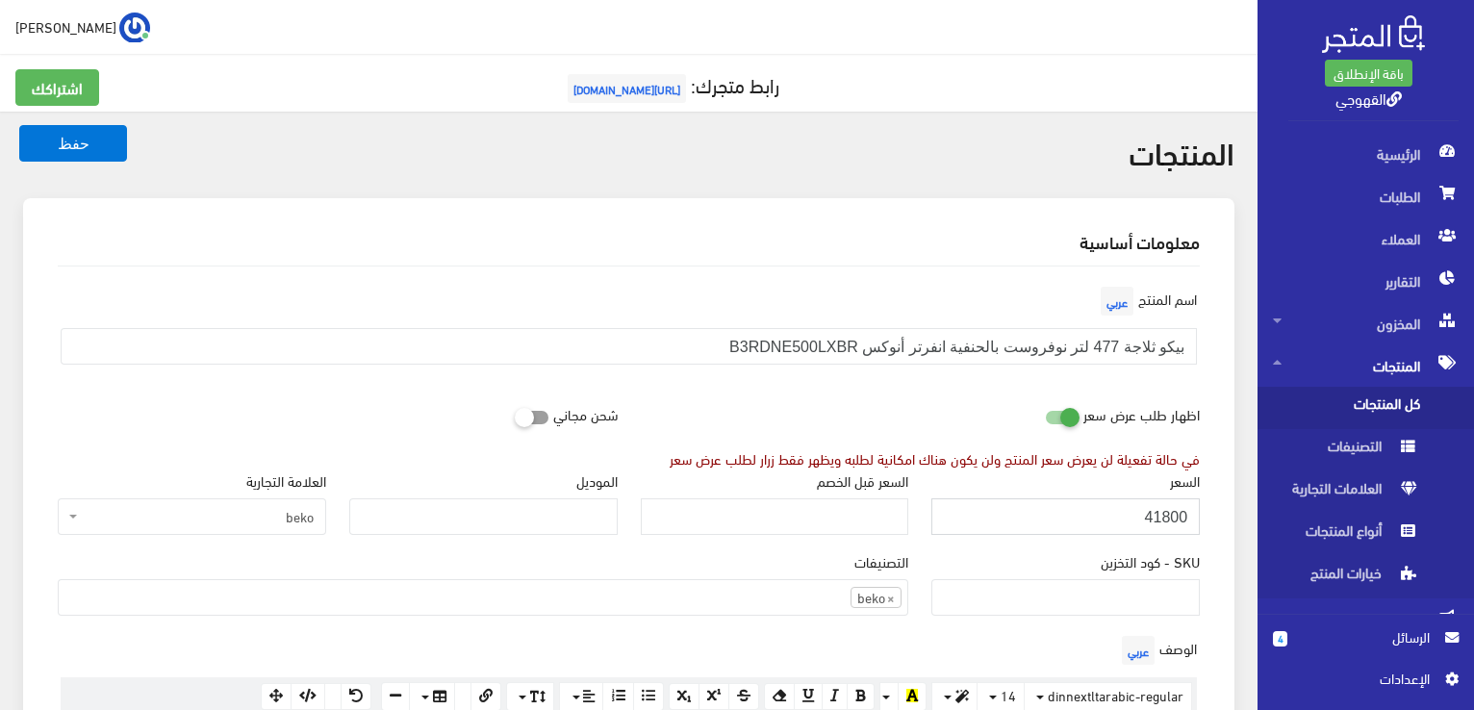
click at [19, 125] on button "حفظ" at bounding box center [73, 143] width 108 height 37
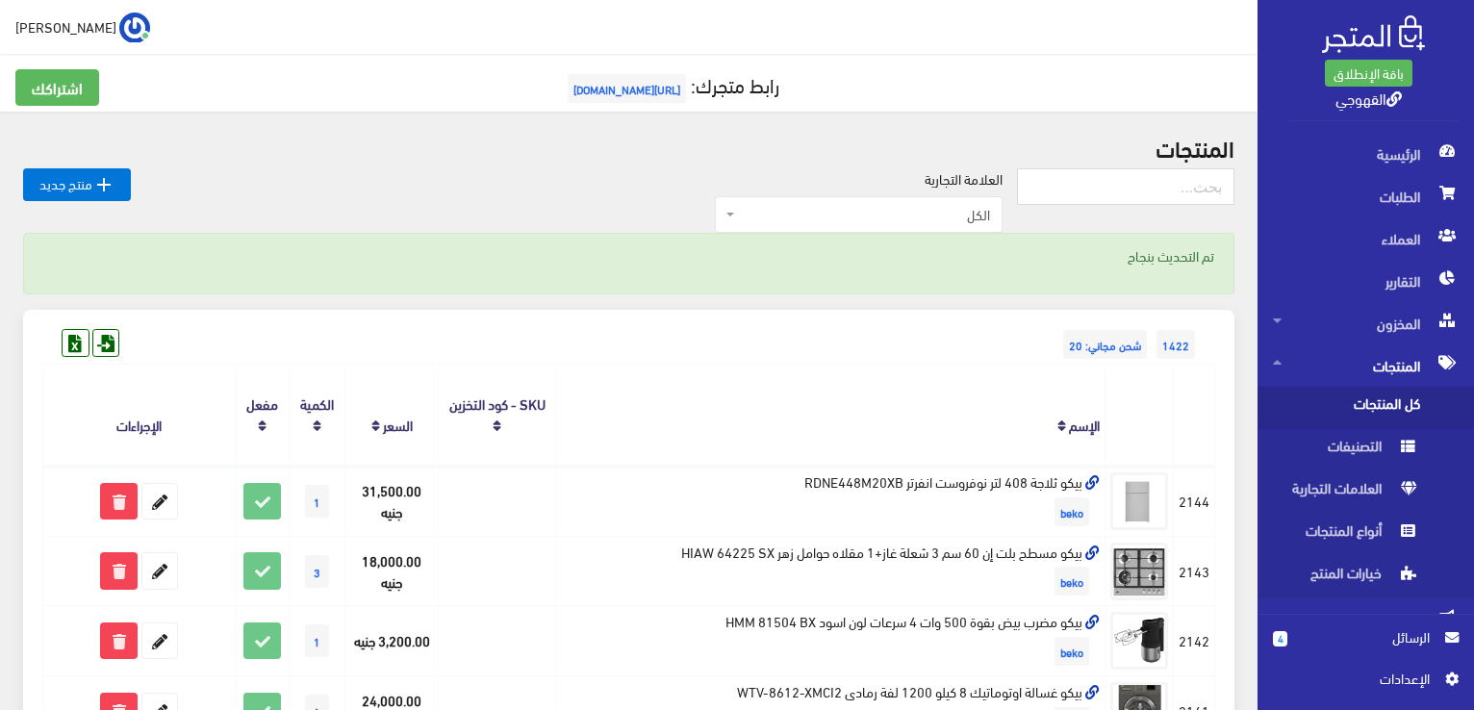
click at [953, 447] on th "الإسم" at bounding box center [830, 415] width 549 height 101
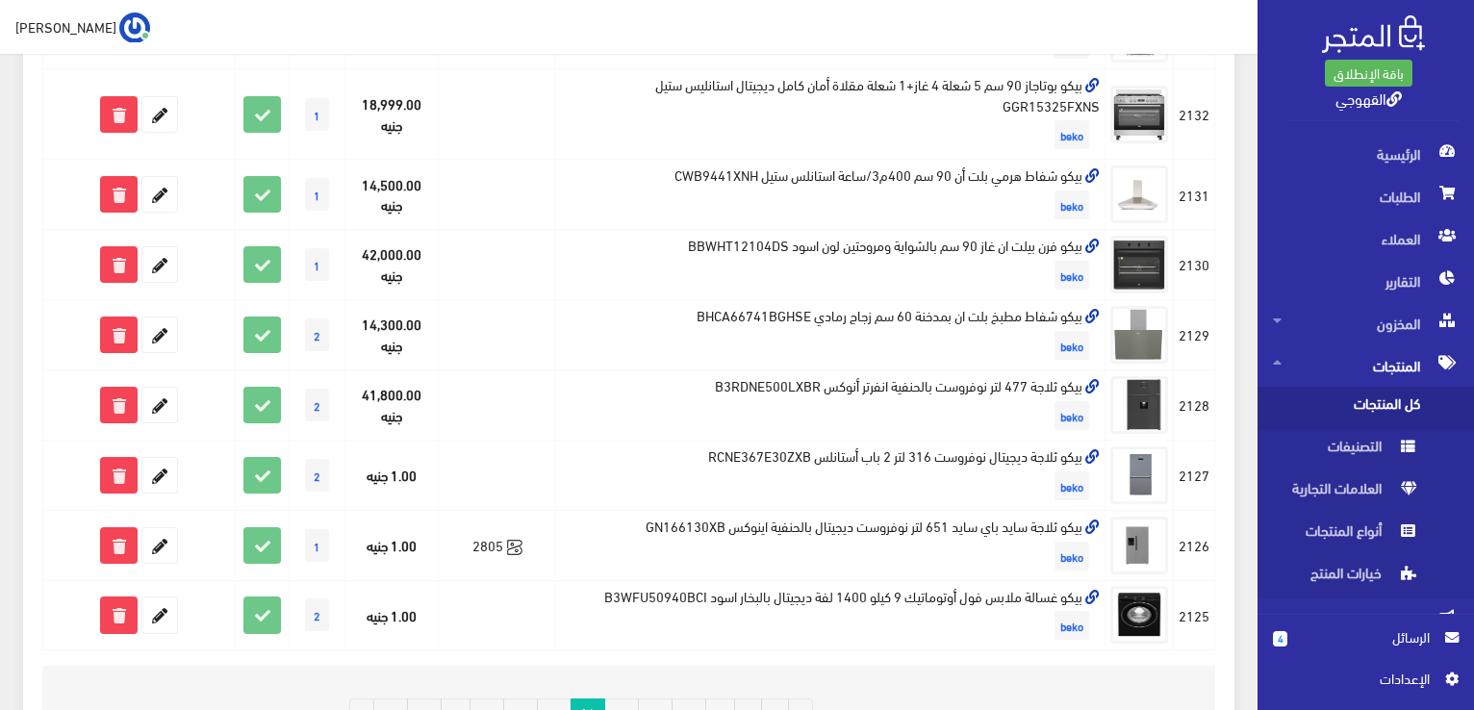
scroll to position [1270, 0]
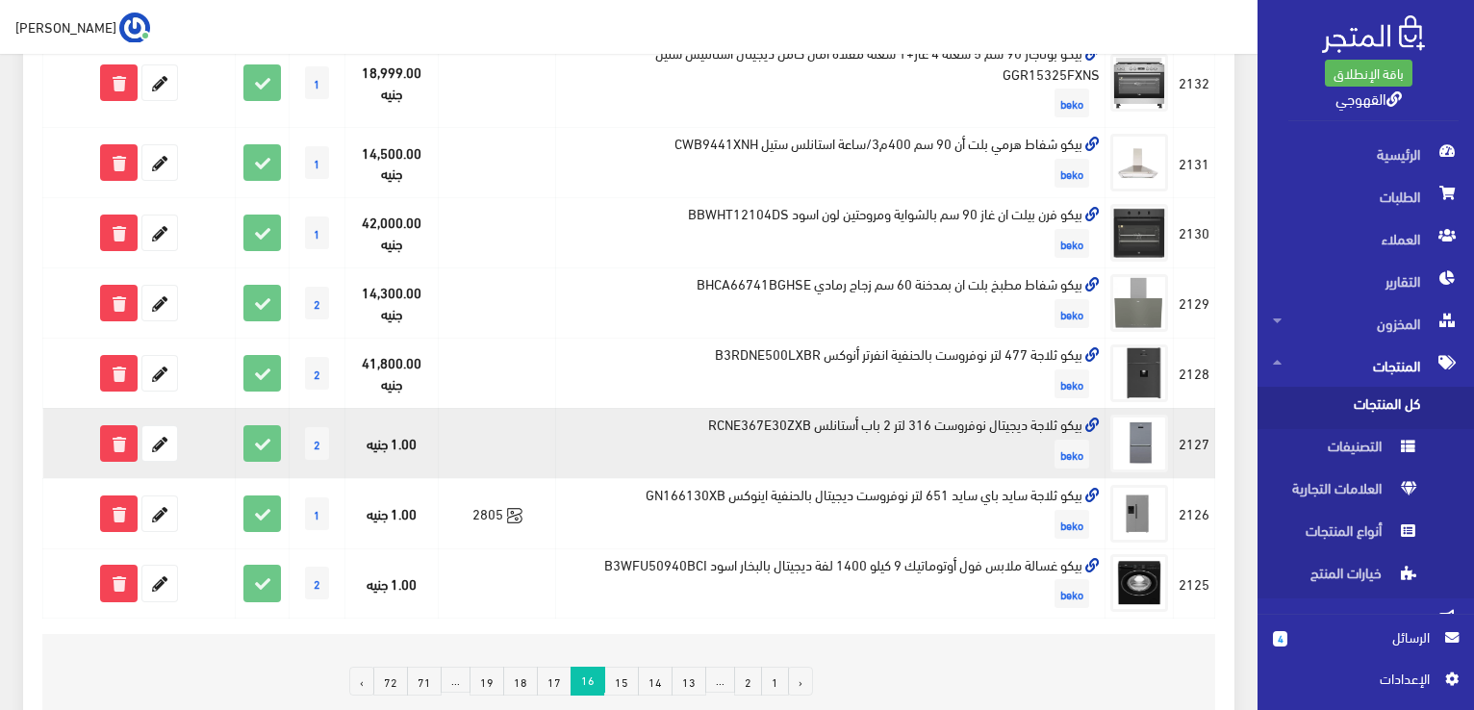
click at [963, 424] on td "بيكو ثلاجة ديجيتال نوفروست 316 لتر 2 باب أستانلس RCNE367E30ZXB beko" at bounding box center [830, 443] width 549 height 70
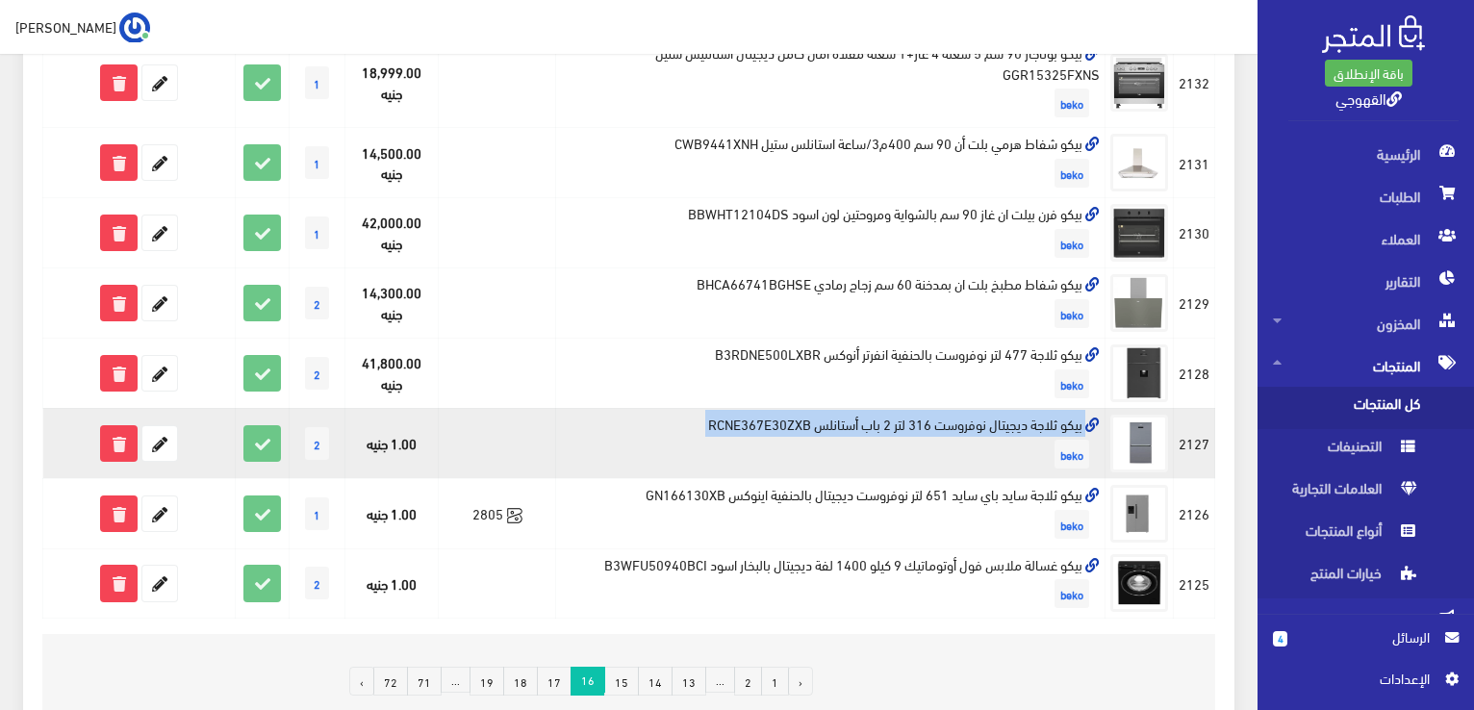
click at [963, 424] on td "بيكو ثلاجة ديجيتال نوفروست 316 لتر 2 باب أستانلس RCNE367E30ZXB beko" at bounding box center [830, 443] width 549 height 70
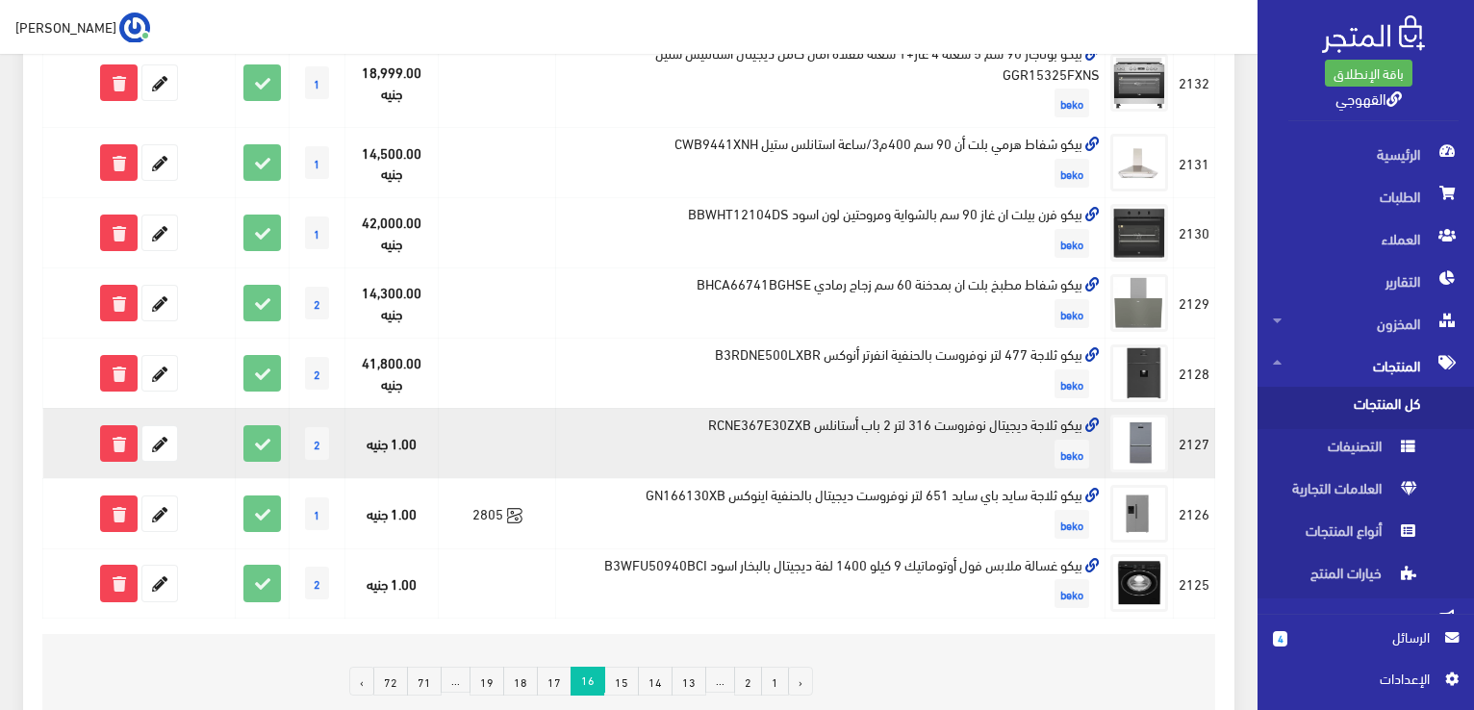
click at [963, 424] on td "بيكو ثلاجة ديجيتال نوفروست 316 لتر 2 باب أستانلس RCNE367E30ZXB beko" at bounding box center [830, 443] width 549 height 70
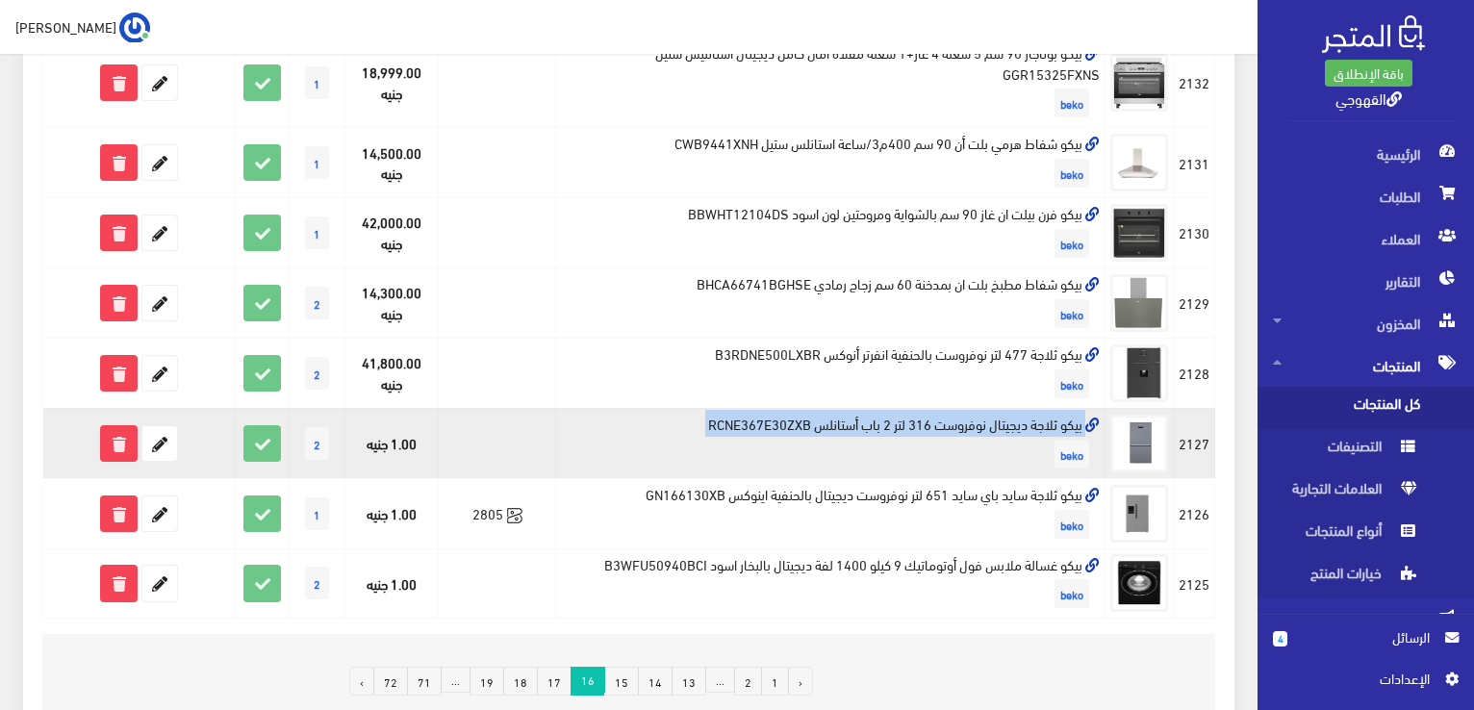
click at [963, 424] on td "بيكو ثلاجة ديجيتال نوفروست 316 لتر 2 باب أستانلس RCNE367E30ZXB beko" at bounding box center [830, 443] width 549 height 70
copy td "بيكو ثلاجة ديجيتال نوفروست 316 لتر 2 باب أستانلس RCNE367E30ZXB"
click at [166, 443] on icon at bounding box center [159, 443] width 35 height 35
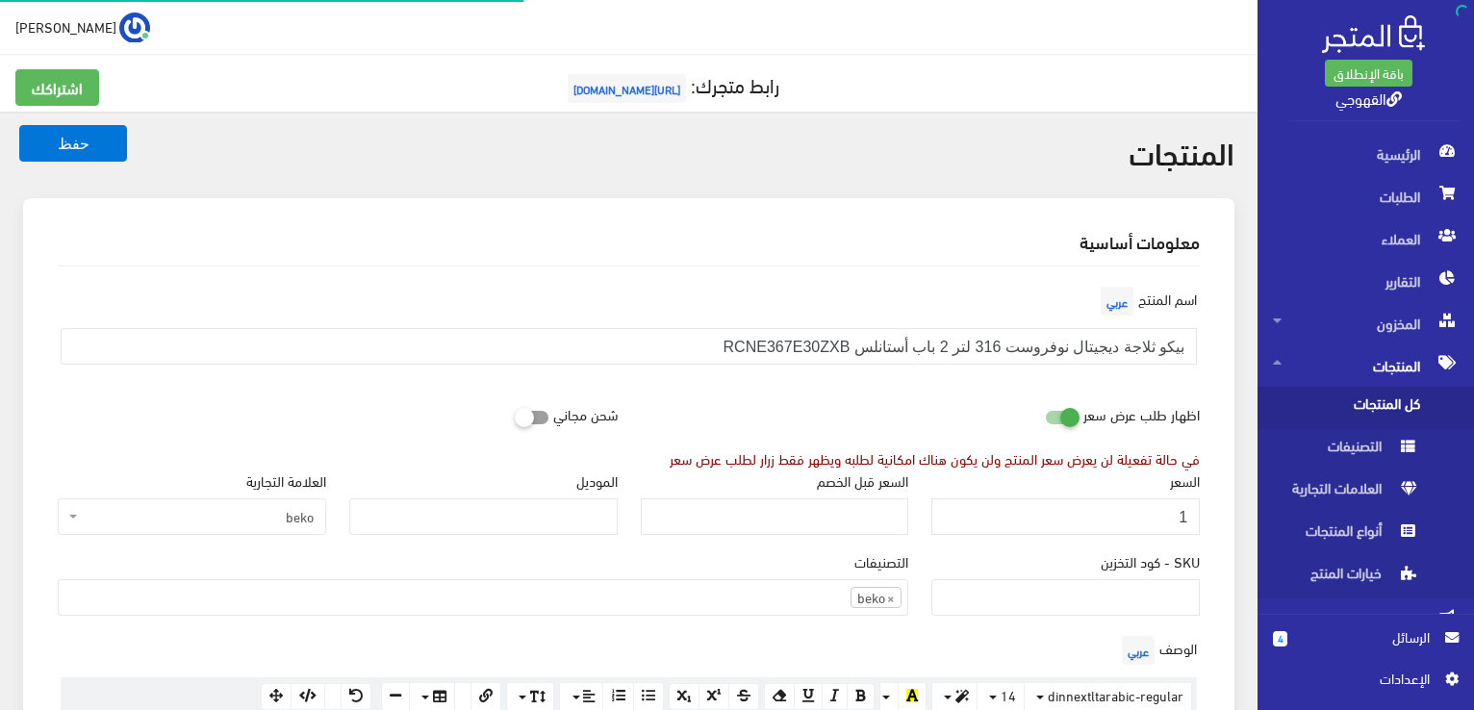
scroll to position [1342, 0]
click at [983, 513] on input "1" at bounding box center [1065, 516] width 268 height 37
type input "7"
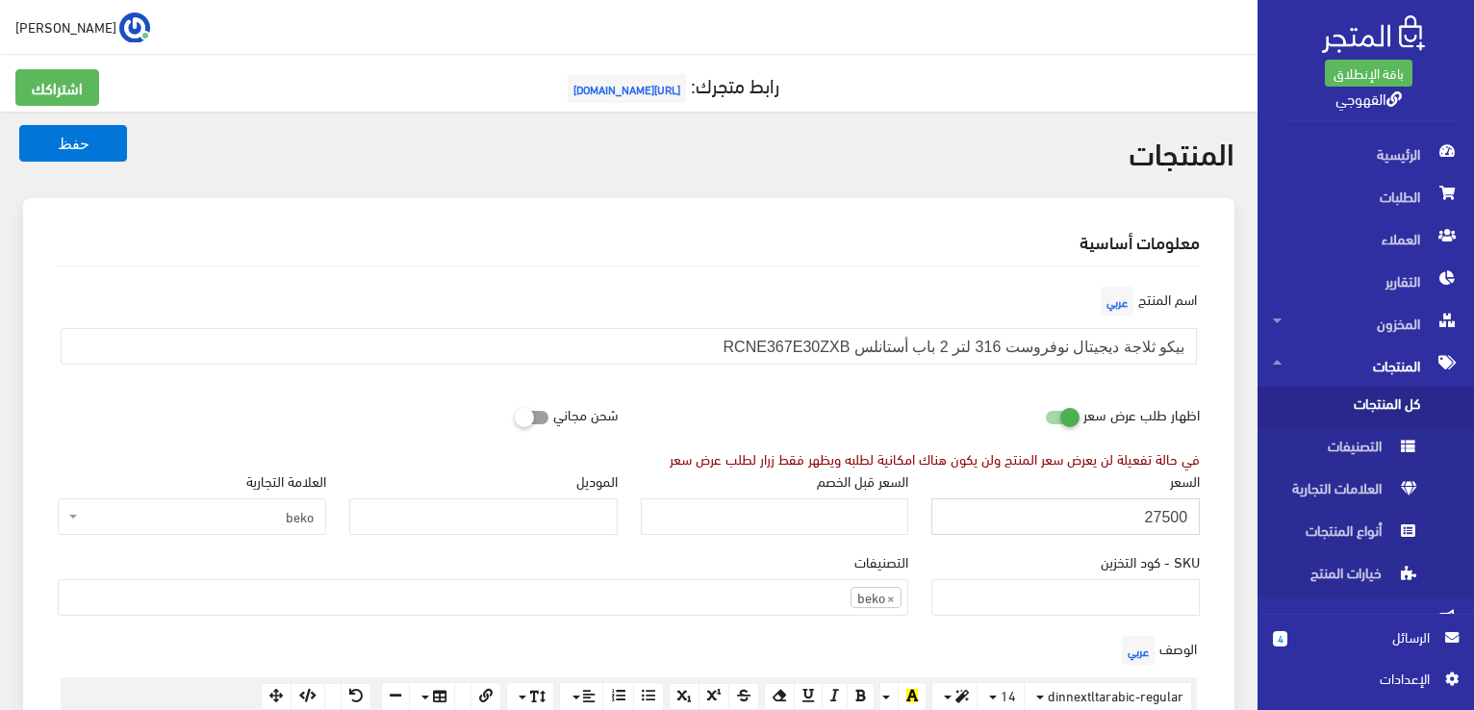
type input "27500"
click at [19, 125] on button "حفظ" at bounding box center [73, 143] width 108 height 37
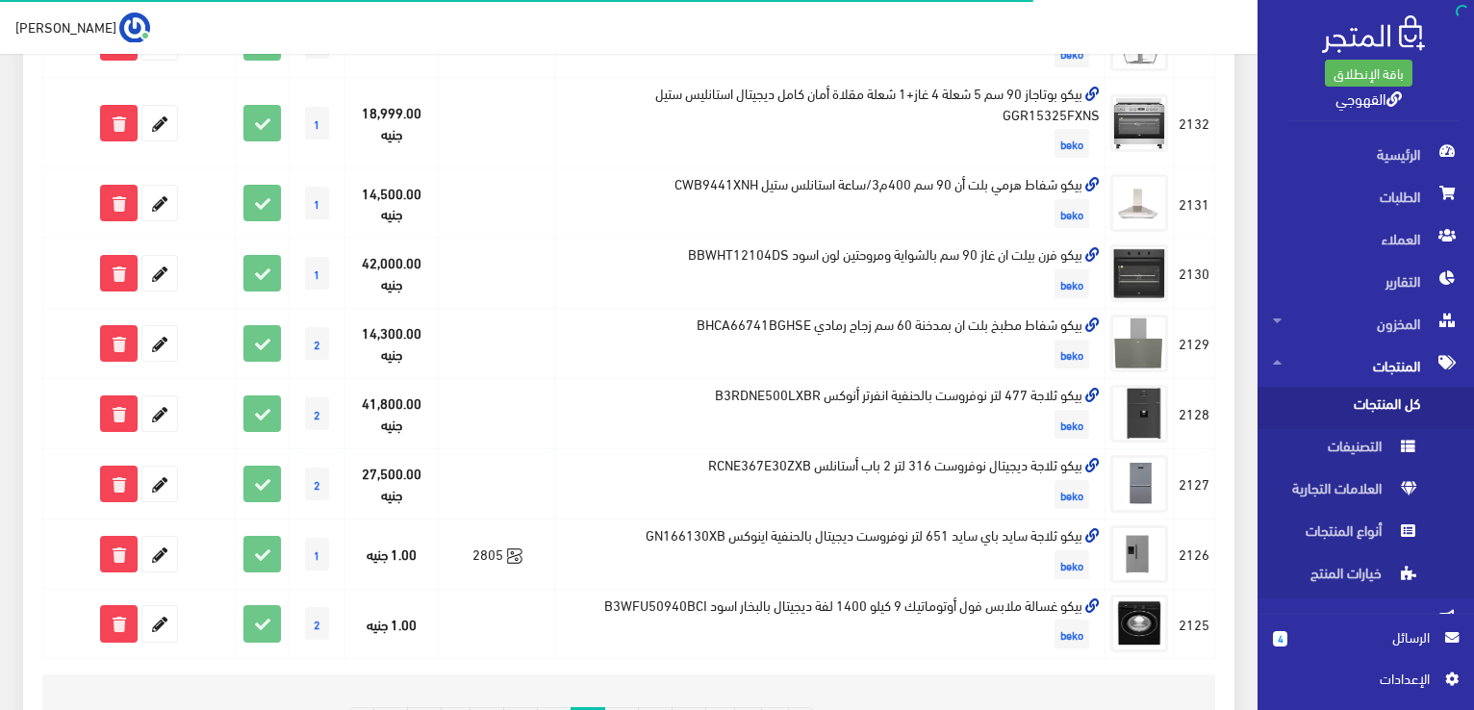
scroll to position [1410, 0]
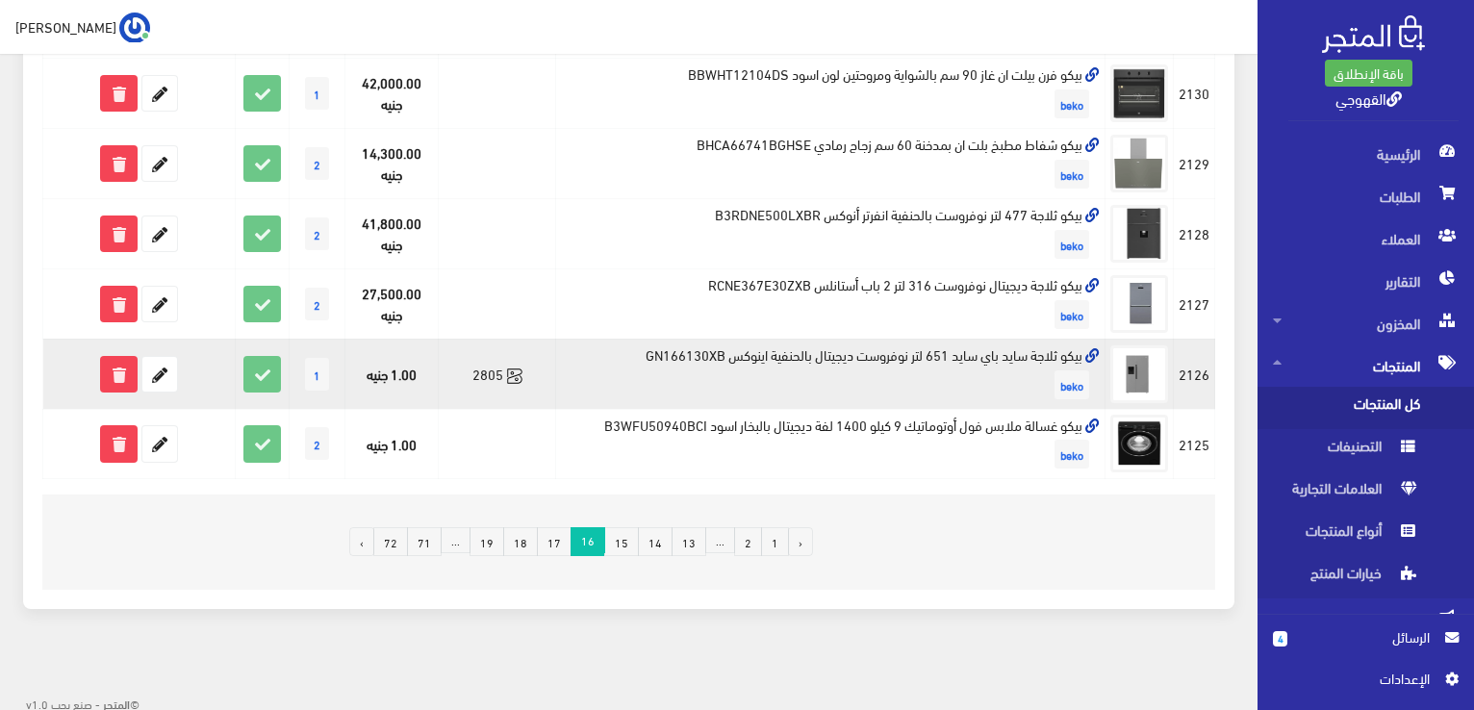
click at [1002, 351] on td "بيكو ثلاجة سايد باي سايد 651 لتر نوفروست ديجيتال بالحنفية اينوكس GN166130XB beko" at bounding box center [830, 374] width 549 height 70
copy td "بيكو ثلاجة سايد باي سايد 651 لتر نوفروست ديجيتال بالحنفية اينوكس GN166130XB"
click at [154, 361] on icon at bounding box center [159, 374] width 35 height 35
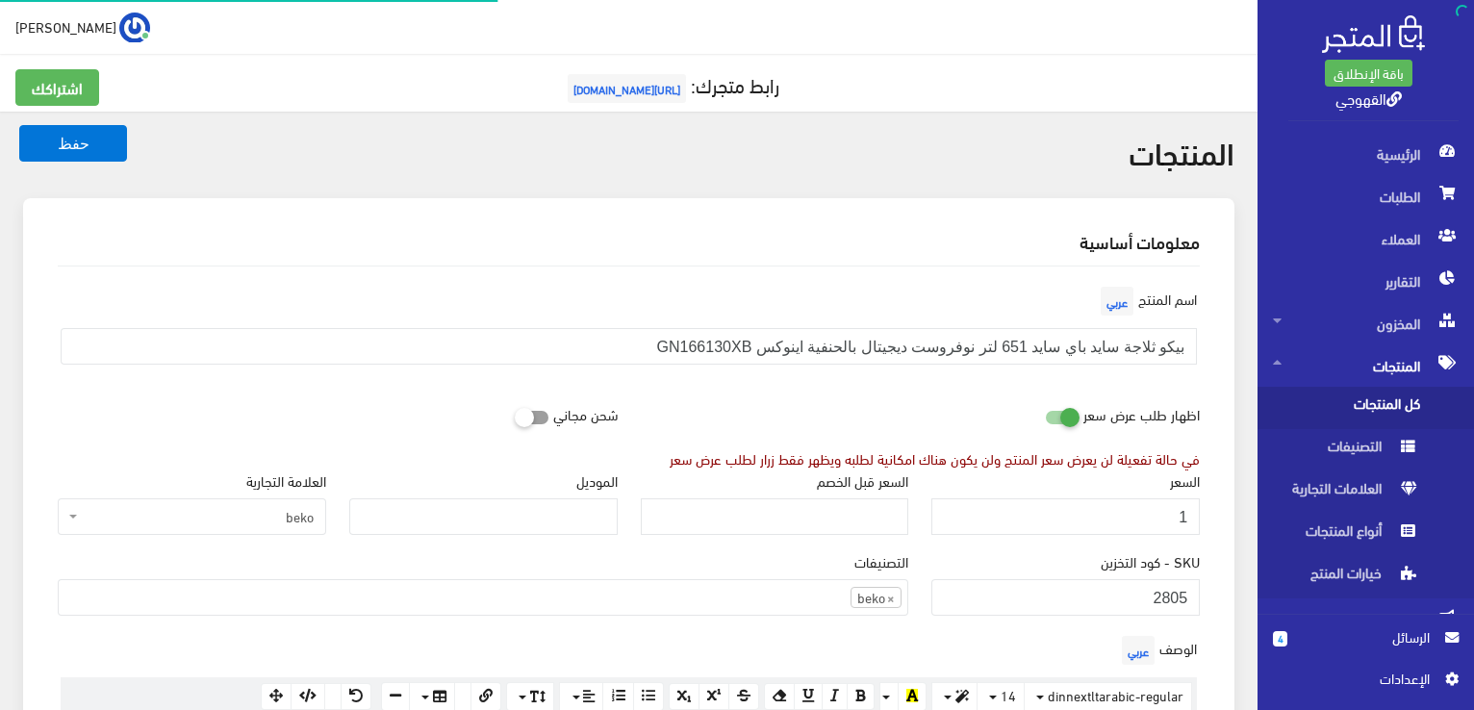
scroll to position [1339, 0]
click at [1062, 517] on input "1" at bounding box center [1065, 516] width 268 height 37
type input "26200"
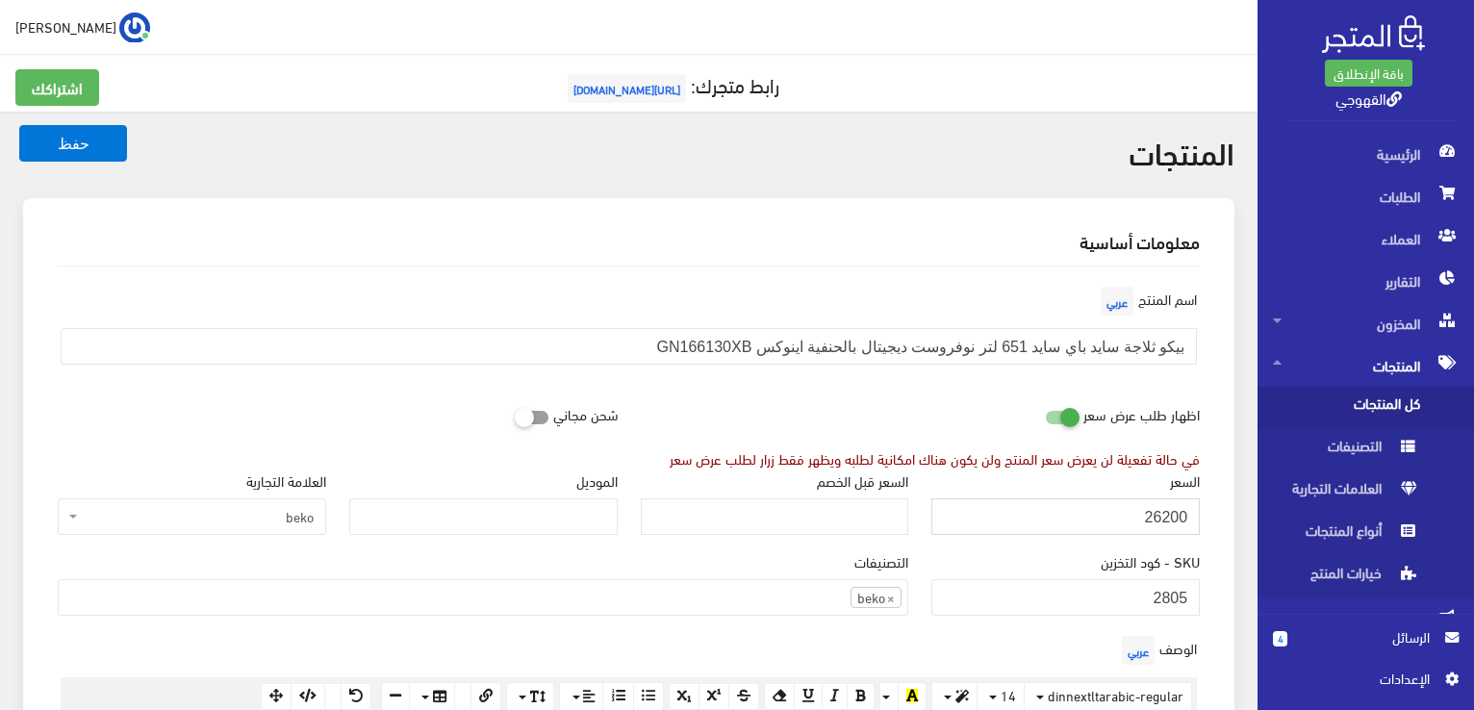
click at [19, 125] on button "حفظ" at bounding box center [73, 143] width 108 height 37
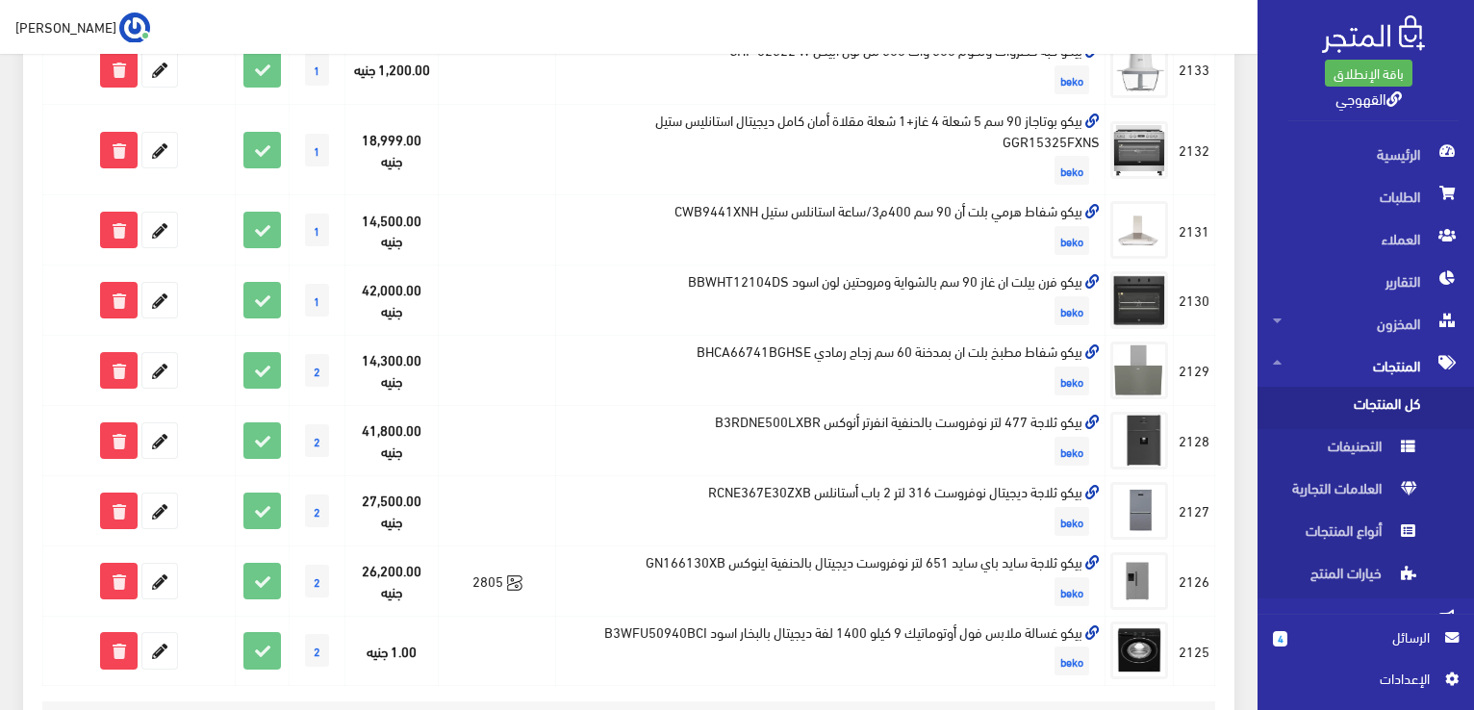
scroll to position [1410, 0]
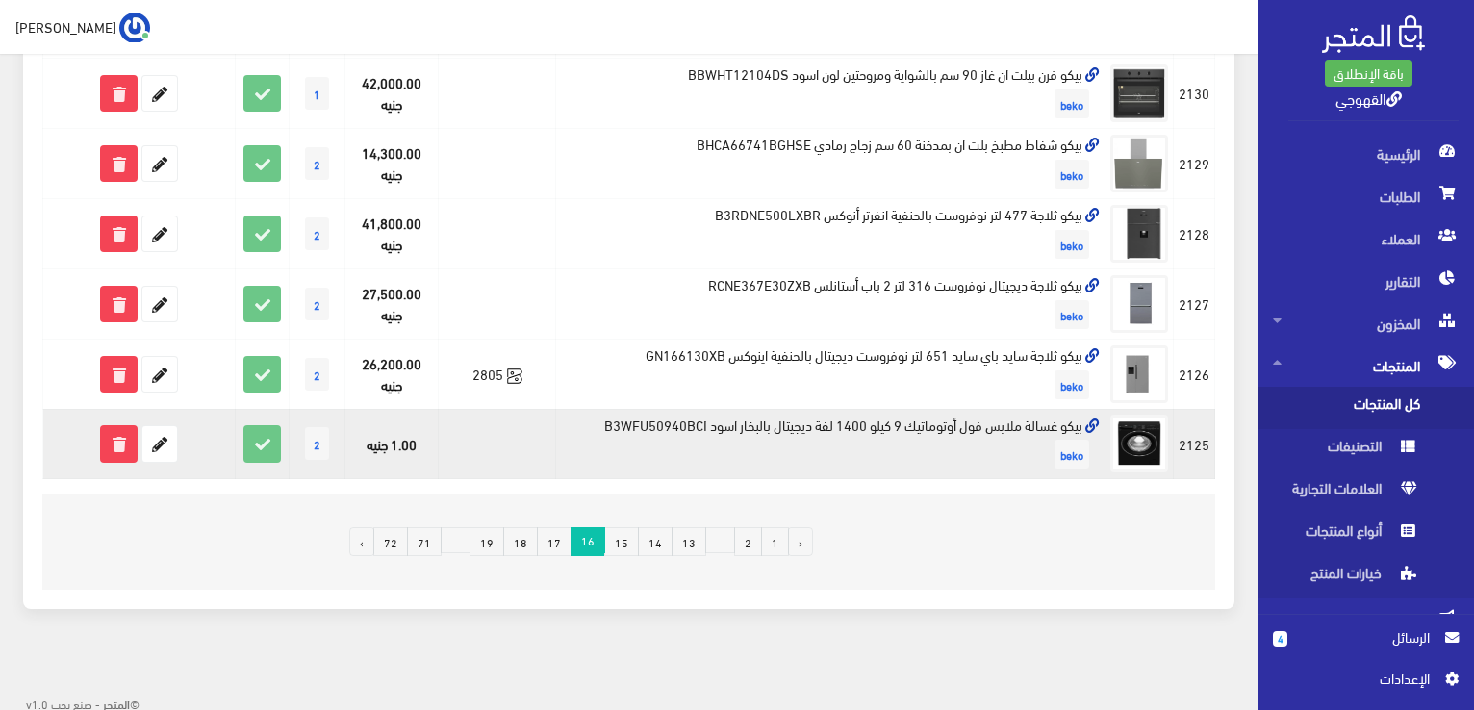
click at [927, 420] on td "بيكو غسالة ملابس فول أوتوماتيك 9 كيلو 1400 لفة ديجيتال بالبخار اسود B3WFU50940B…" at bounding box center [830, 444] width 549 height 70
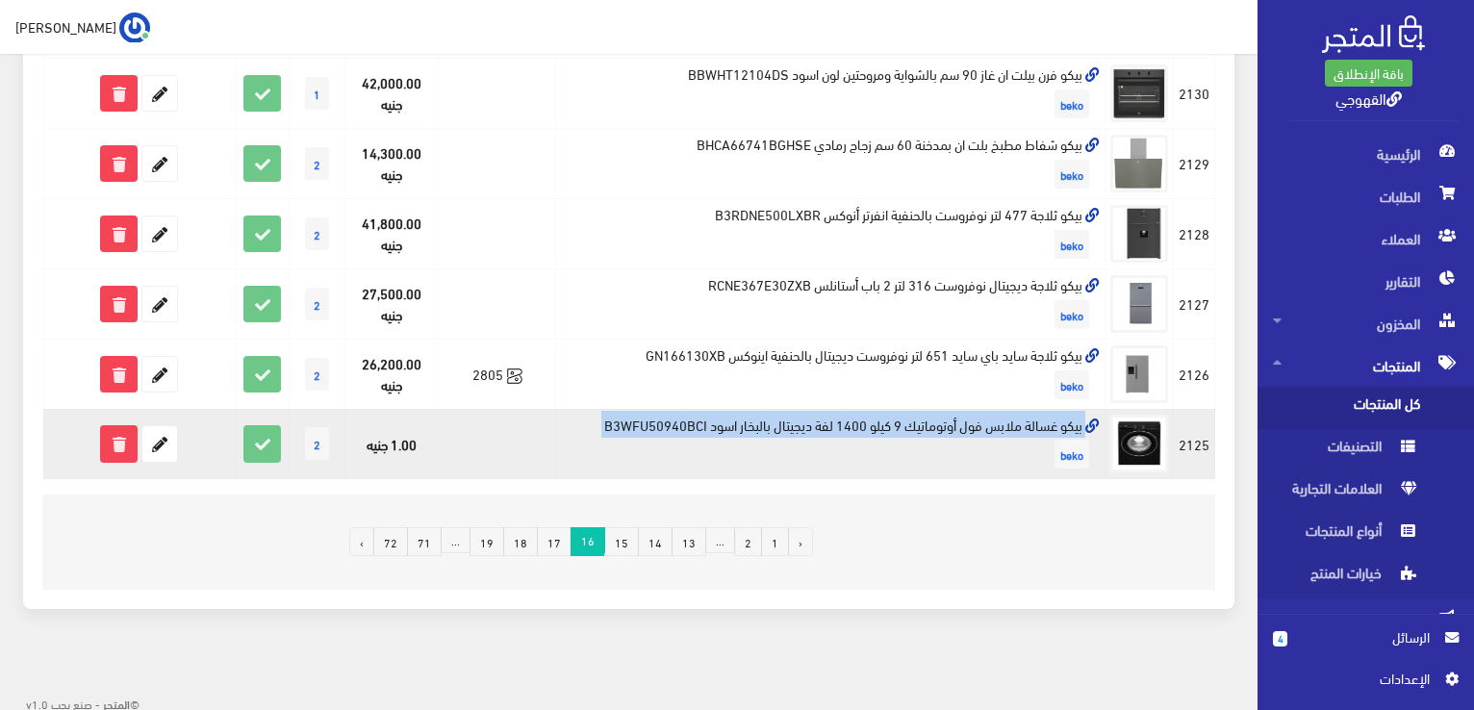
click at [927, 420] on td "بيكو غسالة ملابس فول أوتوماتيك 9 كيلو 1400 لفة ديجيتال بالبخار اسود B3WFU50940B…" at bounding box center [830, 444] width 549 height 70
copy td "بيكو غسالة ملابس فول أوتوماتيك 9 كيلو 1400 لفة ديجيتال بالبخار اسود B3WFU50940B…"
click at [162, 439] on icon at bounding box center [159, 443] width 35 height 35
click at [162, 448] on icon at bounding box center [159, 443] width 35 height 35
click at [160, 436] on icon at bounding box center [159, 443] width 35 height 35
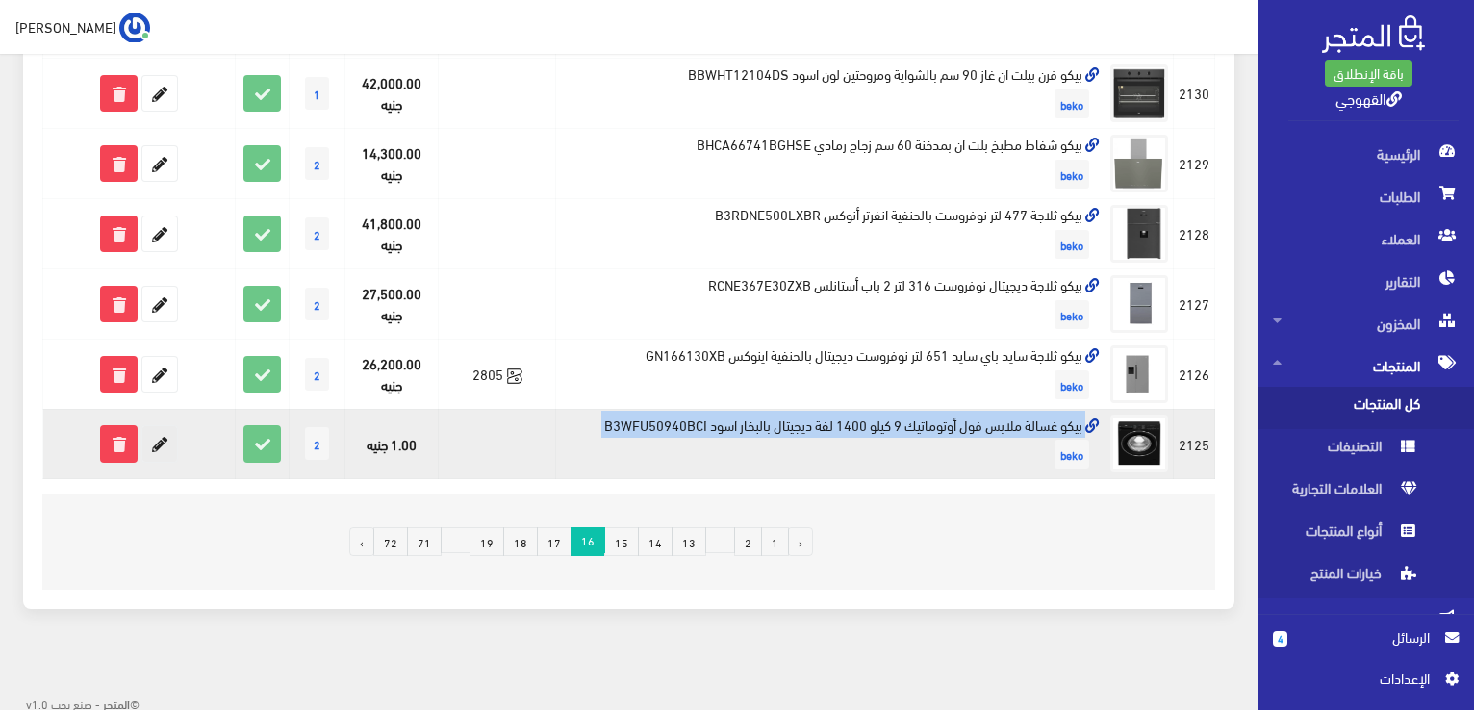
click at [154, 444] on icon at bounding box center [159, 443] width 35 height 35
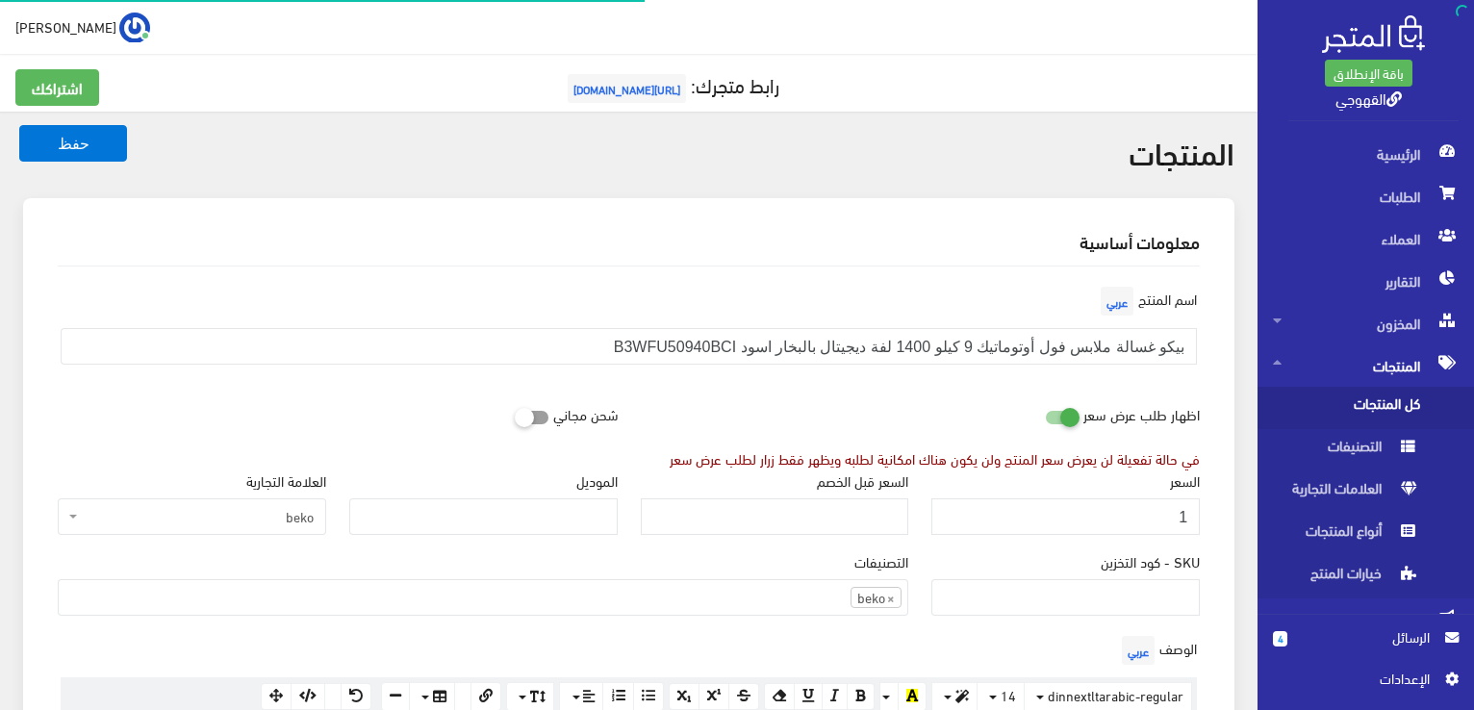
scroll to position [1342, 0]
click at [1086, 513] on input "1" at bounding box center [1065, 516] width 268 height 37
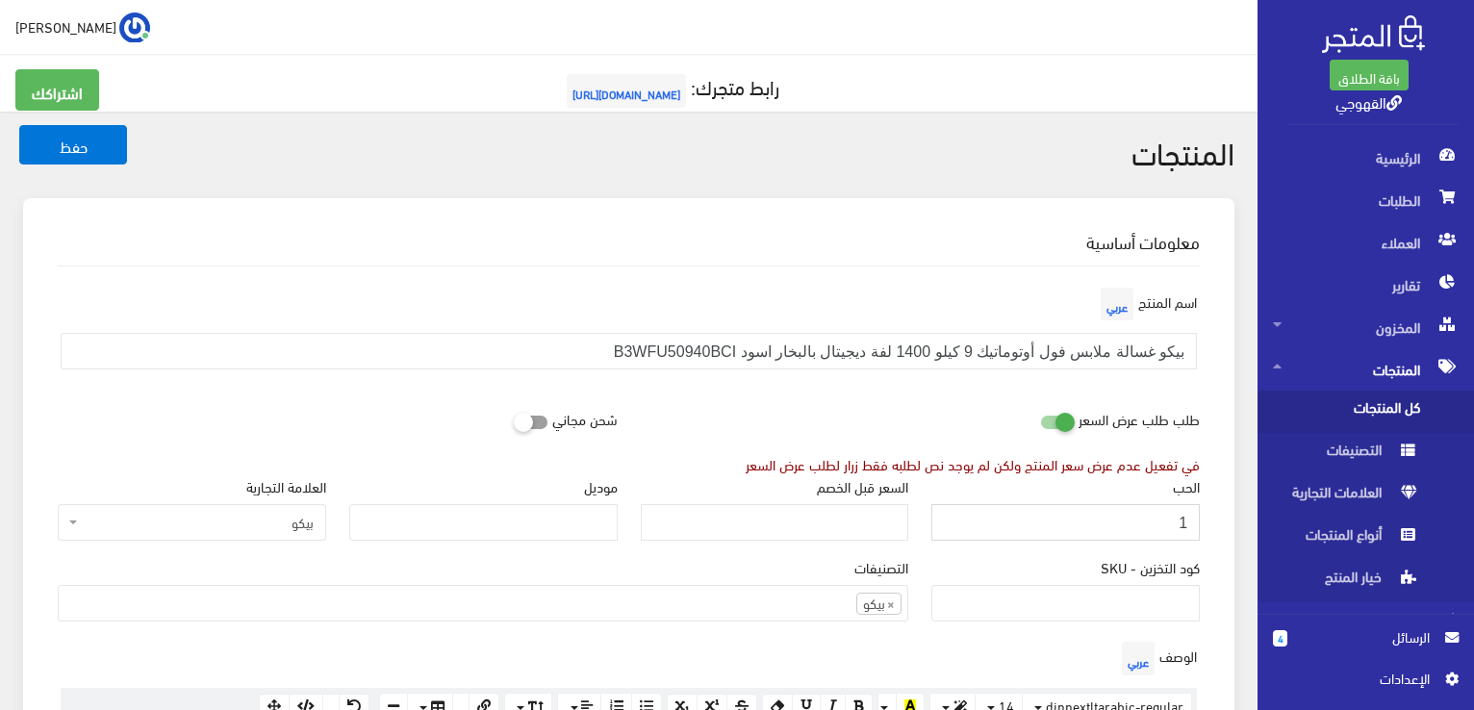
click at [1086, 513] on input "1" at bounding box center [1065, 522] width 268 height 37
click at [1174, 530] on div "الحب 1" at bounding box center [1066, 515] width 292 height 81
click at [1174, 530] on input "1" at bounding box center [1065, 522] width 268 height 37
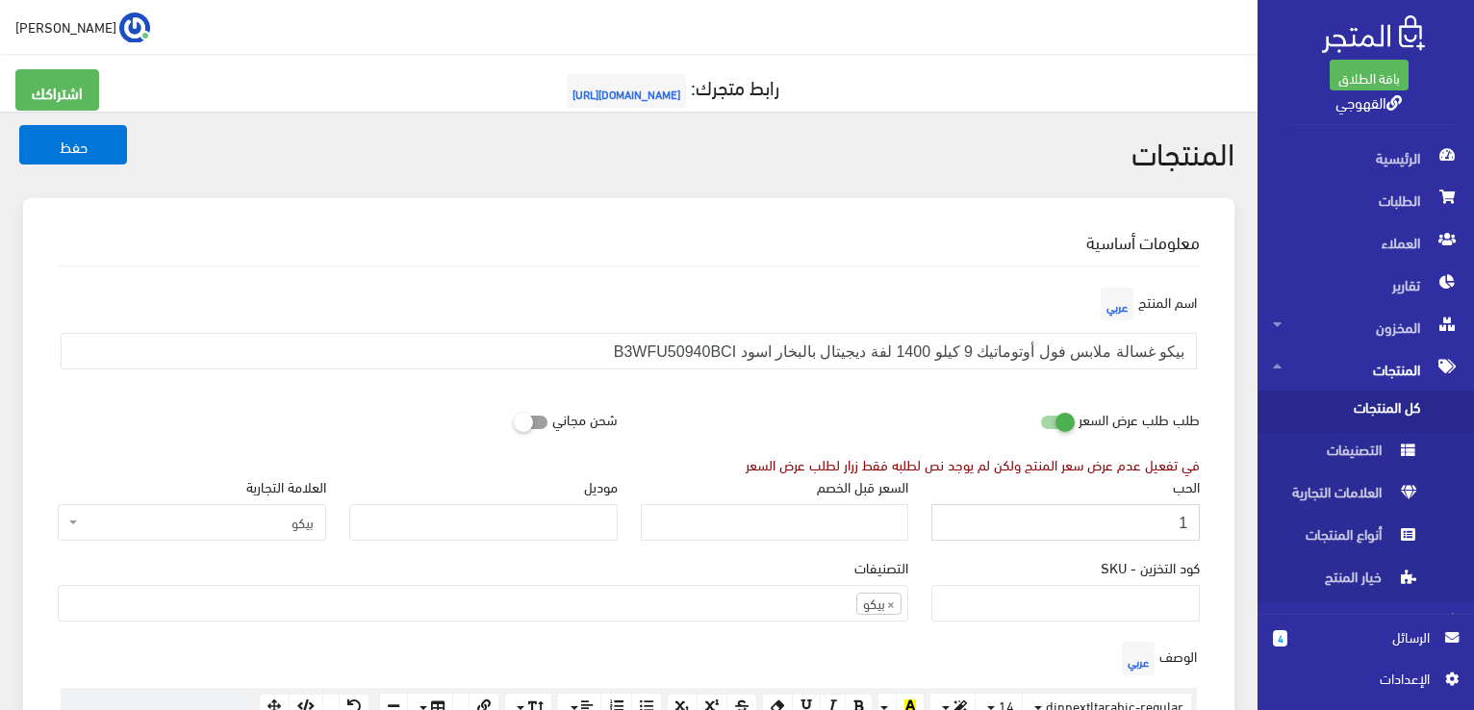
click at [1174, 530] on input "1" at bounding box center [1065, 522] width 268 height 37
type input "22600"
click at [19, 125] on button "حفظ" at bounding box center [73, 144] width 108 height 39
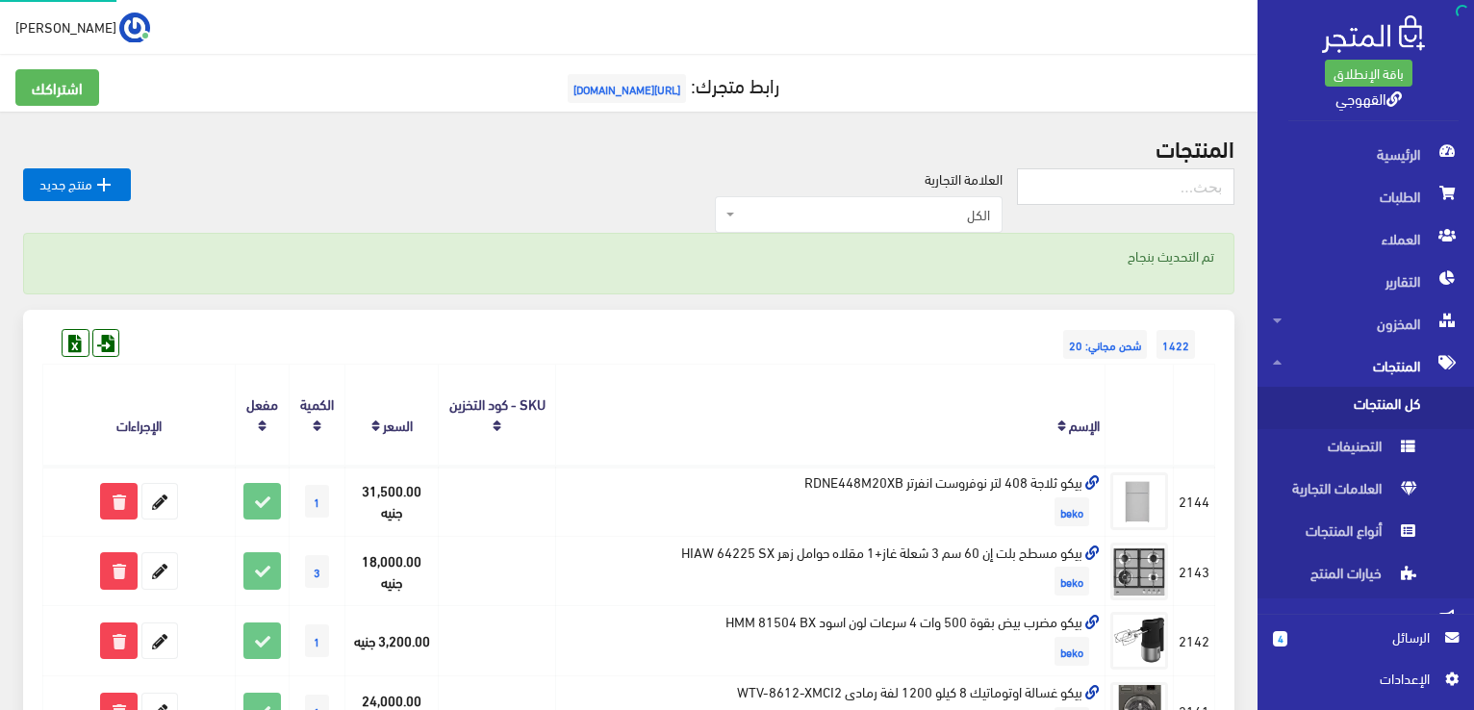
click at [1174, 530] on td at bounding box center [1140, 501] width 68 height 70
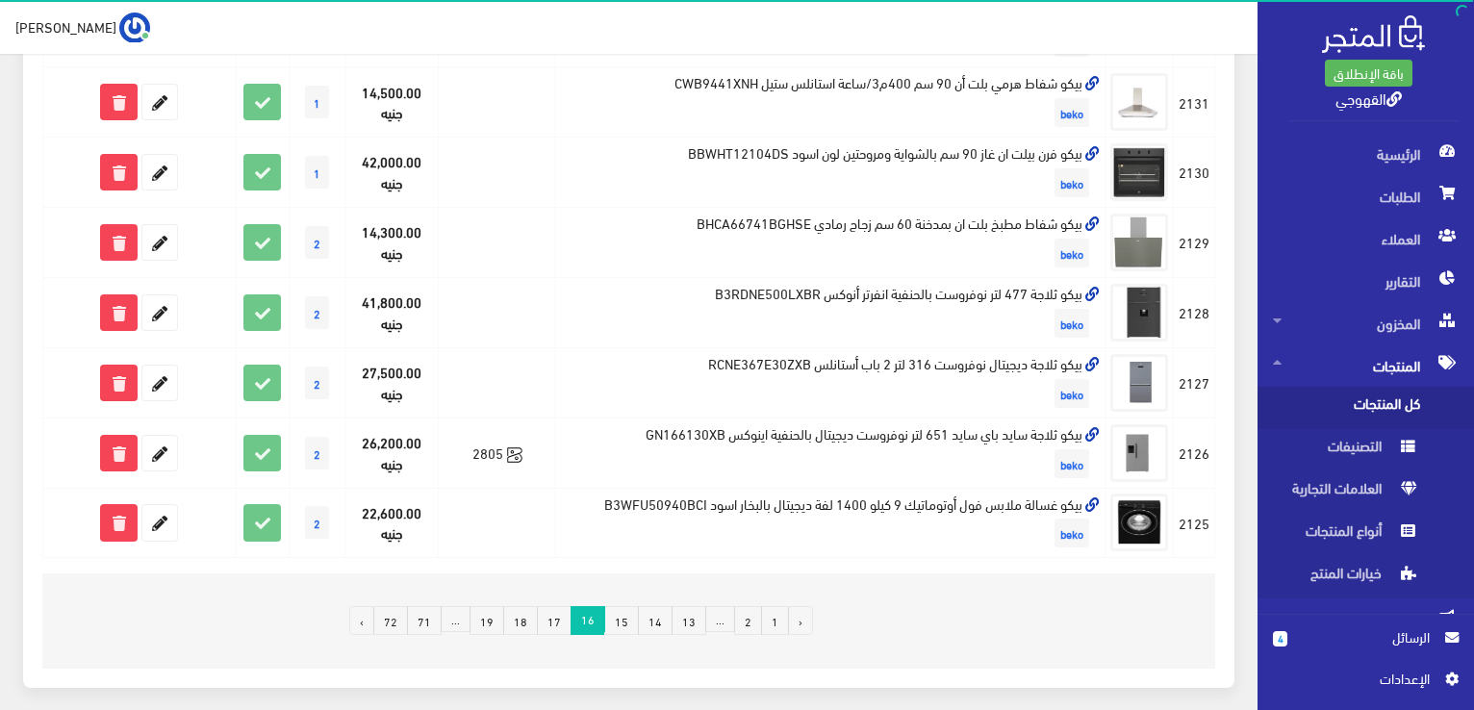
scroll to position [1410, 0]
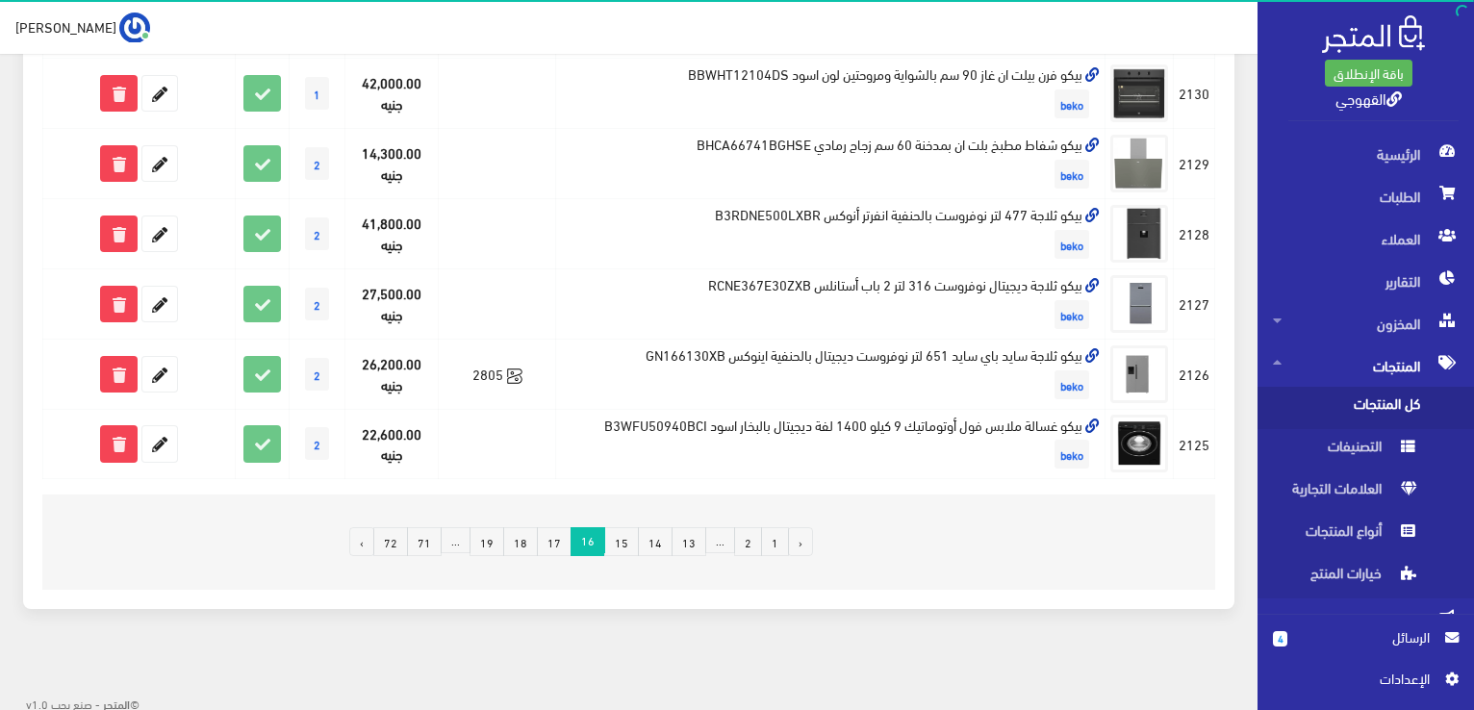
click at [563, 547] on link "17" at bounding box center [554, 541] width 35 height 29
